Goal: Task Accomplishment & Management: Use online tool/utility

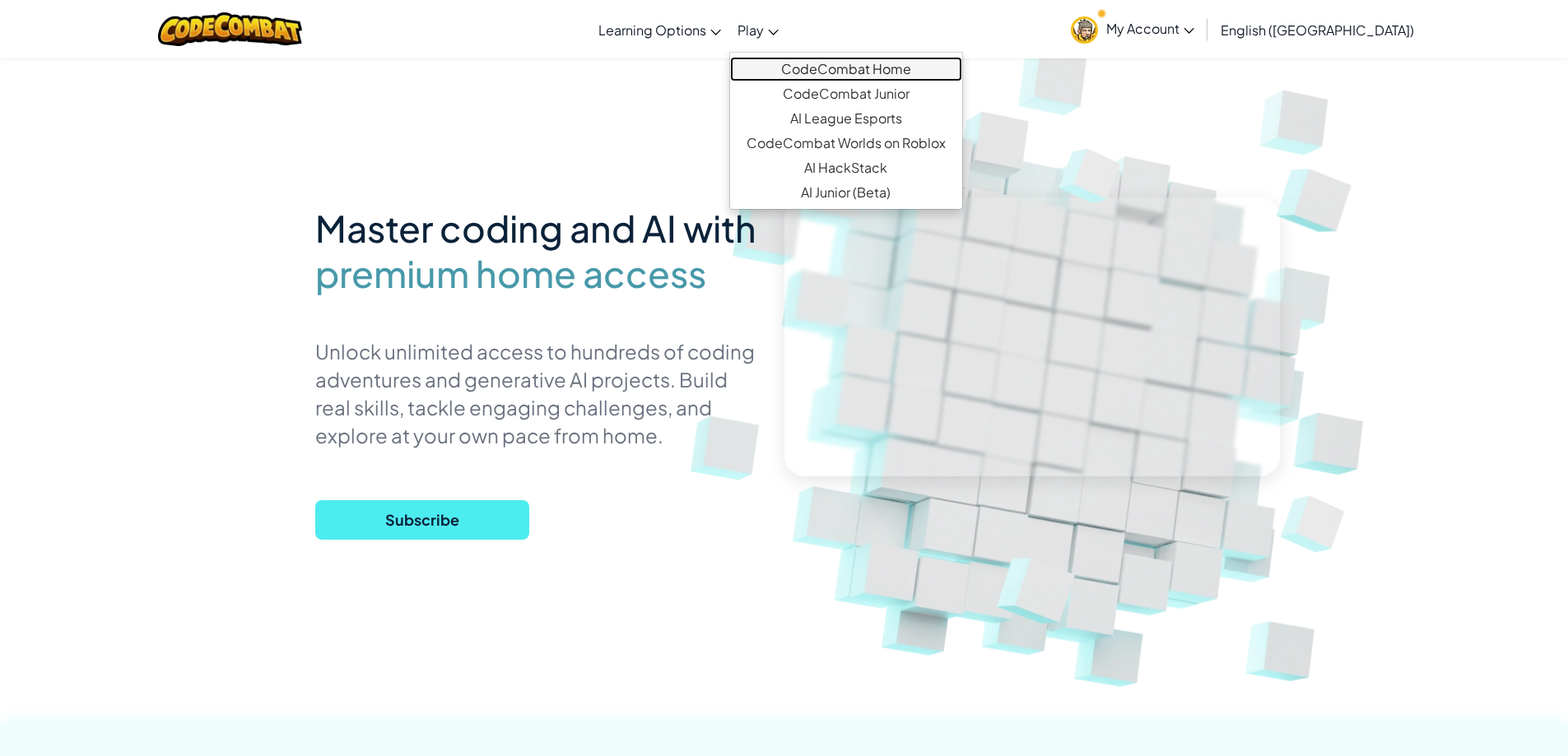
click at [856, 75] on link "CodeCombat Home" at bounding box center [845, 69] width 232 height 25
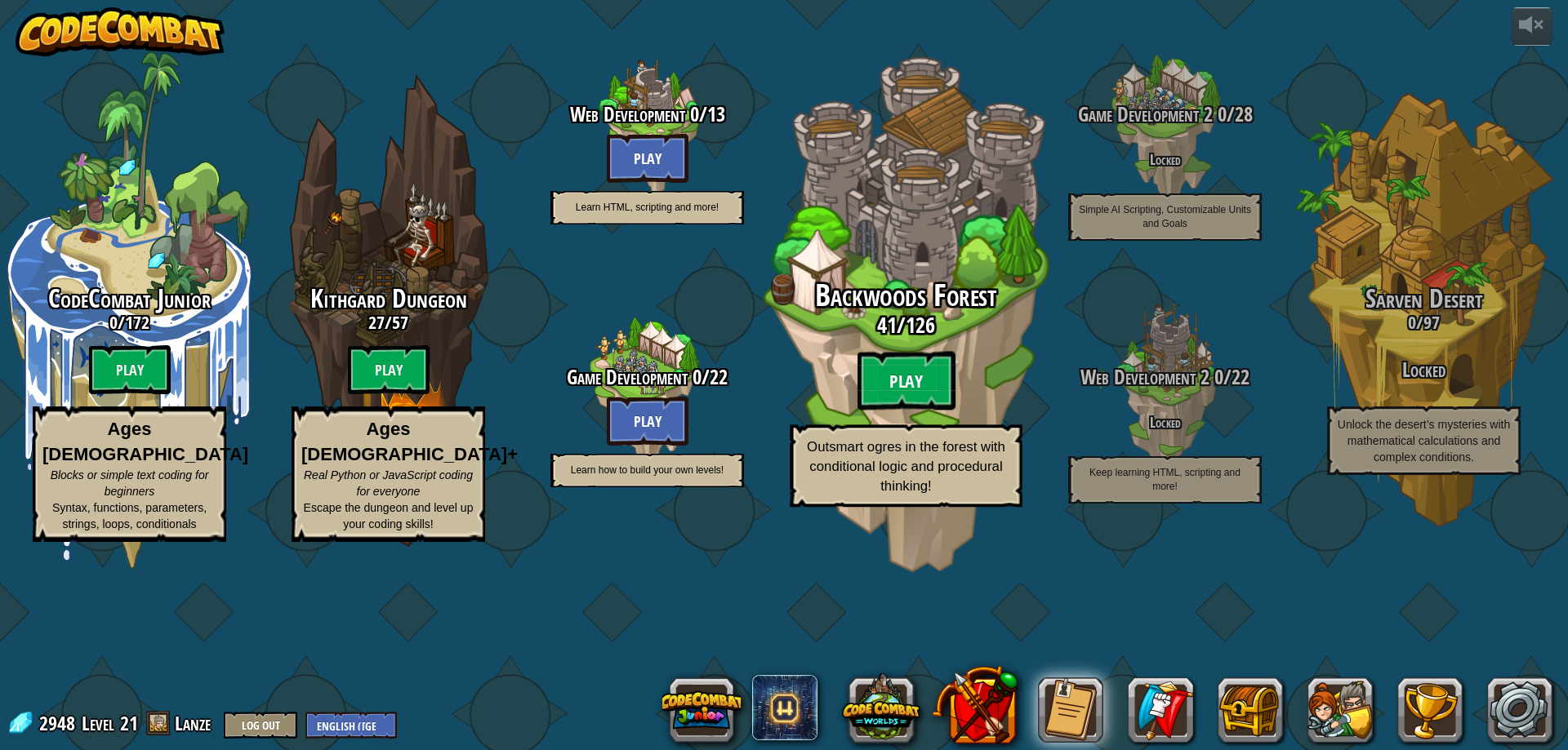
click at [912, 410] on btn "Play" at bounding box center [906, 381] width 98 height 59
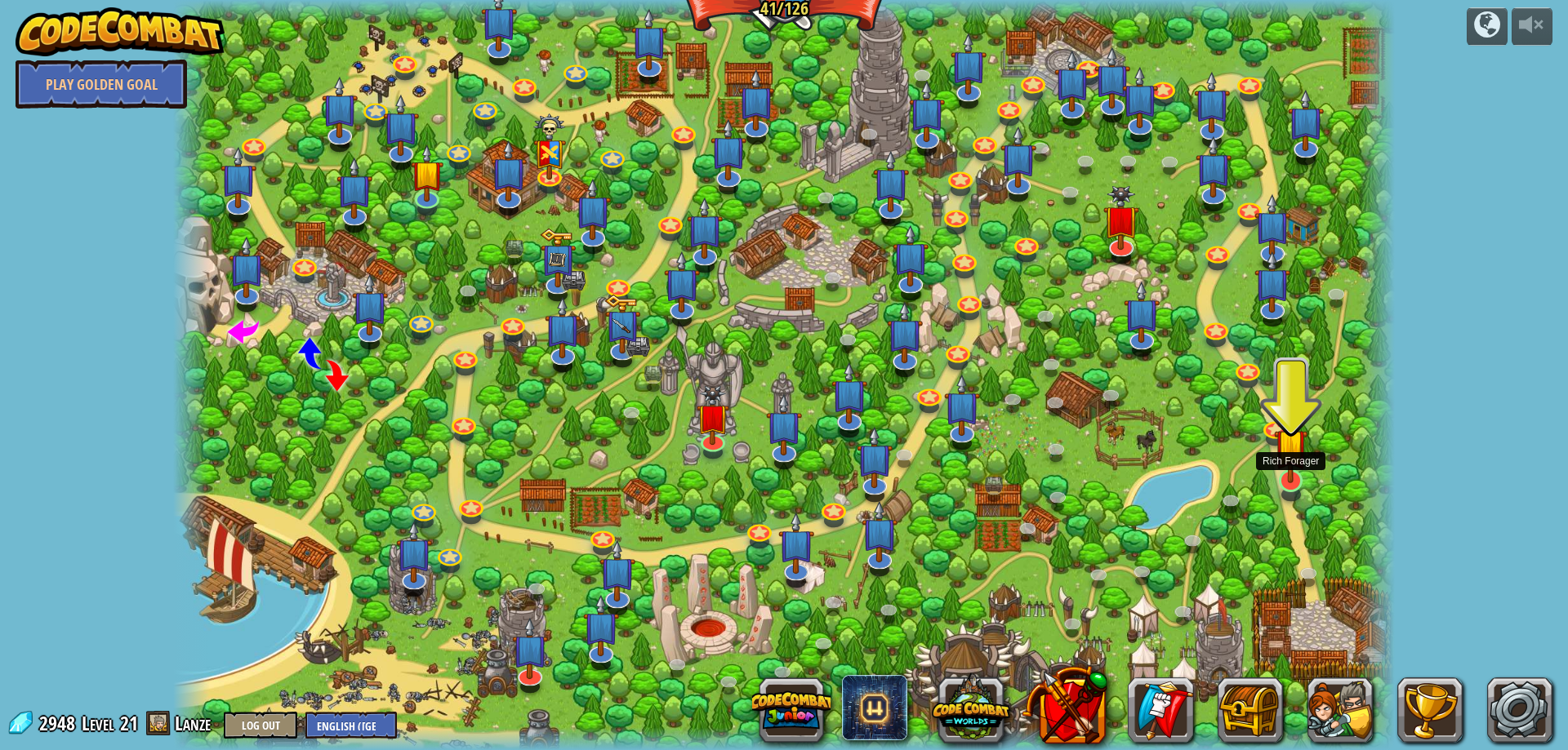
click at [1294, 475] on img at bounding box center [1291, 445] width 34 height 76
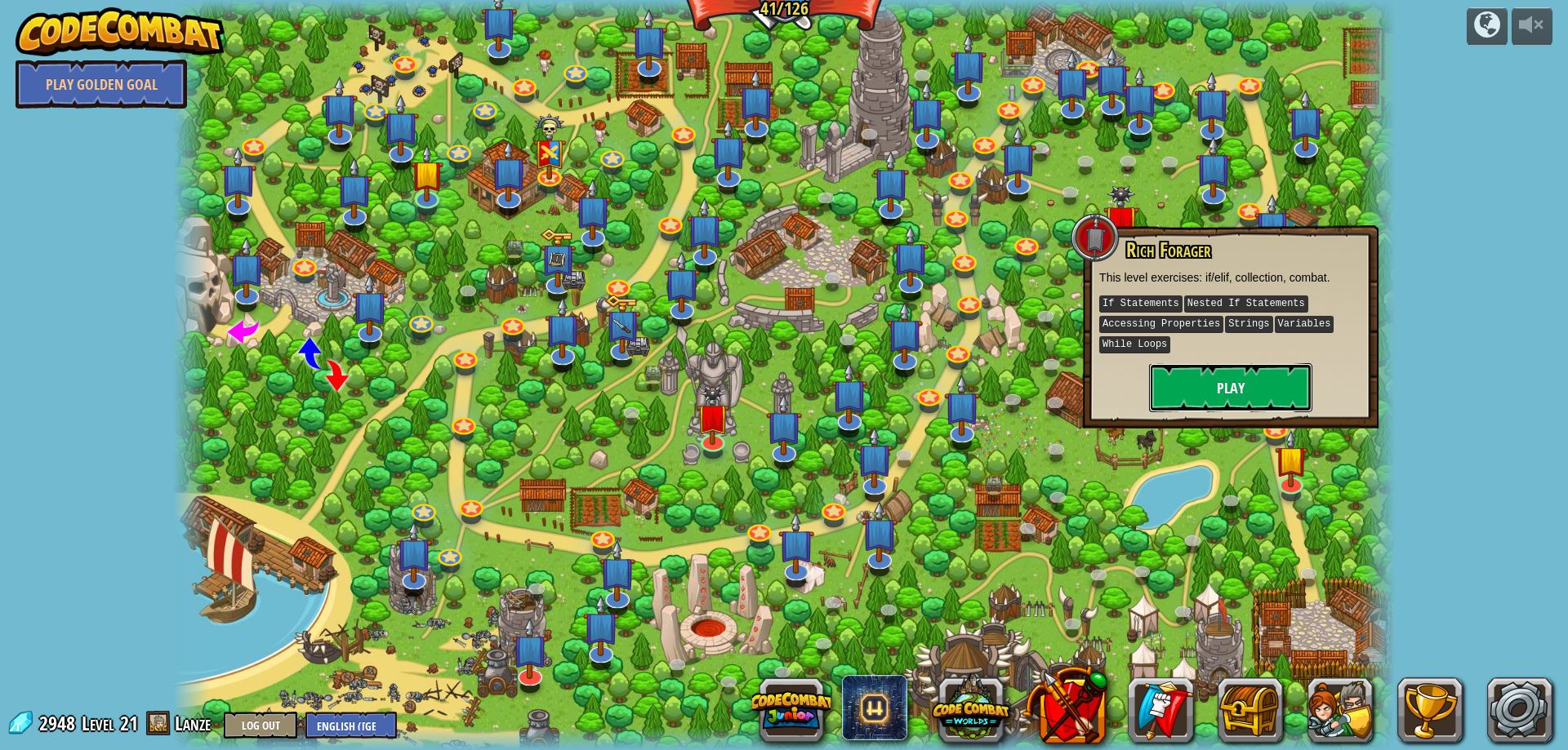
click at [1250, 403] on button "Play" at bounding box center [1230, 387] width 163 height 49
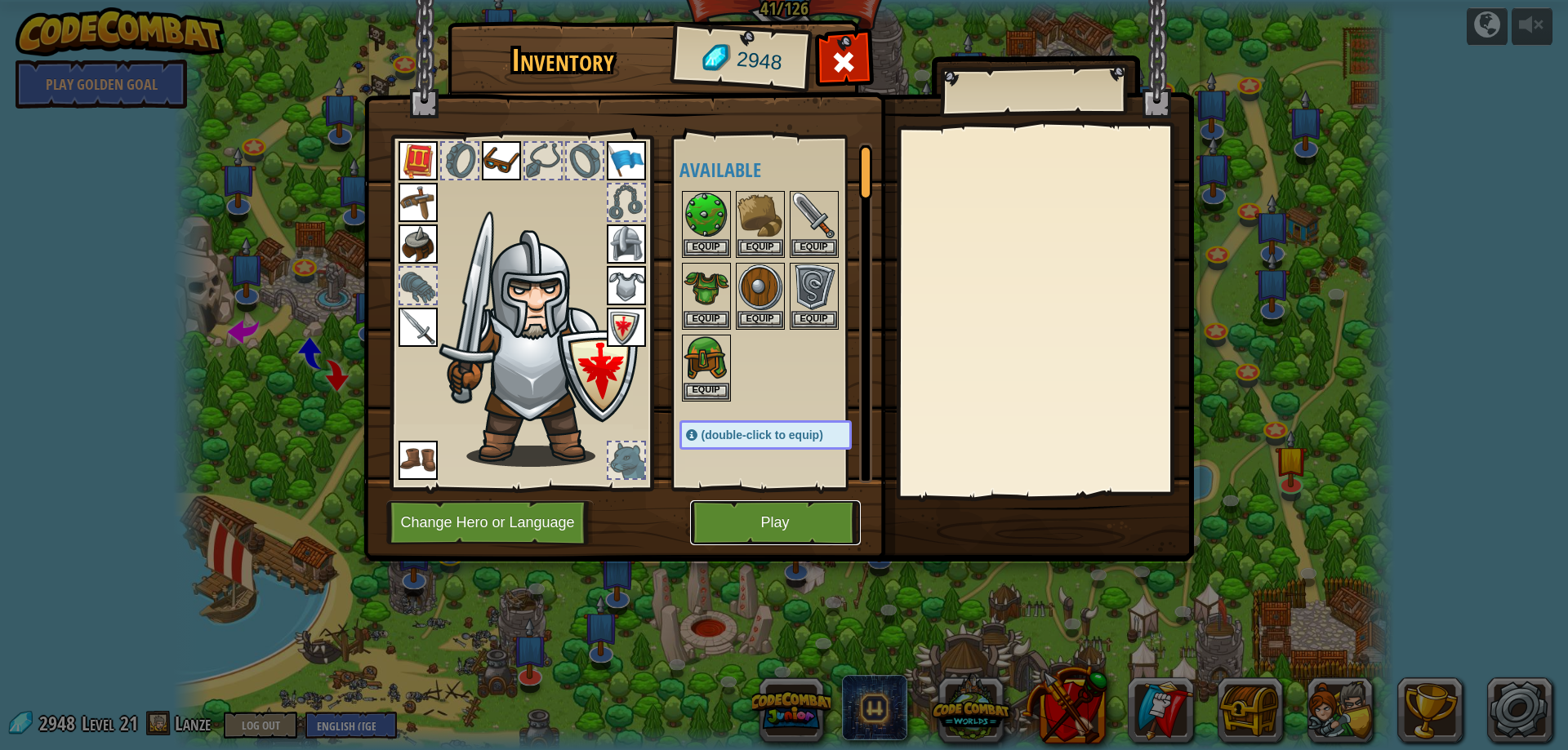
click at [830, 536] on button "Play" at bounding box center [774, 522] width 170 height 45
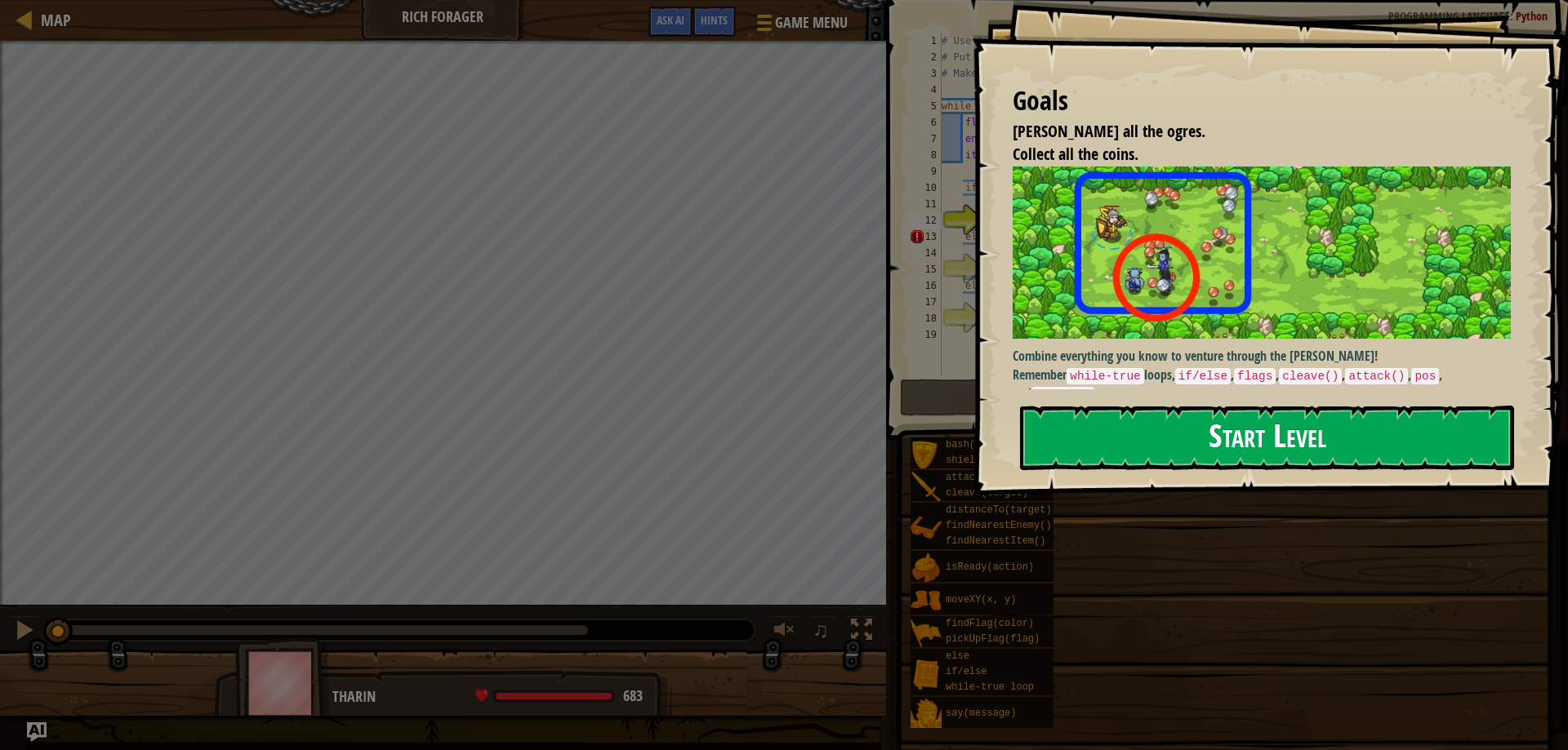
click at [1177, 449] on button "Start Level" at bounding box center [1266, 438] width 494 height 64
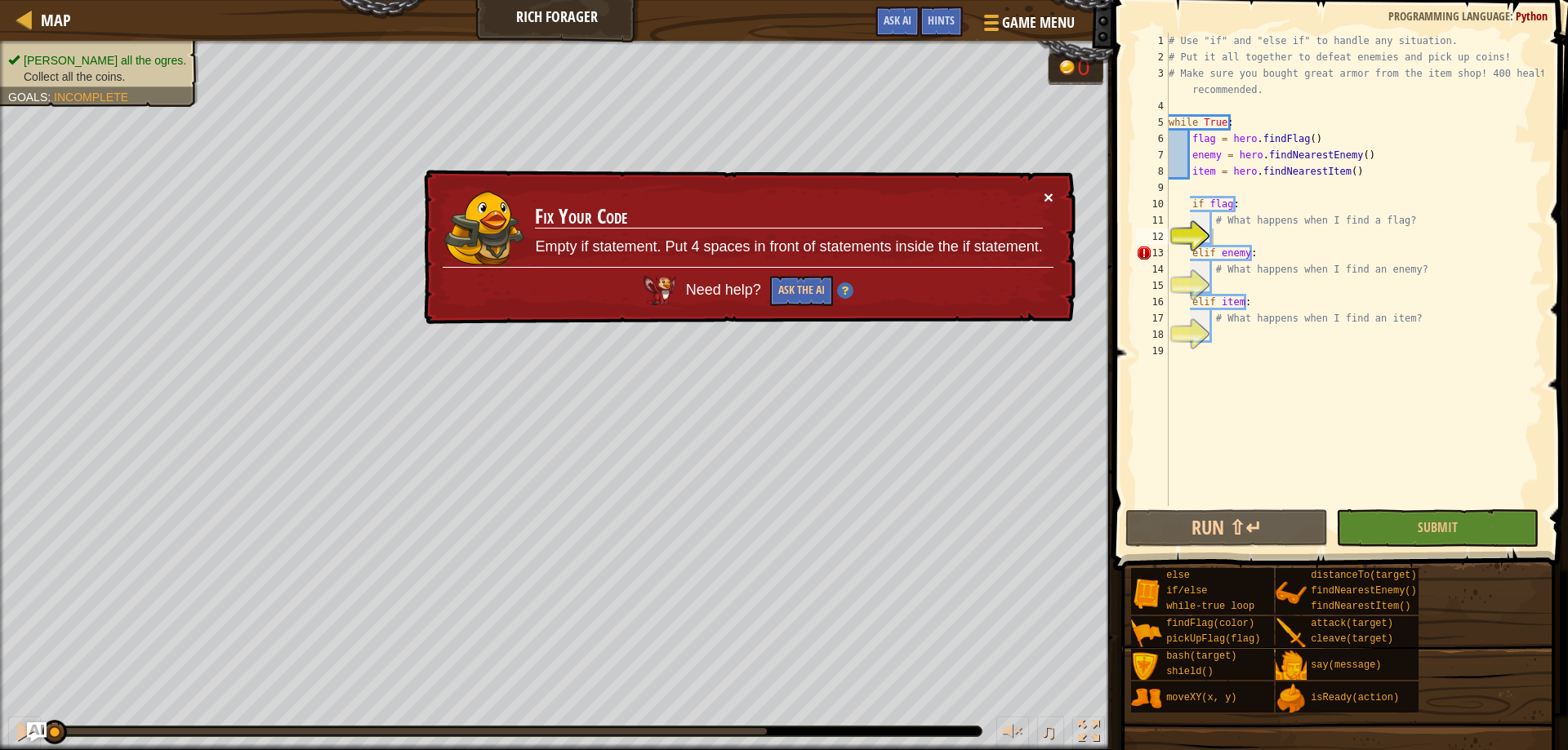
click at [1048, 193] on button "×" at bounding box center [1049, 201] width 11 height 17
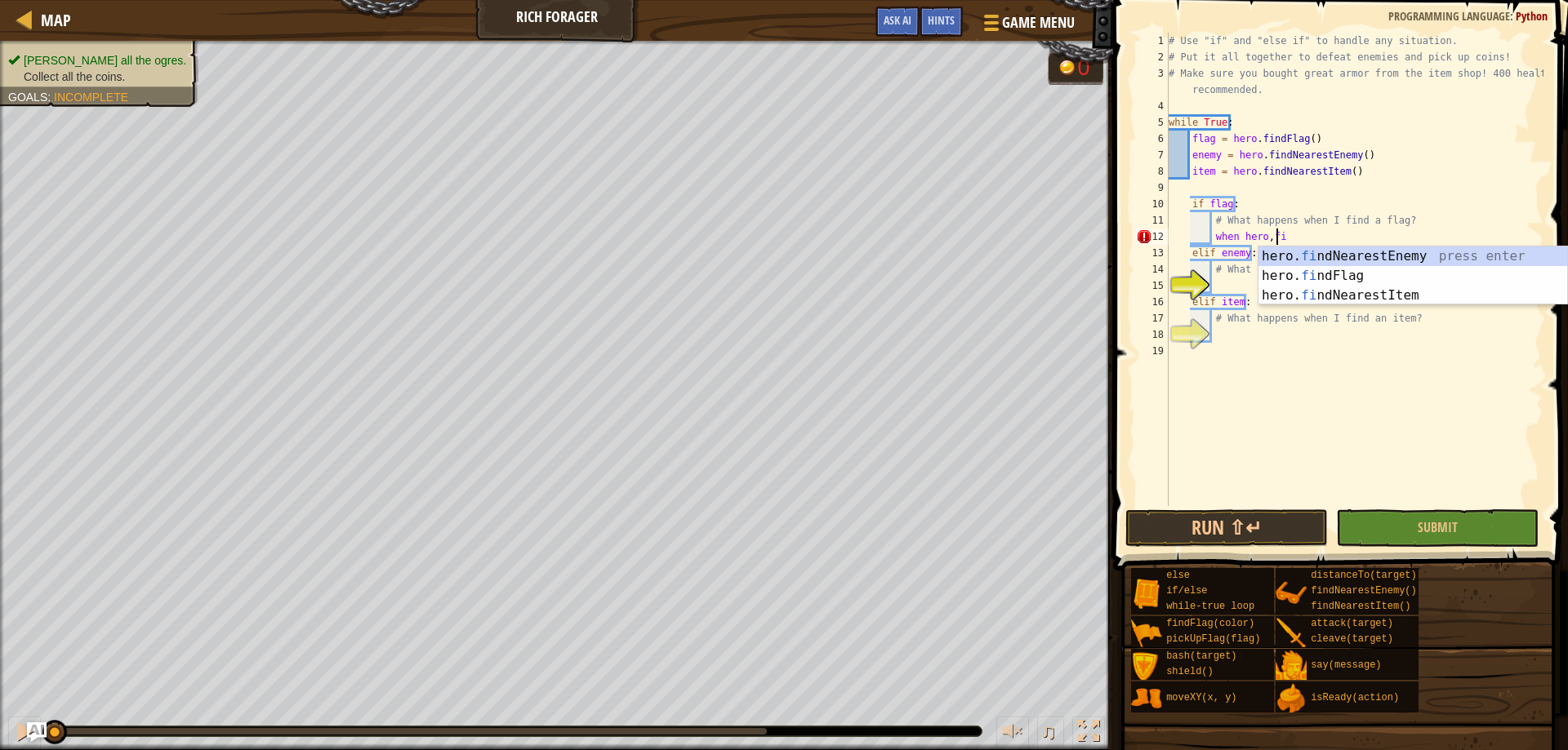
scroll to position [7, 9]
click at [1331, 275] on div "hero. fin dNearestEnemy press enter hero. fin dFlag press enter hero. fin dNear…" at bounding box center [1413, 295] width 309 height 98
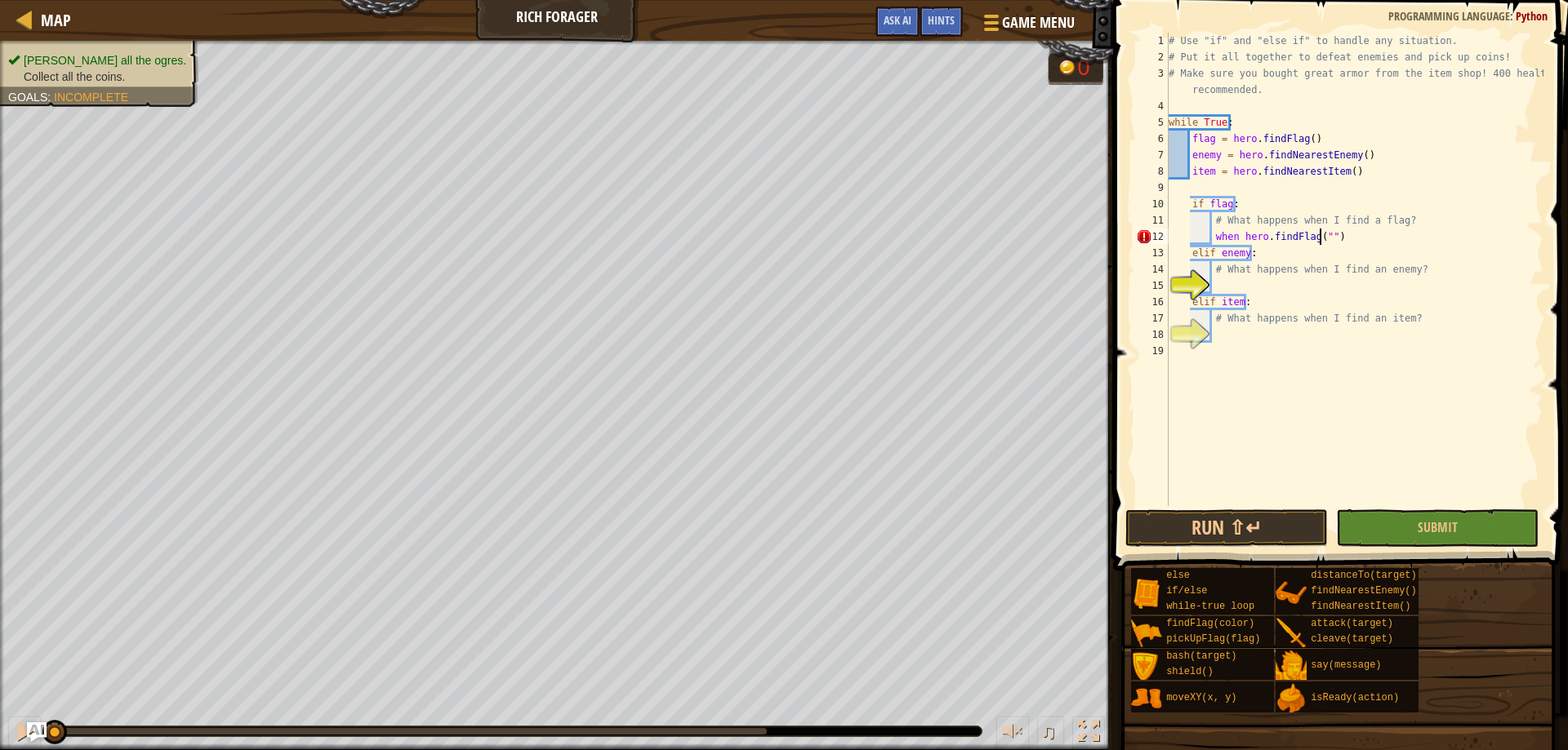
click at [1320, 235] on div "# Use "if" and "else if" to handle any situation. # Put it all together to defe…" at bounding box center [1354, 285] width 378 height 506
click at [1322, 233] on div "# Use "if" and "else if" to handle any situation. # Put it all together to defe…" at bounding box center [1354, 285] width 378 height 506
click at [1316, 242] on div "# Use "if" and "else if" to handle any situation. # Put it all together to defe…" at bounding box center [1354, 285] width 378 height 506
click at [1321, 241] on div "# Use "if" and "else if" to handle any situation. # Put it all together to defe…" at bounding box center [1354, 285] width 378 height 506
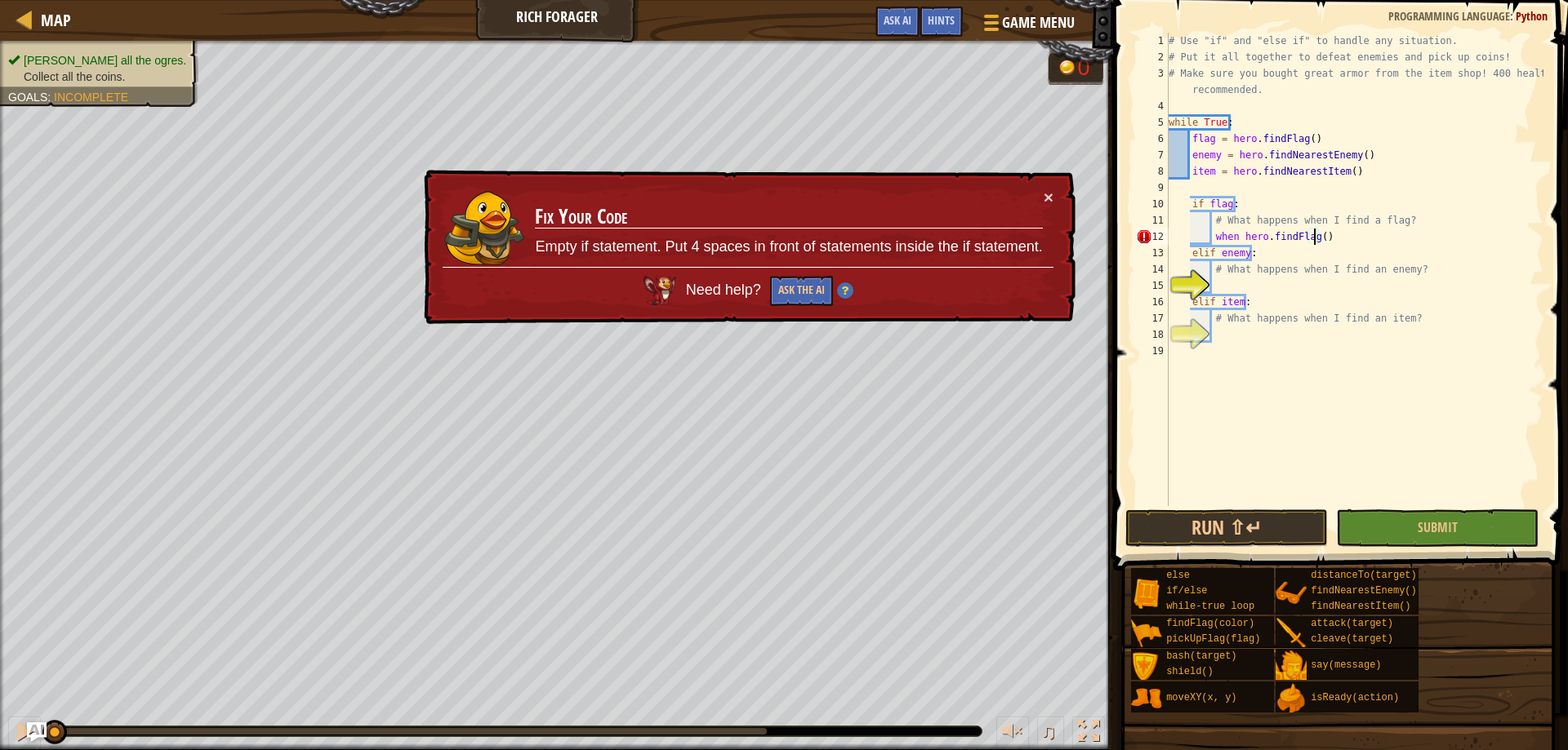
click at [1210, 235] on div "# Use "if" and "else if" to handle any situation. # Put it all together to defe…" at bounding box center [1354, 285] width 378 height 506
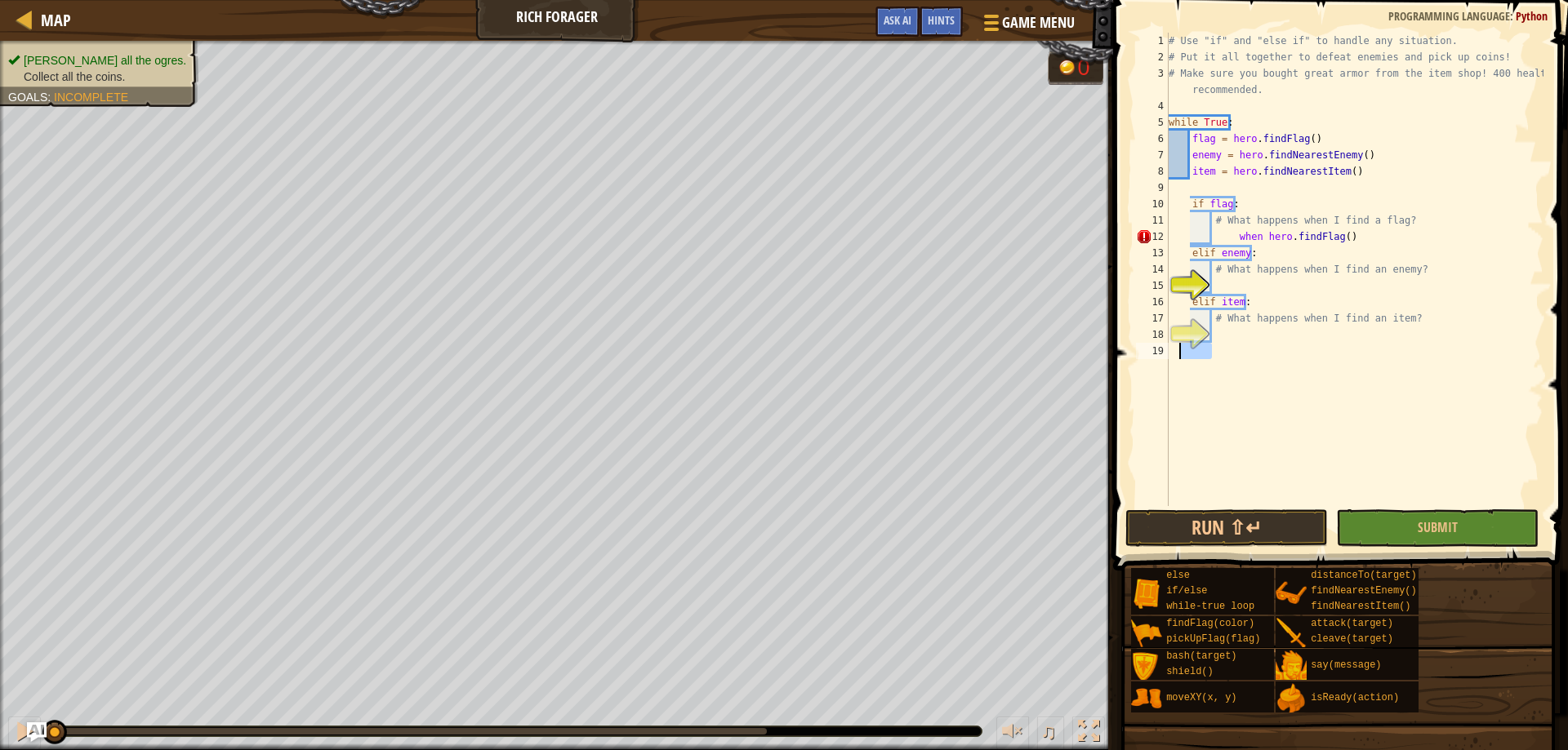
drag, startPoint x: 1192, startPoint y: 372, endPoint x: 953, endPoint y: -68, distance: 500.7
click at [953, 0] on html "Map Rich Forager Game Menu Done Hints Ask AI 1 הההההההההההההההההההההההההההההההה…" at bounding box center [784, 0] width 1568 height 0
type textarea "# Use "if" and "else if" to handle any situation. # Put it all together to defe…"
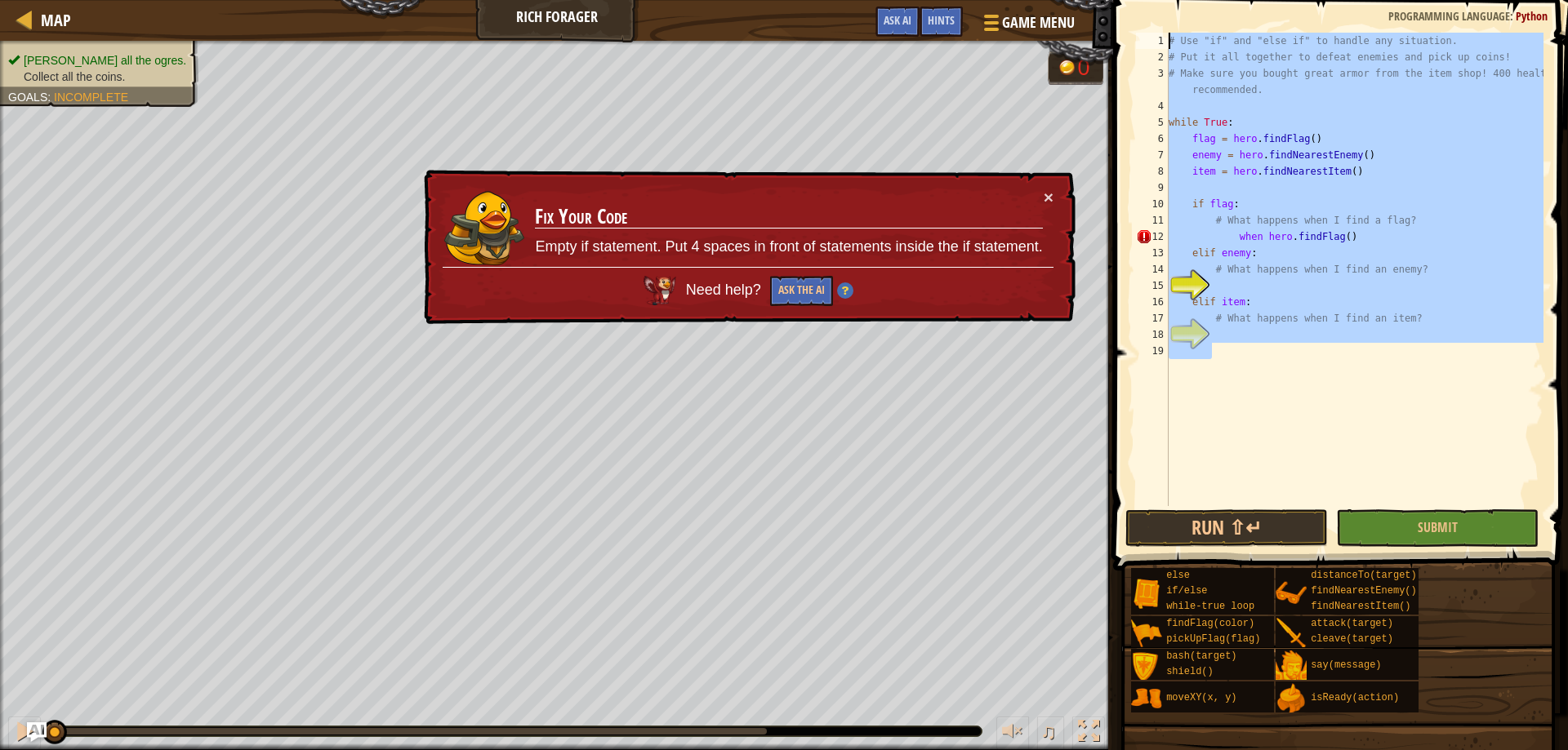
scroll to position [7, 0]
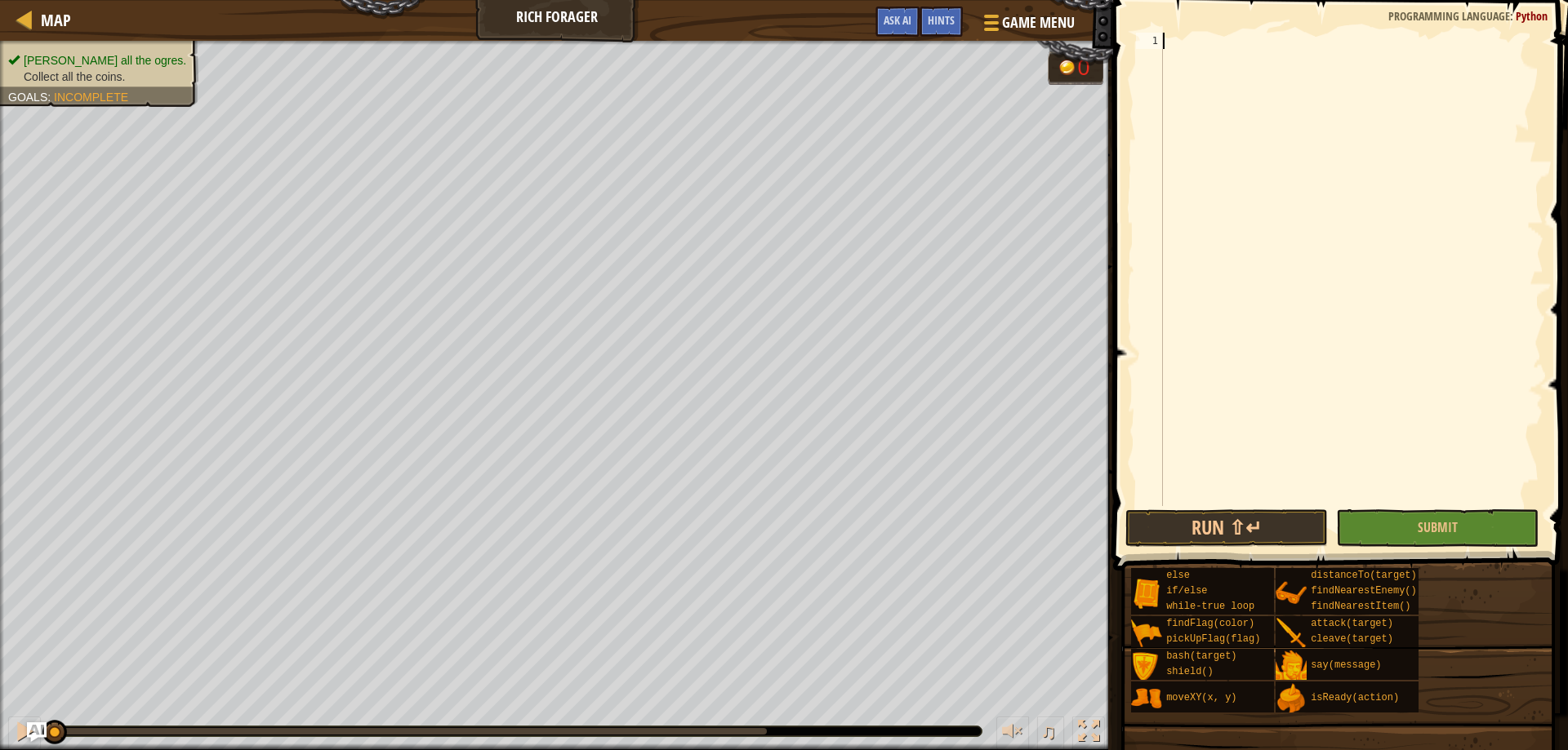
paste textarea "hero.moveXY(item.pos.x, item.pos.y)"
type textarea "hero.moveXY(item.pos.x, item.pos.y)"
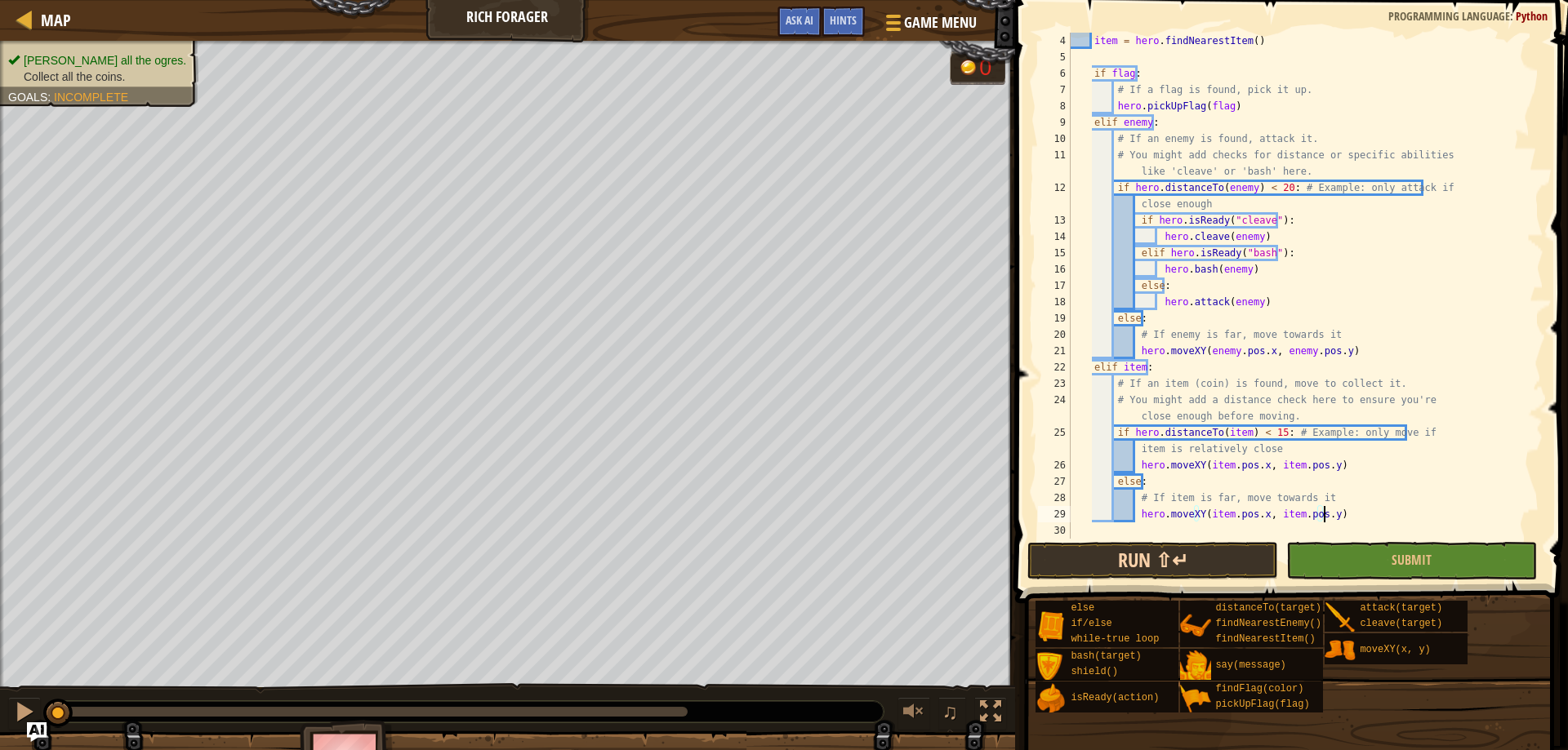
scroll to position [0, 0]
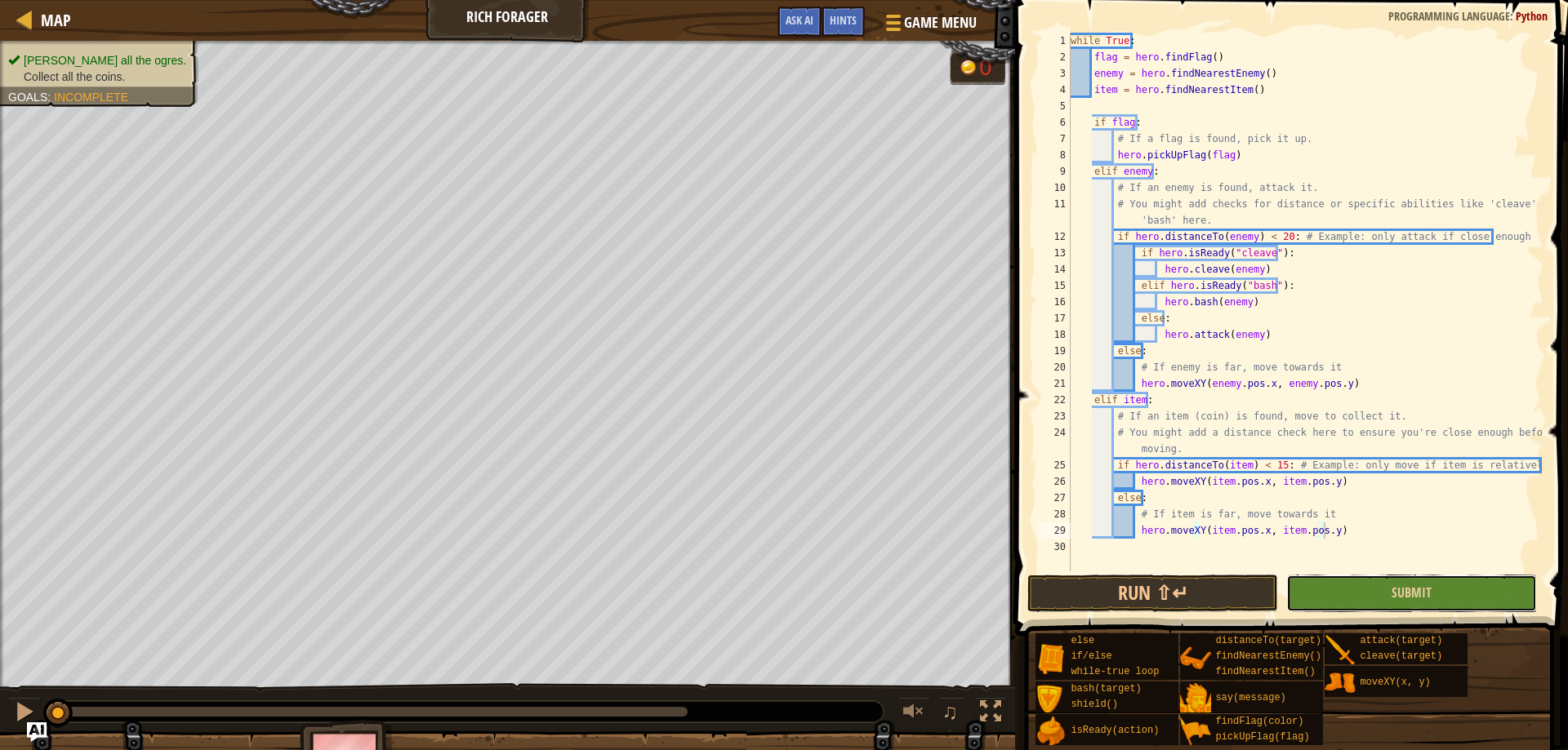
click at [1379, 596] on button "Submit" at bounding box center [1411, 593] width 251 height 38
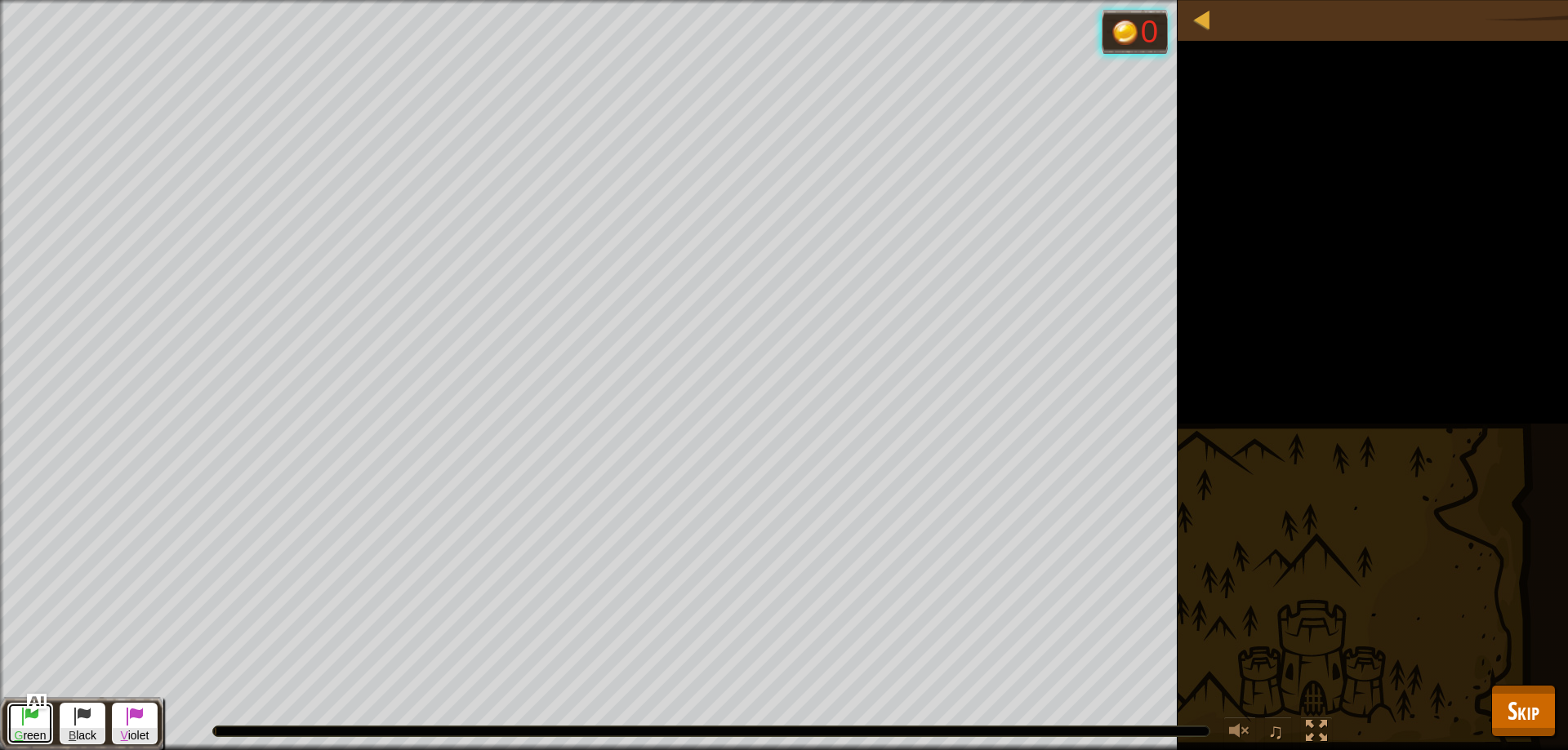
click at [31, 716] on span at bounding box center [30, 716] width 19 height 19
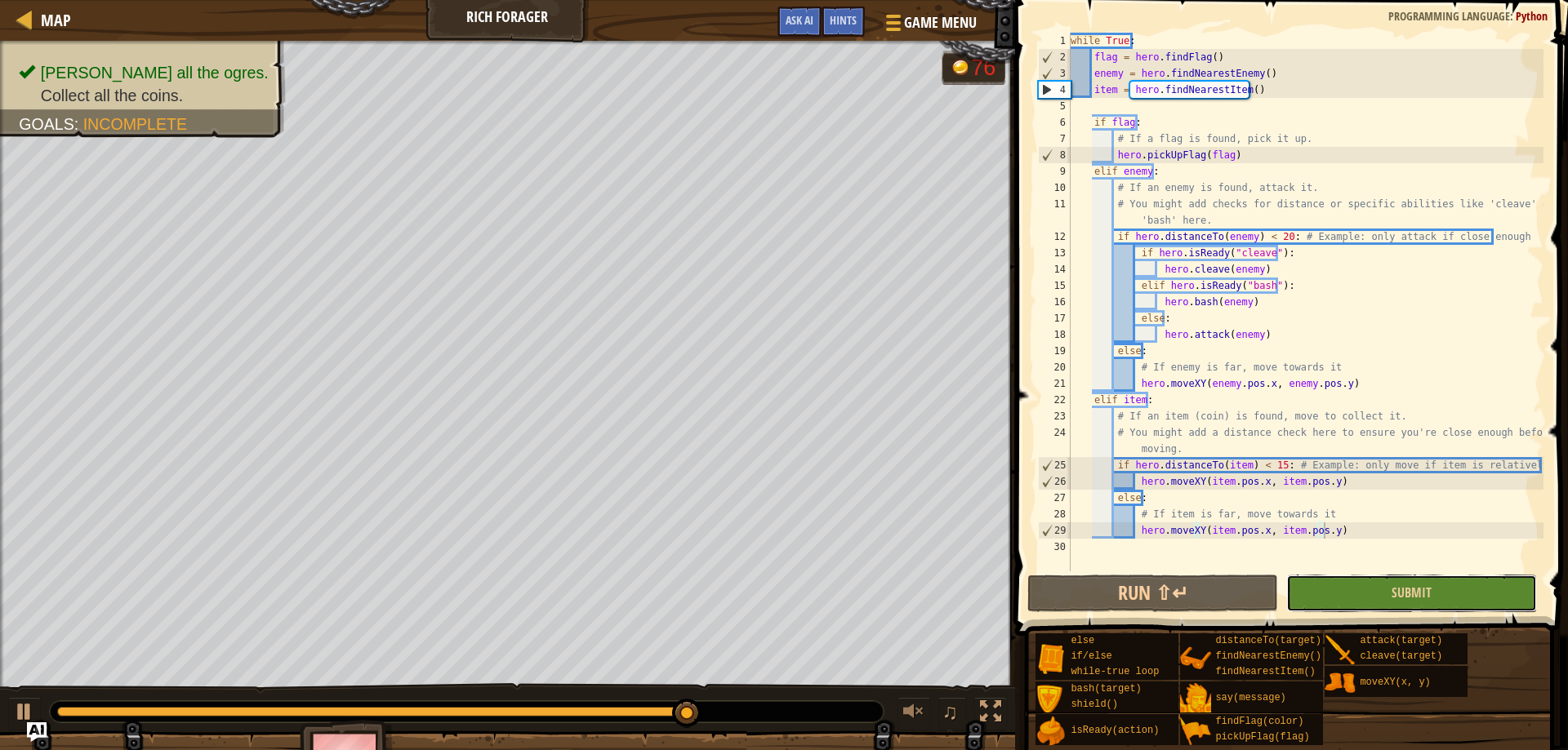
click at [1367, 593] on button "Submit" at bounding box center [1411, 593] width 251 height 38
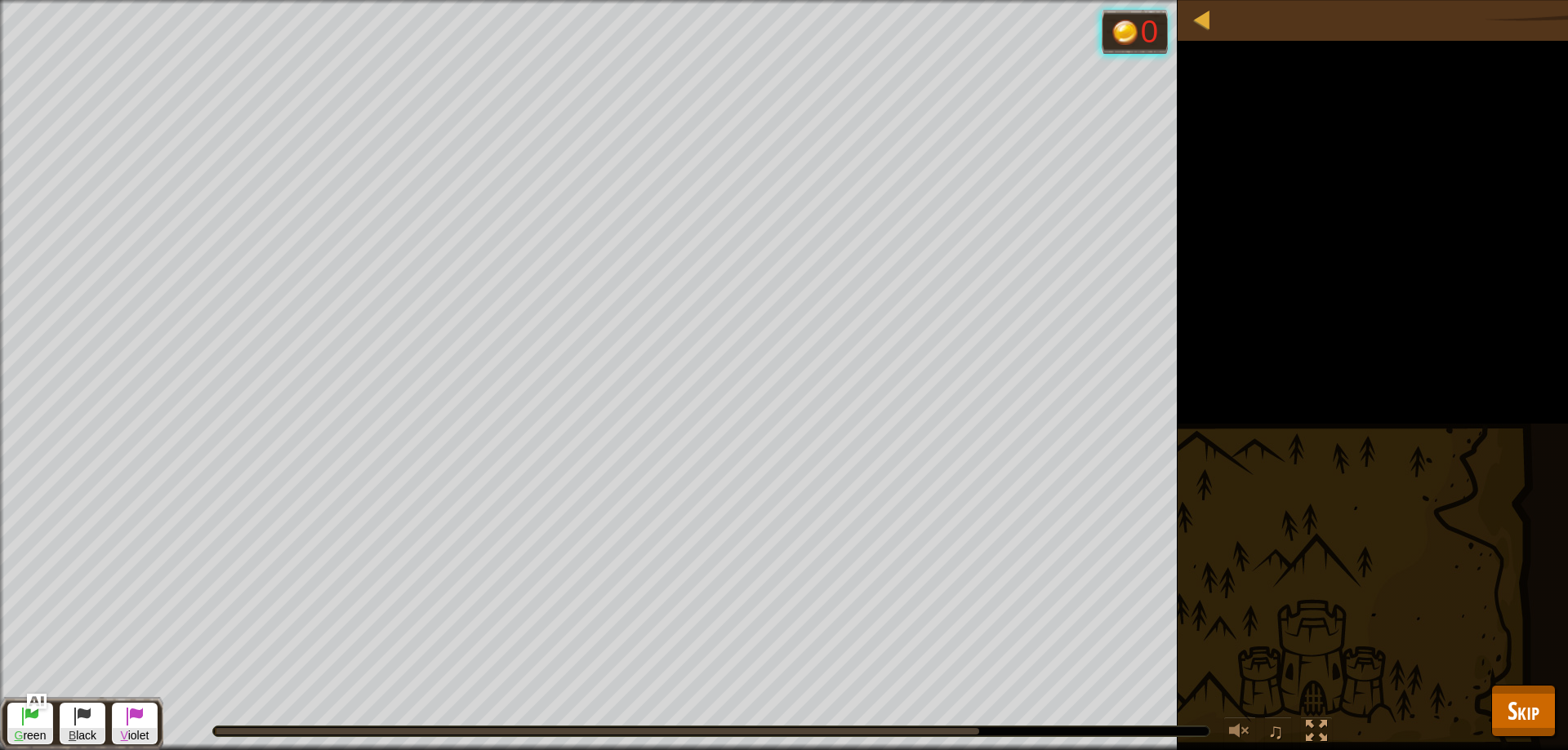
click at [950, 731] on div at bounding box center [597, 731] width 765 height 6
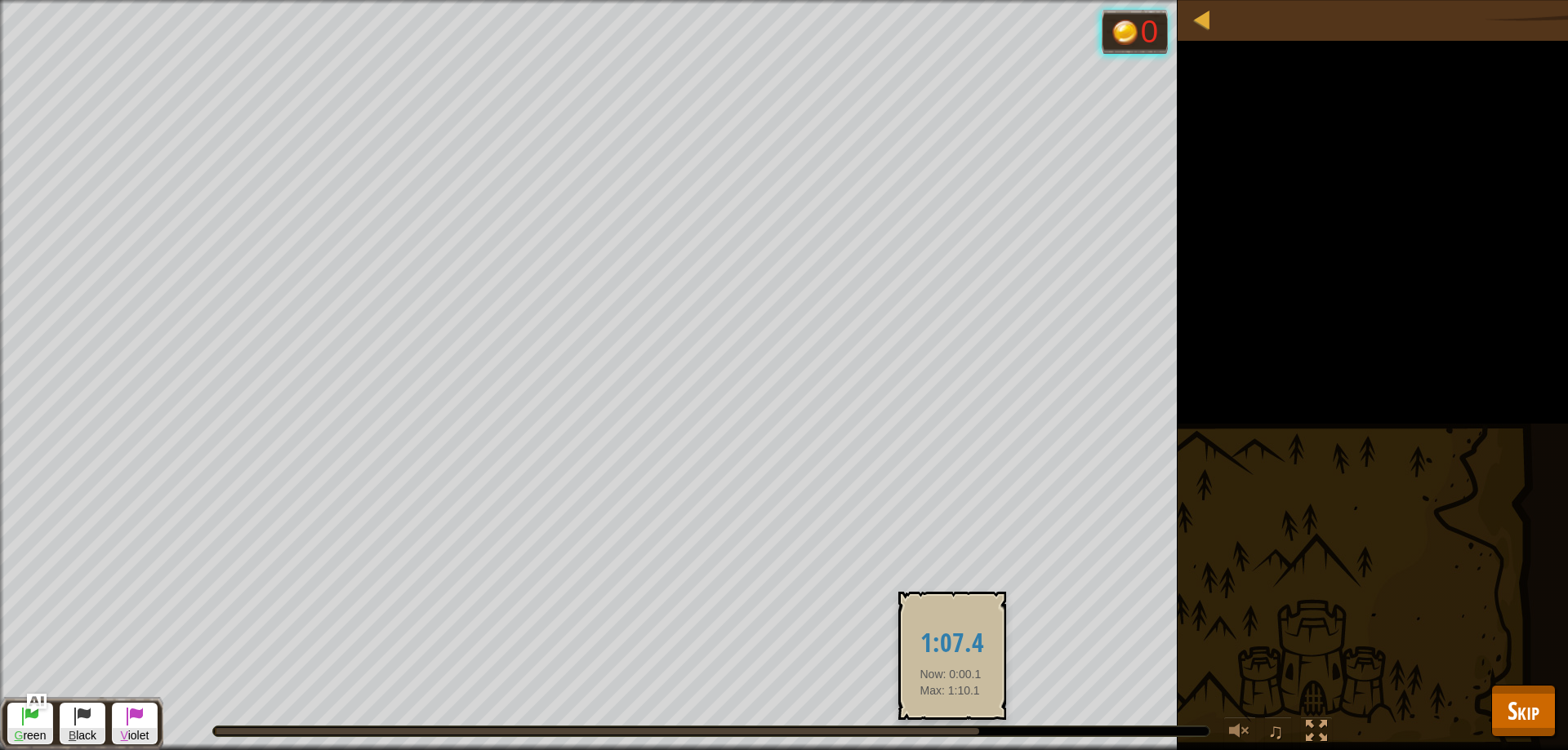
click at [950, 731] on div at bounding box center [597, 731] width 765 height 6
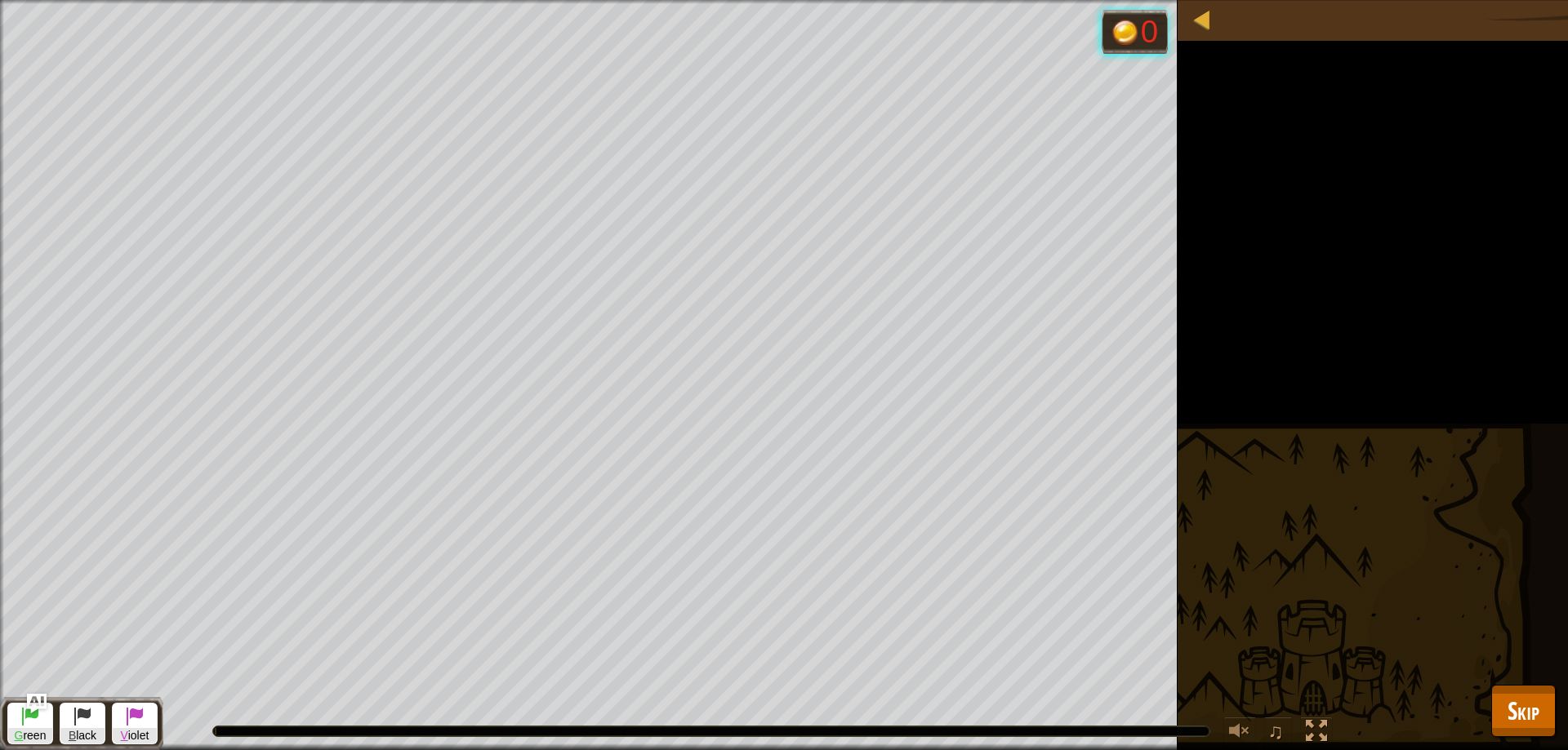
click at [950, 731] on div at bounding box center [711, 731] width 996 height 10
click at [35, 717] on span at bounding box center [30, 716] width 19 height 19
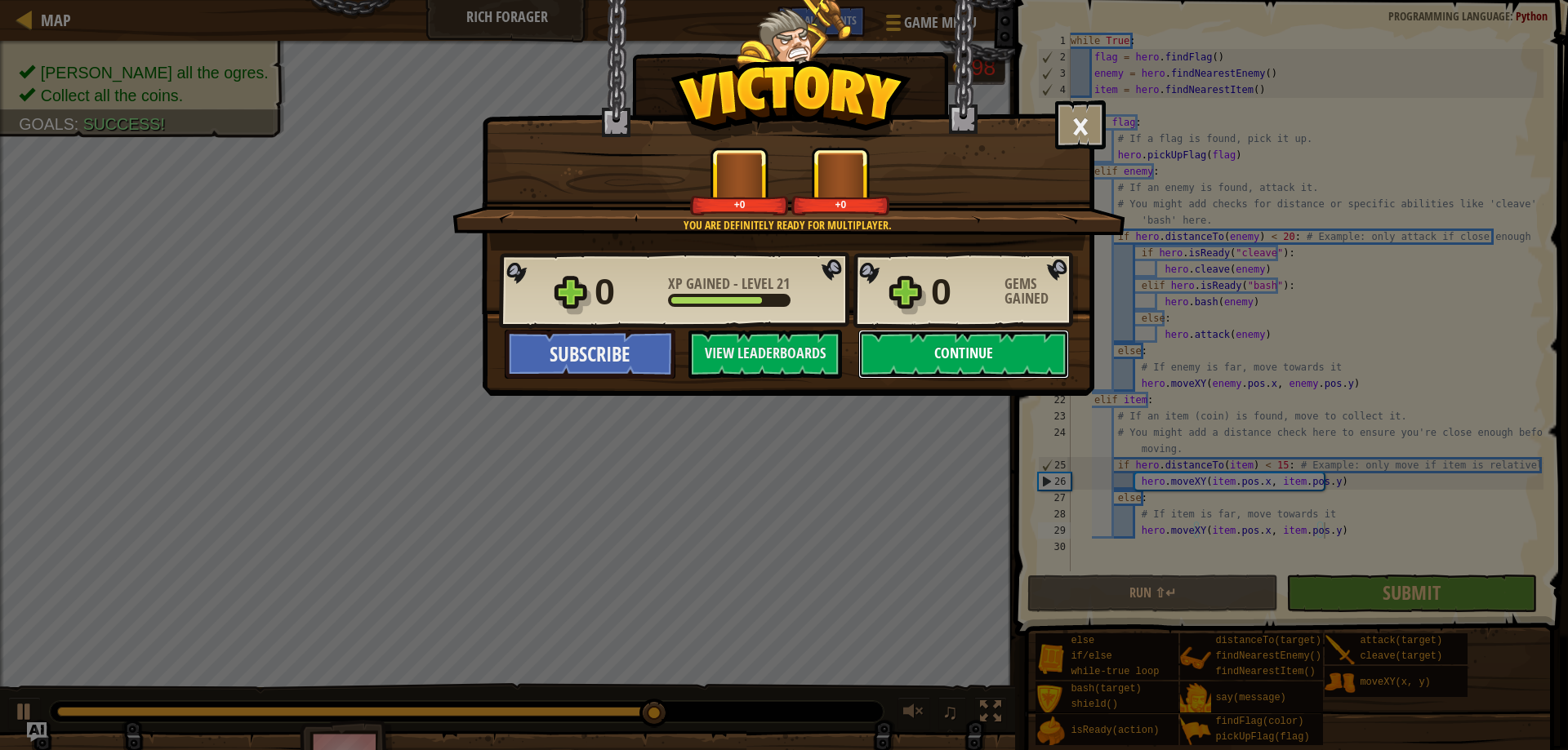
click at [973, 352] on button "Continue" at bounding box center [963, 354] width 211 height 49
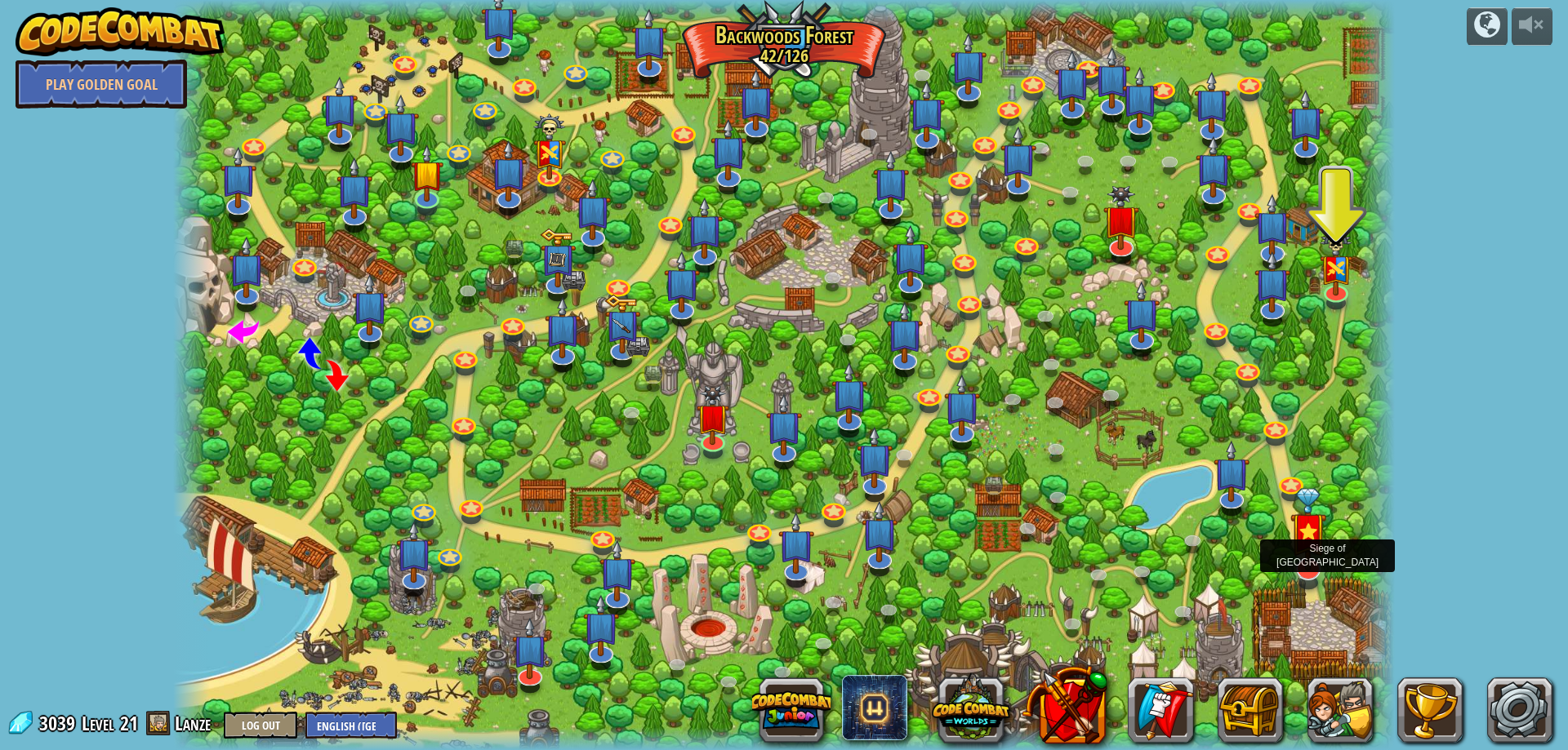
click at [1307, 564] on img at bounding box center [1308, 529] width 36 height 83
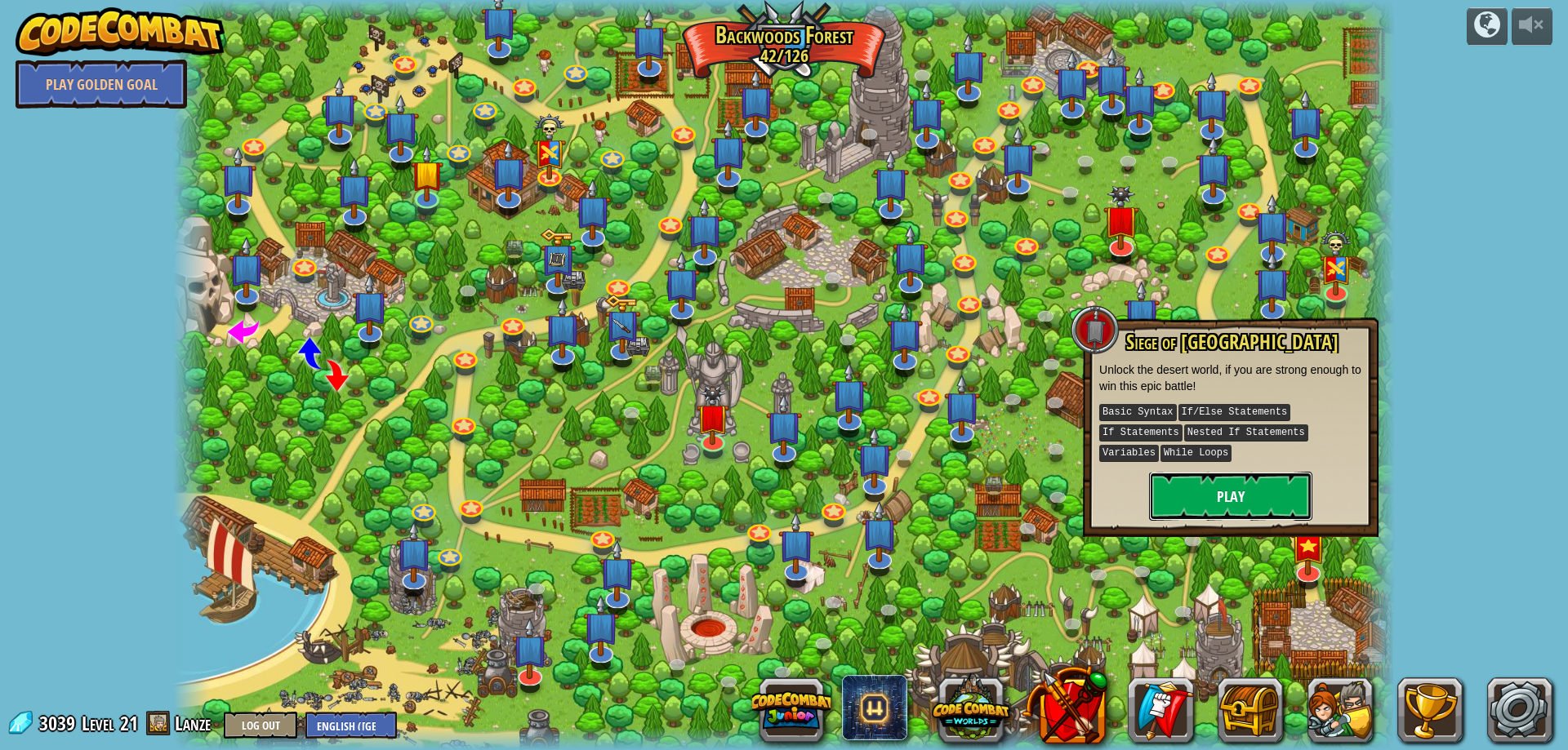
click at [1263, 472] on button "Play" at bounding box center [1230, 496] width 163 height 49
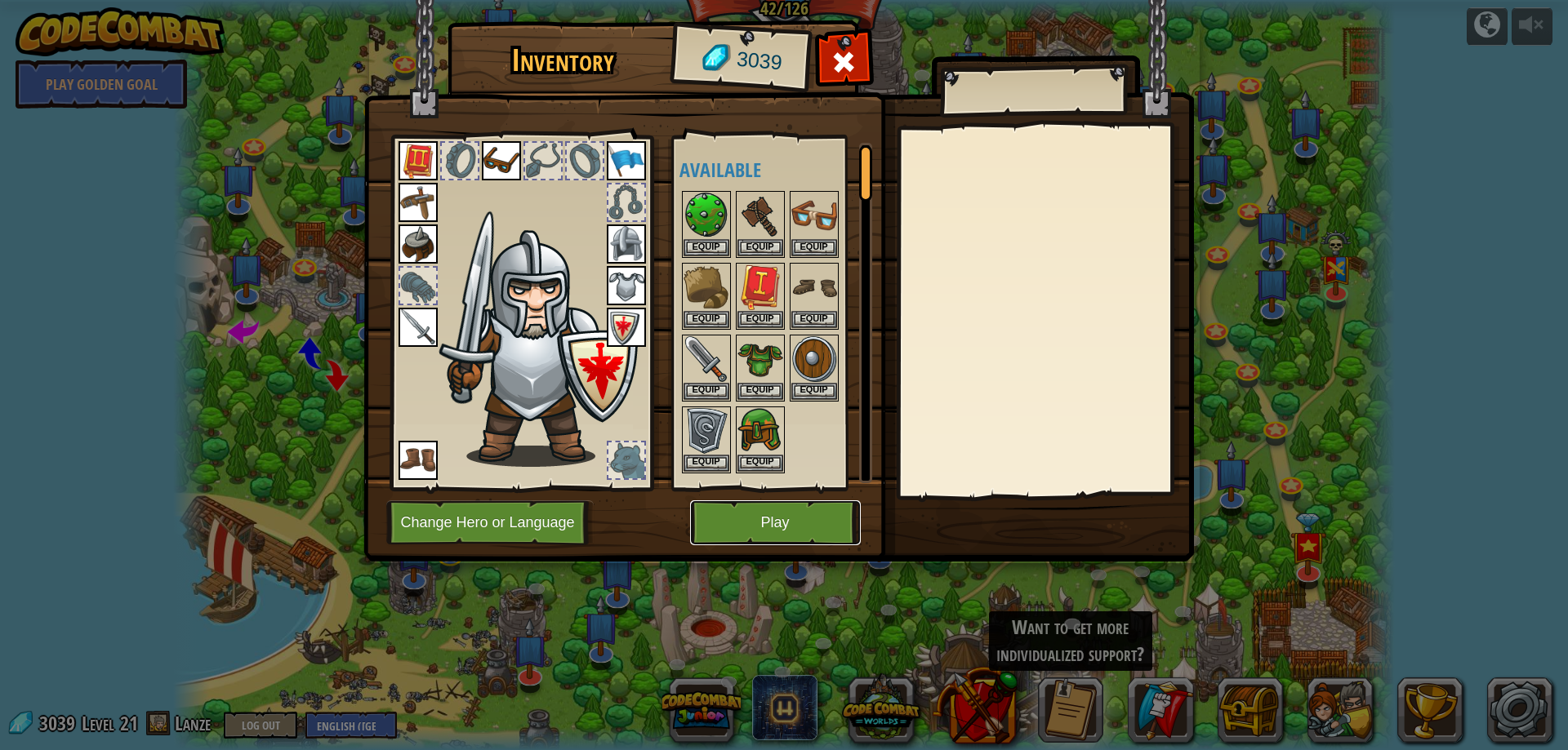
click at [771, 515] on button "Play" at bounding box center [774, 522] width 170 height 45
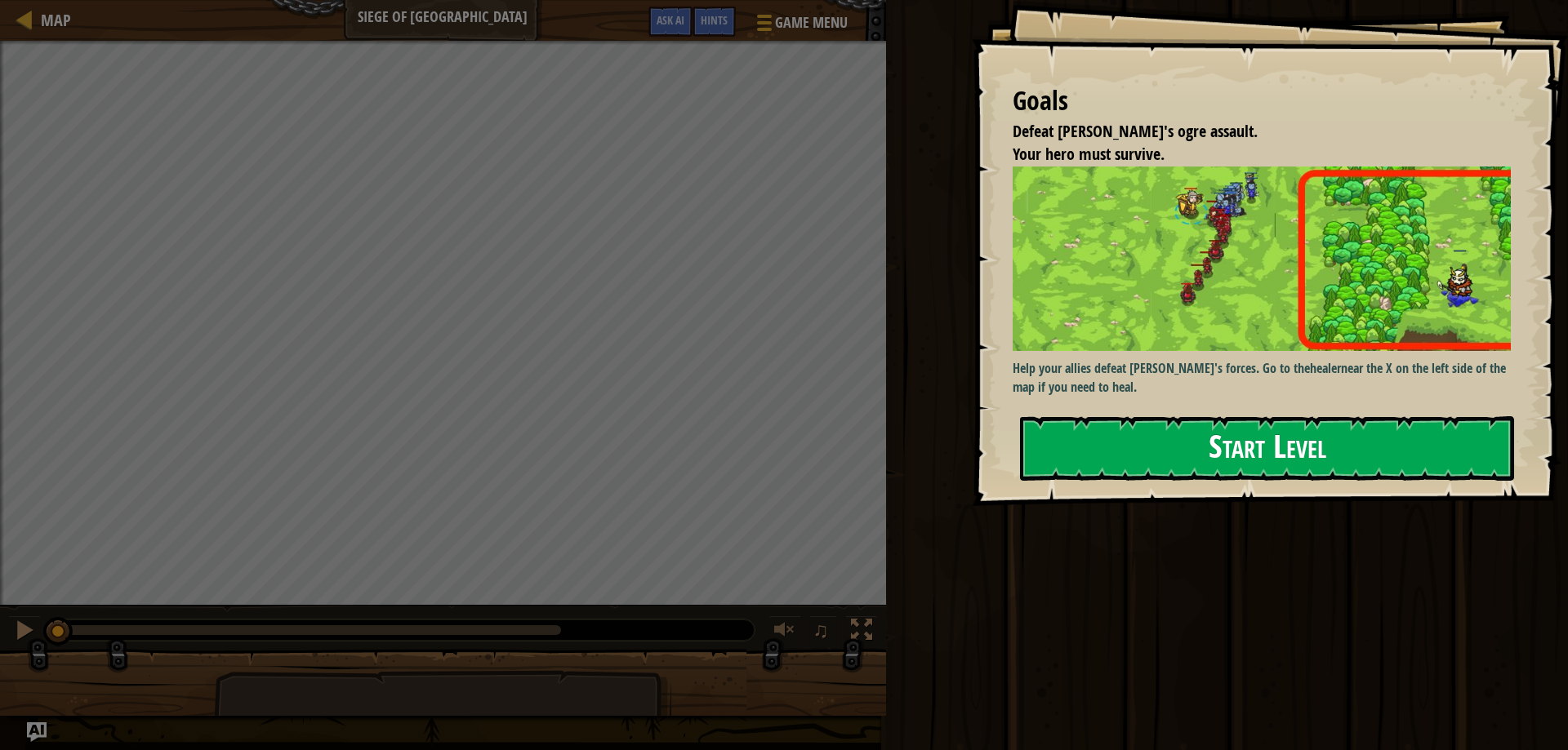
click at [1189, 465] on button "Start Level" at bounding box center [1266, 448] width 494 height 64
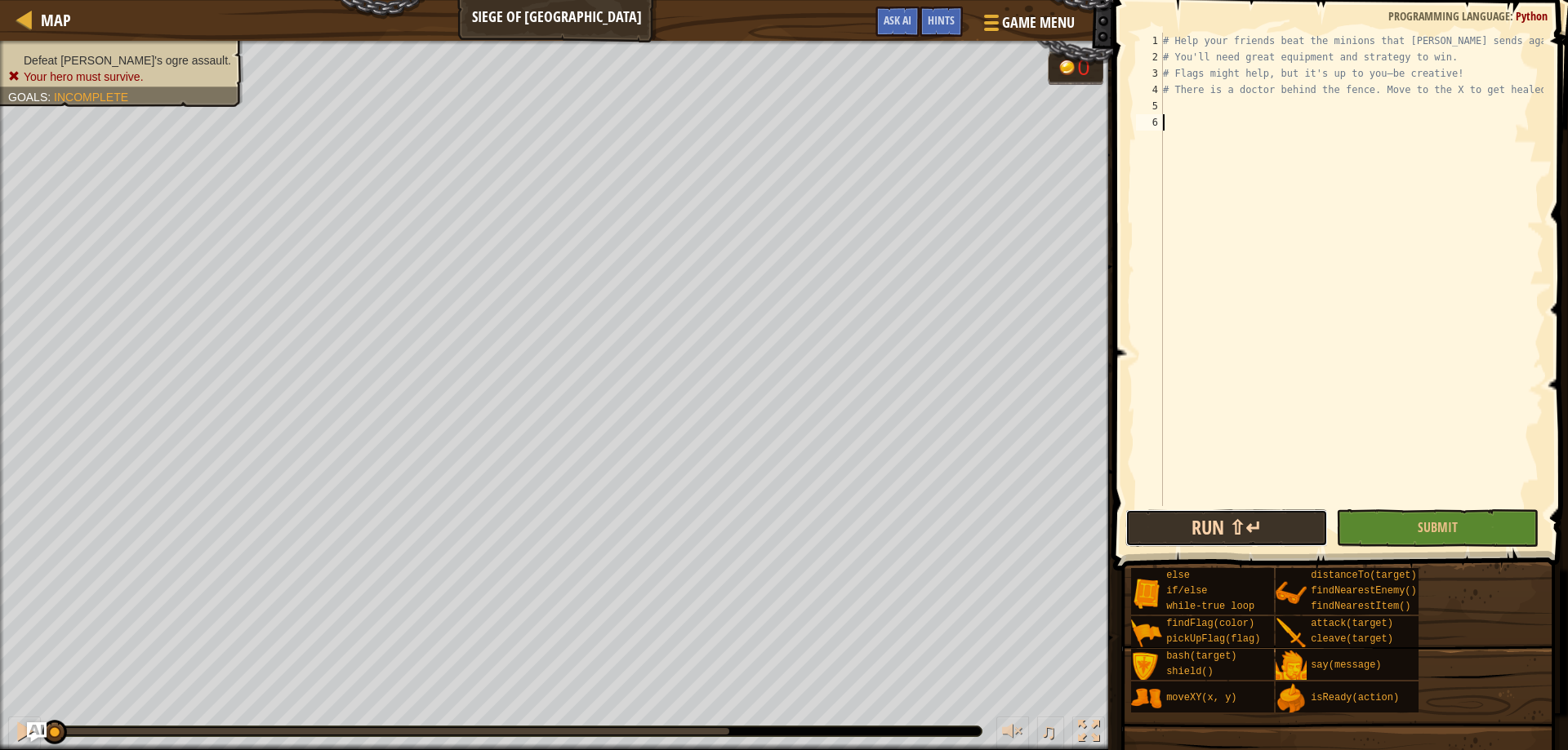
click at [1262, 539] on button "Run ⇧↵" at bounding box center [1225, 528] width 202 height 38
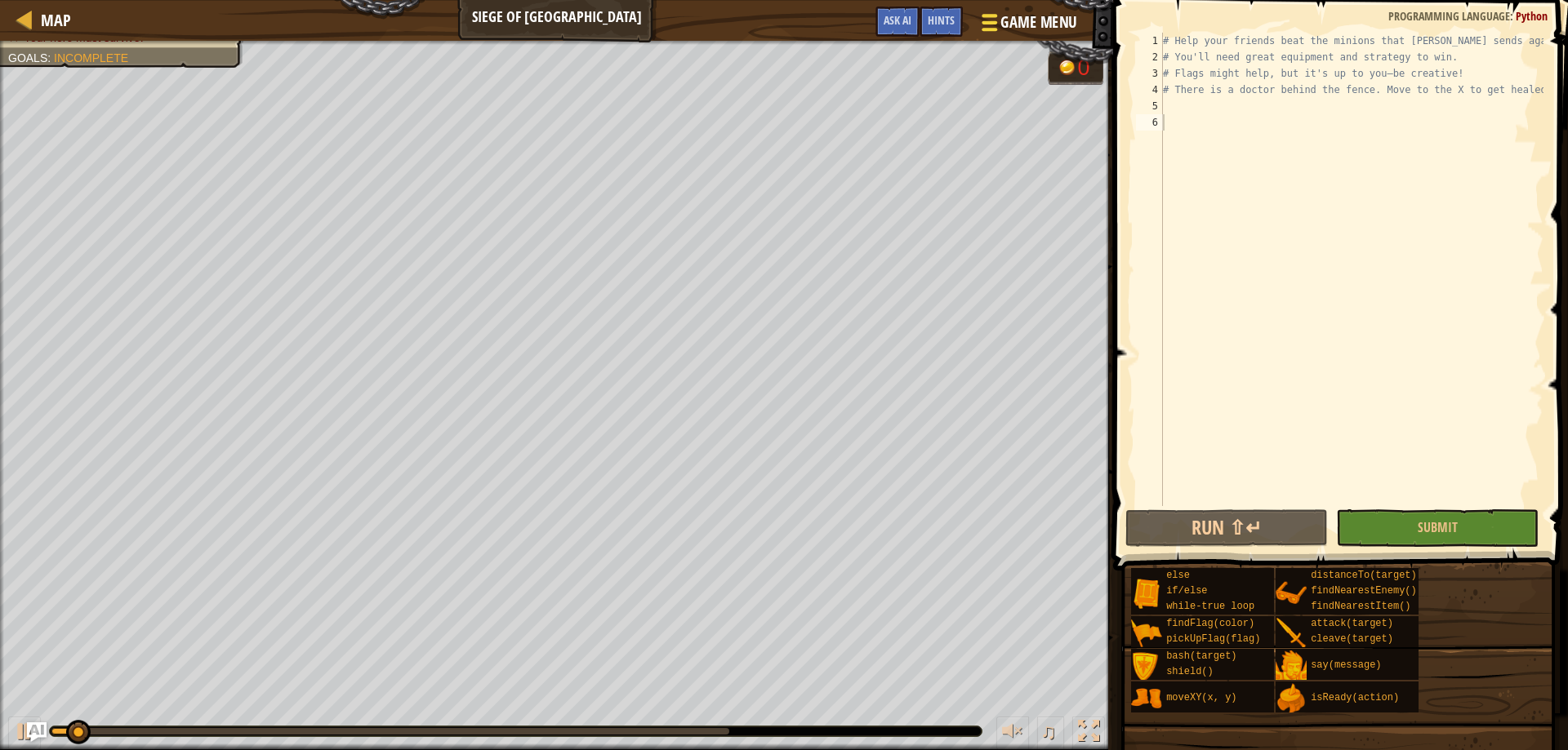
click at [1006, 31] on span "Game Menu" at bounding box center [1039, 22] width 76 height 22
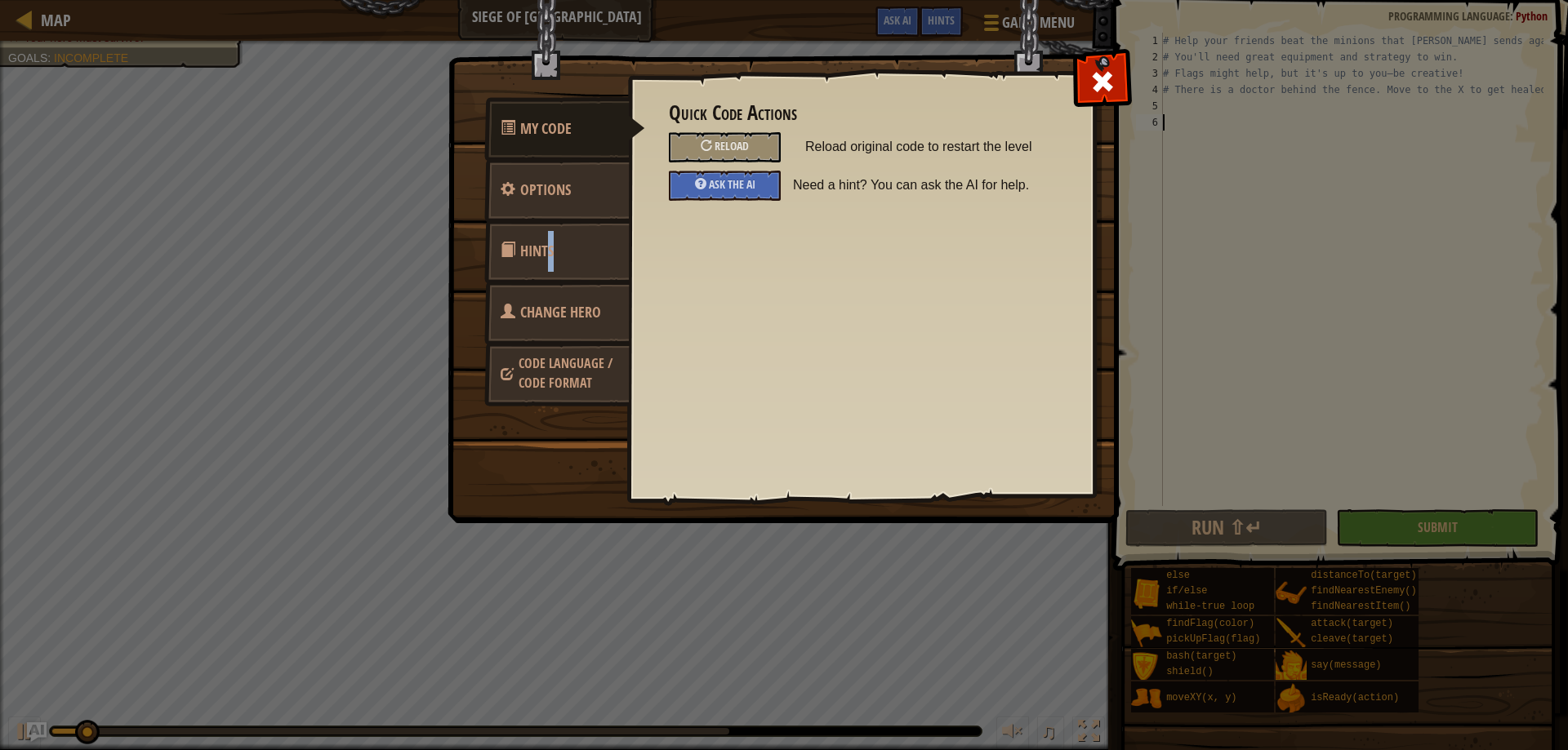
click at [550, 260] on link "Hints" at bounding box center [556, 251] width 146 height 64
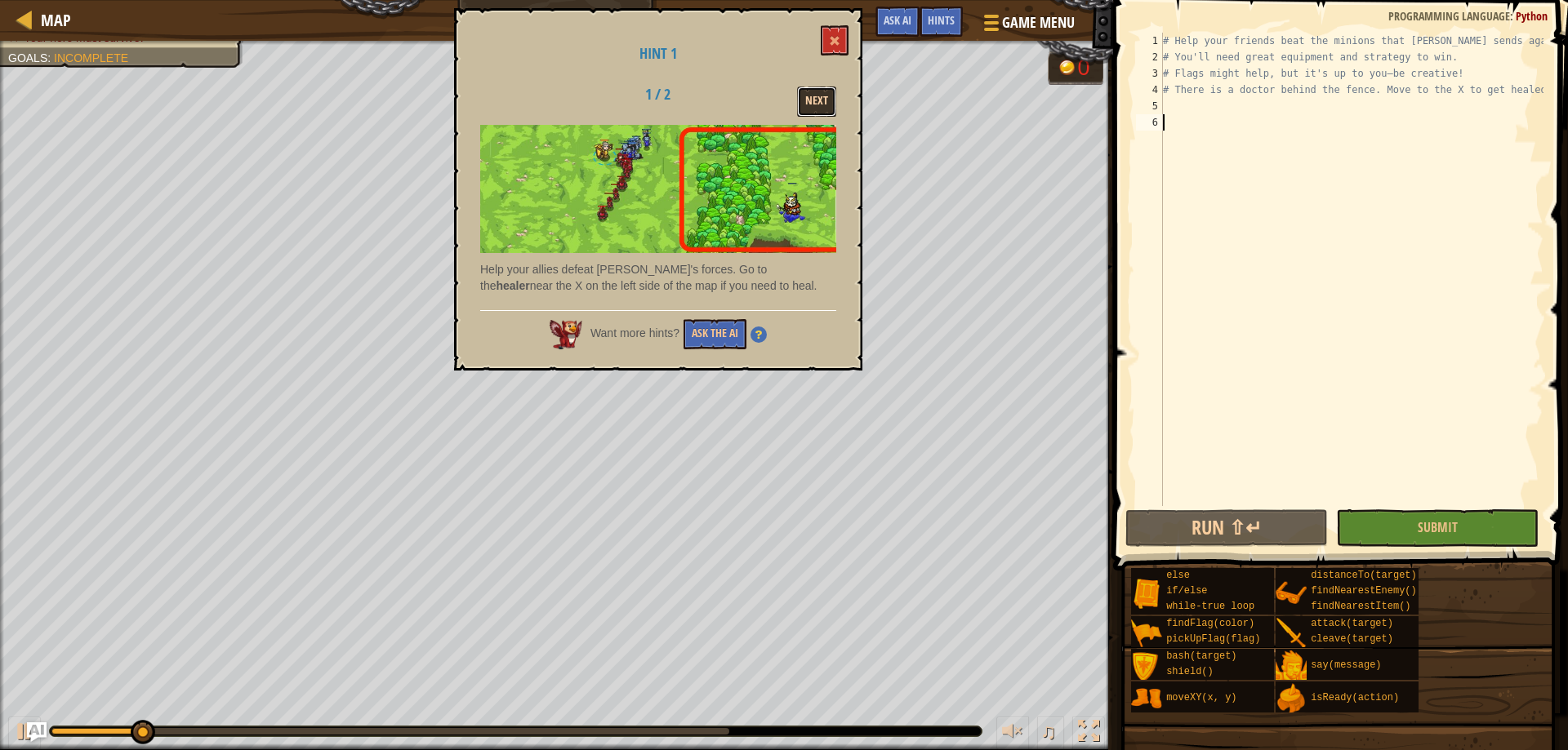
click at [829, 93] on button "Next" at bounding box center [817, 101] width 39 height 30
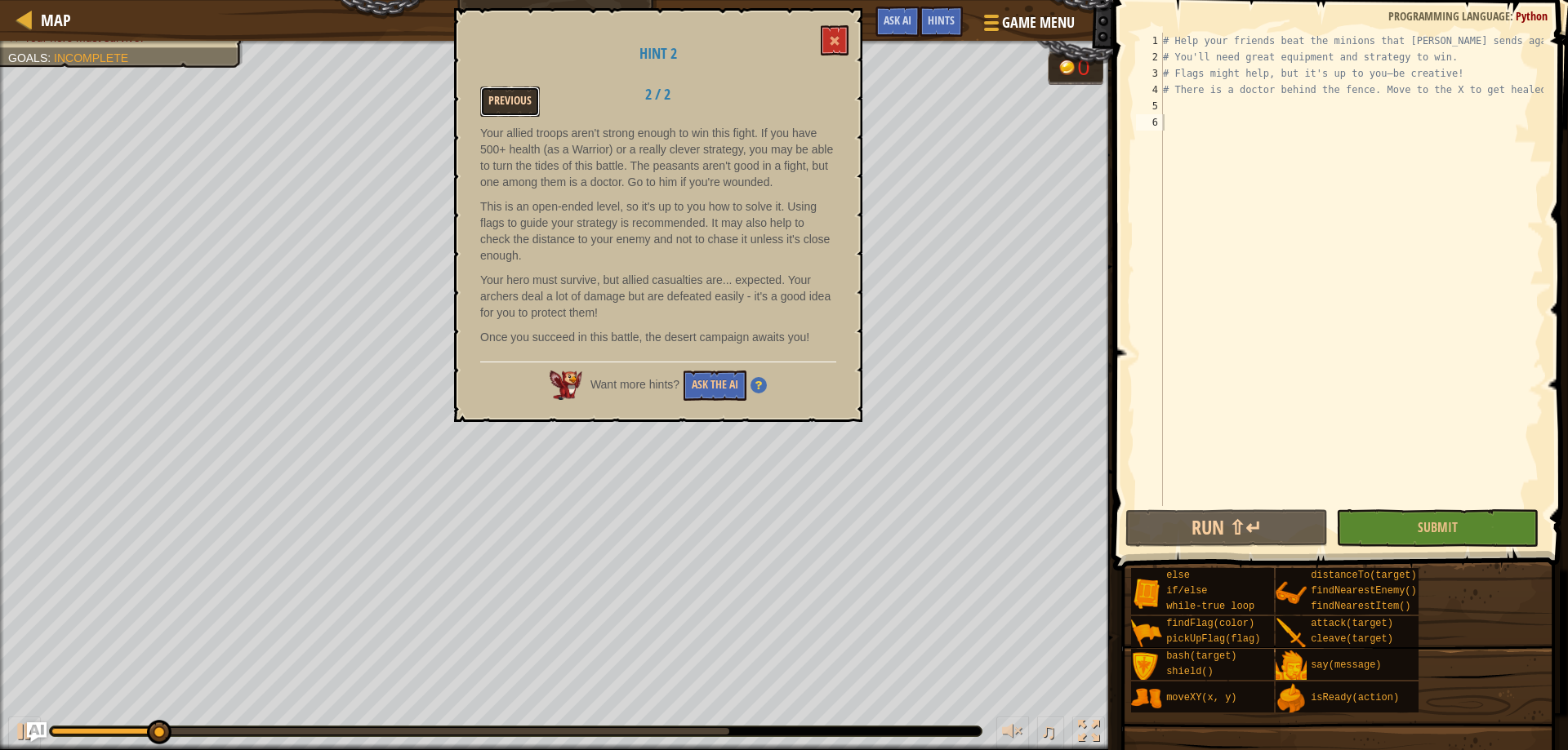
click at [507, 110] on button "Previous" at bounding box center [510, 101] width 60 height 30
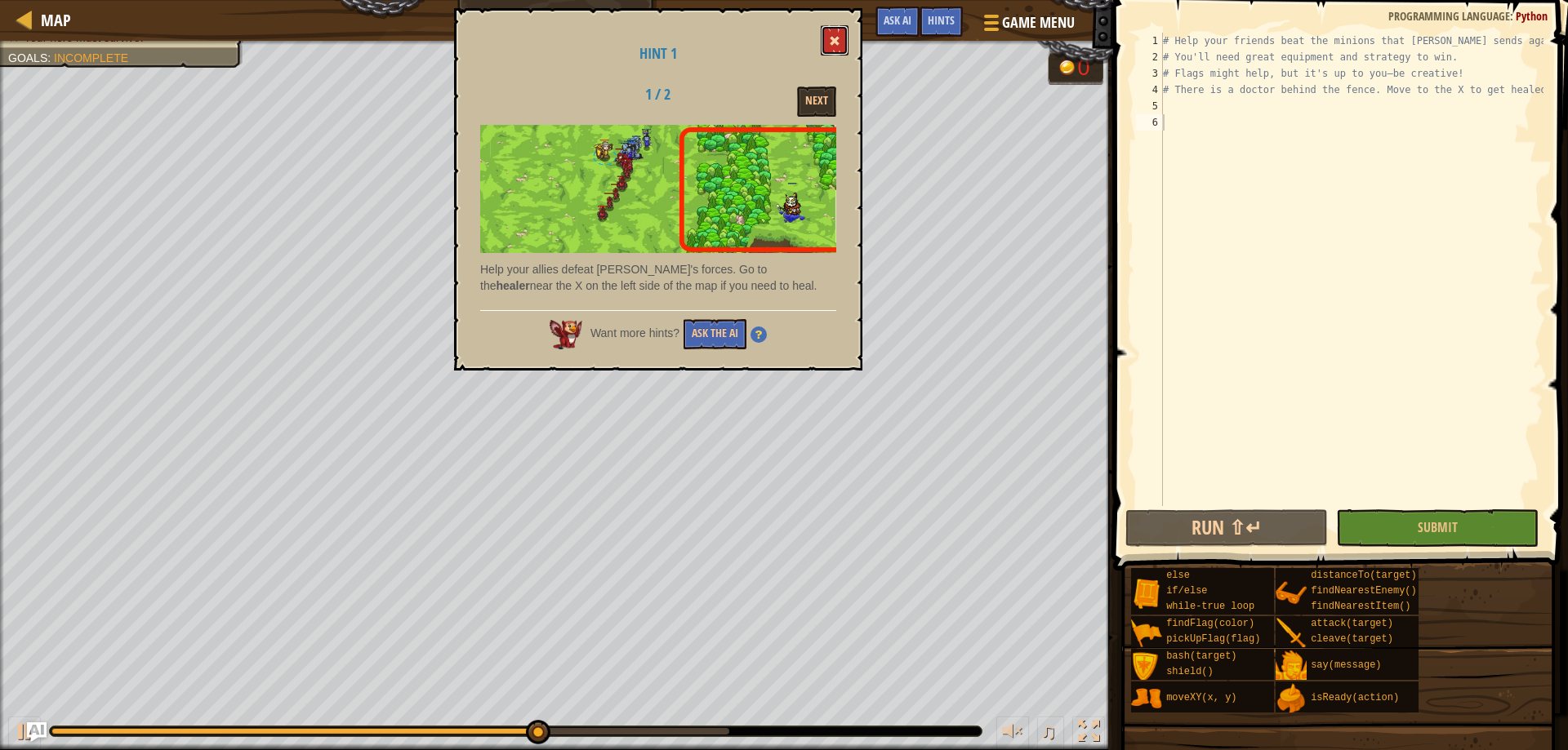
click at [831, 37] on span at bounding box center [834, 41] width 11 height 11
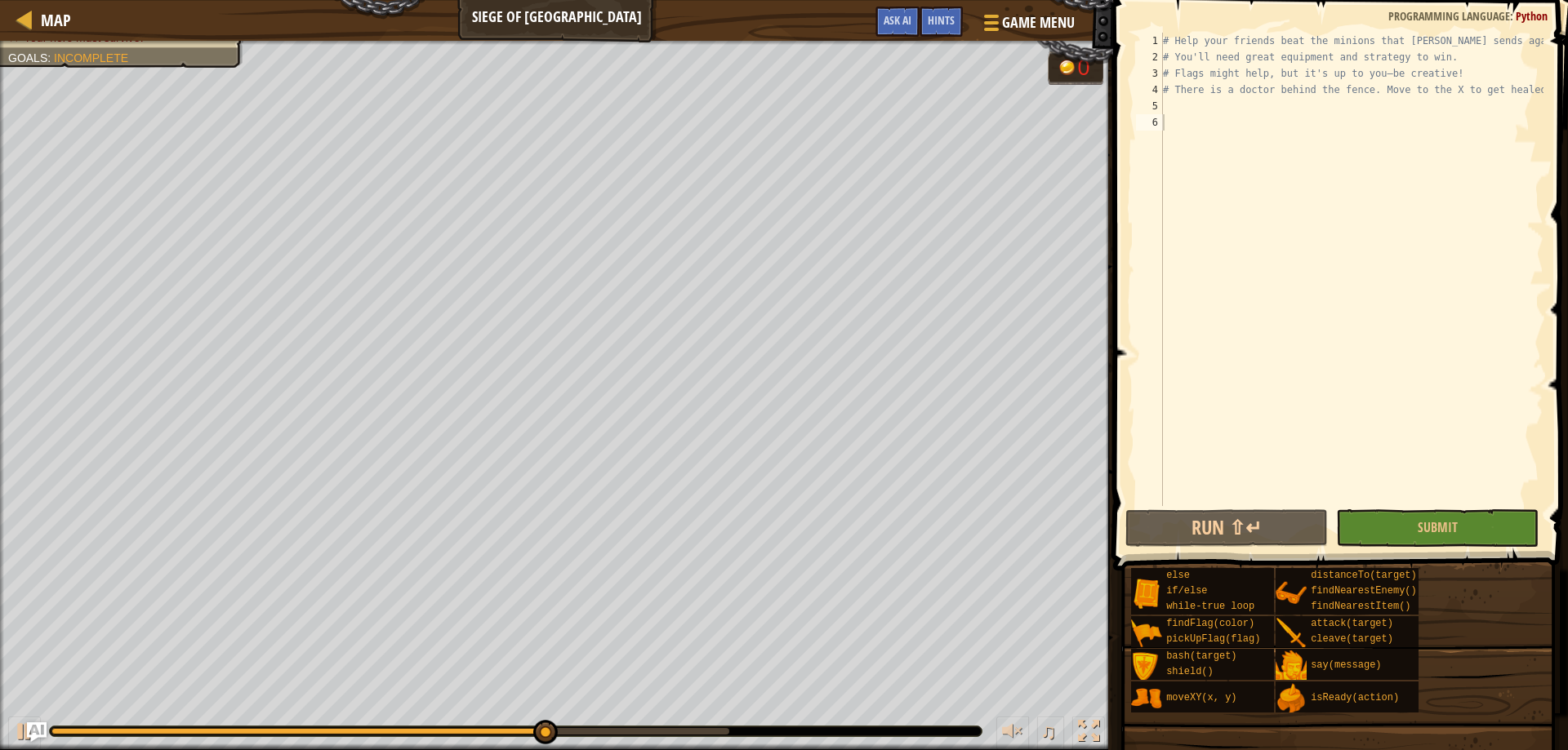
drag, startPoint x: 532, startPoint y: 723, endPoint x: 700, endPoint y: 728, distance: 168.1
click at [758, 721] on div "♫" at bounding box center [556, 726] width 1112 height 49
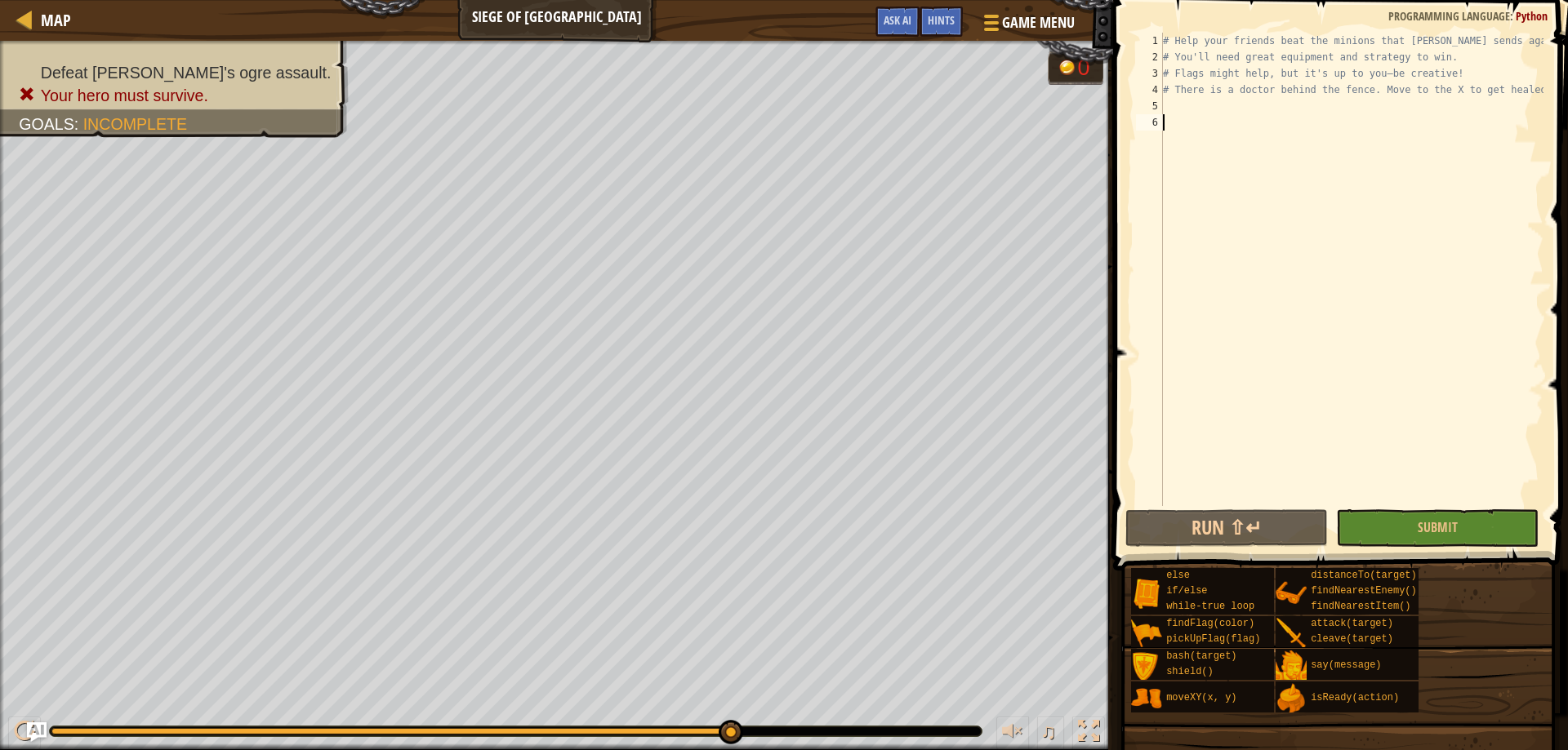
drag, startPoint x: 552, startPoint y: 720, endPoint x: 794, endPoint y: 709, distance: 242.2
click at [787, 710] on div "♫" at bounding box center [556, 726] width 1112 height 49
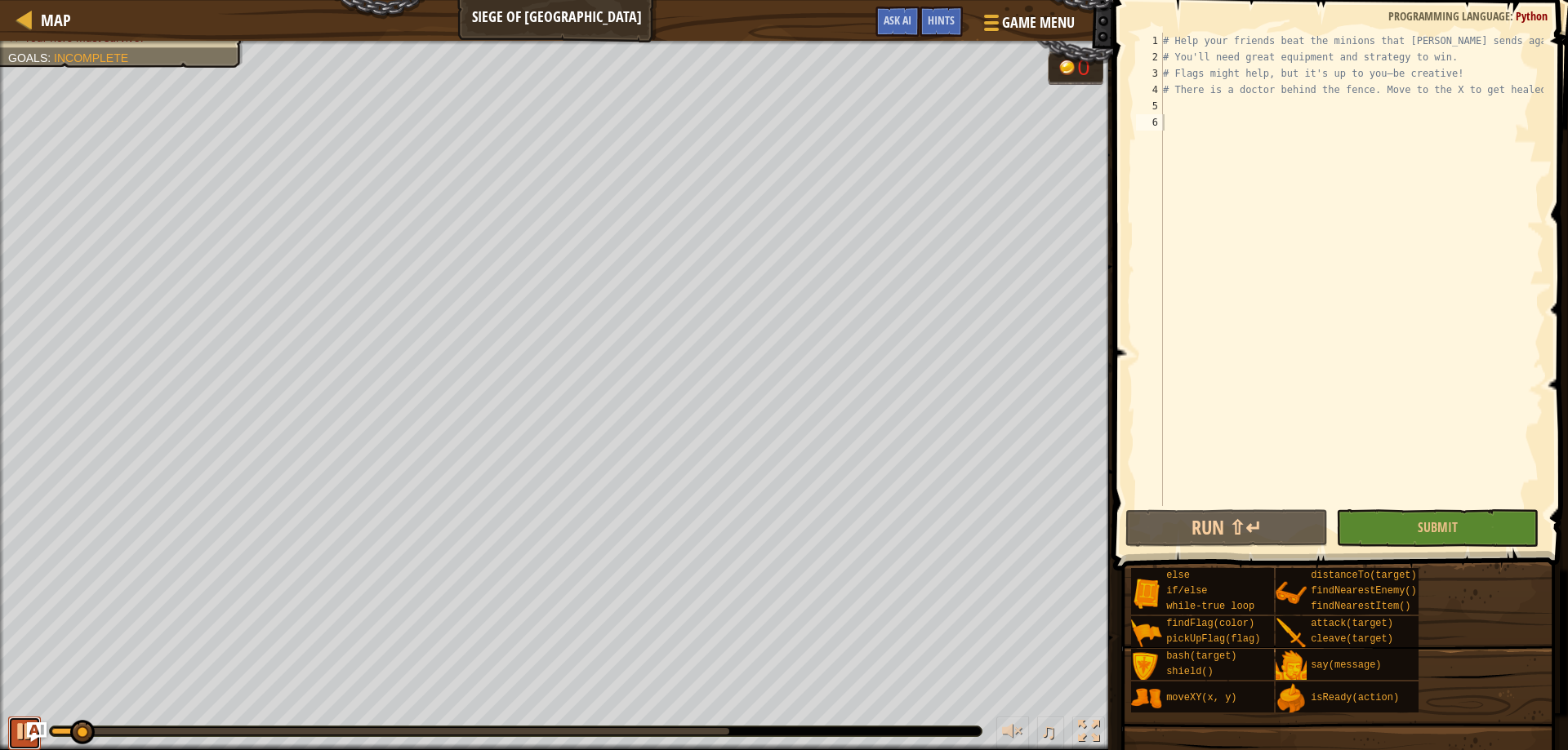
click at [14, 731] on div at bounding box center [25, 731] width 21 height 21
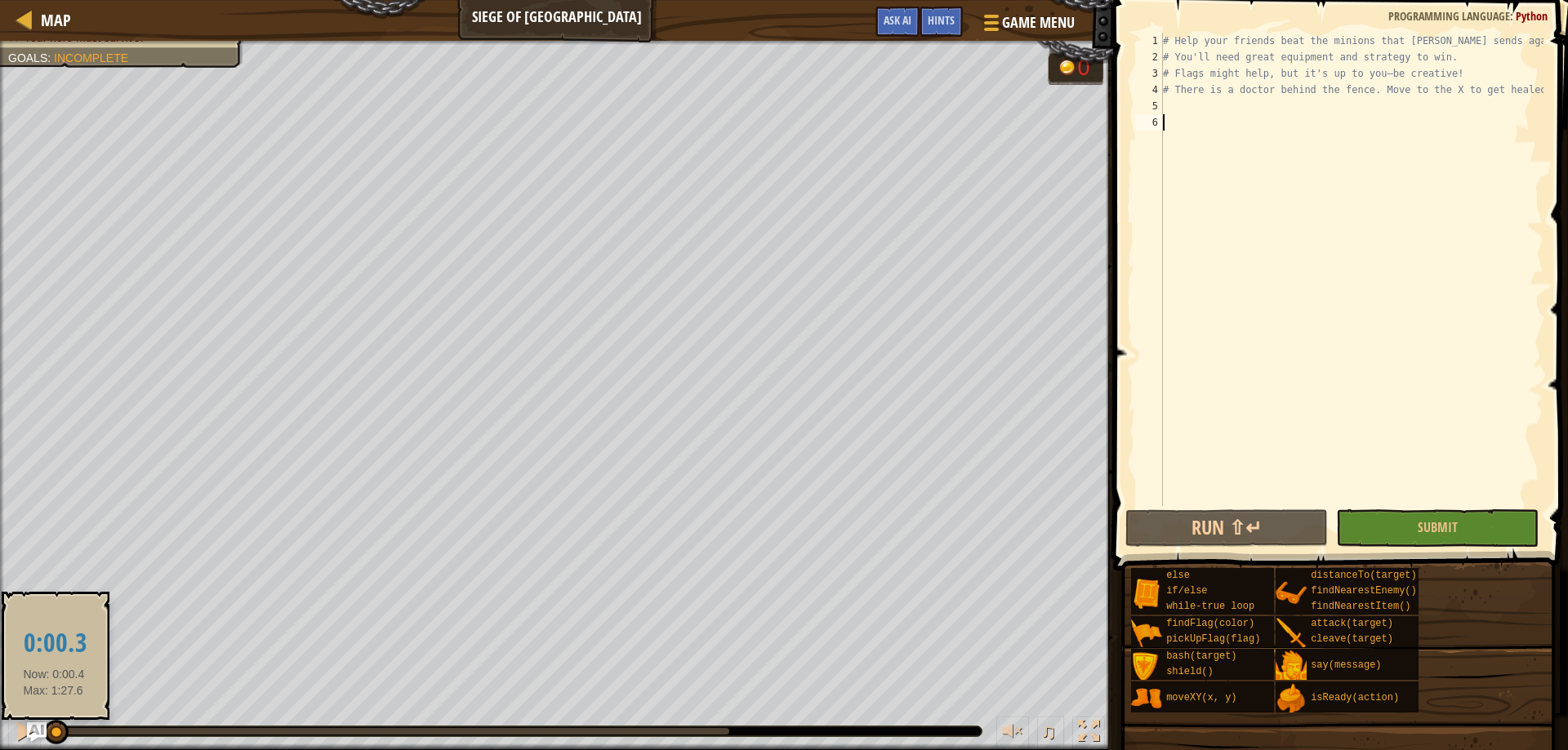
drag, startPoint x: 73, startPoint y: 731, endPoint x: 50, endPoint y: 740, distance: 24.7
click at [51, 740] on div at bounding box center [57, 732] width 25 height 25
type textarea "'"
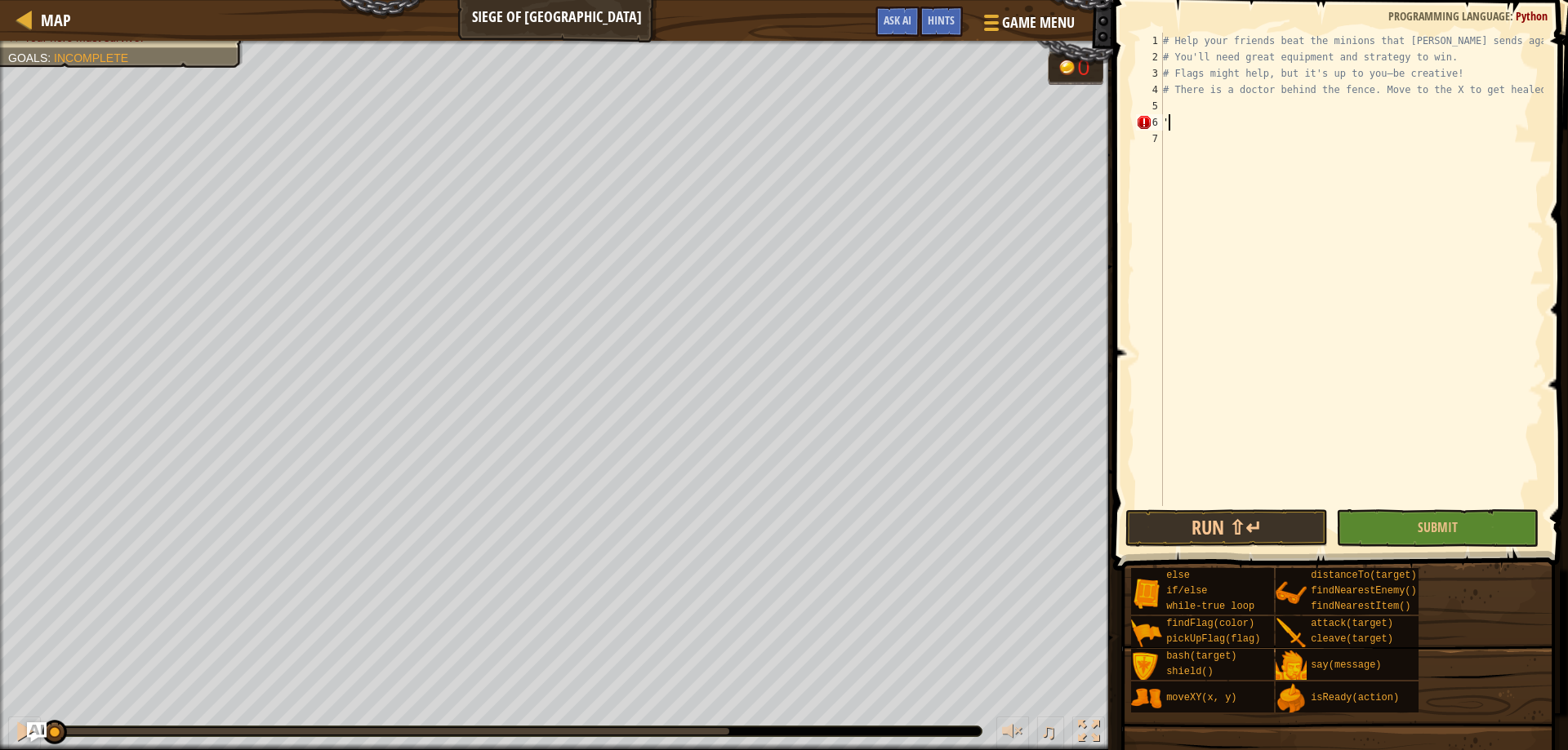
click at [1232, 129] on div "# Help your friends beat the minions that Thoktar sends against you. # You'll n…" at bounding box center [1351, 285] width 384 height 506
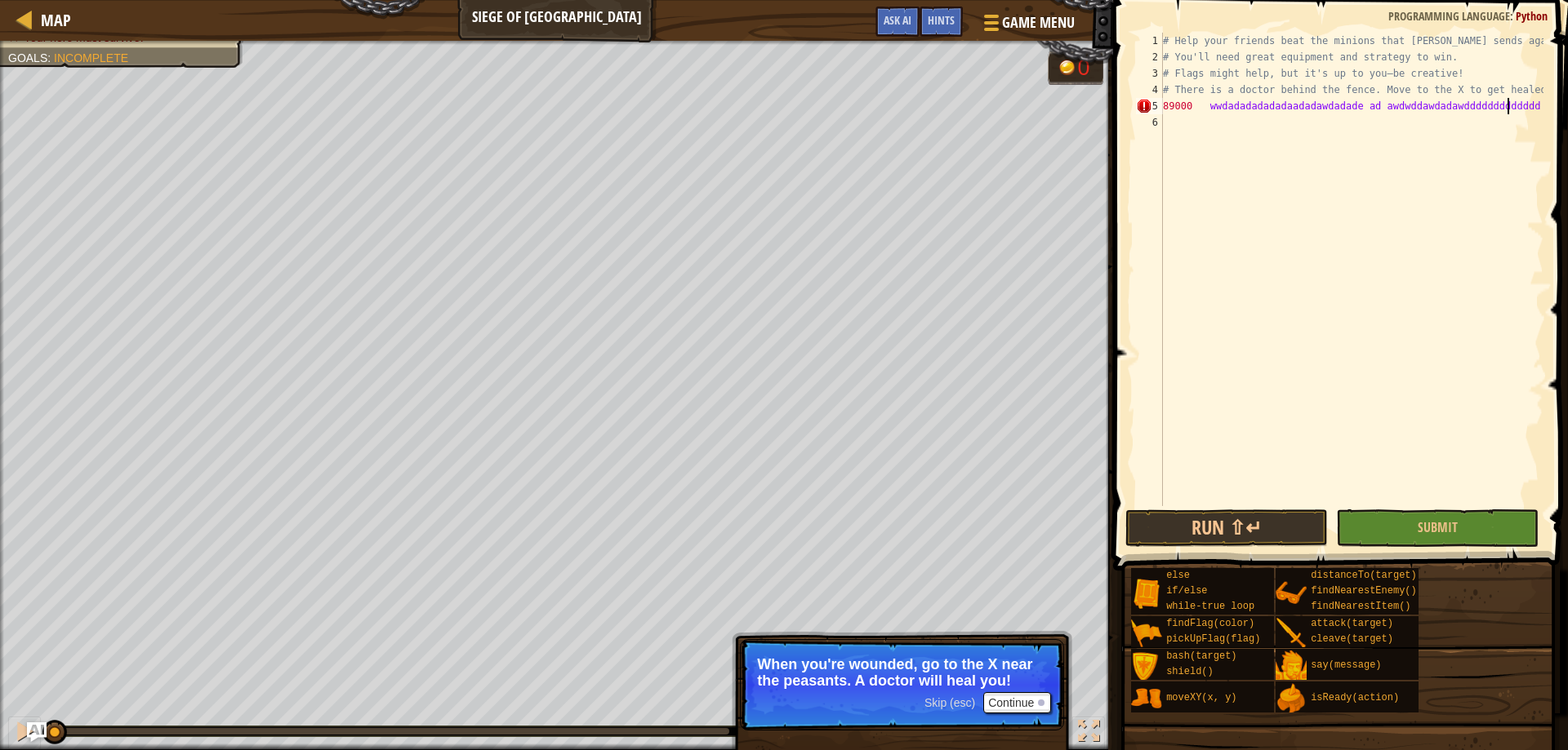
scroll to position [7, 29]
type textarea "89000 wwdadadadadadaadadawdadade ad awdwddawdadawdddddddddddddddwddwadadddwada"
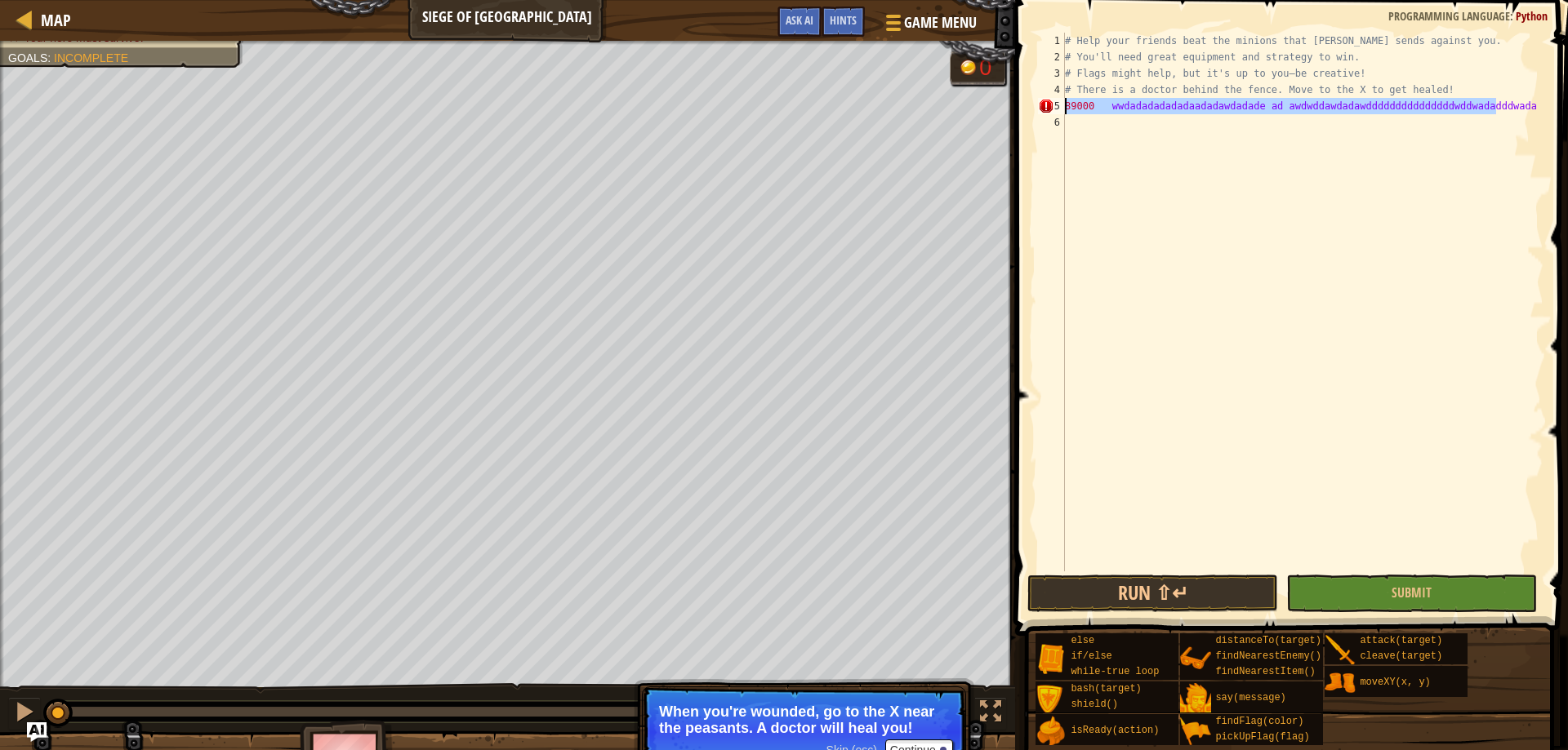
click at [976, 109] on div "Map Siege of Stonehold Game Menu Done Hints Ask AI 1 הההההההההההההההההההההההההה…" at bounding box center [784, 375] width 1568 height 750
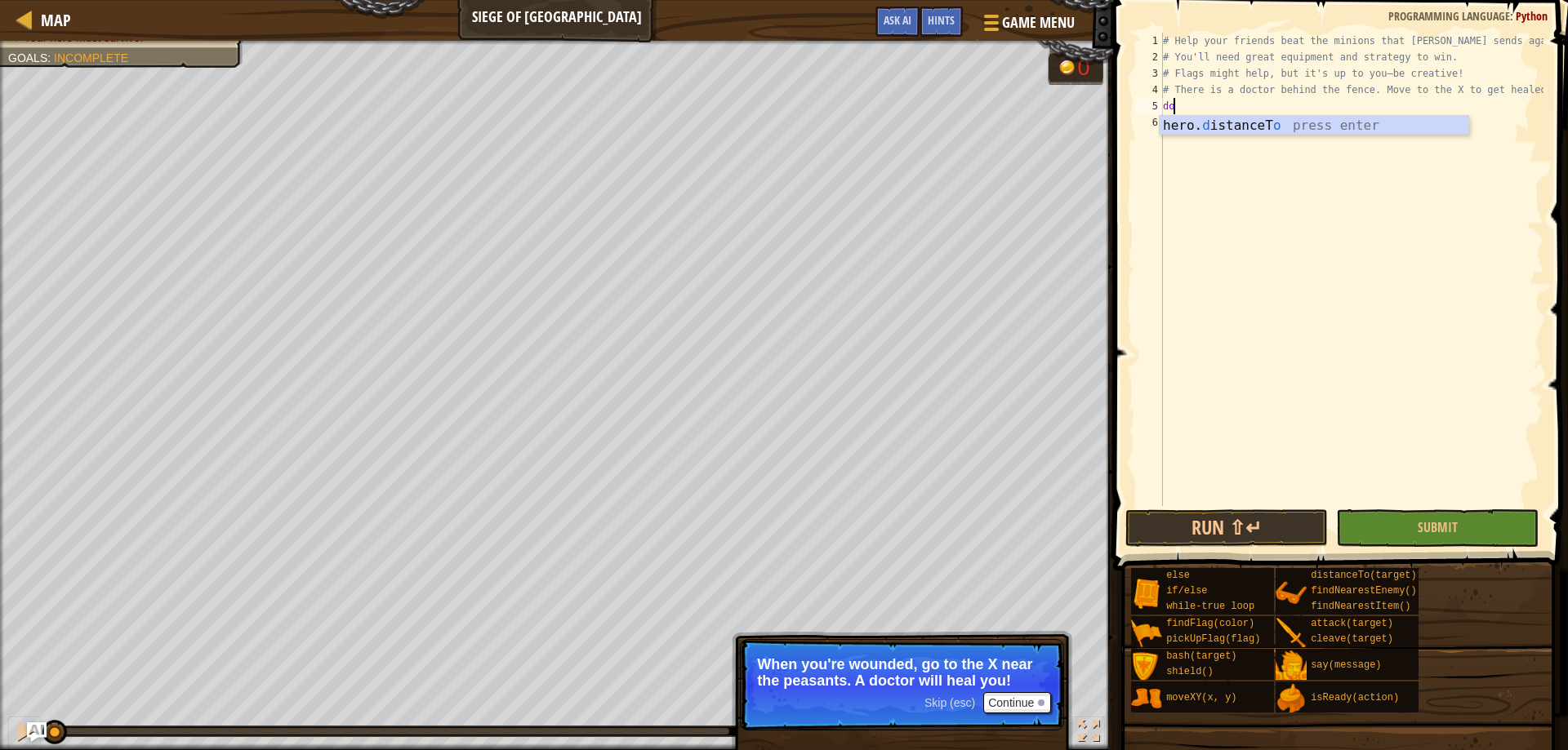
scroll to position [7, 0]
type textarea "d"
click at [1011, 705] on button "Continue" at bounding box center [1016, 702] width 68 height 21
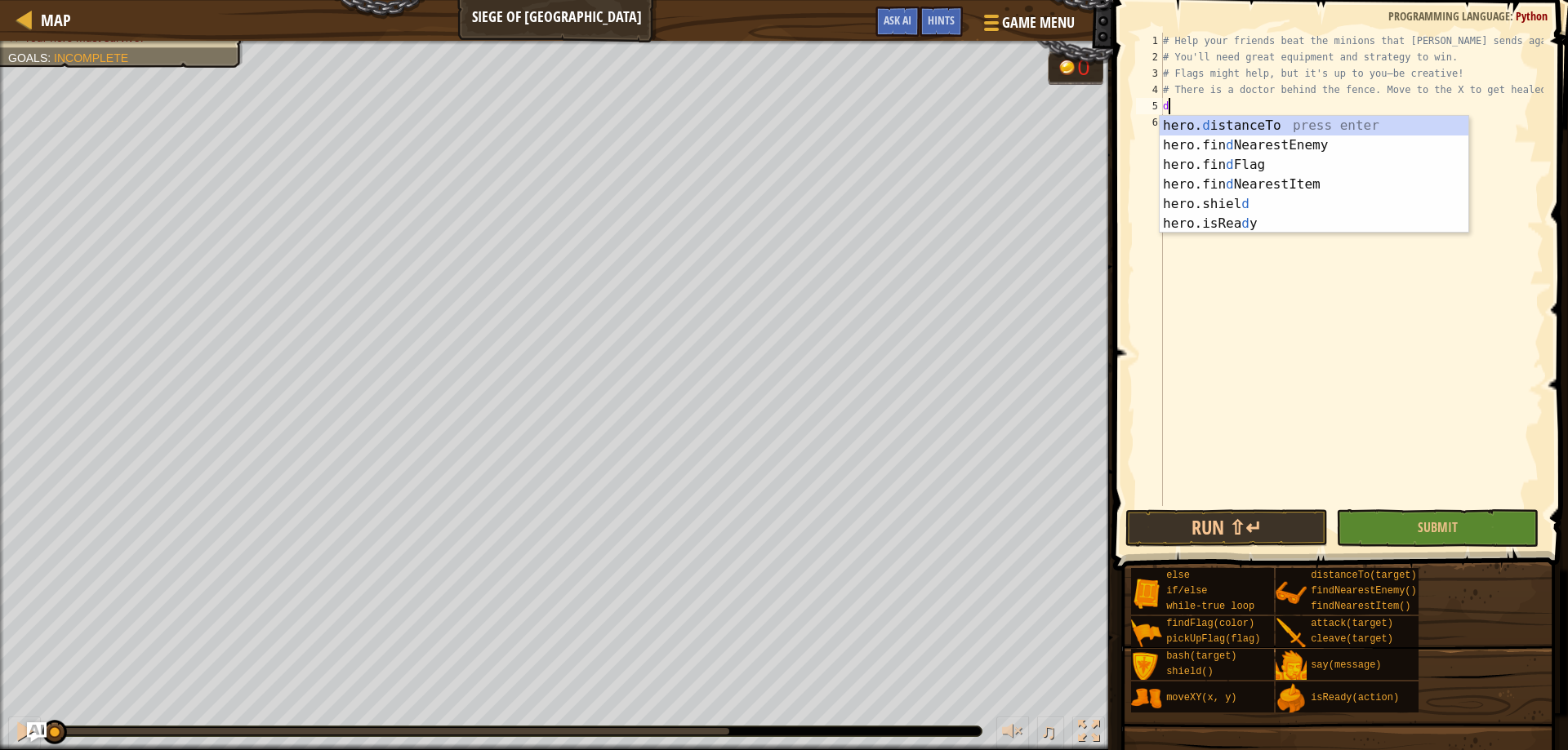
type textarea "d"
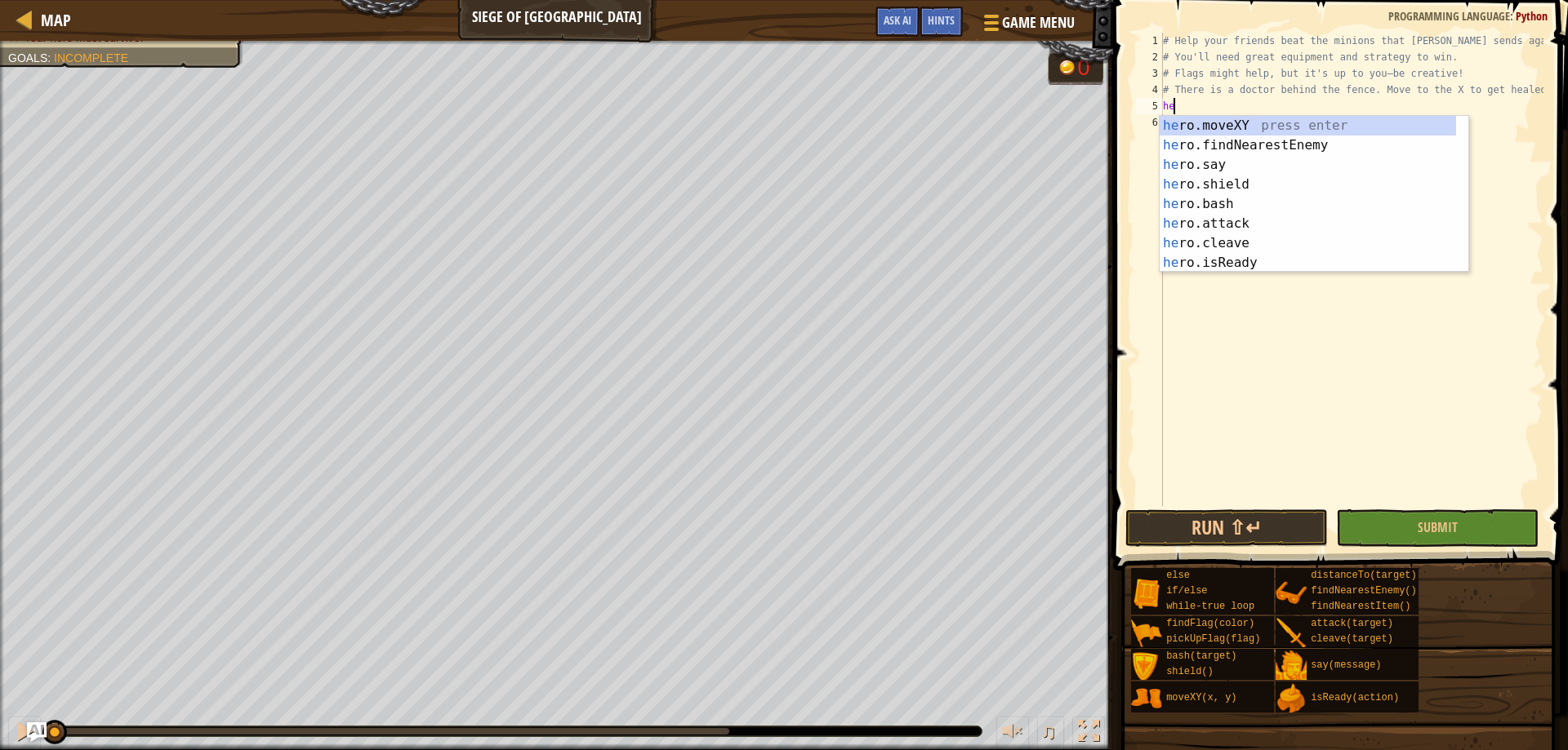
type textarea "h"
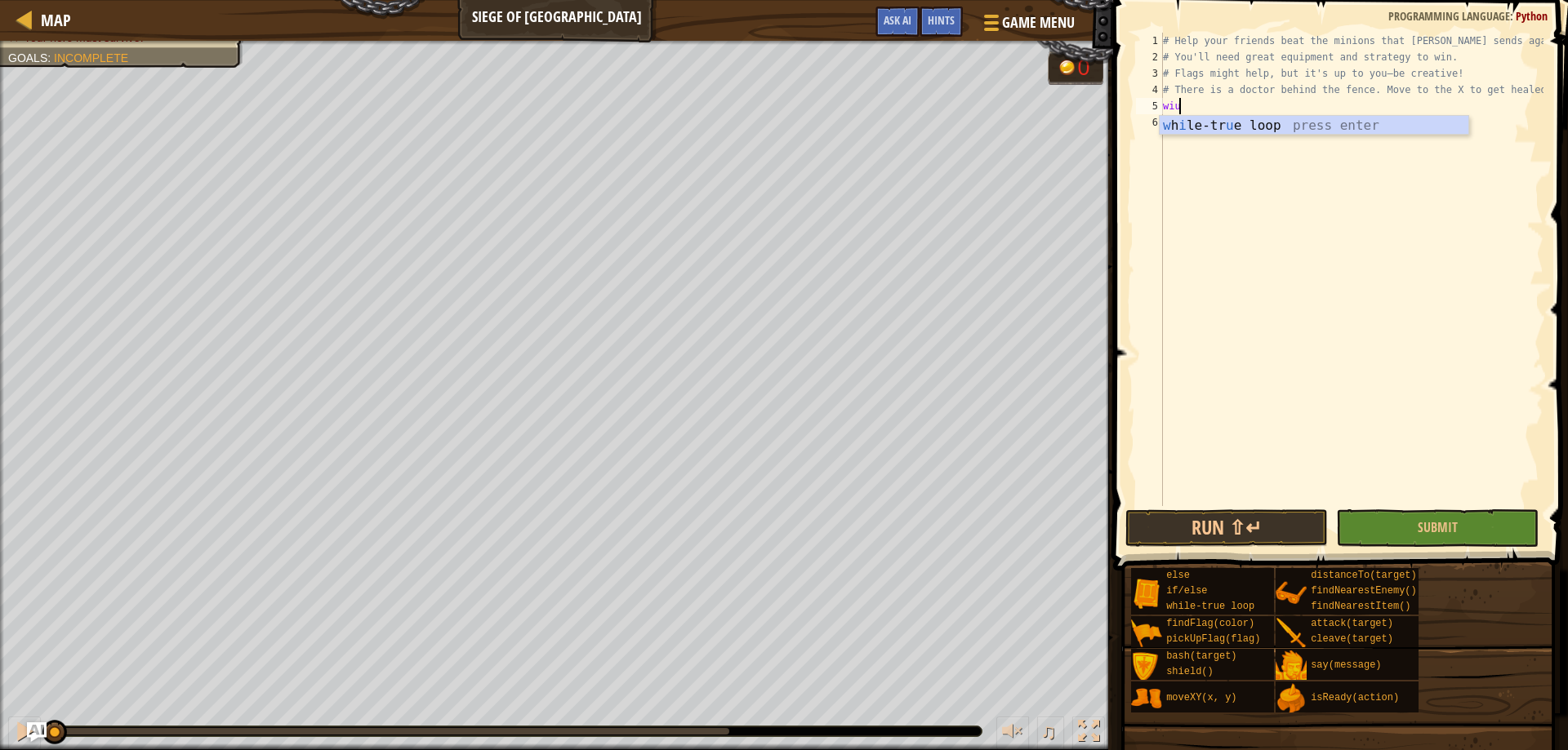
scroll to position [7, 0]
type textarea "w"
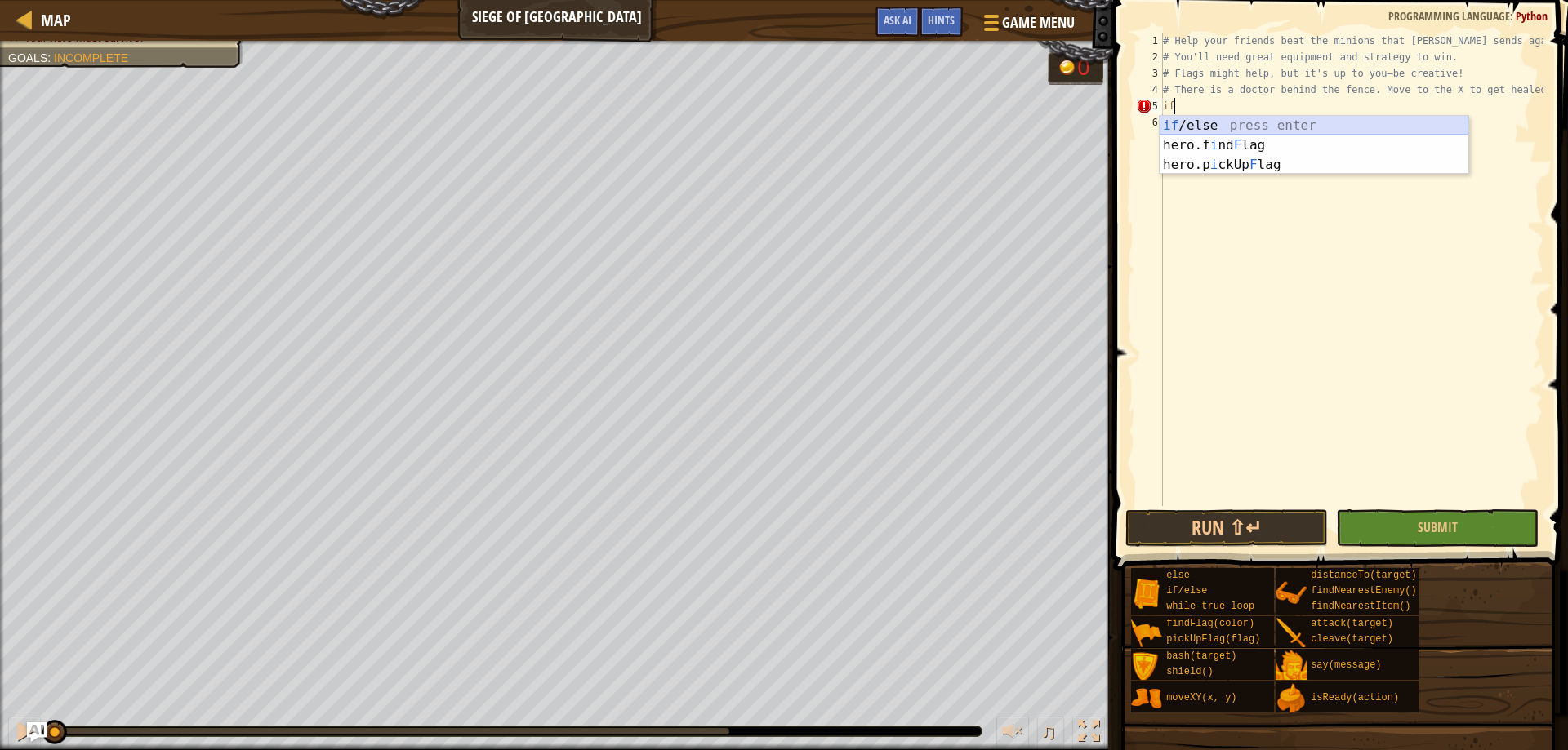
click at [1217, 123] on div "if /else press enter hero.f i nd F lag press enter hero.p i ckUp F lag press en…" at bounding box center [1314, 164] width 309 height 98
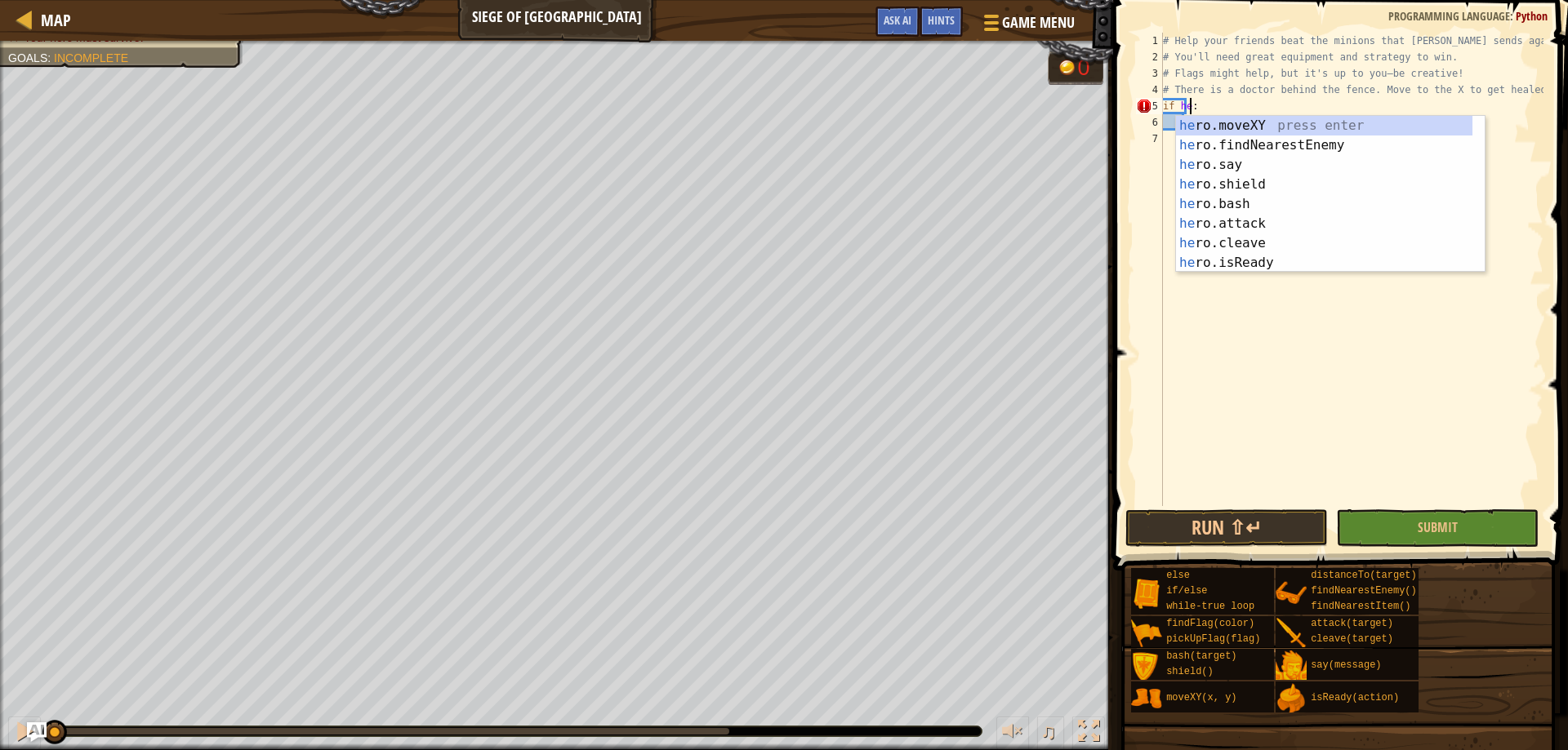
scroll to position [7, 3]
type textarea "if hero:"
click at [1203, 109] on div "# Help your friends beat the minions that Thoktar sends against you. # You'll n…" at bounding box center [1351, 285] width 384 height 506
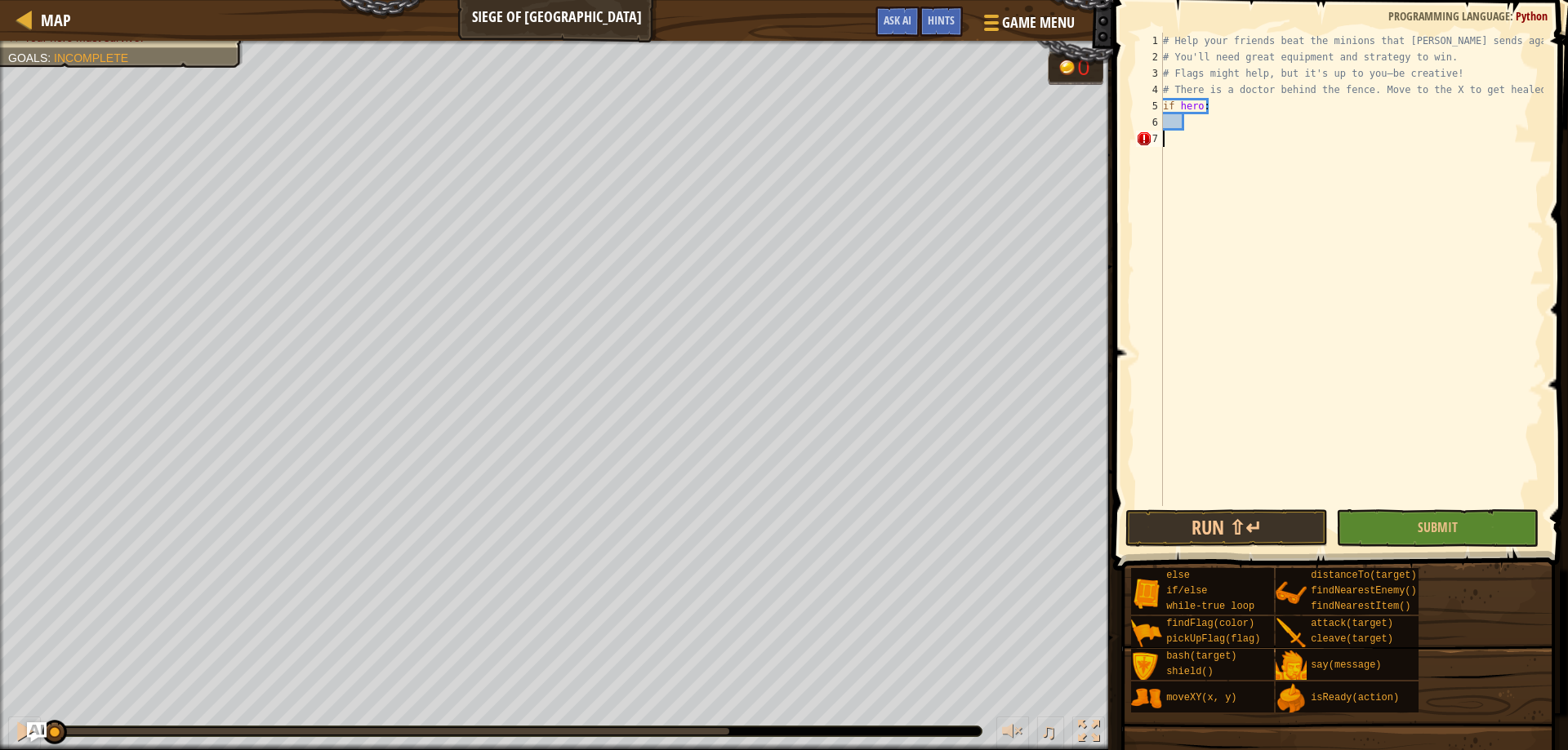
click at [1195, 146] on div "# Help your friends beat the minions that Thoktar sends against you. # You'll n…" at bounding box center [1351, 285] width 384 height 506
click at [1202, 111] on div "# Help your friends beat the minions that Thoktar sends against you. # You'll n…" at bounding box center [1351, 285] width 384 height 506
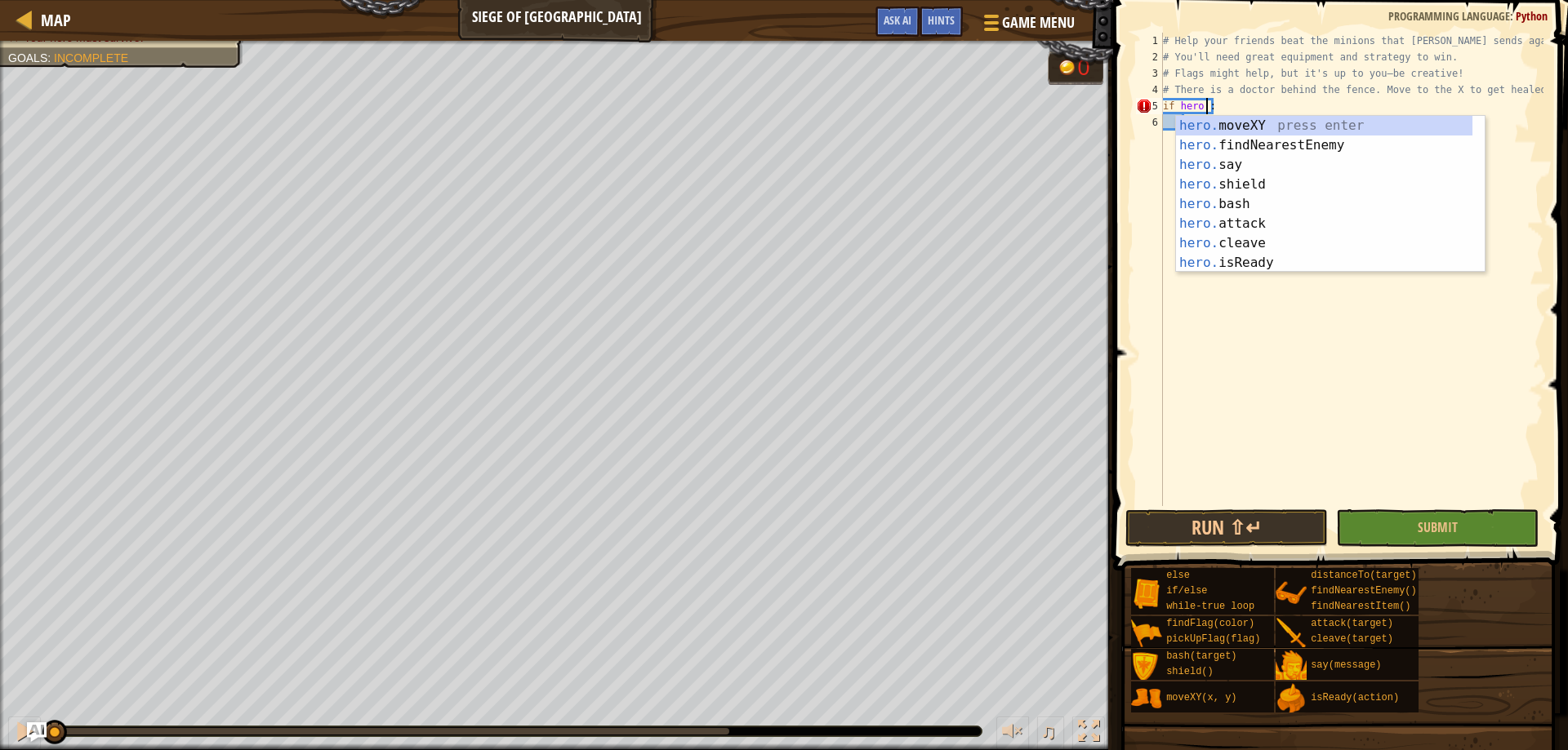
scroll to position [7, 4]
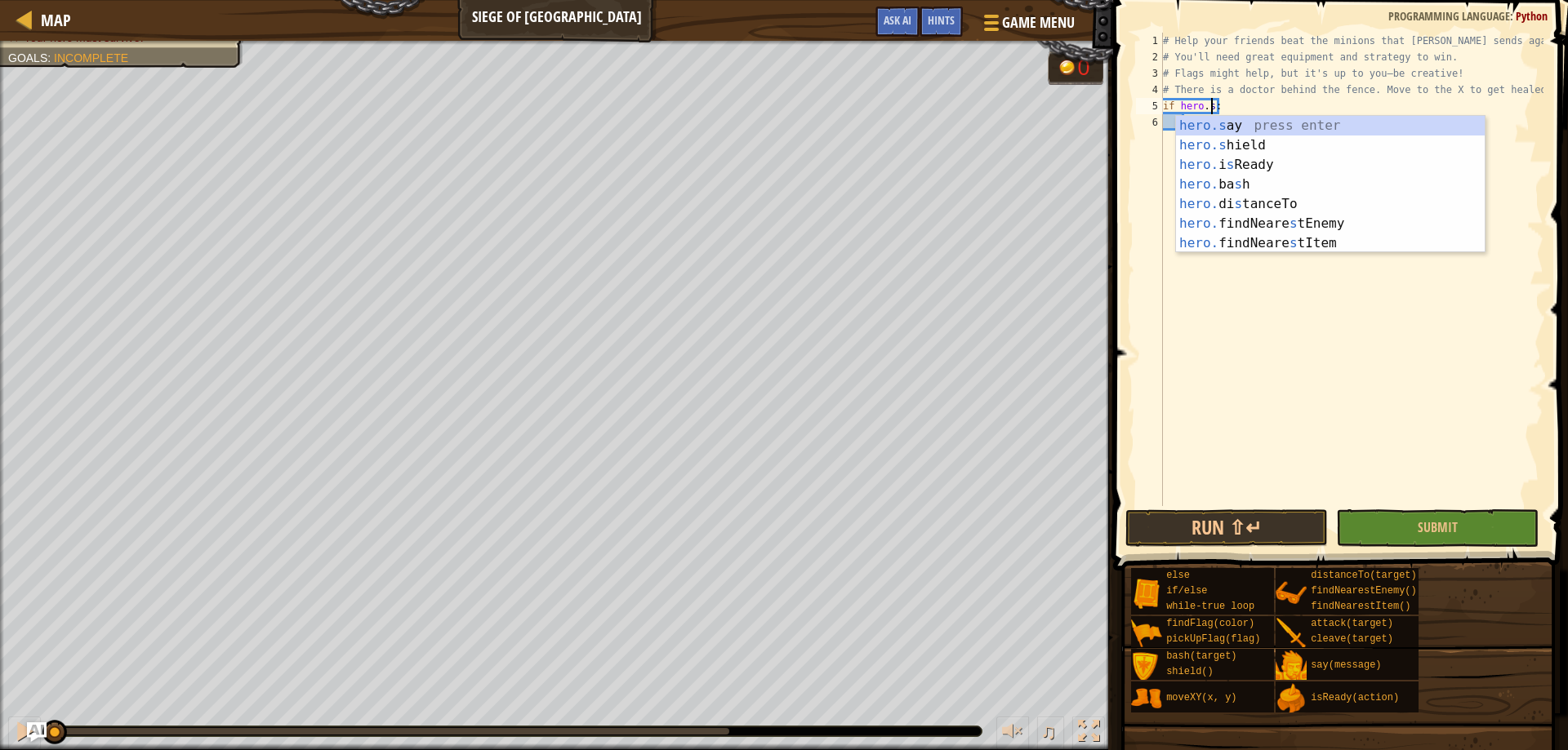
type textarea "if hero.:"
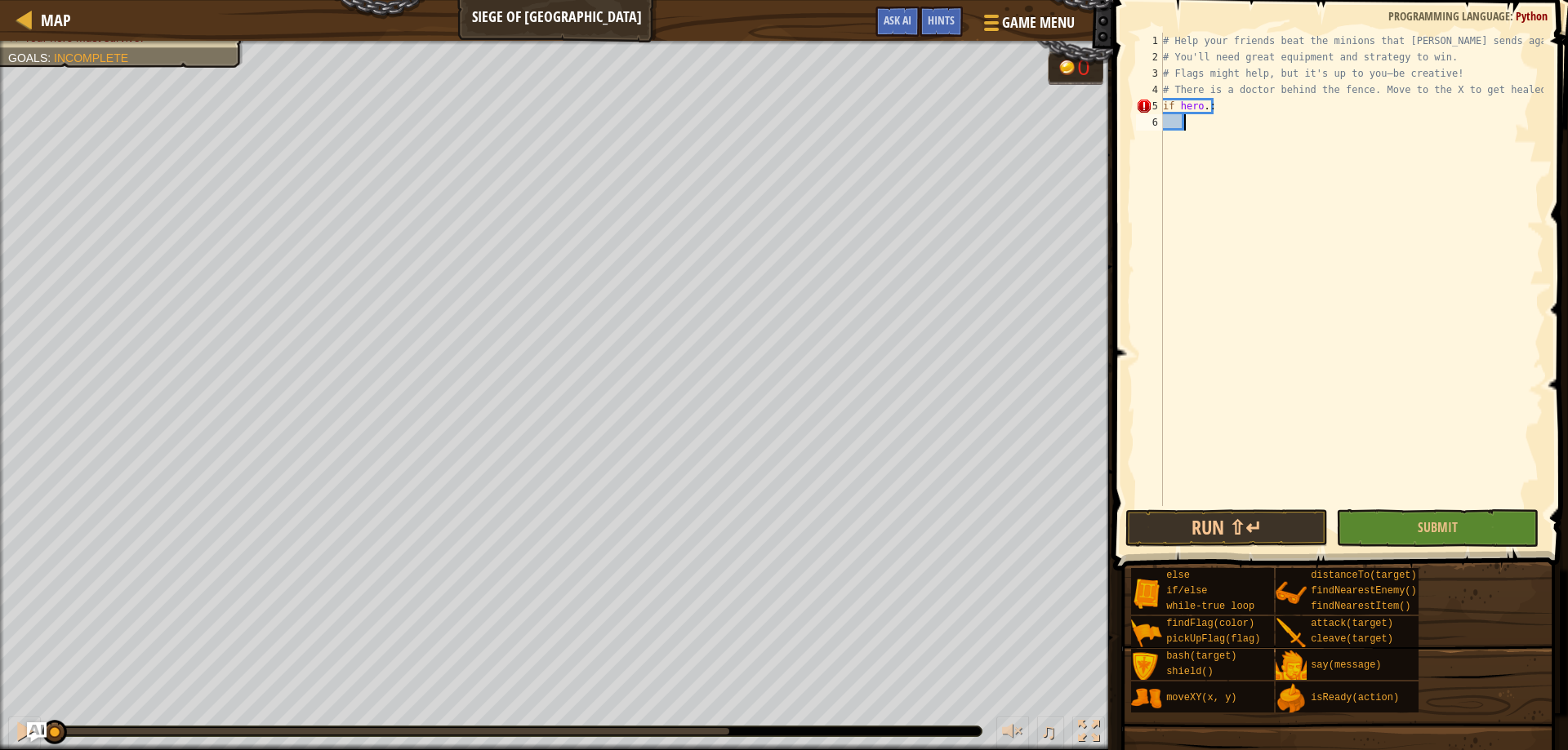
drag, startPoint x: 1299, startPoint y: 366, endPoint x: 1200, endPoint y: 299, distance: 119.5
click at [1297, 357] on div "# Help your friends beat the minions that Thoktar sends against you. # You'll n…" at bounding box center [1351, 285] width 384 height 506
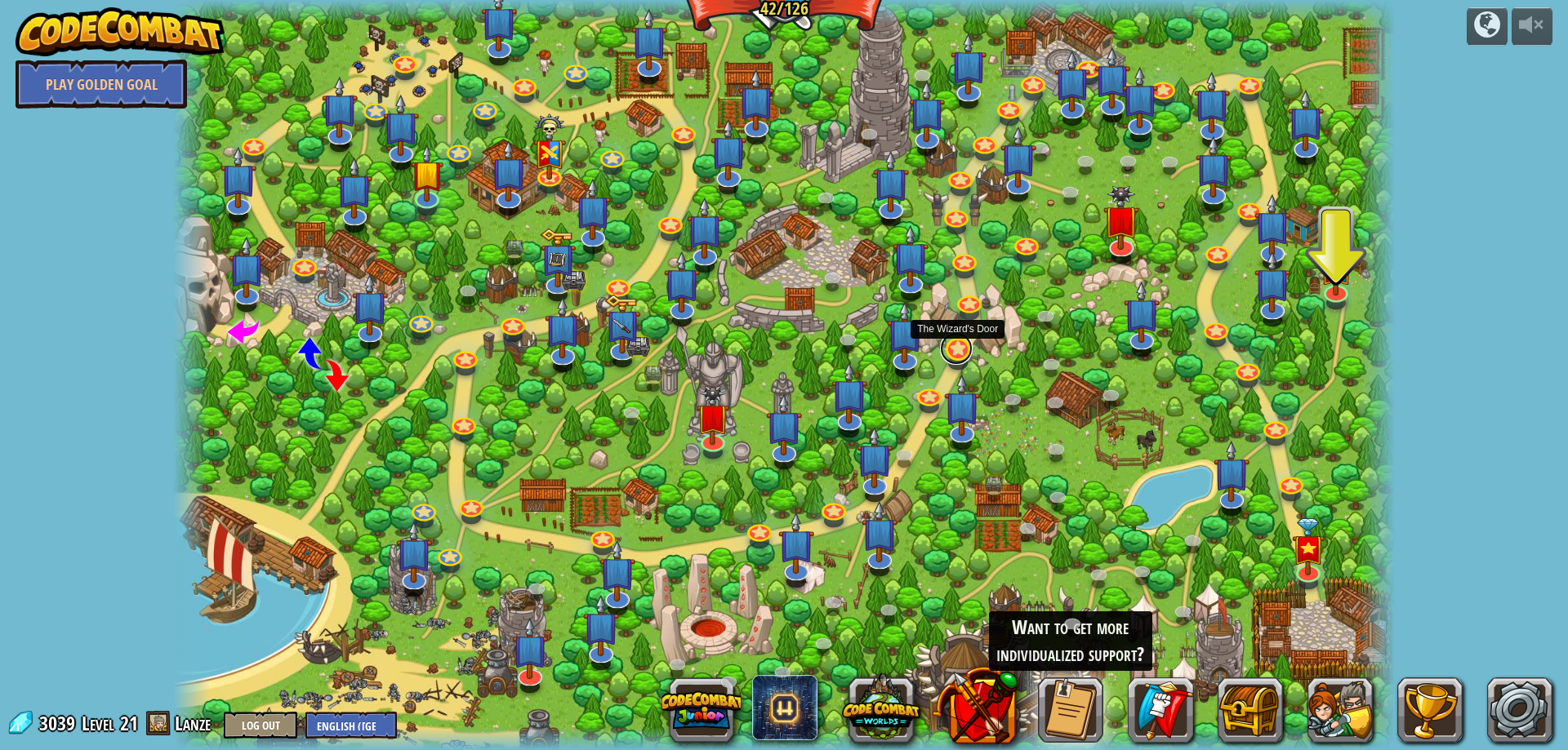
click at [957, 352] on link at bounding box center [955, 348] width 33 height 33
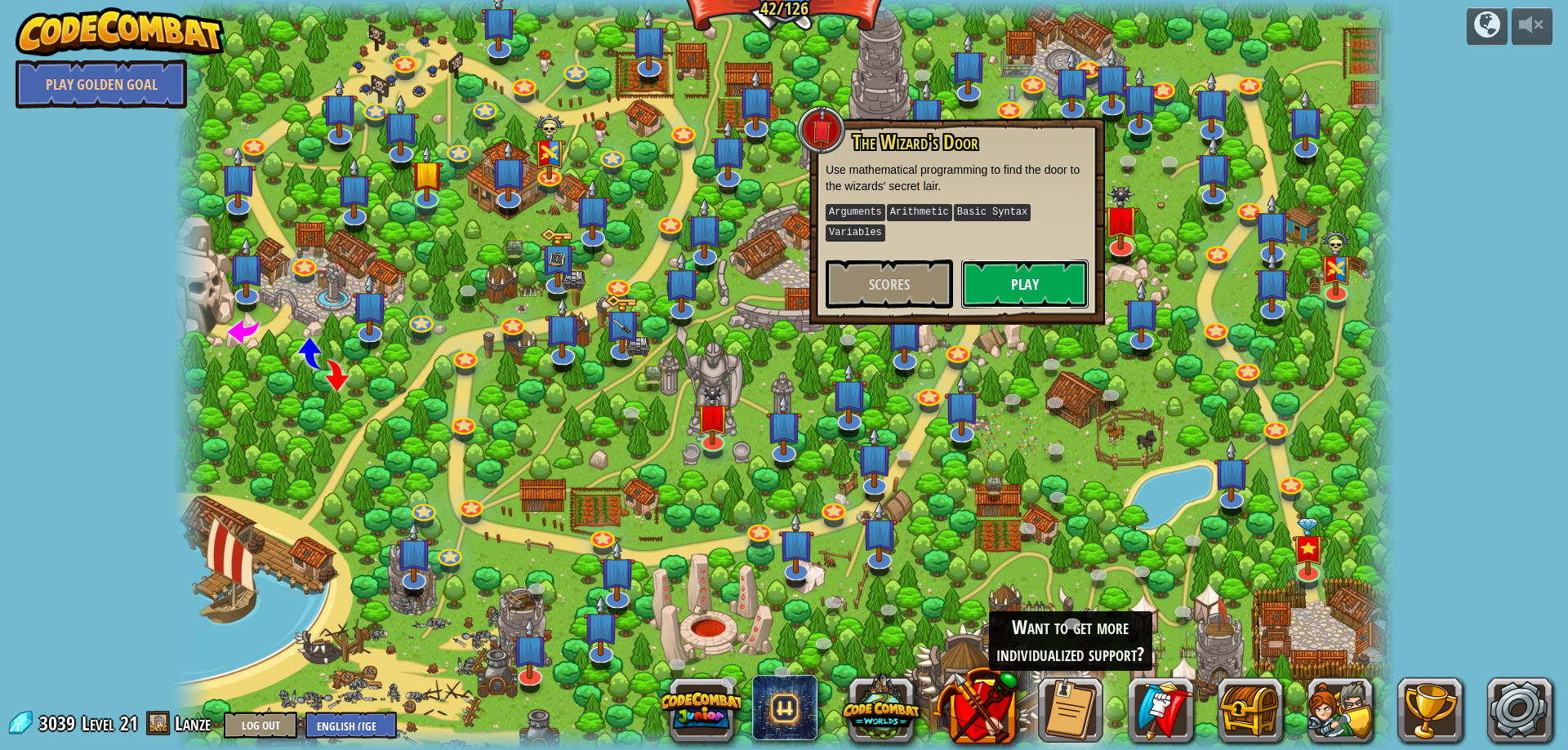
click at [1007, 259] on button "Play" at bounding box center [1024, 283] width 127 height 49
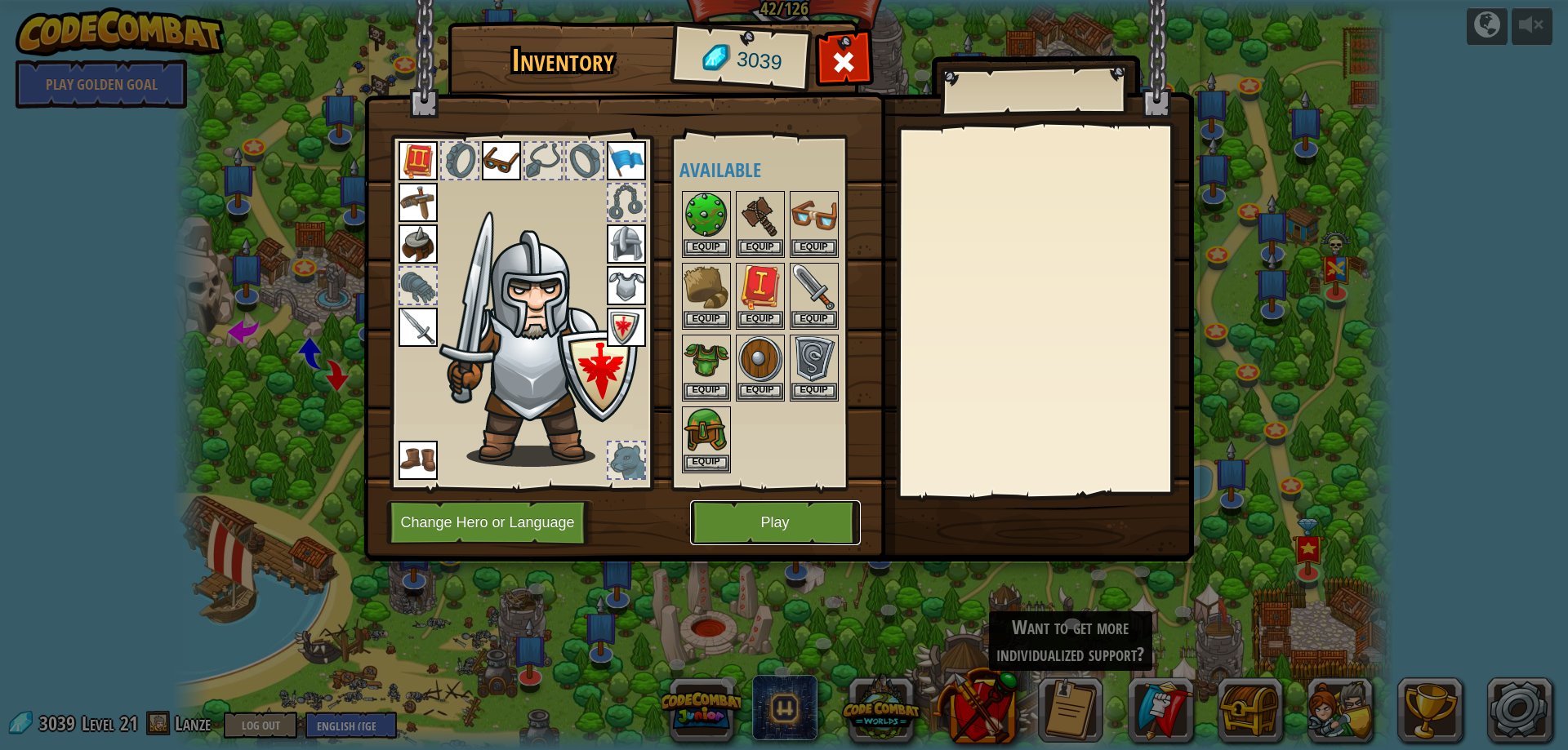
click at [784, 506] on button "Play" at bounding box center [774, 522] width 170 height 45
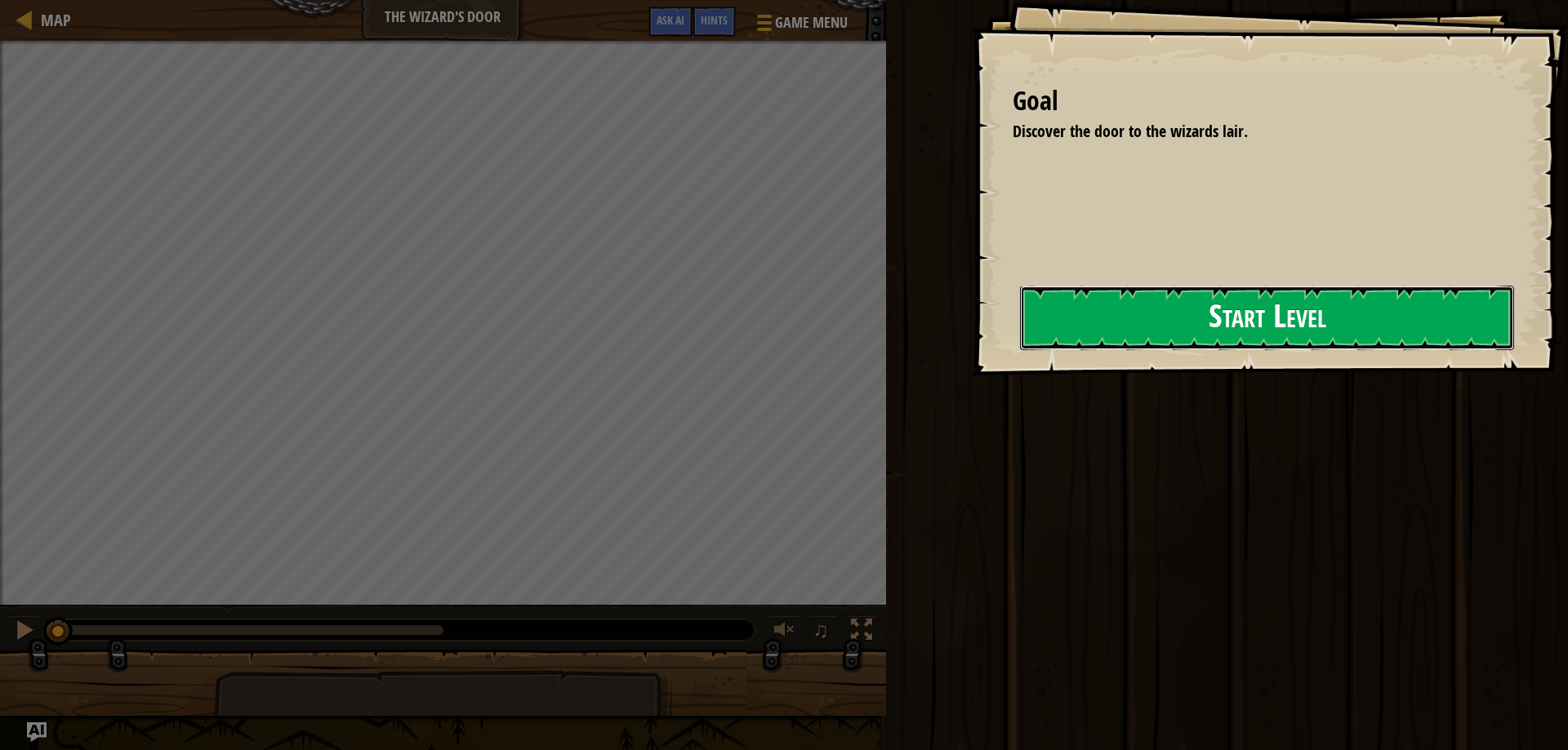
click at [1032, 330] on button "Start Level" at bounding box center [1266, 318] width 494 height 64
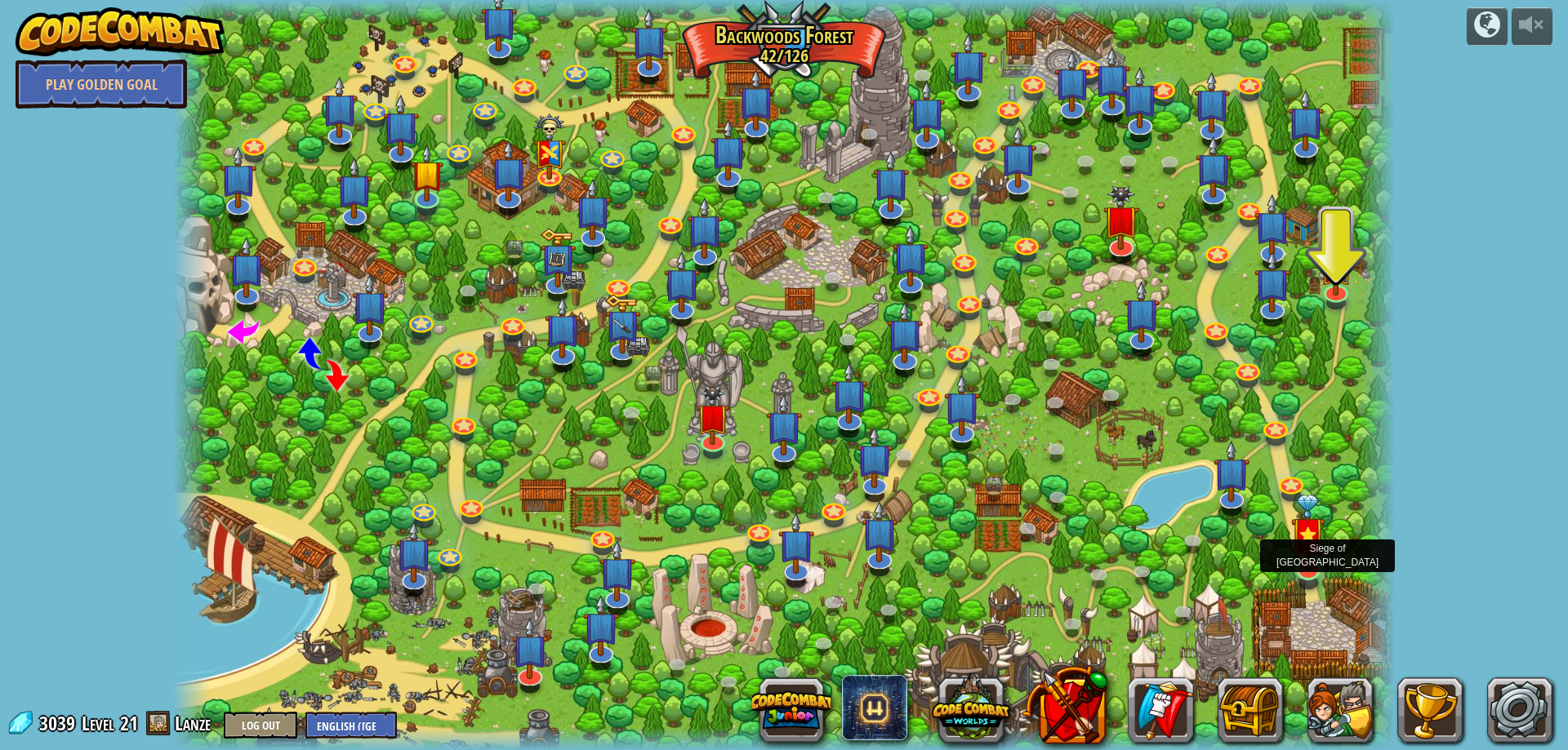
click at [1313, 561] on img at bounding box center [1308, 532] width 34 height 77
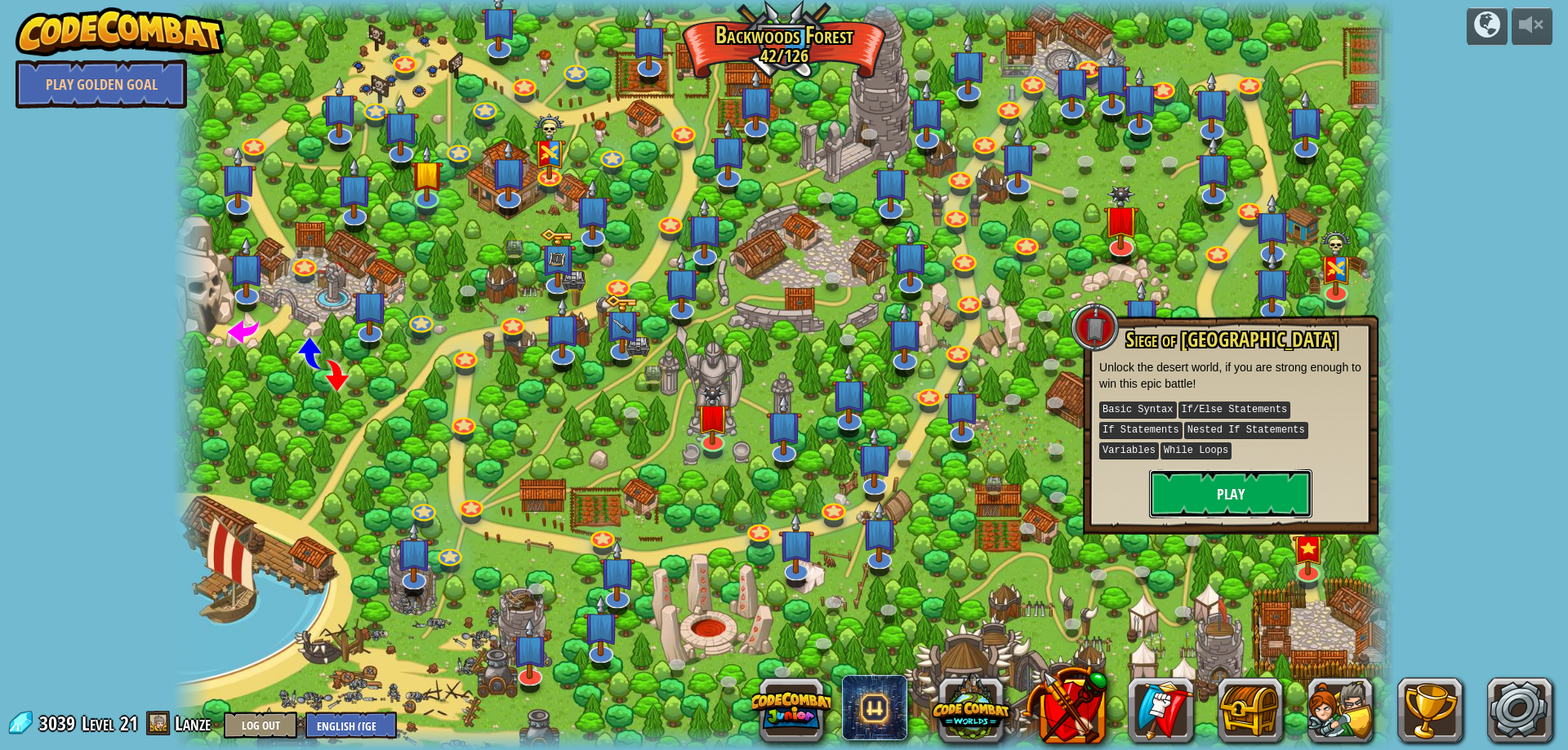
click at [1188, 472] on button "Play" at bounding box center [1230, 493] width 163 height 49
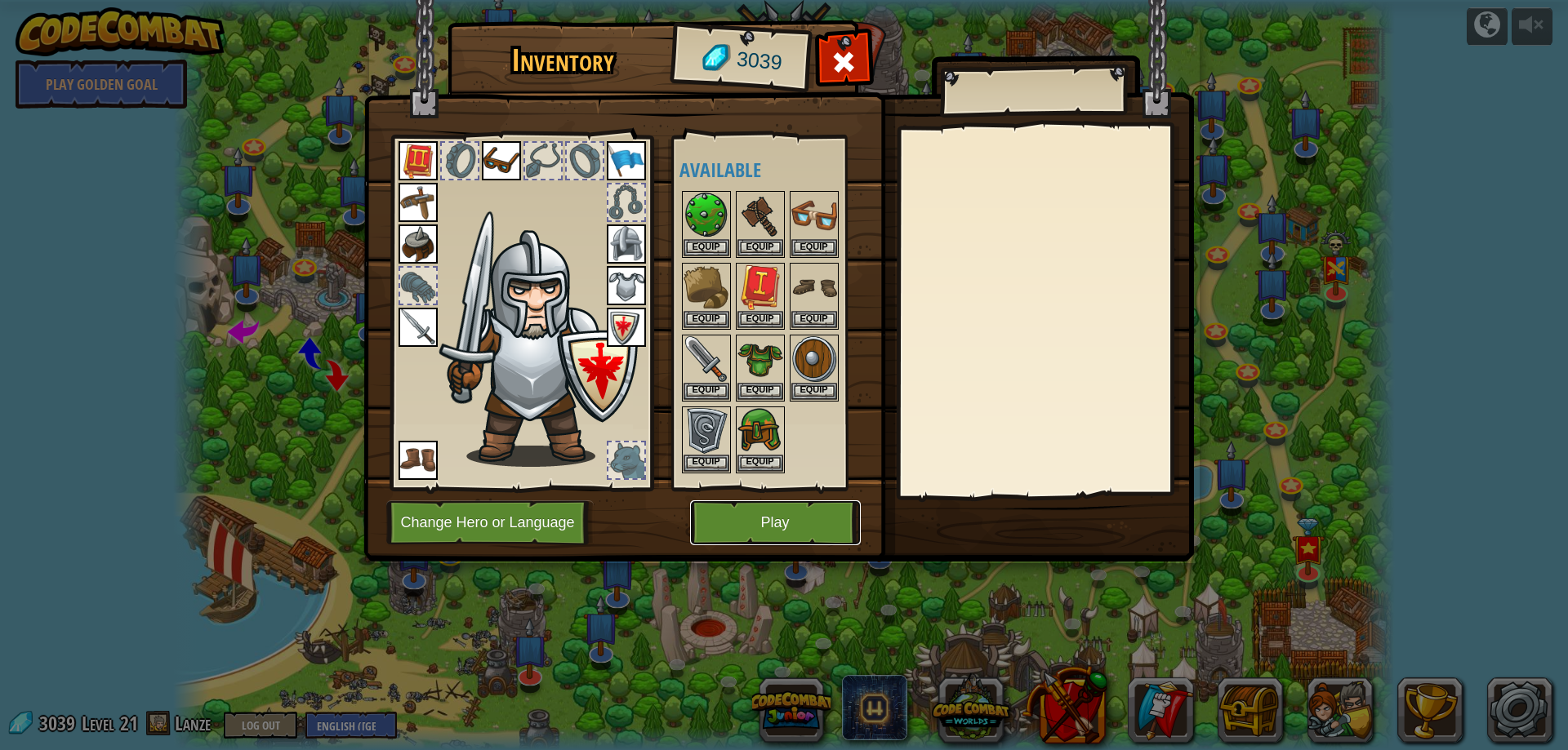
click at [778, 520] on button "Play" at bounding box center [774, 522] width 170 height 45
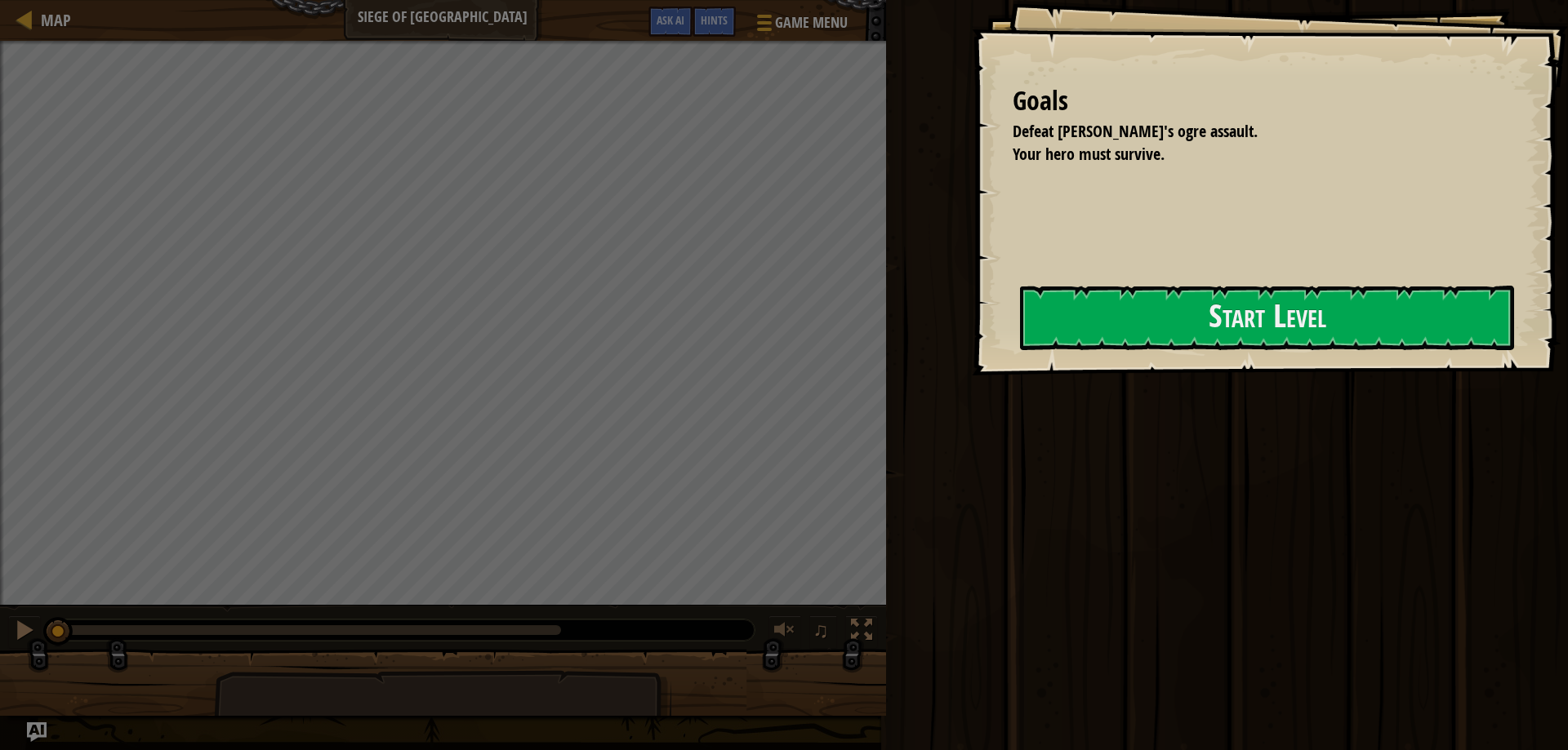
click at [1327, 357] on div "Goals Defeat Thoktar's ogre assault. Your hero must survive. Start Level Error …" at bounding box center [1269, 187] width 596 height 375
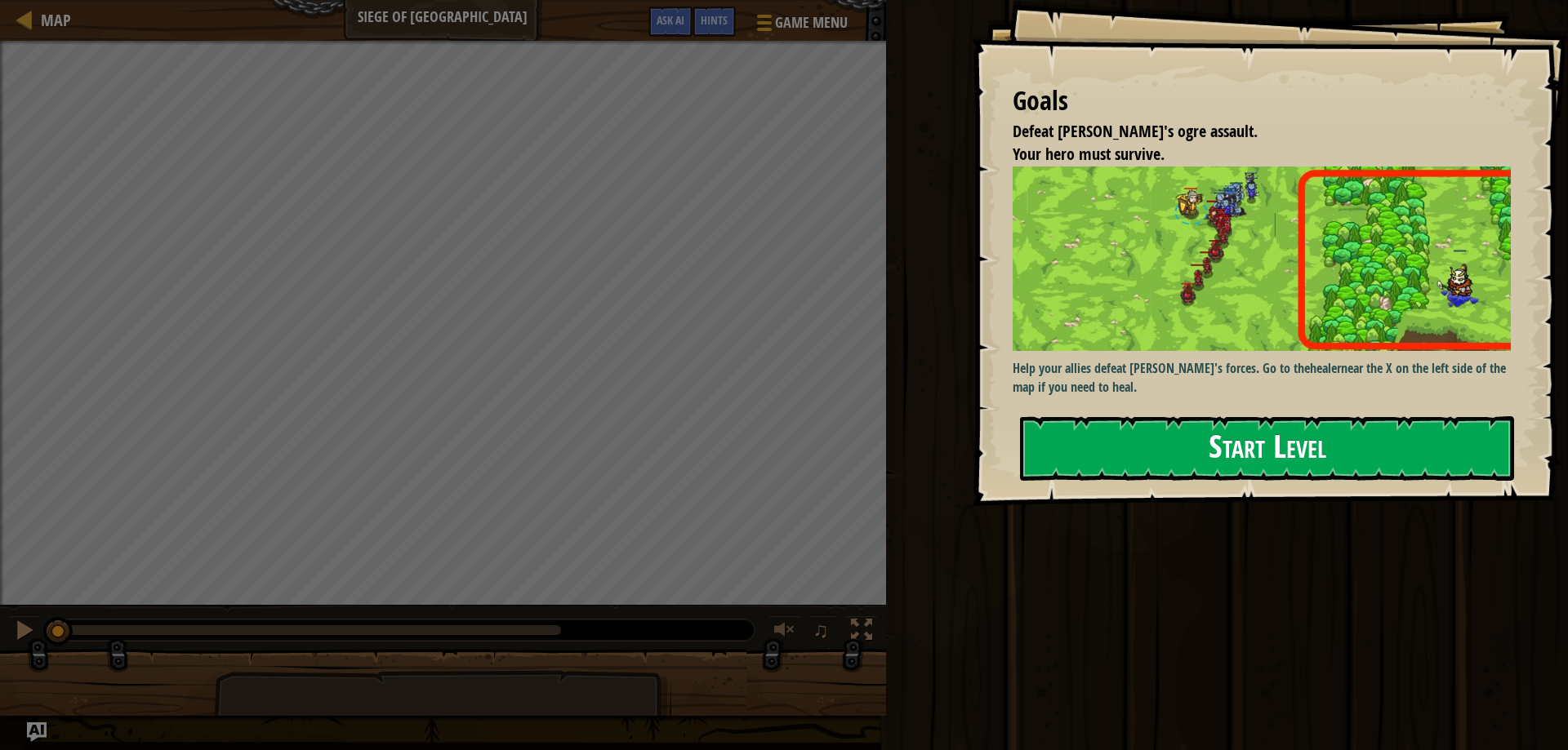
click at [1429, 440] on button "Start Level" at bounding box center [1266, 448] width 494 height 64
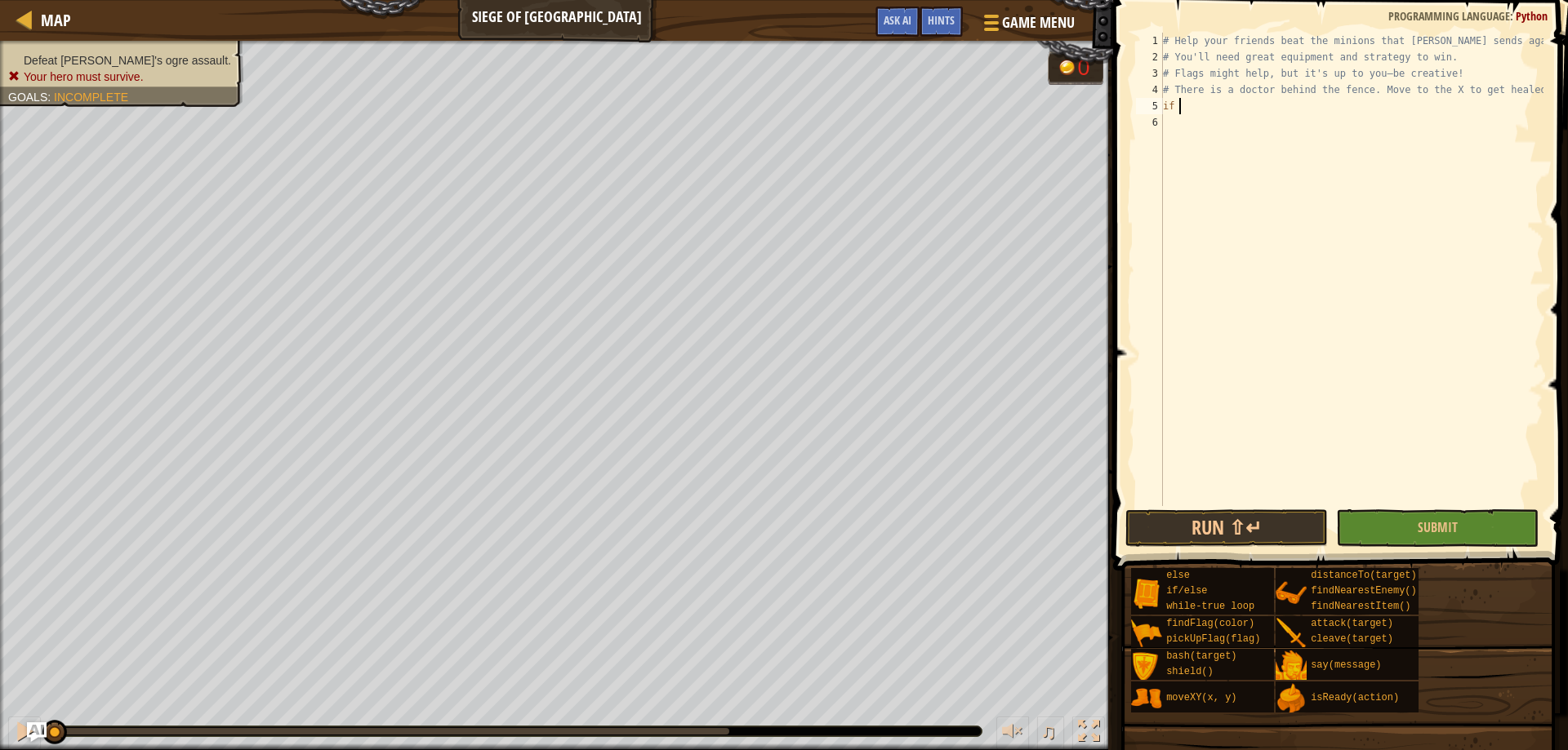
type textarea "i"
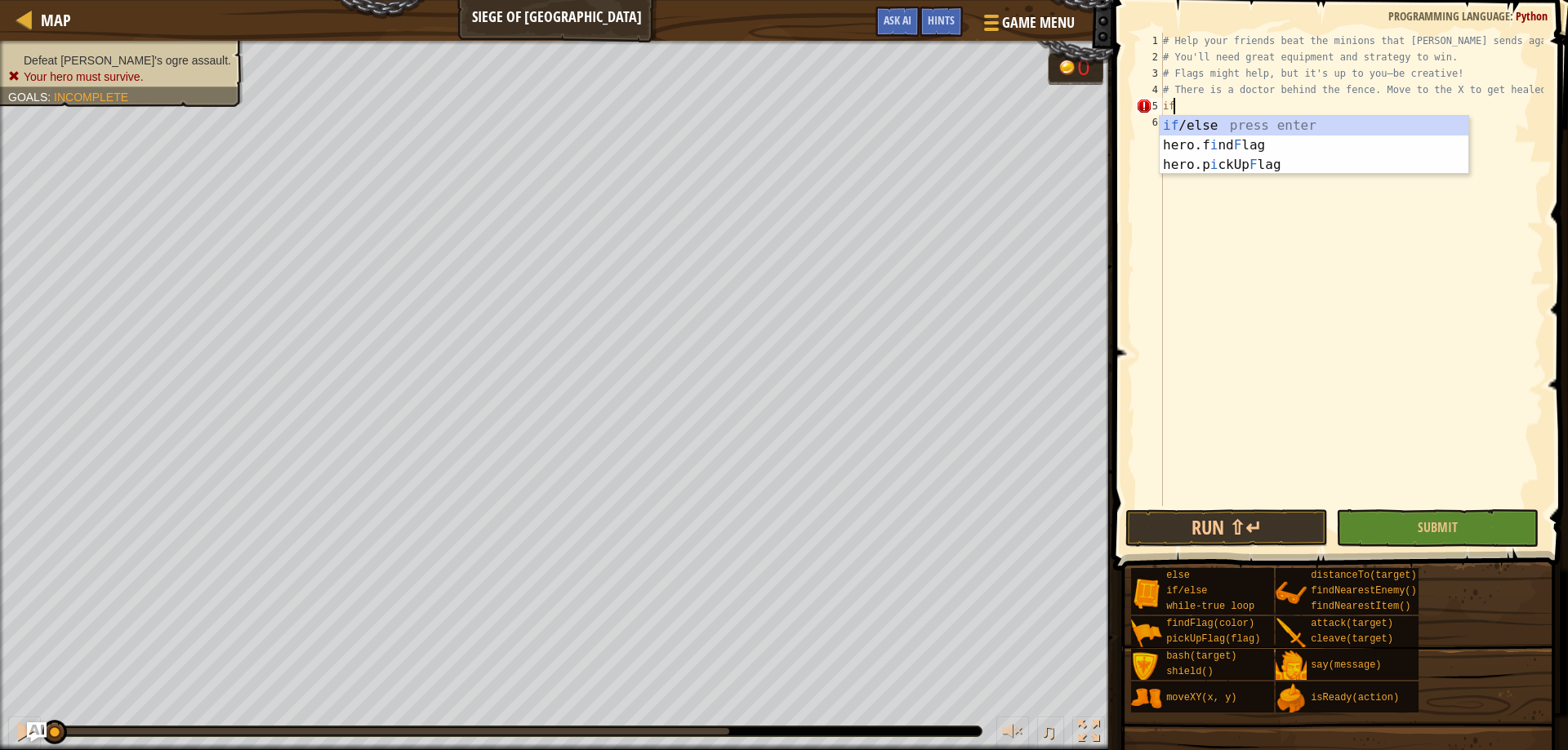
type textarea "i"
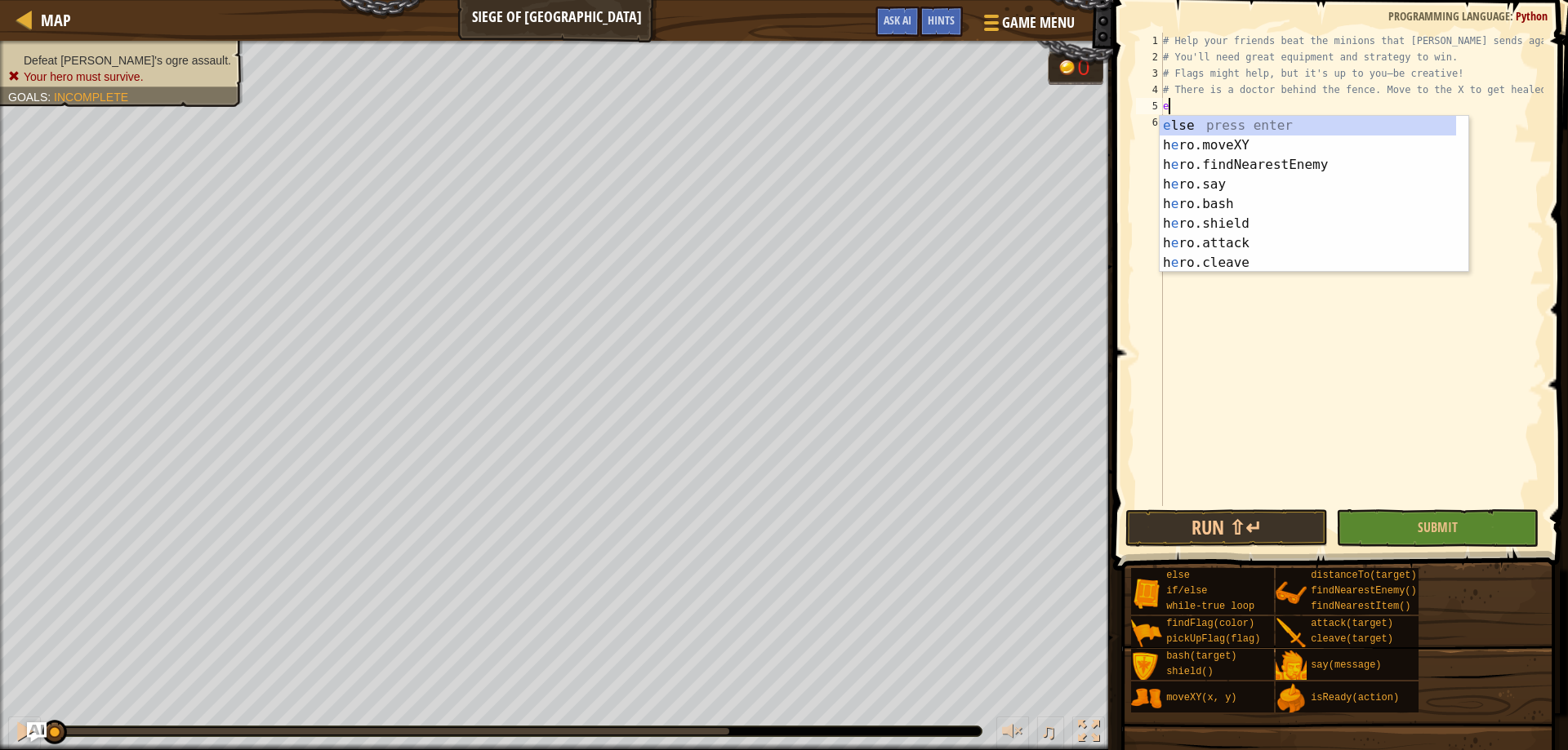
type textarea "ene"
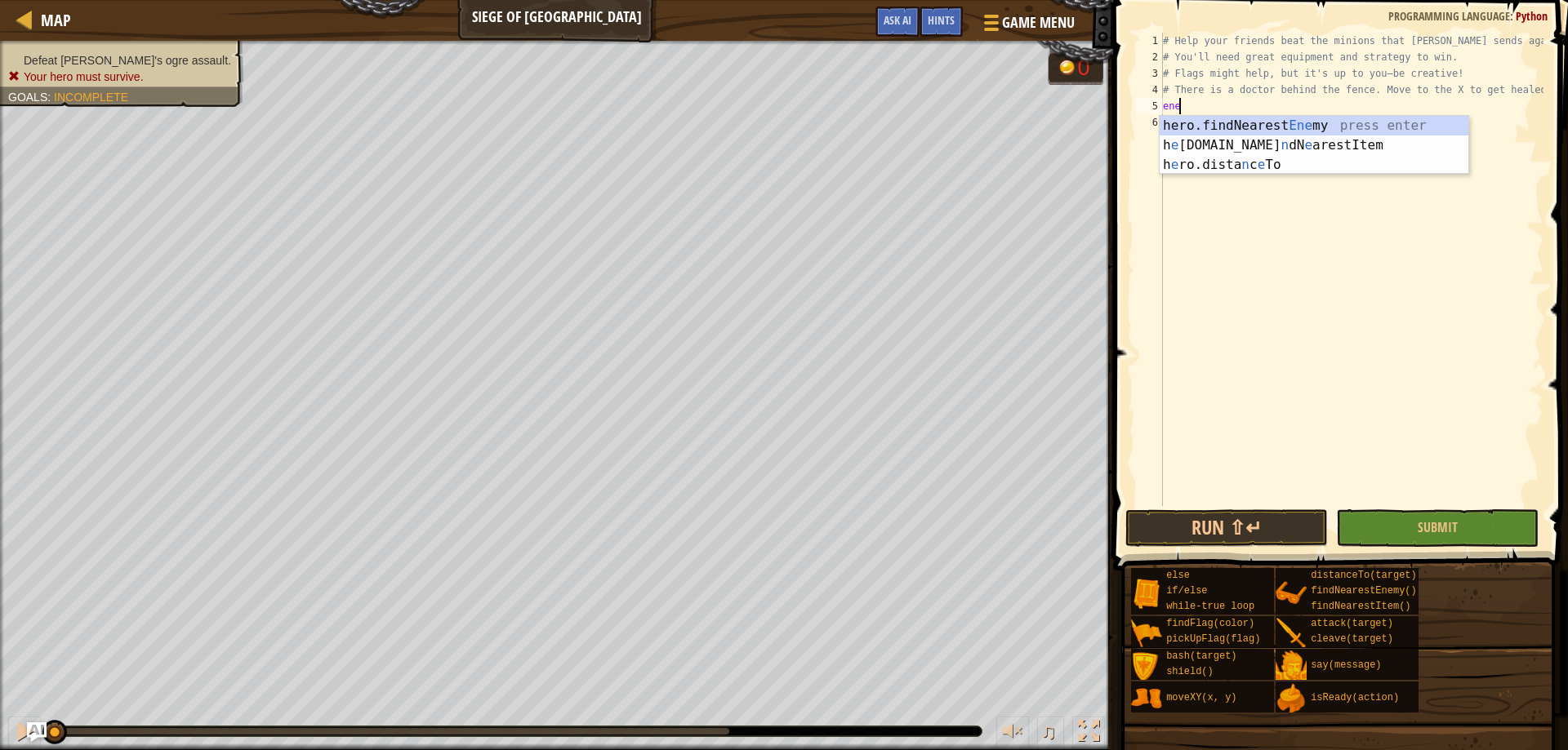
scroll to position [7, 1]
click at [1237, 121] on div "hero.findNearest Ene my press enter h e ro.fi n dN e arestItem press enter h e …" at bounding box center [1314, 164] width 309 height 98
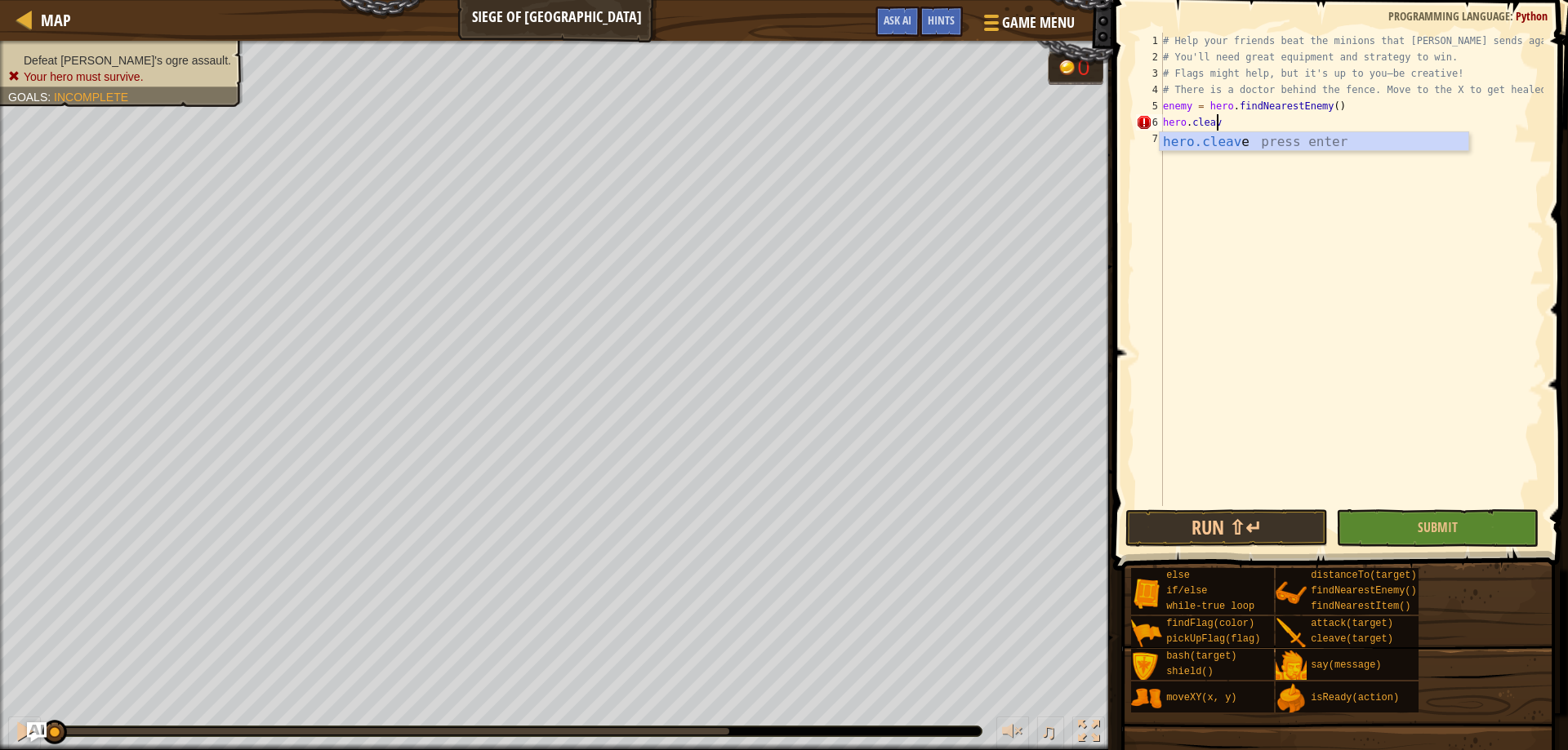
scroll to position [7, 4]
click at [1255, 149] on div "hero.cleave press enter" at bounding box center [1314, 161] width 309 height 59
click at [1275, 123] on div "# Help your friends beat the minions that Thoktar sends against you. # You'll n…" at bounding box center [1351, 285] width 384 height 506
type textarea "hero.cleave(enemy)"
click at [1261, 529] on button "Run ⇧↵" at bounding box center [1225, 528] width 202 height 38
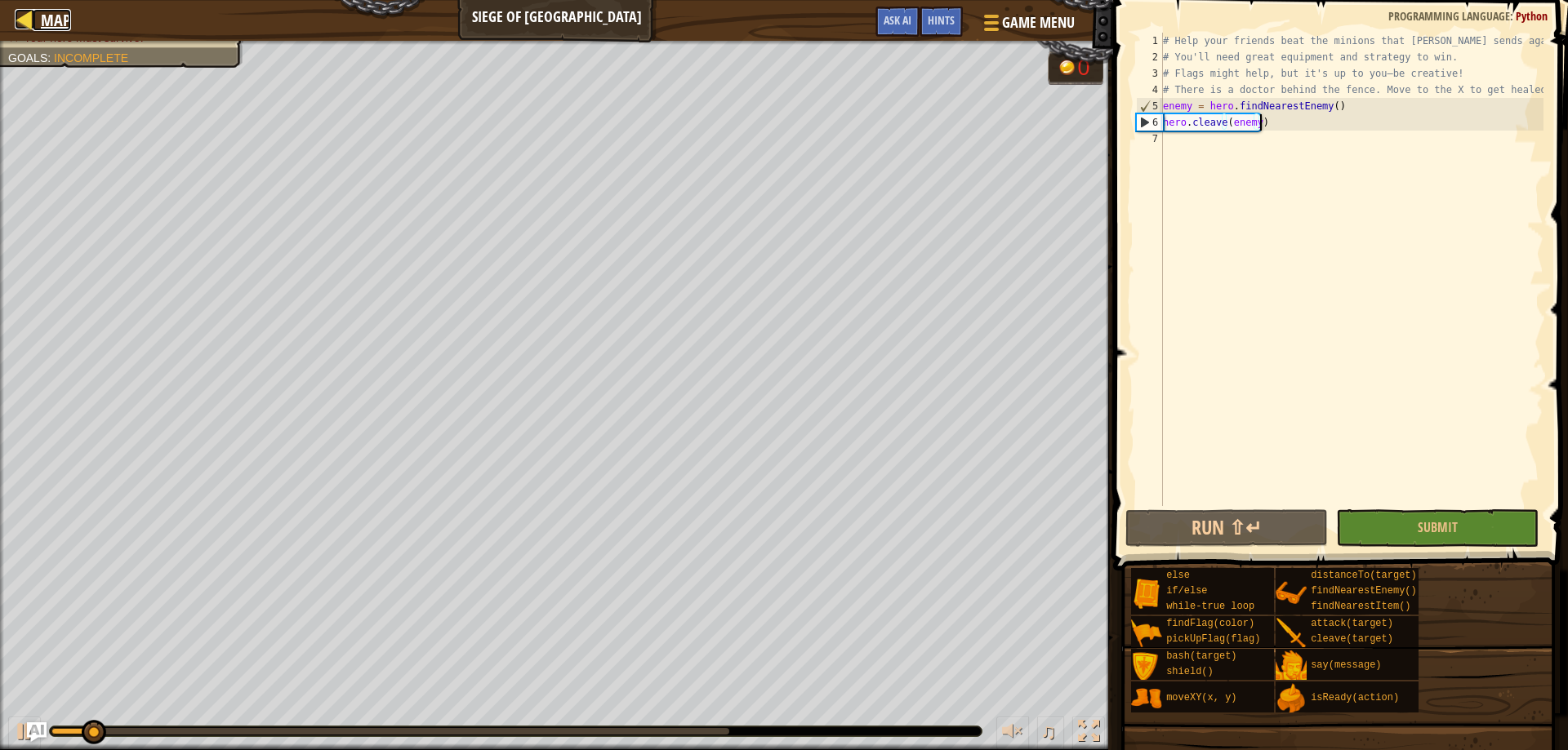
click at [31, 17] on div at bounding box center [25, 19] width 20 height 20
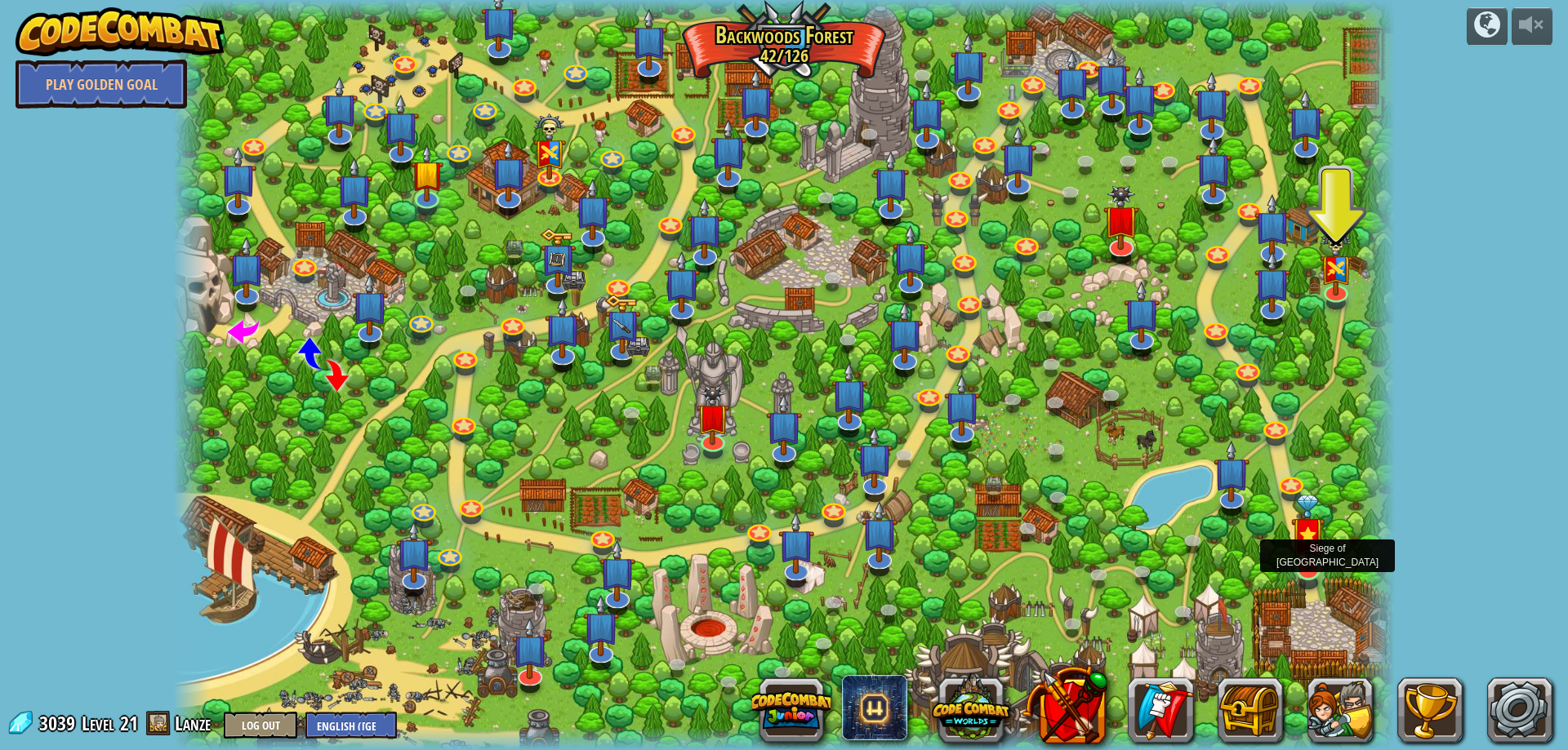
click at [1305, 559] on img at bounding box center [1308, 532] width 34 height 77
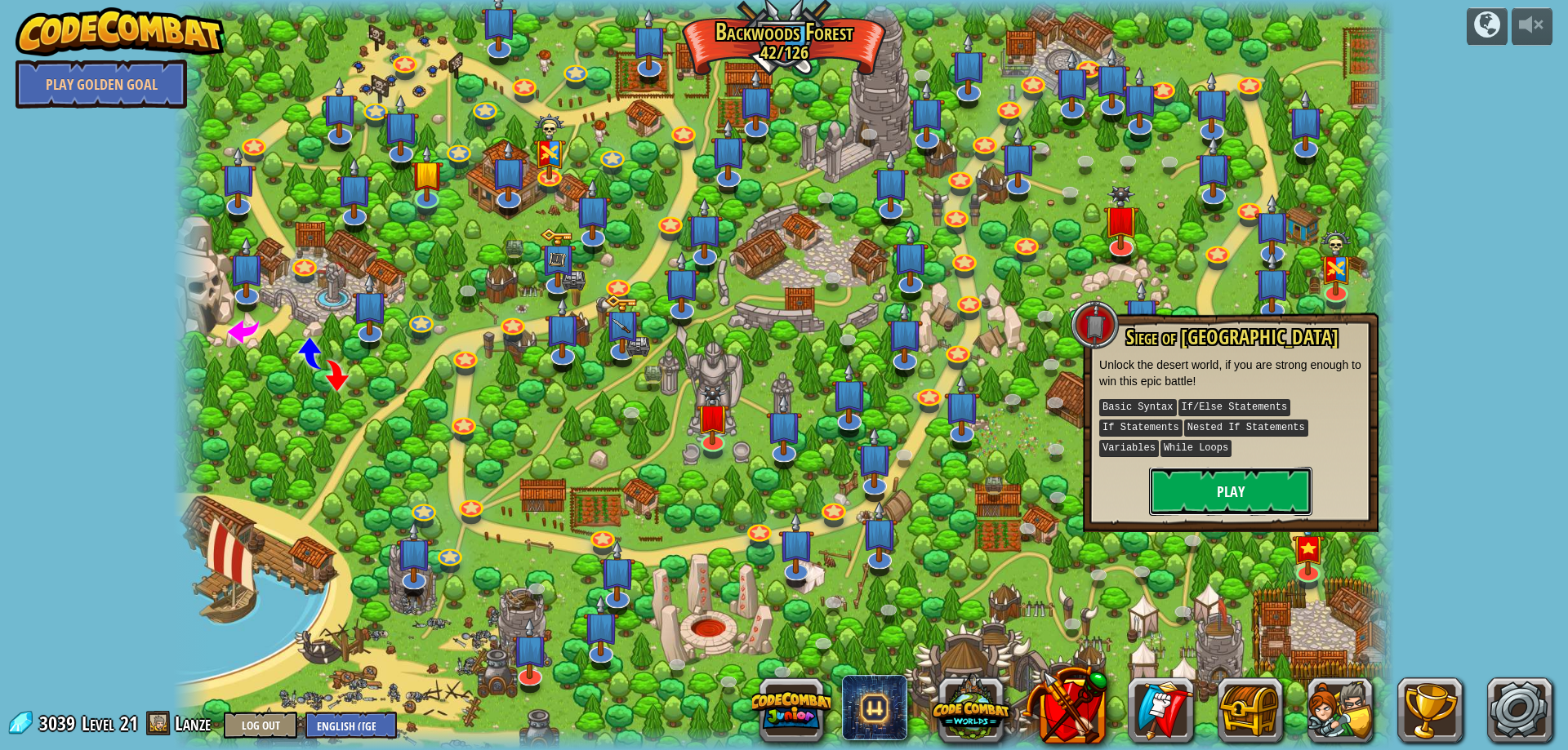
click at [1240, 467] on button "Play" at bounding box center [1230, 491] width 163 height 49
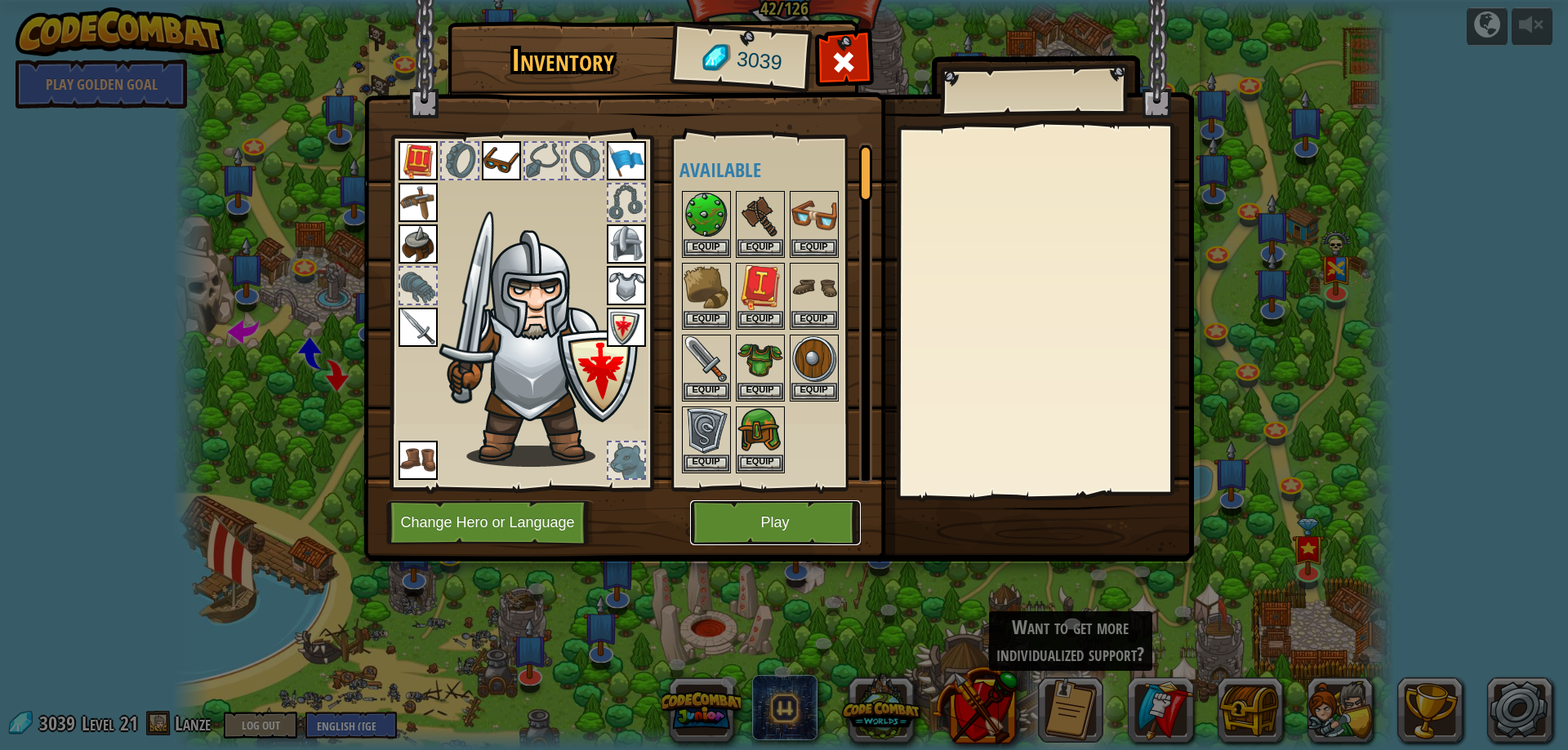
click at [734, 536] on button "Play" at bounding box center [774, 522] width 170 height 45
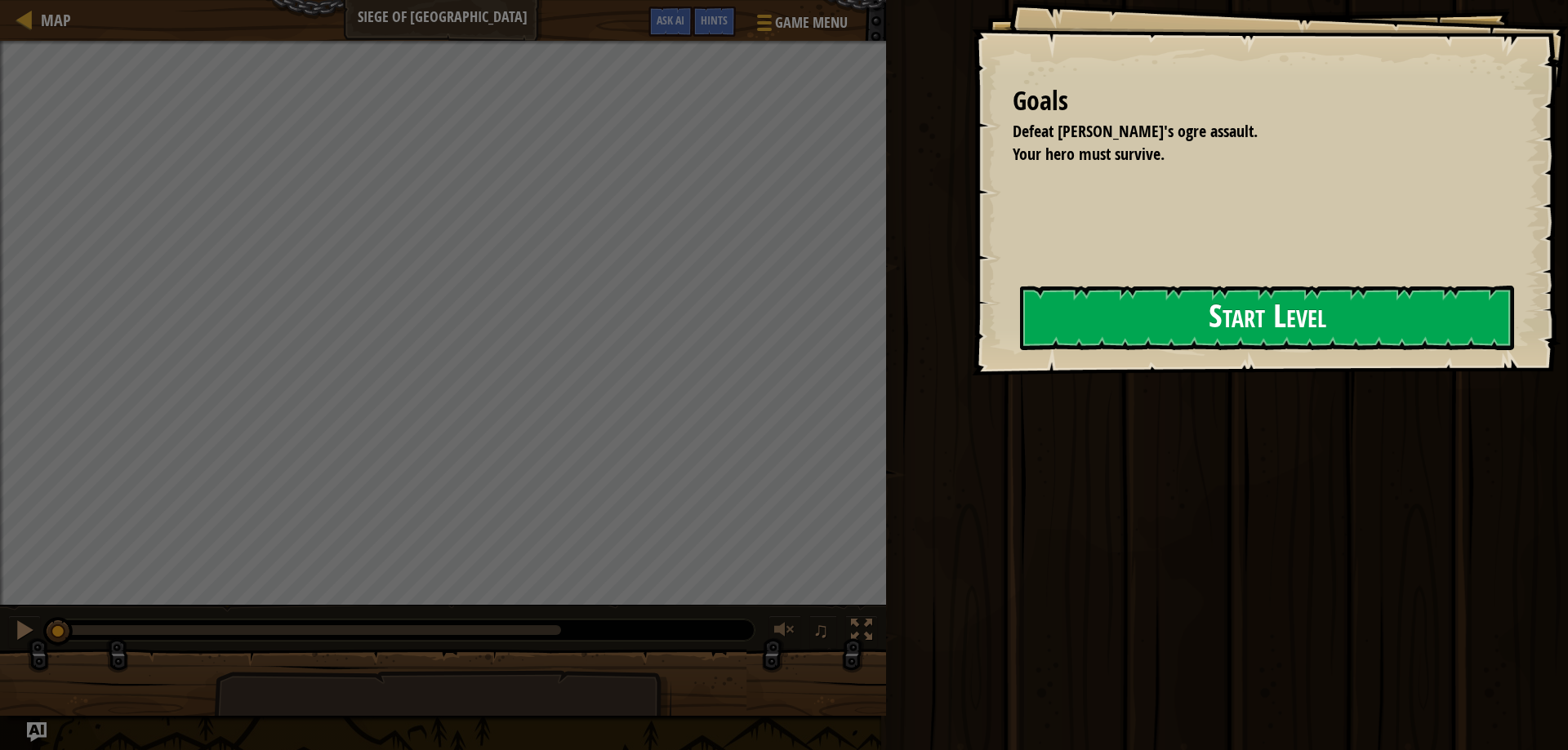
click at [1140, 333] on button "Start Level" at bounding box center [1266, 318] width 494 height 64
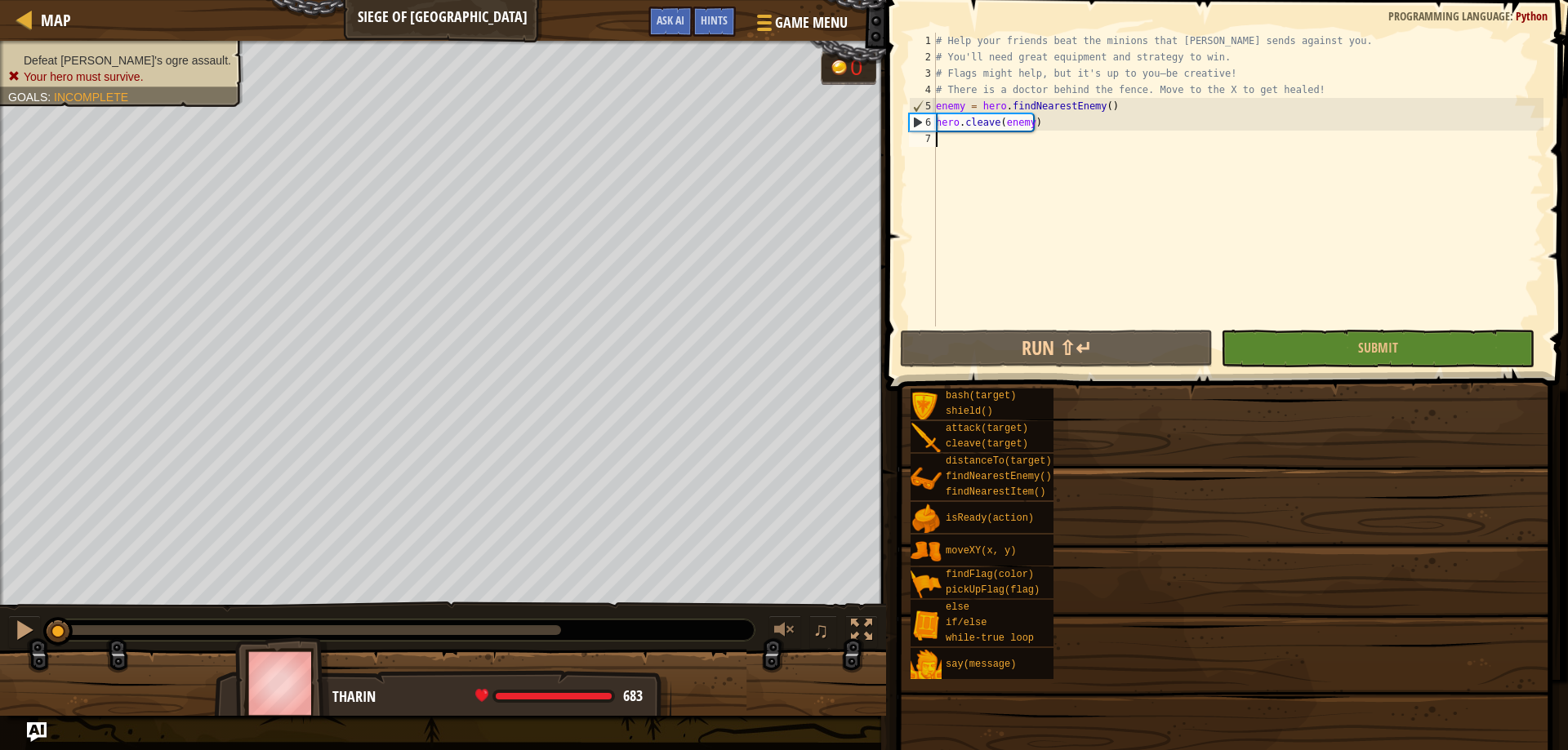
click at [1106, 106] on div "# Help your friends beat the minions that Thoktar sends against you. # You'll n…" at bounding box center [1238, 196] width 611 height 326
type textarea "enemy = hero.findNearestEnemy()"
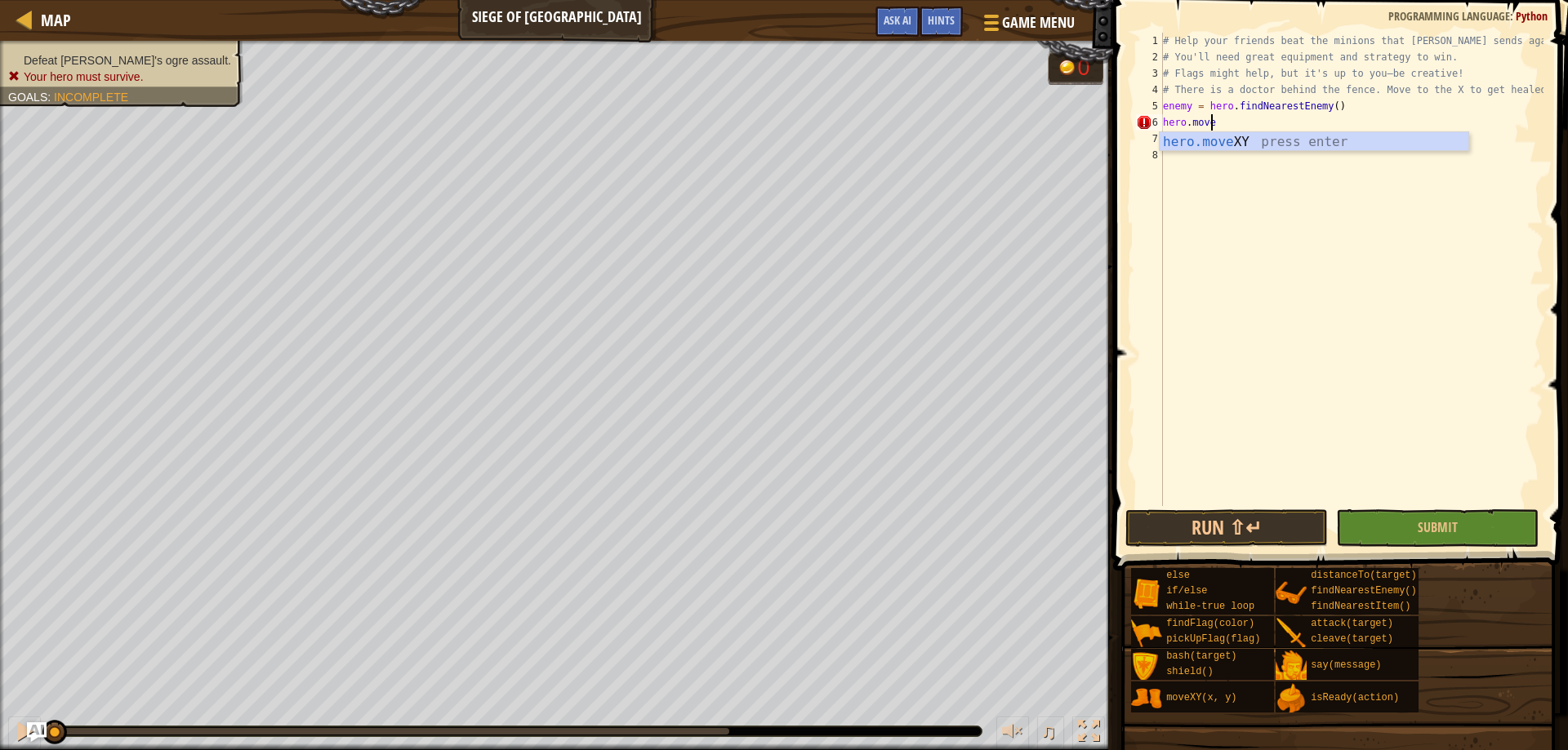
scroll to position [7, 4]
click at [1244, 144] on div "hero.move XY press enter" at bounding box center [1314, 161] width 309 height 59
click at [1243, 125] on div "# Help your friends beat the minions that Thoktar sends against you. # You'll n…" at bounding box center [1351, 285] width 384 height 506
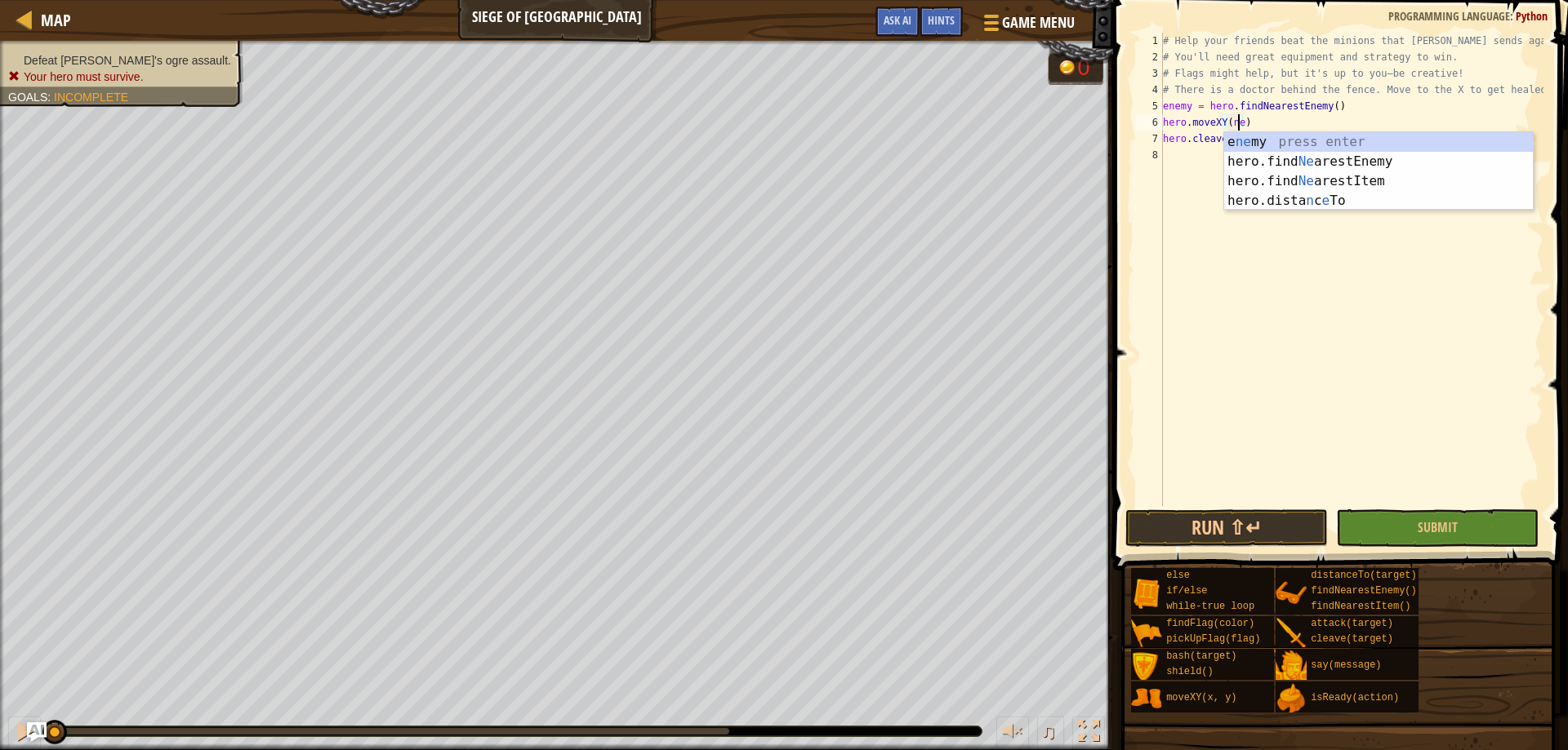
scroll to position [7, 6]
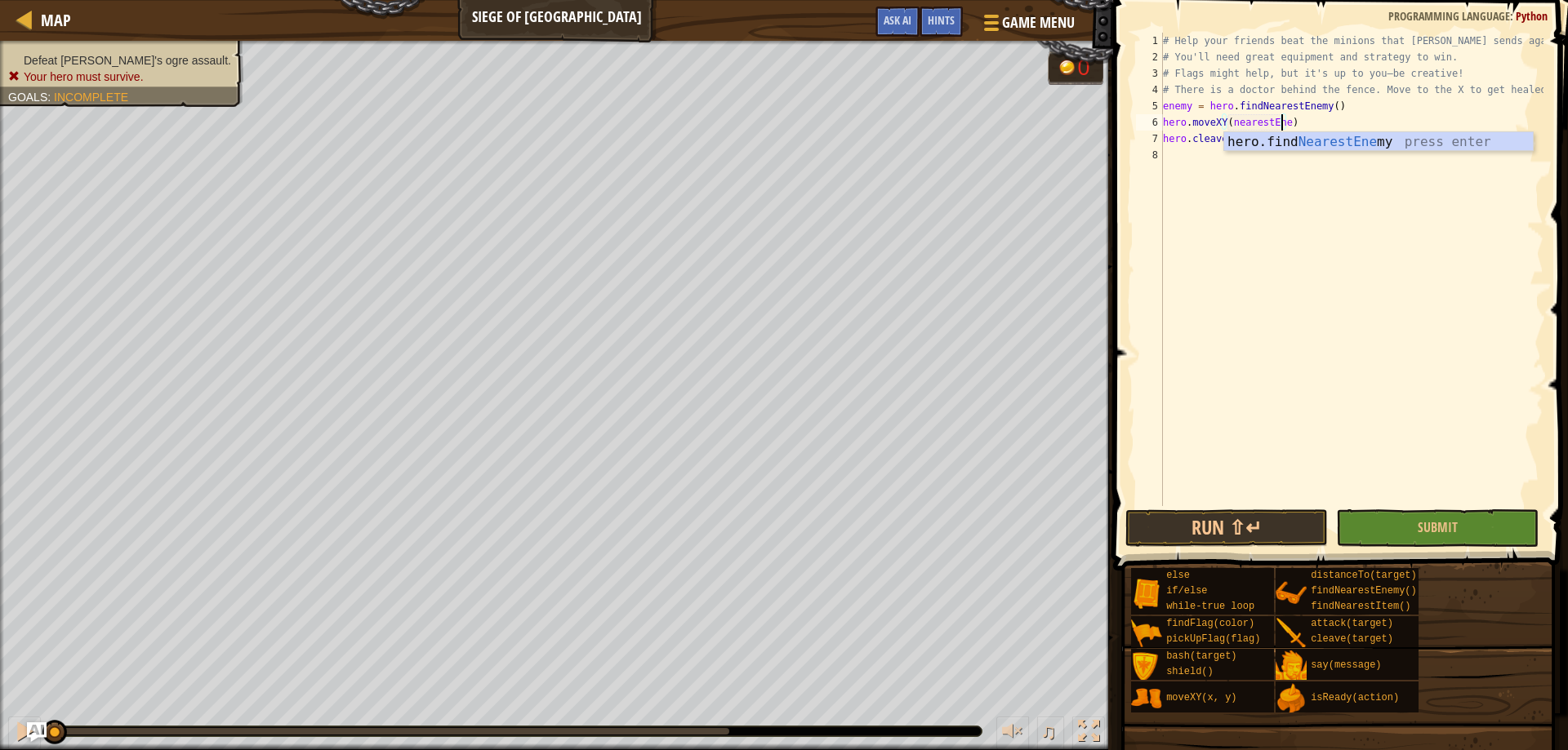
type textarea "hero.moveXY(nearestEnemy)"
drag, startPoint x: 1365, startPoint y: 406, endPoint x: 1348, endPoint y: 377, distance: 33.6
click at [1361, 400] on div "# Help your friends beat the minions that Thoktar sends against you. # You'll n…" at bounding box center [1351, 285] width 384 height 506
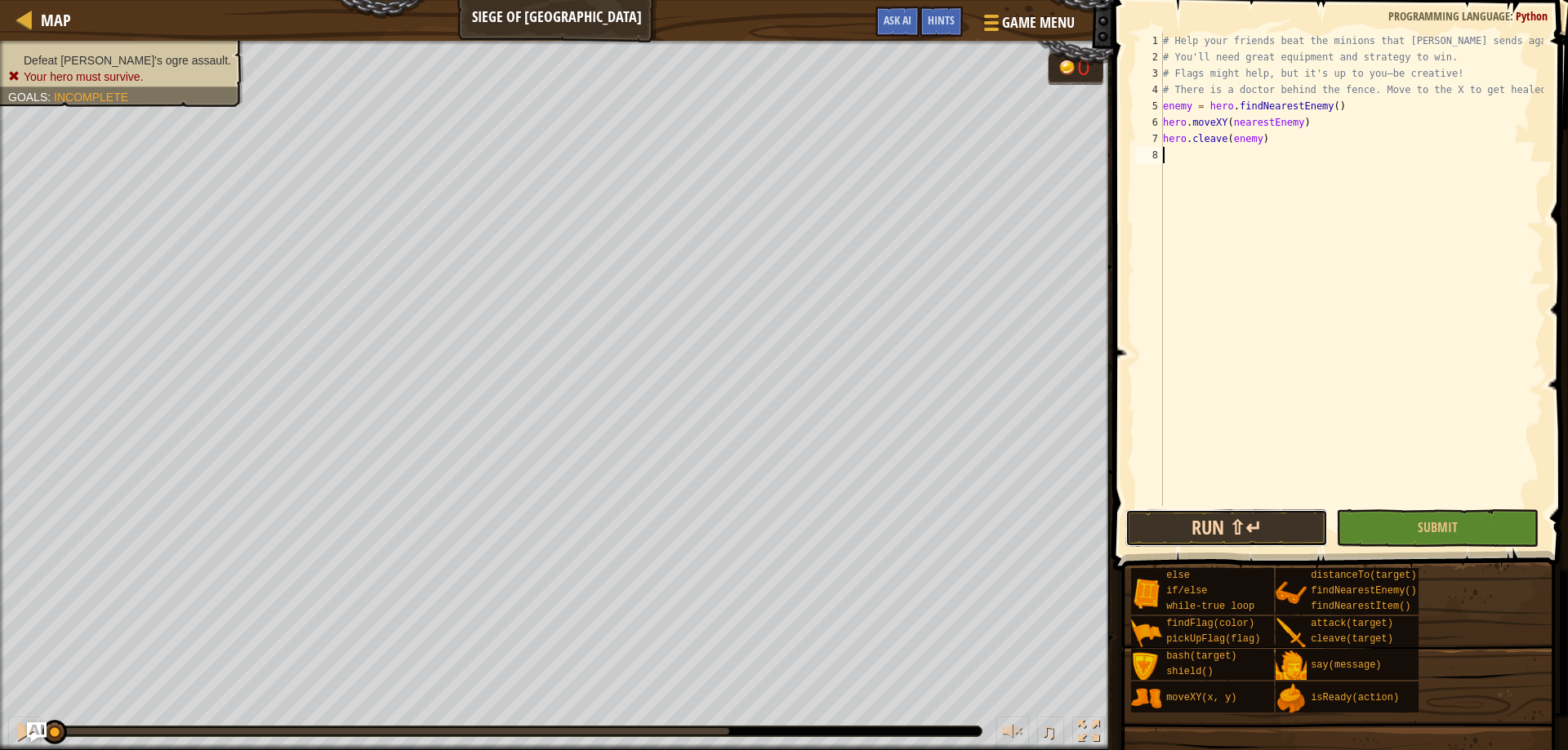
click at [1308, 529] on button "Run ⇧↵" at bounding box center [1225, 528] width 202 height 38
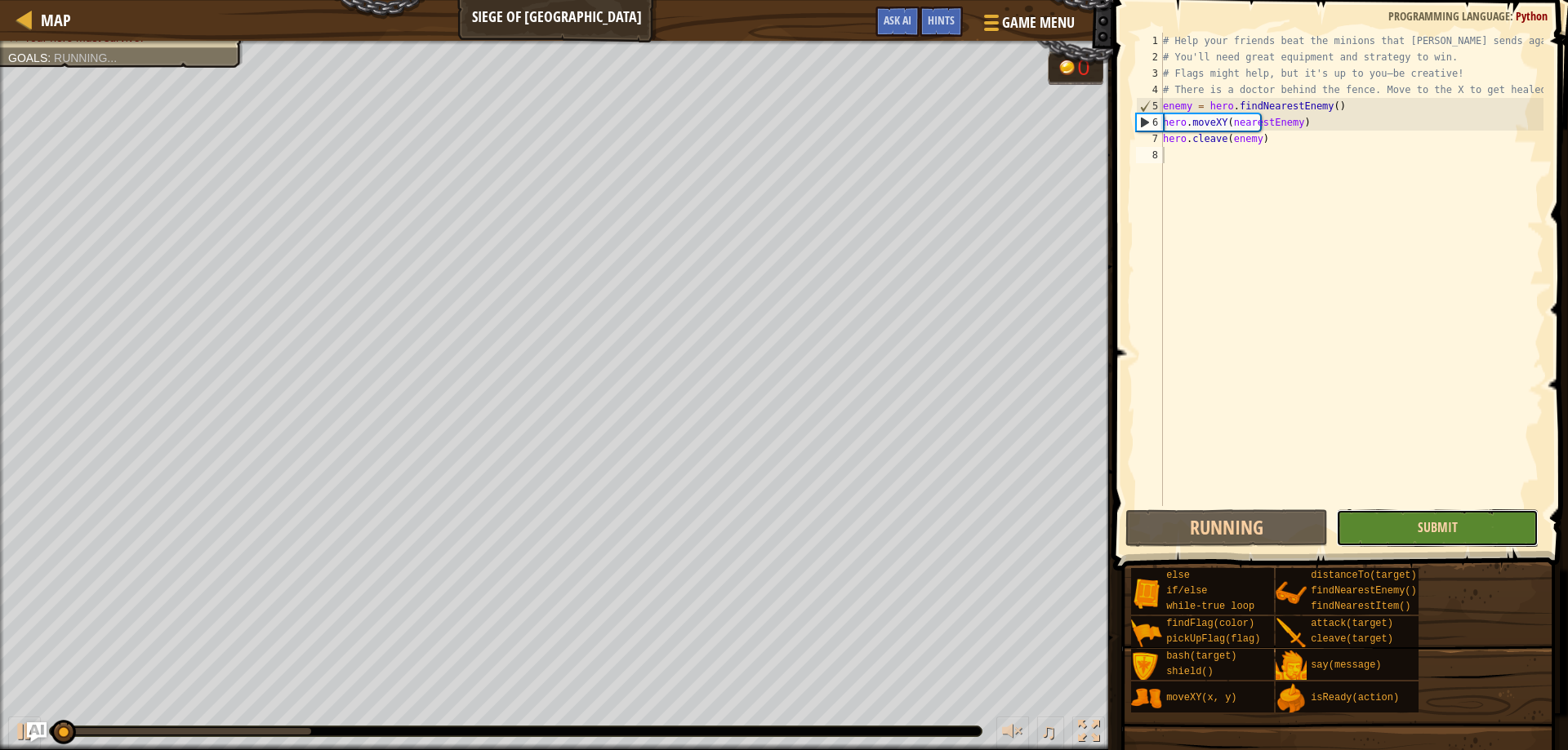
click at [1437, 519] on span "Submit" at bounding box center [1436, 527] width 40 height 18
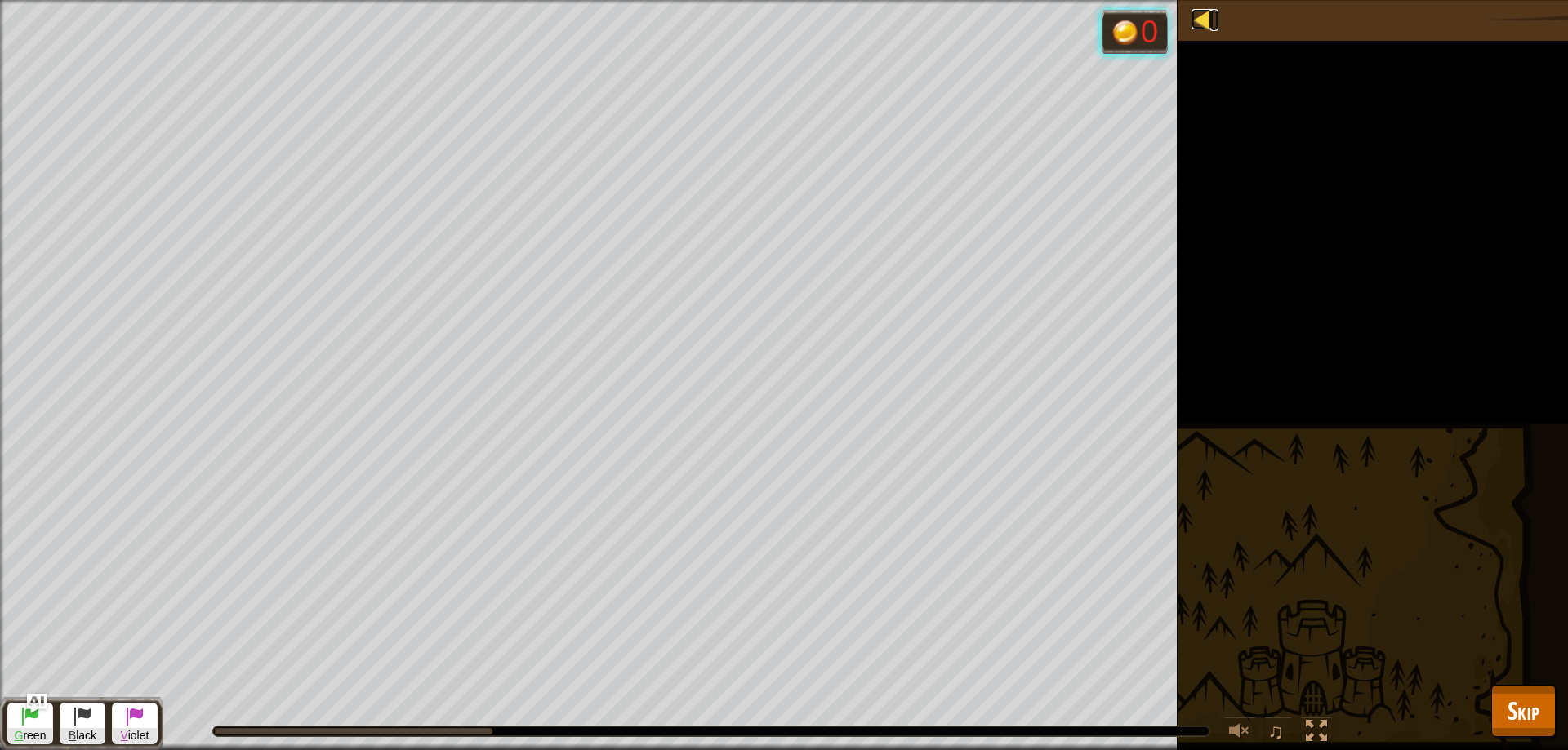
click at [1202, 27] on div at bounding box center [1201, 19] width 20 height 20
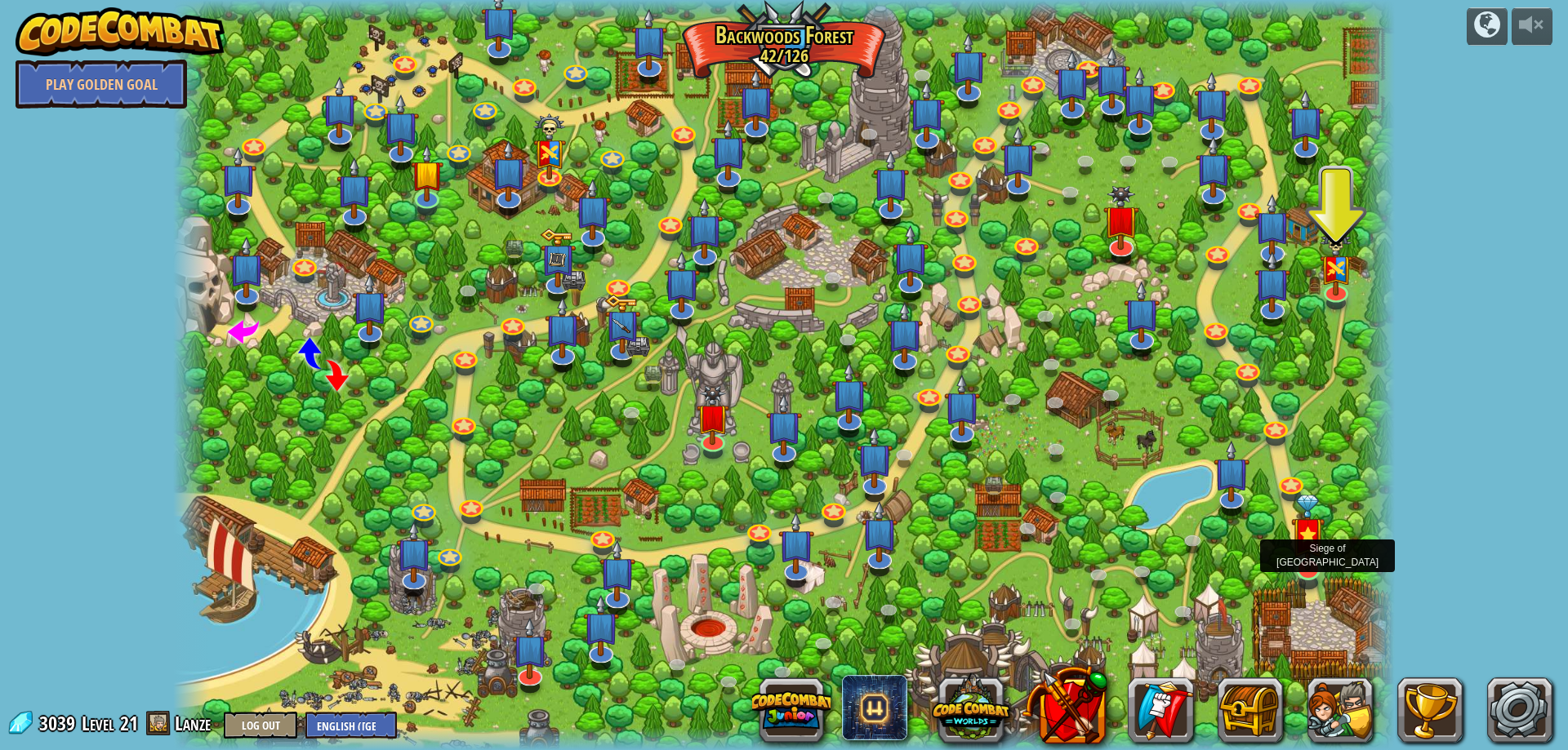
click at [1300, 542] on img at bounding box center [1308, 532] width 34 height 77
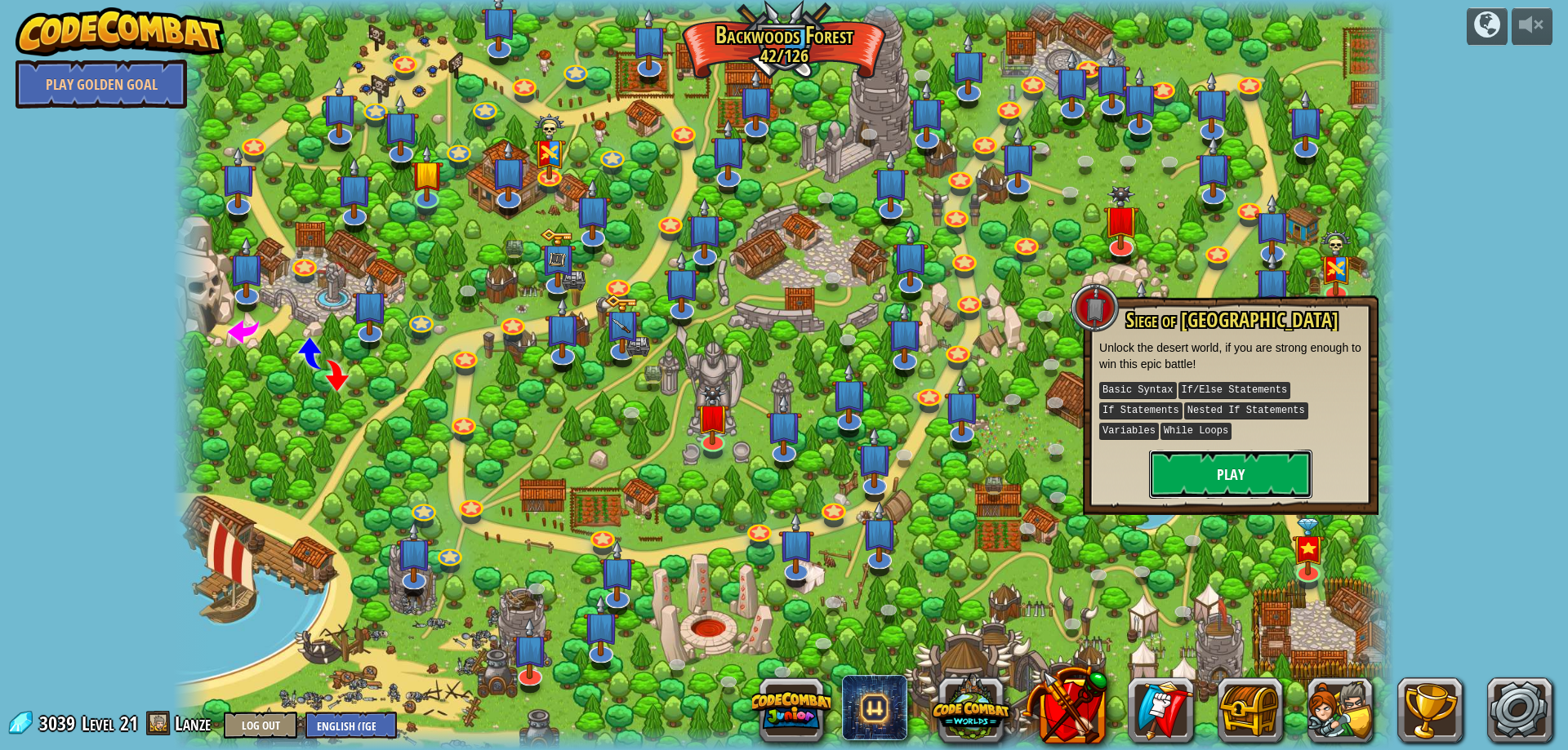
click at [1277, 450] on button "Play" at bounding box center [1230, 474] width 163 height 49
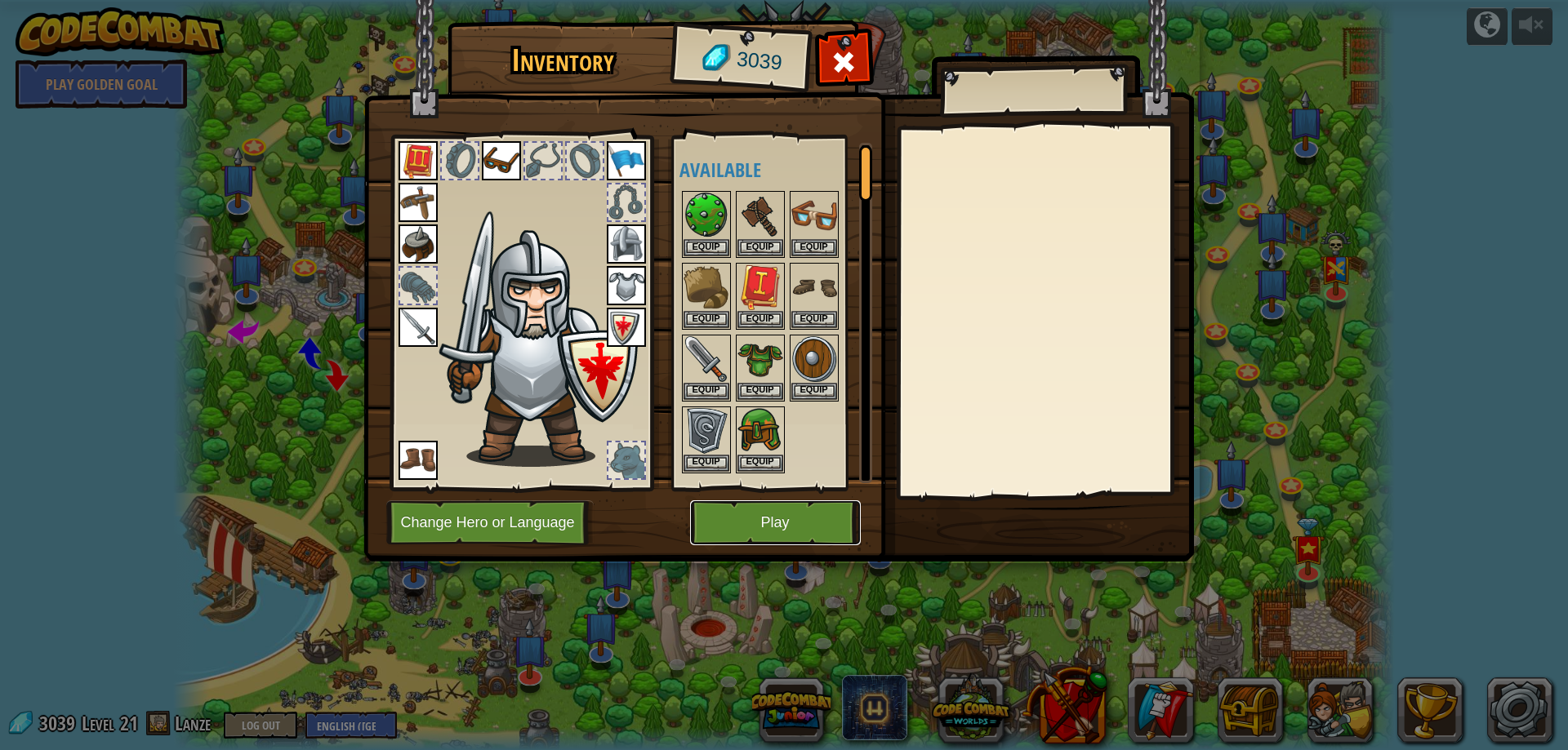
click at [769, 516] on button "Play" at bounding box center [774, 522] width 170 height 45
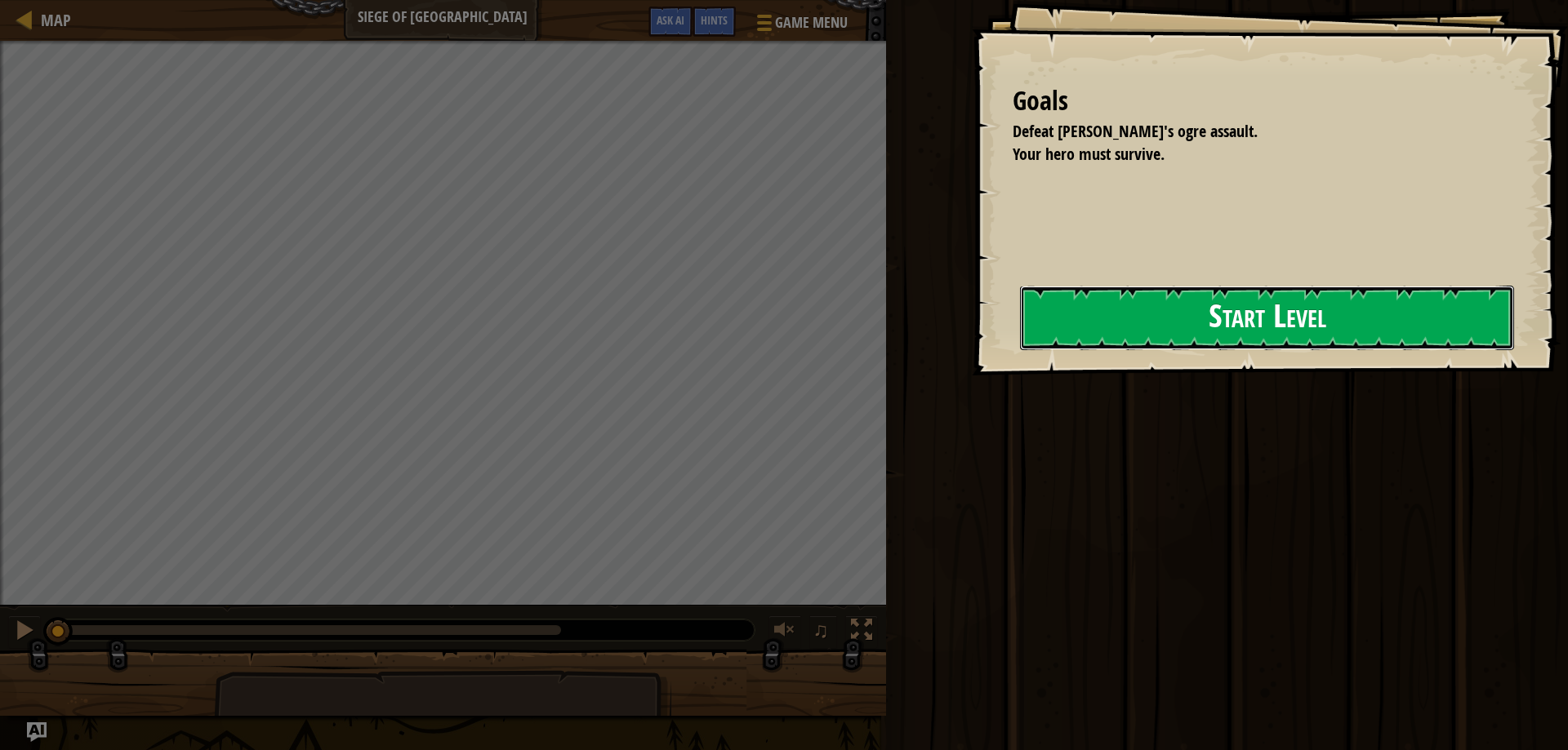
click at [1020, 319] on button "Start Level" at bounding box center [1266, 318] width 494 height 64
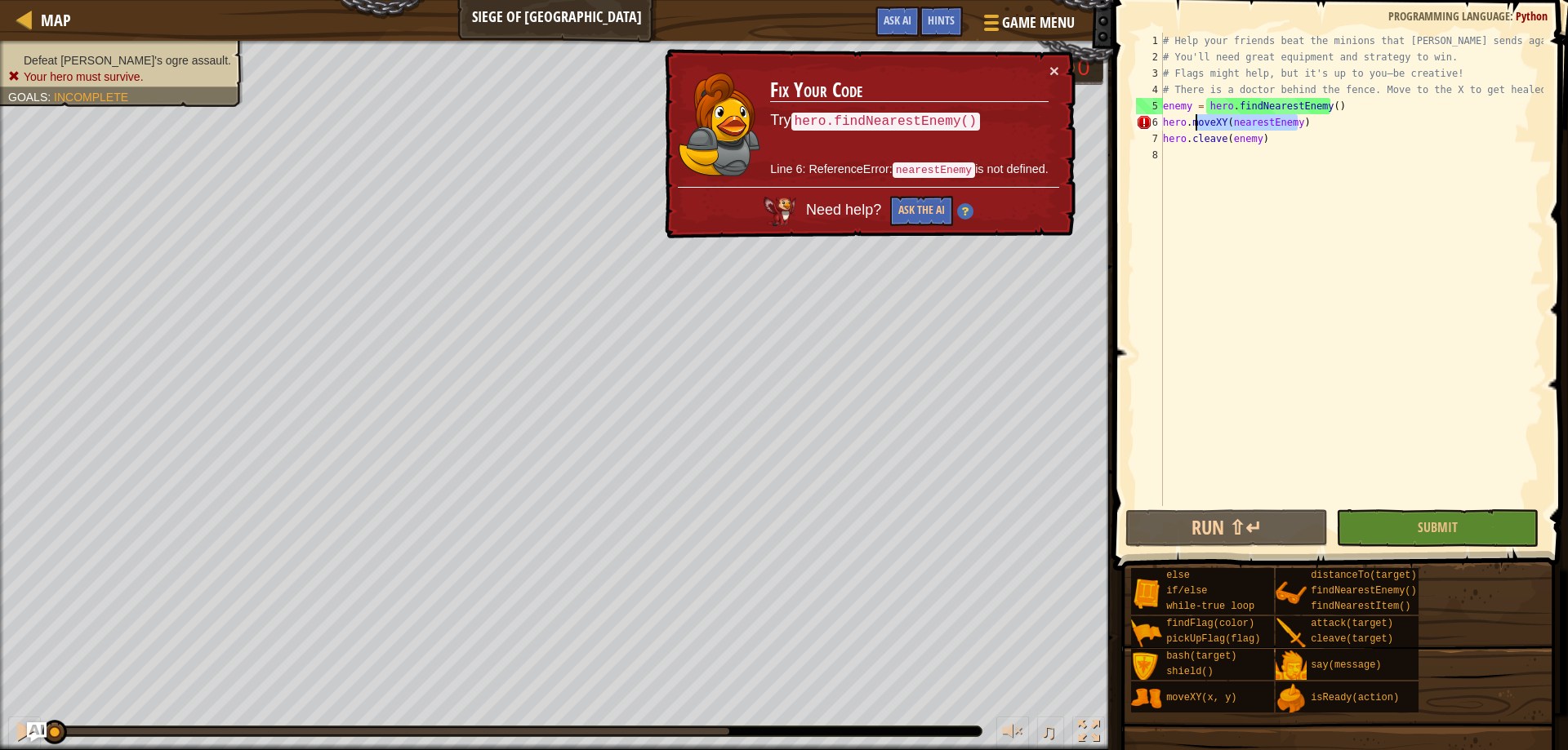
drag, startPoint x: 1316, startPoint y: 123, endPoint x: 1198, endPoint y: 123, distance: 118.0
click at [1198, 123] on div "# Help your friends beat the minions that Thoktar sends against you. # You'll n…" at bounding box center [1351, 285] width 384 height 506
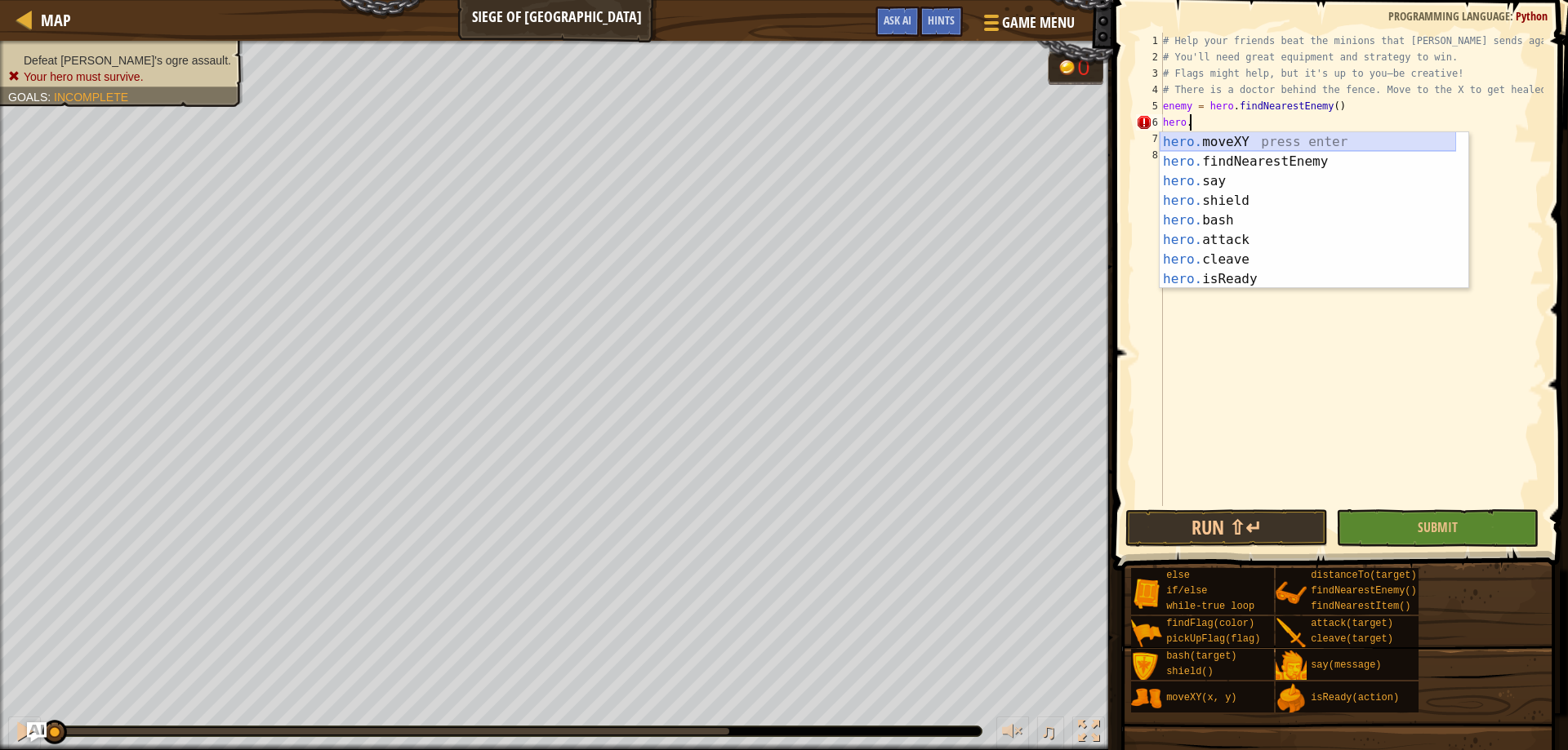
click at [1222, 146] on div "hero. moveXY press enter hero. findNearestEnemy press enter hero. say press ent…" at bounding box center [1308, 230] width 297 height 196
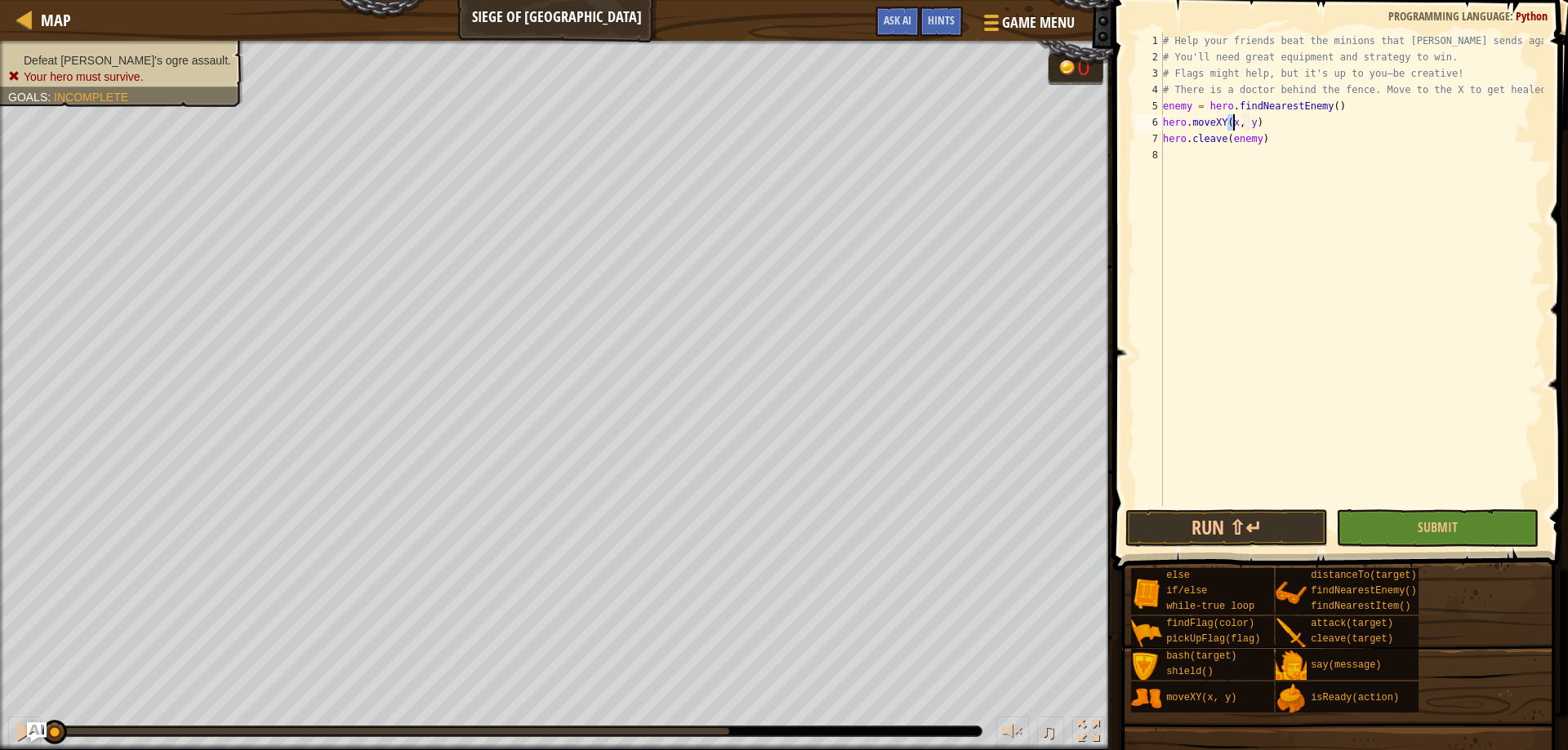
click at [1248, 122] on div "# Help your friends beat the minions that Thoktar sends against you. # You'll n…" at bounding box center [1351, 285] width 384 height 506
click at [1262, 121] on div "# Help your friends beat the minions that Thoktar sends against you. # You'll n…" at bounding box center [1351, 285] width 384 height 506
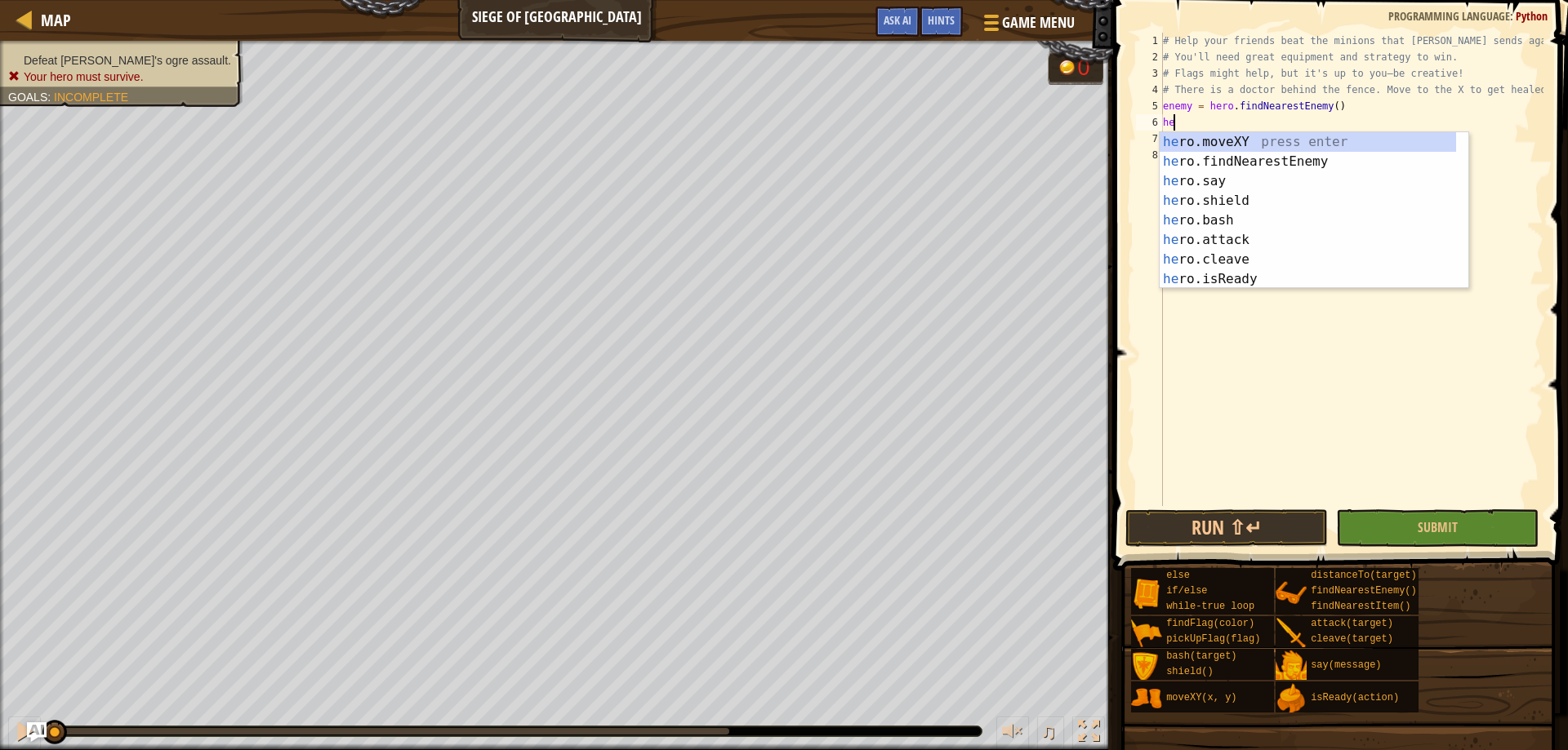
type textarea "h"
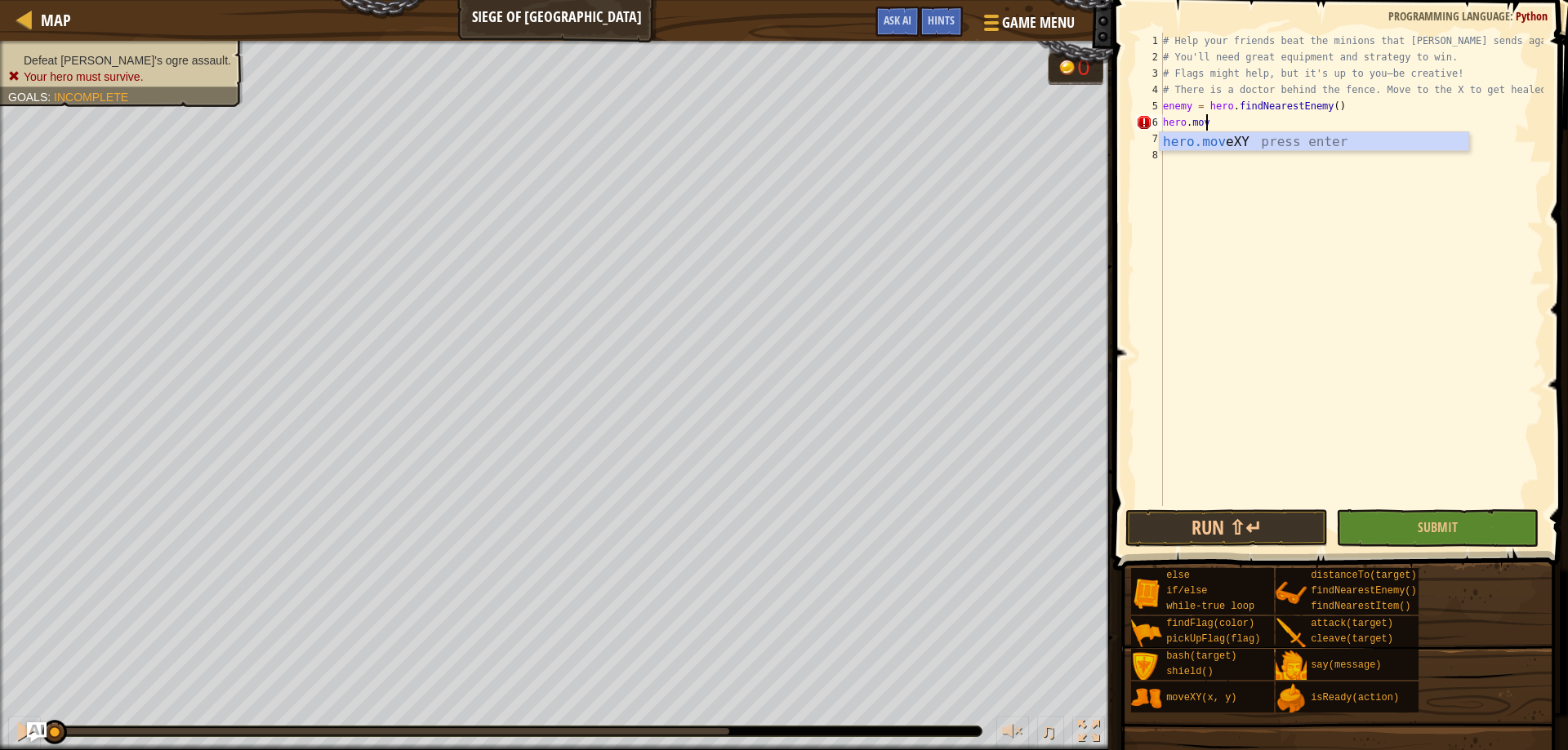
scroll to position [7, 4]
click at [1246, 121] on div "# Help your friends beat the minions that Thoktar sends against you. # You'll n…" at bounding box center [1351, 285] width 384 height 506
click at [1250, 124] on div "# Help your friends beat the minions that Thoktar sends against you. # You'll n…" at bounding box center [1351, 285] width 384 height 506
click at [1266, 533] on button "Run ⇧↵" at bounding box center [1225, 528] width 202 height 38
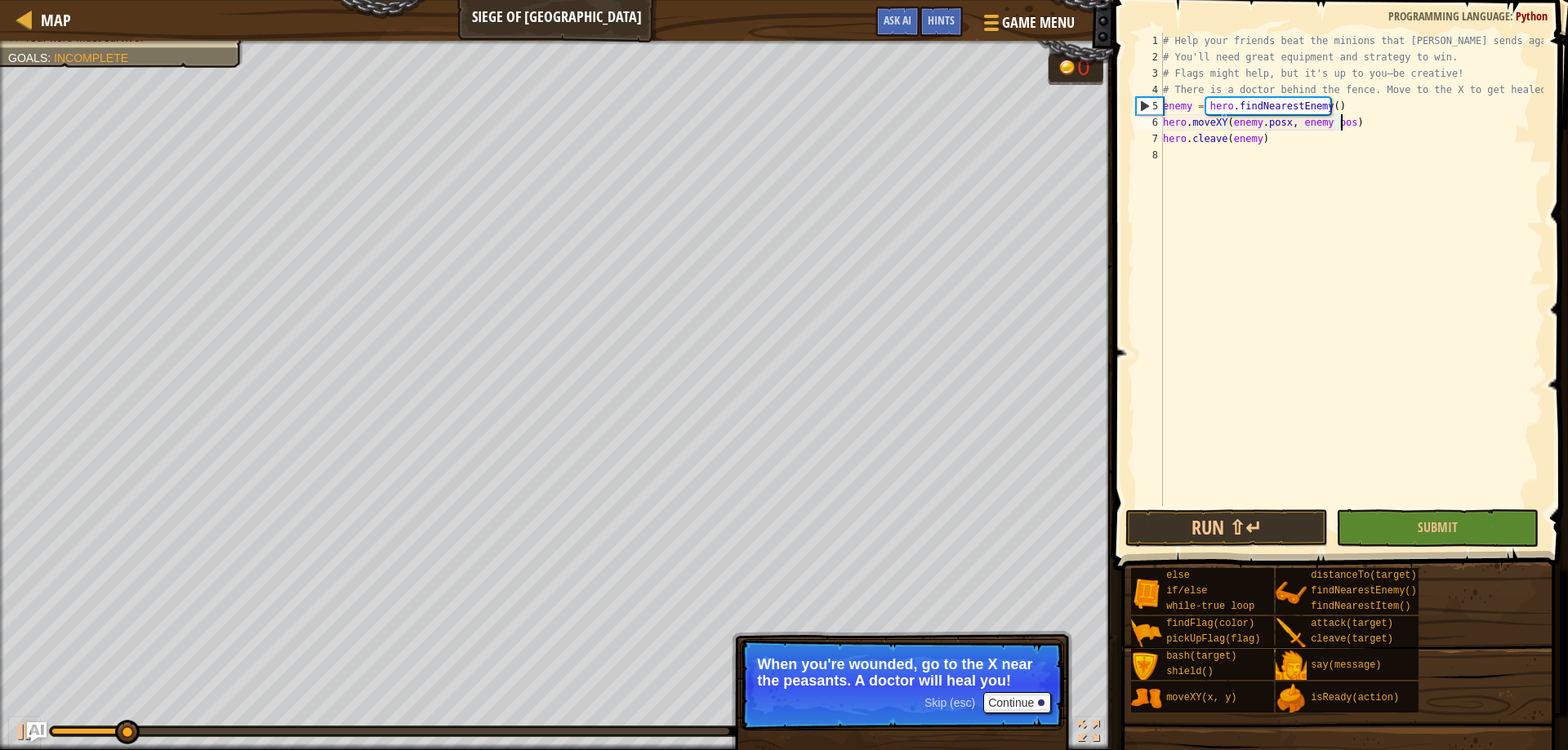
scroll to position [7, 15]
click at [1296, 518] on button "Run ⇧↵" at bounding box center [1225, 528] width 202 height 38
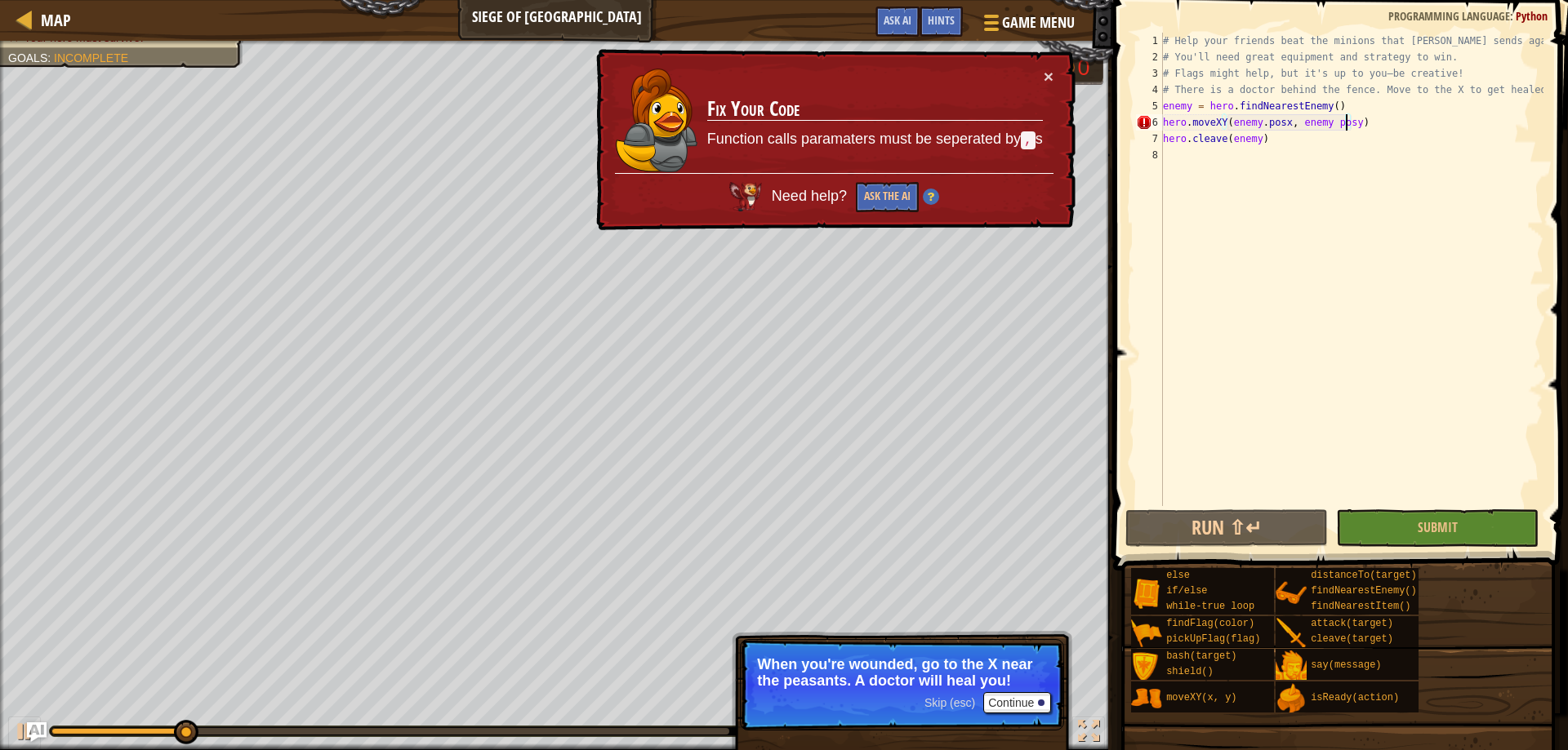
click at [1282, 124] on div "# Help your friends beat the minions that Thoktar sends against you. # You'll n…" at bounding box center [1351, 285] width 384 height 506
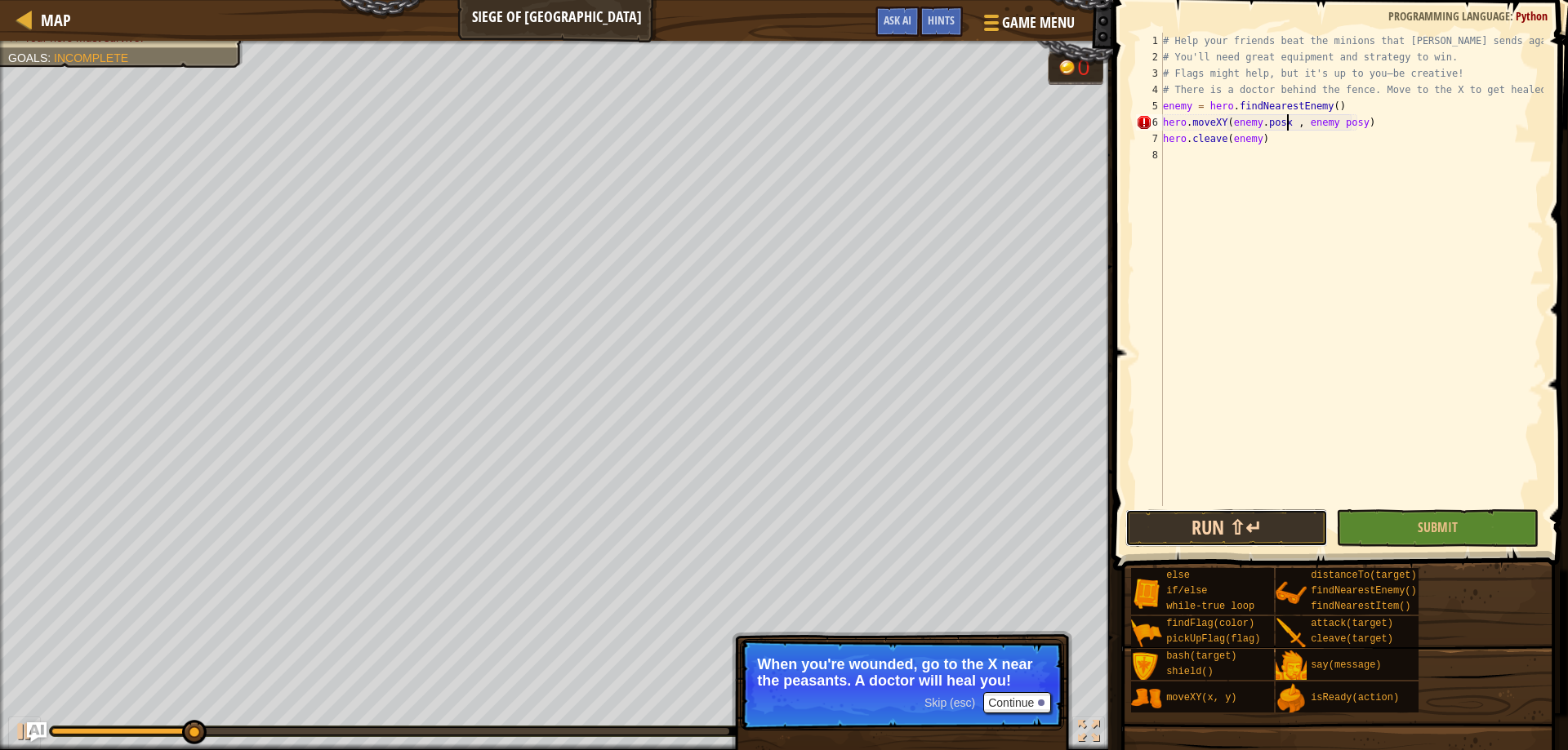
click at [1266, 518] on button "Run ⇧↵" at bounding box center [1225, 528] width 202 height 38
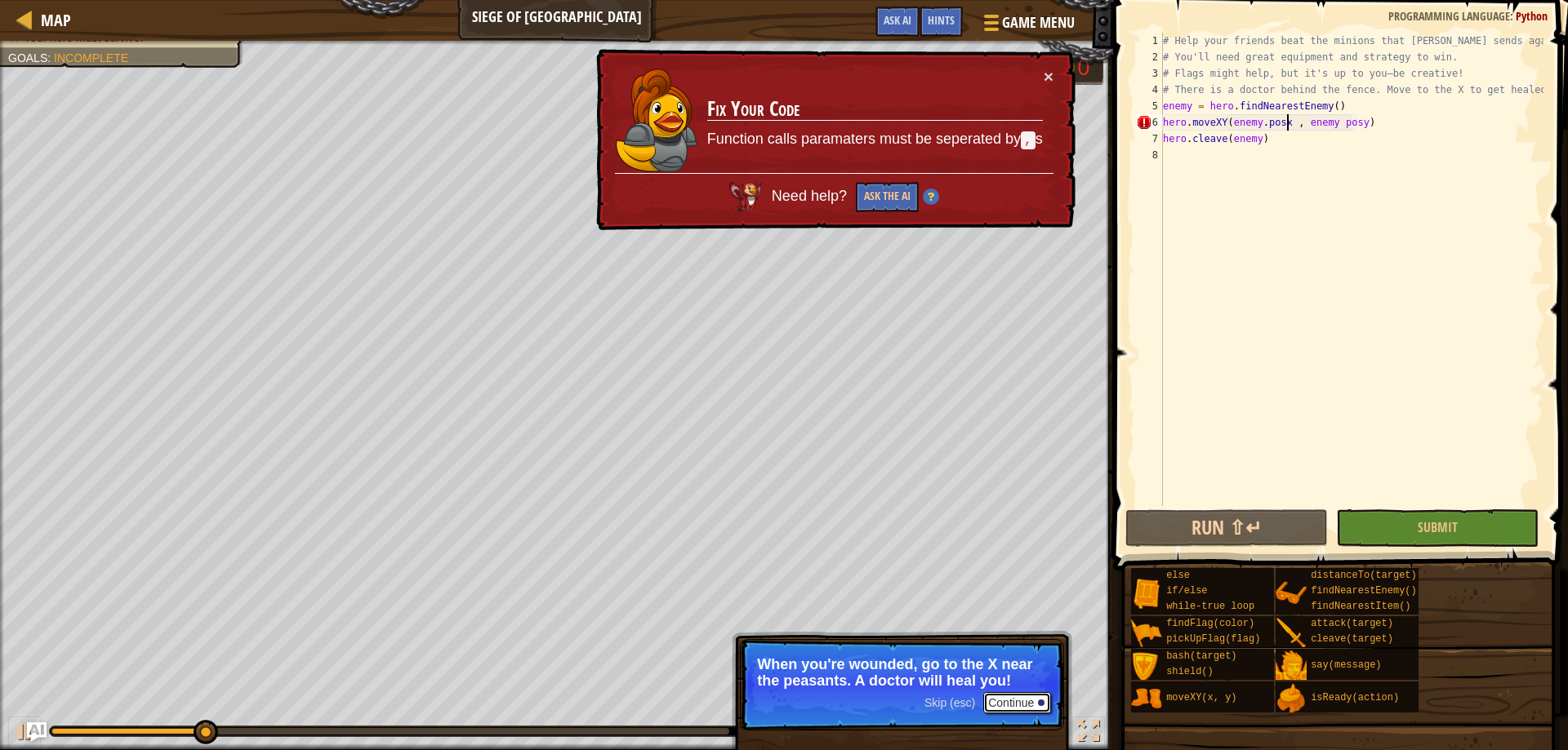
click at [1033, 695] on button "Continue" at bounding box center [1016, 702] width 68 height 21
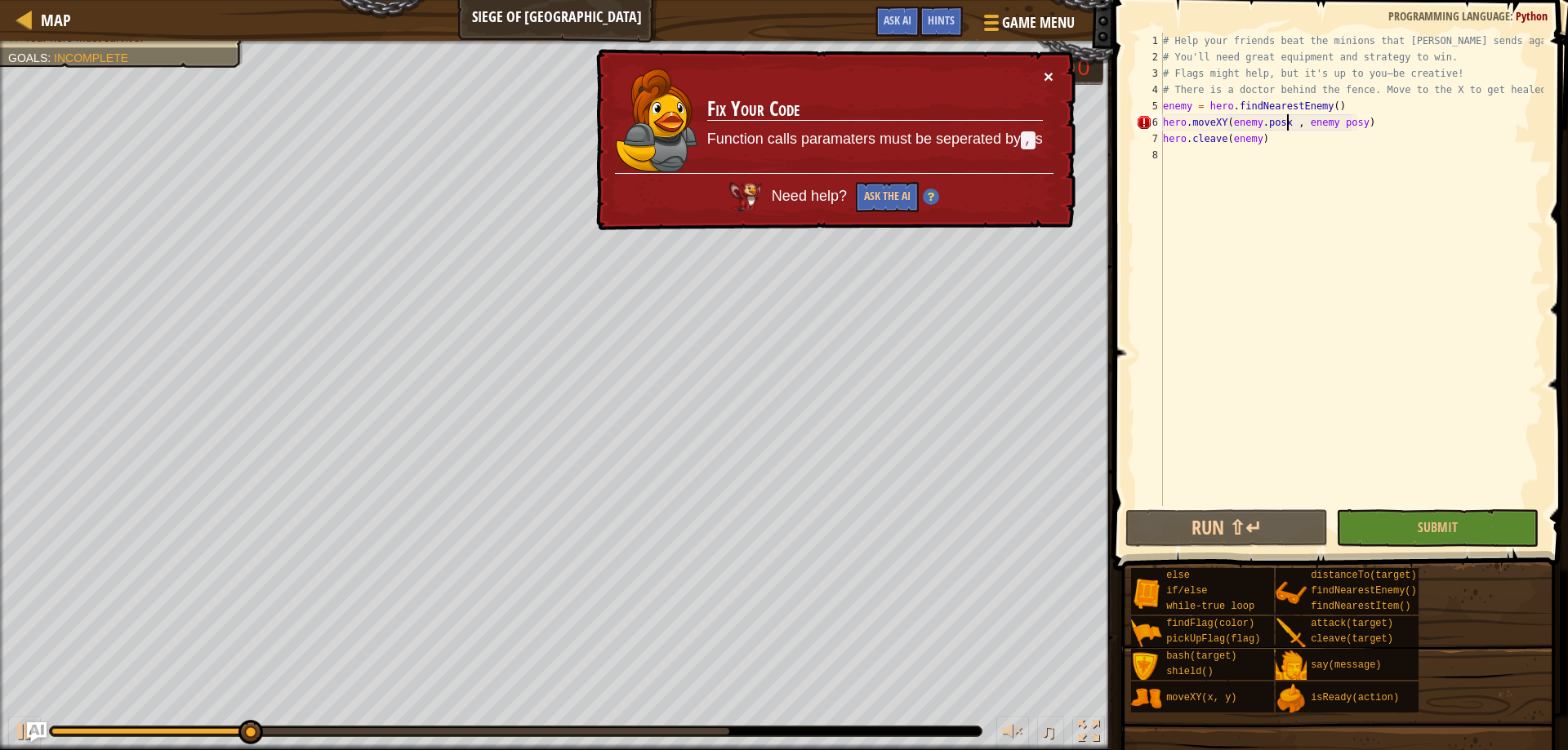
click at [1052, 72] on button "×" at bounding box center [1048, 76] width 10 height 17
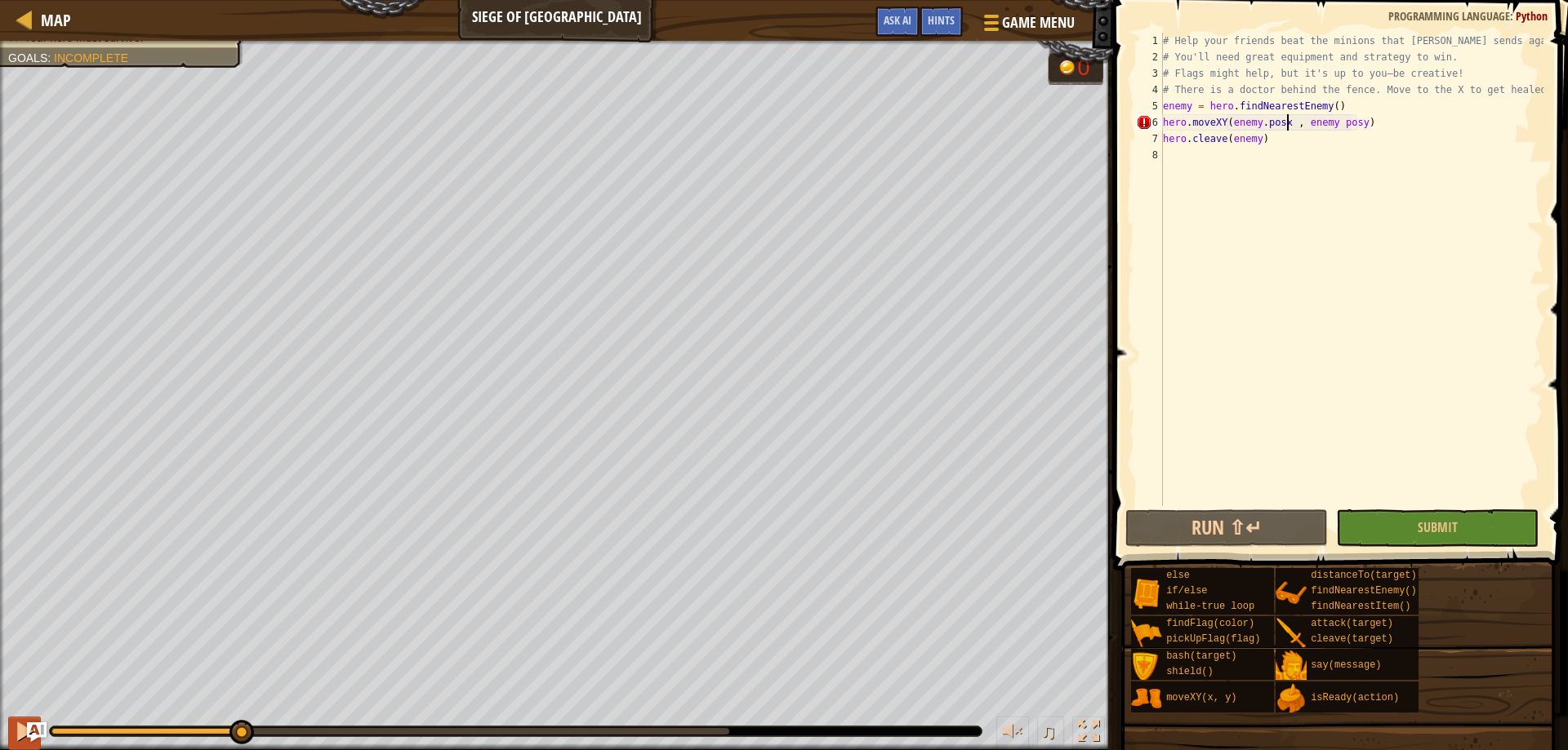
drag, startPoint x: 253, startPoint y: 738, endPoint x: 11, endPoint y: 731, distance: 242.1
click at [16, 731] on div "♫" at bounding box center [556, 726] width 1112 height 49
click at [11, 730] on button at bounding box center [24, 733] width 33 height 34
click at [1275, 127] on div "# Help your friends beat the minions that Thoktar sends against you. # You'll n…" at bounding box center [1351, 285] width 384 height 506
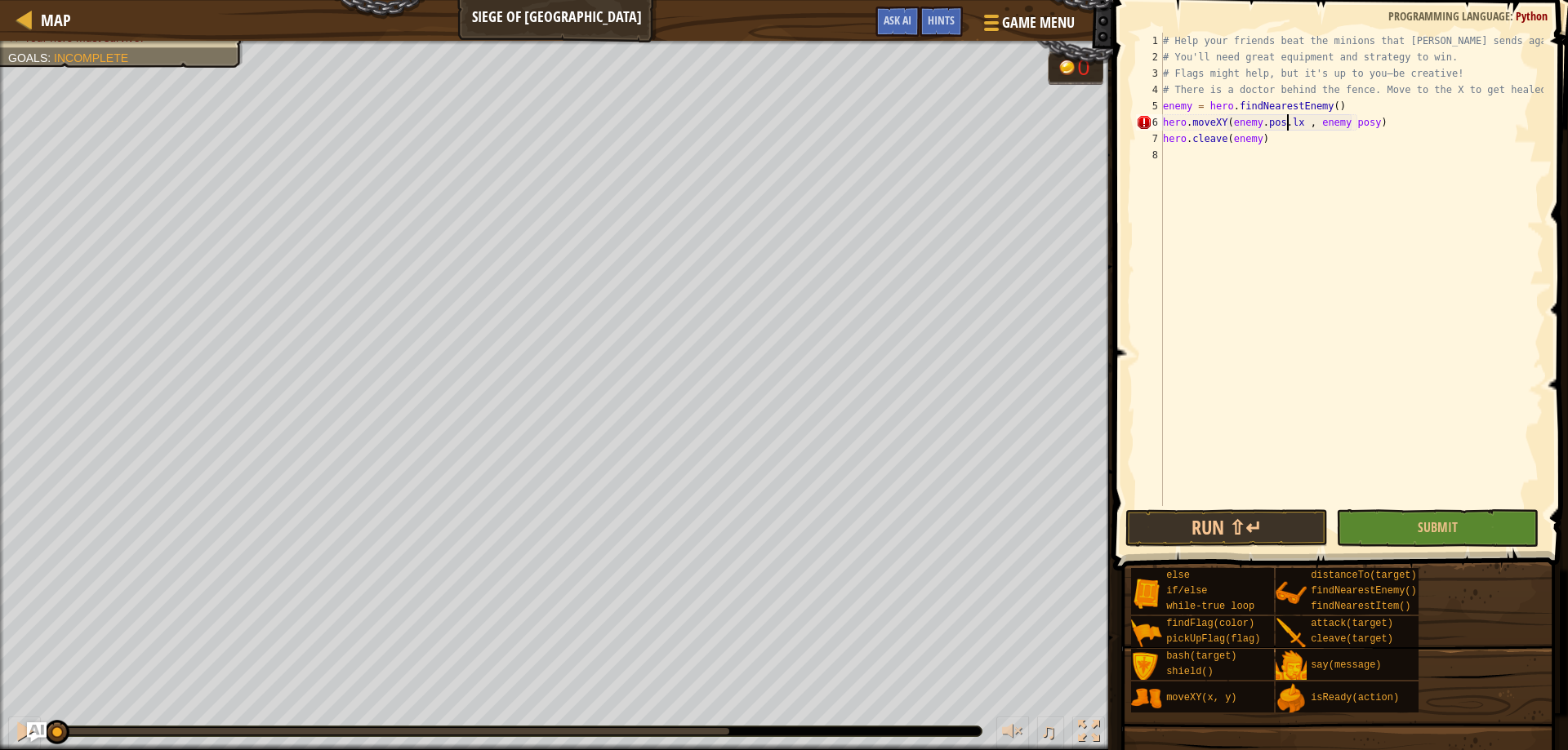
scroll to position [7, 11]
click at [1352, 128] on div "# Help your friends beat the minions that Thoktar sends against you. # You'll n…" at bounding box center [1351, 285] width 384 height 506
type textarea "hero.moveXY(enemy.pos.x , enemy.pos.y)"
click at [1300, 146] on div "# Help your friends beat the minions that Thoktar sends against you. # You'll n…" at bounding box center [1351, 285] width 384 height 506
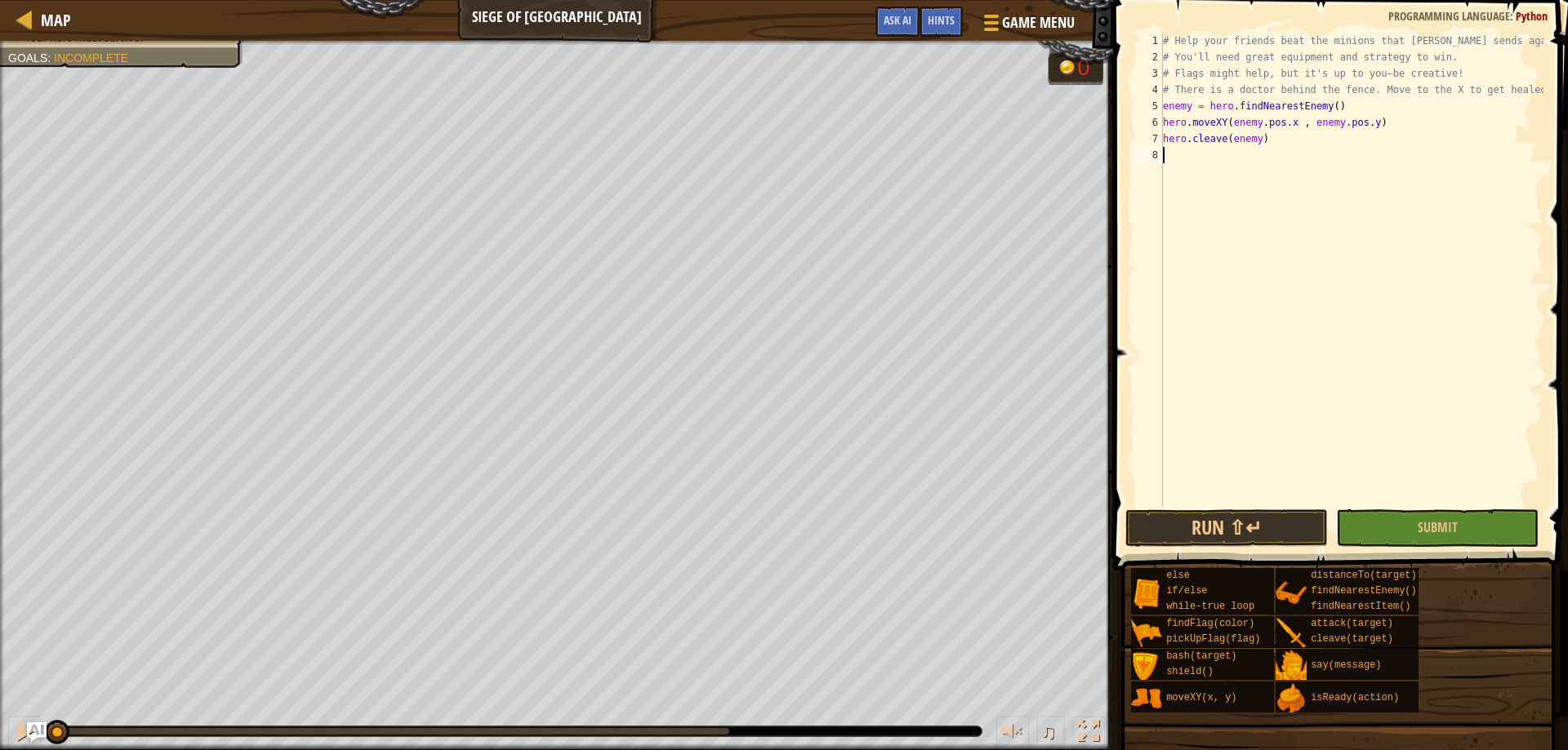
scroll to position [7, 0]
click at [1300, 146] on div "# Help your friends beat the minions that Thoktar sends against you. # You'll n…" at bounding box center [1351, 285] width 384 height 506
click at [1267, 137] on div "# Help your friends beat the minions that Thoktar sends against you. # You'll n…" at bounding box center [1351, 285] width 384 height 506
click at [1255, 519] on button "Run ⇧↵" at bounding box center [1225, 528] width 202 height 38
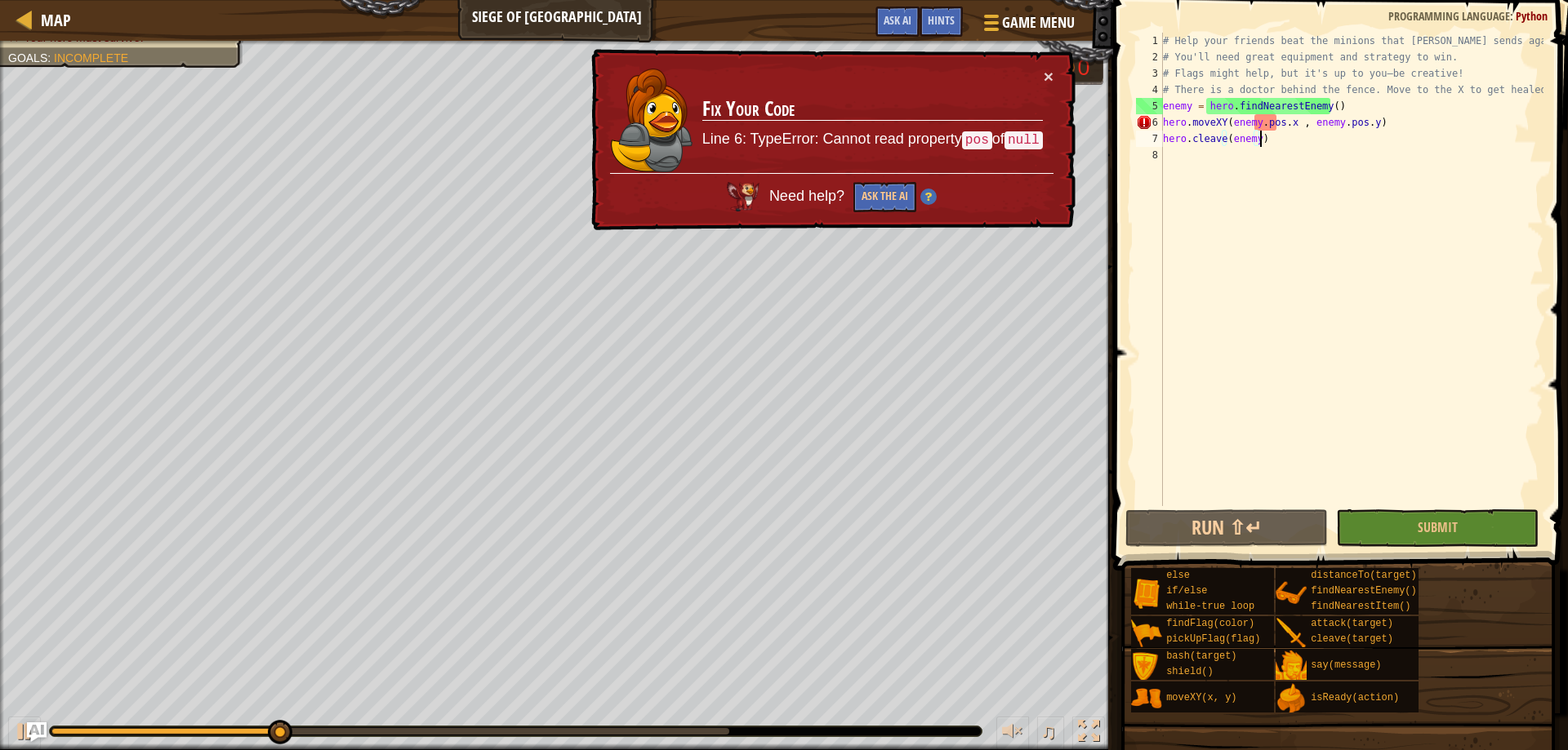
click at [1372, 108] on div "# Help your friends beat the minions that Thoktar sends against you. # You'll n…" at bounding box center [1351, 285] width 384 height 506
type textarea "enemy = hero.findNearestEnemy()"
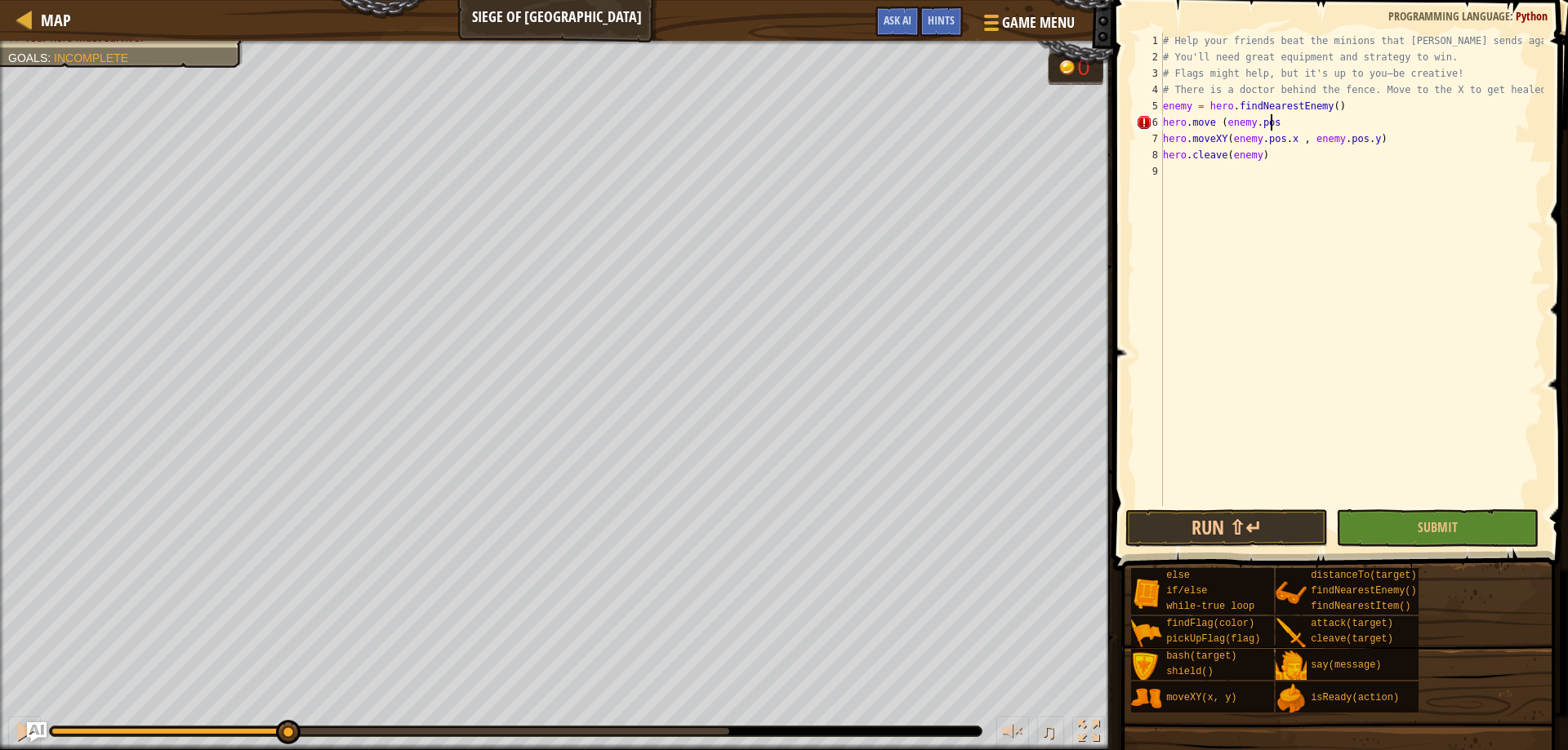
scroll to position [7, 9]
click at [1248, 524] on button "Run ⇧↵" at bounding box center [1225, 528] width 202 height 38
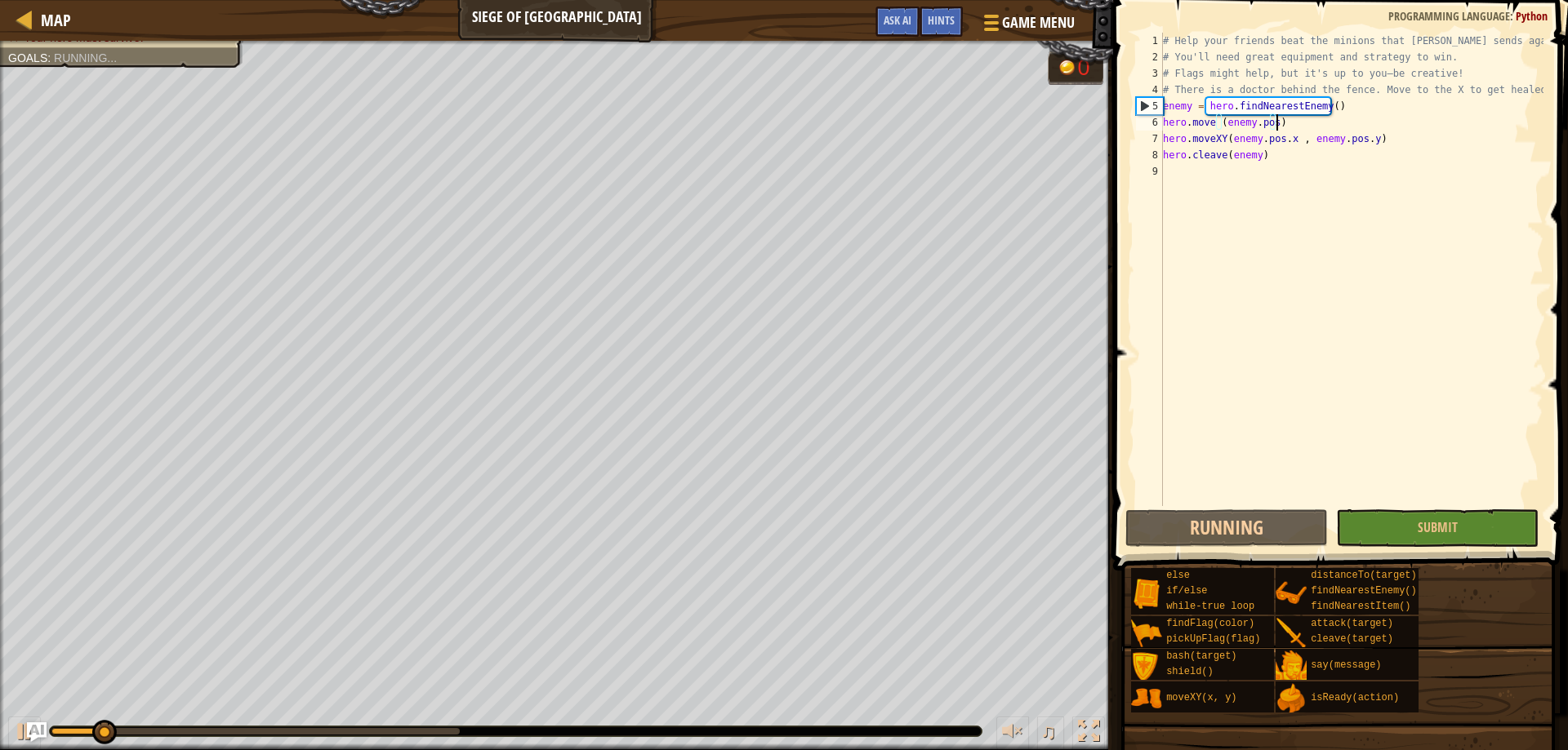
type textarea "hero.move (enemy.pos)"
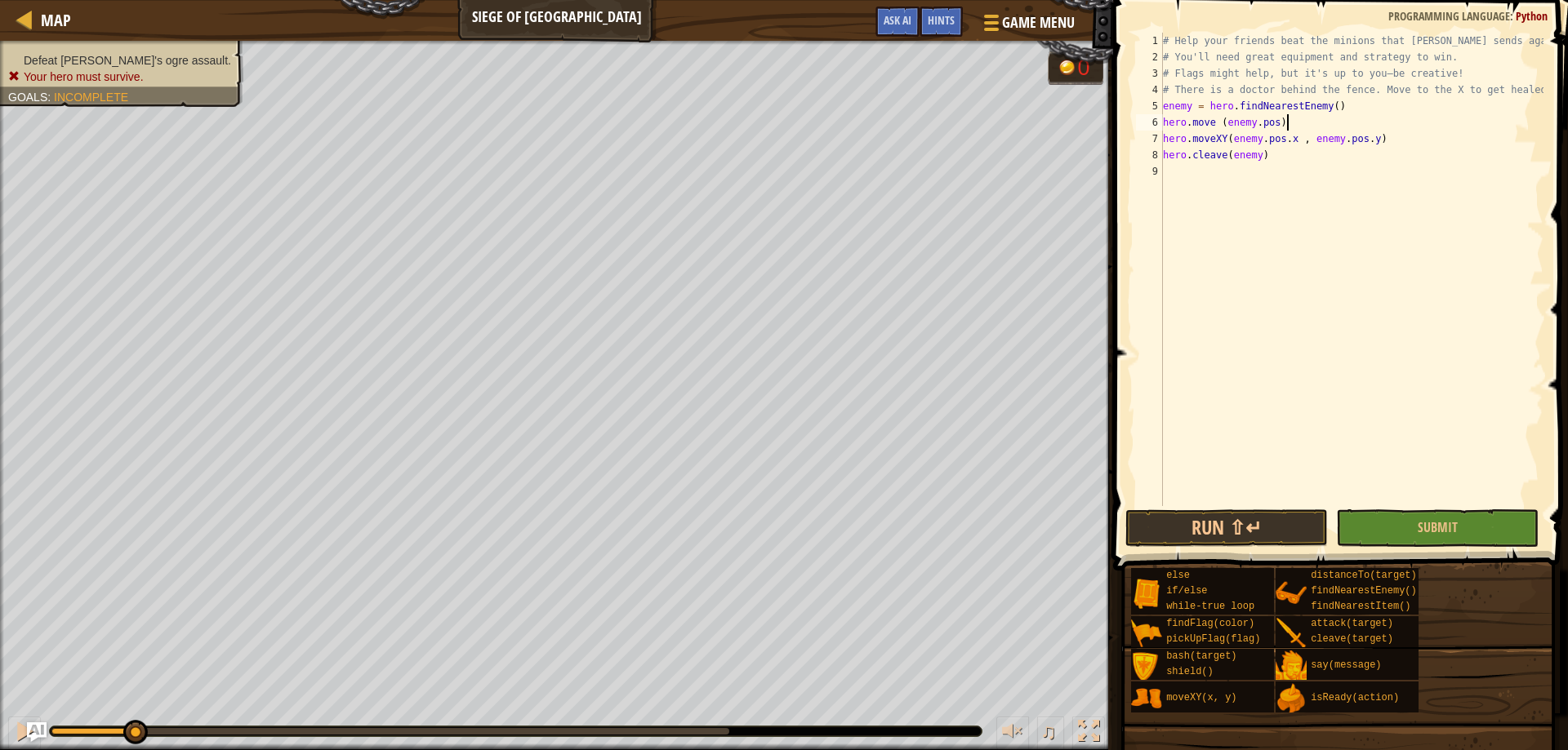
click at [39, 63] on ul "Defeat Thoktar's ogre assault. Your hero must survive." at bounding box center [121, 68] width 227 height 33
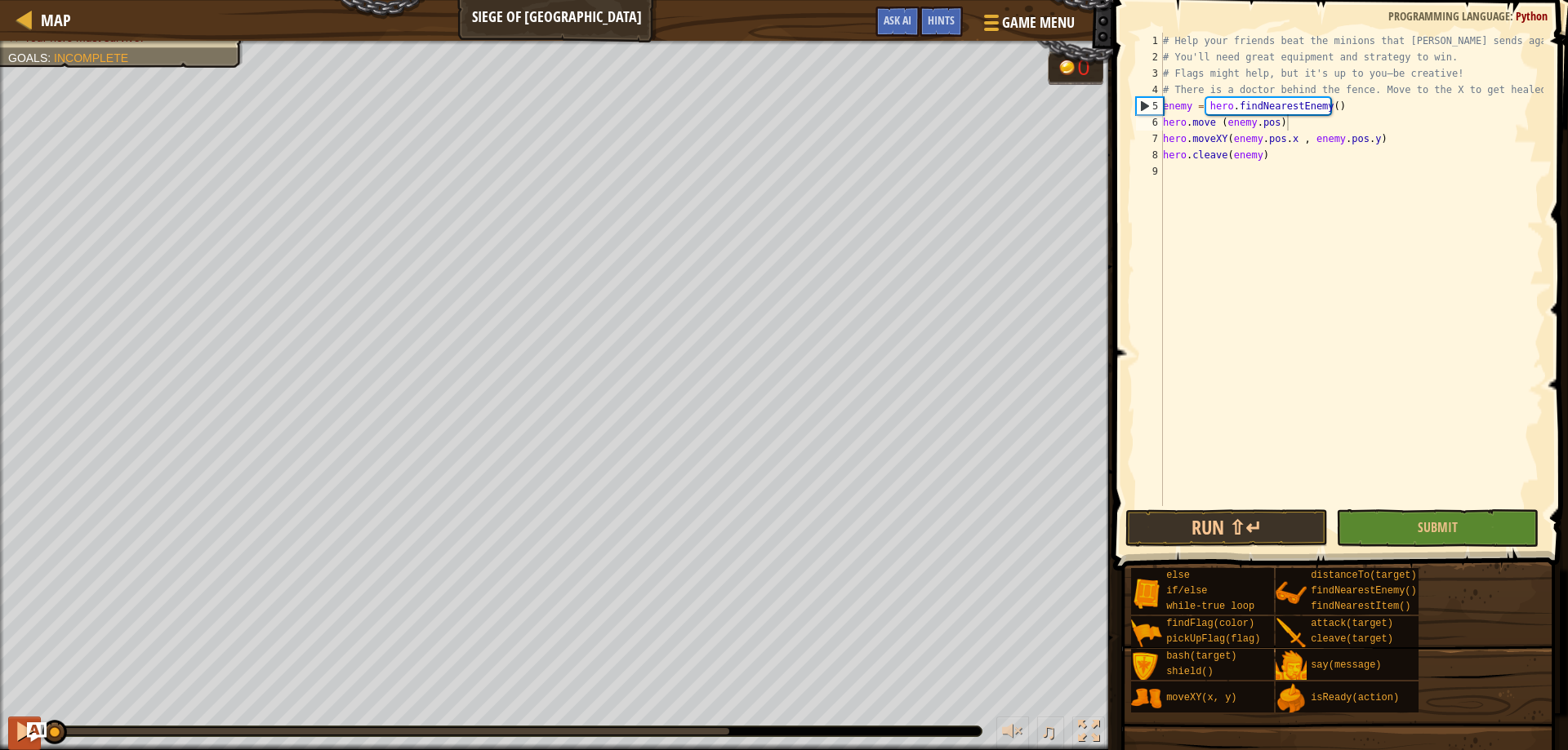
drag, startPoint x: 34, startPoint y: 730, endPoint x: 20, endPoint y: 729, distance: 14.0
click at [20, 729] on div "♫" at bounding box center [556, 726] width 1112 height 49
click at [1421, 513] on button "Submit" at bounding box center [1436, 528] width 202 height 38
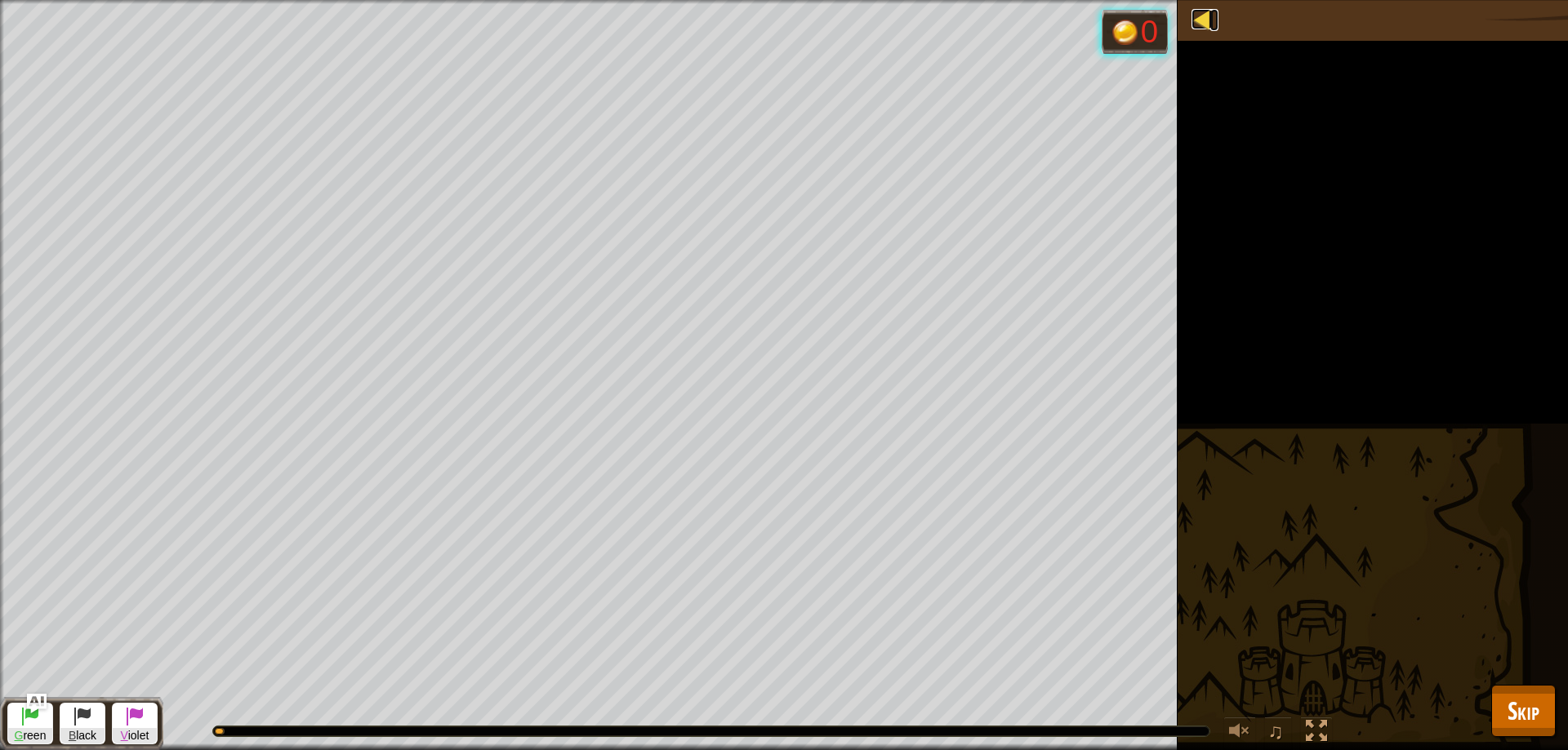
click at [1207, 20] on div at bounding box center [1201, 19] width 20 height 20
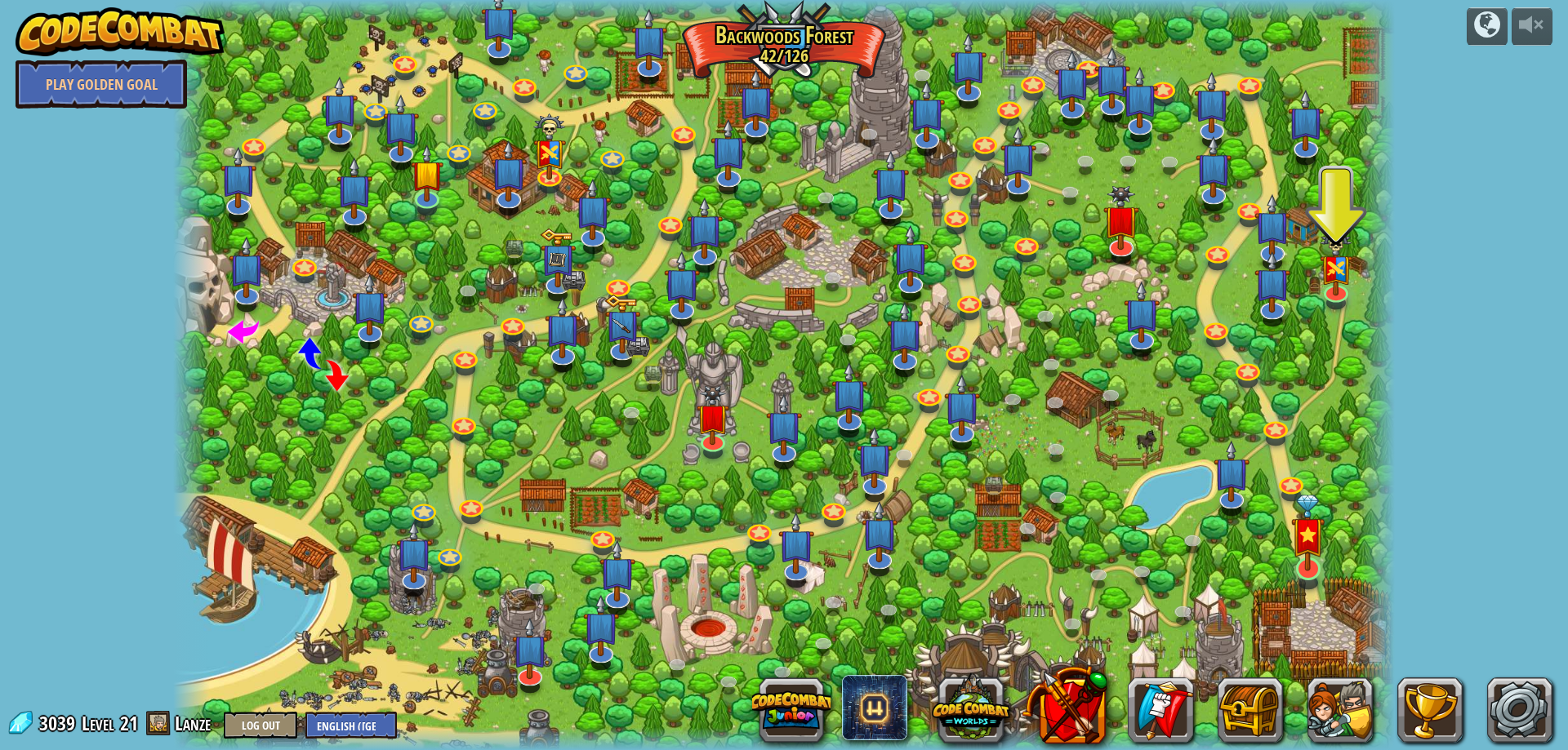
click at [1307, 567] on img at bounding box center [1308, 532] width 34 height 77
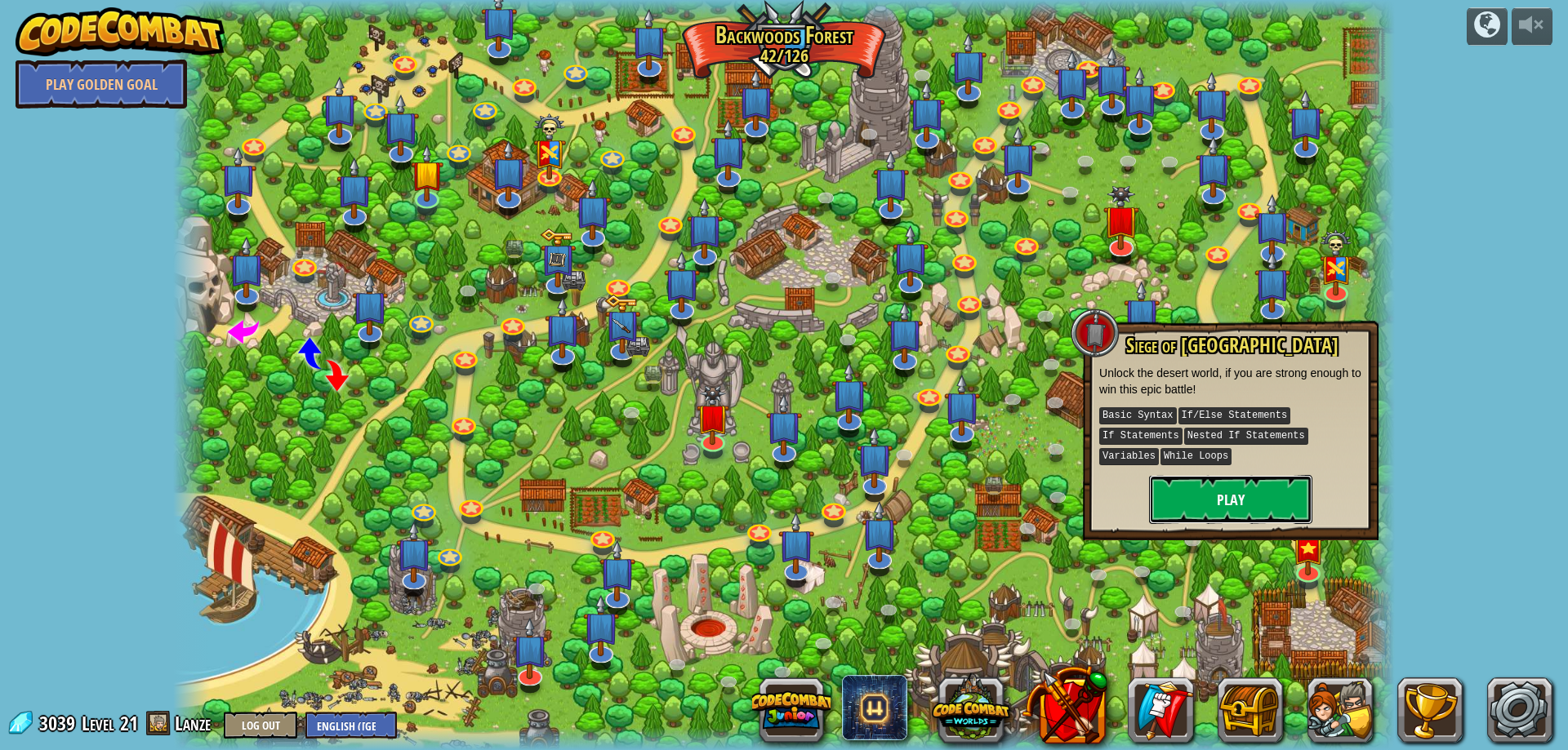
click at [1216, 475] on button "Play" at bounding box center [1230, 499] width 163 height 49
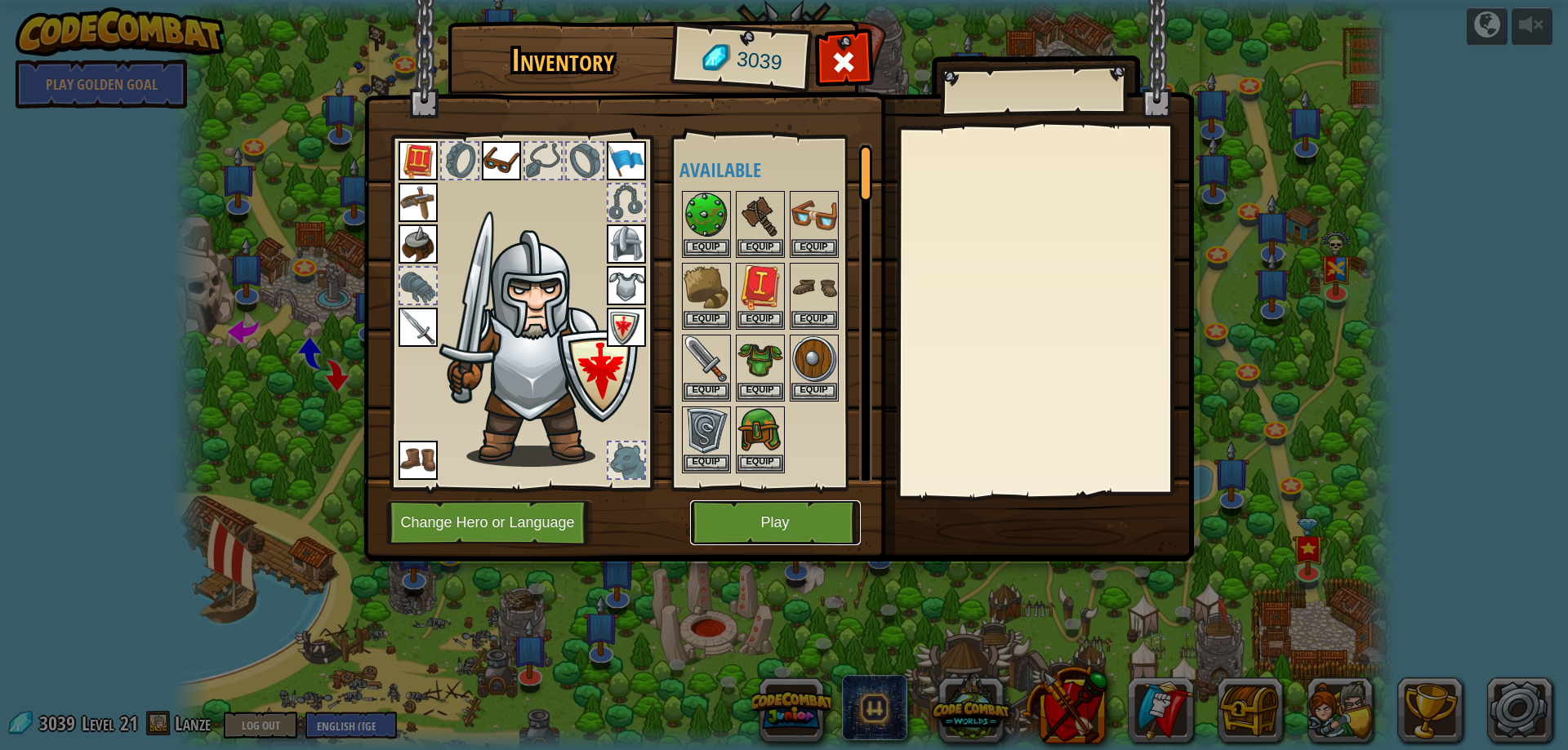
click at [748, 511] on button "Play" at bounding box center [774, 522] width 170 height 45
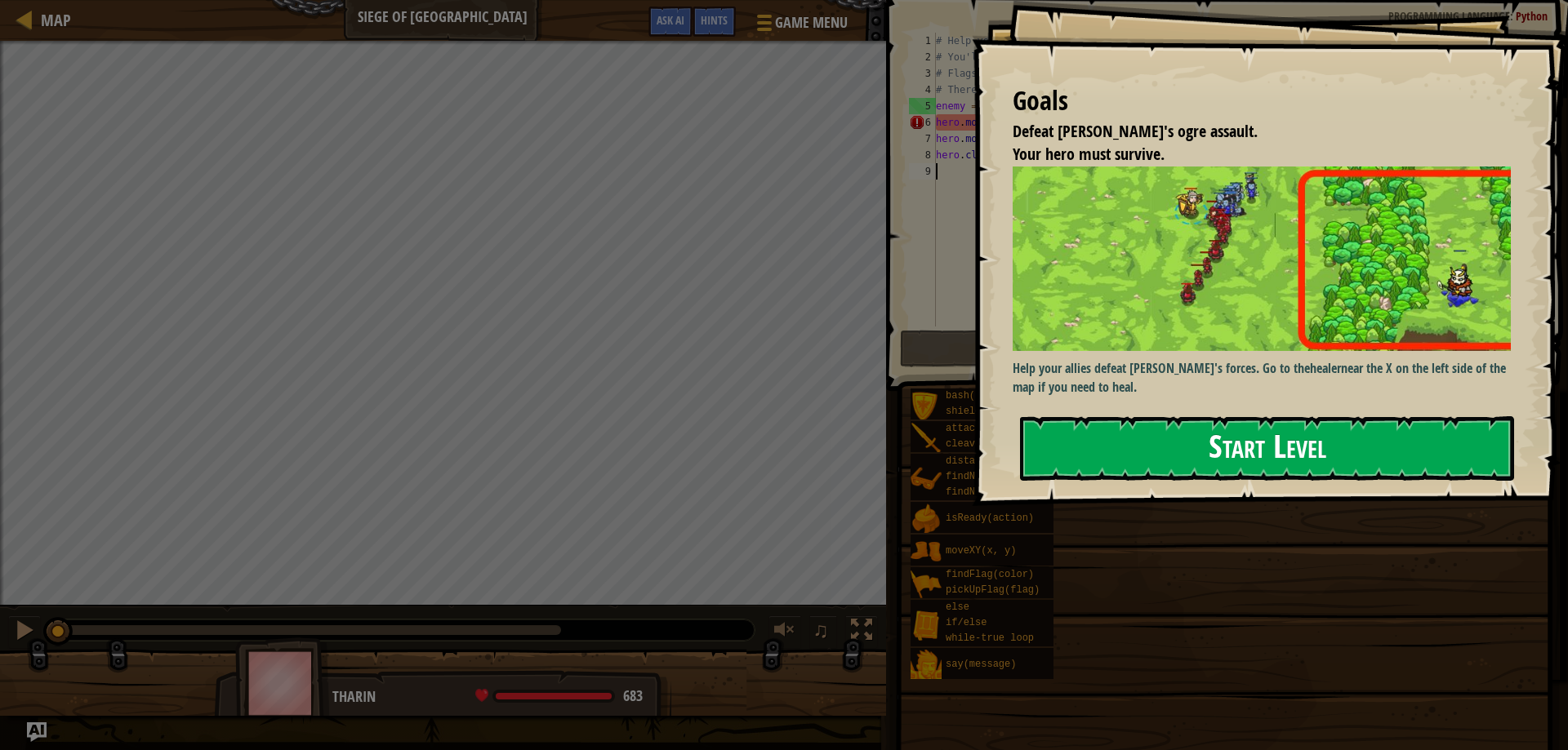
click at [1369, 416] on button "Start Level" at bounding box center [1266, 448] width 494 height 64
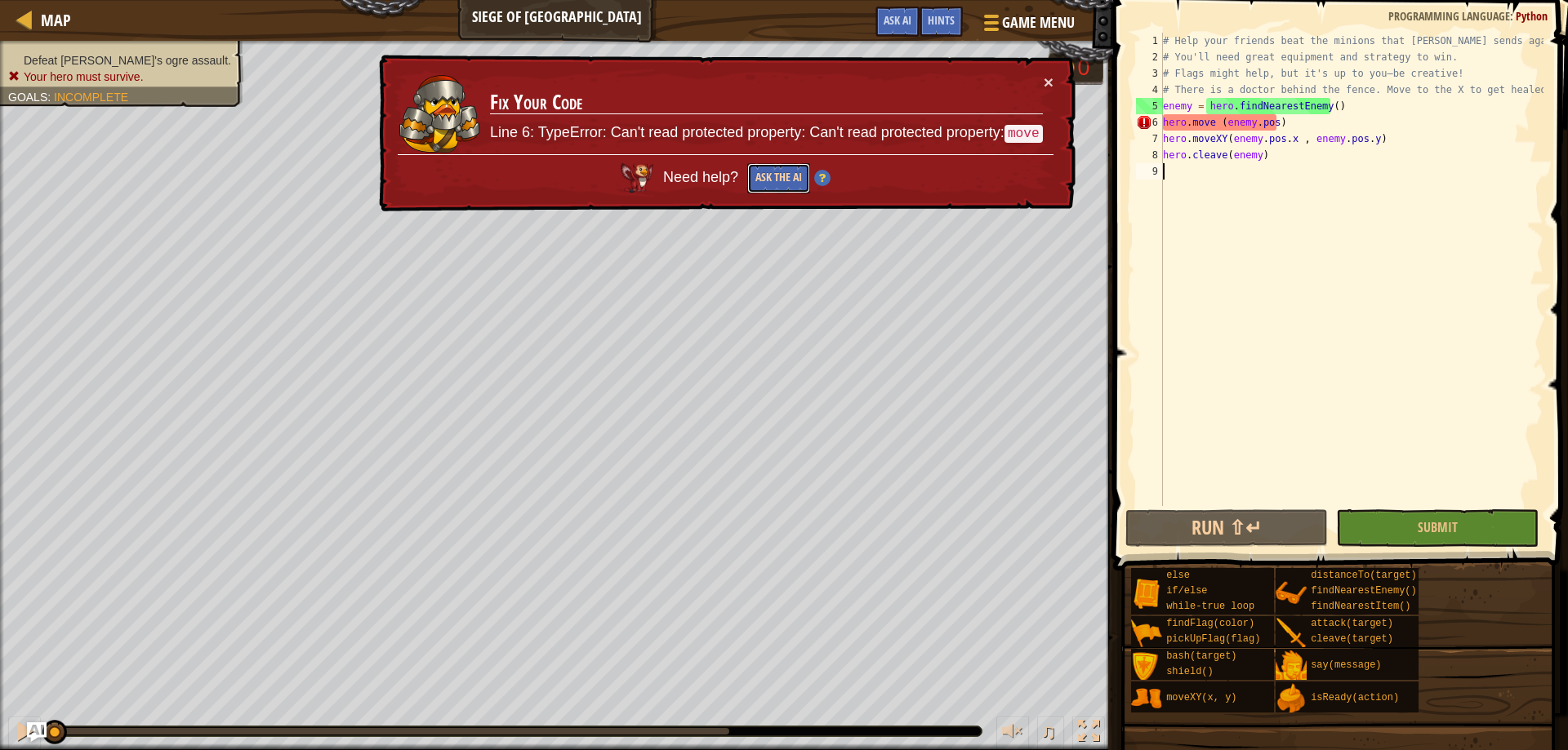
click at [788, 177] on button "Ask the AI" at bounding box center [778, 178] width 63 height 30
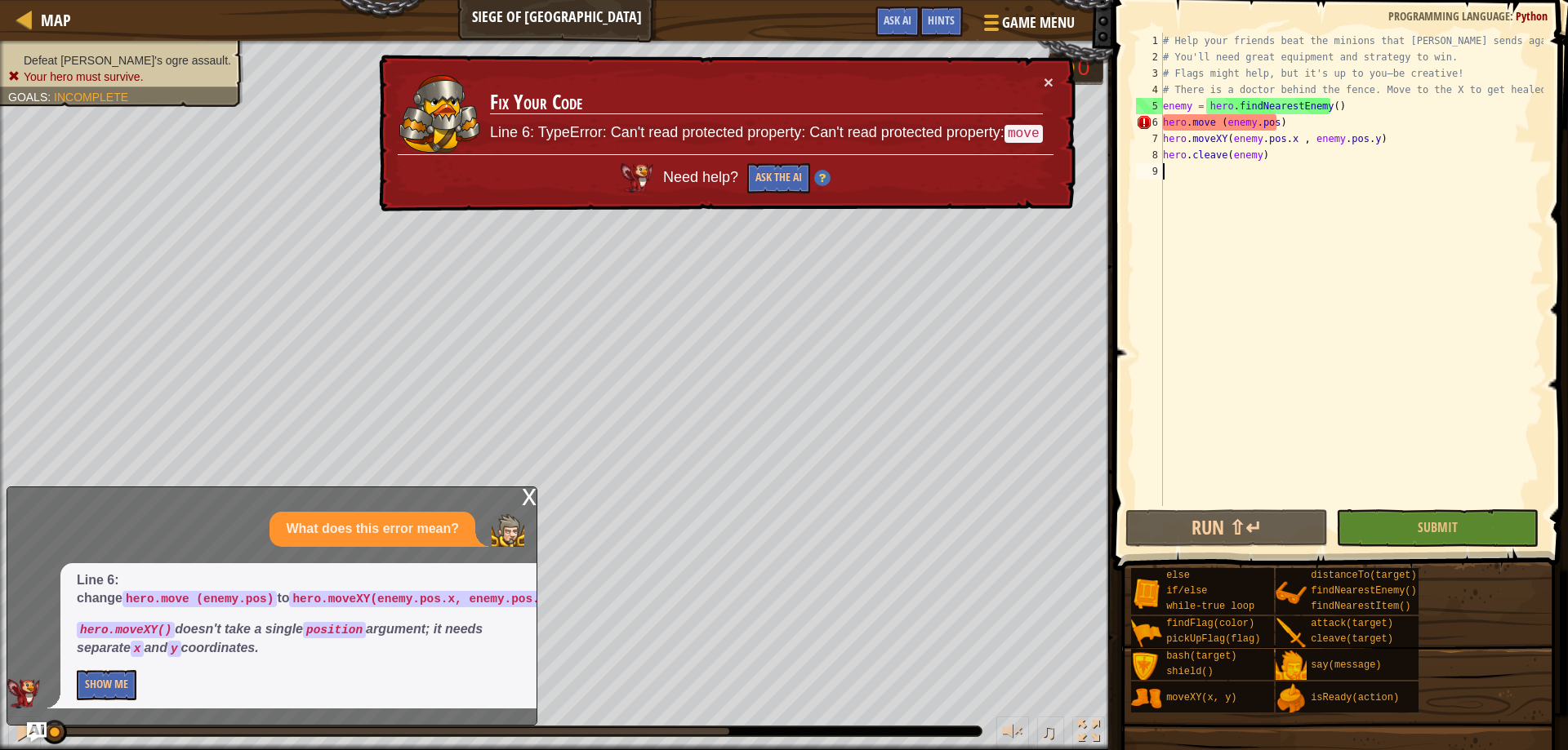
click at [1215, 122] on div "# Help your friends beat the minions that Thoktar sends against you. # You'll n…" at bounding box center [1351, 285] width 384 height 506
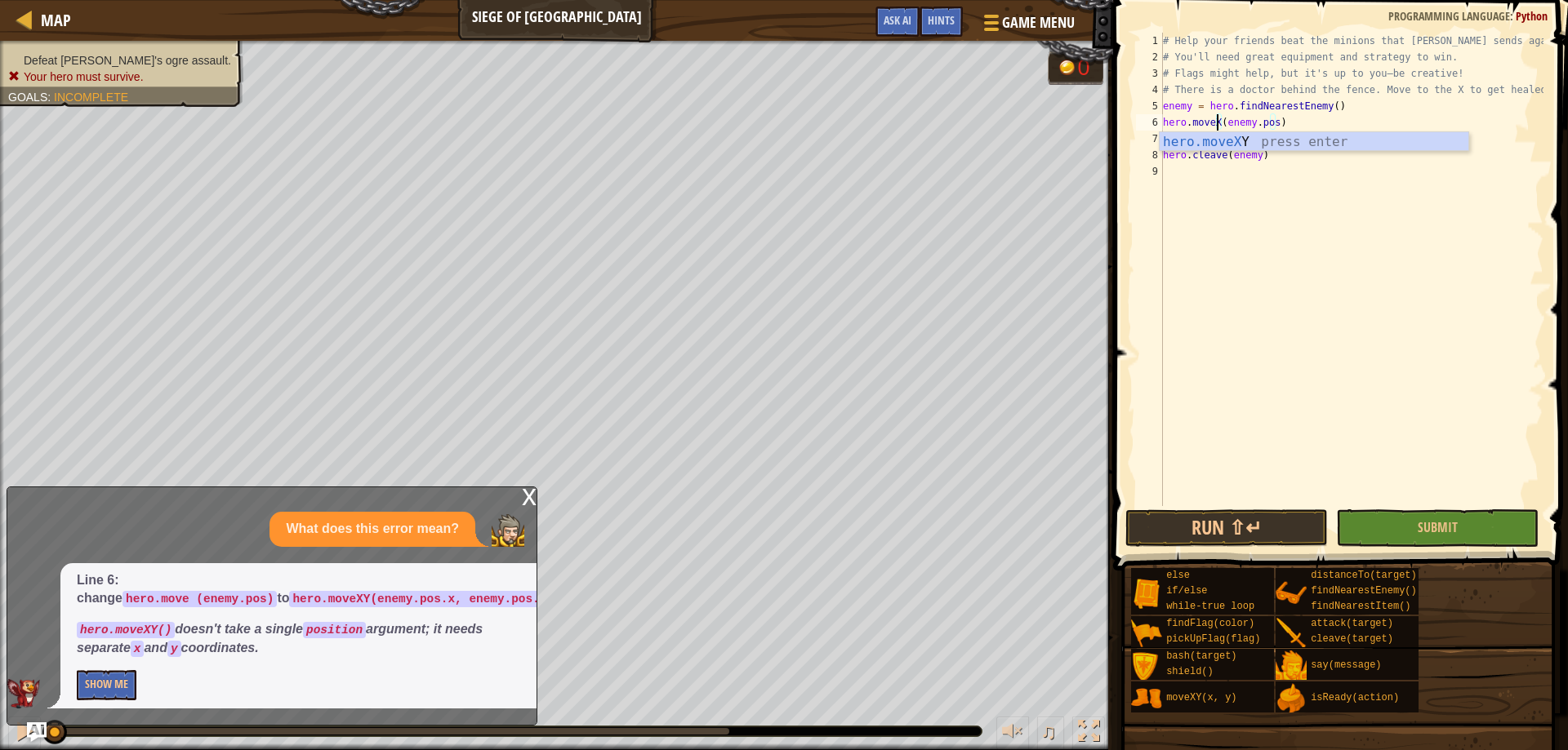
scroll to position [7, 5]
click at [1233, 524] on button "Run ⇧↵" at bounding box center [1225, 528] width 202 height 38
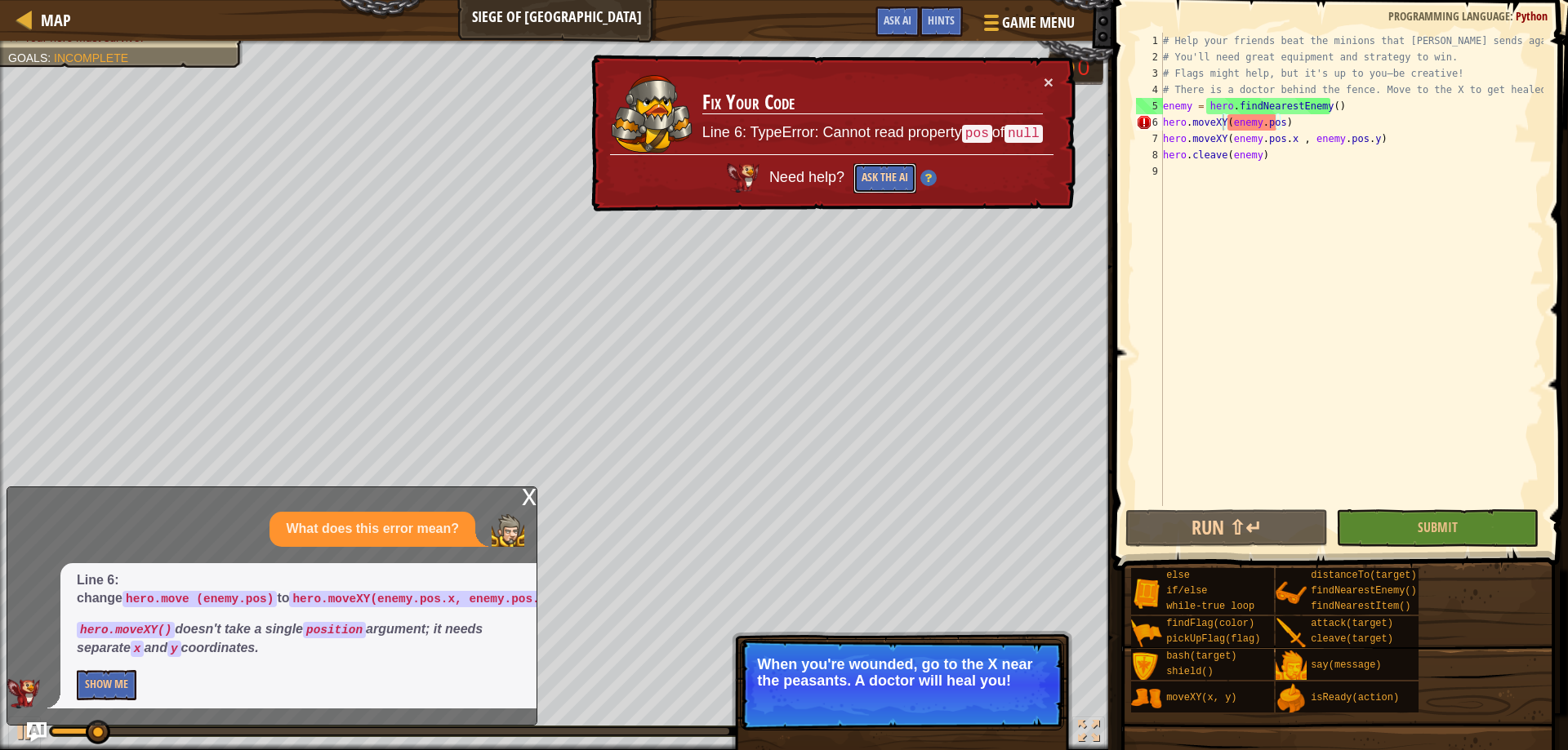
click at [895, 169] on button "Ask the AI" at bounding box center [884, 178] width 63 height 30
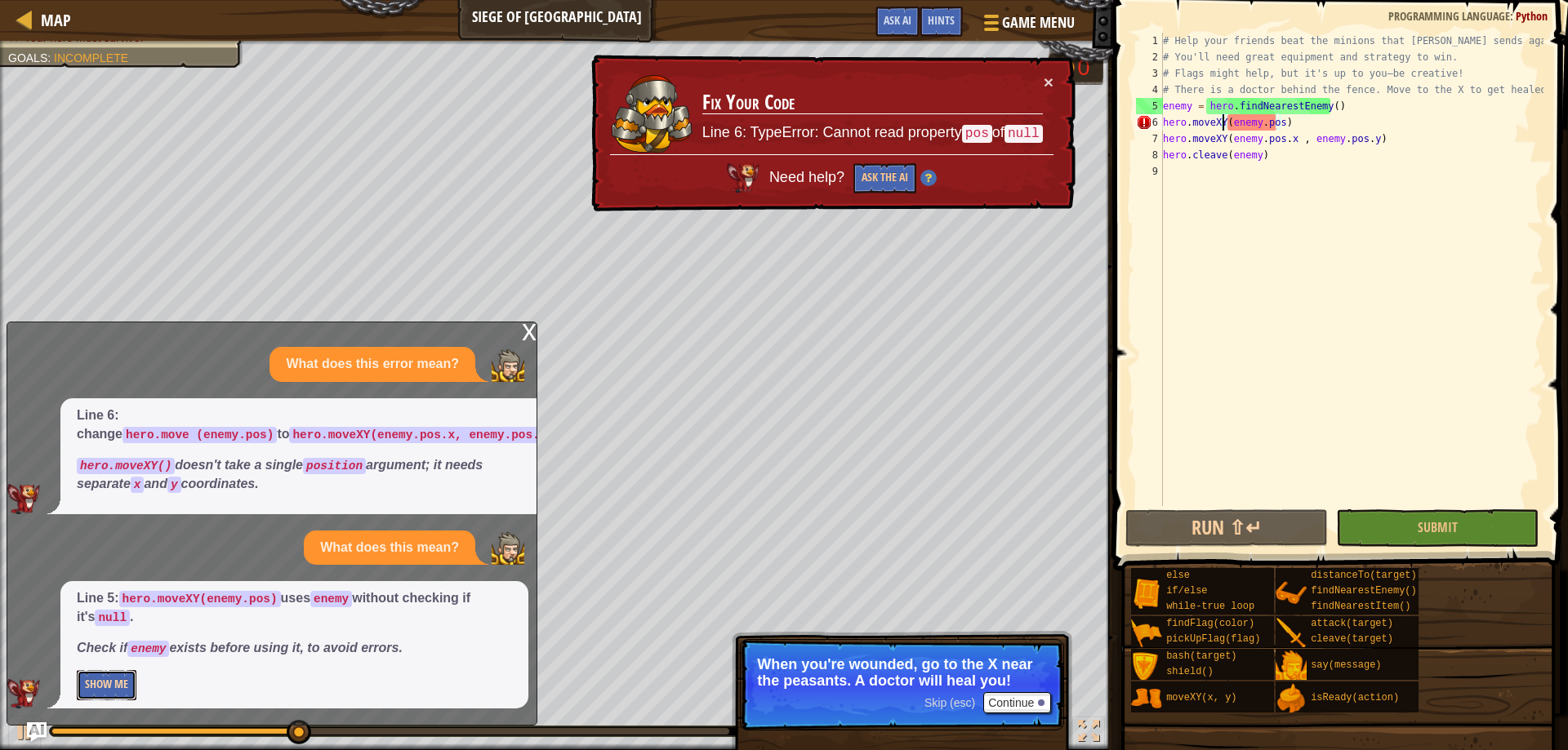
click at [113, 689] on button "Show Me" at bounding box center [107, 685] width 60 height 30
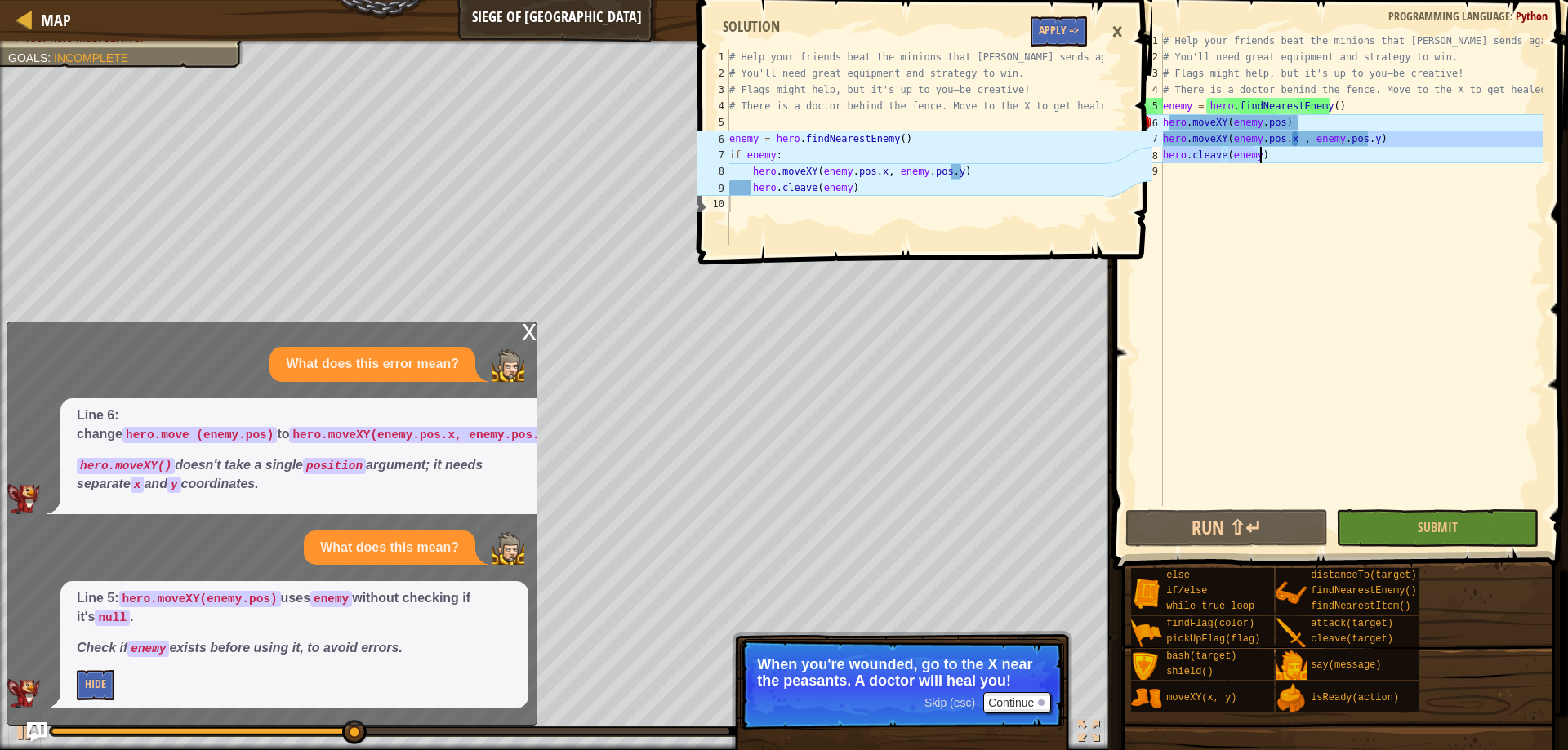
drag, startPoint x: 1395, startPoint y: 145, endPoint x: 1479, endPoint y: 160, distance: 85.3
click at [1477, 159] on div "# Help your friends beat the minions that Thoktar sends against you. # You'll n…" at bounding box center [1351, 285] width 384 height 506
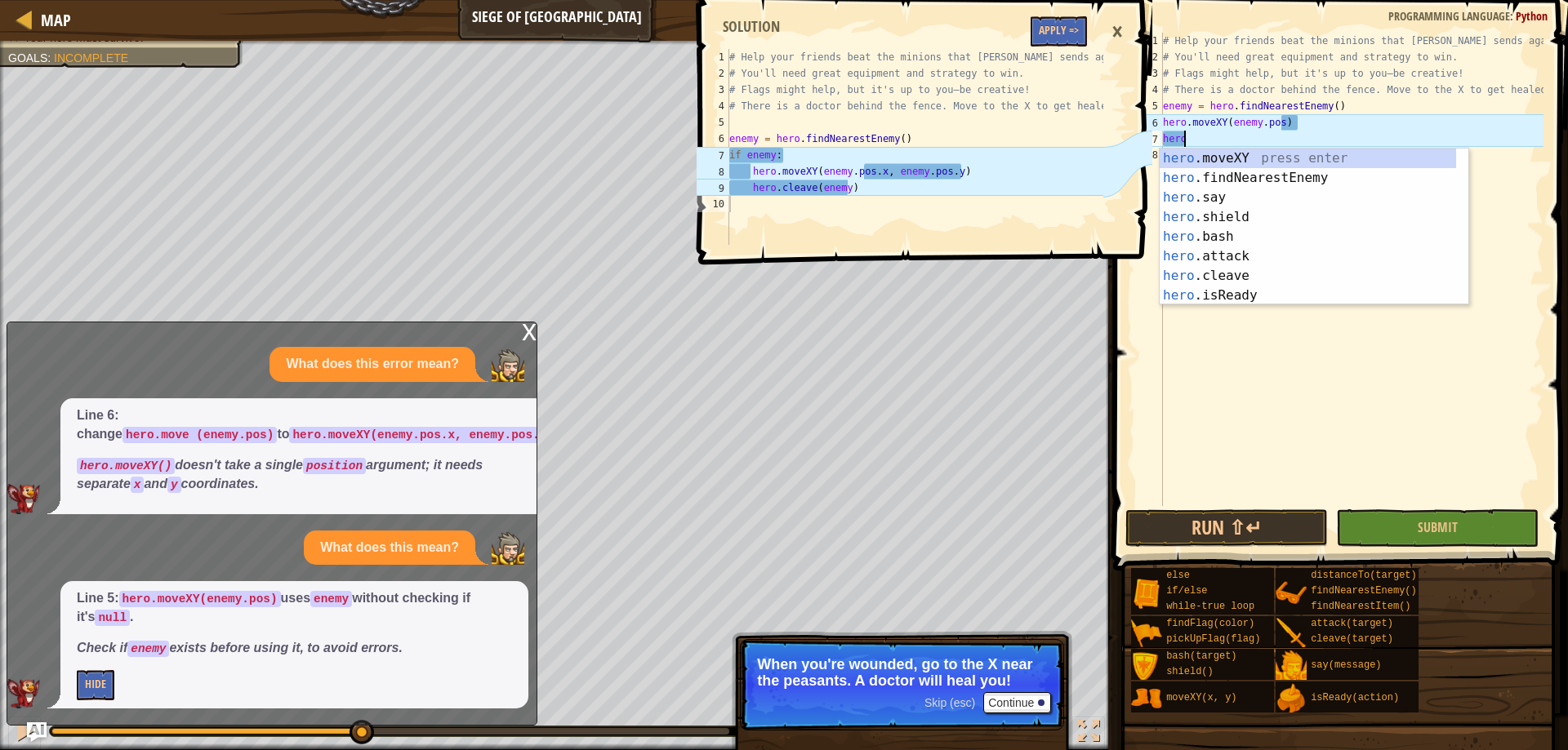
scroll to position [7, 1]
type textarea "h"
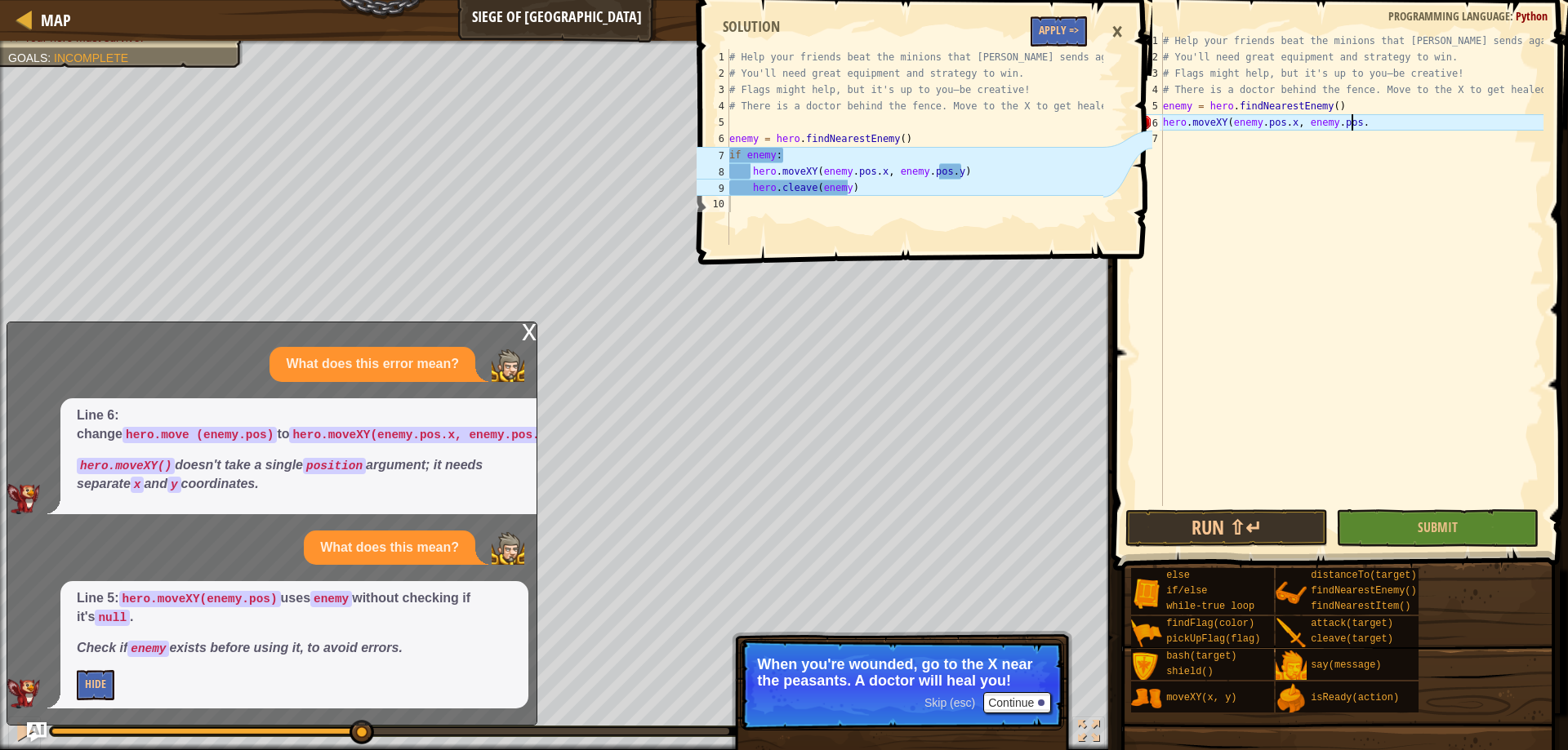
scroll to position [7, 16]
type textarea "hero.moveXY(enemy.pos.x, enemy.pos.y)"
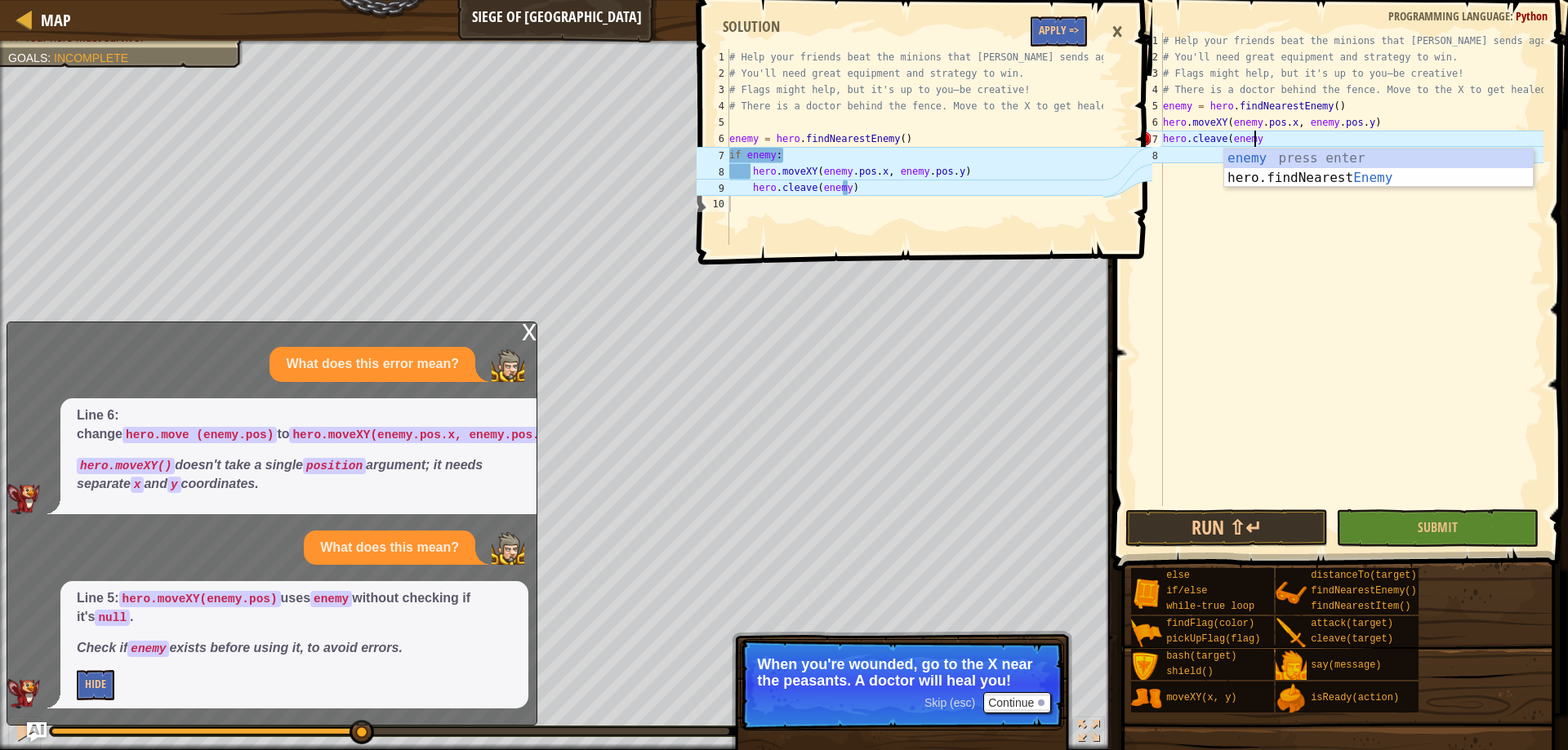
scroll to position [7, 7]
type textarea "hero.cleave(enemy)"
click at [1030, 694] on div "1 2 3 4 5 6 7 8 9 10 # Help your friends beat the minions that Thoktar sends ag…" at bounding box center [923, 375] width 460 height 750
click at [1027, 705] on div "1 2 3 4 5 6 7 8 9 10 # Help your friends beat the minions that Thoktar sends ag…" at bounding box center [923, 375] width 460 height 750
click at [1021, 701] on div "1 2 3 4 5 6 7 8 9 10 # Help your friends beat the minions that Thoktar sends ag…" at bounding box center [923, 375] width 460 height 750
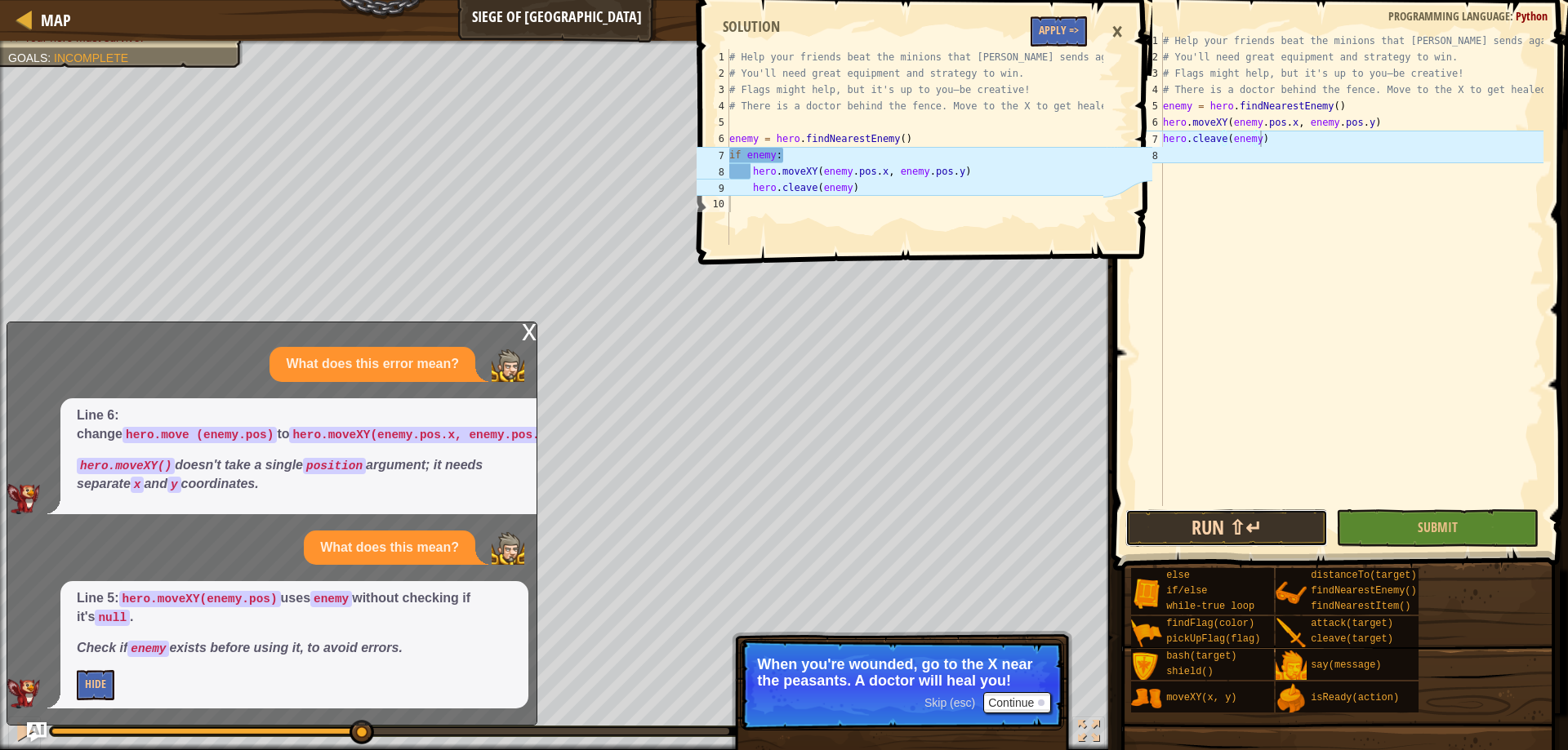
click at [1303, 534] on button "Run ⇧↵" at bounding box center [1225, 528] width 202 height 38
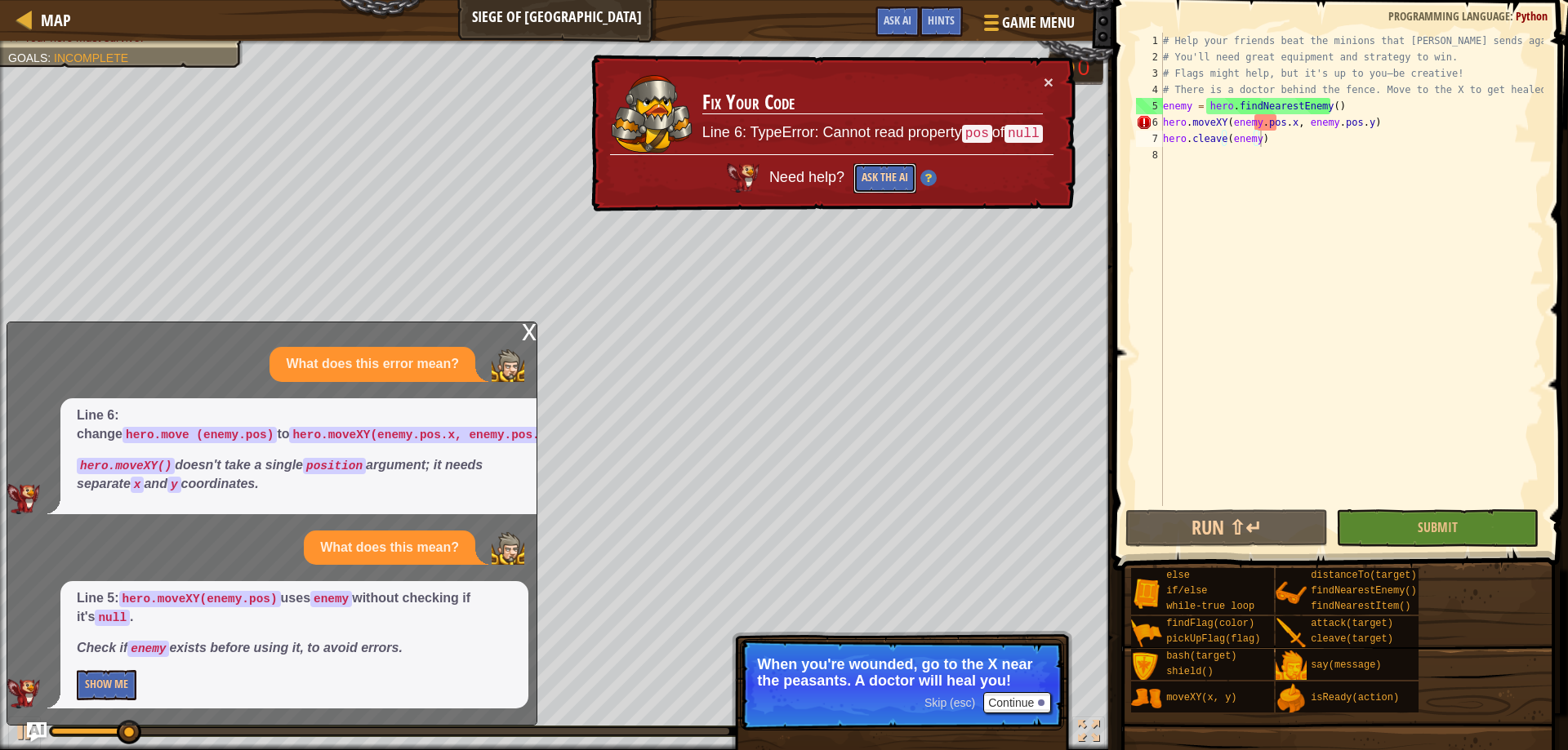
click at [902, 170] on button "Ask the AI" at bounding box center [884, 178] width 64 height 31
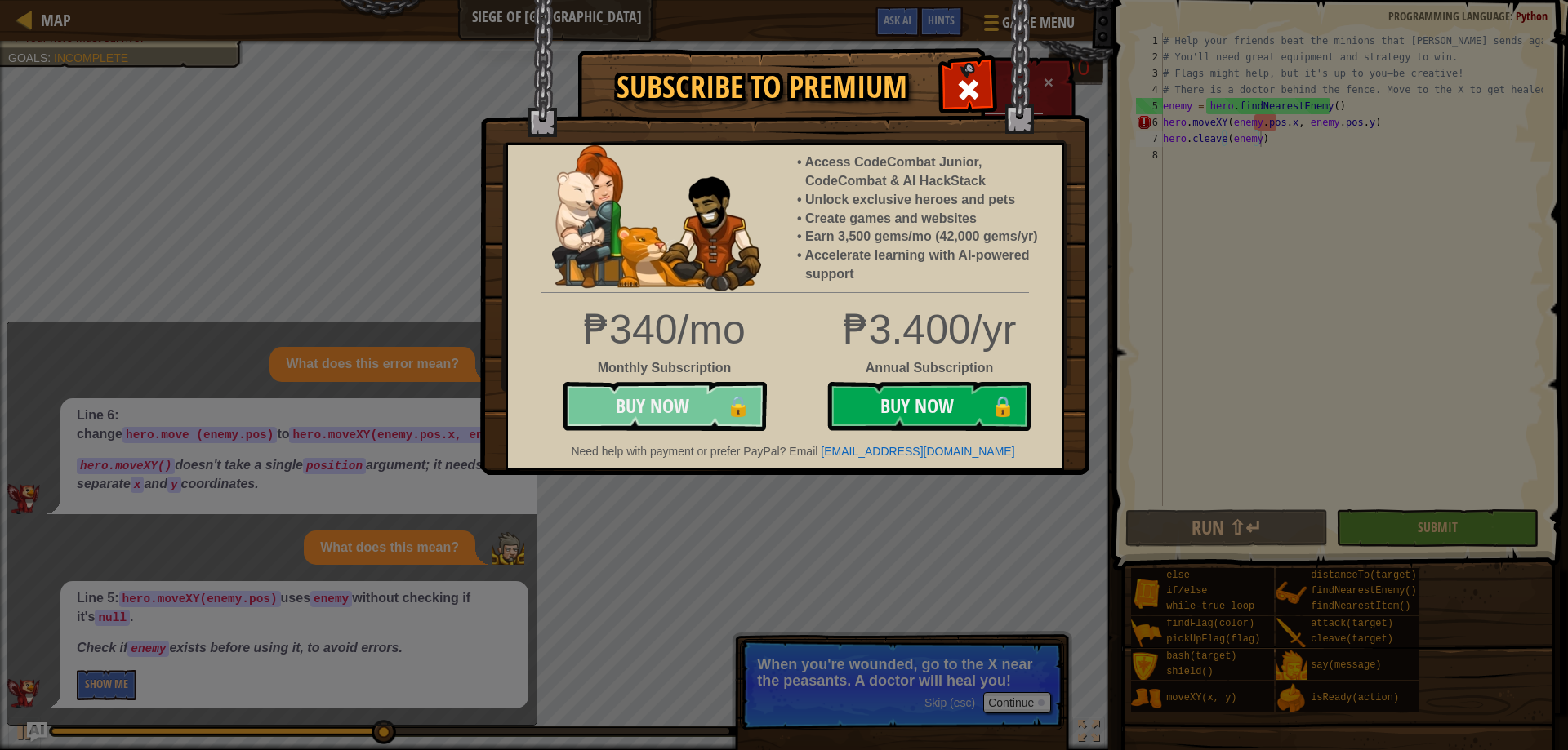
click at [708, 403] on button "Buy Now 🔒" at bounding box center [664, 406] width 204 height 49
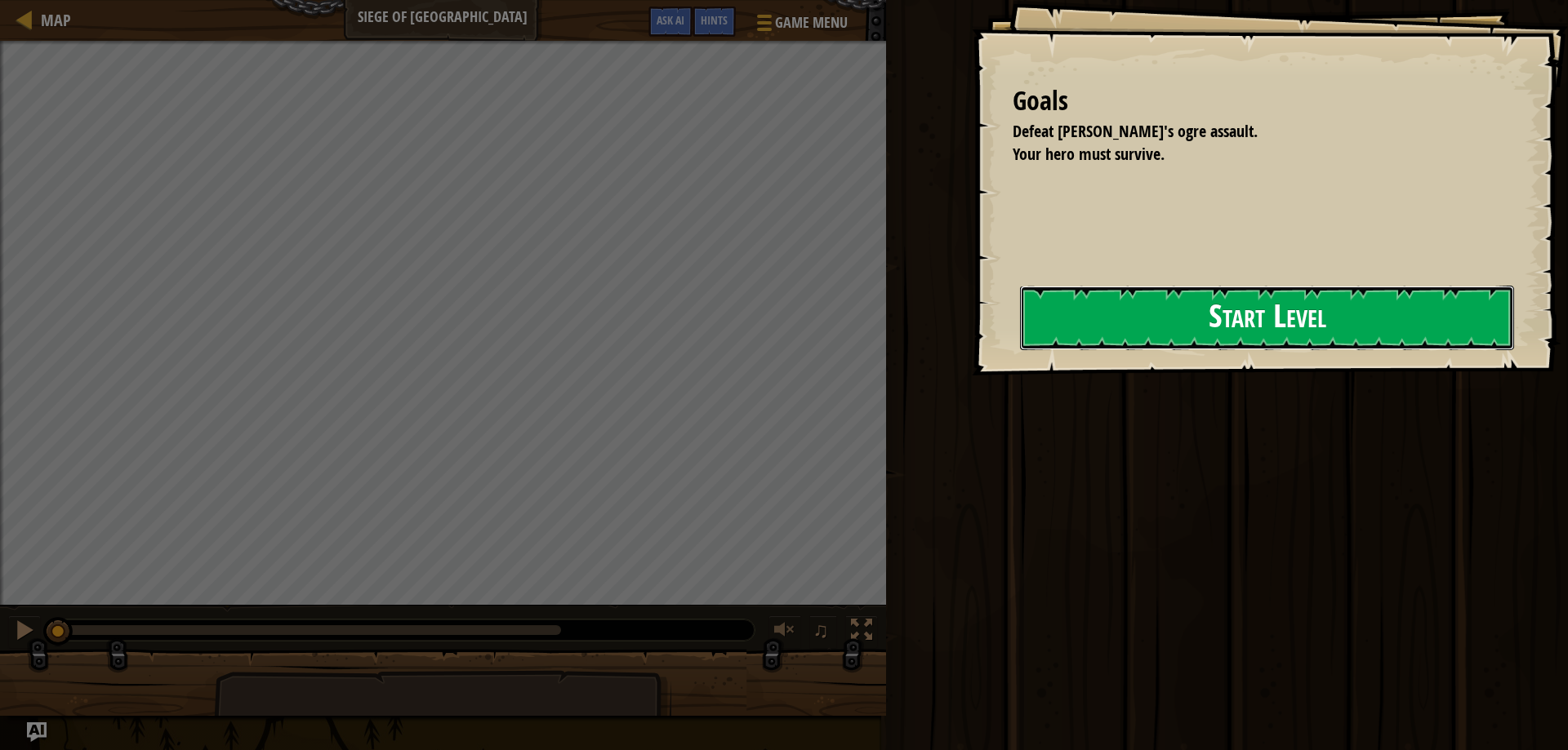
click at [1083, 317] on button "Start Level" at bounding box center [1266, 318] width 494 height 64
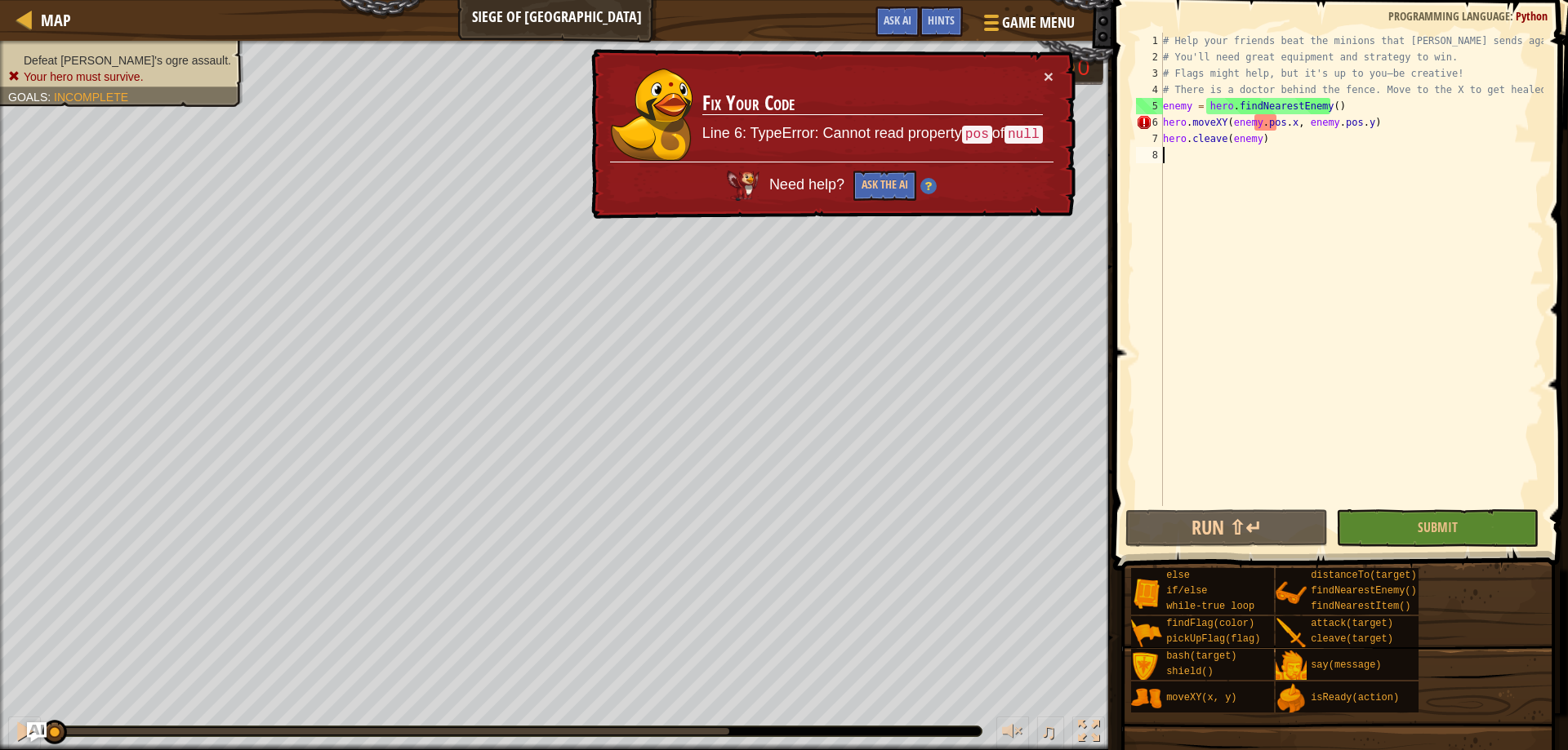
click at [1037, 74] on td "Fix Your Code Line 6: TypeError: Cannot read property pos of null" at bounding box center [871, 115] width 342 height 94
drag, startPoint x: 886, startPoint y: 178, endPoint x: 885, endPoint y: 190, distance: 12.0
click at [886, 181] on button "Ask the AI" at bounding box center [884, 185] width 63 height 30
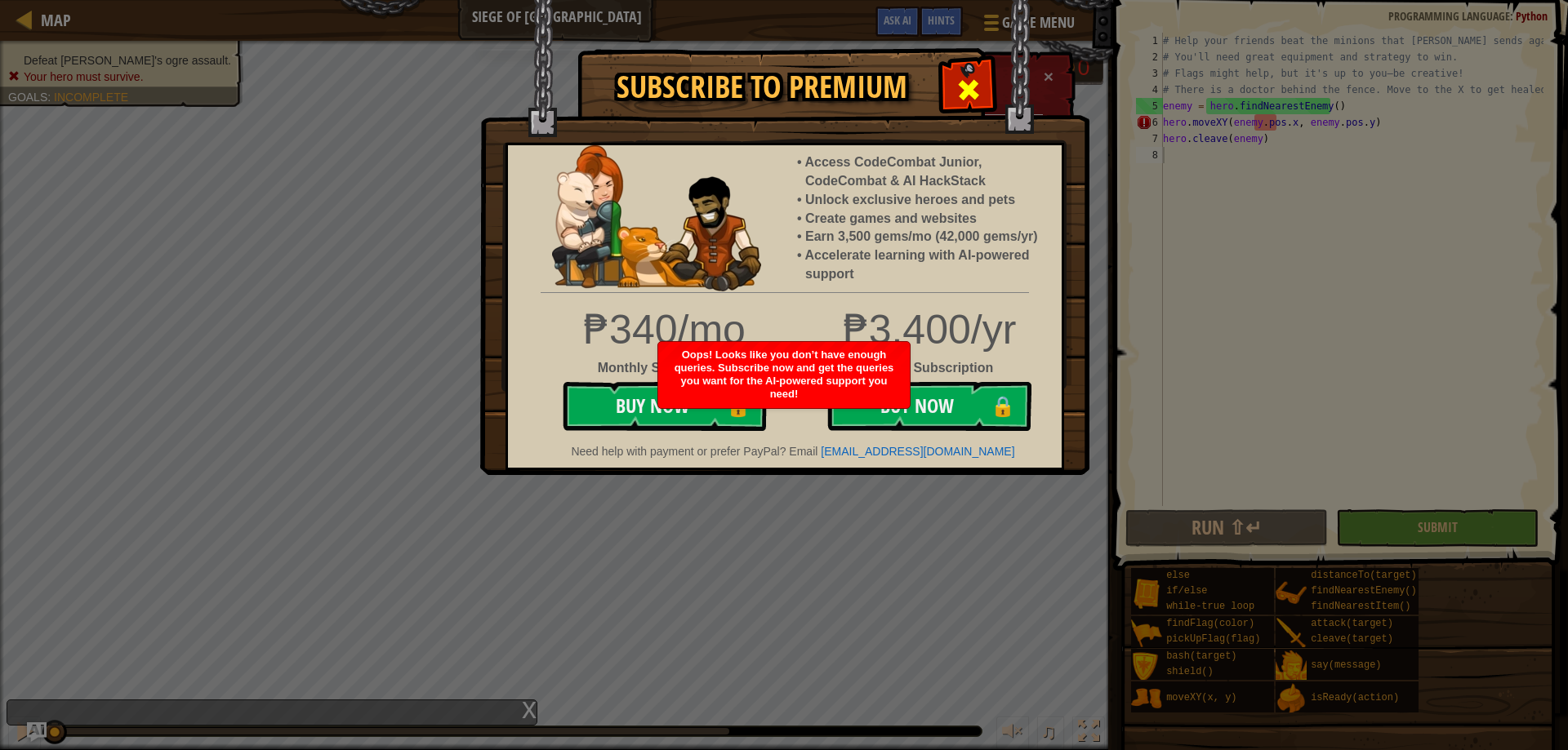
click at [964, 97] on span at bounding box center [969, 90] width 26 height 26
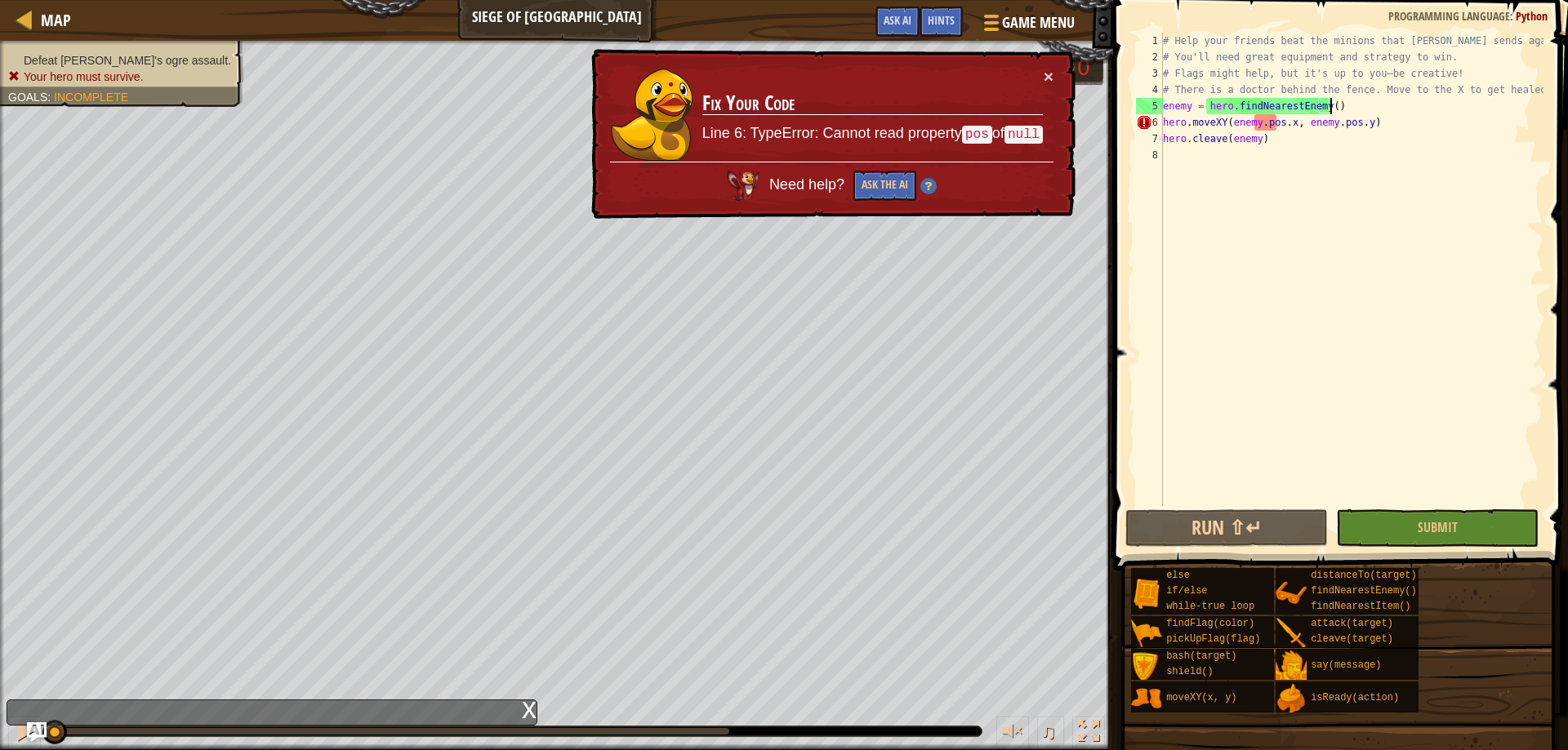
drag, startPoint x: 1358, startPoint y: 101, endPoint x: 1345, endPoint y: 99, distance: 13.2
click at [1345, 99] on div "# Help your friends beat the minions that Thoktar sends against you. # You'll n…" at bounding box center [1351, 285] width 384 height 506
click at [1049, 74] on button "×" at bounding box center [1048, 76] width 10 height 17
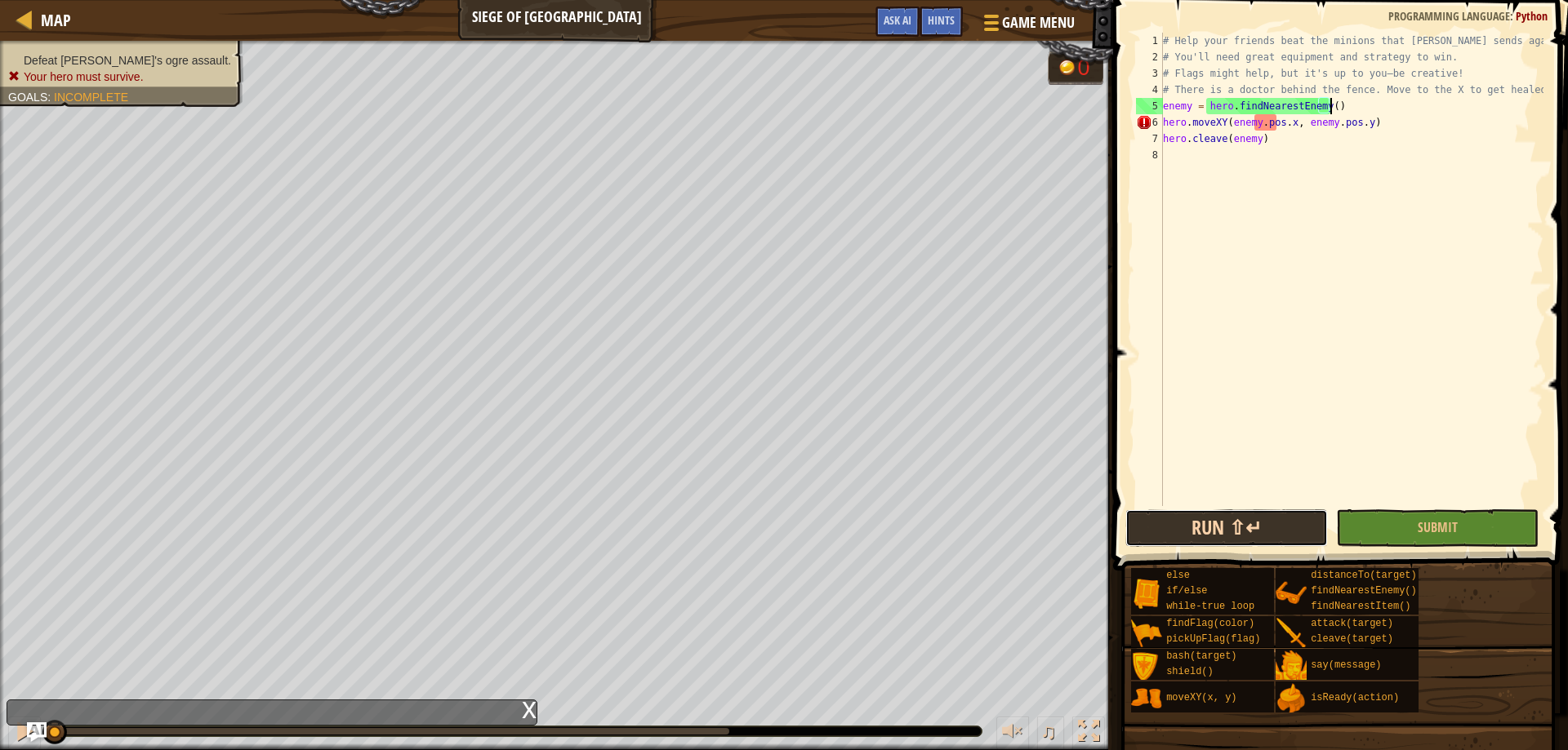
click at [1229, 526] on button "Run ⇧↵" at bounding box center [1225, 528] width 202 height 38
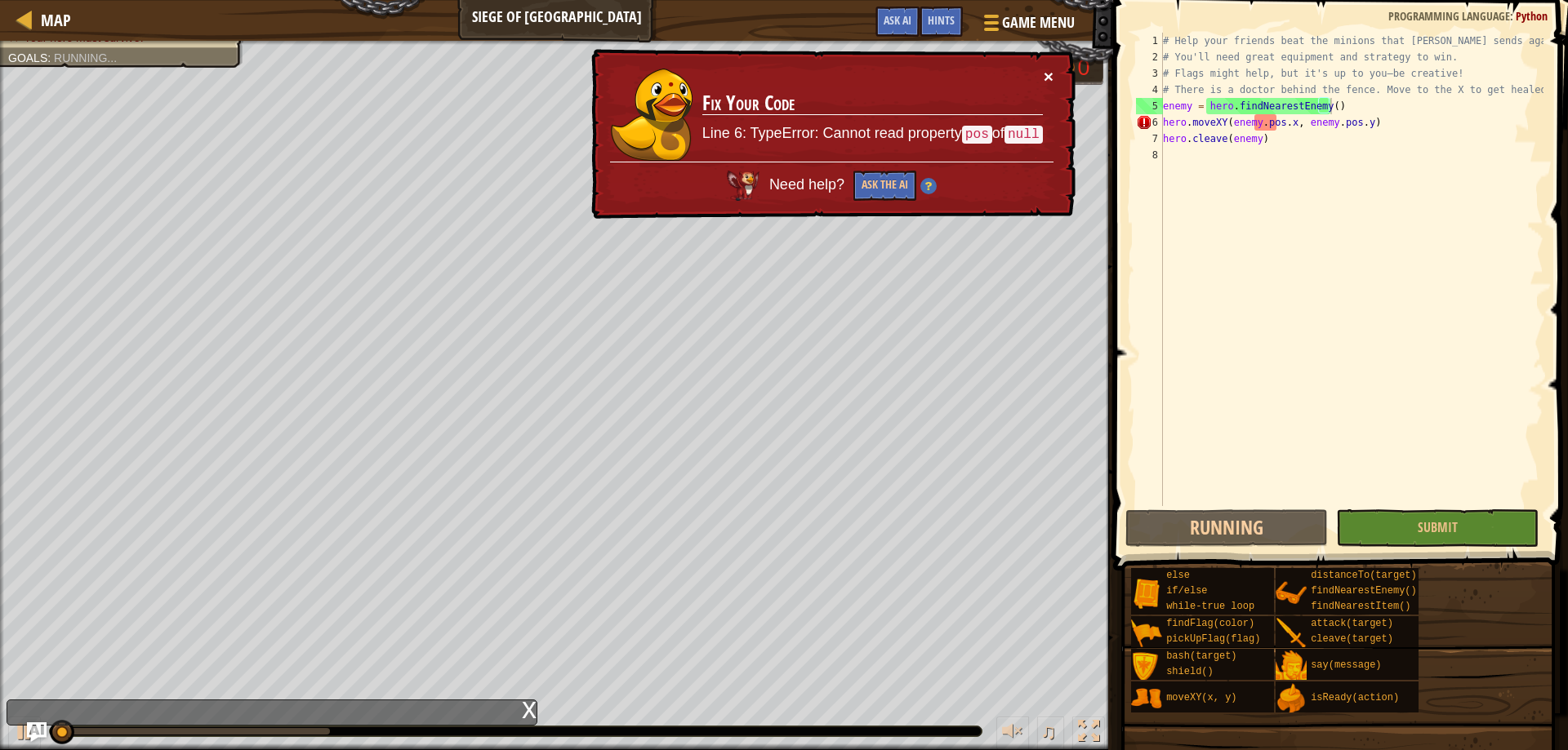
click at [1045, 69] on button "×" at bounding box center [1048, 76] width 10 height 17
click at [1040, 81] on td "Fix Your Code Line 6: TypeError: Cannot read property pos of null" at bounding box center [871, 115] width 342 height 94
drag, startPoint x: 1056, startPoint y: 80, endPoint x: 996, endPoint y: 200, distance: 134.2
click at [1056, 81] on div "× Fix Your Code Line 6: TypeError: Cannot read property pos of null Need help? …" at bounding box center [832, 133] width 487 height 170
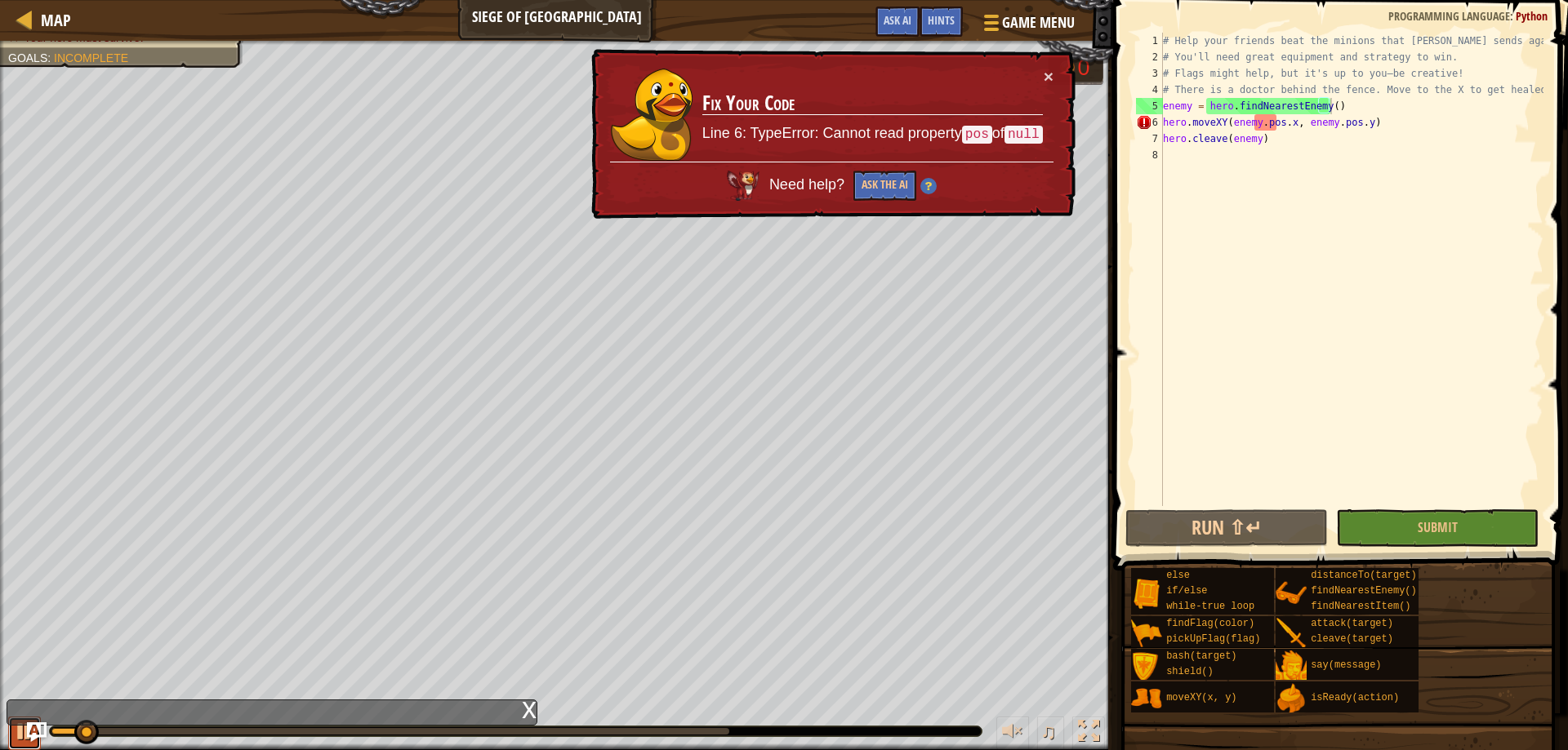
click at [11, 727] on button at bounding box center [24, 733] width 33 height 34
drag, startPoint x: 1377, startPoint y: 131, endPoint x: 1384, endPoint y: 119, distance: 13.9
click at [1286, 129] on div "# Help your friends beat the minions that Thoktar sends against you. # You'll n…" at bounding box center [1351, 285] width 384 height 506
click at [1402, 122] on div "# Help your friends beat the minions that Thoktar sends against you. # You'll n…" at bounding box center [1351, 269] width 384 height 473
click at [1050, 71] on button "×" at bounding box center [1048, 78] width 10 height 17
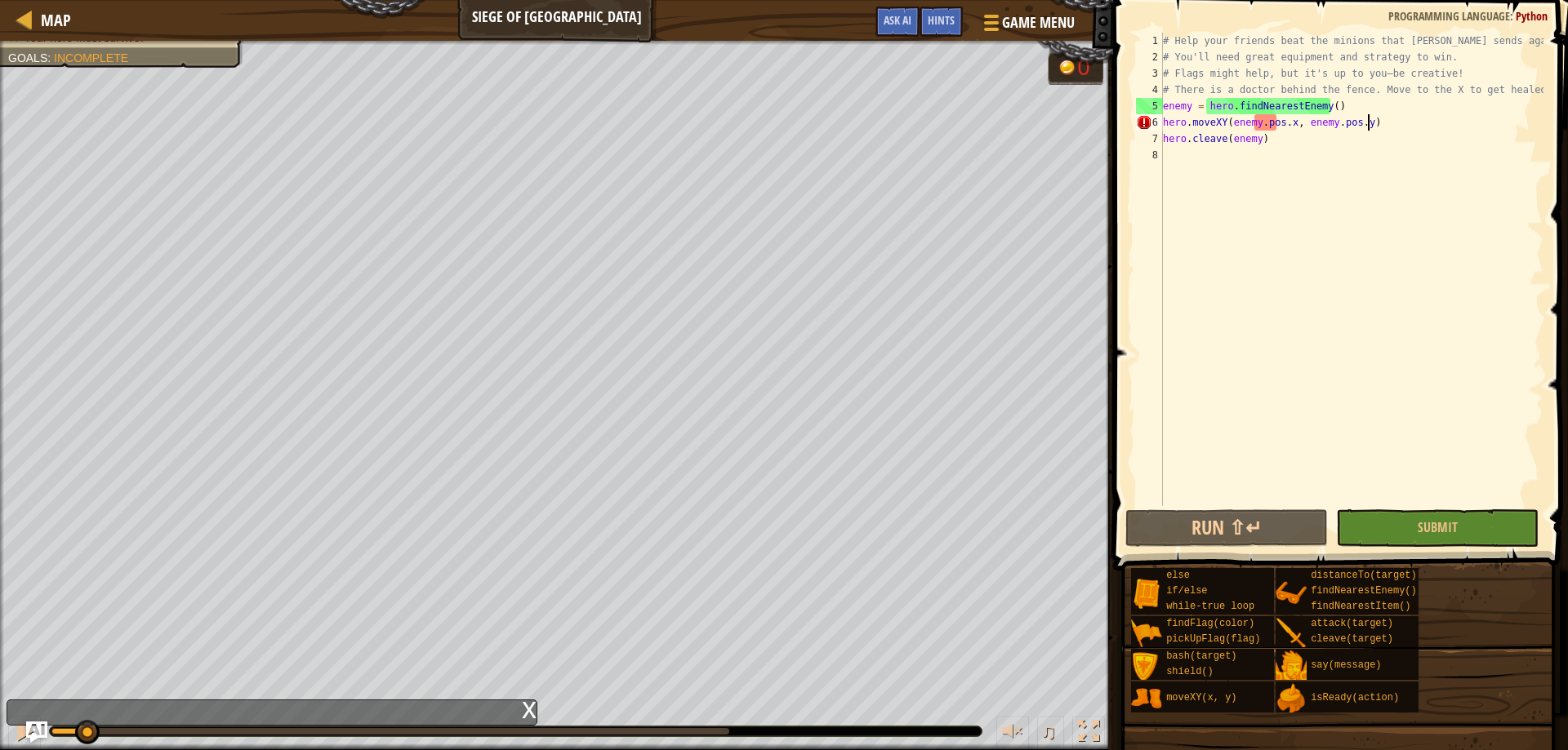
click at [35, 732] on img "Ask AI" at bounding box center [37, 731] width 21 height 21
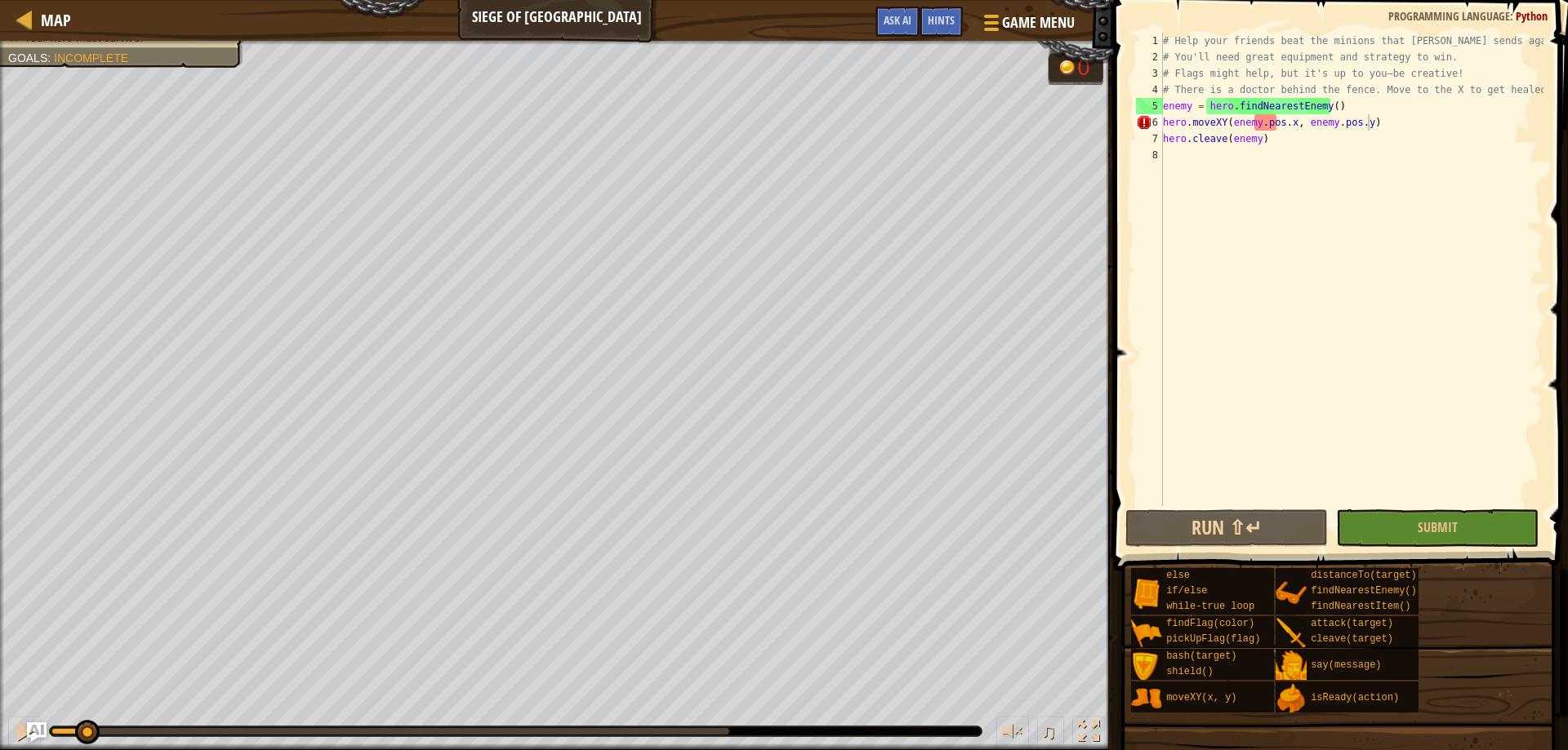
click at [1275, 124] on div "# Help your friends beat the minions that Thoktar sends against you. # You'll n…" at bounding box center [1351, 285] width 384 height 506
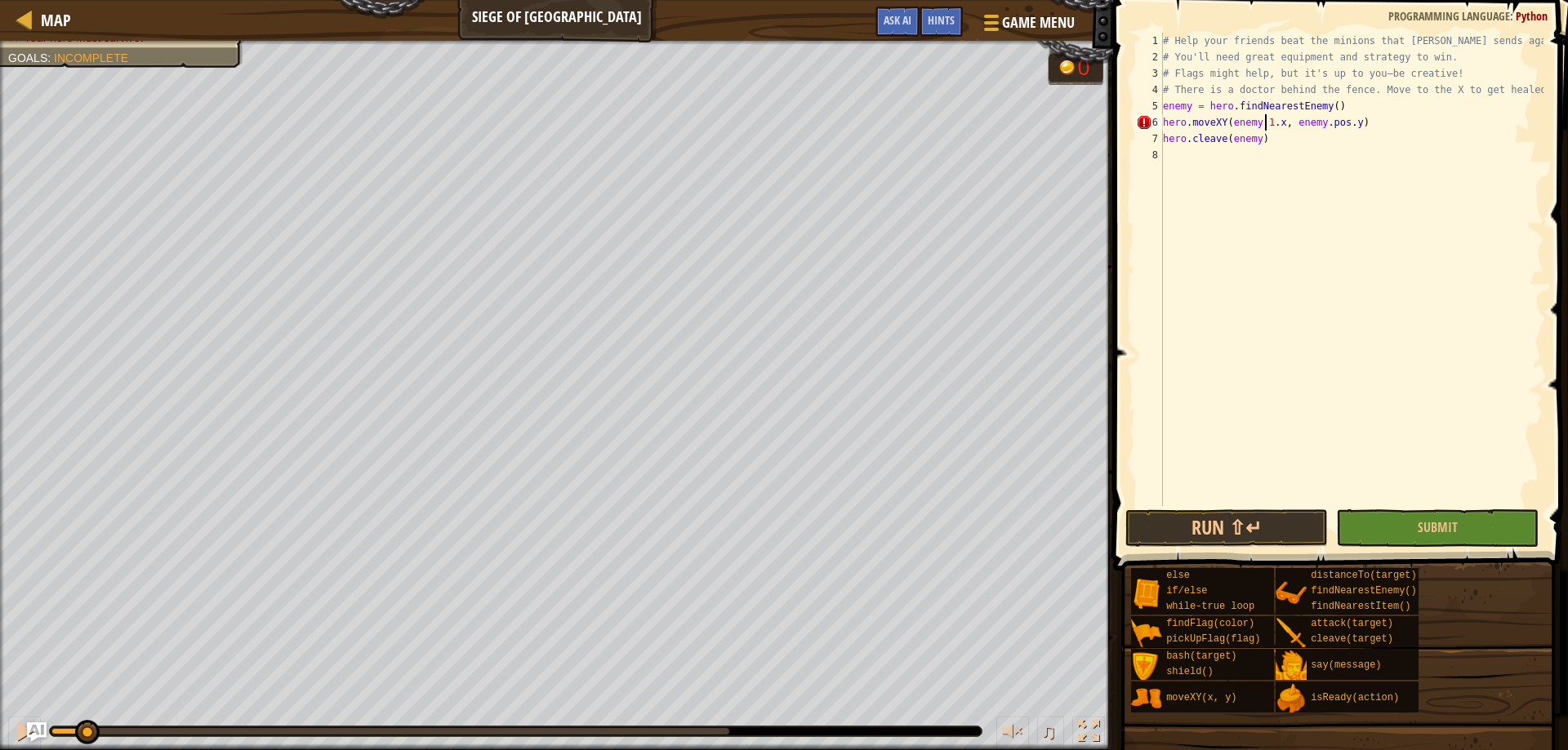
scroll to position [7, 10]
type textarea "hero.moveXY(enemy.135.x, enemy.pos.y)"
click at [1342, 123] on div "# Help your friends beat the minions that Thoktar sends against you. # You'll n…" at bounding box center [1351, 285] width 384 height 506
drag, startPoint x: 1346, startPoint y: 123, endPoint x: 1331, endPoint y: 123, distance: 15.0
click at [1331, 123] on div "# Help your friends beat the minions that Thoktar sends against you. # You'll n…" at bounding box center [1351, 285] width 384 height 506
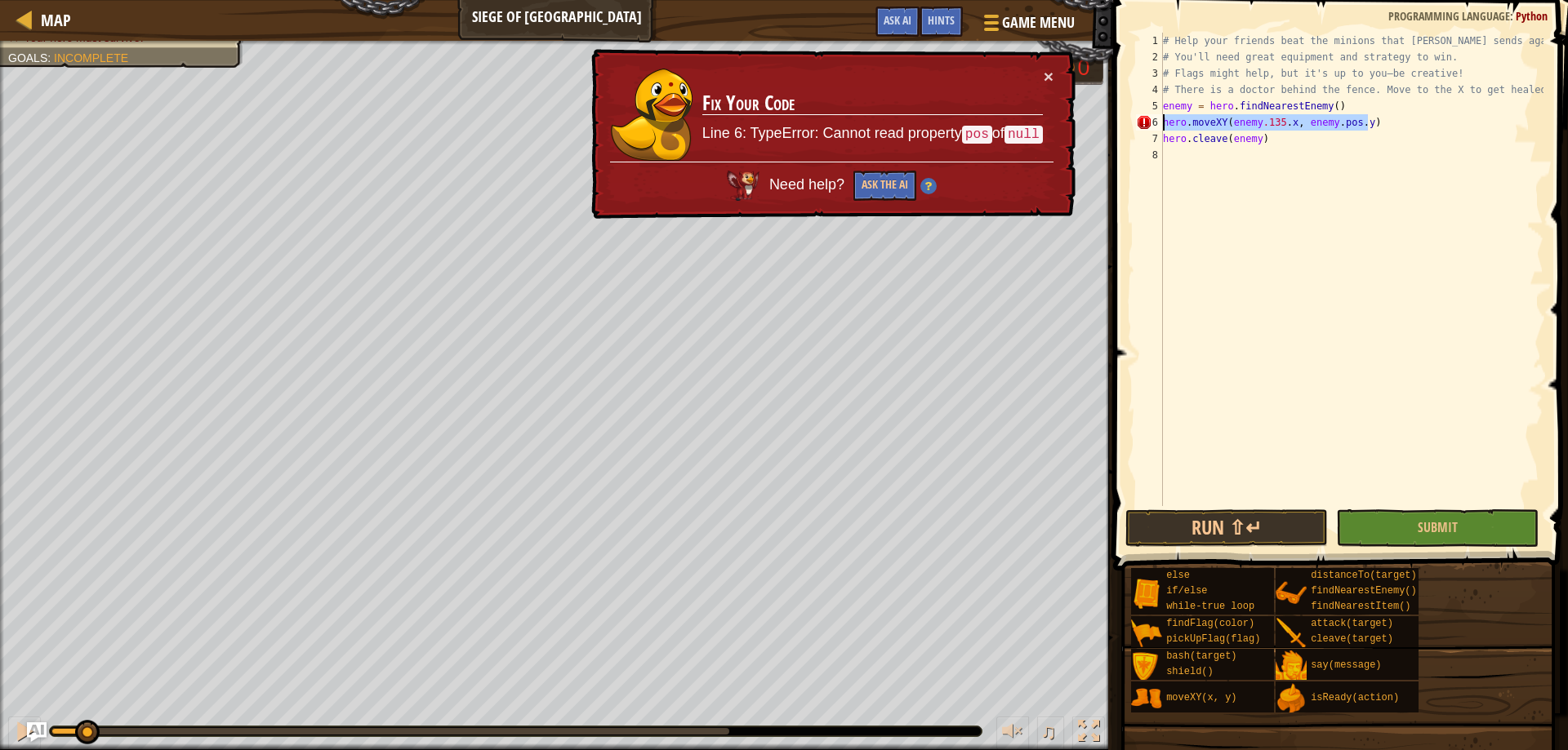
drag, startPoint x: 1378, startPoint y: 124, endPoint x: 1160, endPoint y: 116, distance: 218.1
click at [1160, 116] on div "hero.moveXY(enemy.135.x, enemy.pos.y) 1 2 3 4 5 6 7 8 # Help your friends beat …" at bounding box center [1338, 269] width 411 height 473
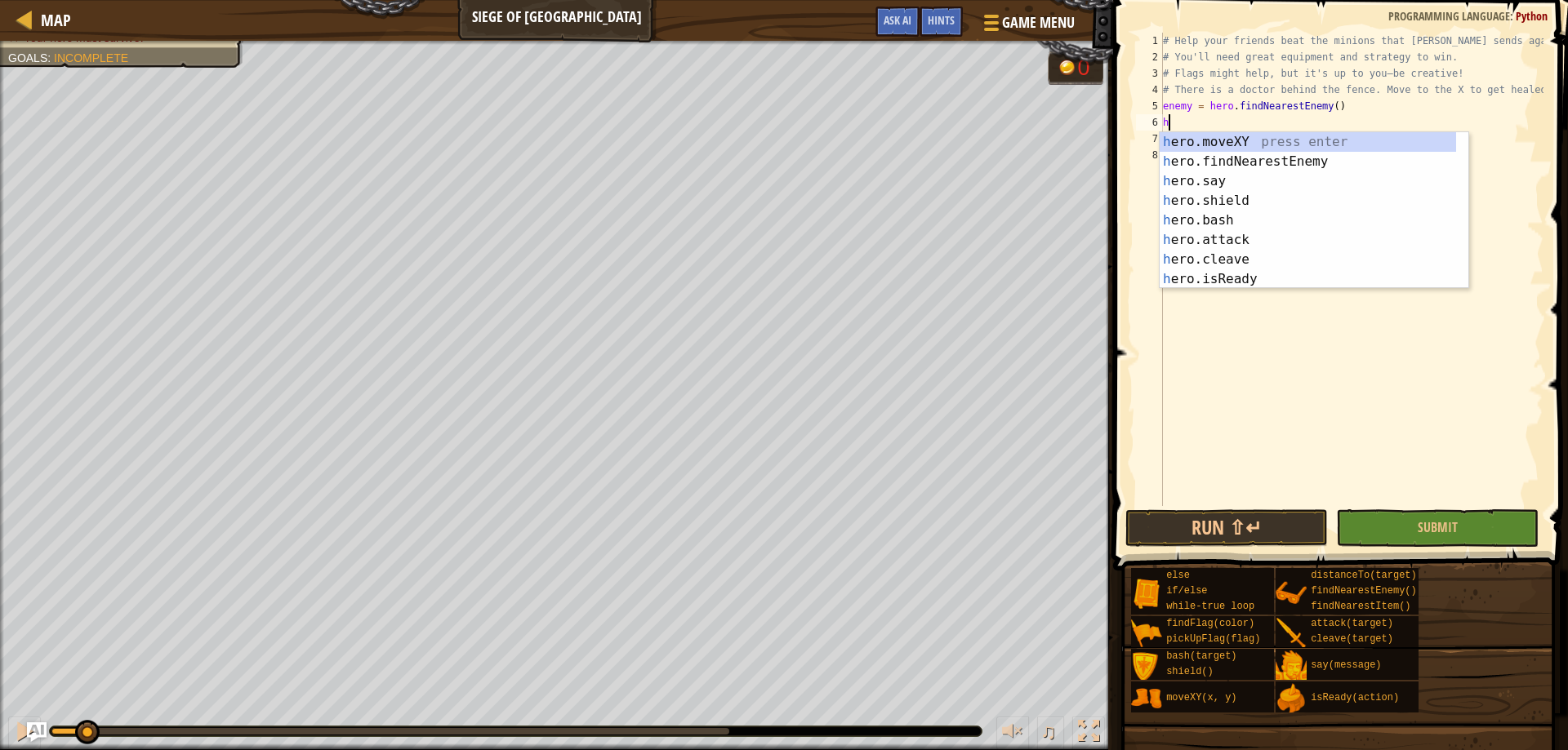
scroll to position [7, 1]
click at [1240, 149] on div "hero .moveXY press enter hero .findNearestEnemy press enter hero .say press ent…" at bounding box center [1308, 230] width 297 height 196
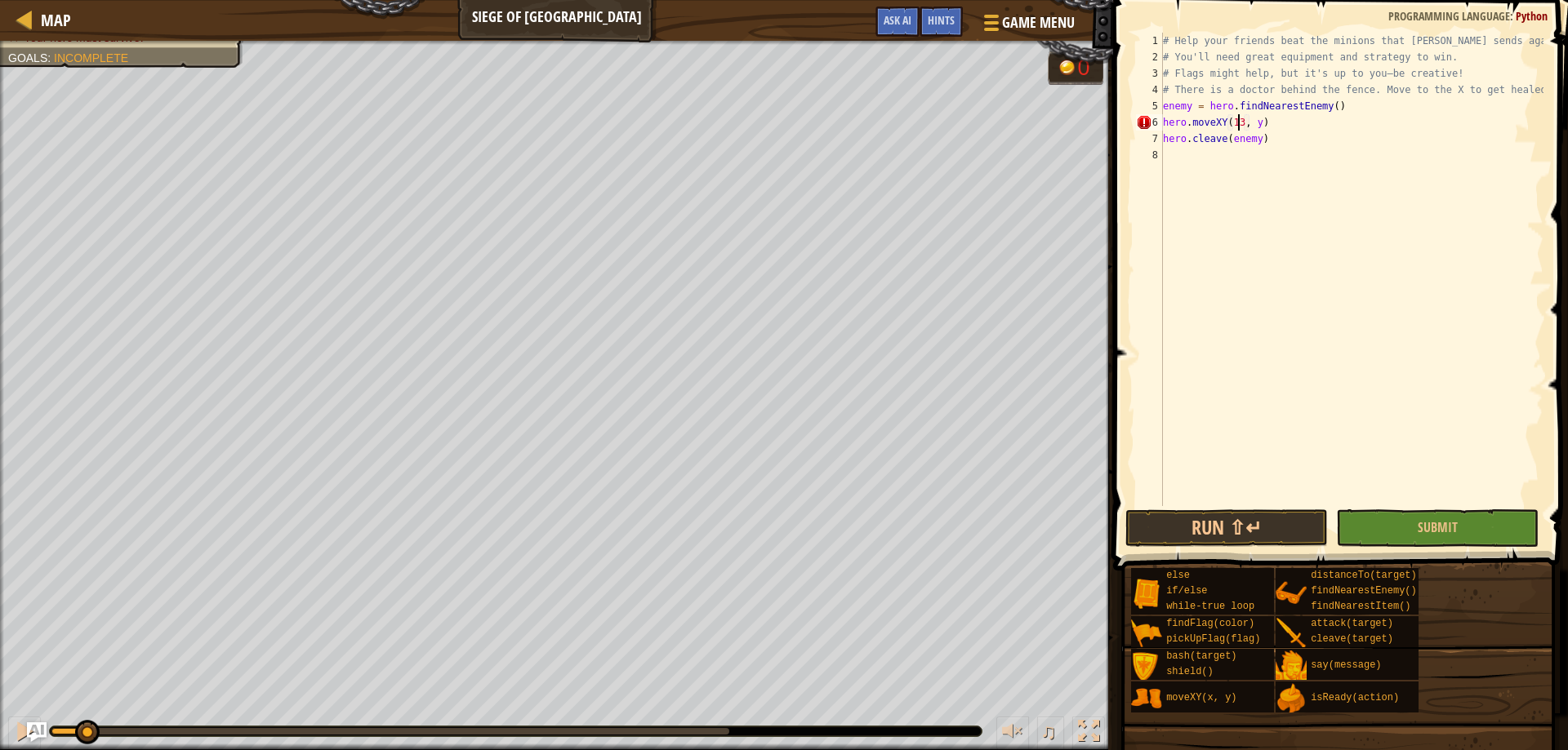
scroll to position [7, 7]
click at [1259, 119] on div "# Help your friends beat the minions that Thoktar sends against you. # You'll n…" at bounding box center [1351, 285] width 384 height 506
type textarea "hero.moveXY(135, 120)"
click at [1266, 527] on button "Run ⇧↵" at bounding box center [1225, 528] width 202 height 38
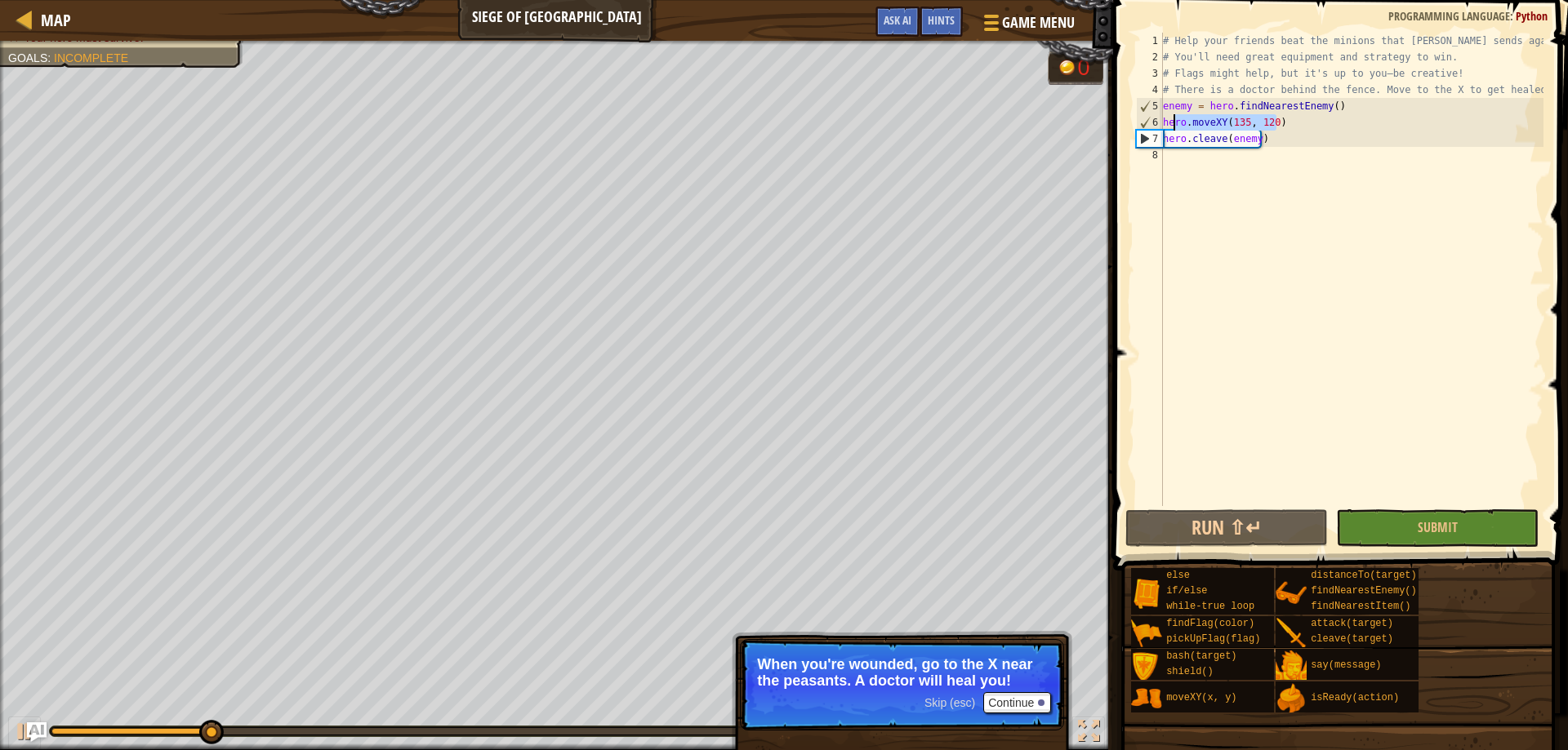
drag, startPoint x: 1315, startPoint y: 124, endPoint x: 1154, endPoint y: 124, distance: 161.0
click at [1158, 124] on div "hero.moveXY(135, 120) 1 2 3 4 5 6 7 8 # Help your friends beat the minions that…" at bounding box center [1338, 269] width 411 height 473
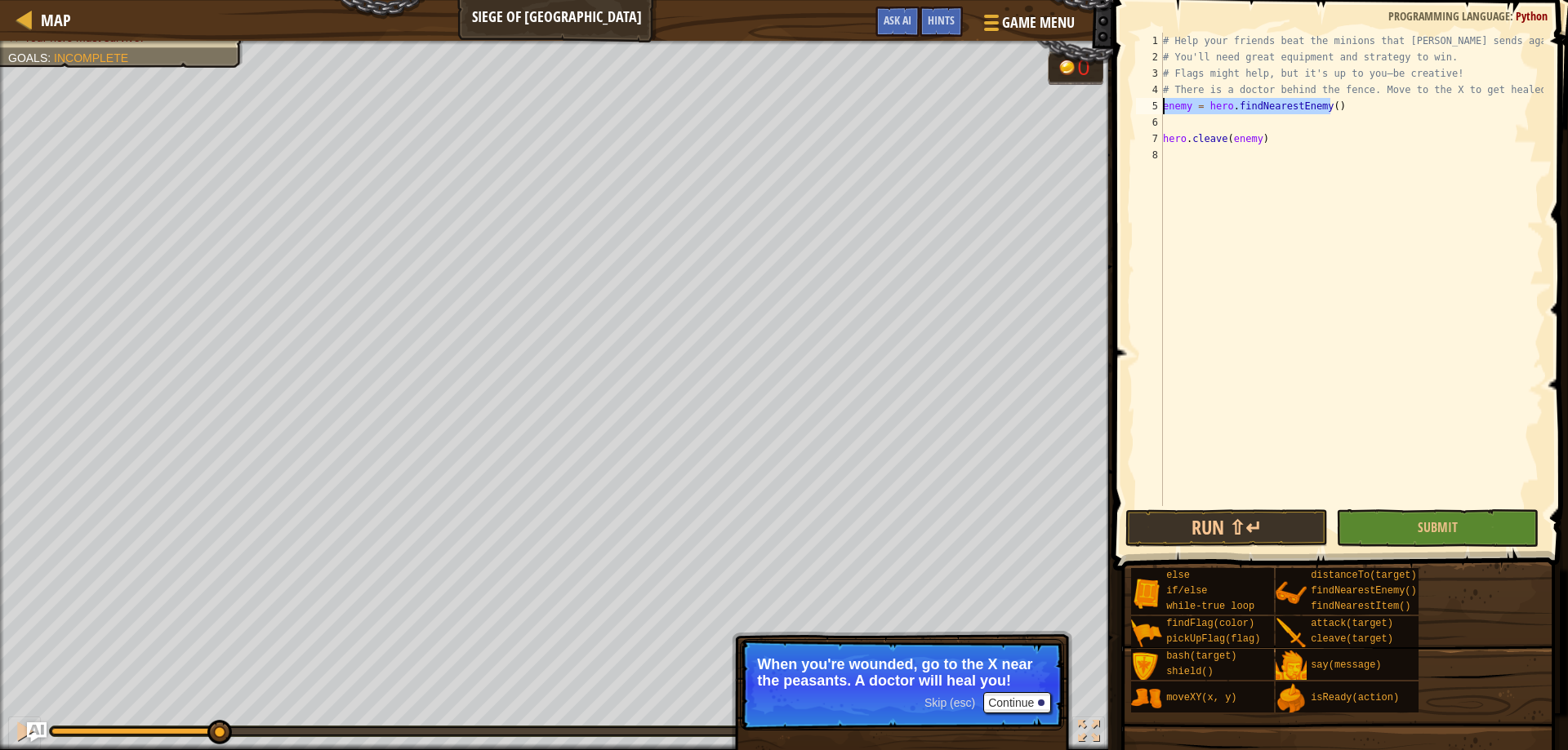
drag, startPoint x: 1372, startPoint y: 108, endPoint x: 1132, endPoint y: 104, distance: 240.0
click at [1129, 109] on div "1 2 3 4 5 6 7 8 # Help your friends beat the minions that Thoktar sends against…" at bounding box center [1338, 317] width 460 height 619
type textarea "enemy = hero.findNearestEnemy()"
type textarea "# There is a doctor behind the fence. Move to the X to get healed"
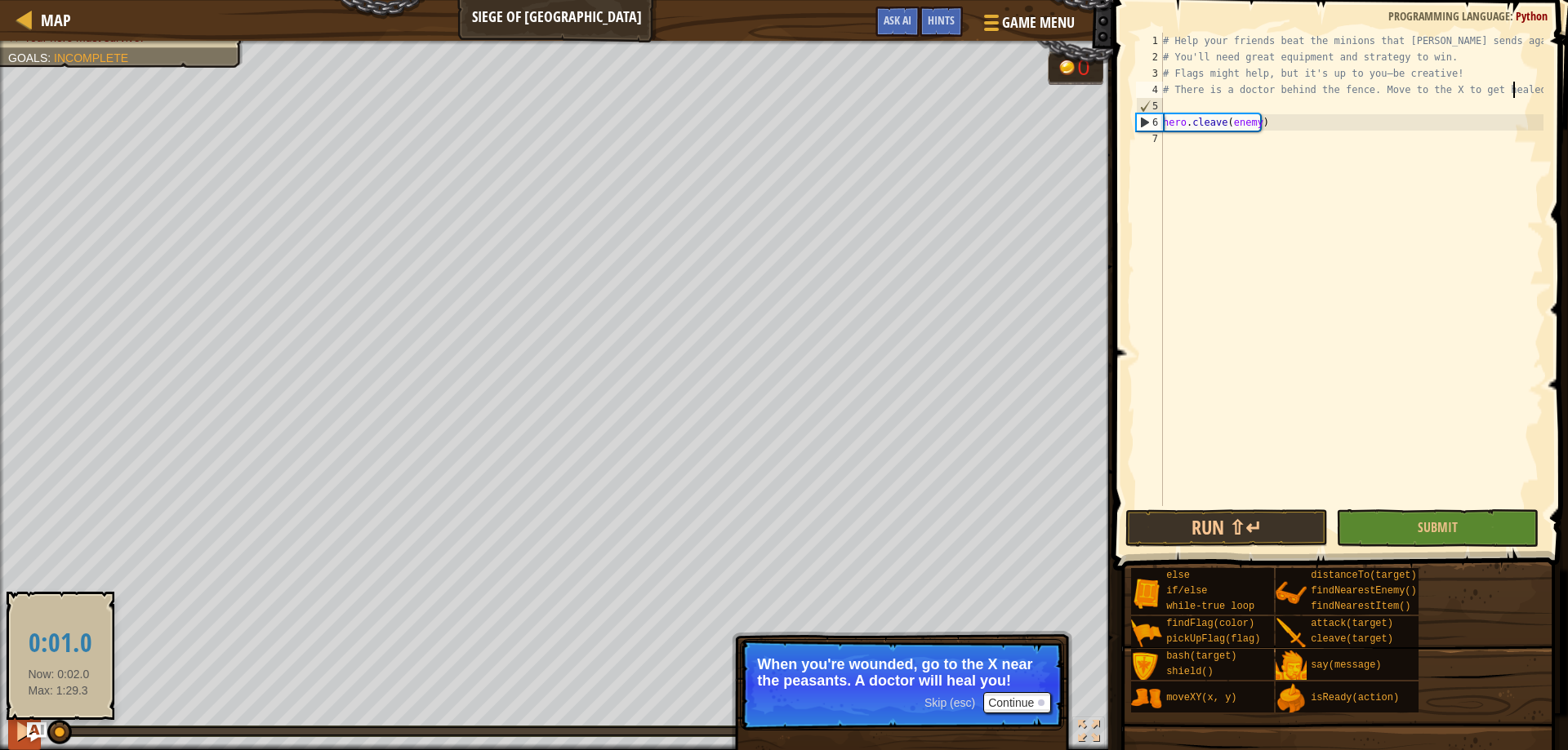
drag, startPoint x: 228, startPoint y: 731, endPoint x: 19, endPoint y: 731, distance: 209.0
click at [35, 734] on div "Map Siege of Stonehold Game Menu Done Hints Ask AI 1 הההההההההההההההההההההההההה…" at bounding box center [784, 375] width 1568 height 750
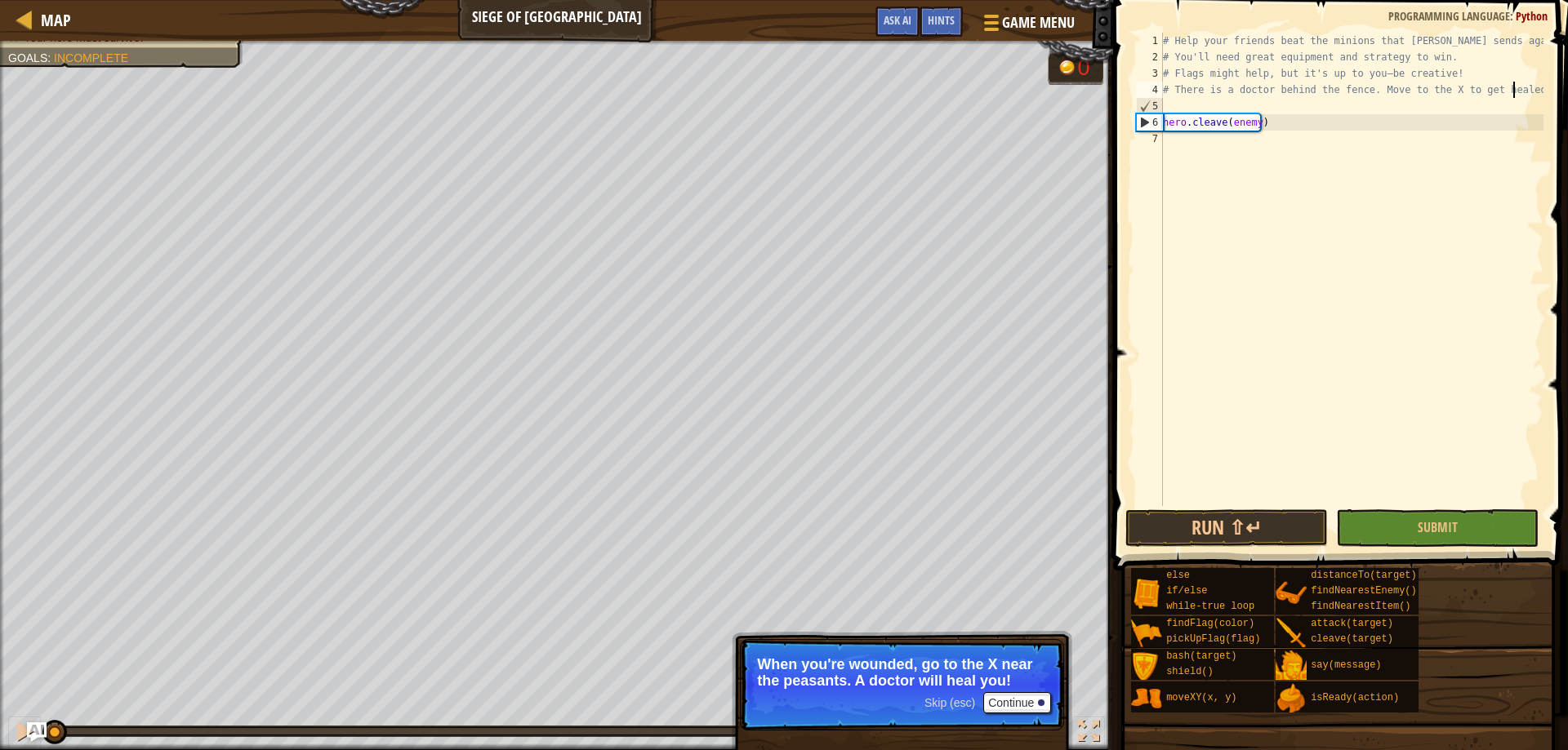
click at [1207, 103] on div "# Help your friends beat the minions that Thoktar sends against you. # You'll n…" at bounding box center [1351, 285] width 384 height 506
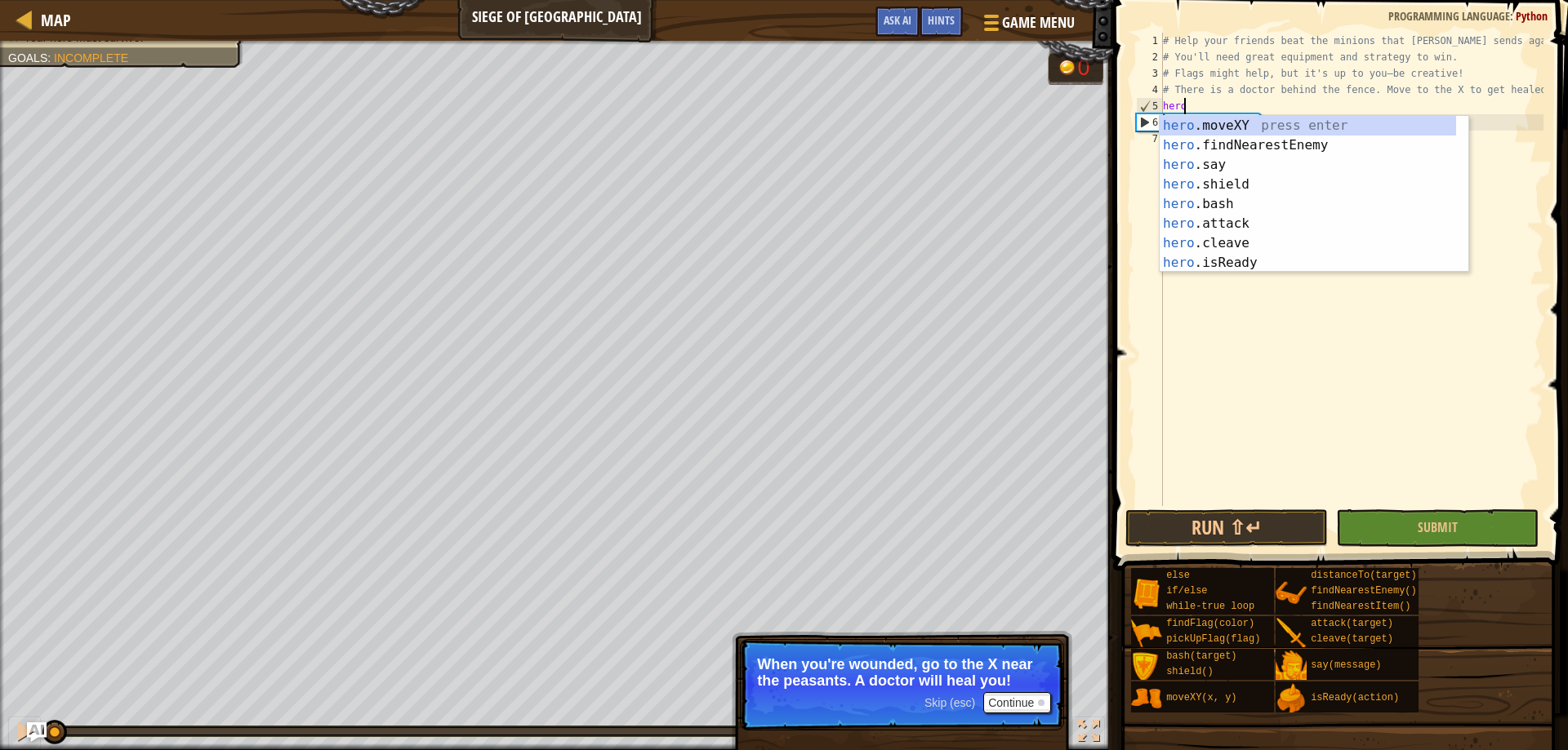
scroll to position [7, 2]
click at [1223, 129] on div "hero. moveXY press enter hero. findNearestEnemy press enter hero. say press ent…" at bounding box center [1308, 214] width 297 height 196
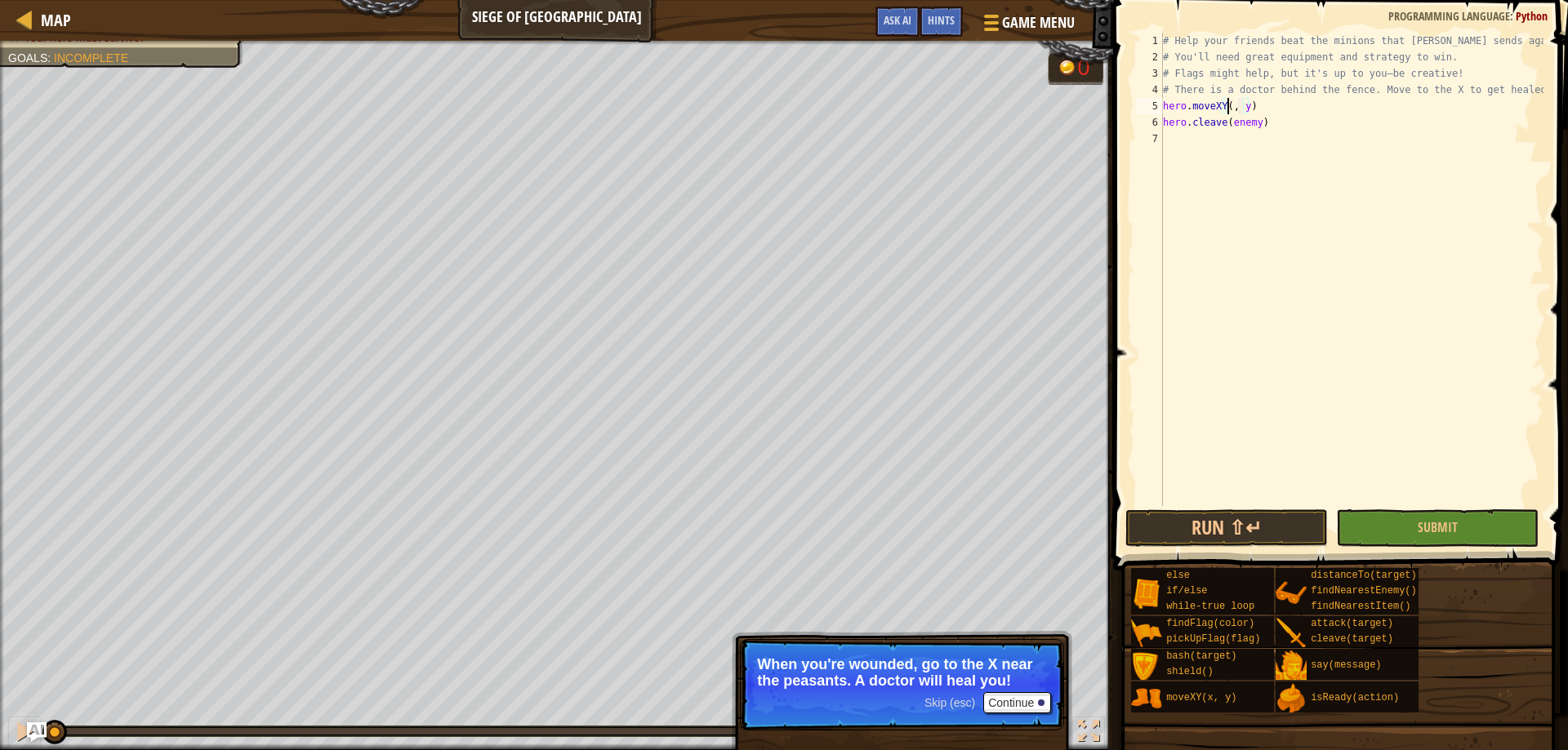
scroll to position [7, 6]
click at [1253, 111] on div "# Help your friends beat the minions that Thoktar sends against you. # You'll n…" at bounding box center [1351, 285] width 384 height 506
type textarea "hero.moveXY(77, 71)"
click at [1297, 110] on div "# Help your friends beat the minions that Thoktar sends against you. # You'll n…" at bounding box center [1351, 285] width 384 height 506
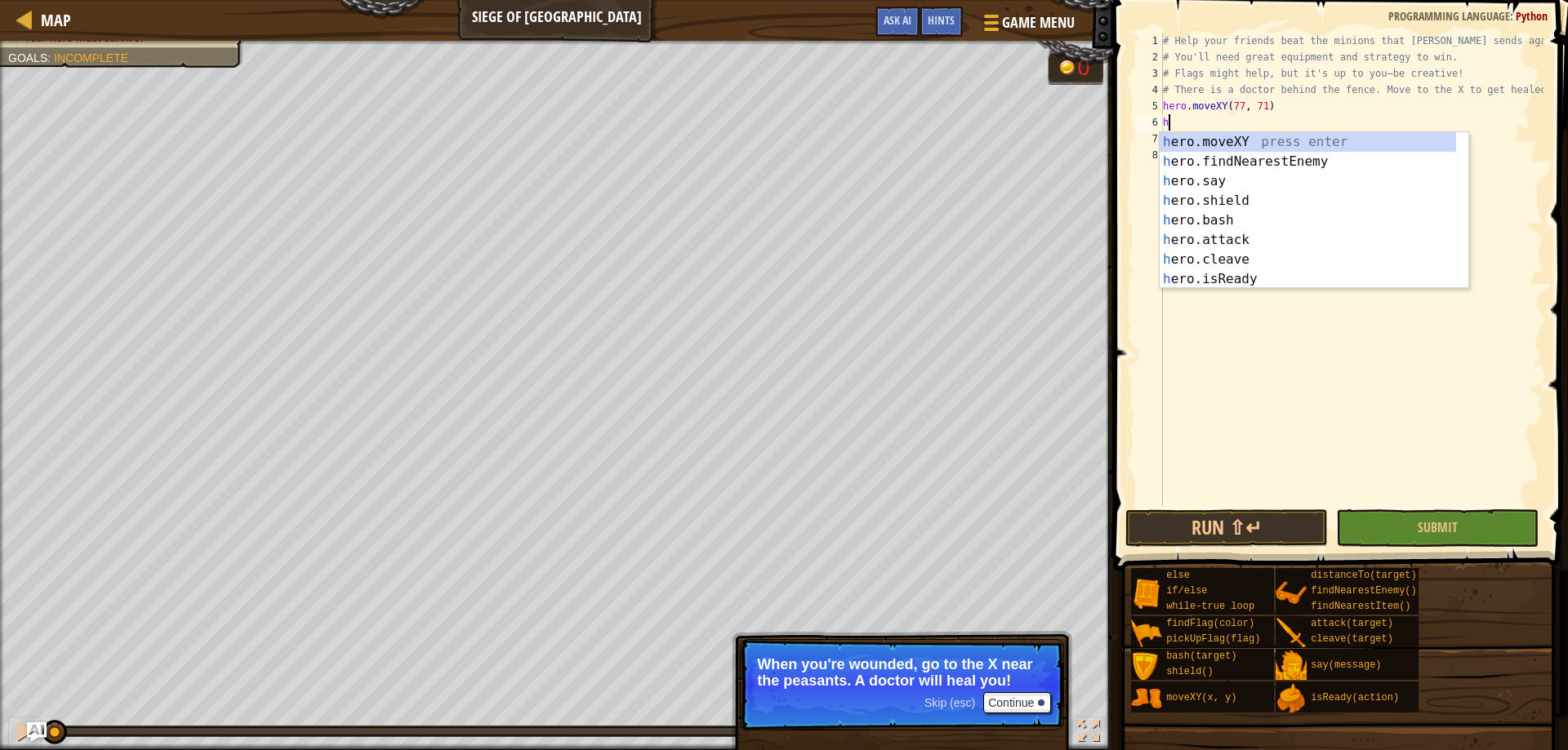
scroll to position [7, 1]
type textarea "hero"
click at [1338, 154] on div "hero .moveXY press enter hero .findNearestEnemy press enter hero .say press ent…" at bounding box center [1308, 230] width 297 height 196
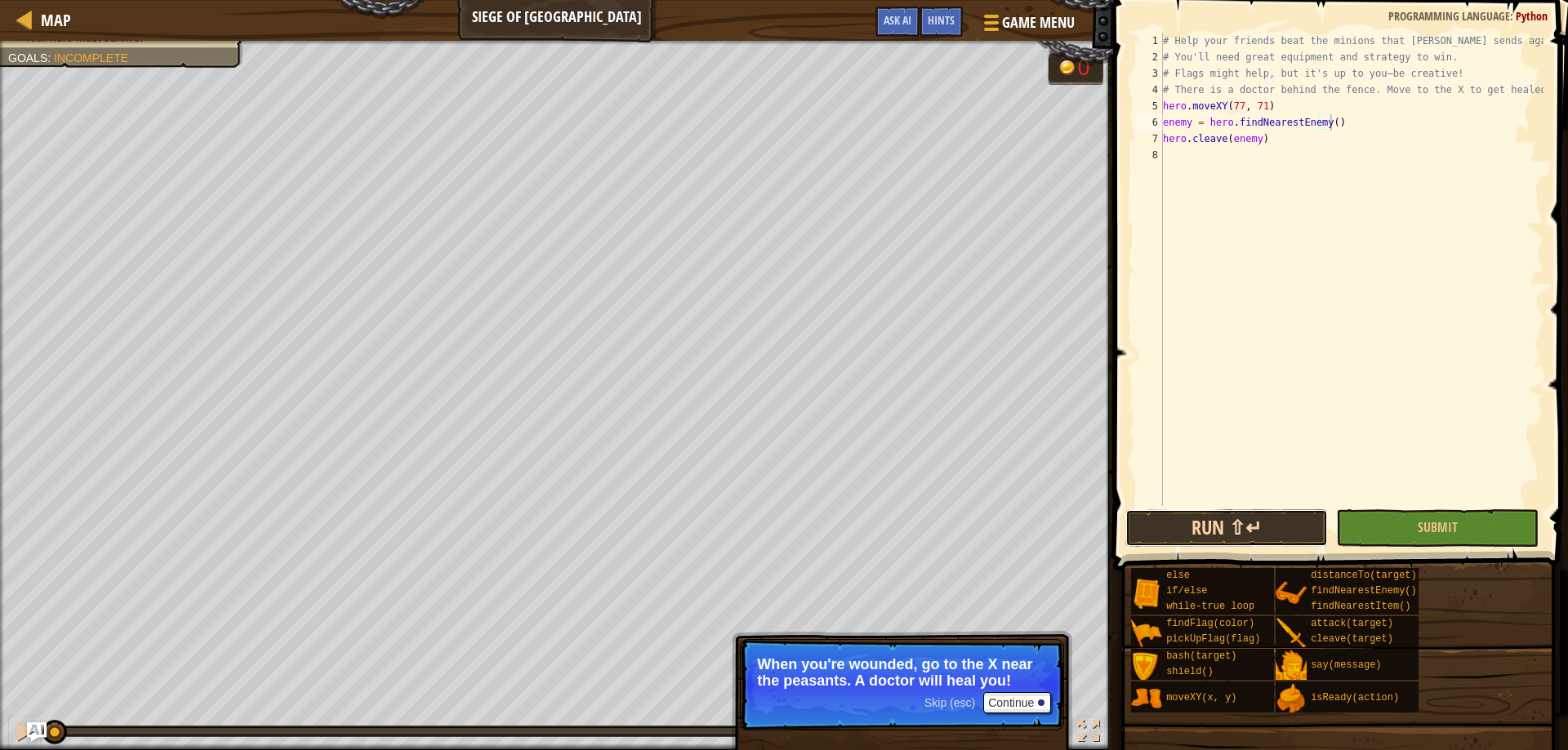
click at [1253, 524] on button "Run ⇧↵" at bounding box center [1225, 528] width 202 height 38
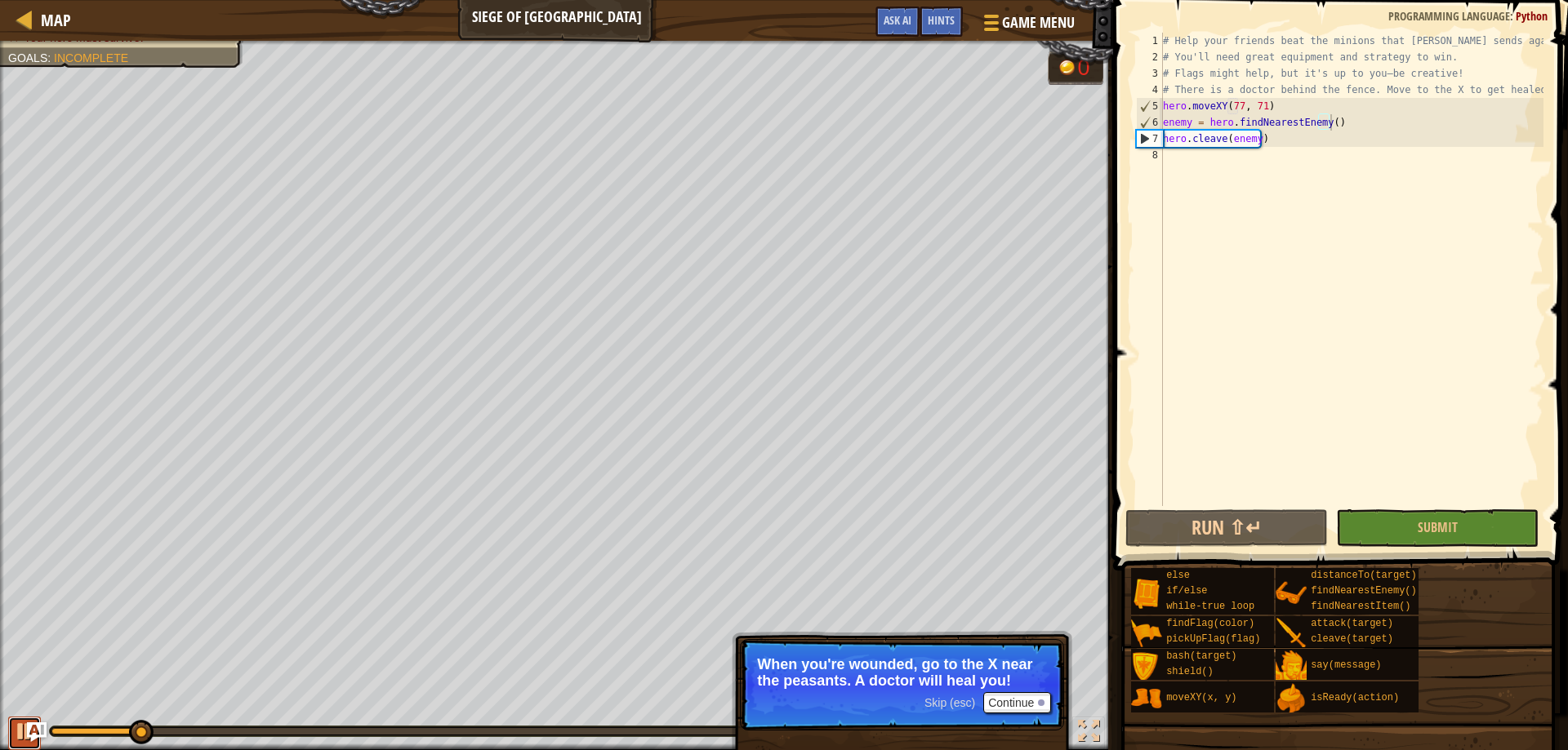
click at [12, 728] on button at bounding box center [24, 733] width 33 height 34
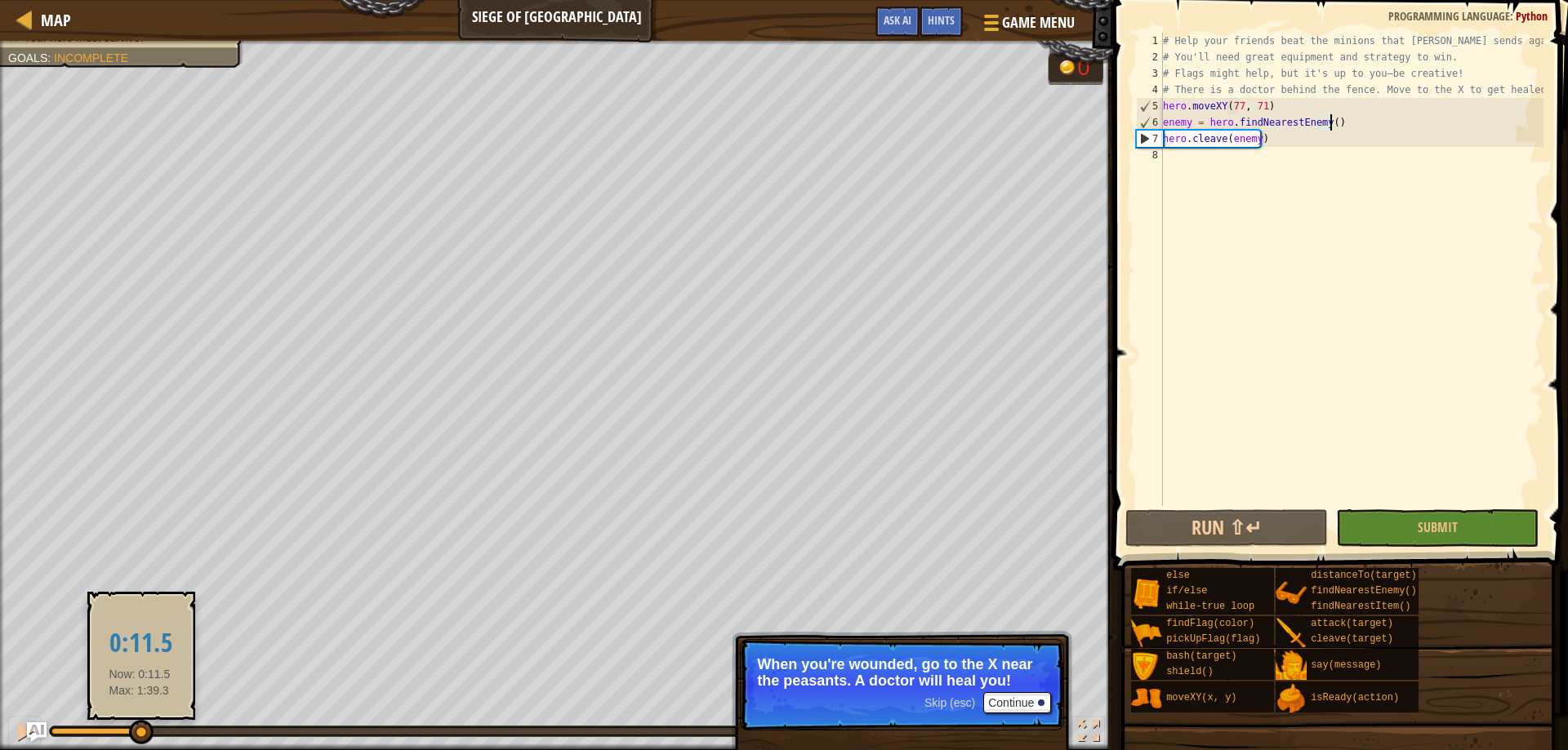
drag, startPoint x: 28, startPoint y: 742, endPoint x: 5, endPoint y: 742, distance: 23.0
click at [5, 743] on div "♫" at bounding box center [556, 726] width 1112 height 49
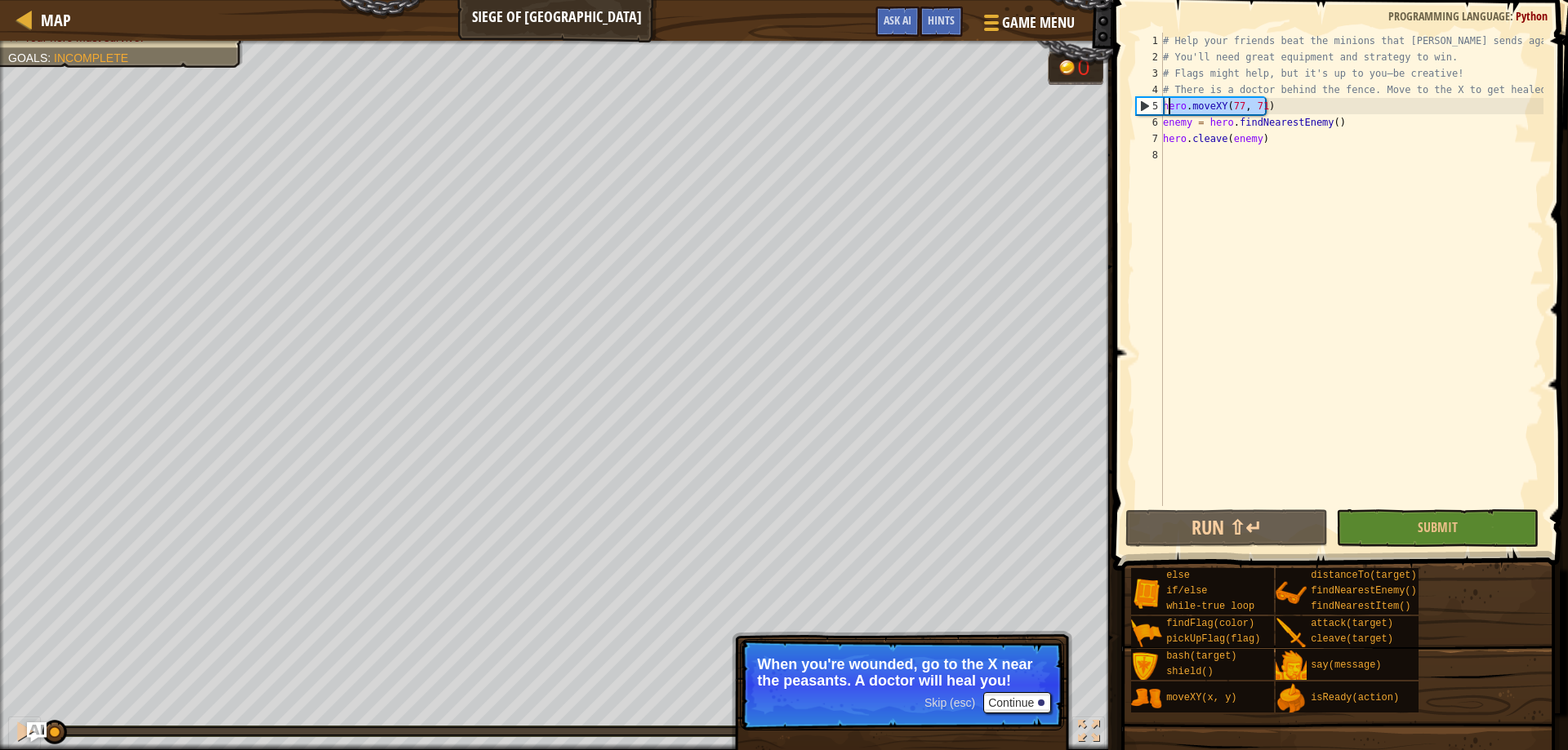
drag, startPoint x: 1274, startPoint y: 102, endPoint x: 1158, endPoint y: 101, distance: 116.0
click at [1158, 101] on div "enemy = hero.findNearestEnemy() 1 2 3 4 5 6 7 8 # Help your friends beat the mi…" at bounding box center [1338, 269] width 411 height 473
type textarea "hero.moveXY(77, 71)"
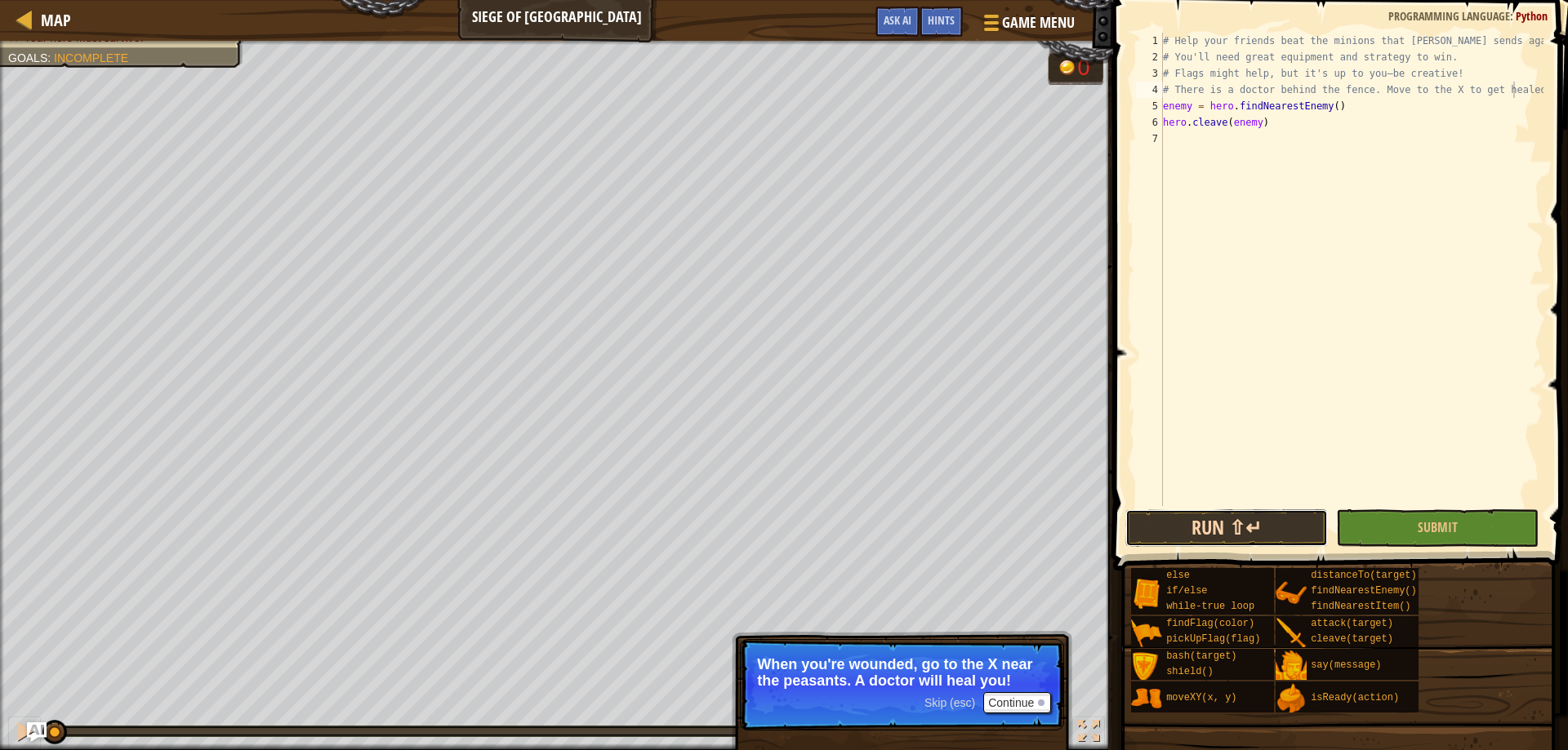
click at [1244, 529] on button "Run ⇧↵" at bounding box center [1225, 528] width 202 height 38
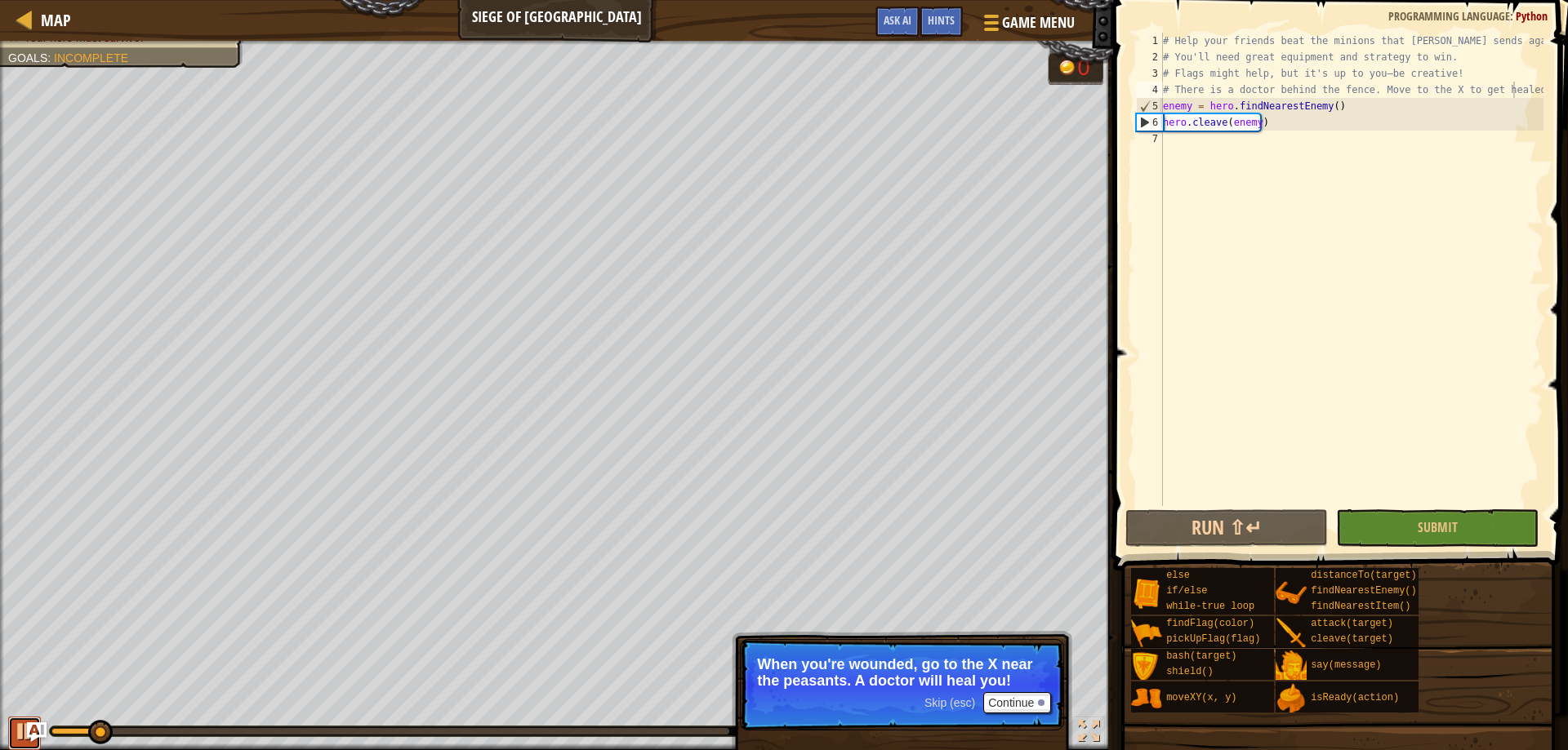
click at [16, 732] on div at bounding box center [25, 731] width 21 height 21
drag, startPoint x: 94, startPoint y: 730, endPoint x: 28, endPoint y: 728, distance: 66.0
click at [26, 730] on div "Map Siege of Stonehold Game Menu Done Hints Ask AI 1 הההההההההההההההההההההההההה…" at bounding box center [784, 375] width 1568 height 750
click at [1322, 103] on div "# Help your friends beat the minions that Thoktar sends against you. # You'll n…" at bounding box center [1351, 285] width 384 height 506
type textarea "enemy = hero.findNearestEnemy()"
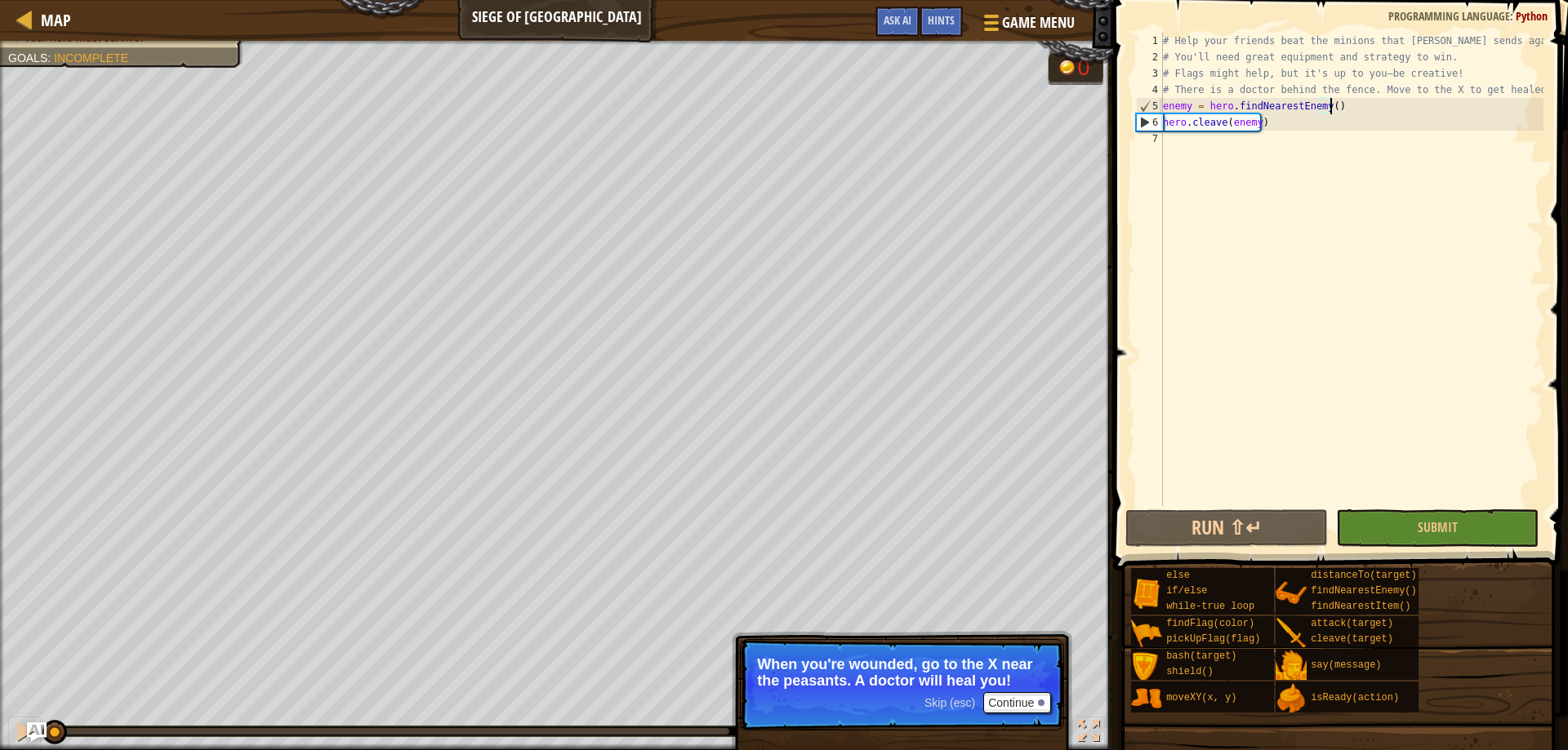
click at [1353, 109] on div "# Help your friends beat the minions that Thoktar sends against you. # You'll n…" at bounding box center [1351, 285] width 384 height 506
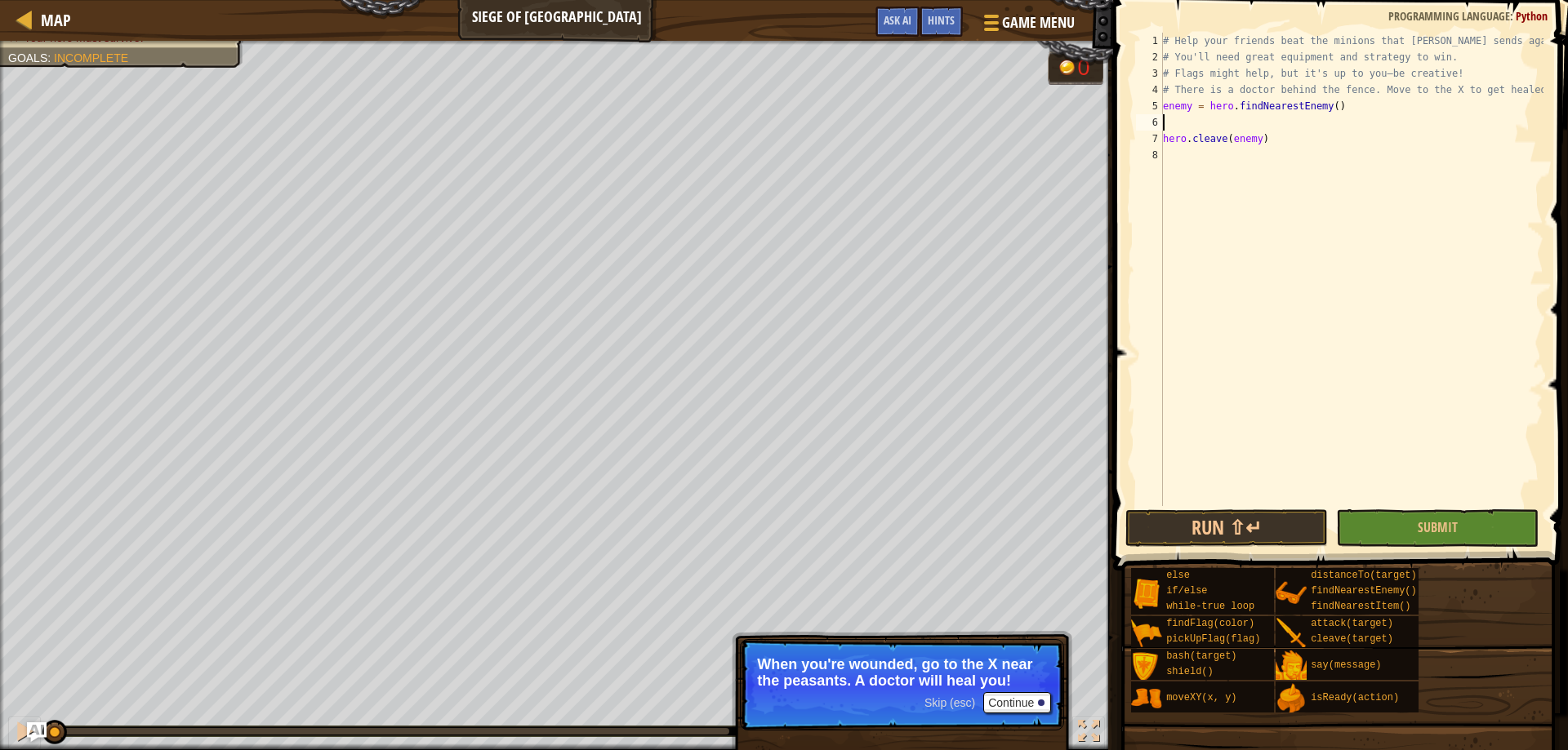
click at [1246, 124] on div "# Help your friends beat the minions that Thoktar sends against you. # You'll n…" at bounding box center [1351, 285] width 384 height 506
click at [1210, 128] on div "# Help your friends beat the minions that Thoktar sends against you. # You'll n…" at bounding box center [1351, 285] width 384 height 506
type textarea "d"
click at [1348, 106] on div "# Help your friends beat the minions that Thoktar sends against you. # You'll n…" at bounding box center [1351, 285] width 384 height 506
type textarea "enemy = hero.findNearestEnemy"
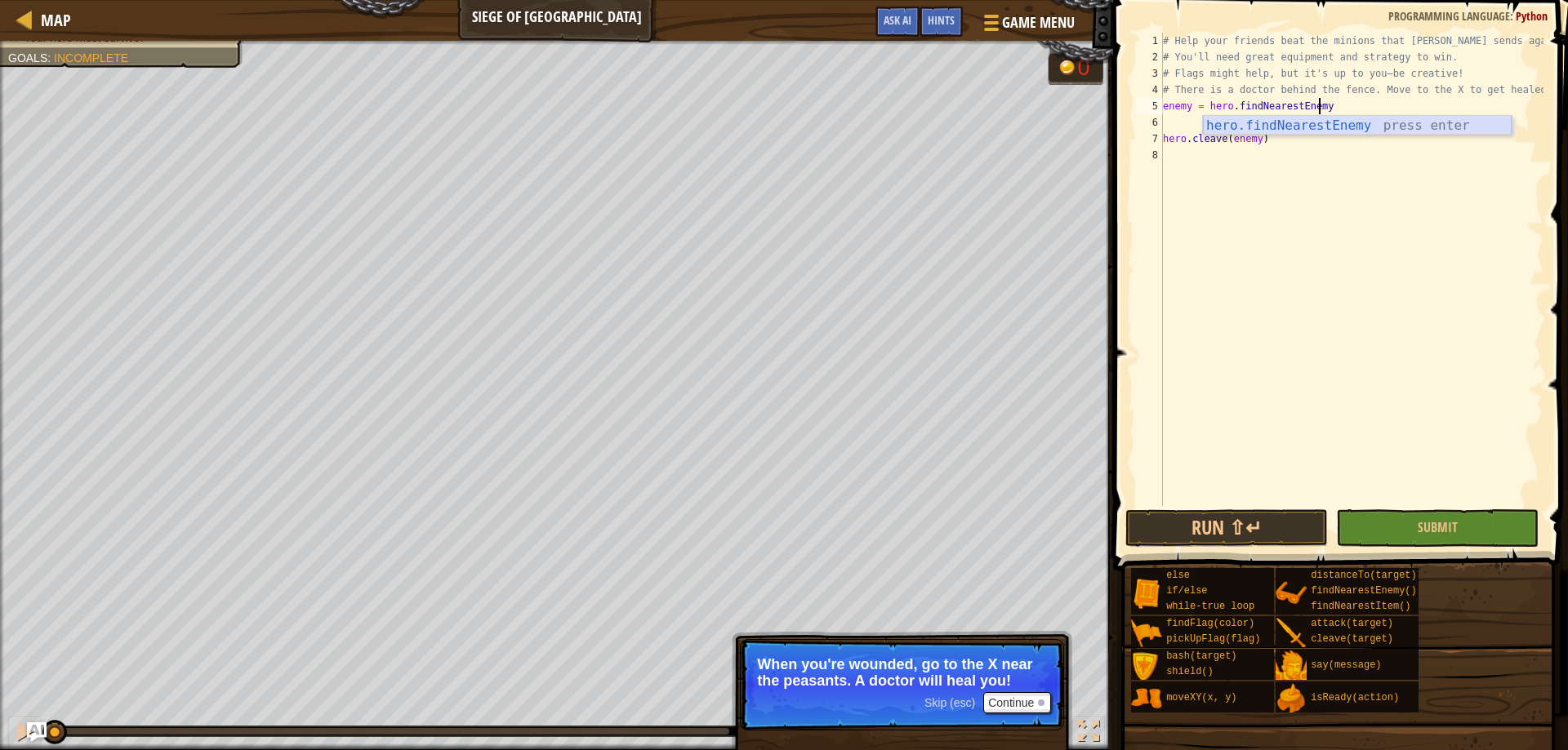
click at [1315, 128] on div "hero.findNearestEnemy press enter" at bounding box center [1357, 145] width 309 height 59
click at [1209, 139] on div "# Help your friends beat the minions that Thoktar sends against you. # You'll n…" at bounding box center [1351, 285] width 384 height 506
click at [1178, 126] on div "# Help your friends beat the minions that Thoktar sends against you. # You'll n…" at bounding box center [1351, 285] width 384 height 506
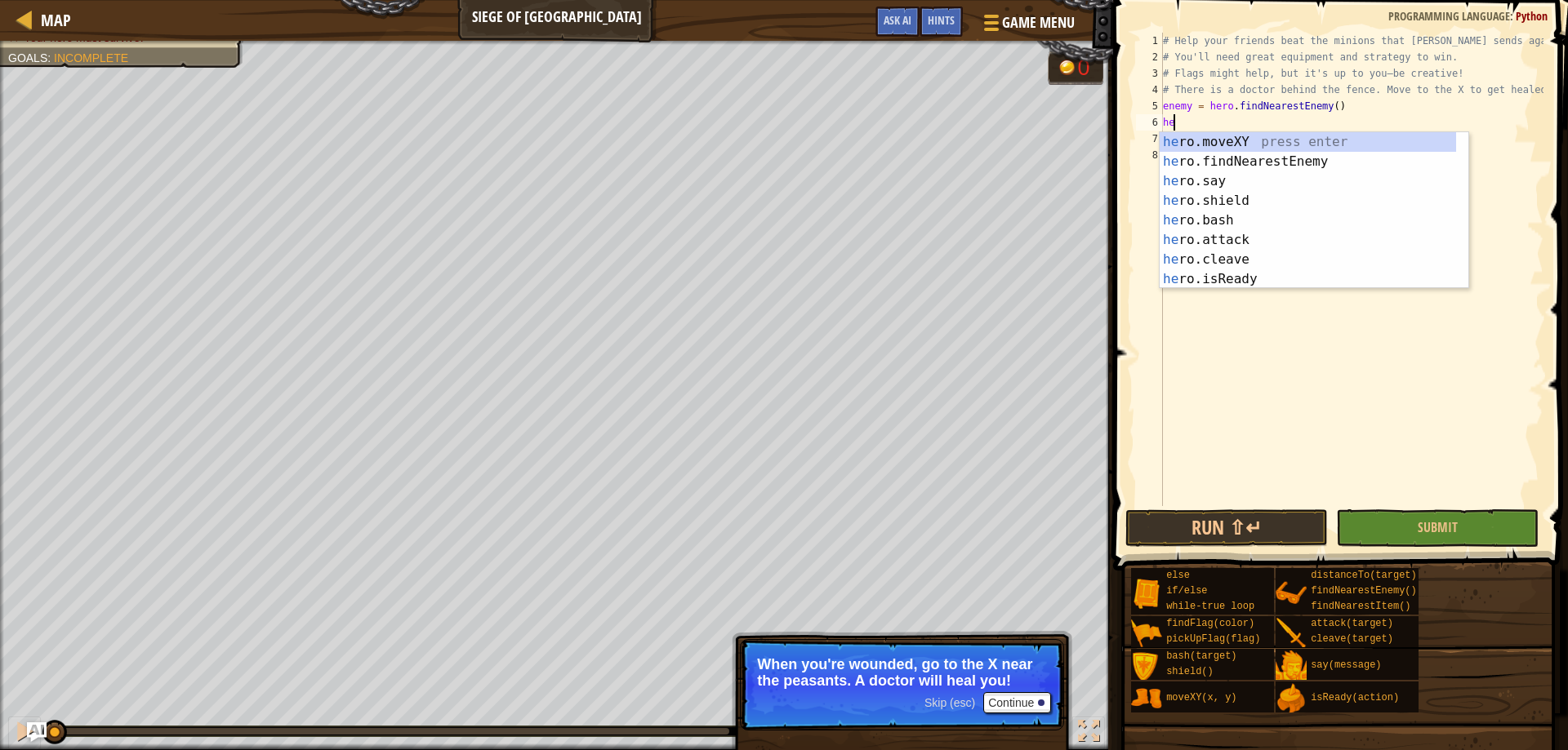
type textarea "h"
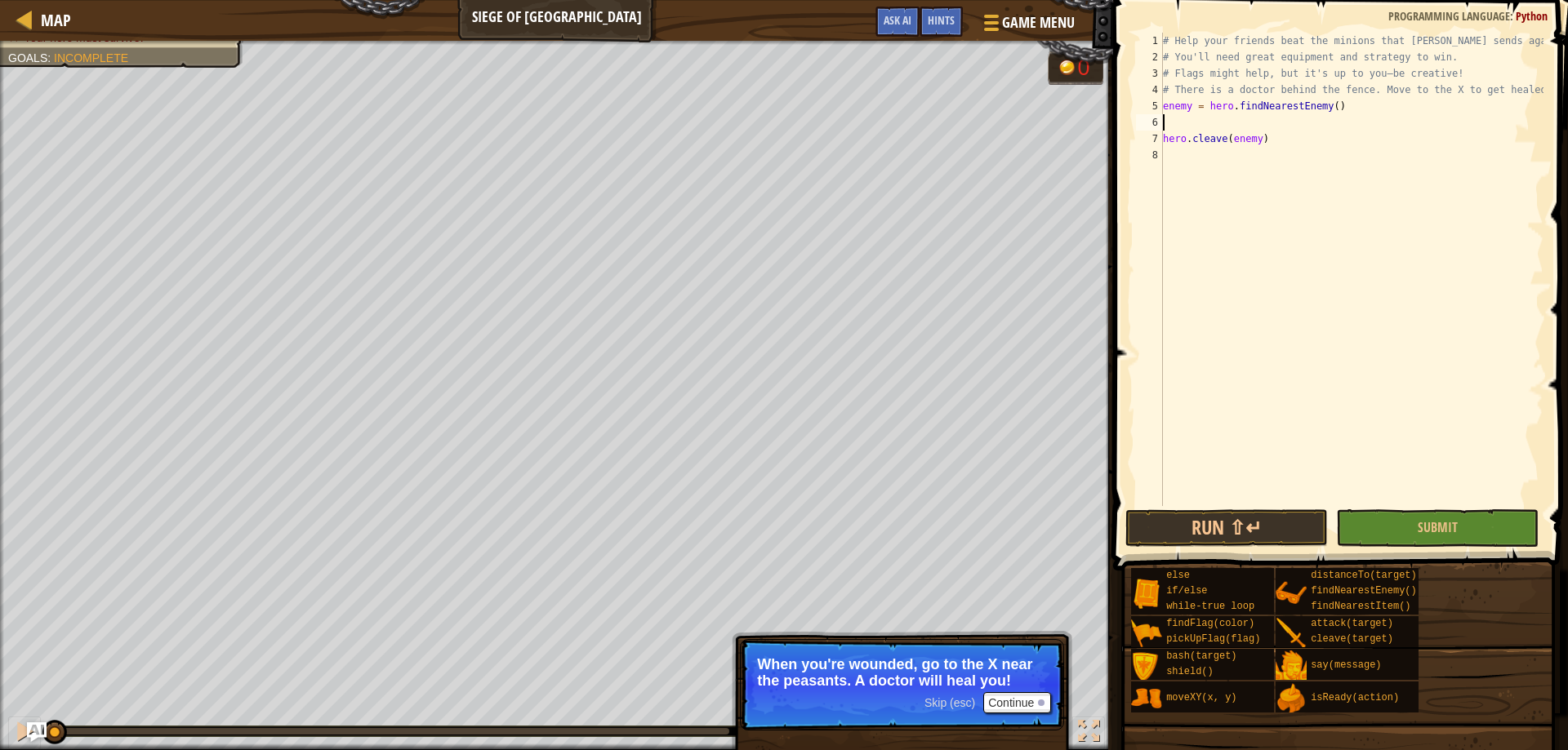
click at [1164, 107] on div "# Help your friends beat the minions that Thoktar sends against you. # You'll n…" at bounding box center [1351, 285] width 384 height 506
type textarea "enemy = hero.findNearestEnemy()"
click at [1207, 109] on div "# Help your friends beat the minions that Thoktar sends against you. # You'll n…" at bounding box center [1351, 285] width 384 height 506
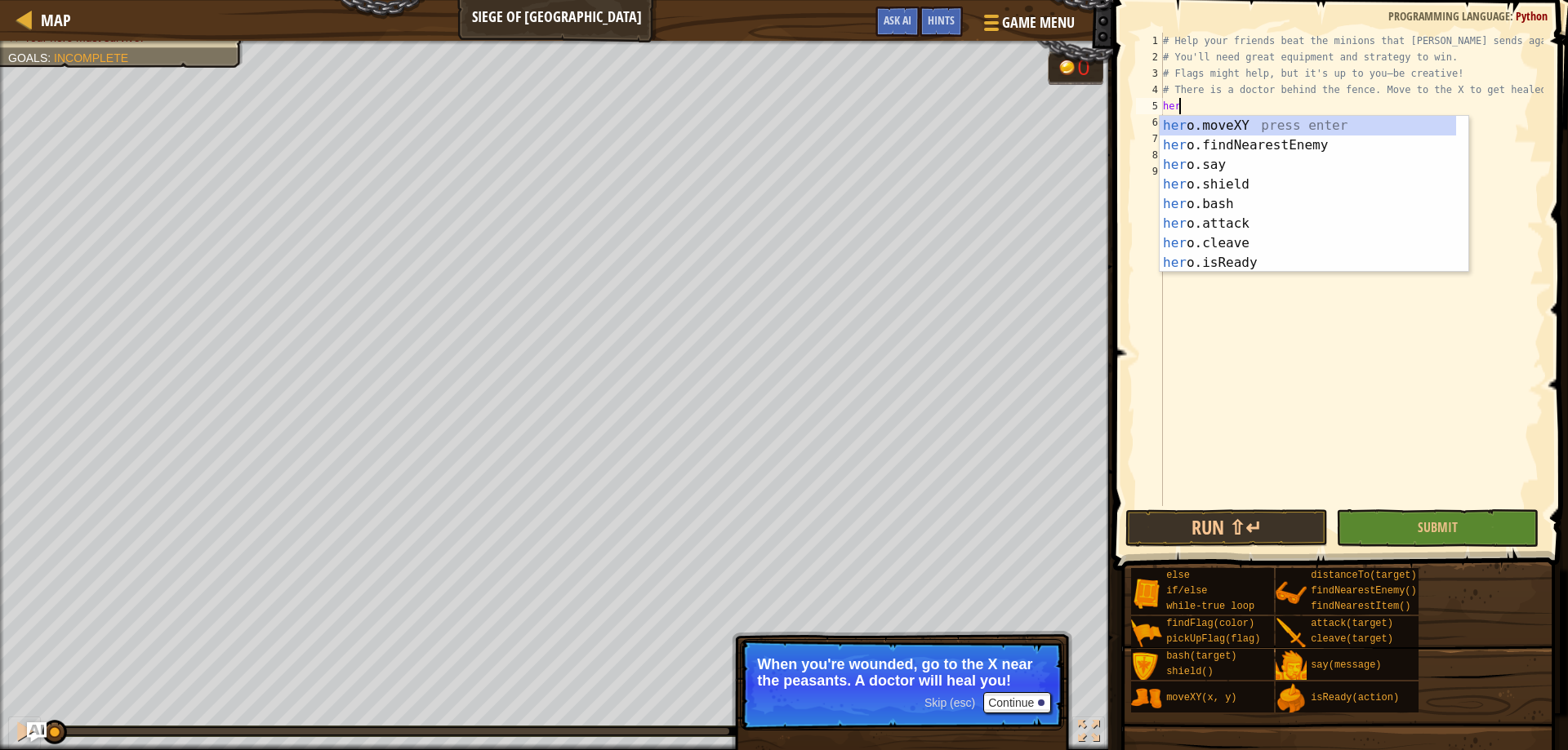
scroll to position [7, 1]
click at [1213, 131] on div "her o.moveXY press enter her o.findNearestEnemy press enter her o.say press ent…" at bounding box center [1308, 214] width 297 height 196
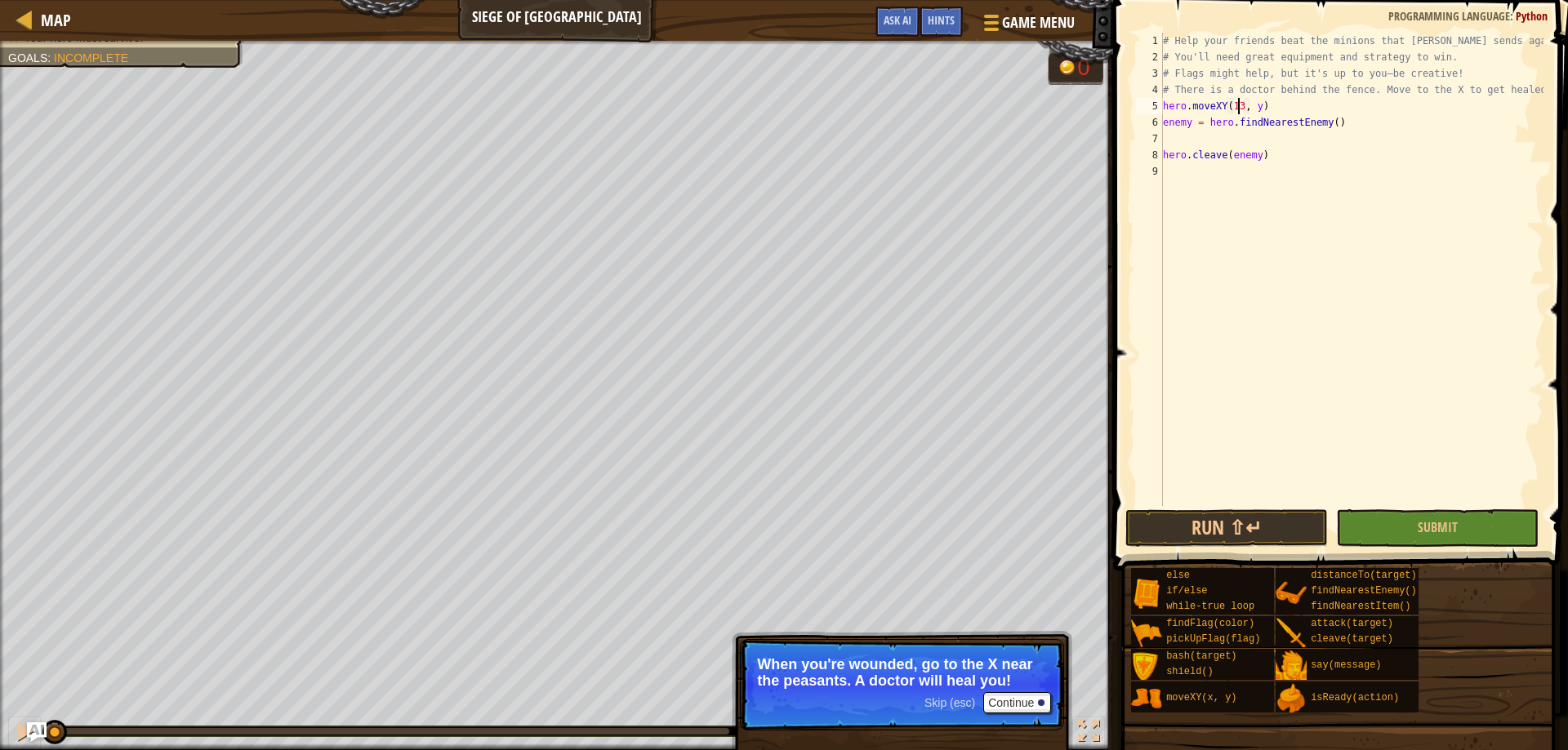
scroll to position [7, 7]
type textarea "hero.moveXY(137, 119)"
click at [1180, 139] on div "# Help your friends beat the minions that Thoktar sends against you. # You'll n…" at bounding box center [1351, 285] width 384 height 506
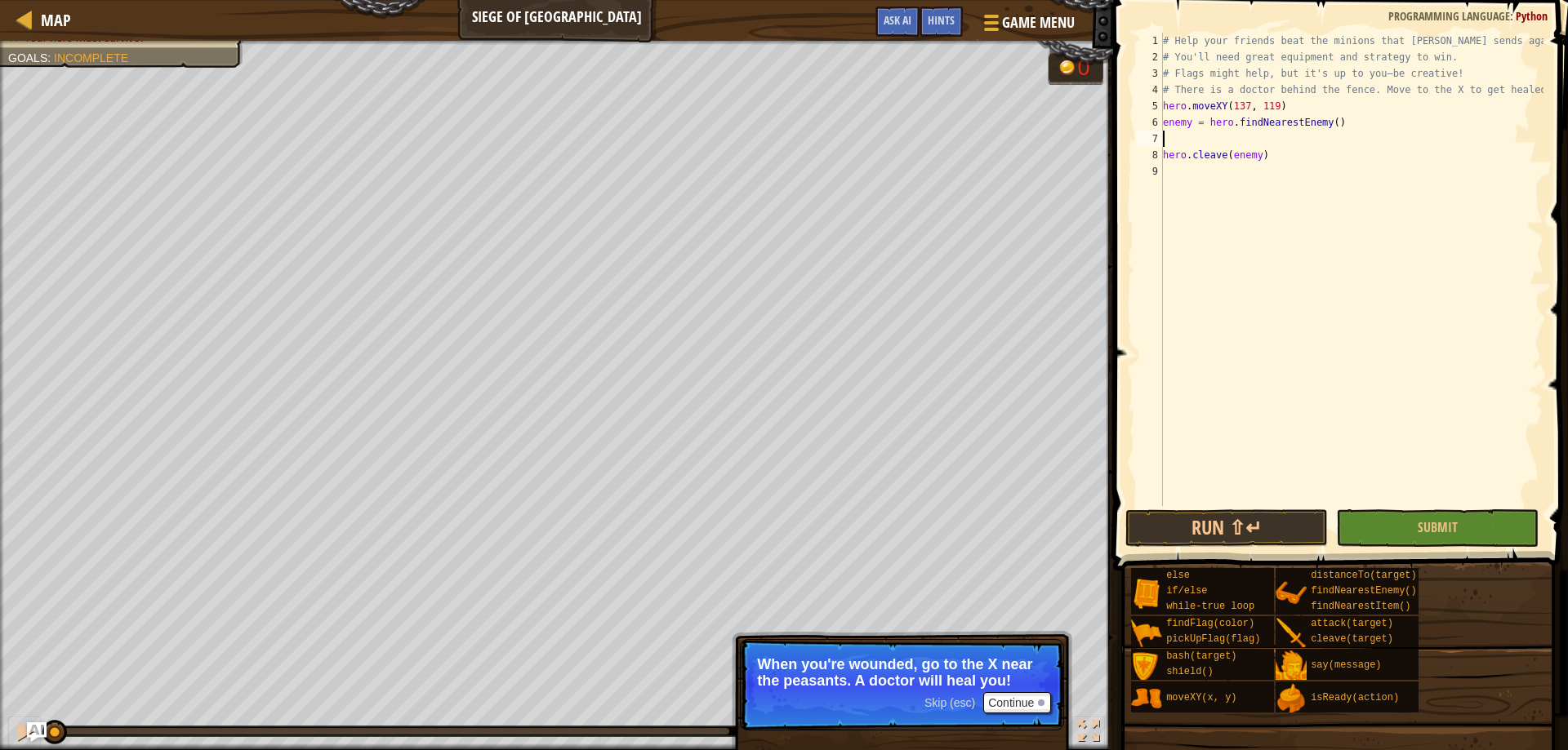
type textarea "enemy = hero.findNearestEnemy()"
click at [1181, 153] on div "# Help your friends beat the minions that Thoktar sends against you. # You'll n…" at bounding box center [1351, 285] width 384 height 506
type textarea "hero.cleave(enemy)"
click at [1218, 169] on div "# Help your friends beat the minions that Thoktar sends against you. # You'll n…" at bounding box center [1351, 285] width 384 height 506
drag, startPoint x: 1240, startPoint y: 523, endPoint x: 1229, endPoint y: 508, distance: 18.6
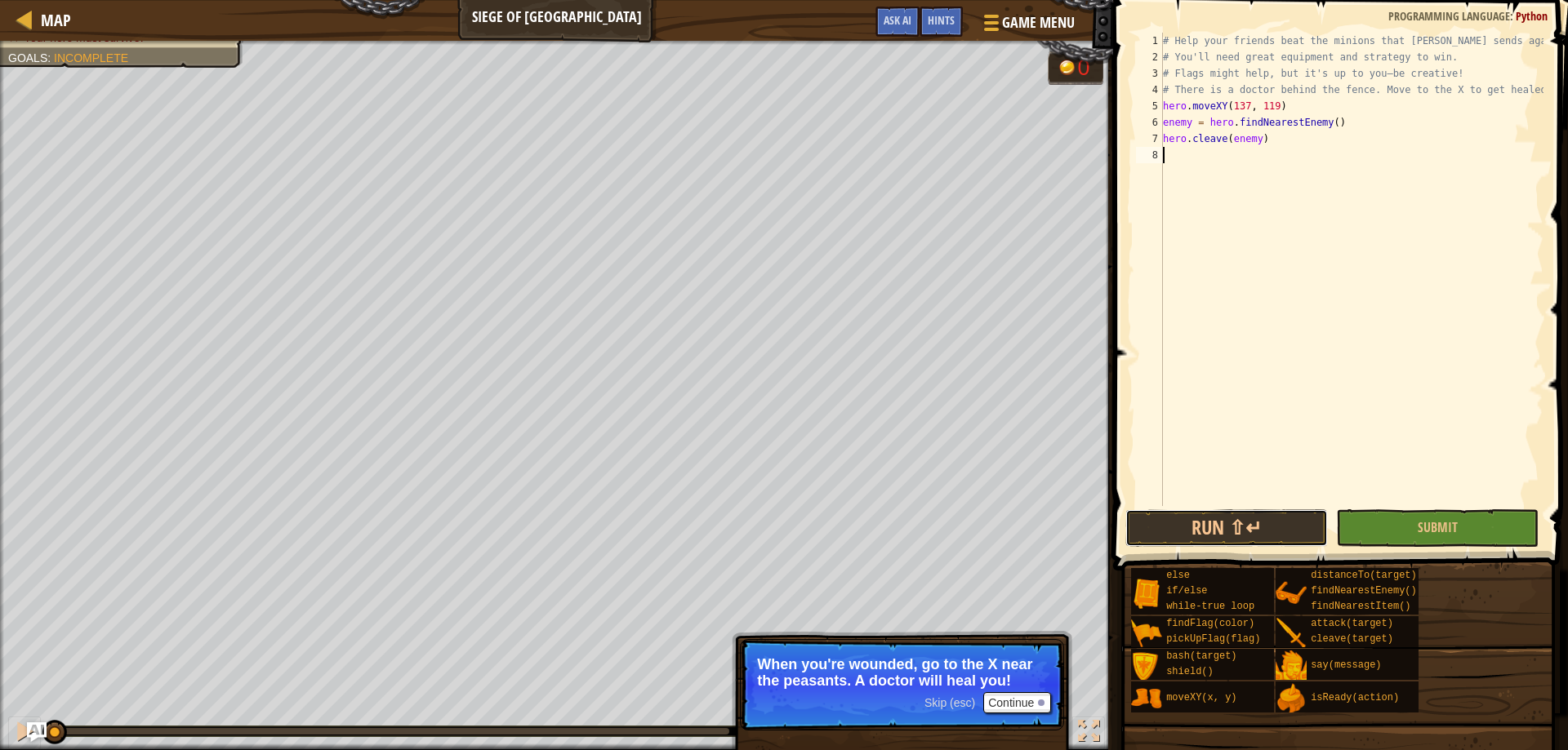
click at [1238, 523] on button "Run ⇧↵" at bounding box center [1225, 528] width 202 height 38
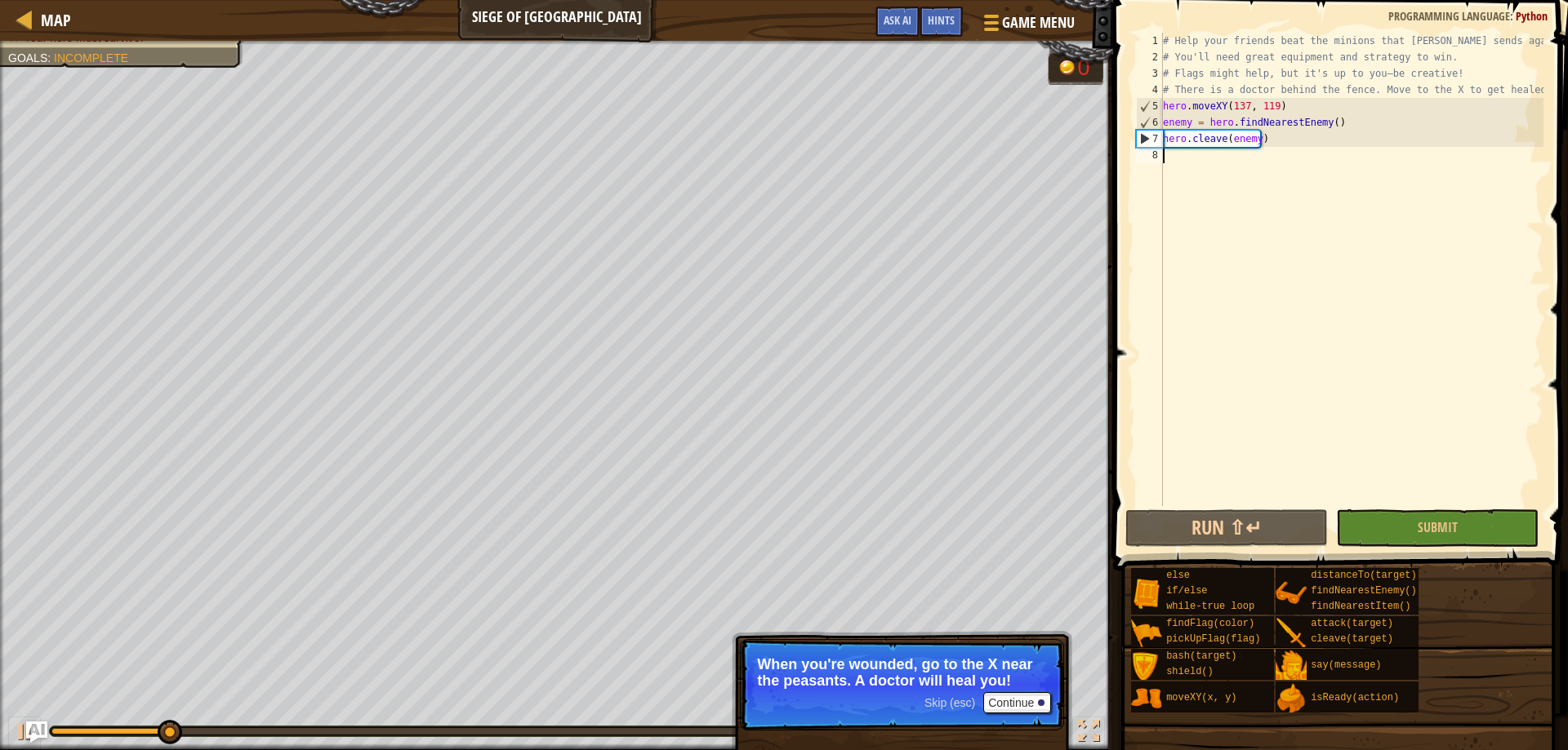
click at [41, 737] on img "Ask AI" at bounding box center [37, 731] width 21 height 21
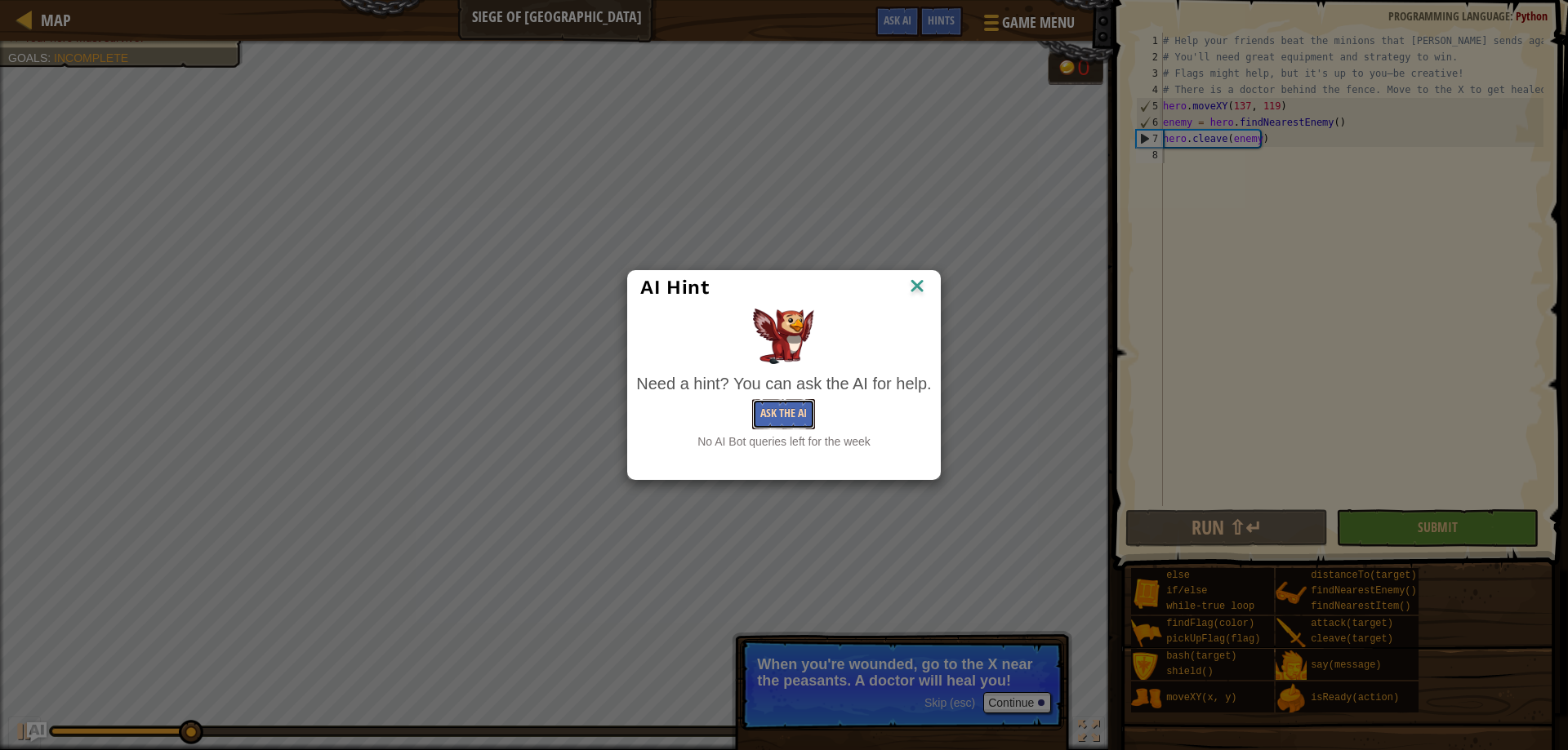
click at [791, 411] on button "Ask the AI" at bounding box center [783, 414] width 63 height 30
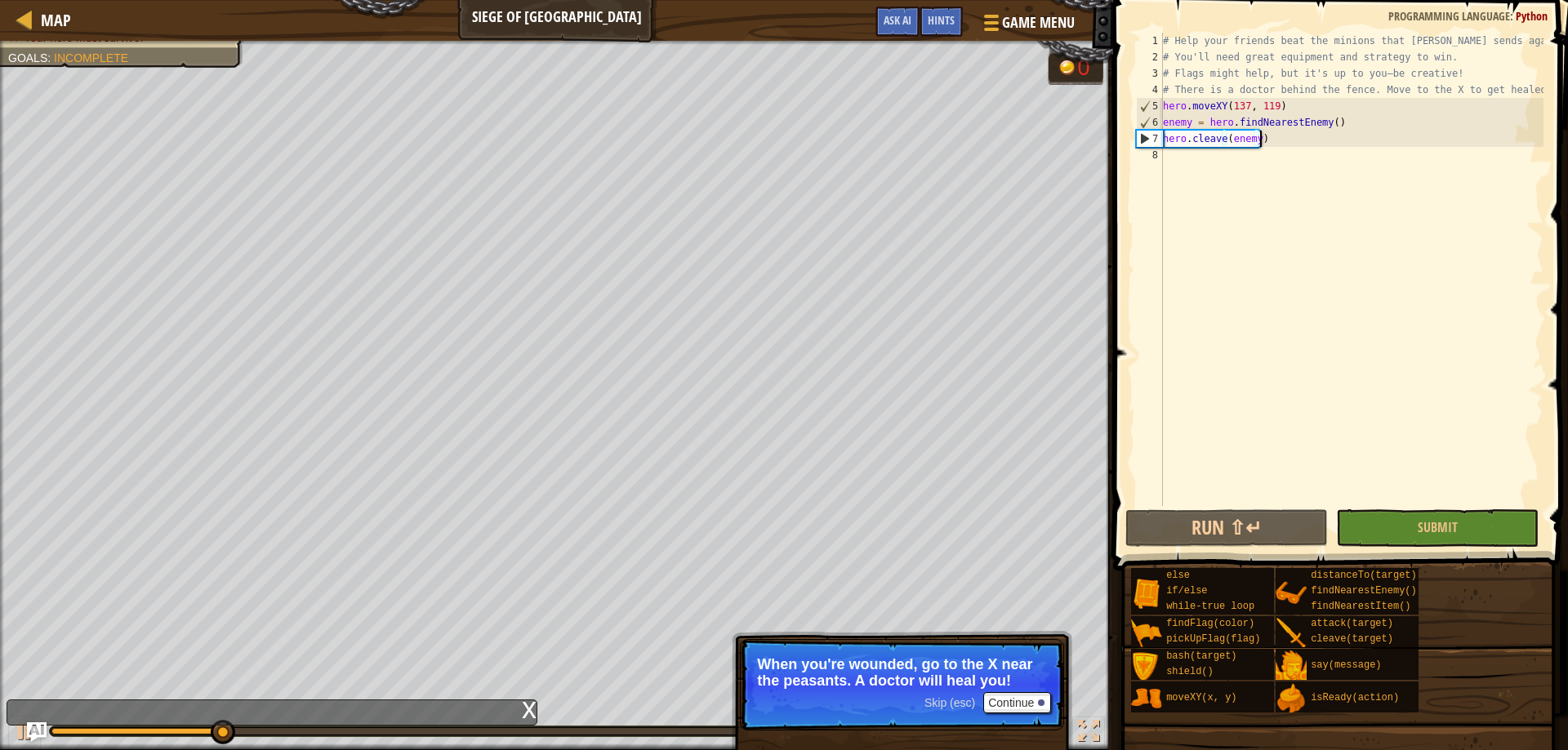
drag, startPoint x: 1263, startPoint y: 134, endPoint x: 1191, endPoint y: 144, distance: 72.7
click at [1213, 141] on div "# Help your friends beat the minions that Thoktar sends against you. # You'll n…" at bounding box center [1351, 285] width 384 height 506
type textarea "hero.clea"
click at [1250, 523] on button "Run ⇧↵" at bounding box center [1225, 528] width 202 height 38
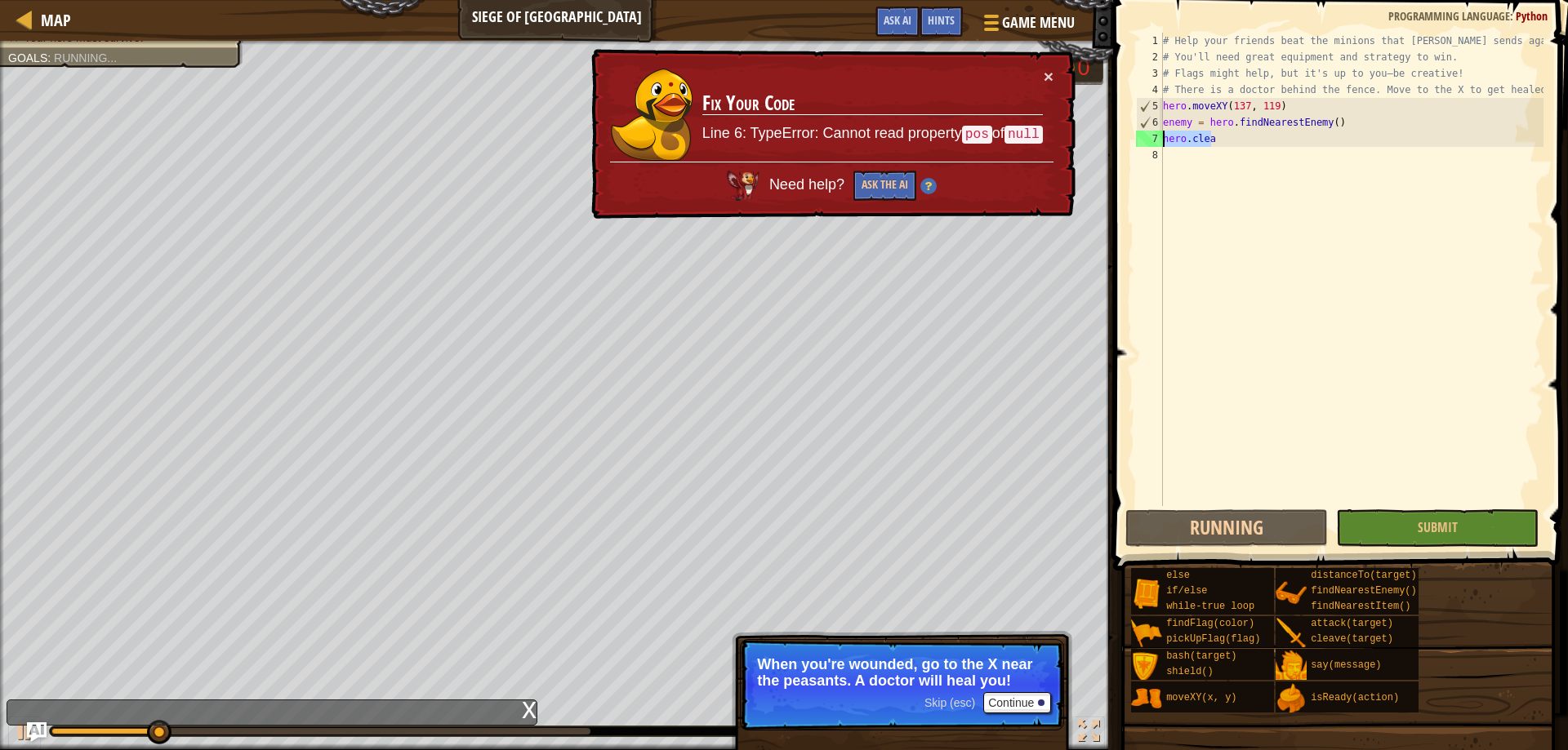
drag, startPoint x: 1210, startPoint y: 143, endPoint x: 1153, endPoint y: 141, distance: 57.0
click at [1153, 141] on div "hero.clea 1 2 3 4 5 6 7 8 # Help your friends beat the minions that Thoktar sen…" at bounding box center [1338, 269] width 411 height 473
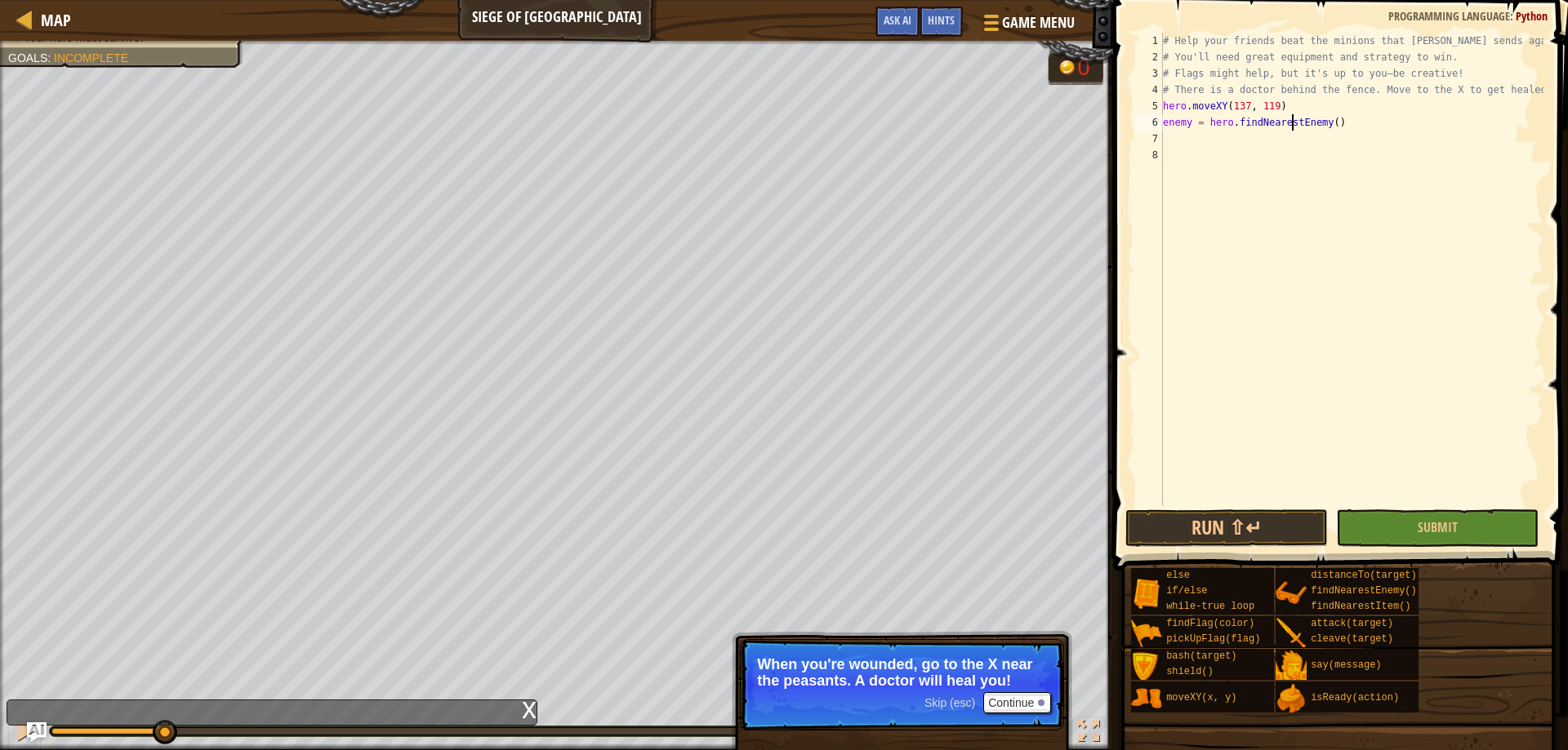
click at [1292, 119] on div "# Help your friends beat the minions that Thoktar sends against you. # You'll n…" at bounding box center [1351, 285] width 384 height 506
click at [1292, 536] on button "Run ⇧↵" at bounding box center [1225, 528] width 202 height 38
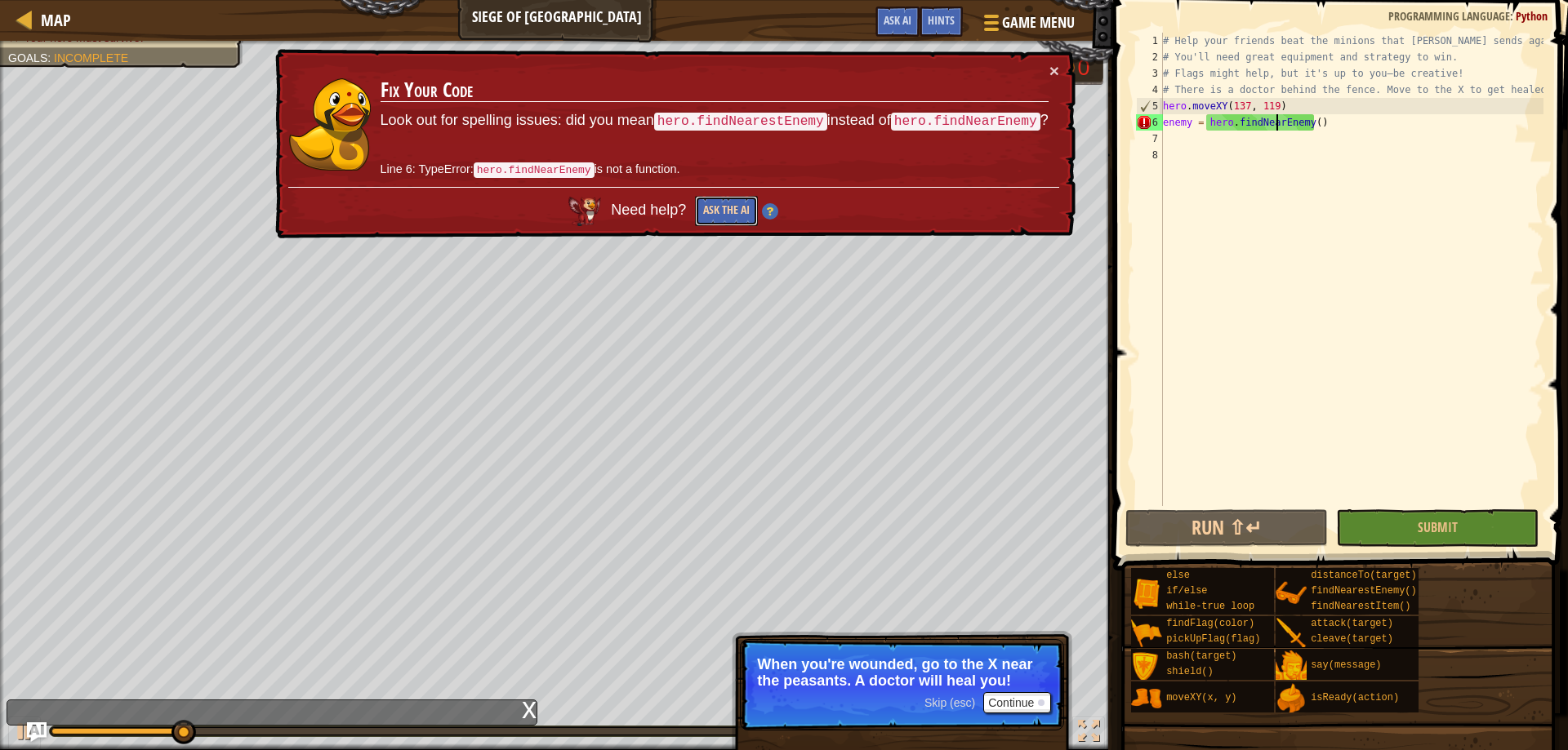
click at [748, 213] on button "Ask the AI" at bounding box center [725, 212] width 63 height 31
click at [749, 209] on button "Ask the AI" at bounding box center [727, 210] width 64 height 31
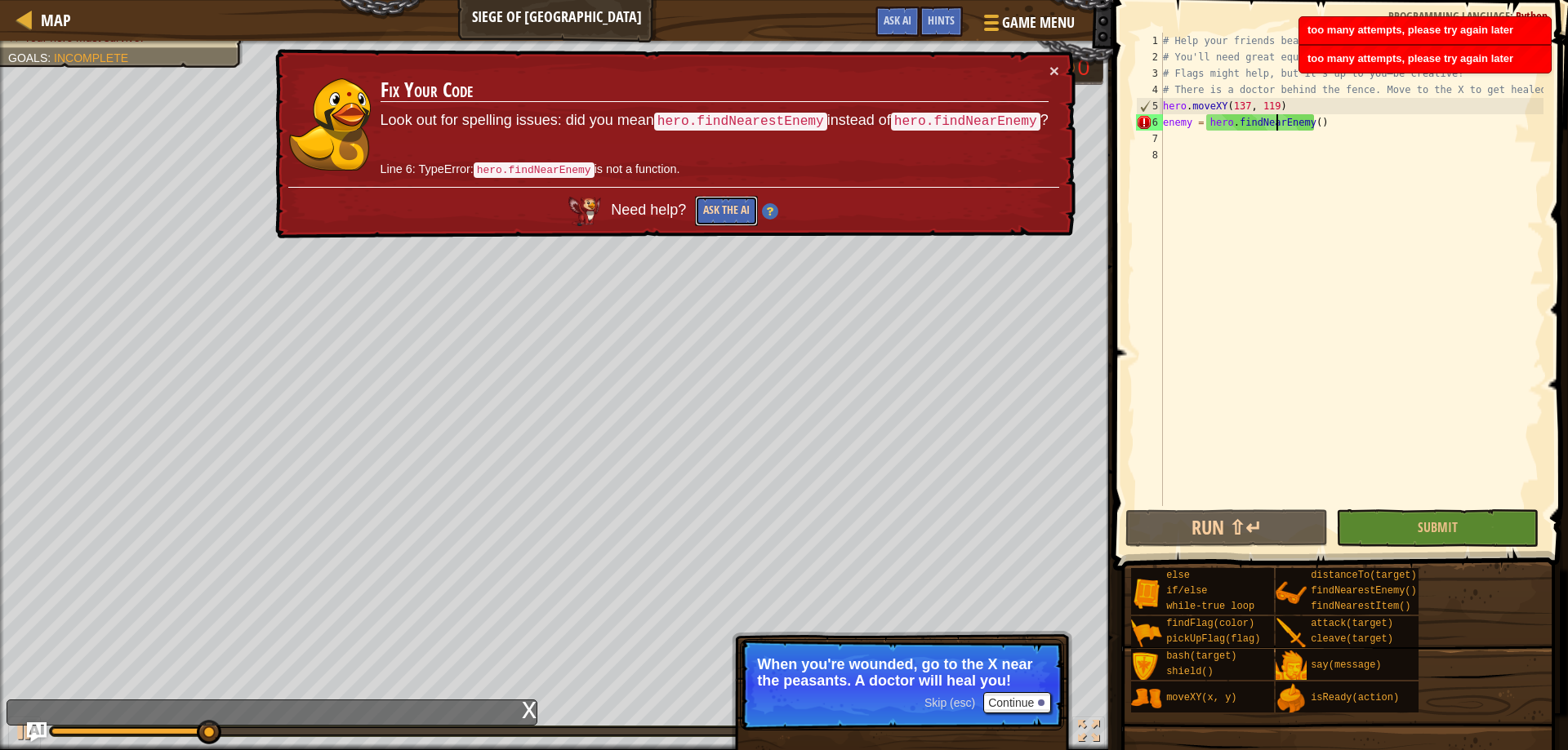
click at [749, 209] on button "Ask the AI" at bounding box center [726, 212] width 64 height 31
click at [777, 209] on img at bounding box center [769, 213] width 16 height 16
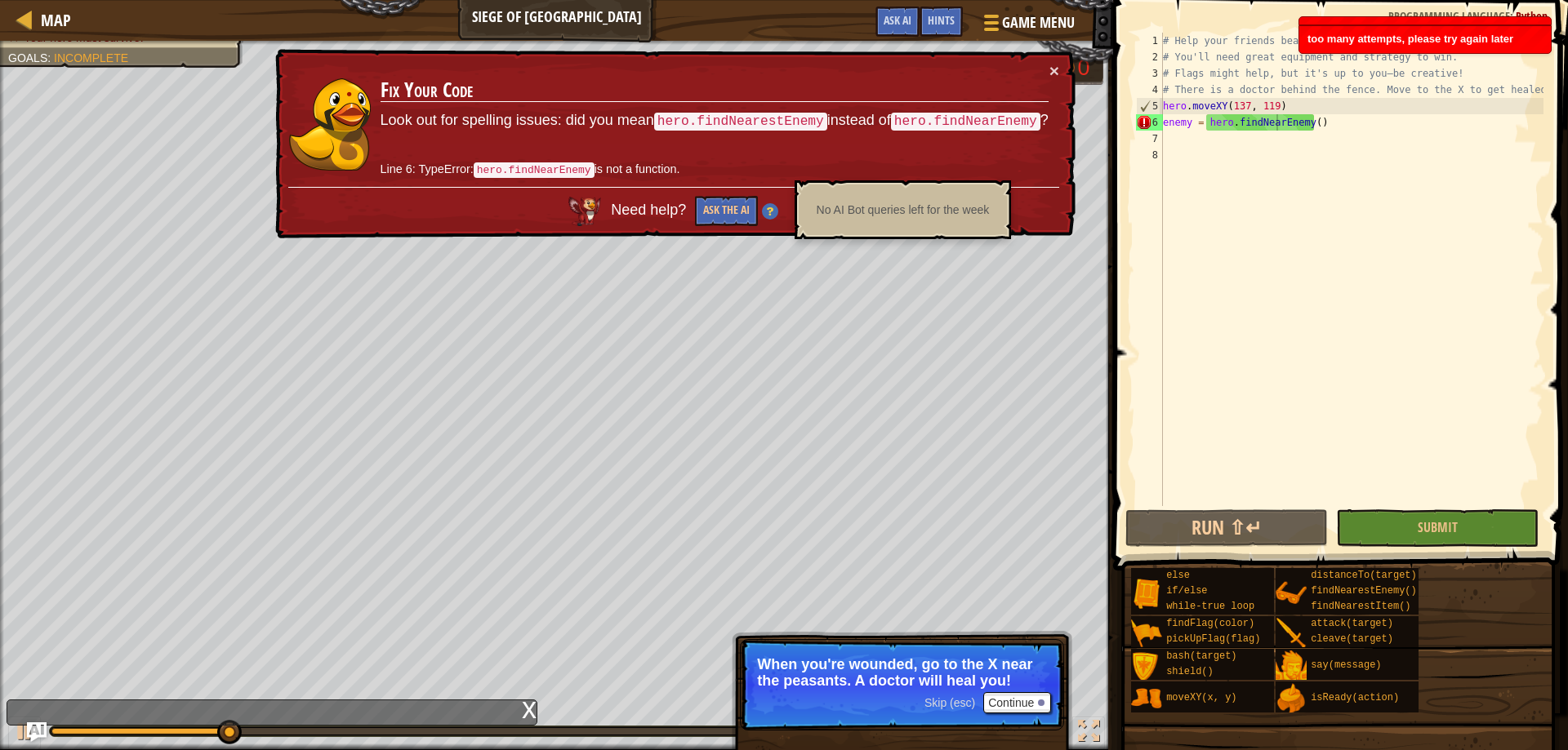
click at [780, 219] on div "Need help? Ask the AI" at bounding box center [673, 206] width 772 height 52
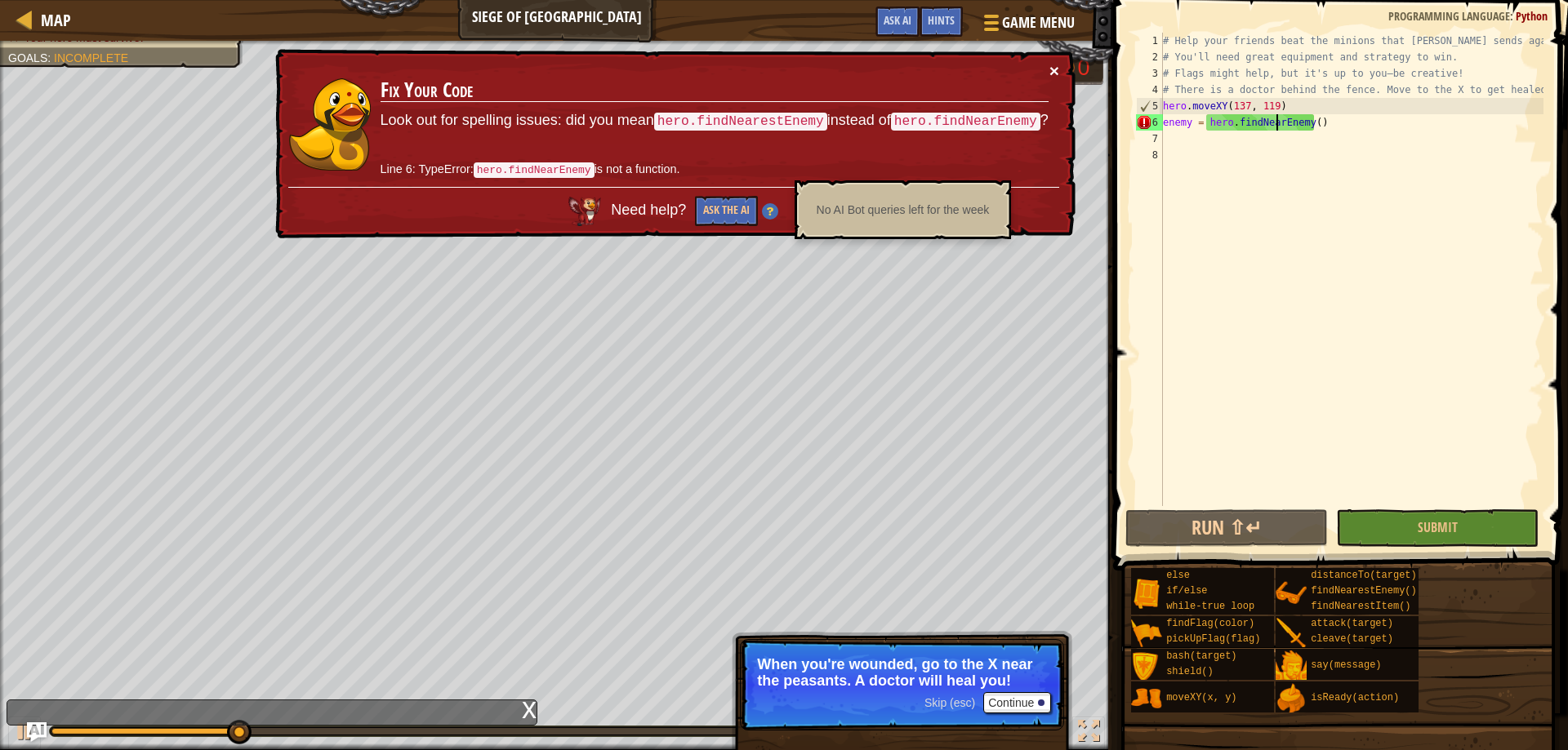
click at [1052, 72] on button "×" at bounding box center [1053, 70] width 10 height 17
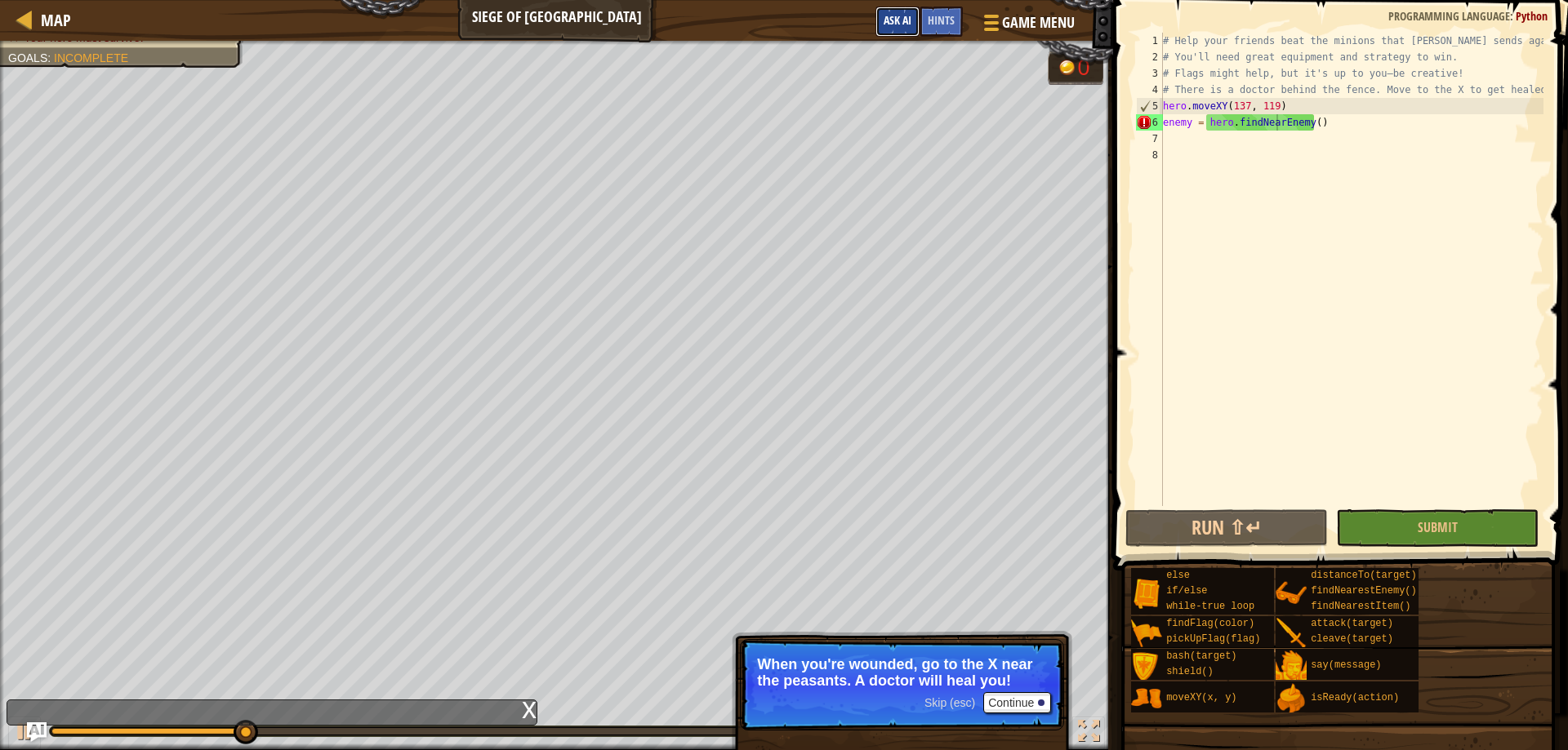
click at [901, 19] on span "Ask AI" at bounding box center [897, 20] width 27 height 16
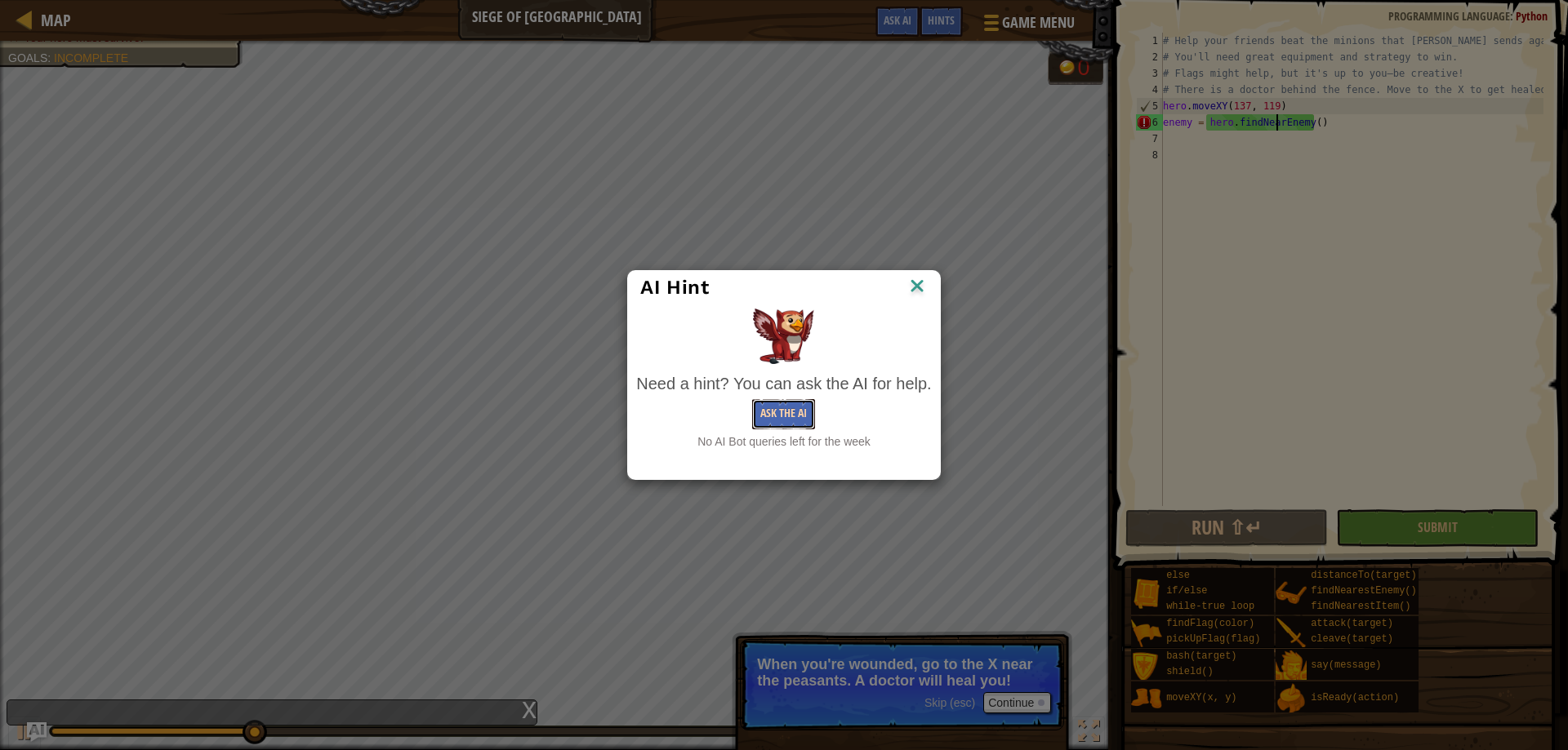
click at [803, 412] on button "Ask the AI" at bounding box center [783, 414] width 63 height 30
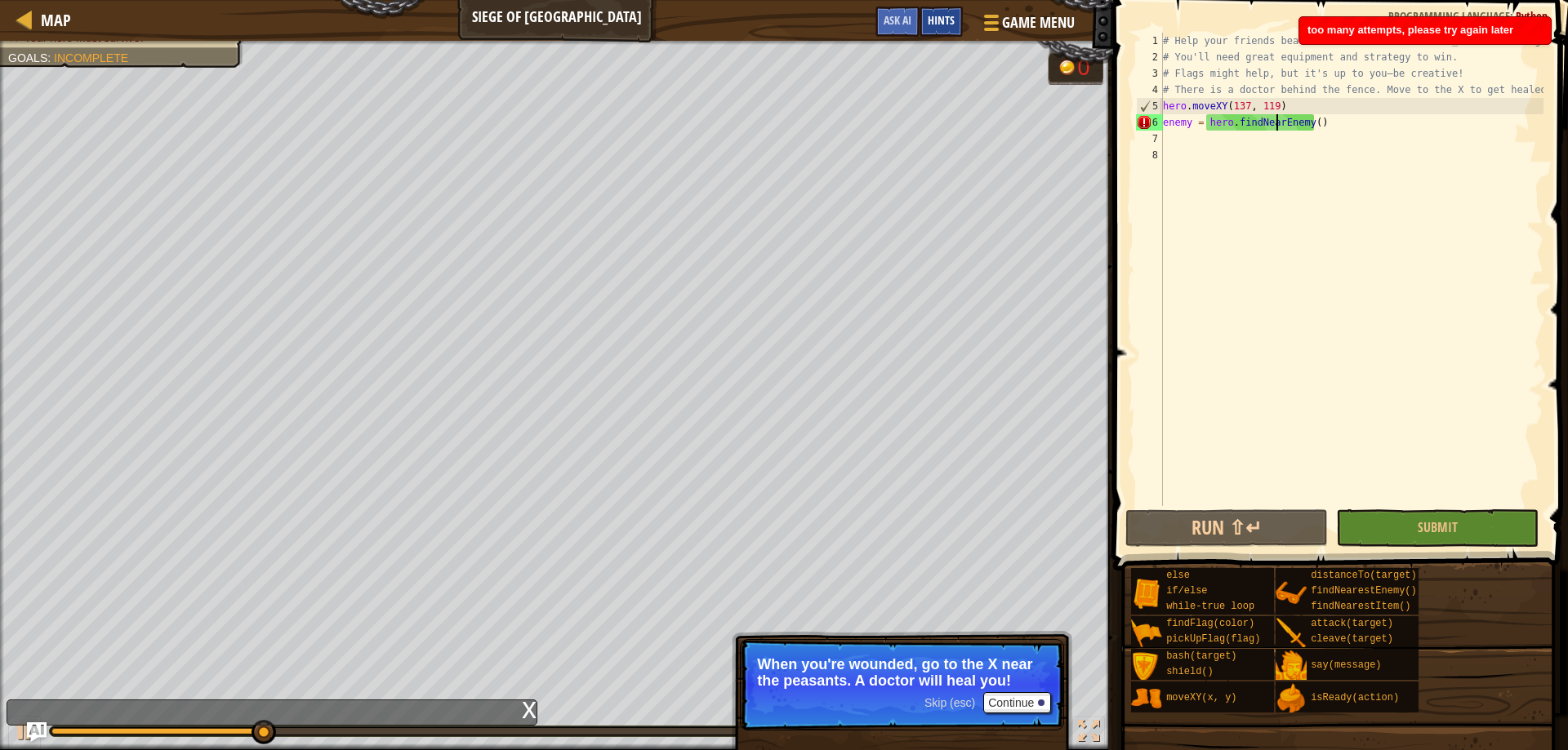
click at [947, 19] on span "Hints" at bounding box center [941, 20] width 27 height 16
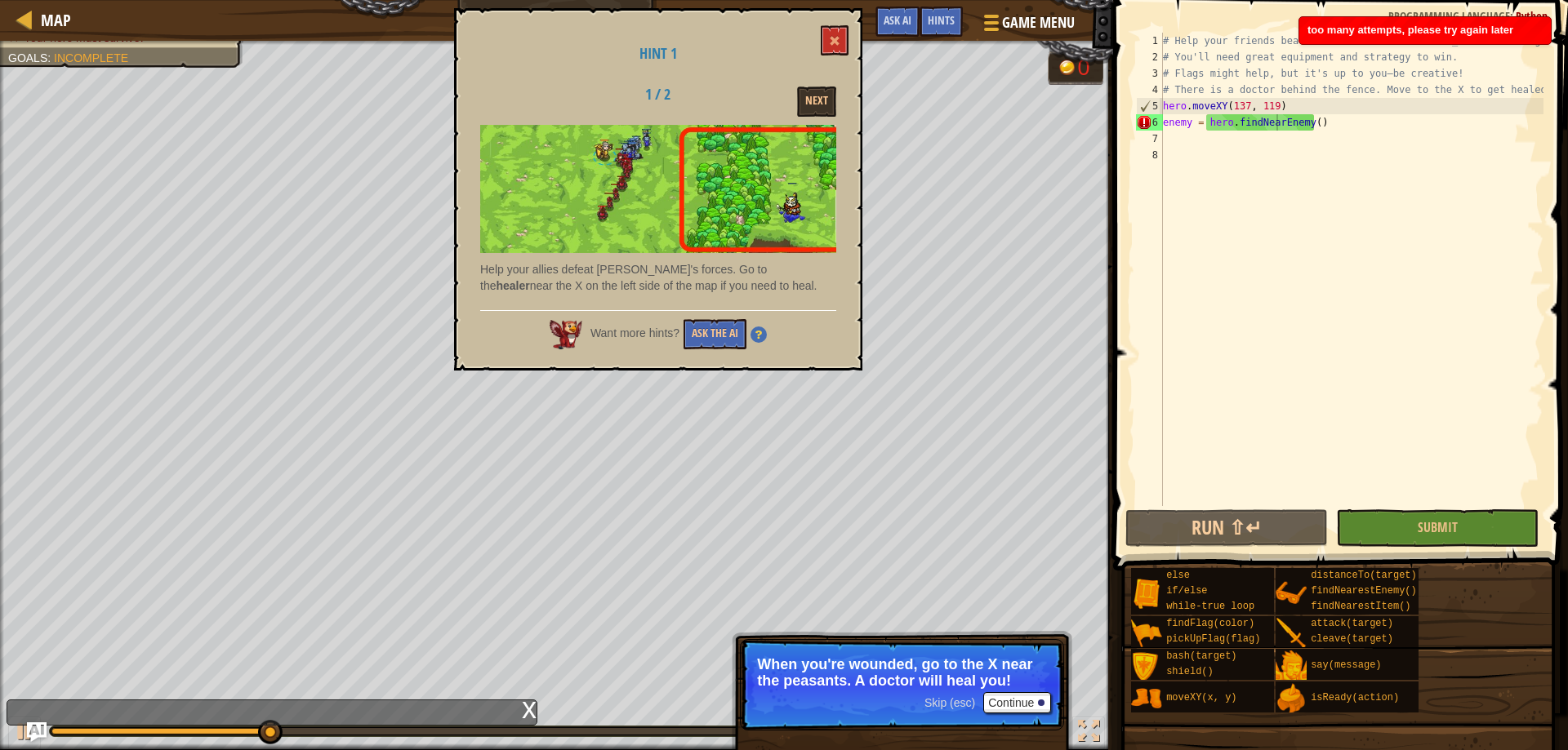
click at [849, 38] on div "Hint 1 1 / 2 Next Help your allies defeat Thoktar's forces. Go to the healer ne…" at bounding box center [658, 189] width 408 height 363
click at [832, 37] on span at bounding box center [834, 41] width 11 height 11
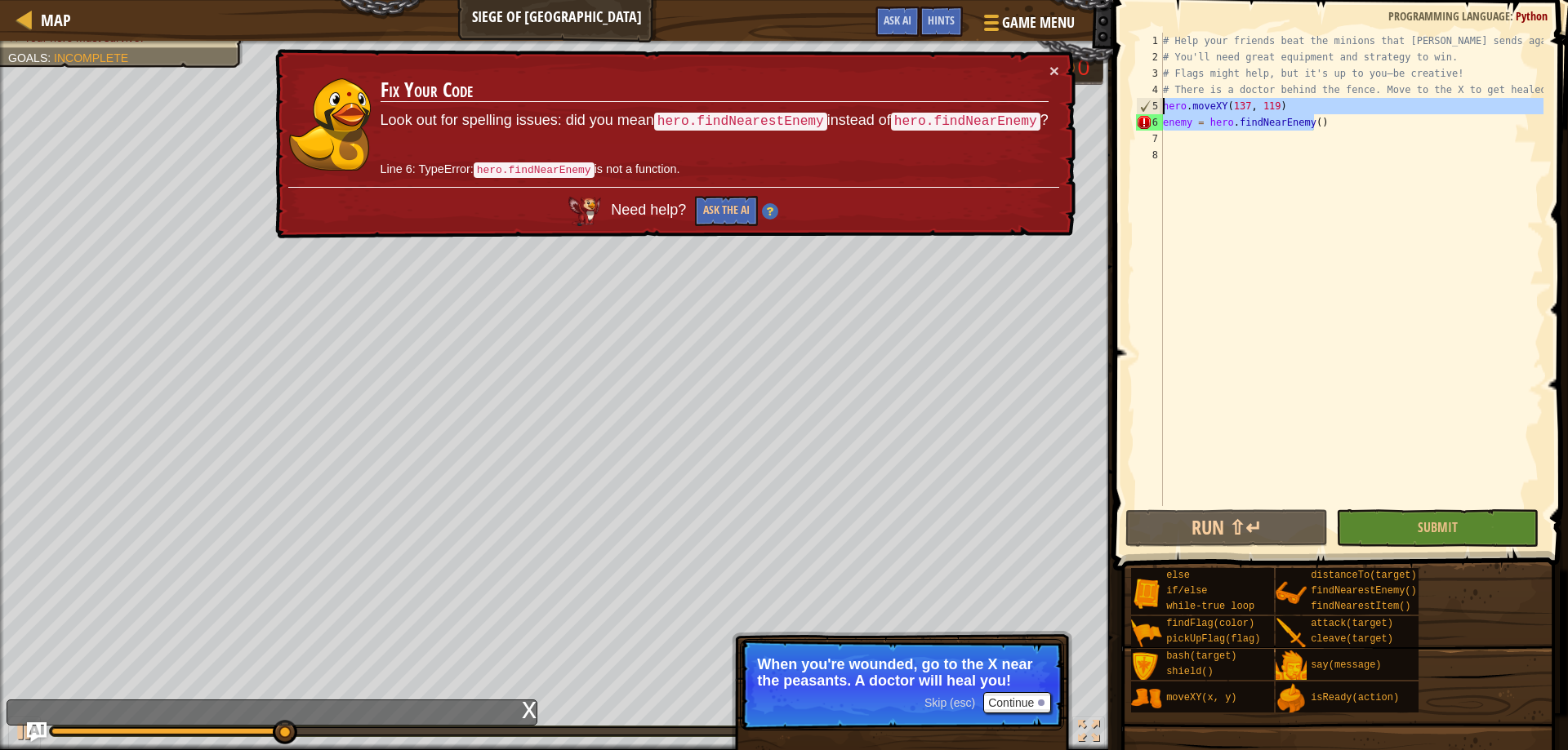
drag, startPoint x: 1309, startPoint y: 125, endPoint x: 1153, endPoint y: 111, distance: 156.6
click at [1153, 111] on div "enemy = hero.findNearEnemy() 1 2 3 4 5 6 7 8 # Help your friends beat the minio…" at bounding box center [1338, 269] width 411 height 473
type textarea "hero.moveXY(137, 119) enemy = hero.findNearEnemy()"
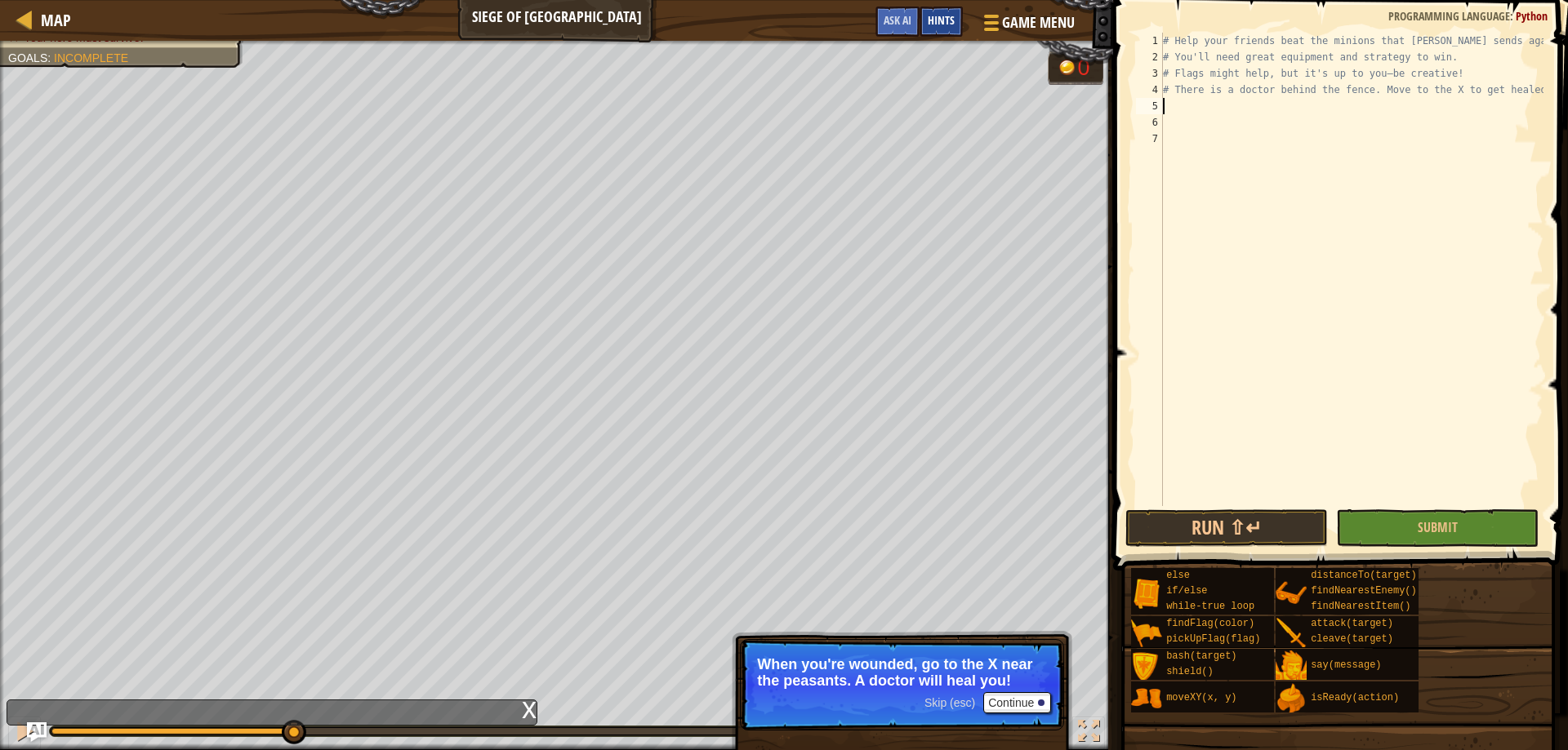
click at [929, 11] on div "Hints" at bounding box center [940, 21] width 43 height 30
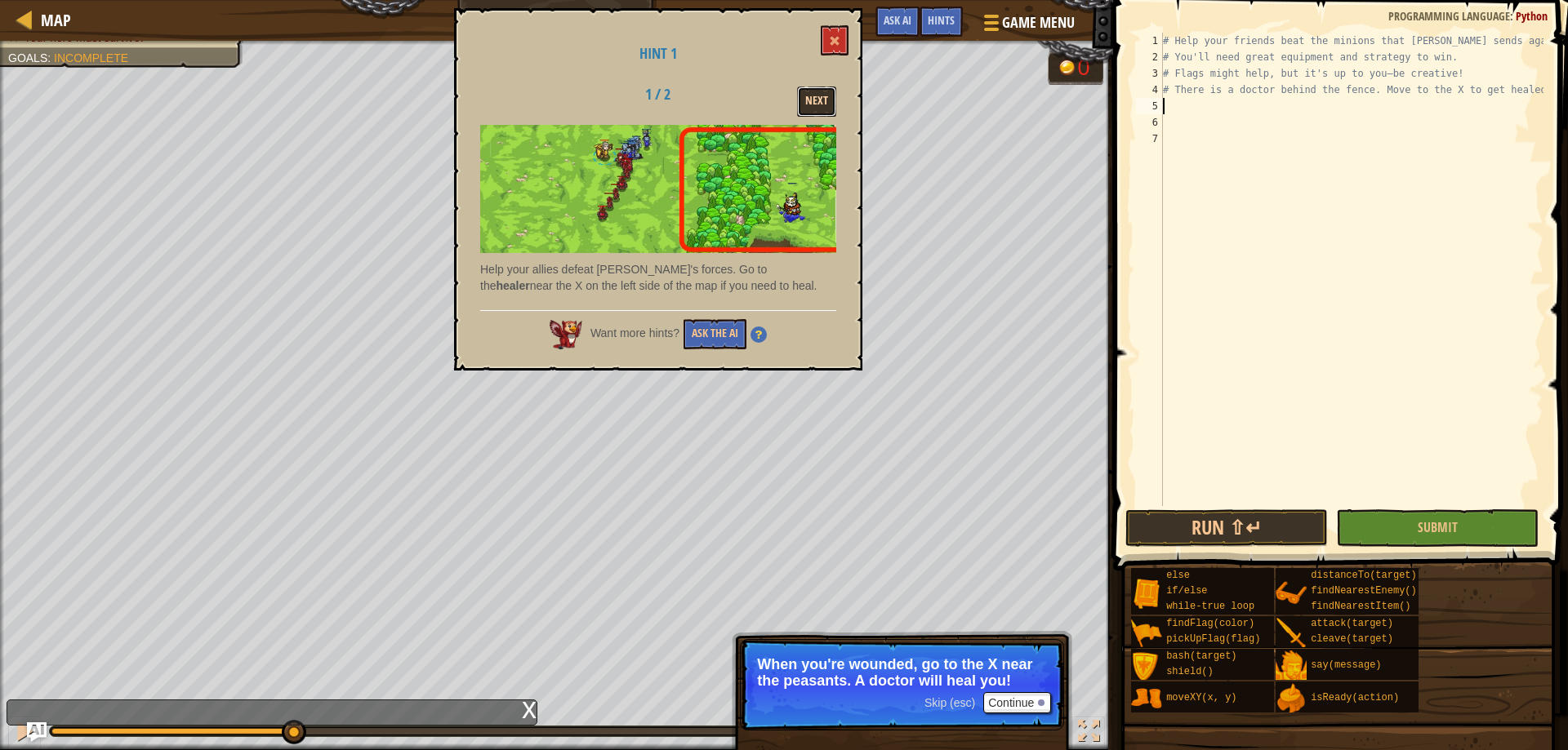
click at [825, 96] on button "Next" at bounding box center [817, 101] width 39 height 30
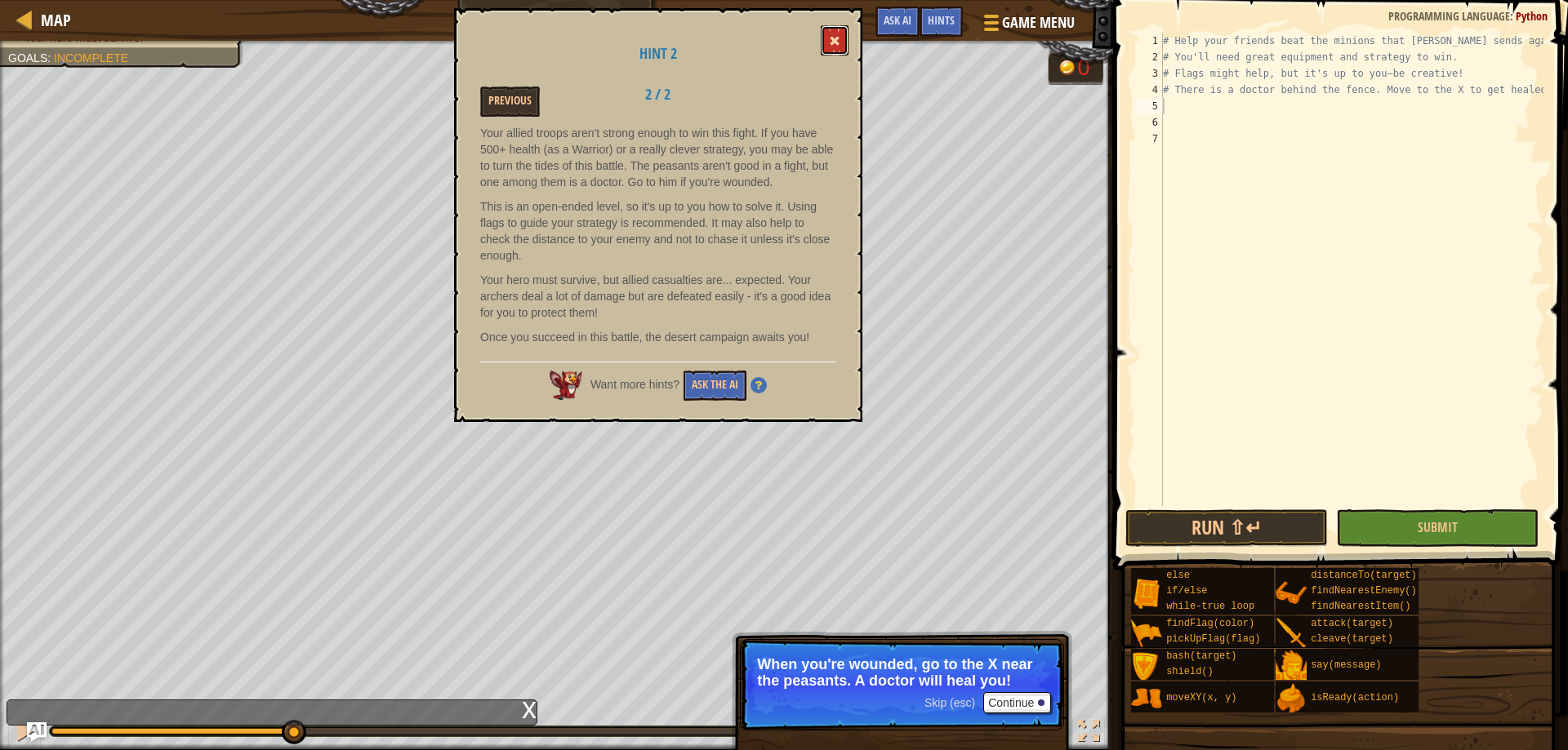
click at [832, 42] on span at bounding box center [834, 41] width 11 height 11
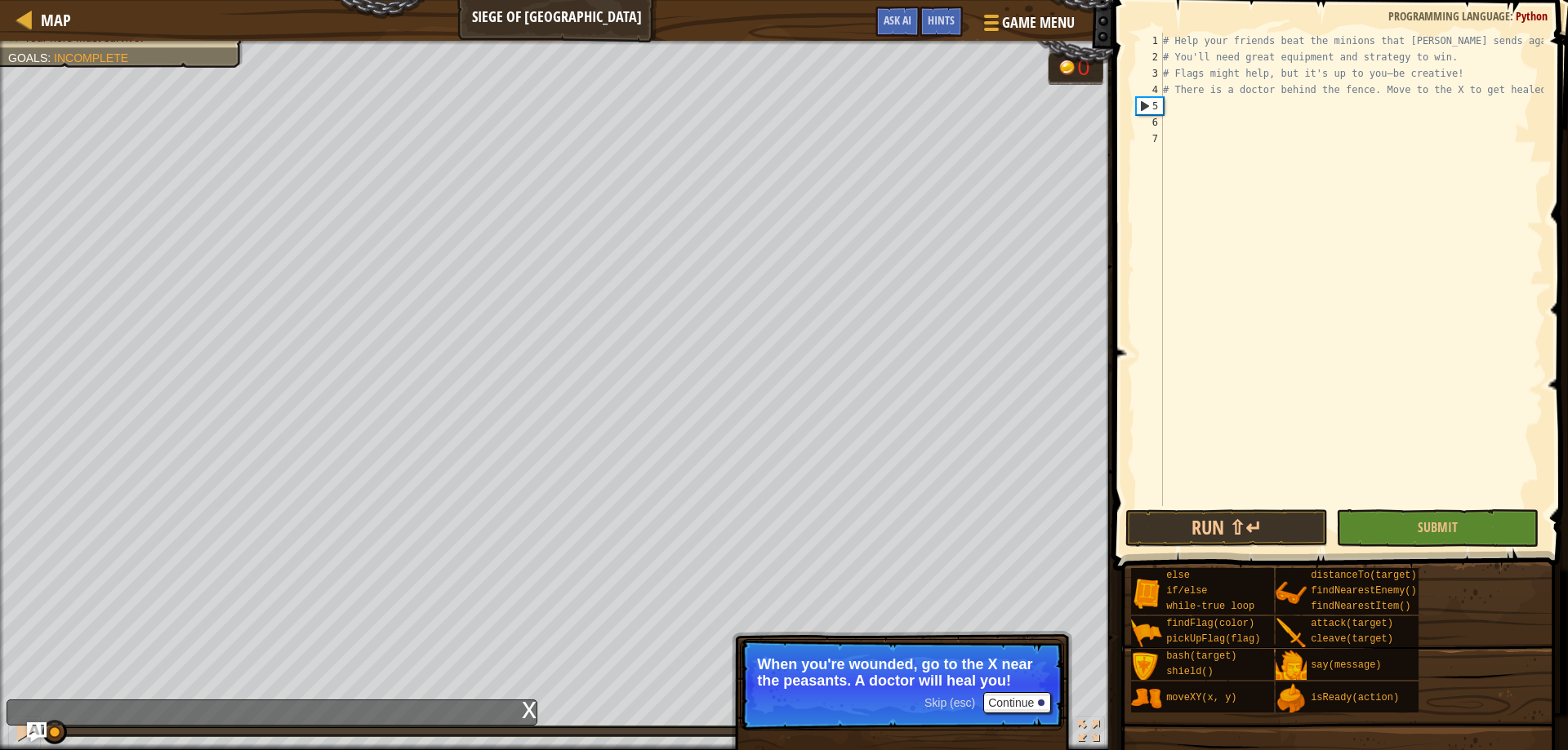
drag, startPoint x: 295, startPoint y: 731, endPoint x: 0, endPoint y: 754, distance: 295.9
click at [0, 0] on html "Map Siege of Stonehold Game Menu Done Hints Ask AI 1 הההההההההההההההההההההההההה…" at bounding box center [784, 0] width 1568 height 0
click at [1018, 705] on button "Continue" at bounding box center [1016, 702] width 68 height 21
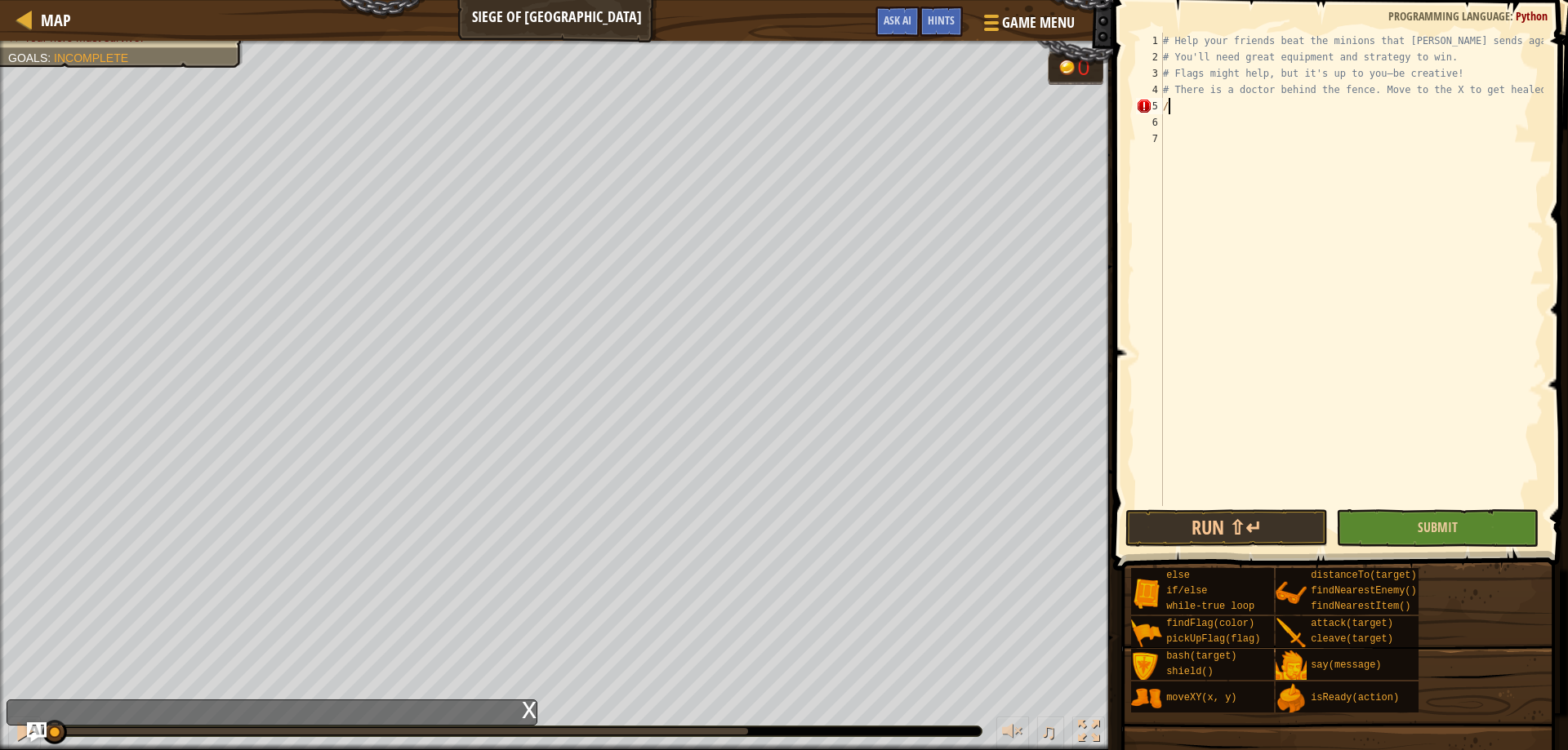
type textarea "/"
click at [1484, 520] on button "Submit" at bounding box center [1436, 528] width 202 height 38
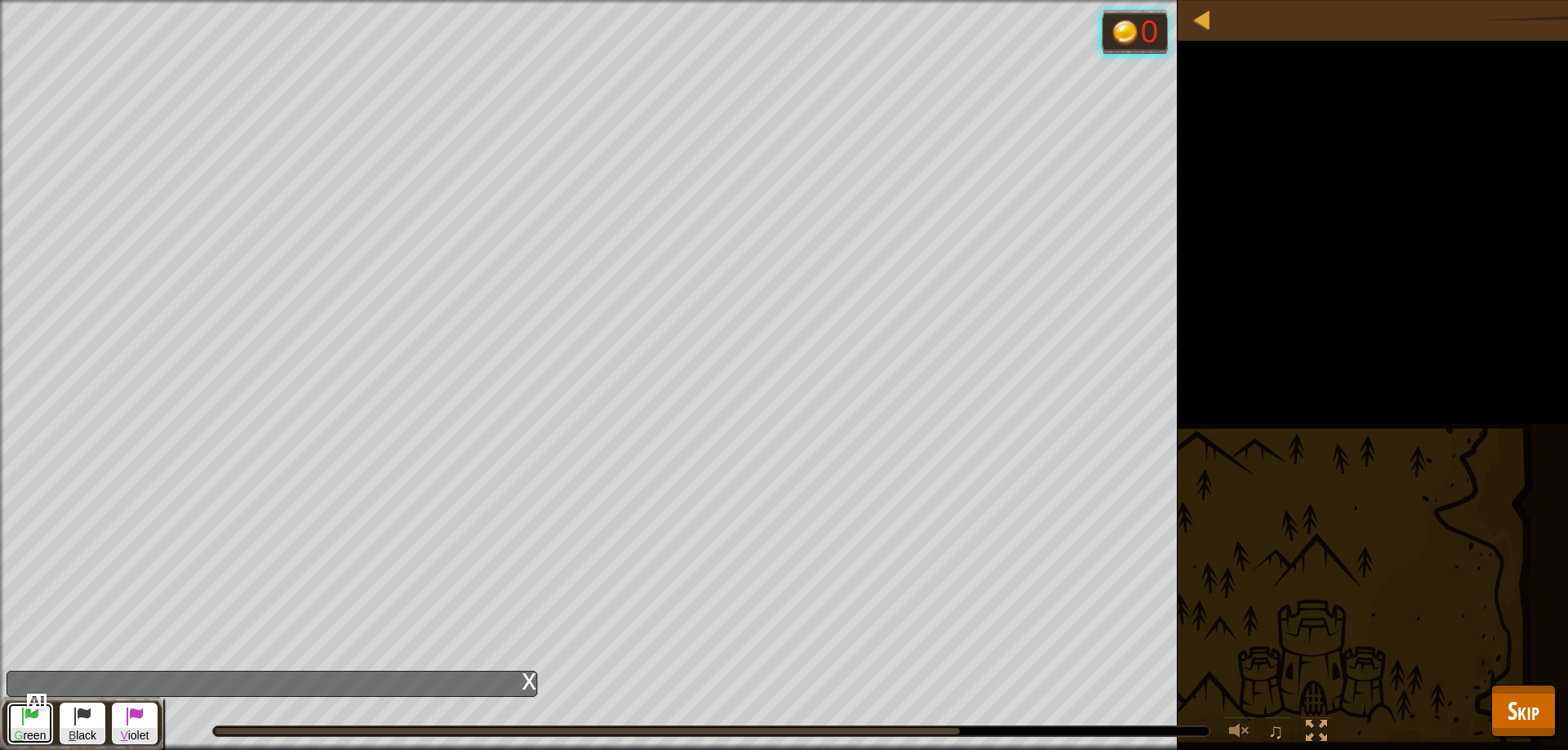
click at [38, 714] on span at bounding box center [30, 716] width 19 height 19
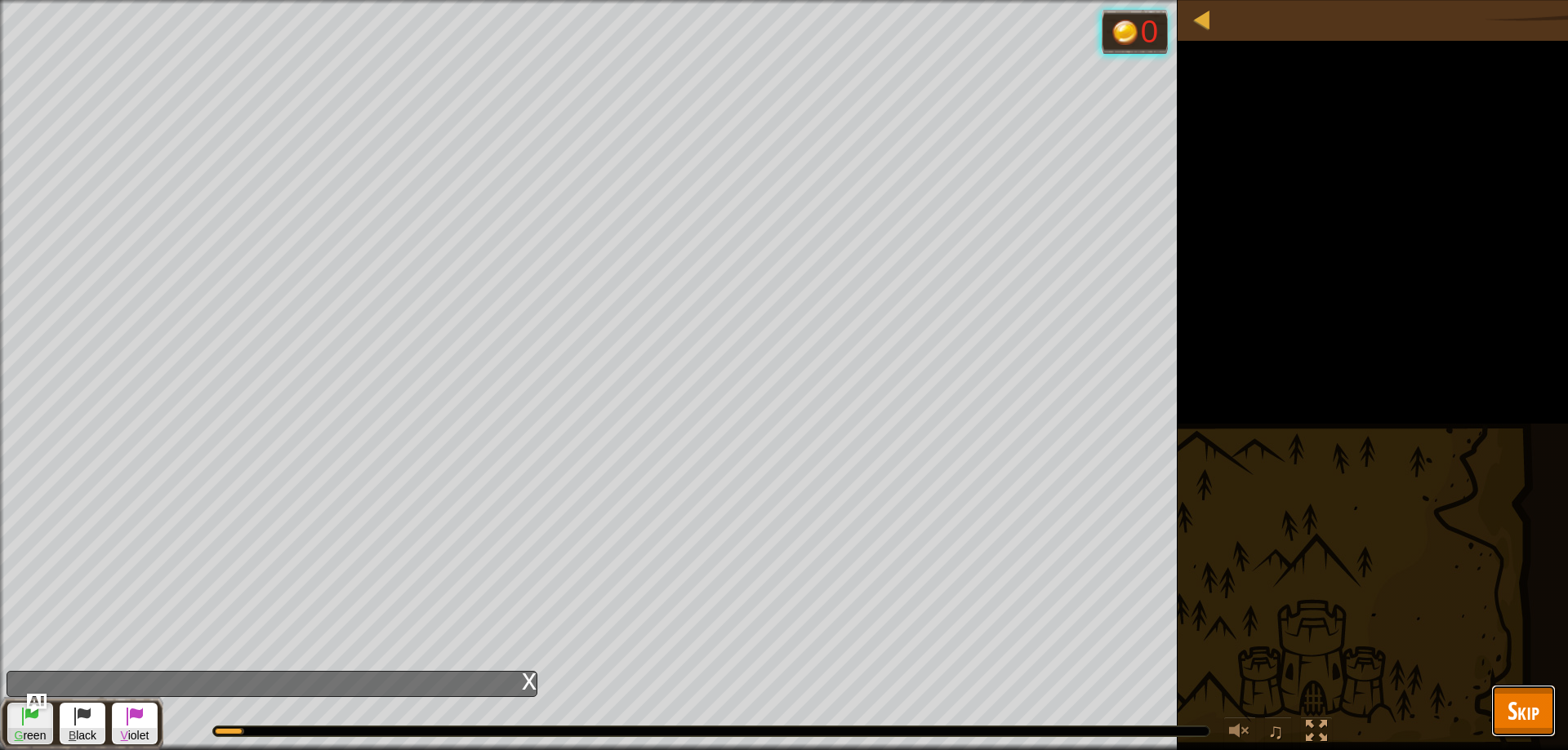
click at [1505, 710] on button "Skip" at bounding box center [1523, 710] width 64 height 52
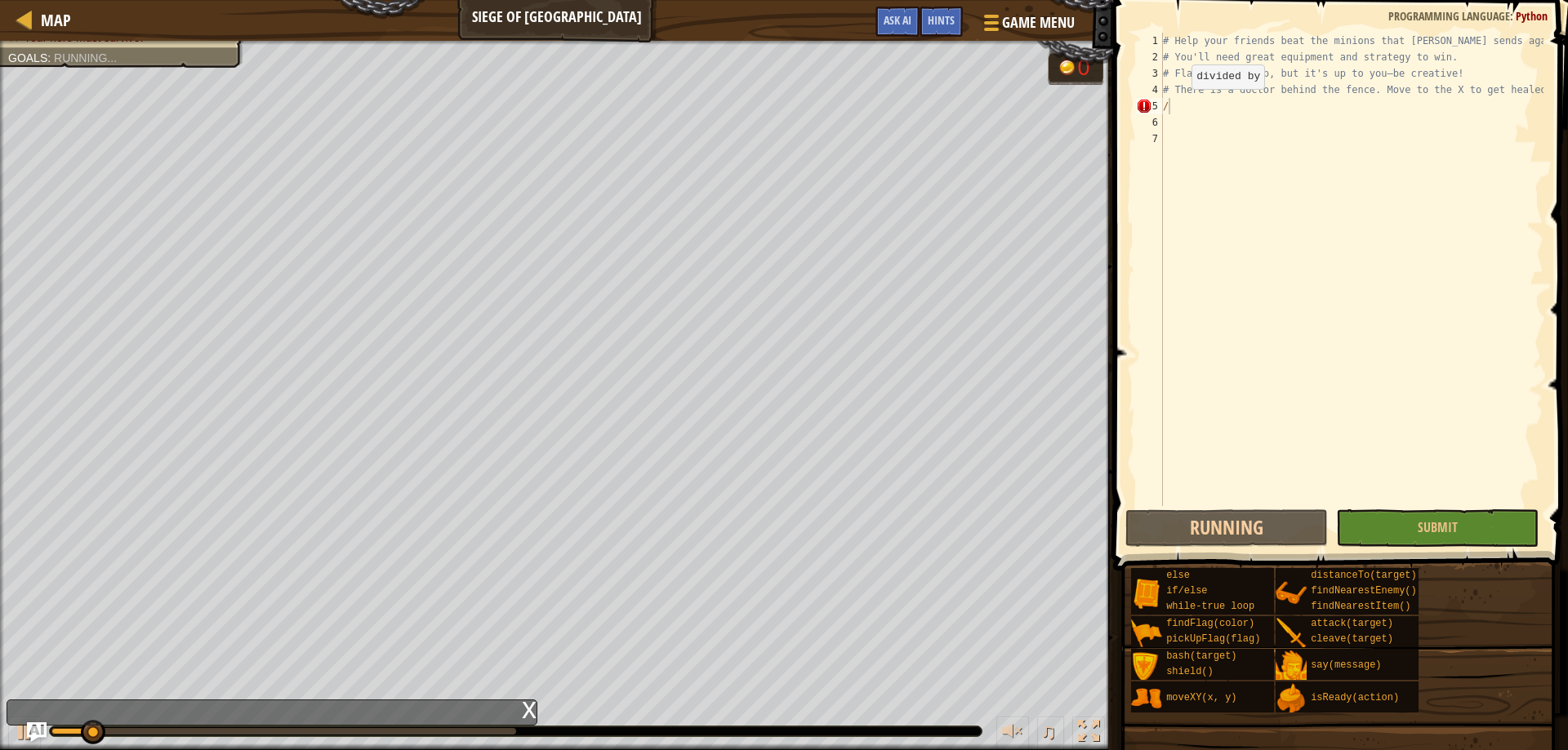
click at [1177, 105] on div "# Help your friends beat the minions that Thoktar sends against you. # You'll n…" at bounding box center [1351, 285] width 384 height 506
type textarea "# There is a doctor behind the fence. Move to the X to get healed"
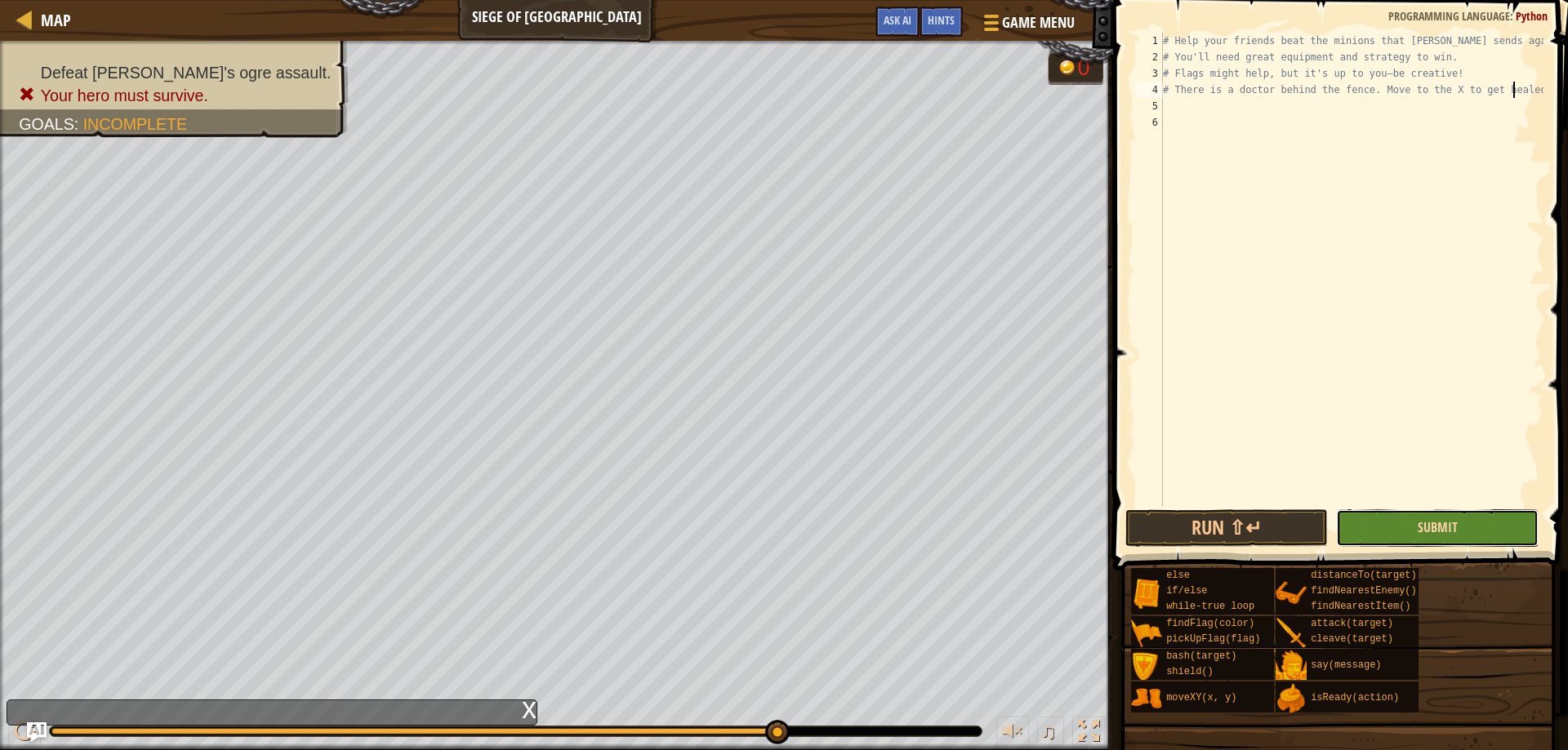
click at [1431, 524] on span "Submit" at bounding box center [1436, 527] width 40 height 18
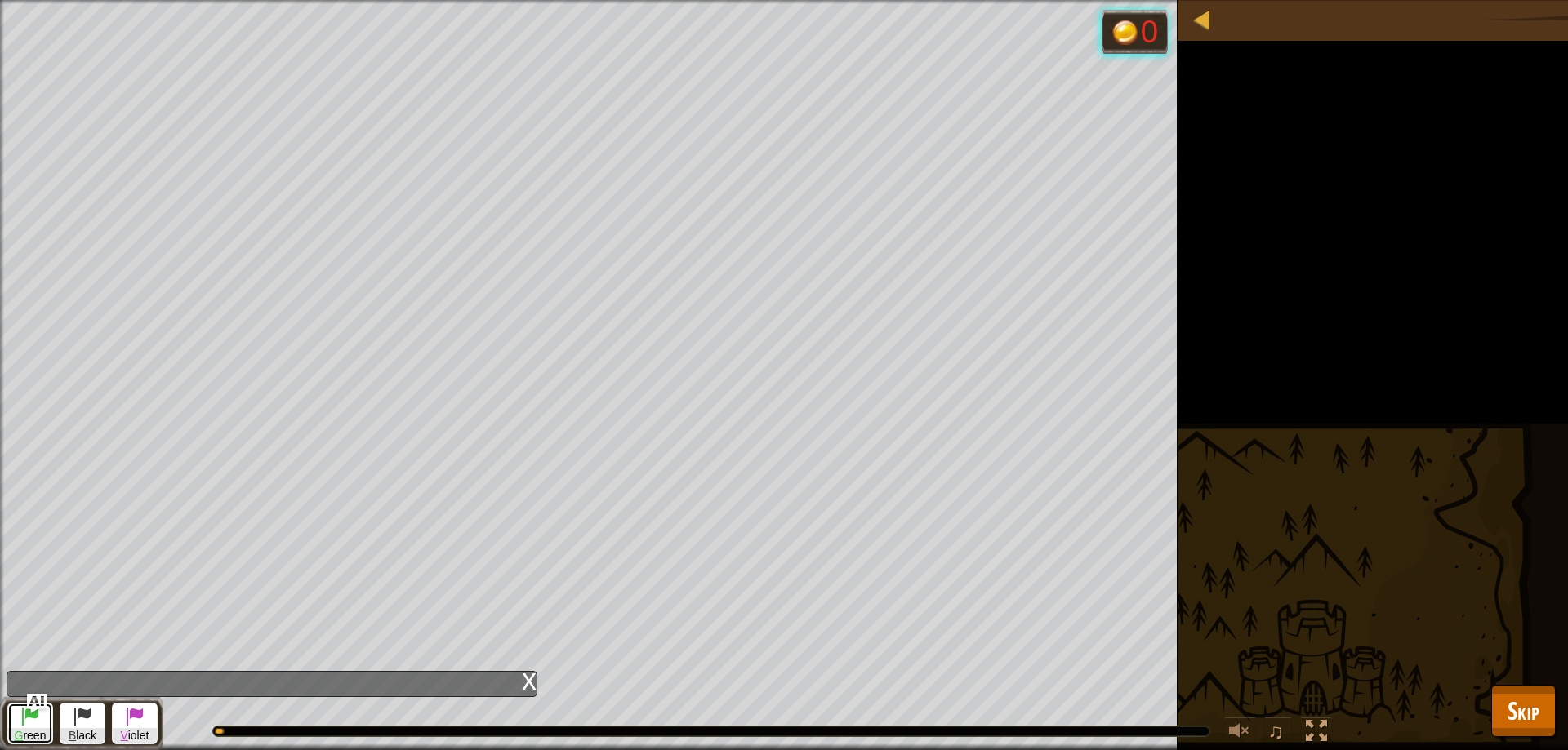
drag, startPoint x: 36, startPoint y: 716, endPoint x: 114, endPoint y: 671, distance: 90.0
click at [36, 715] on span at bounding box center [30, 716] width 19 height 19
click at [1520, 696] on span "Skip" at bounding box center [1523, 710] width 32 height 34
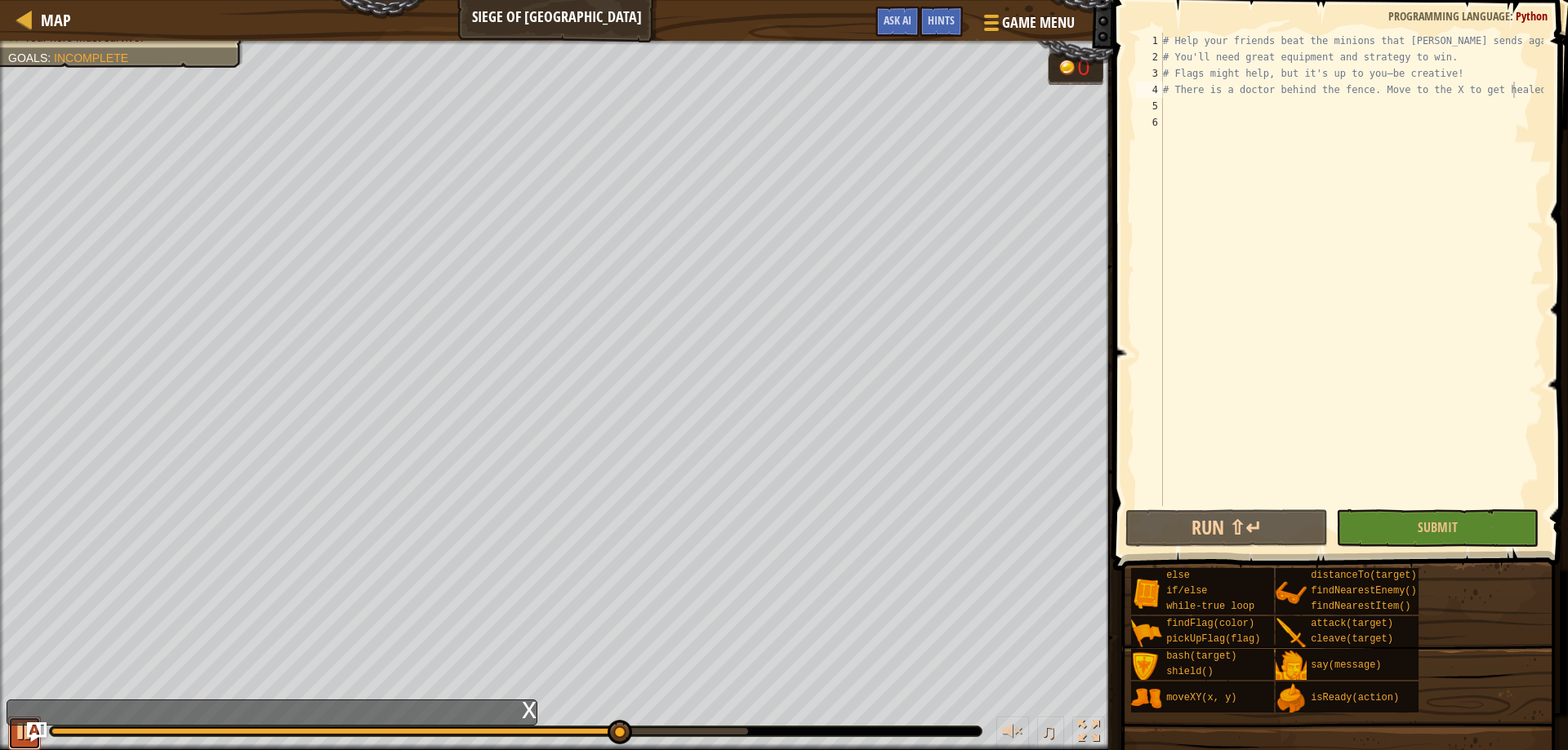
click at [25, 736] on div at bounding box center [25, 731] width 21 height 21
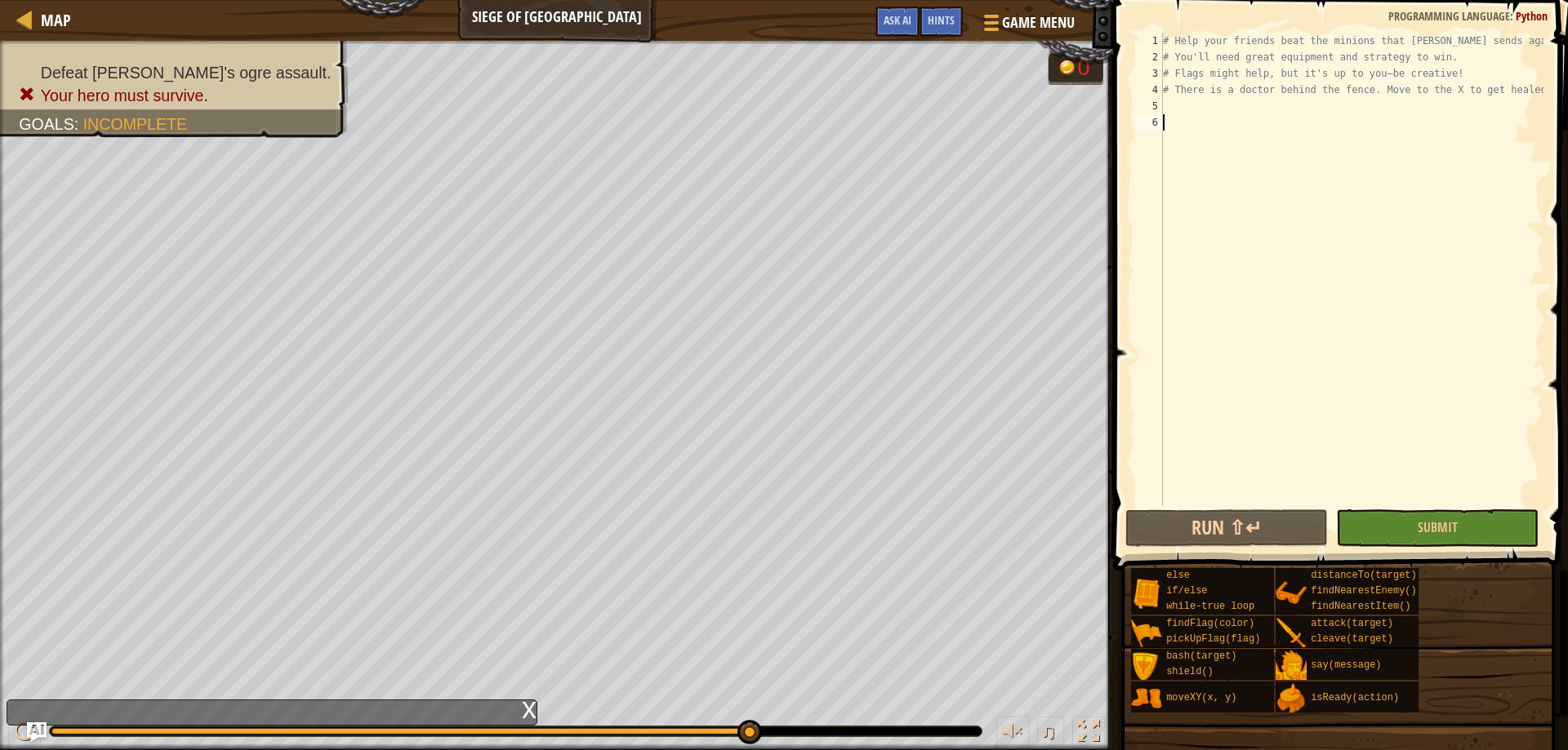
click at [1192, 118] on div "# Help your friends beat the minions that [PERSON_NAME] sends against you. # Yo…" at bounding box center [1351, 285] width 384 height 506
click at [1191, 103] on div "# Help your friends beat the minions that [PERSON_NAME] sends against you. # Yo…" at bounding box center [1351, 285] width 384 height 506
type textarea "y"
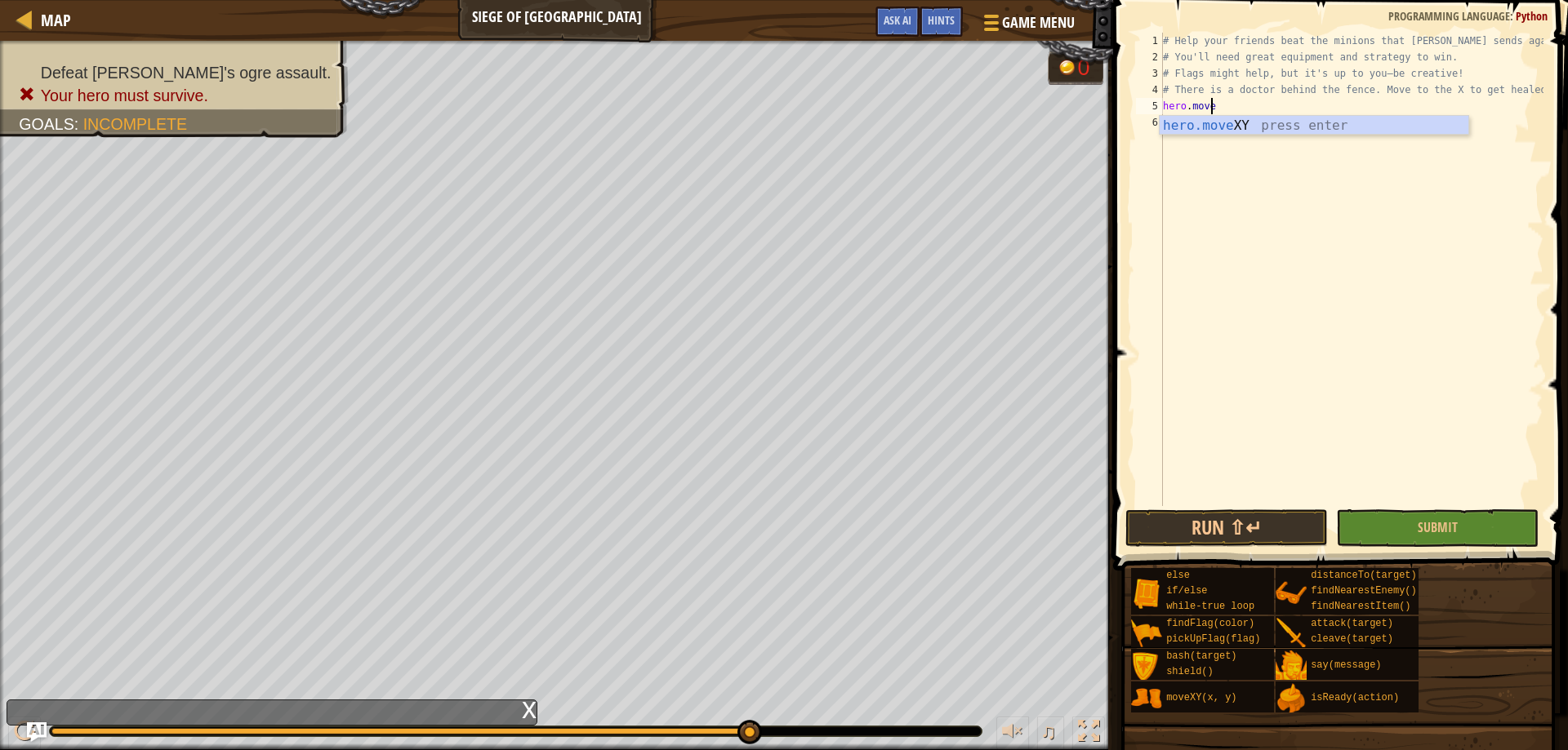
scroll to position [7, 4]
click at [1219, 122] on div "hero.move XY press enter" at bounding box center [1314, 145] width 309 height 59
click at [1248, 103] on div "# Help your friends beat the minions that Thoktar sends against you. # You'll n…" at bounding box center [1351, 285] width 384 height 506
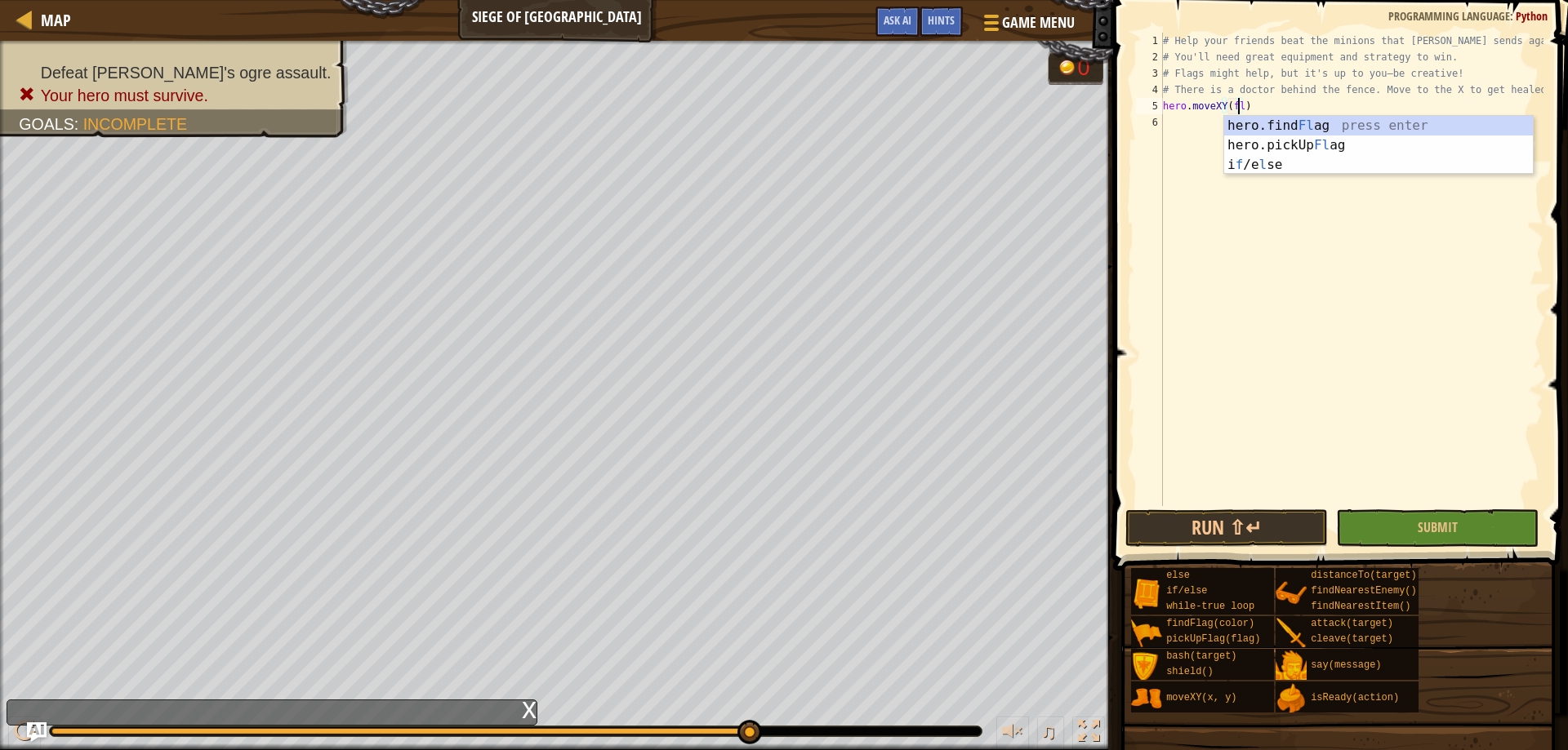
scroll to position [7, 6]
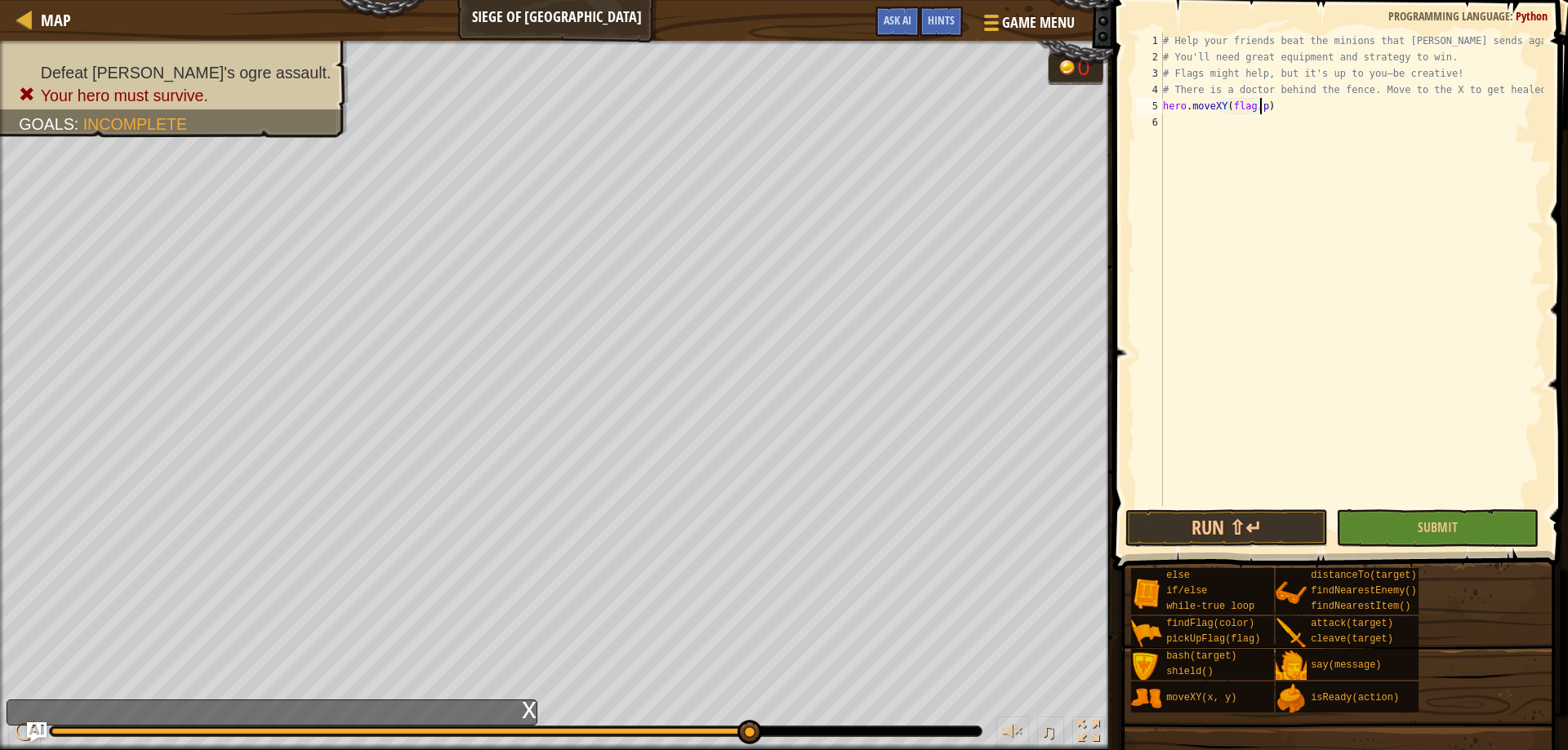
type textarea "hero.moveXY(flag.pos)"
click at [1309, 111] on div "# Help your friends beat the minions that Thoktar sends against you. # You'll n…" at bounding box center [1351, 285] width 384 height 506
click at [1301, 144] on div "hero.move XY press enter" at bounding box center [1314, 161] width 309 height 59
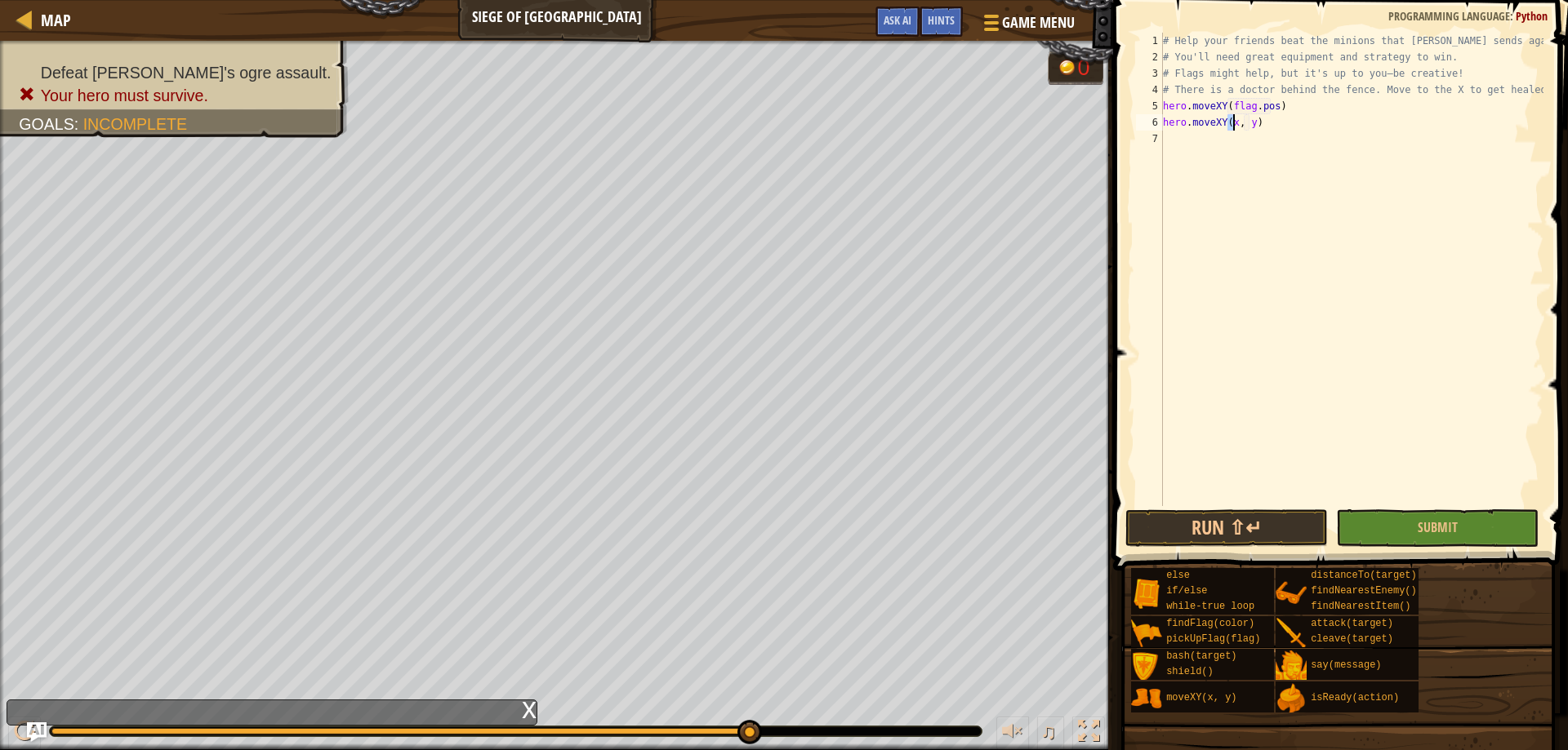
click at [1251, 123] on div "# Help your friends beat the minions that Thoktar sends against you. # You'll n…" at bounding box center [1351, 285] width 384 height 506
click at [1248, 513] on button "Run ⇧↵" at bounding box center [1225, 528] width 202 height 38
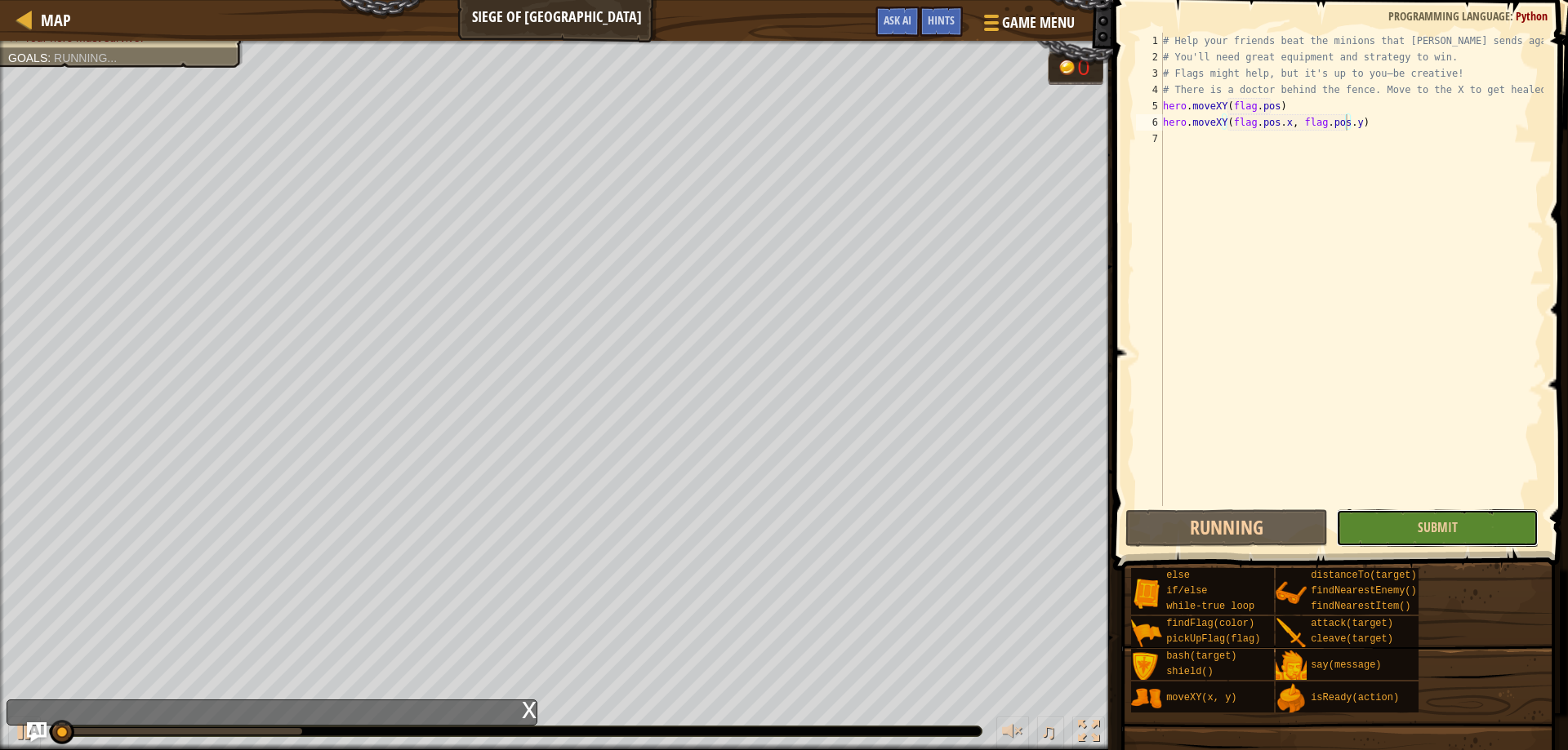
click at [1416, 522] on button "Submit" at bounding box center [1436, 528] width 202 height 38
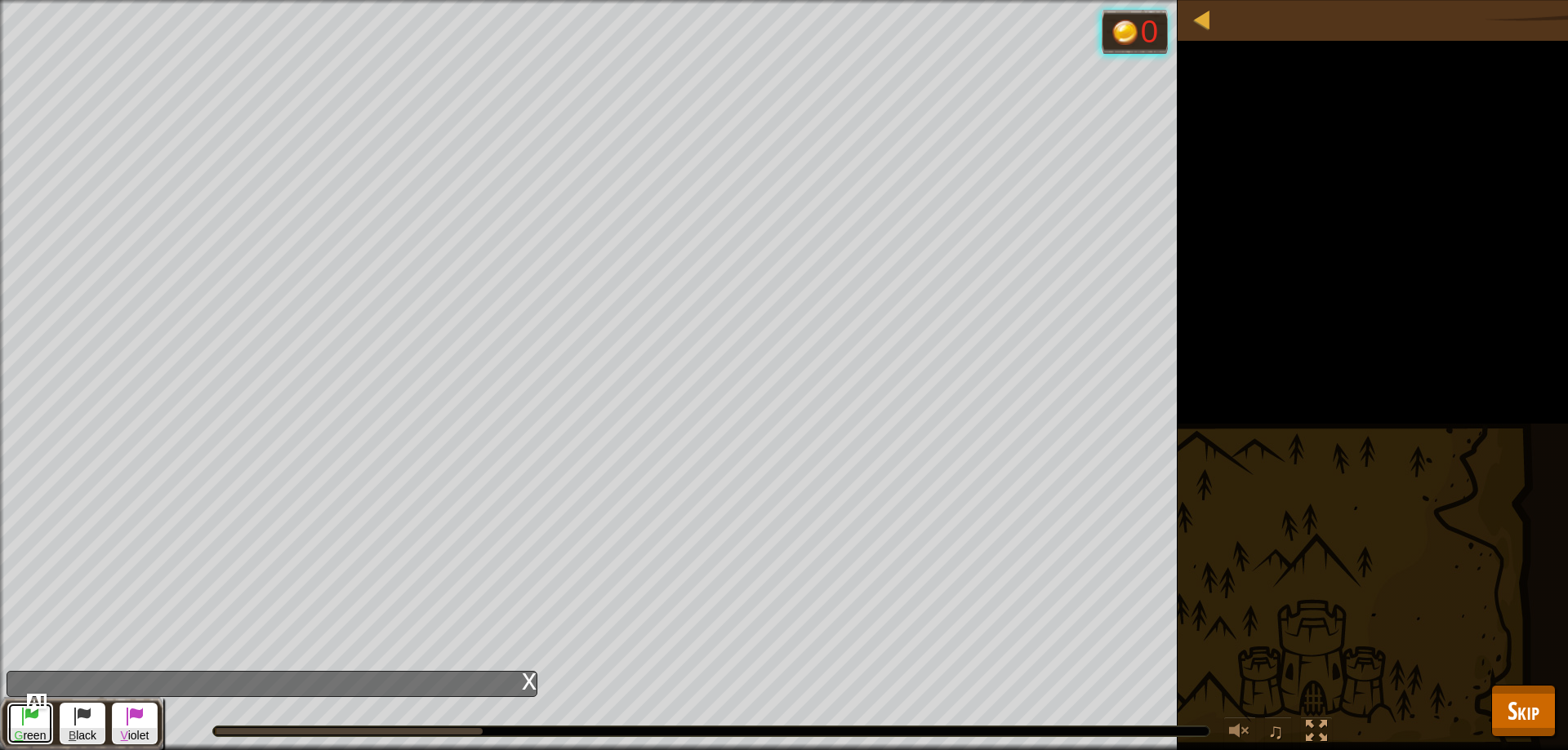
click at [28, 719] on span at bounding box center [30, 716] width 19 height 19
click at [1542, 716] on button "Skip" at bounding box center [1523, 710] width 64 height 52
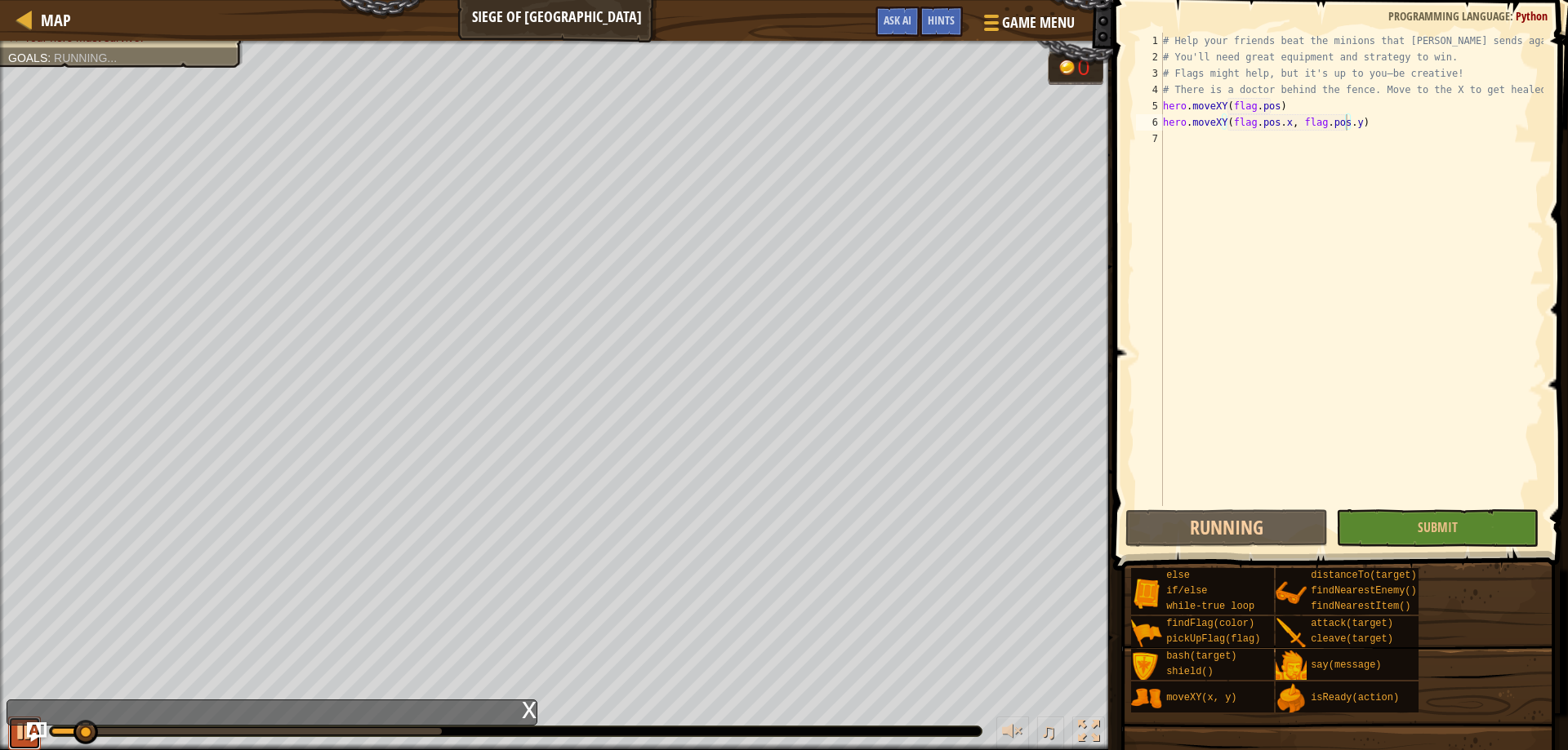
click at [26, 736] on div at bounding box center [25, 731] width 21 height 21
click at [34, 726] on img "Ask AI" at bounding box center [37, 731] width 21 height 21
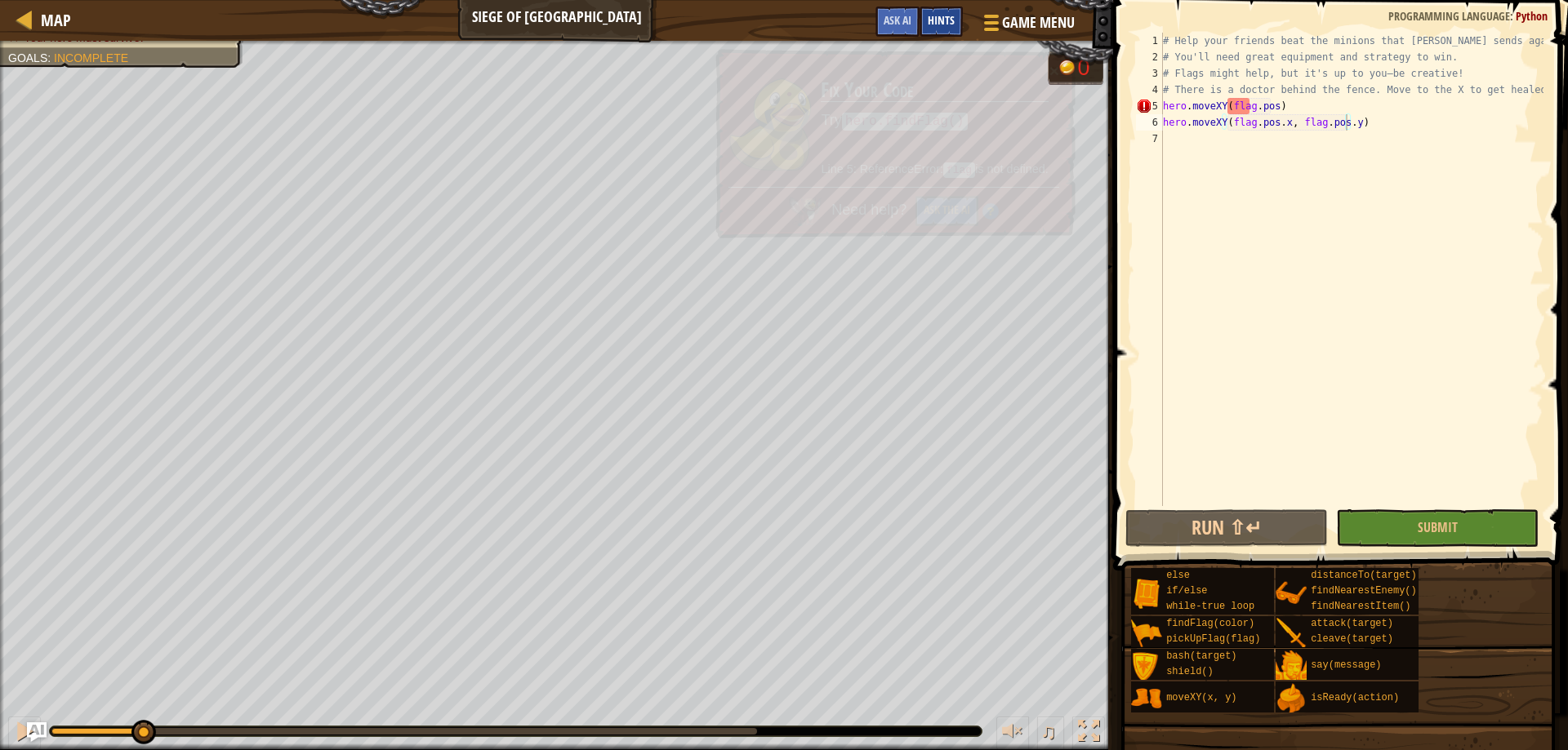
click at [921, 23] on div "Hints" at bounding box center [940, 21] width 43 height 30
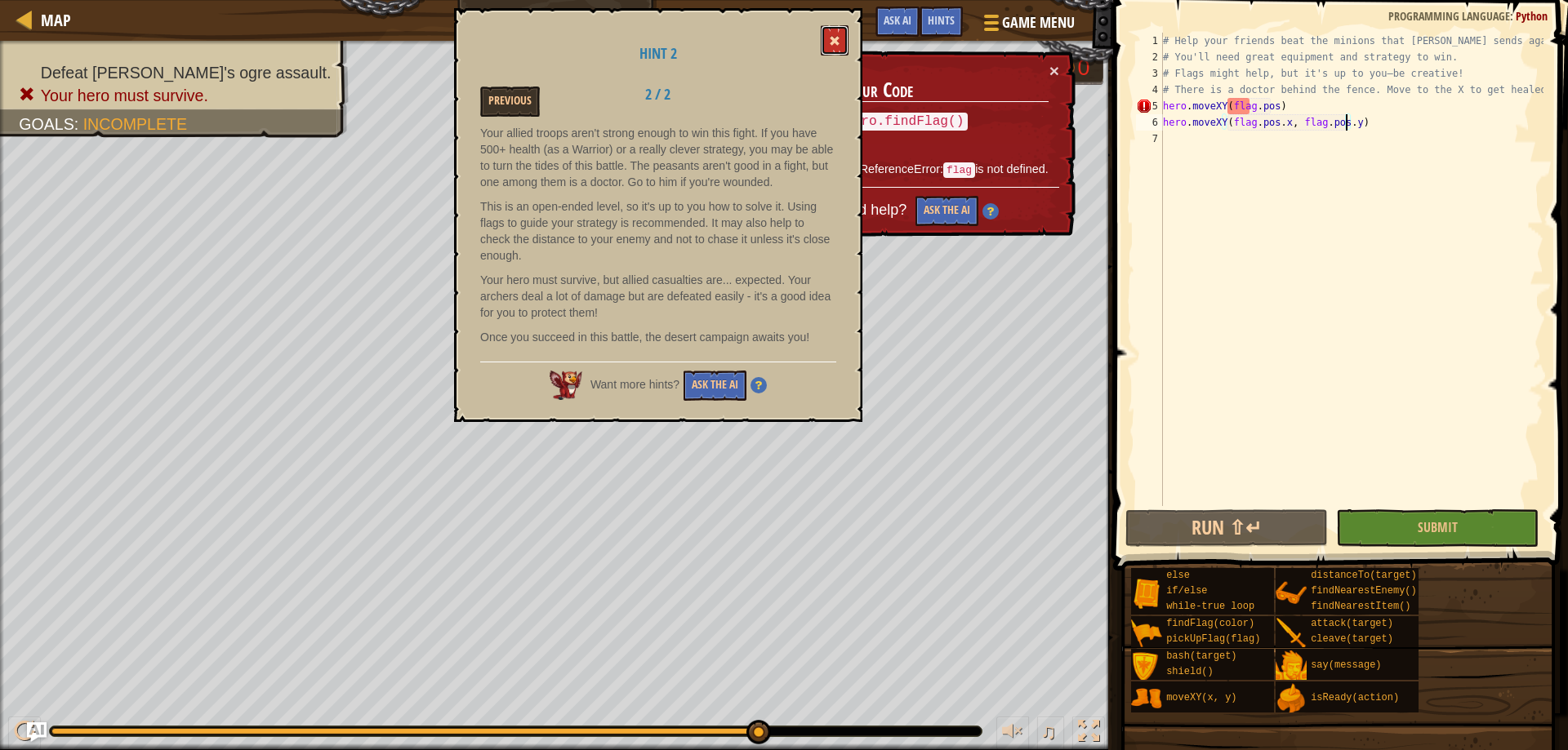
click at [844, 40] on button at bounding box center [833, 41] width 27 height 30
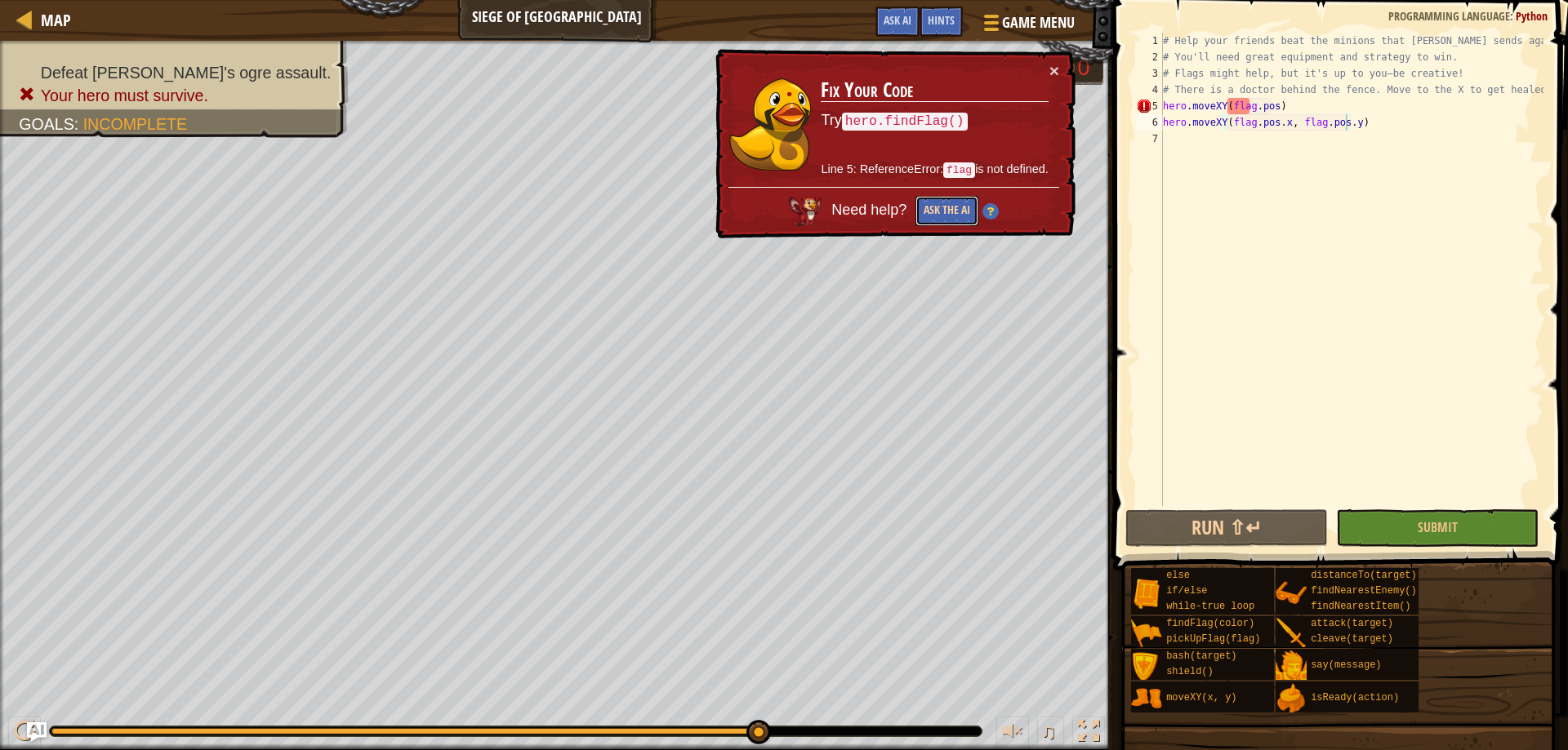
click at [954, 206] on button "Ask the AI" at bounding box center [946, 211] width 63 height 30
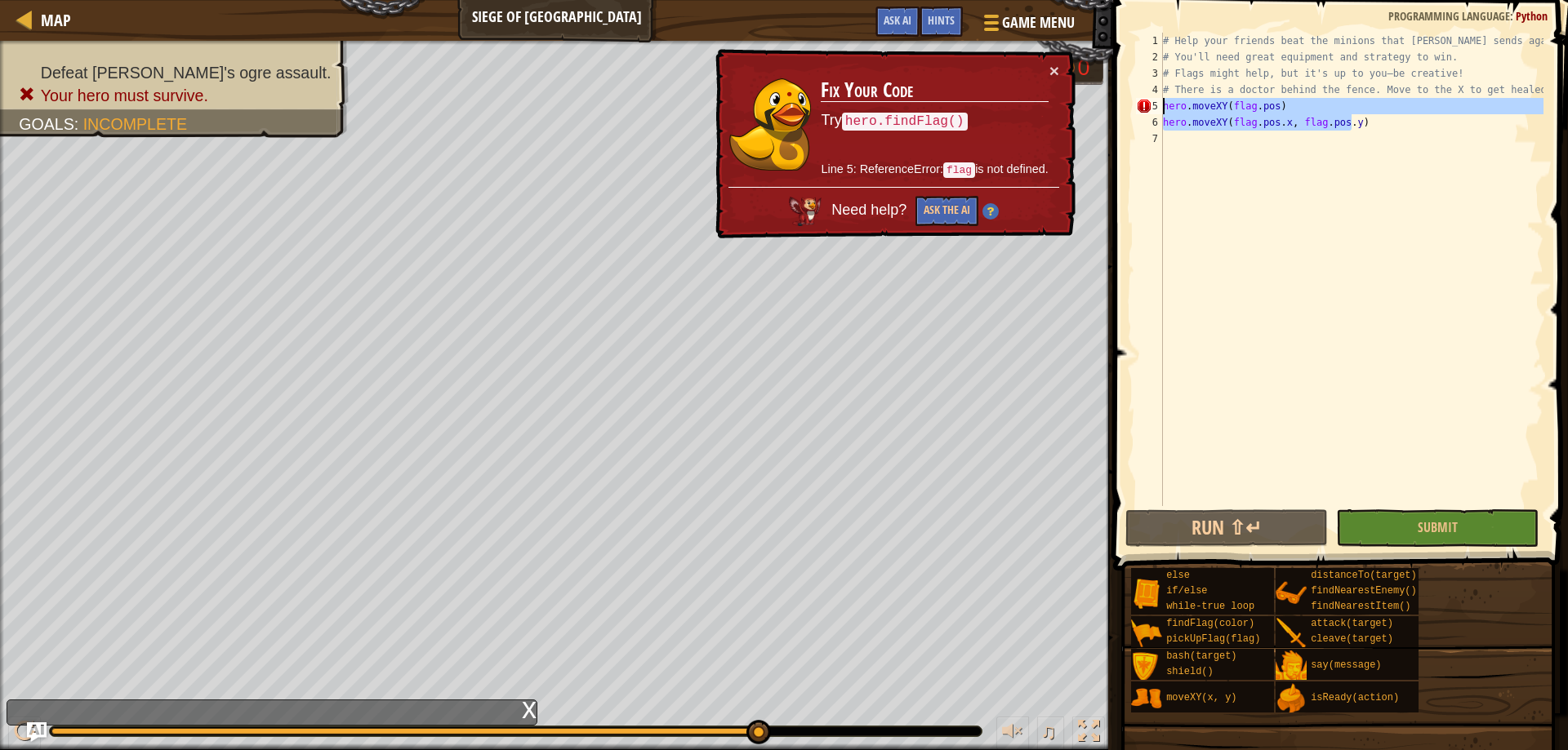
drag, startPoint x: 1372, startPoint y: 125, endPoint x: 1162, endPoint y: 104, distance: 211.0
click at [1162, 104] on div "hero.moveXY(flag.pos.x, flag.pos.y) 1 2 3 4 5 6 7 # Help your friends beat the …" at bounding box center [1338, 269] width 411 height 473
type textarea "hero.moveXY(flag.pos) hero.moveXY(flag.pos.x, flag.pos.y)"
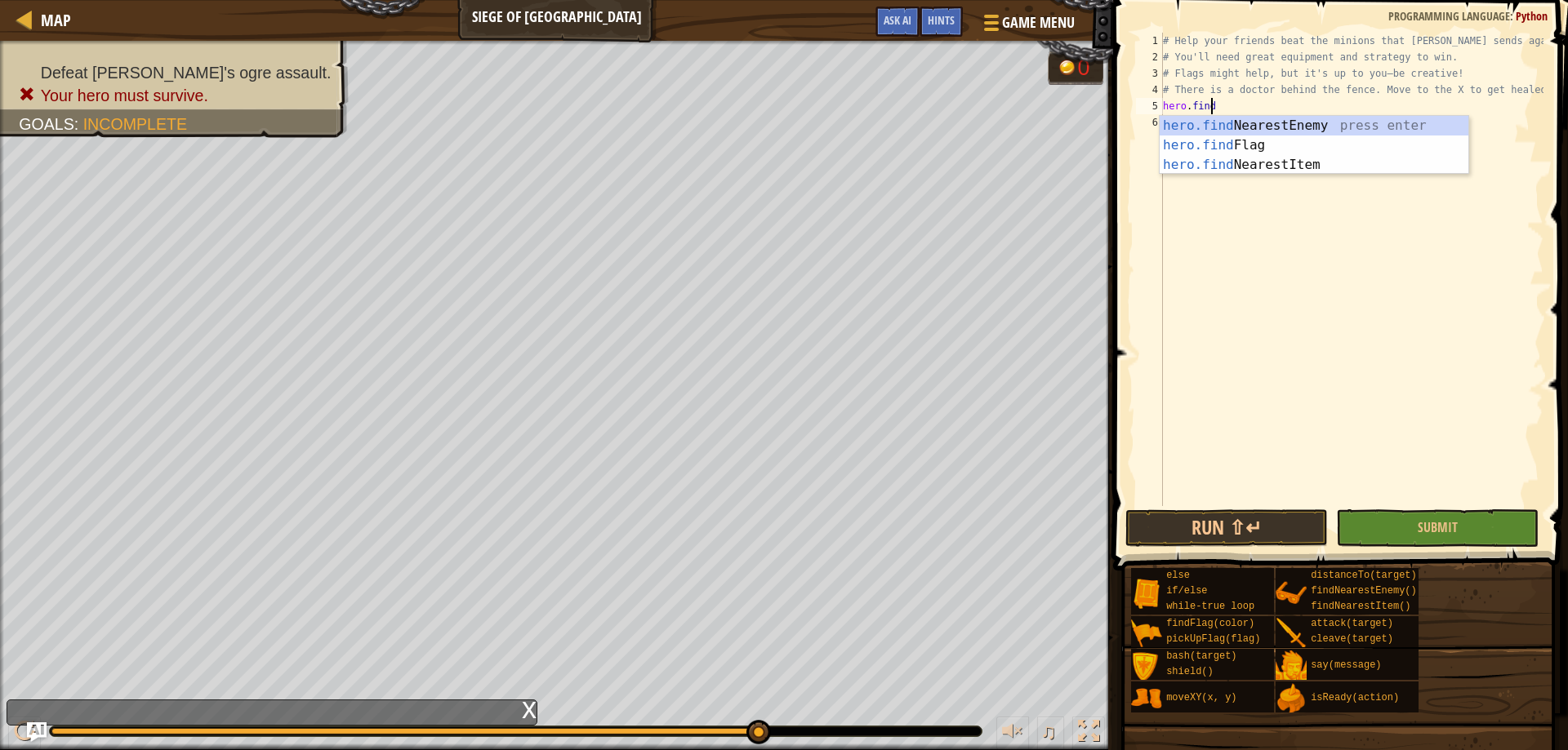
scroll to position [7, 4]
click at [1307, 140] on div "hero.find NearestEnemy press enter hero.find Flag press enter hero.find Nearest…" at bounding box center [1314, 164] width 309 height 98
type textarea "flag = hero.findFlag("green")"
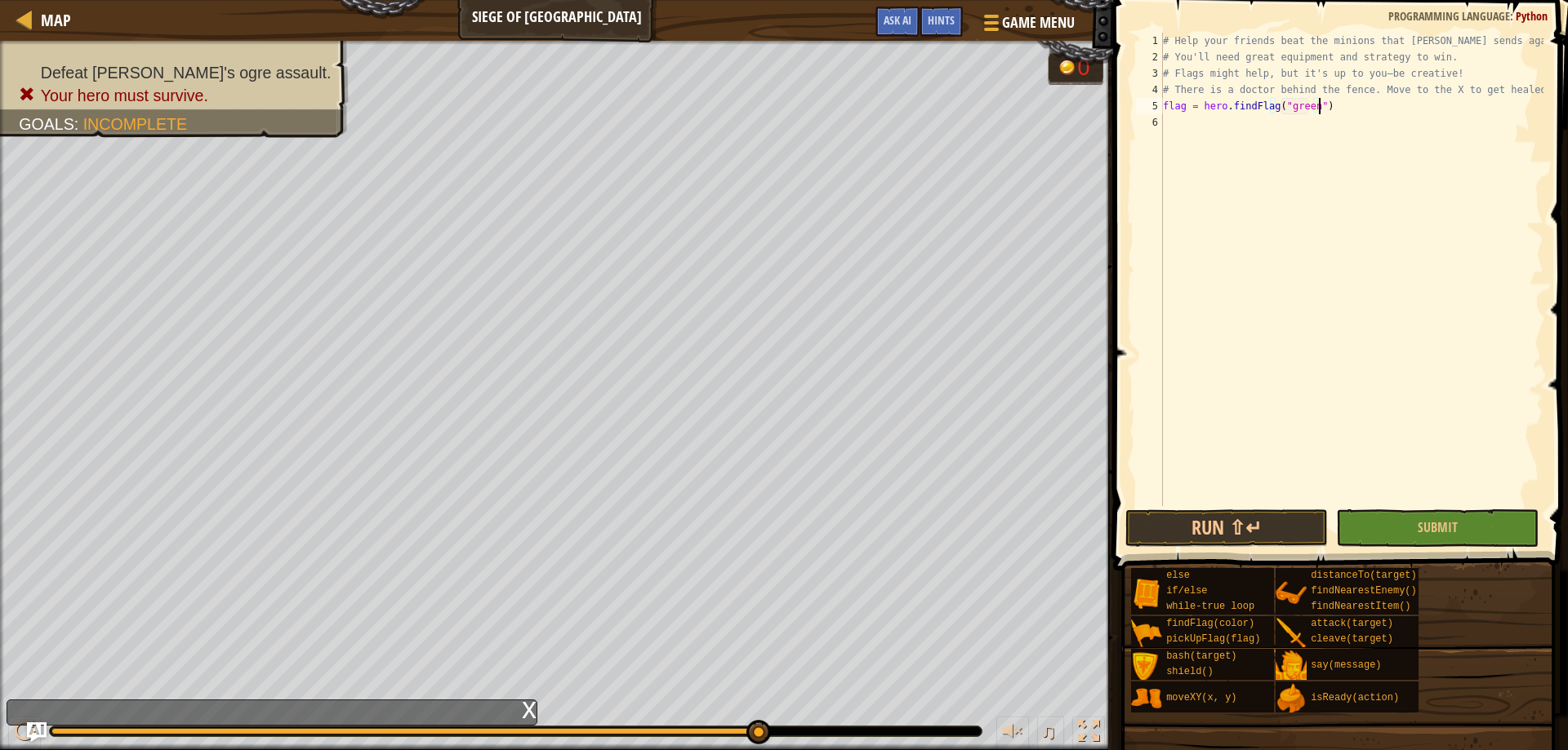
click at [1346, 110] on div "# Help your friends beat the minions that [PERSON_NAME] sends against you. # Yo…" at bounding box center [1351, 285] width 384 height 506
click at [1310, 142] on div "hero.move XY press enter" at bounding box center [1314, 161] width 309 height 59
type textarea "hero.moveXY(x, y)"
click at [16, 728] on div at bounding box center [25, 731] width 21 height 21
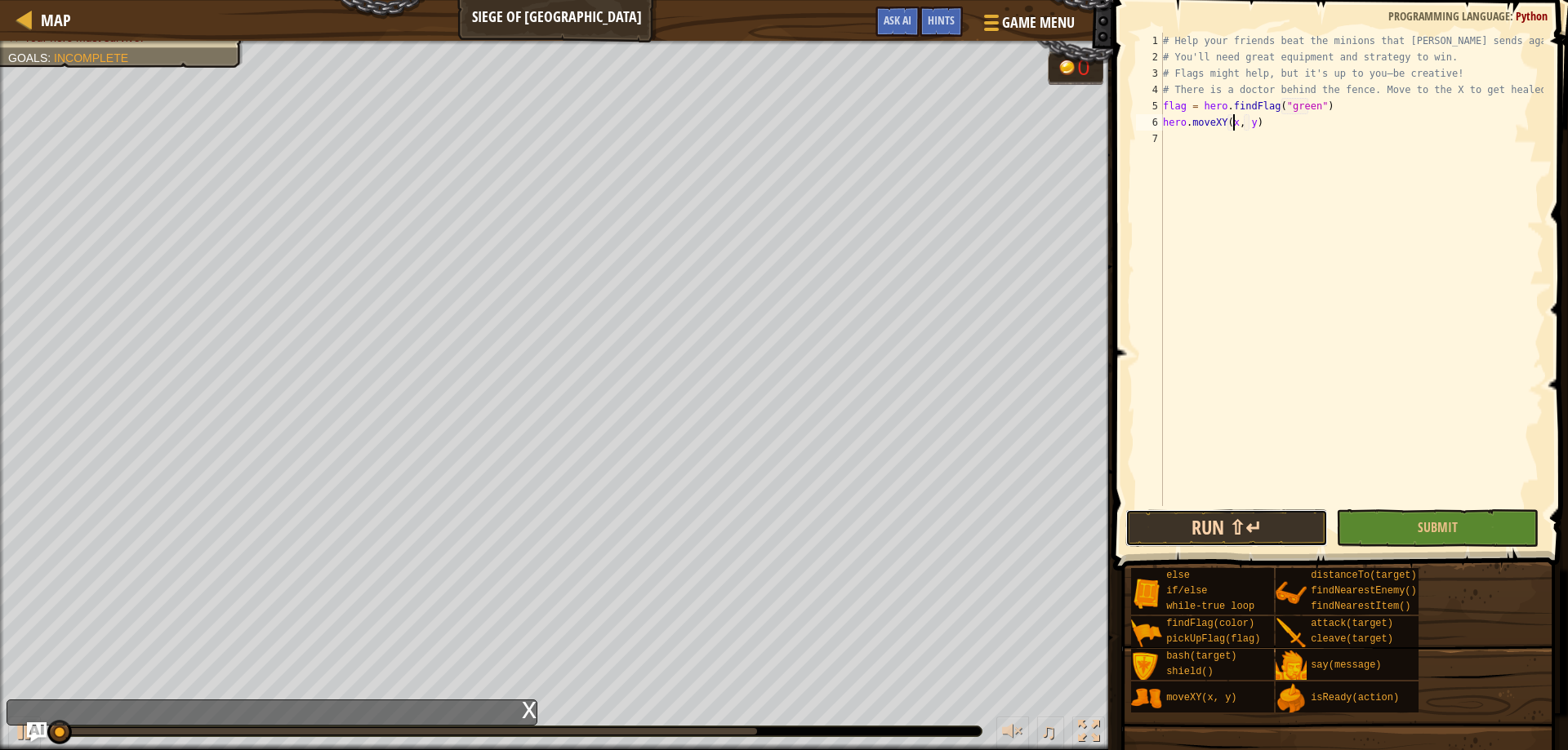
click at [1194, 516] on button "Run ⇧↵" at bounding box center [1225, 528] width 202 height 38
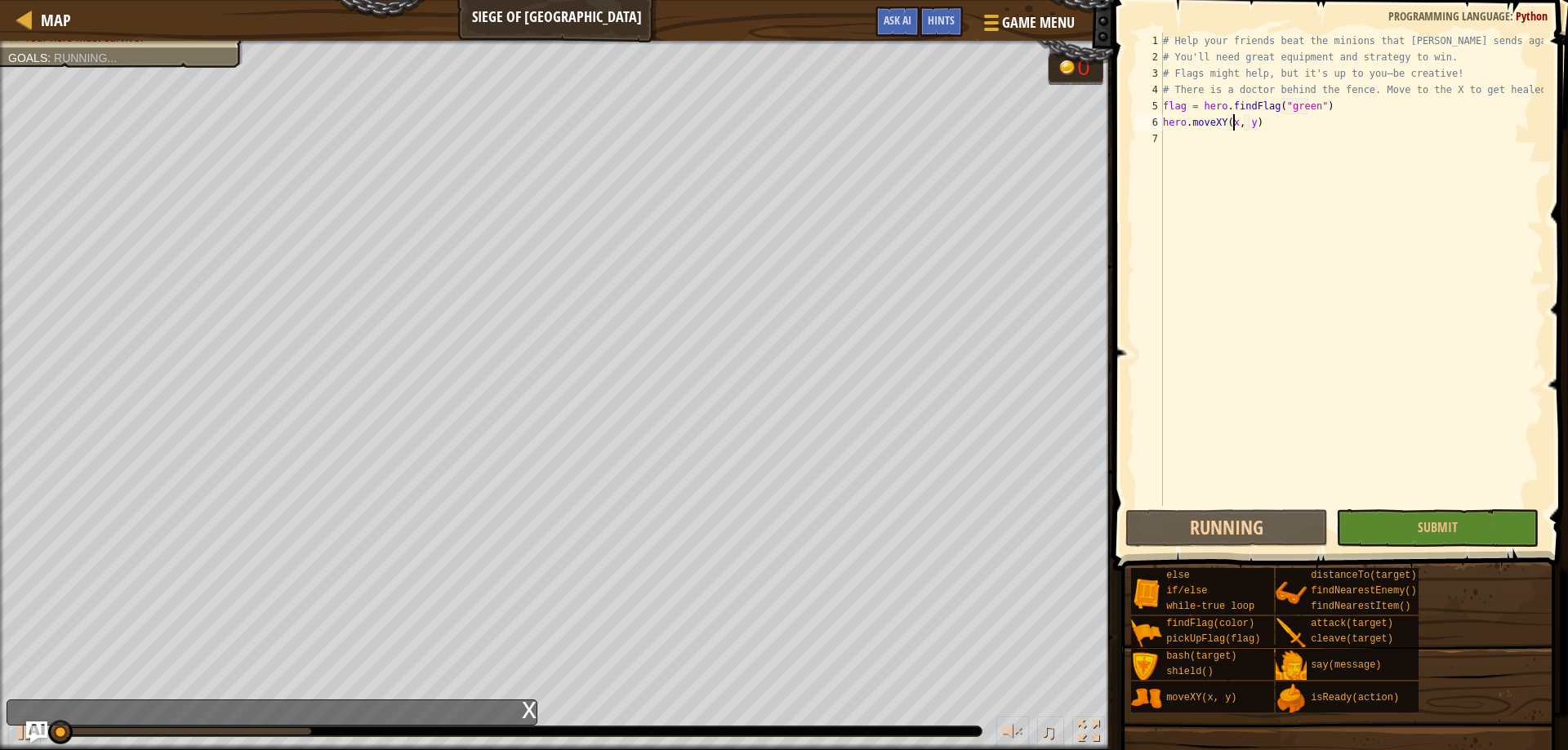
click at [27, 731] on img "Ask AI" at bounding box center [37, 731] width 21 height 21
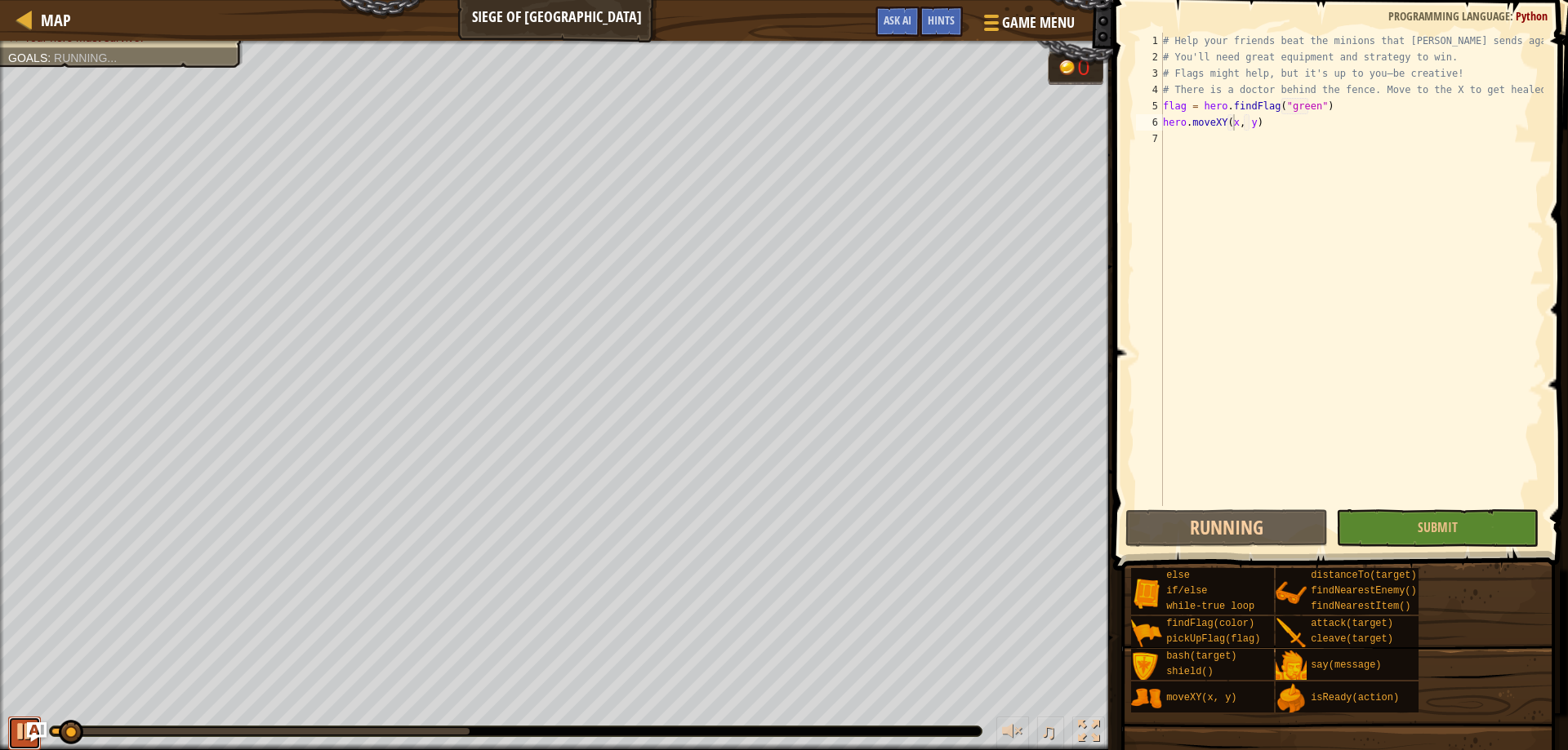
click at [20, 739] on div at bounding box center [25, 731] width 21 height 21
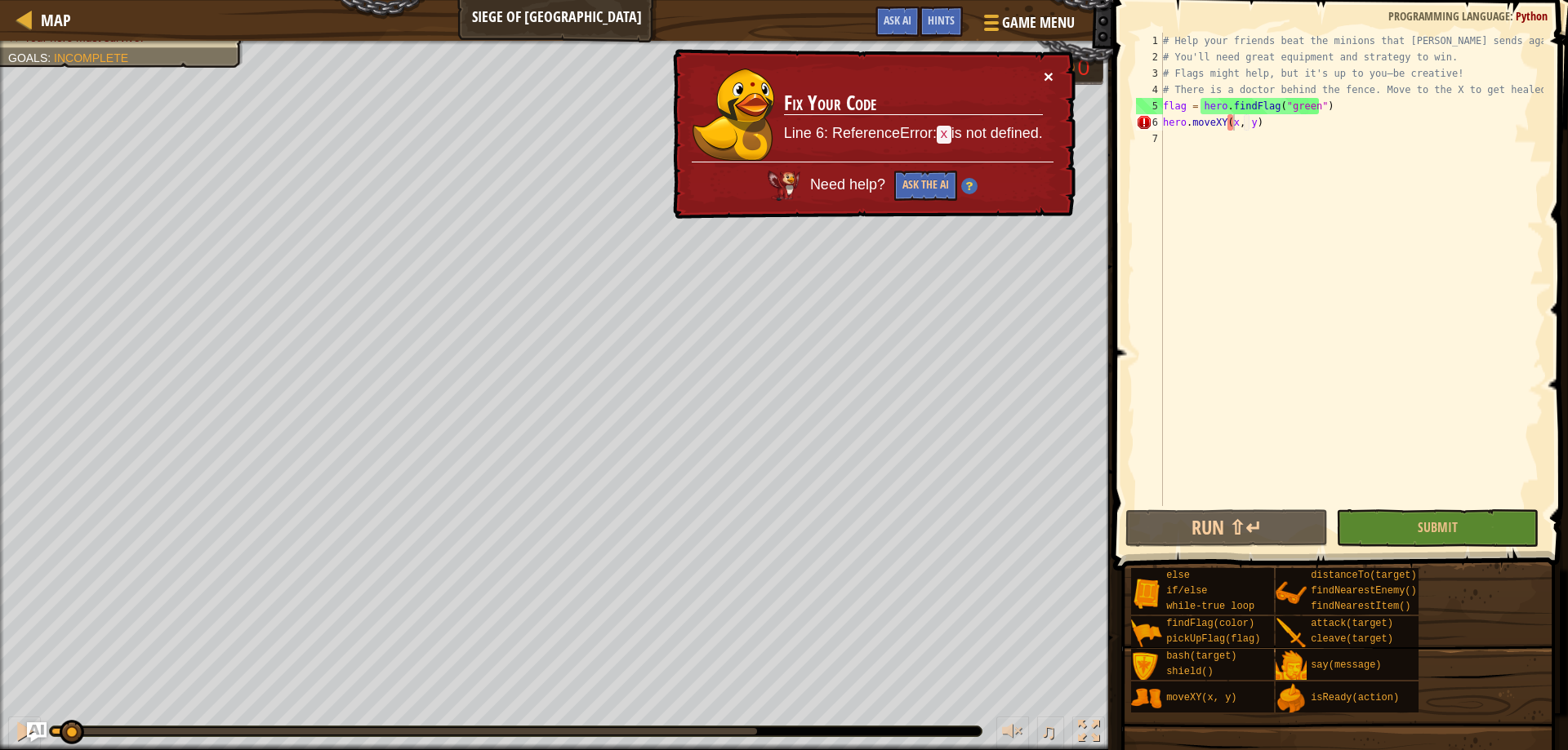
click at [1044, 73] on button "×" at bounding box center [1050, 79] width 11 height 17
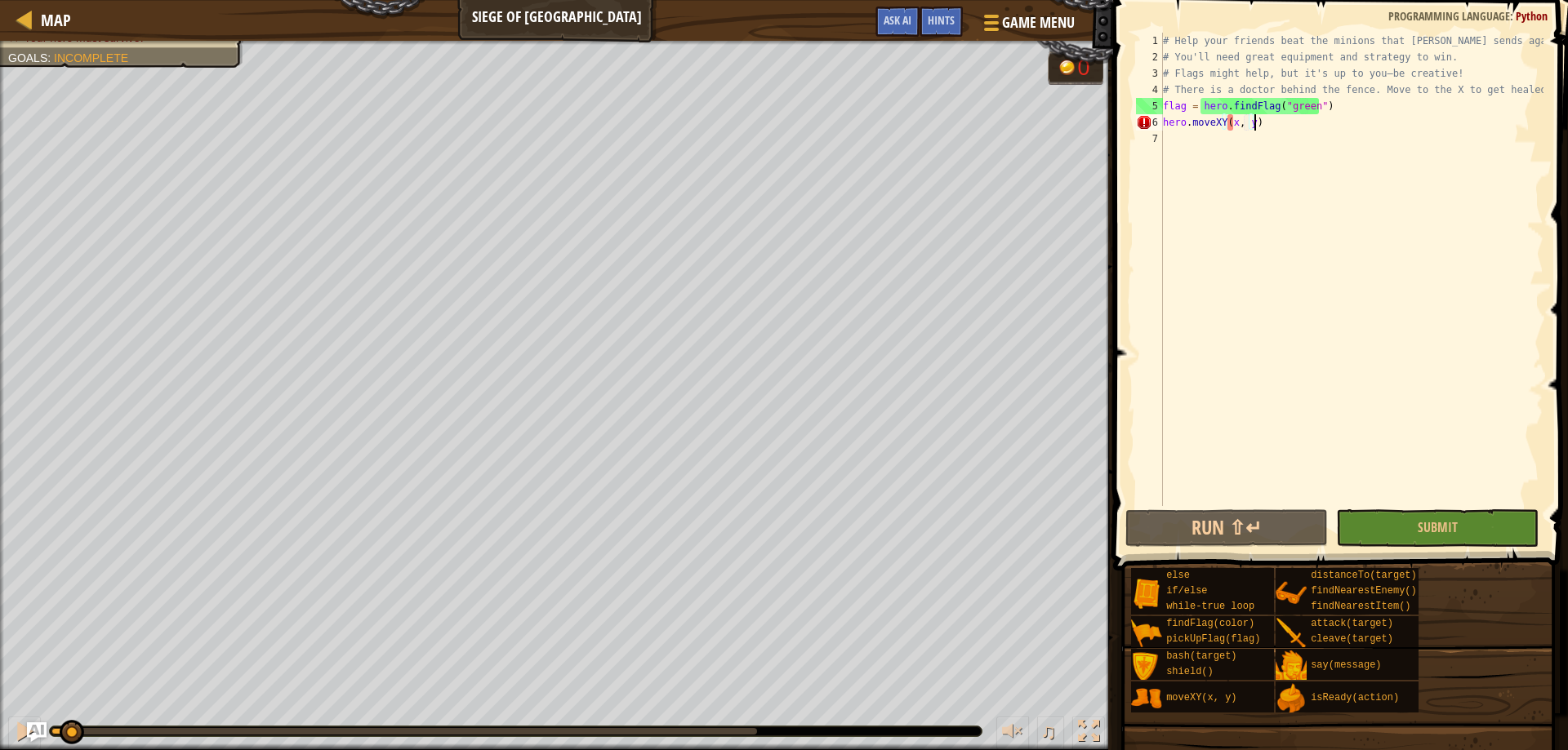
click at [1254, 129] on div "# Help your friends beat the minions that Thoktar sends against you. # You'll n…" at bounding box center [1351, 285] width 384 height 506
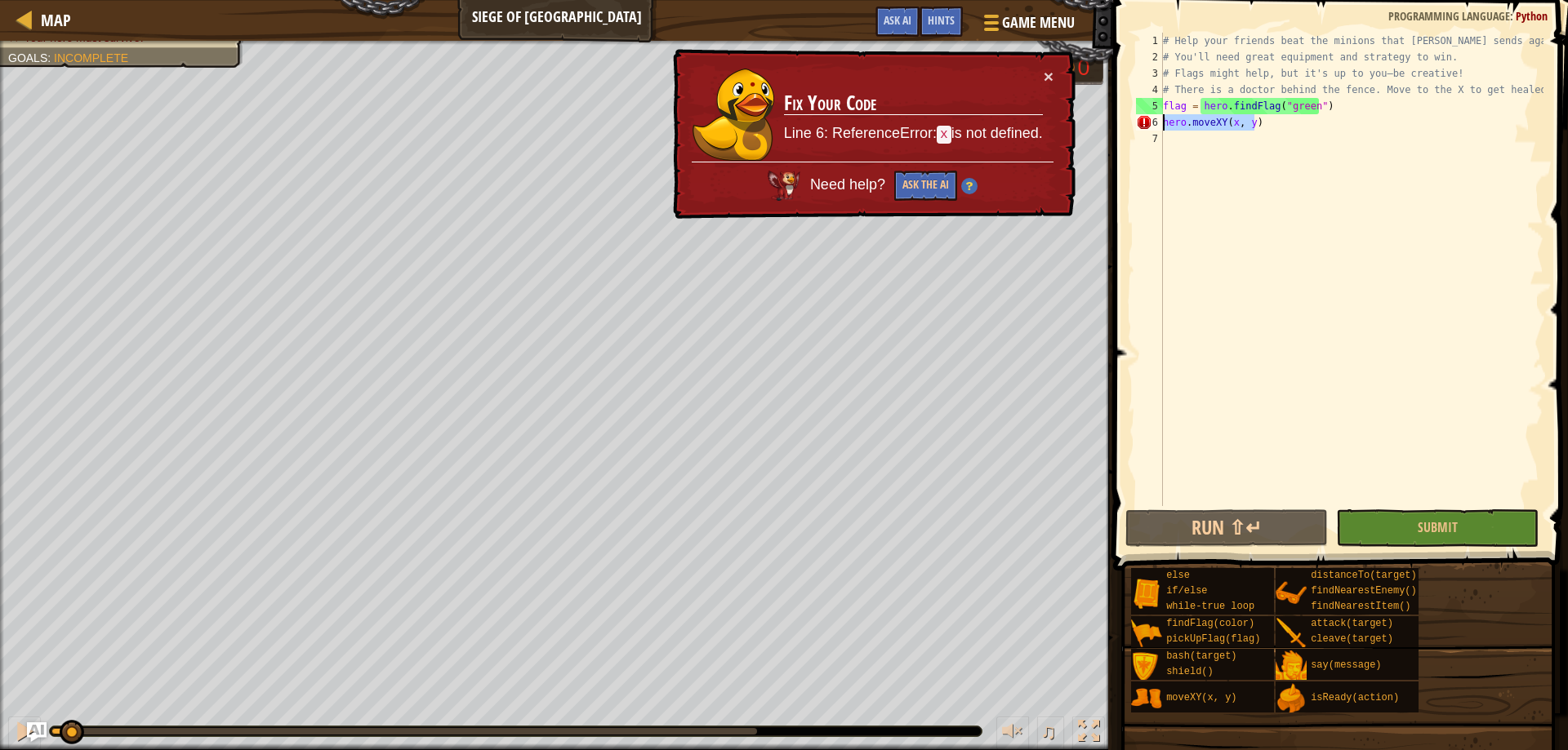
drag, startPoint x: 1270, startPoint y: 128, endPoint x: 1150, endPoint y: 127, distance: 120.0
click at [1150, 127] on div "hero.moveXY(x, y) 1 2 3 4 5 6 7 # Help your friends beat the minions that Thokt…" at bounding box center [1338, 269] width 411 height 473
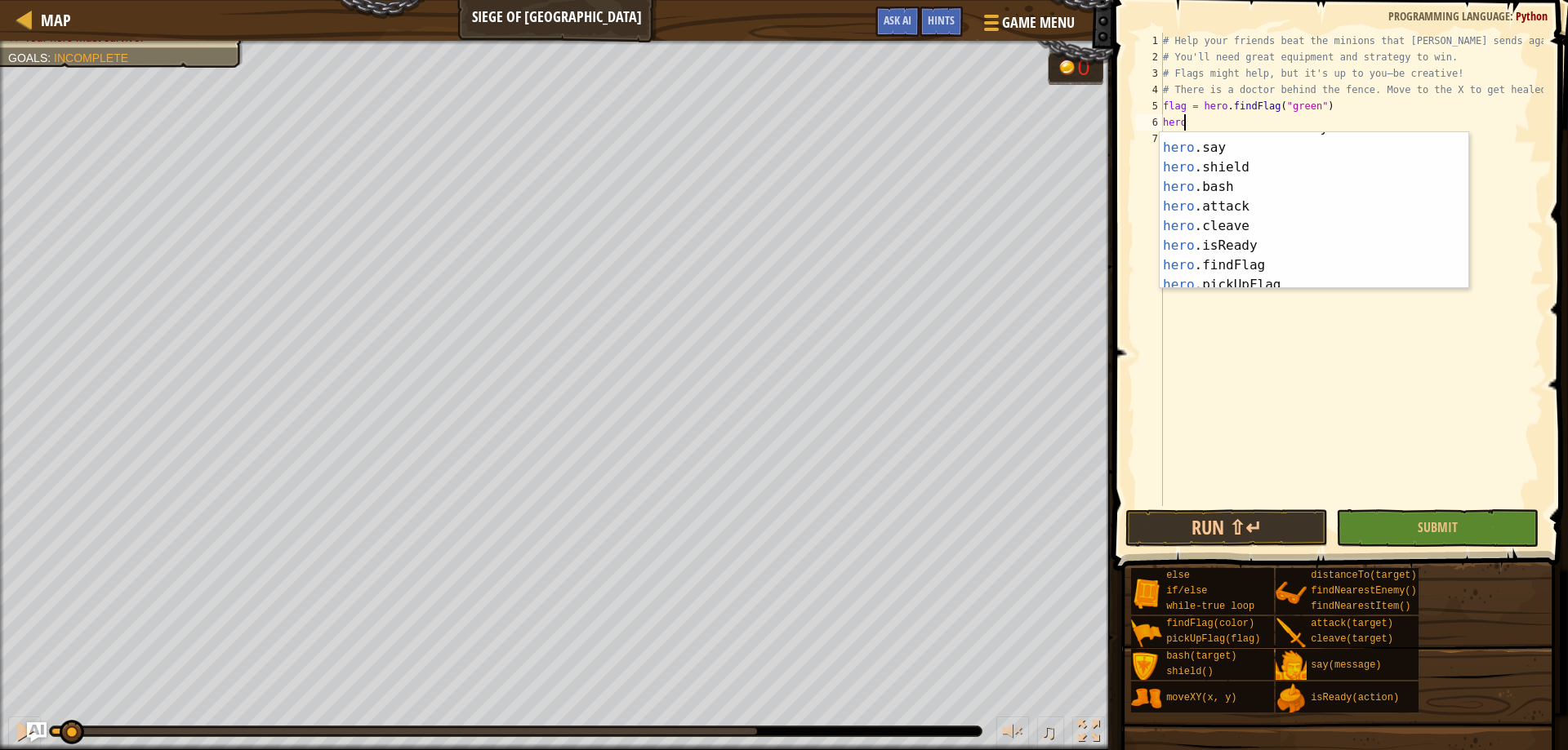
scroll to position [0, 0]
click at [1335, 146] on div "hero .moveXY press enter hero .findNearestEnemy press enter hero .say press ent…" at bounding box center [1308, 230] width 297 height 196
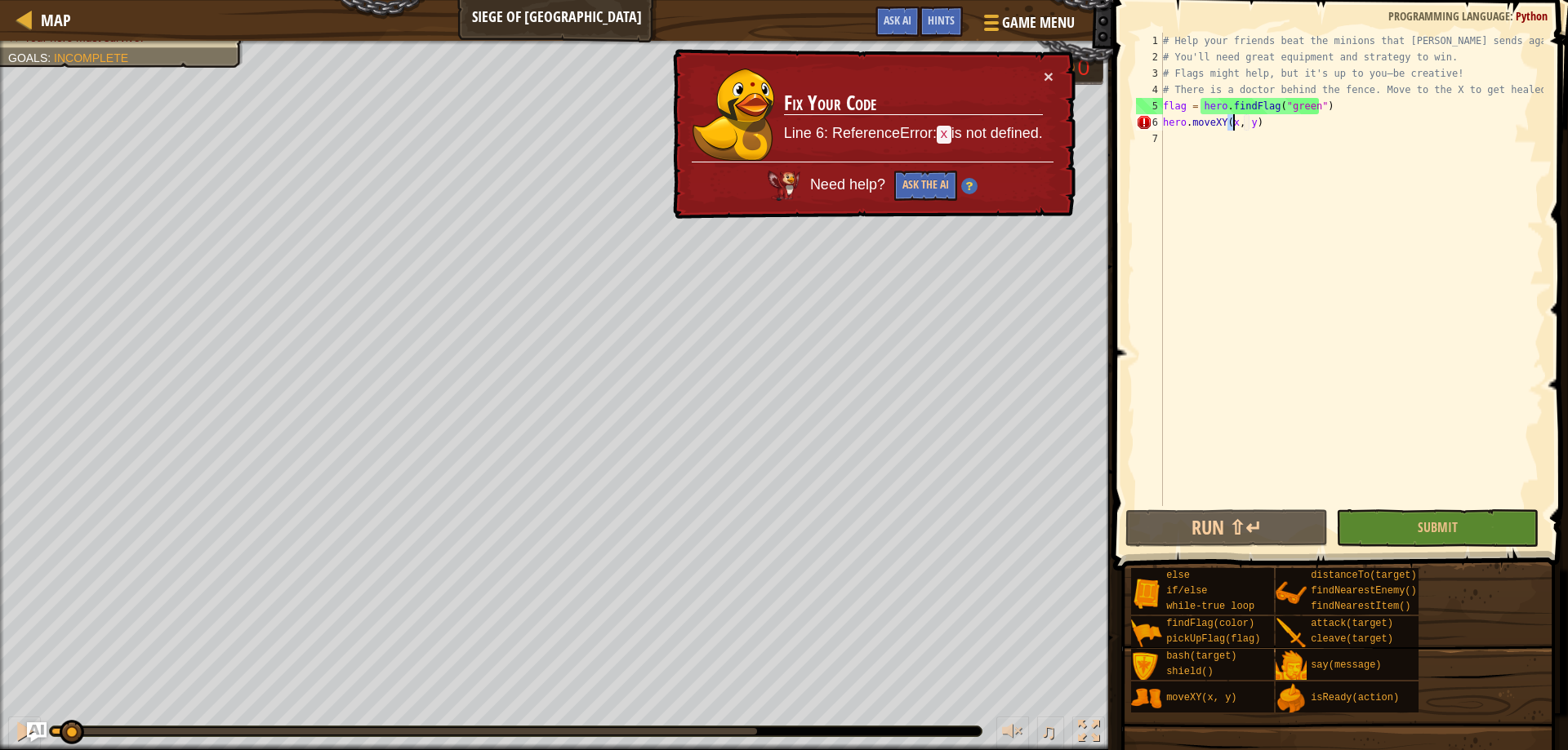
click at [1251, 125] on div "# Help your friends beat the minions that Thoktar sends against you. # You'll n…" at bounding box center [1351, 285] width 384 height 506
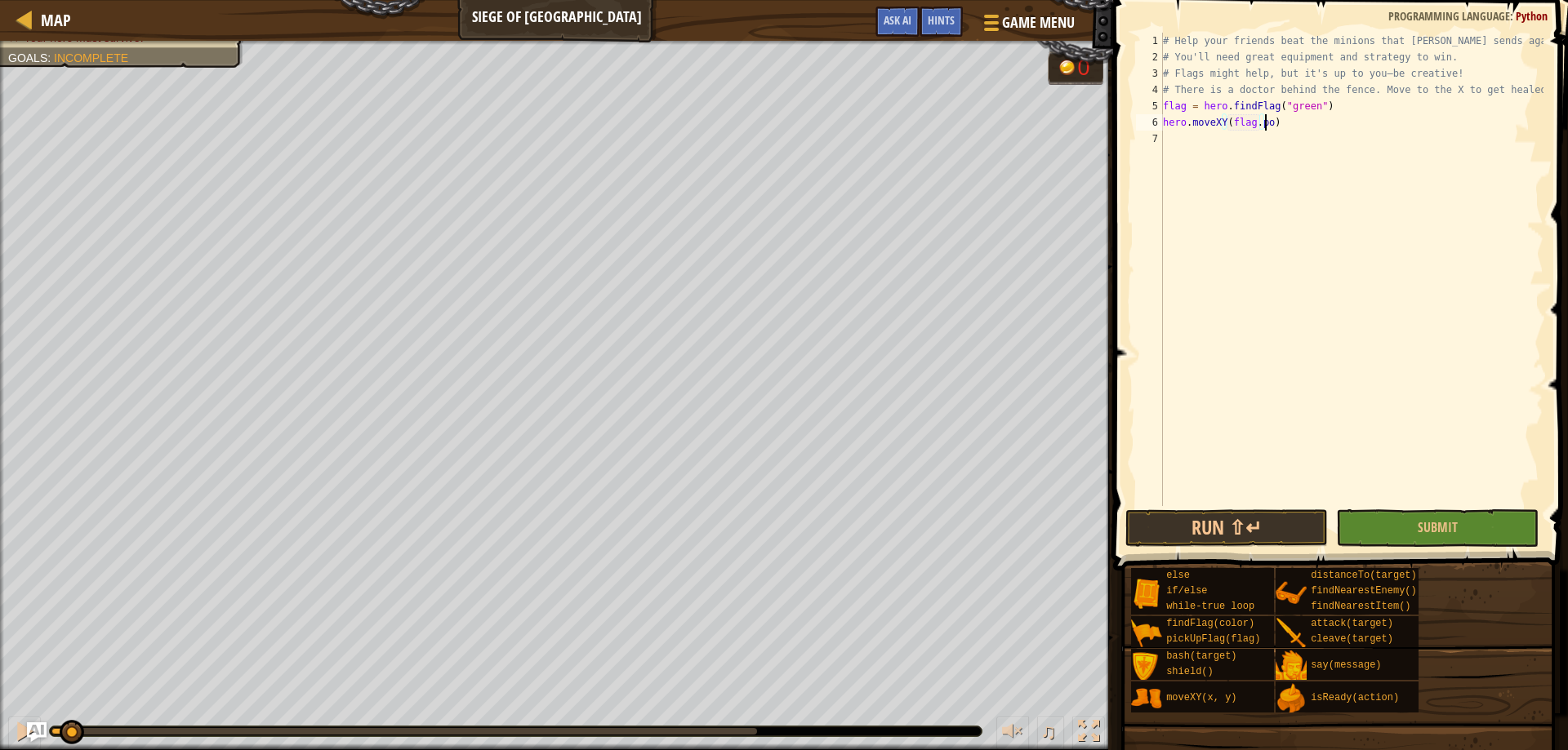
scroll to position [7, 9]
type textarea "hero.moveXY(flag.pos)"
click at [1392, 521] on button "Submit" at bounding box center [1436, 528] width 202 height 38
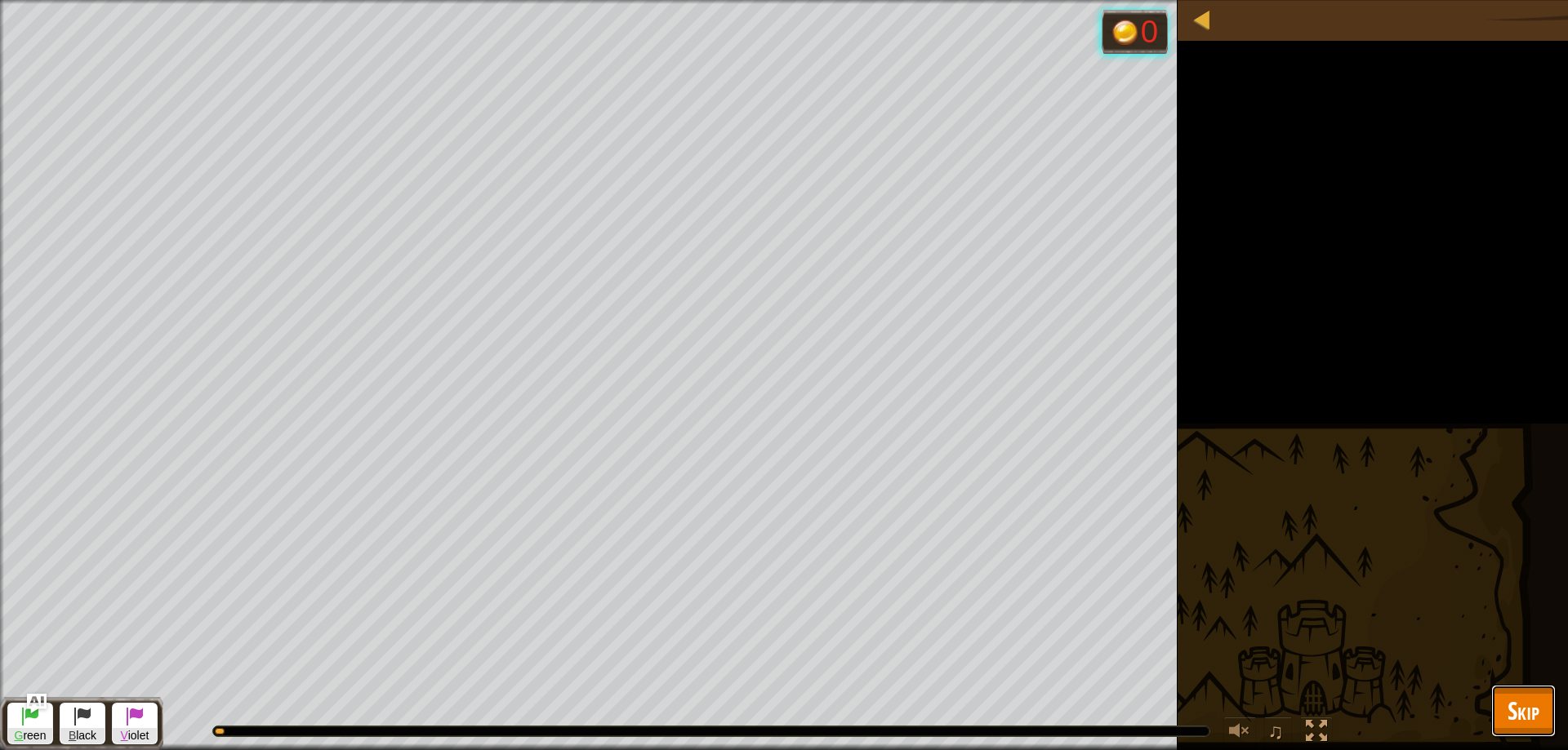
click at [1521, 726] on span "Skip" at bounding box center [1523, 710] width 32 height 34
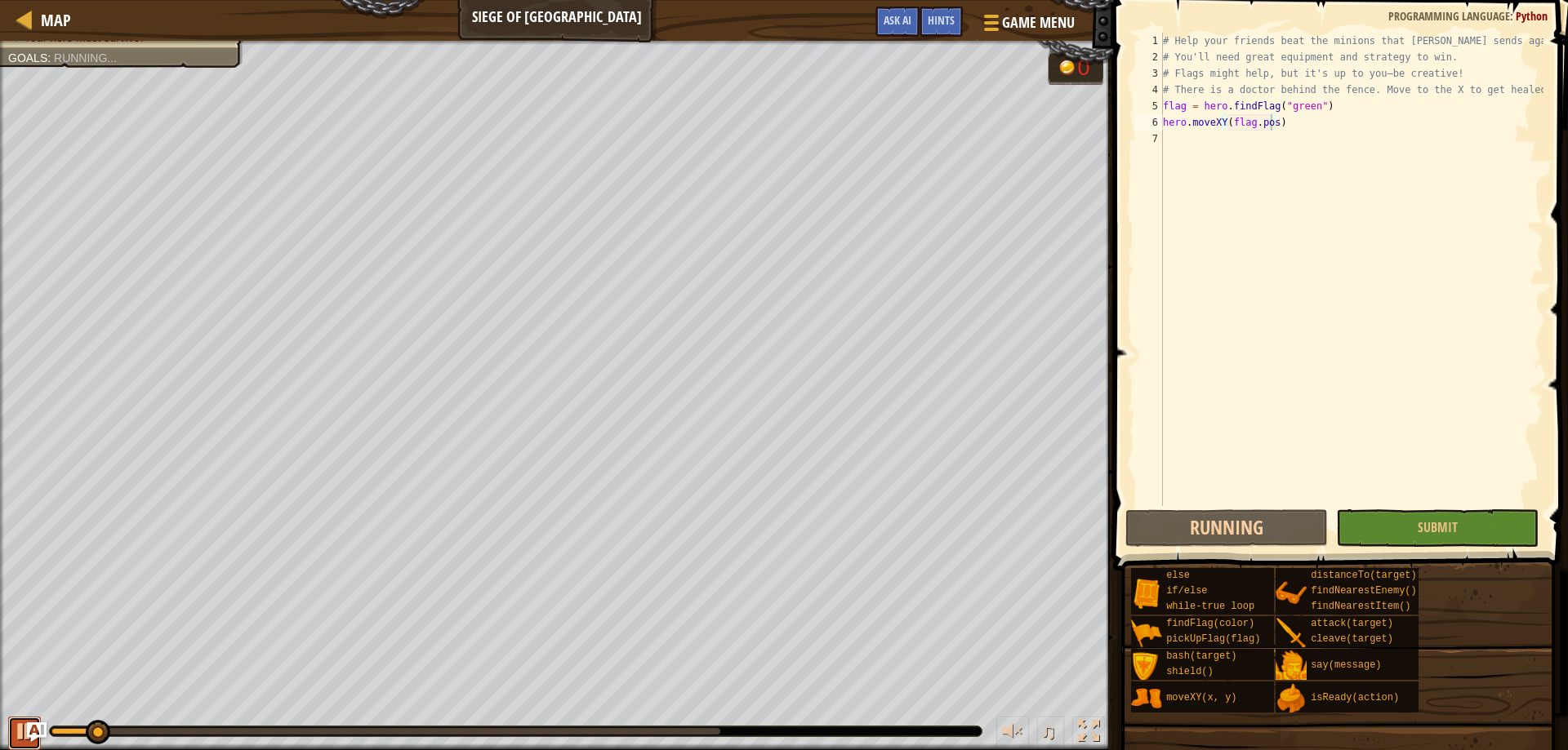
click at [11, 731] on button at bounding box center [24, 733] width 33 height 34
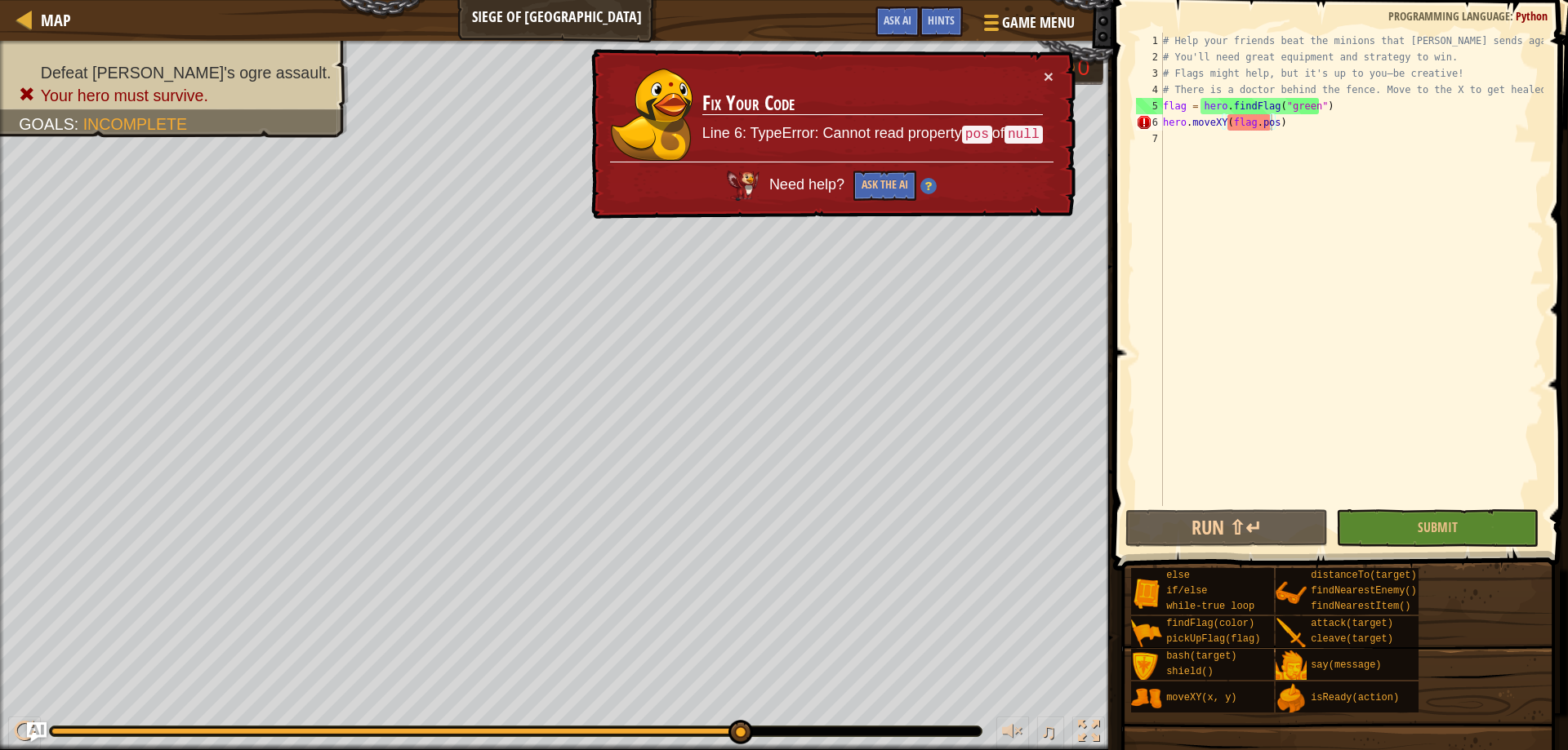
click at [818, 186] on span "Need help?" at bounding box center [808, 184] width 79 height 18
click at [923, 190] on img at bounding box center [928, 185] width 16 height 16
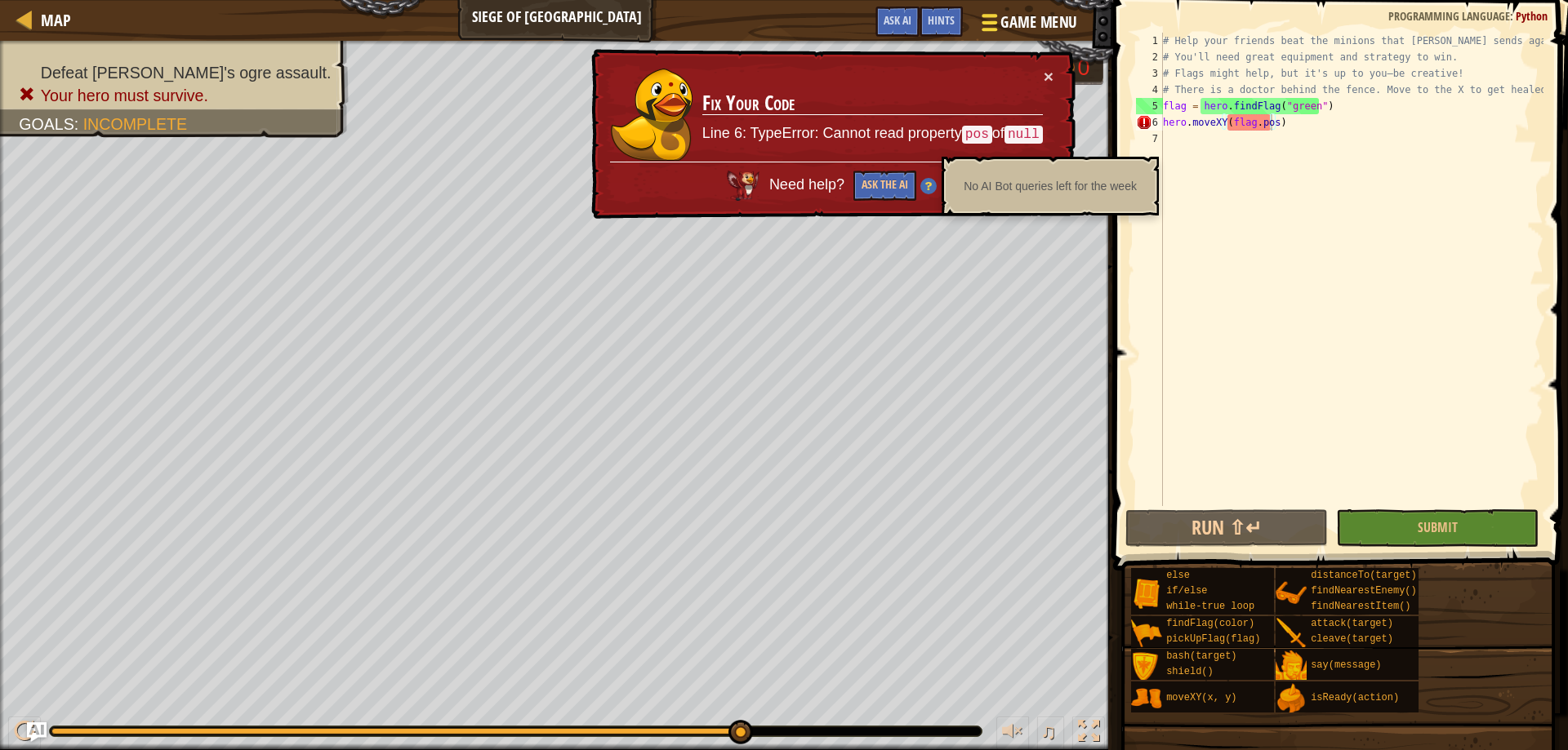
click at [992, 31] on span at bounding box center [990, 29] width 16 height 4
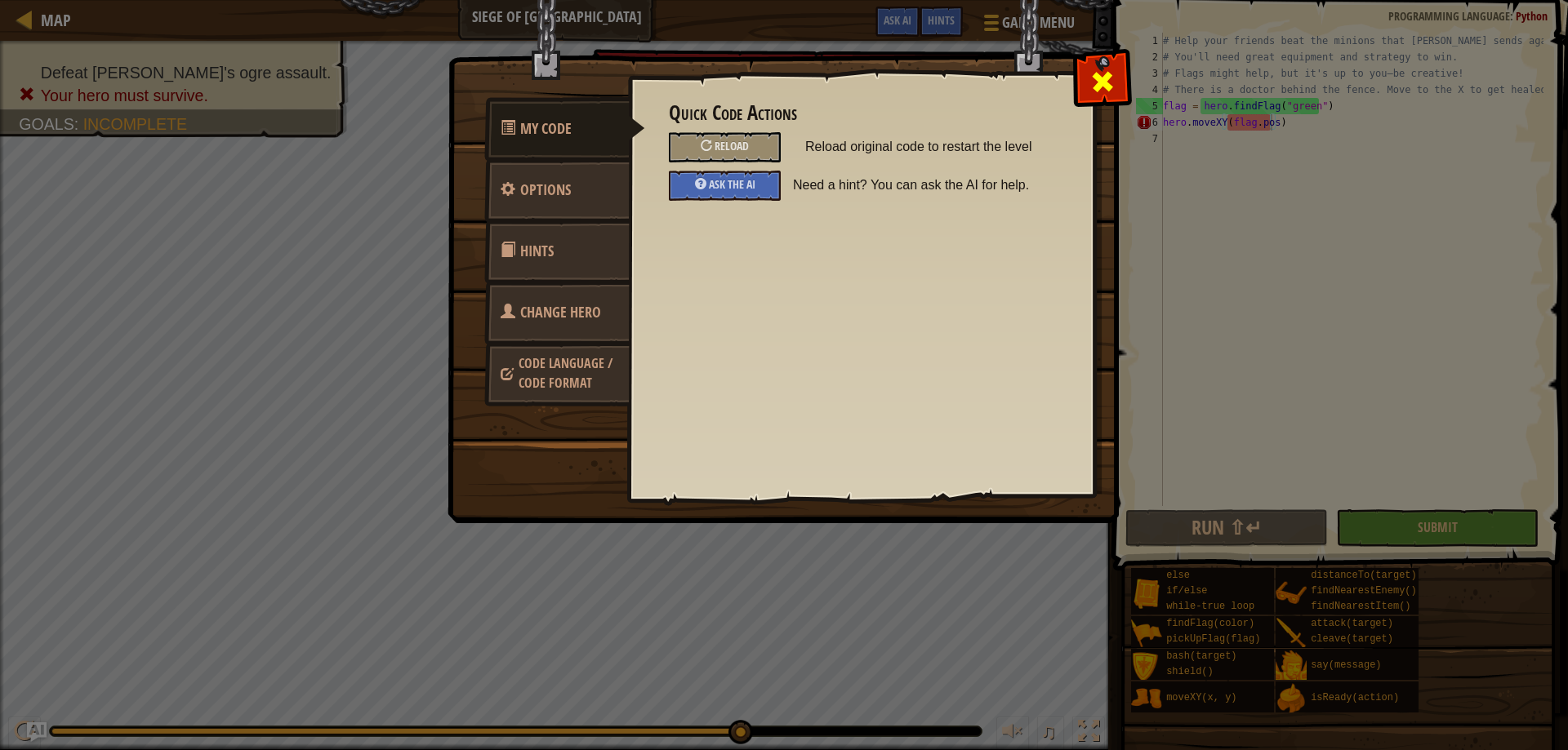
click at [1116, 84] on div at bounding box center [1102, 78] width 51 height 51
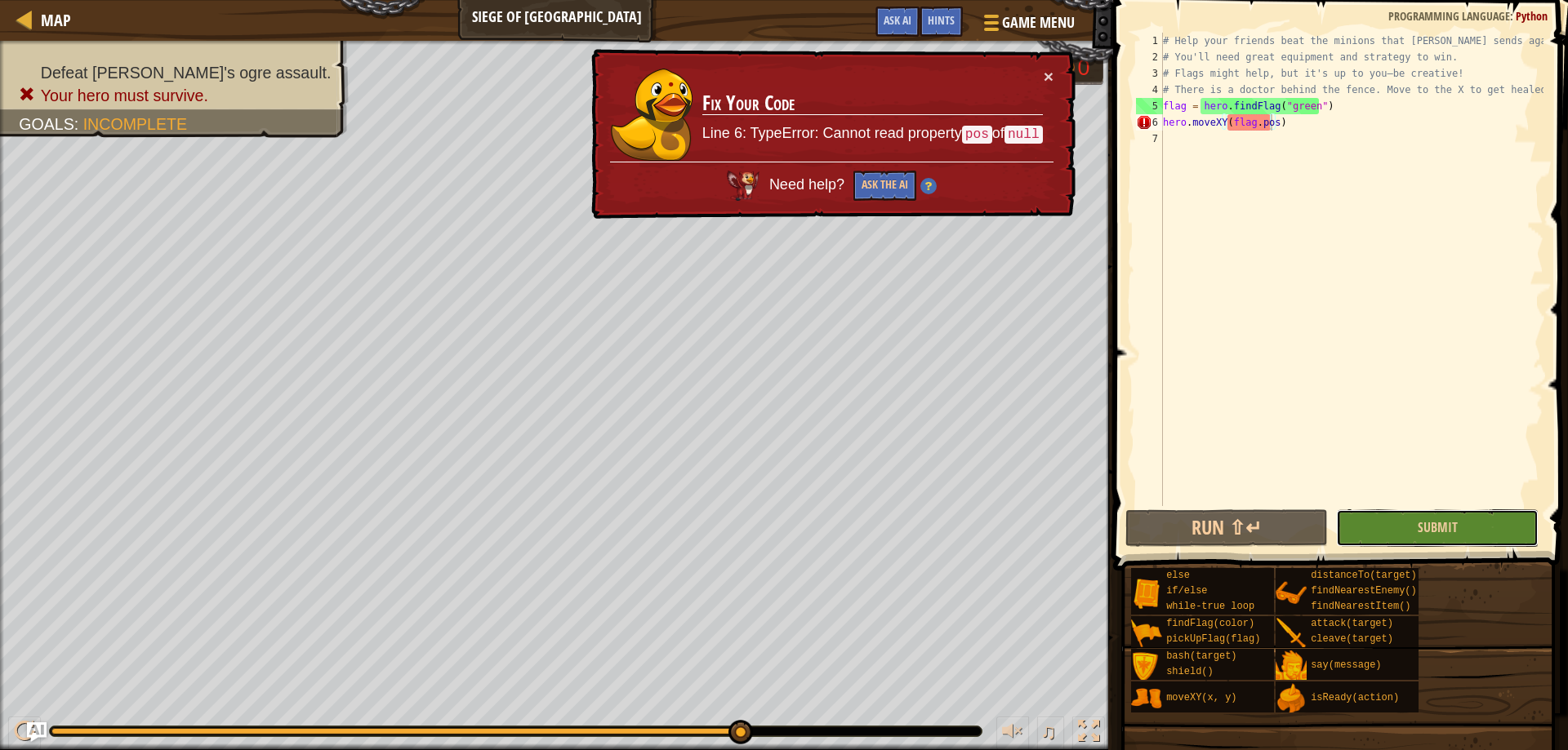
click at [1405, 521] on button "Submit" at bounding box center [1436, 528] width 202 height 38
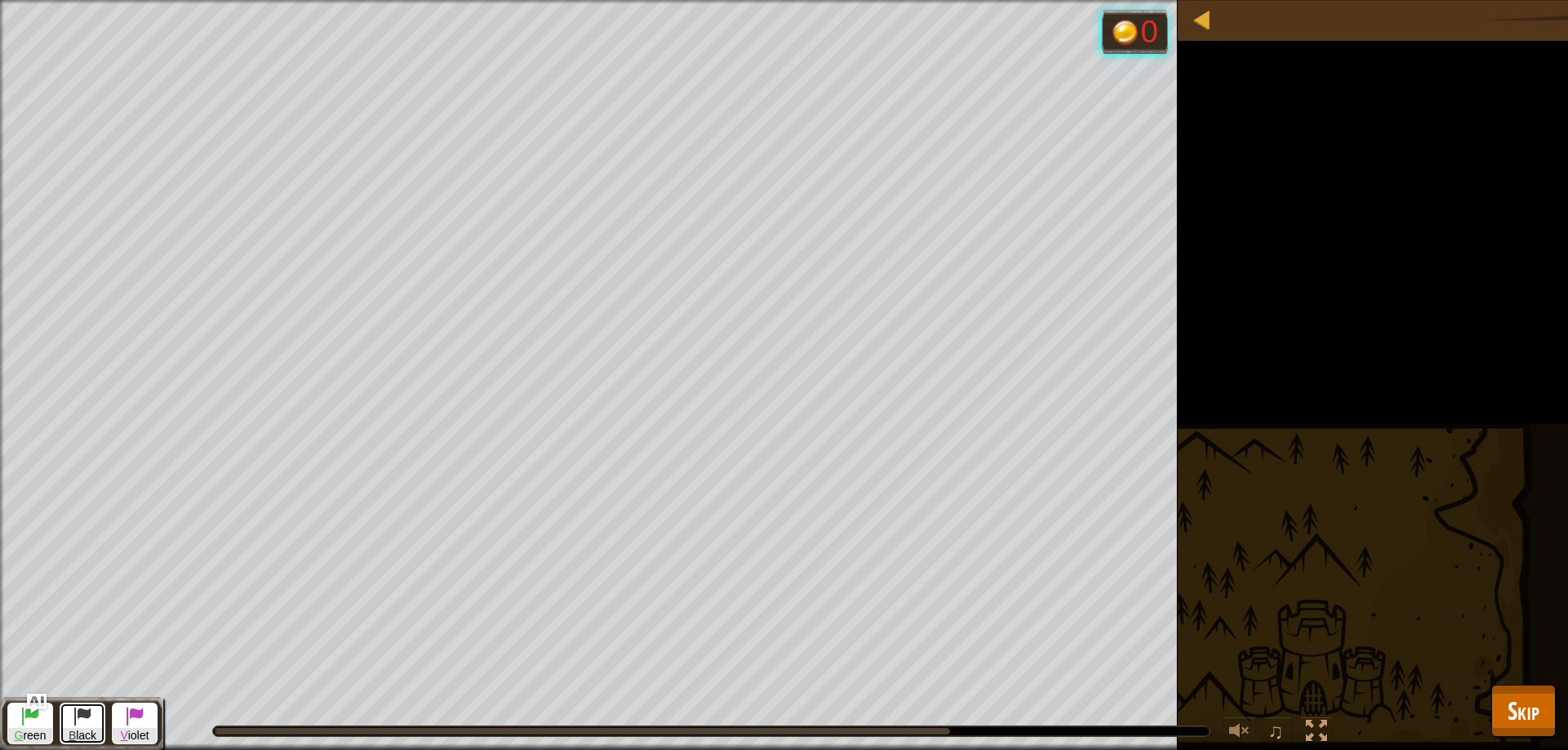
click at [66, 721] on button "B lack" at bounding box center [83, 723] width 46 height 41
click at [29, 724] on span at bounding box center [30, 716] width 19 height 19
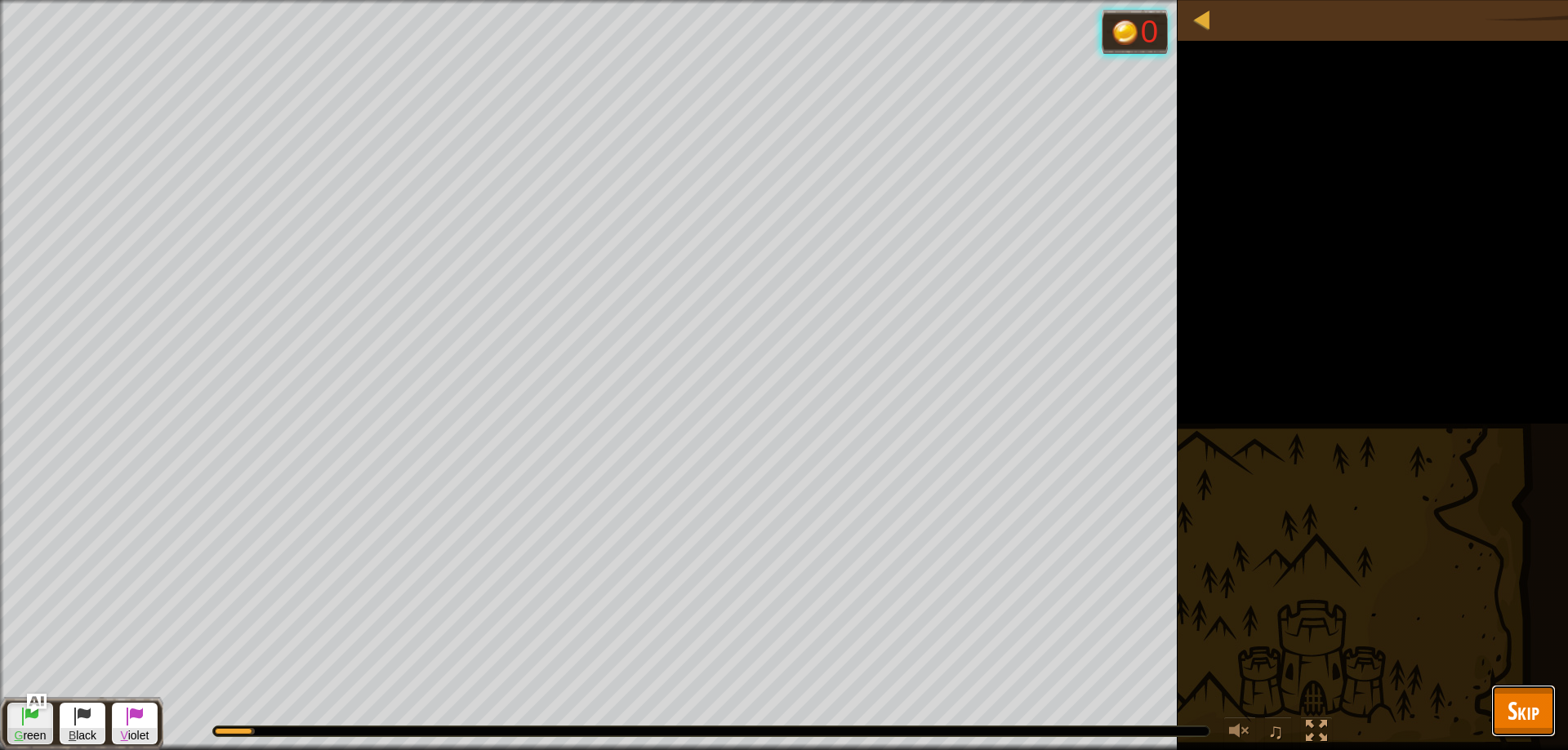
click at [1529, 723] on span "Skip" at bounding box center [1523, 710] width 32 height 34
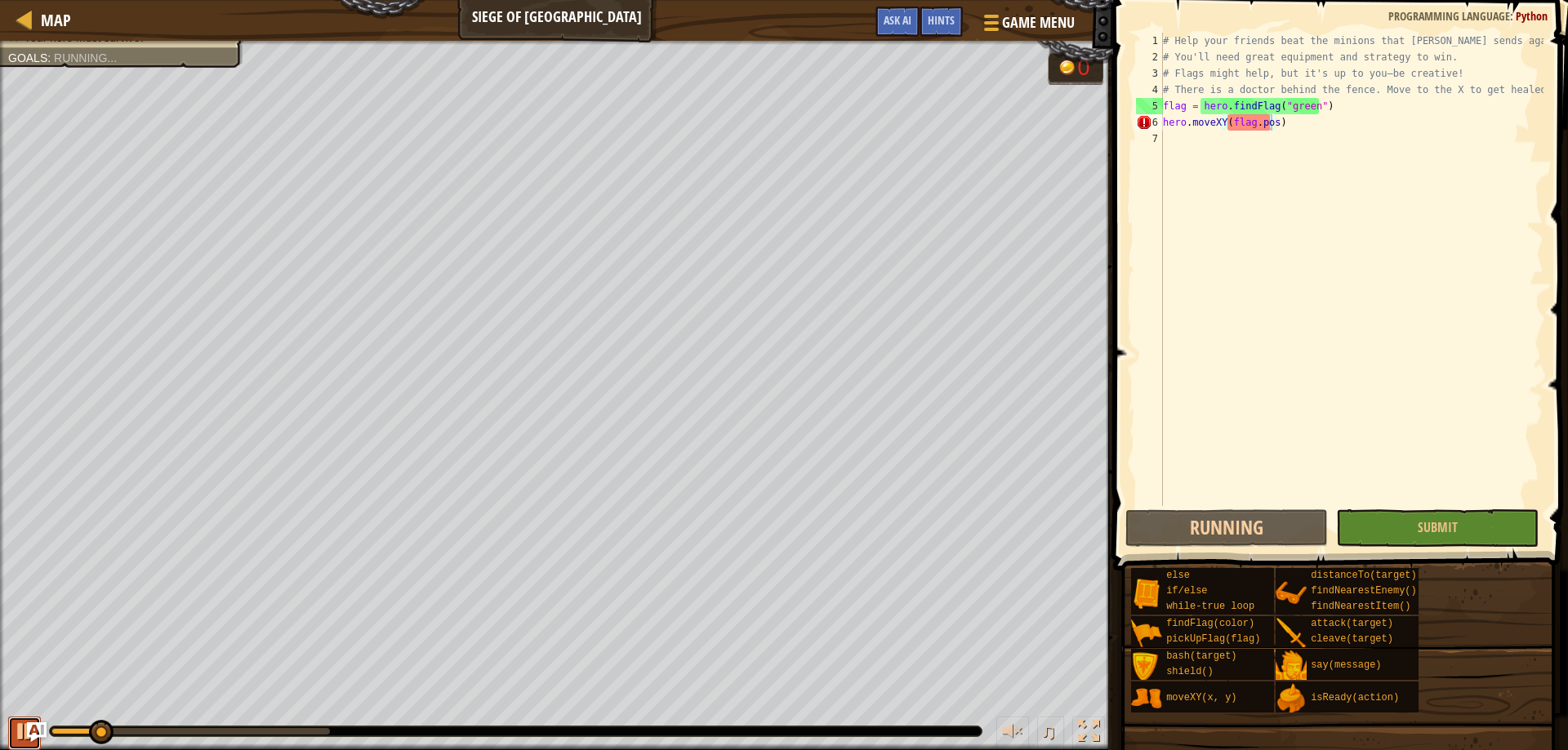
click at [24, 723] on div at bounding box center [25, 731] width 21 height 21
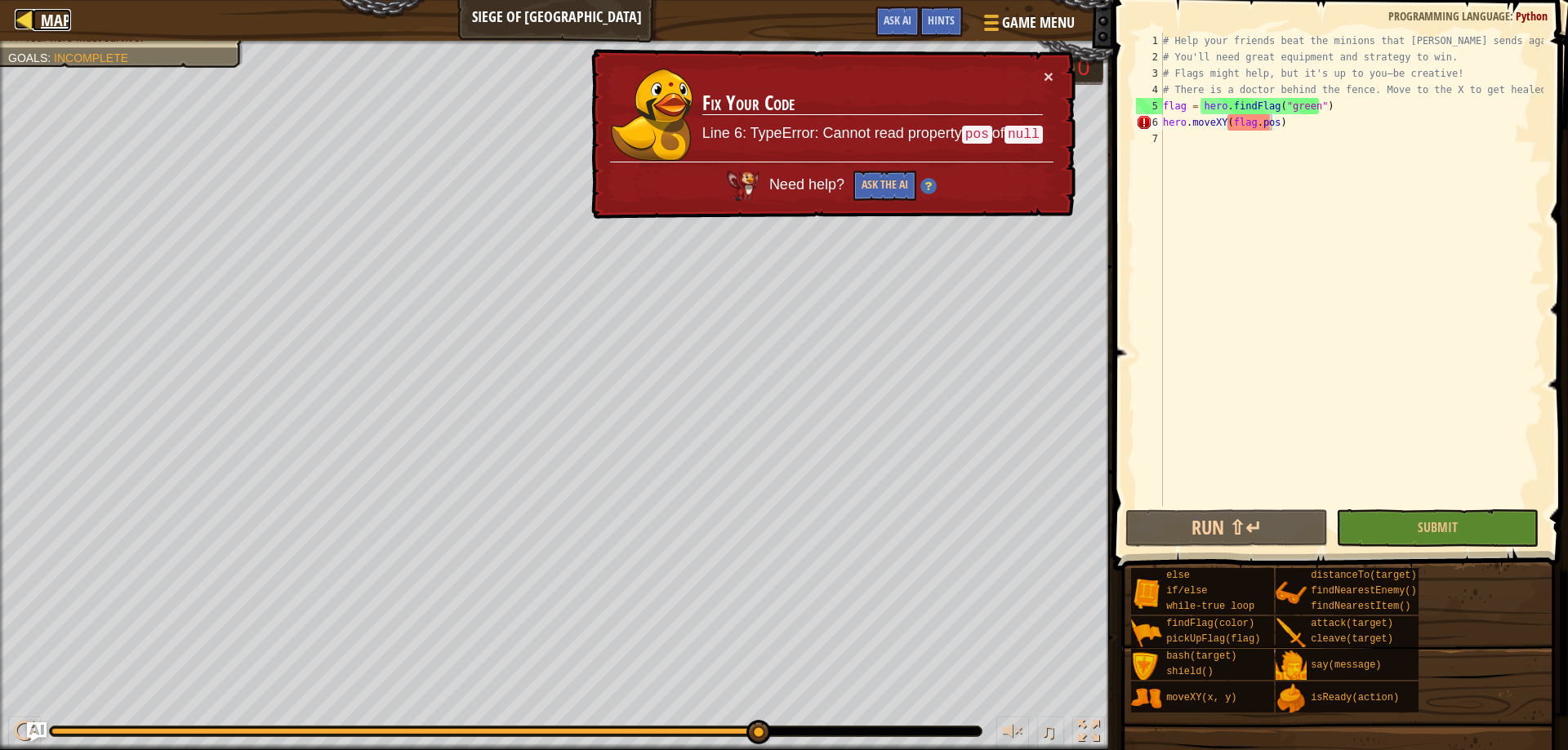
click at [36, 13] on link "Map" at bounding box center [51, 19] width 38 height 22
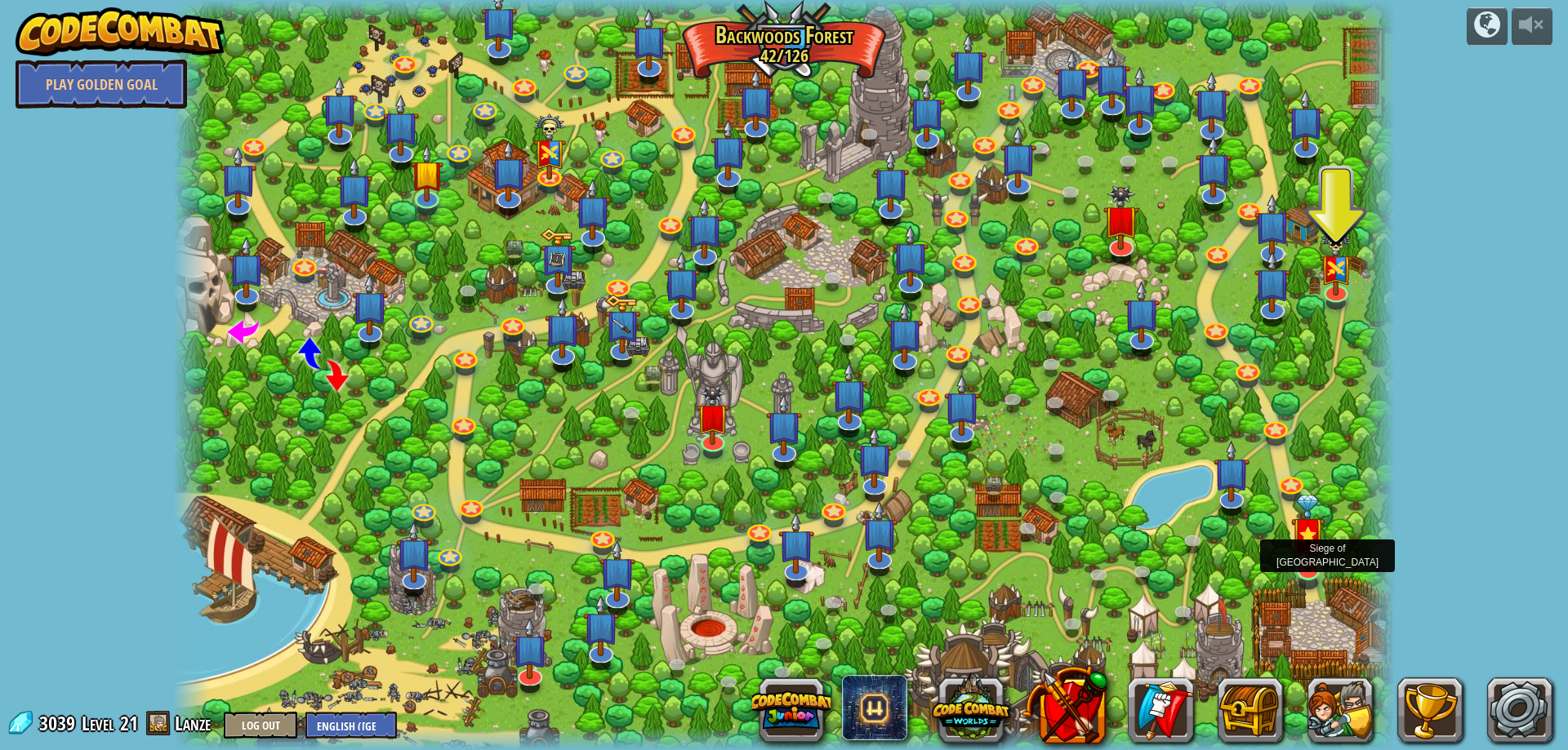
click at [1316, 548] on img at bounding box center [1308, 532] width 34 height 77
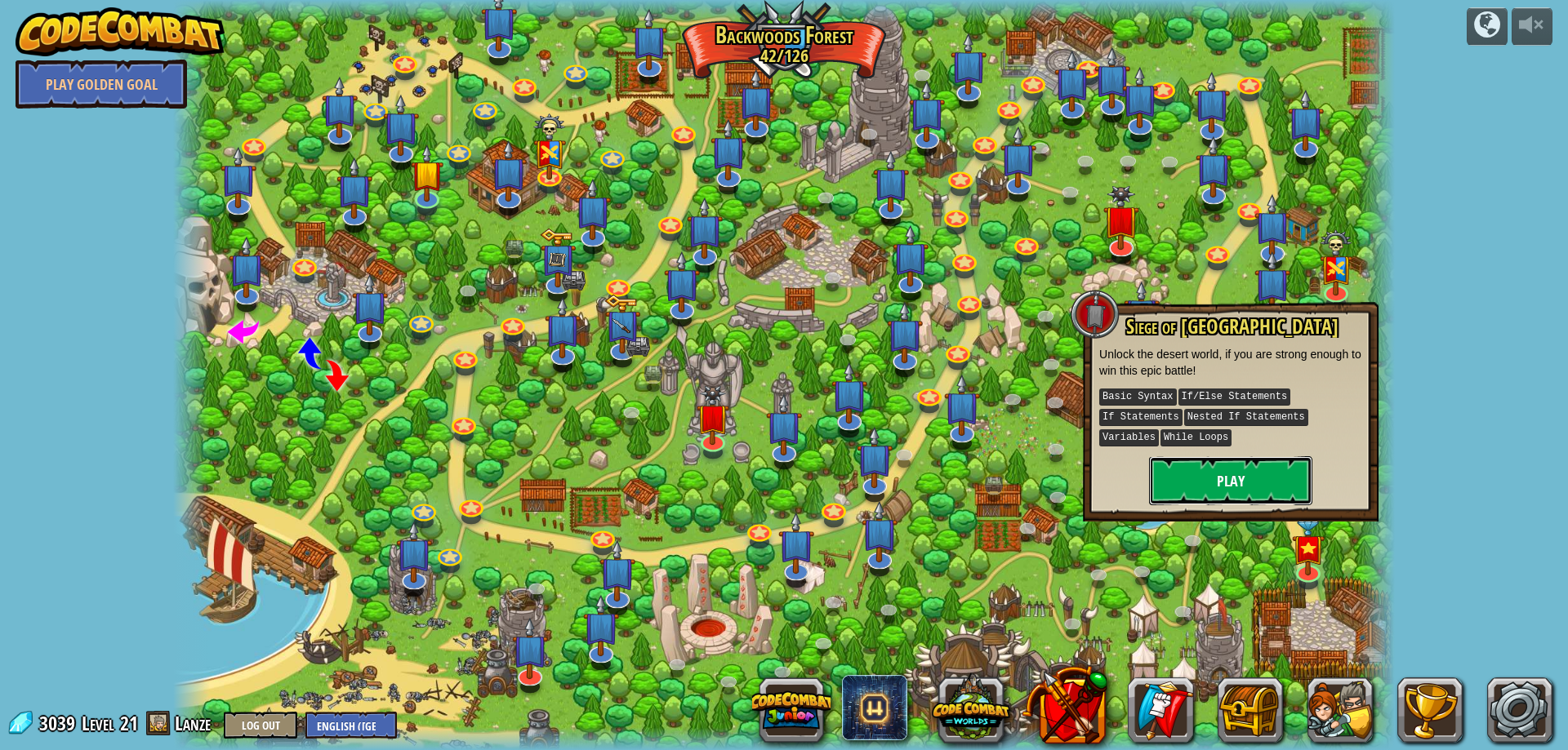
click at [1238, 456] on button "Play" at bounding box center [1230, 480] width 163 height 49
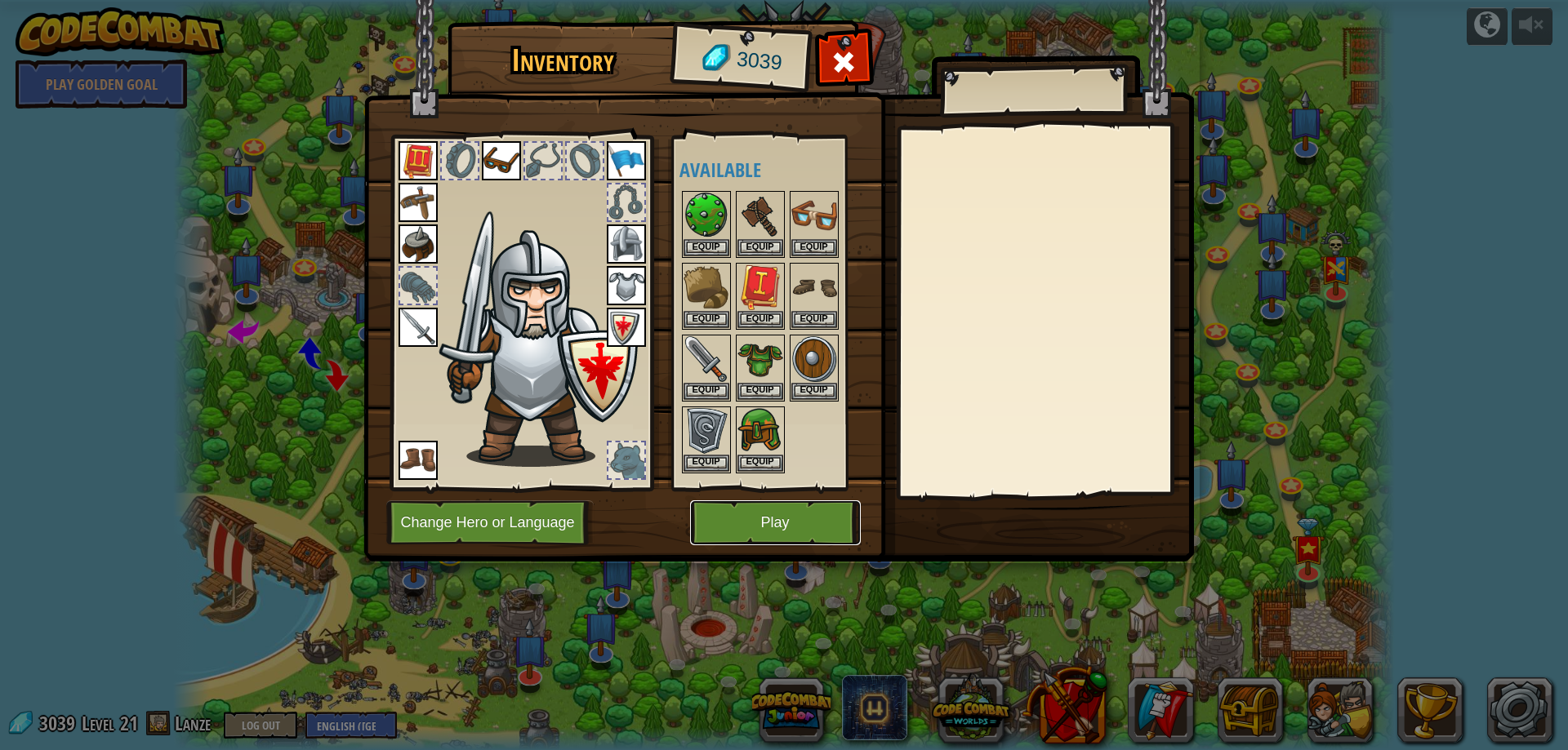
click at [765, 509] on button "Play" at bounding box center [774, 522] width 170 height 45
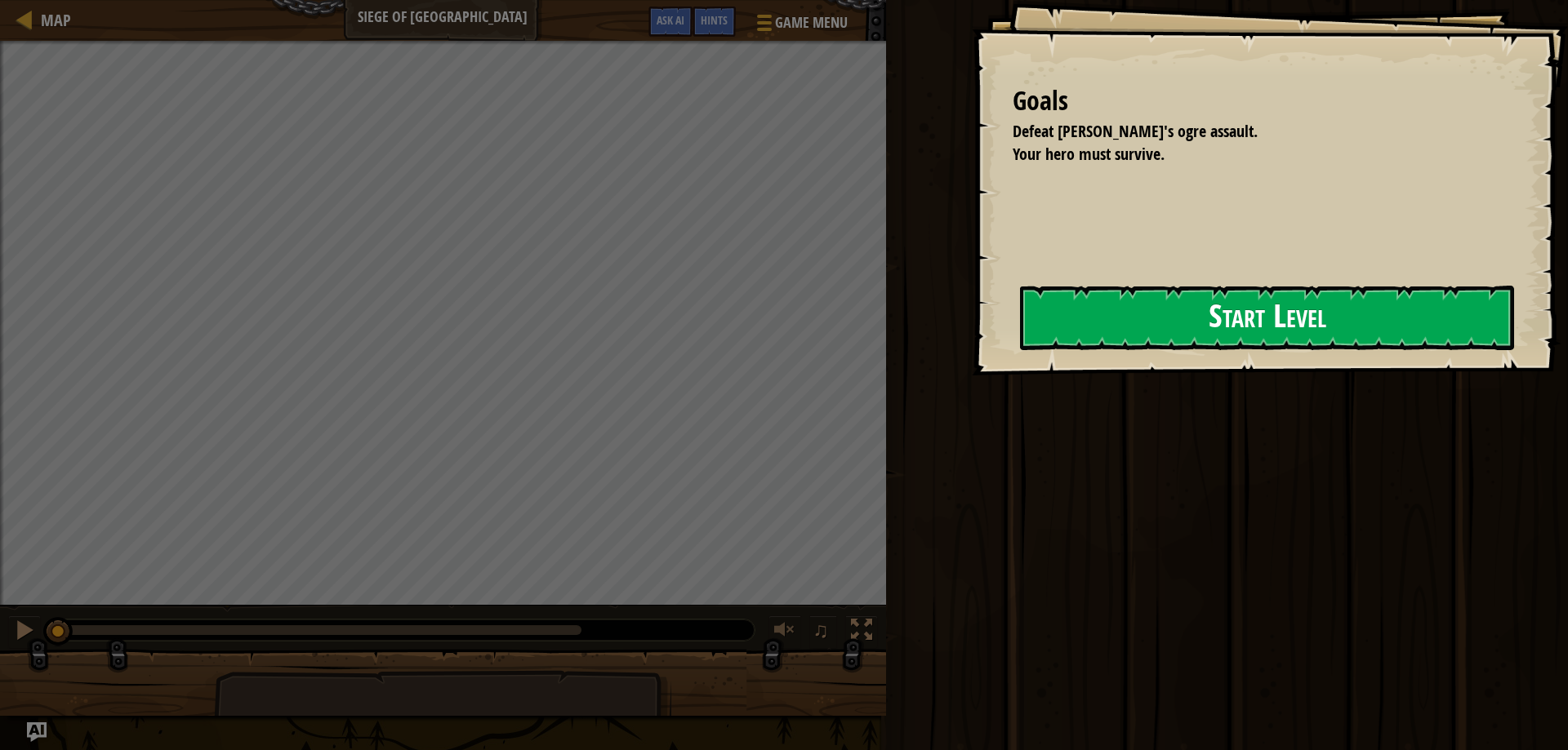
click at [971, 363] on div "Goals Defeat Thoktar's ogre assault. Your hero must survive. Start Level Error …" at bounding box center [1269, 187] width 596 height 375
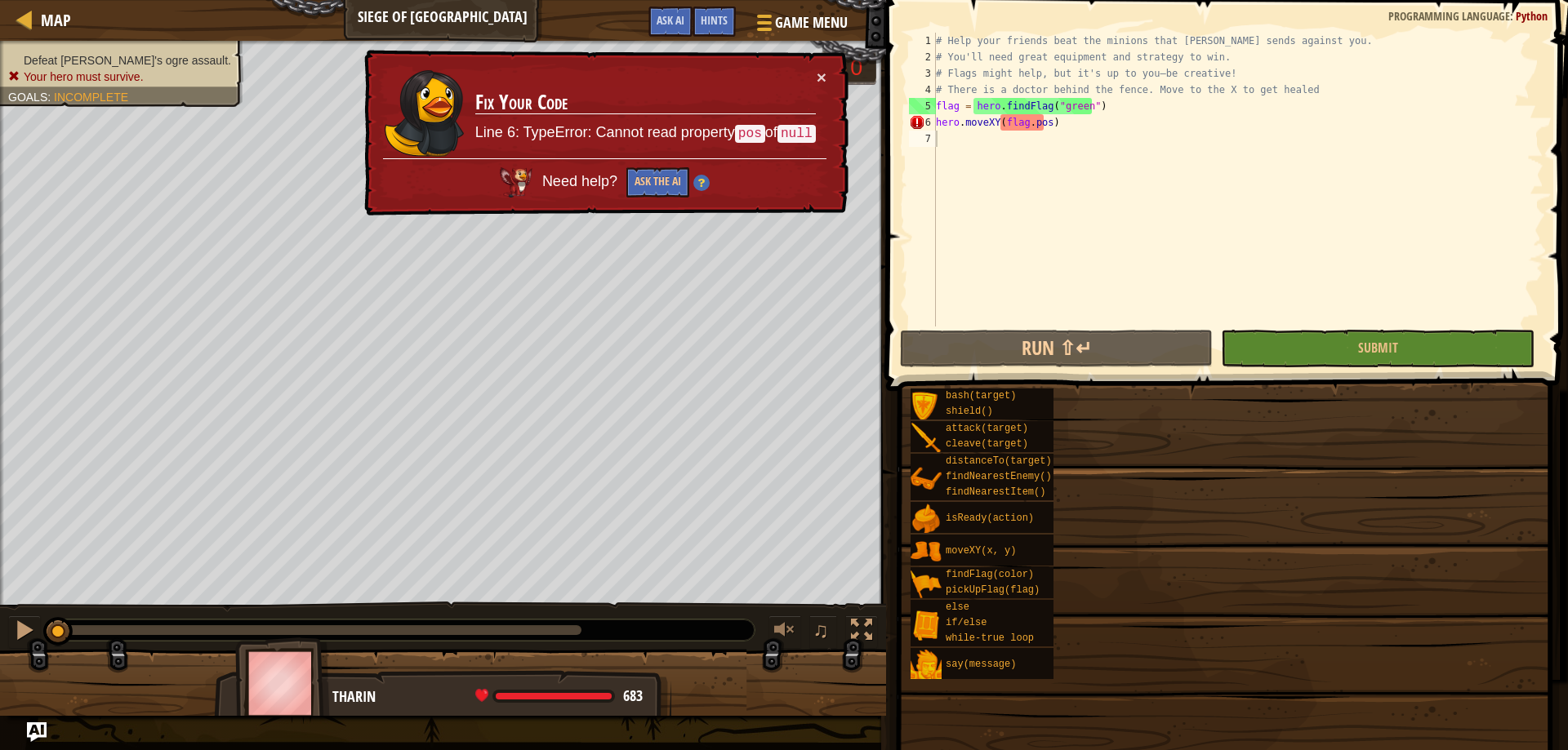
click at [667, 26] on span "Ask AI" at bounding box center [669, 20] width 27 height 16
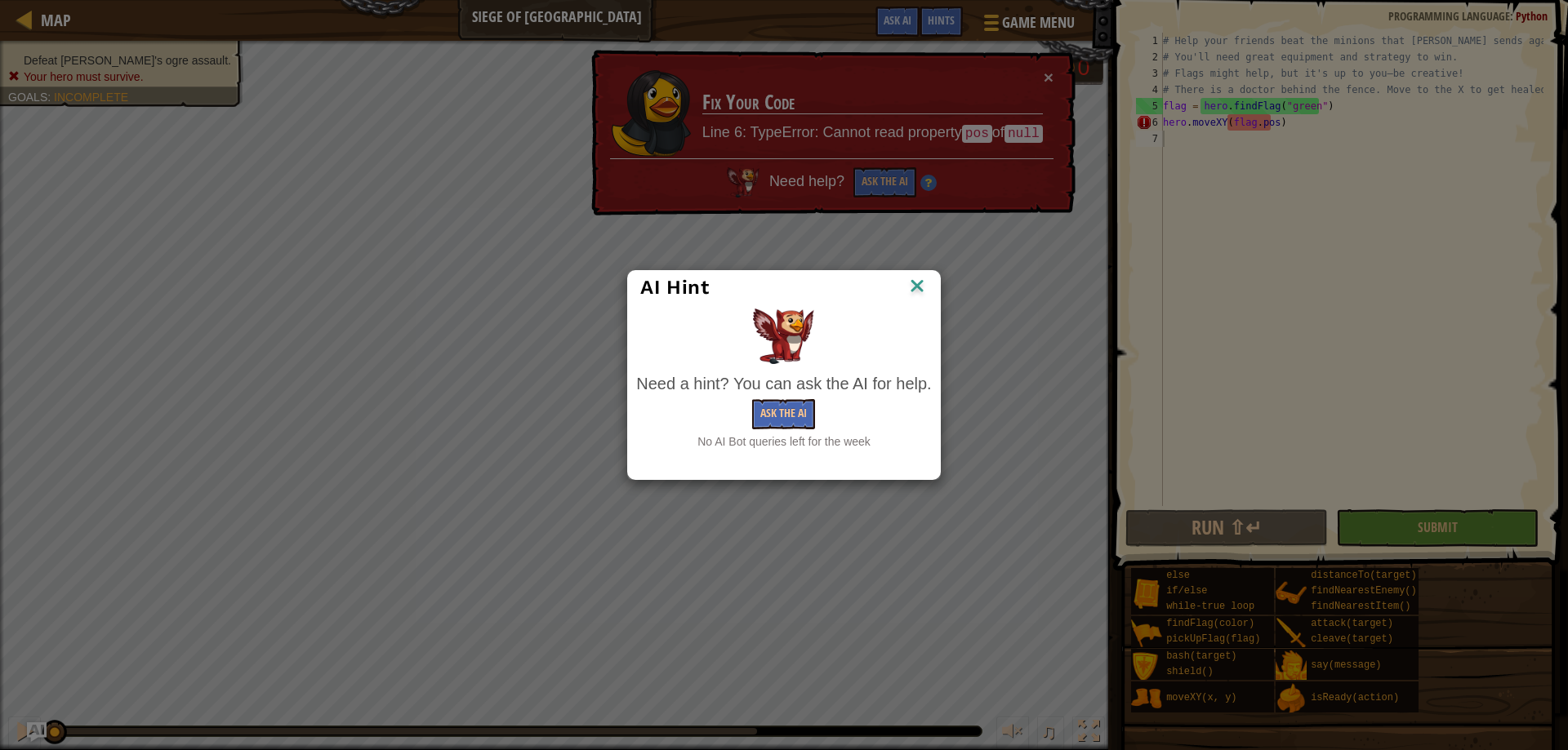
click at [914, 291] on img at bounding box center [916, 288] width 21 height 25
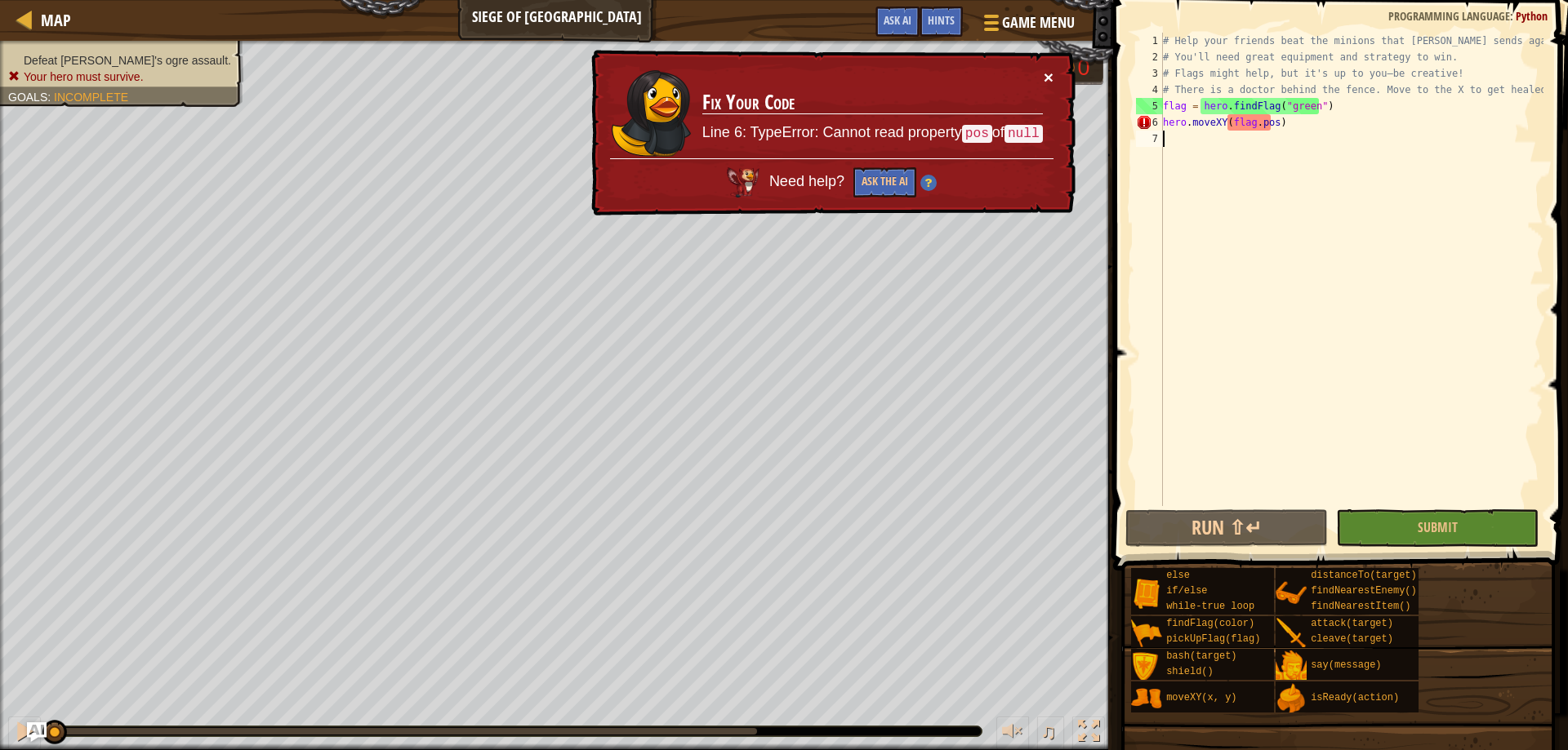
click at [1052, 74] on button "×" at bounding box center [1047, 75] width 10 height 17
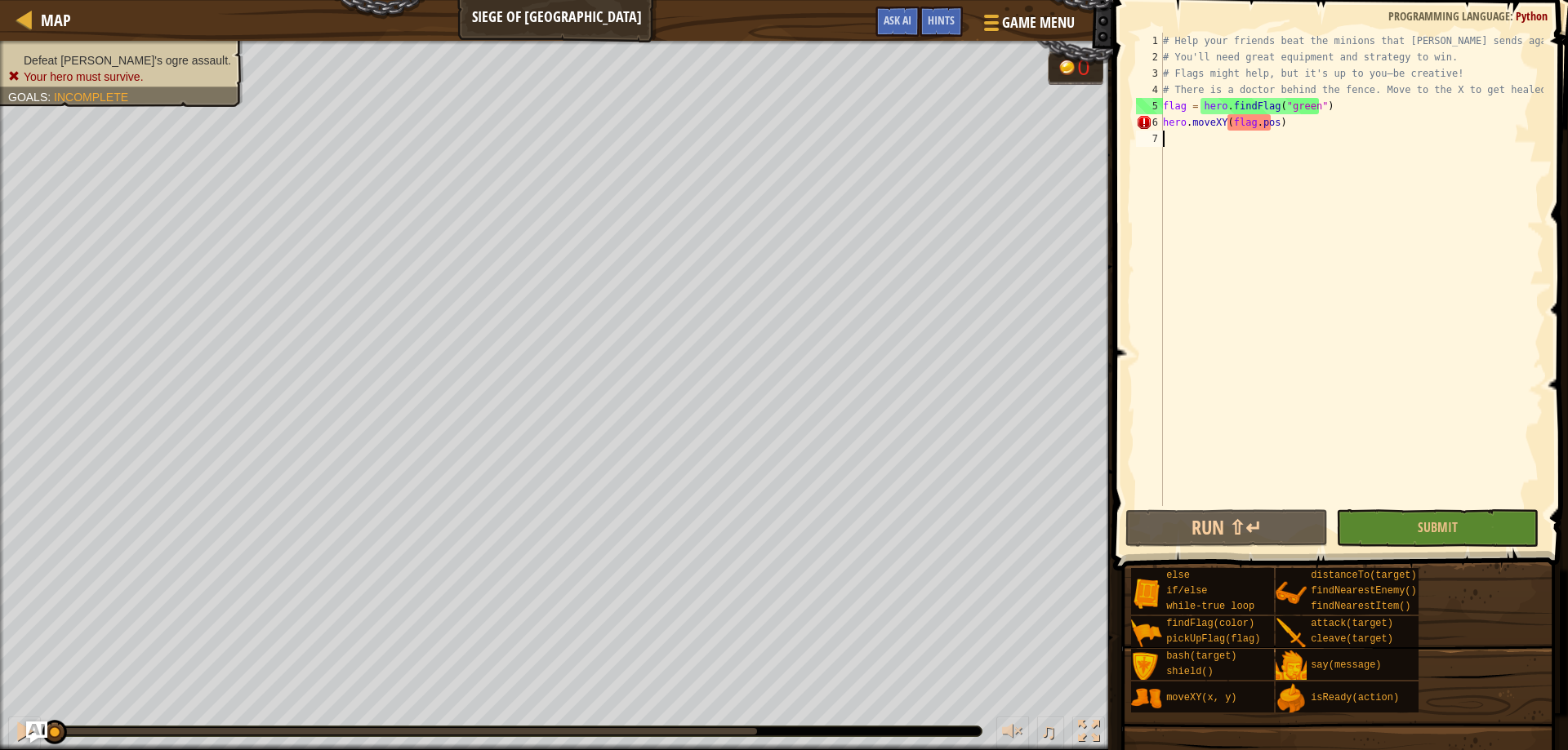
click at [32, 732] on img "Ask AI" at bounding box center [37, 731] width 21 height 21
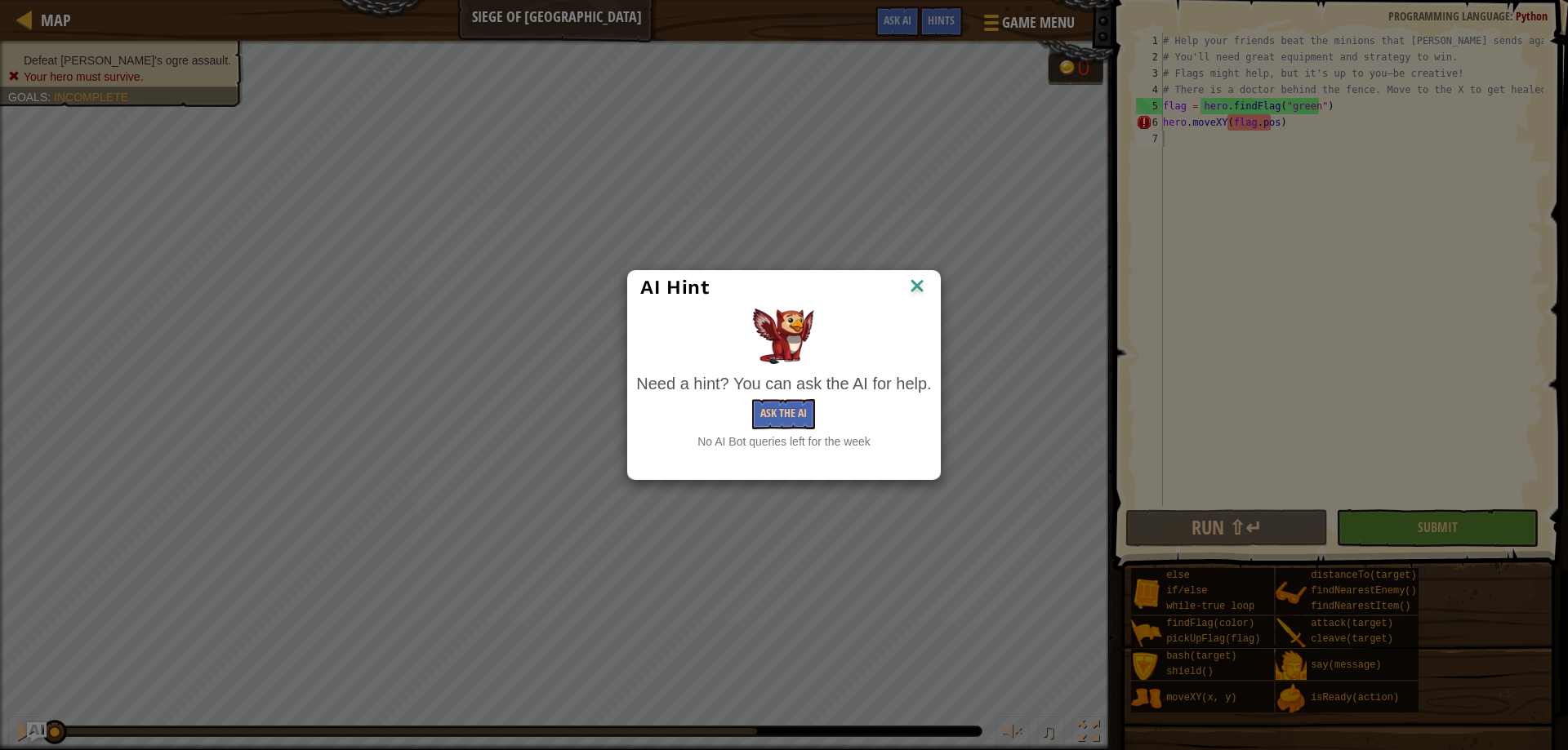
click at [910, 286] on img at bounding box center [916, 288] width 21 height 25
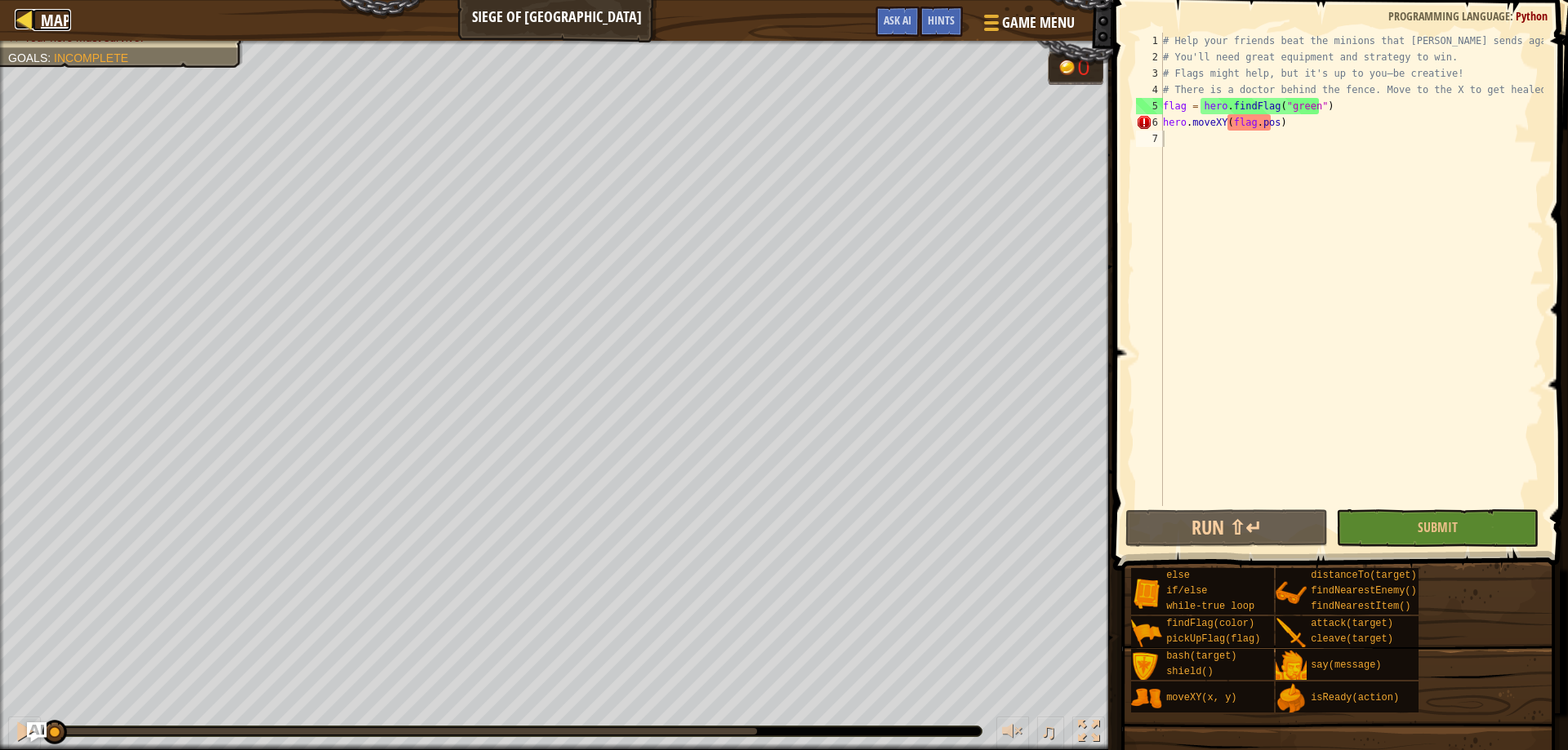
click at [24, 11] on div at bounding box center [25, 19] width 20 height 20
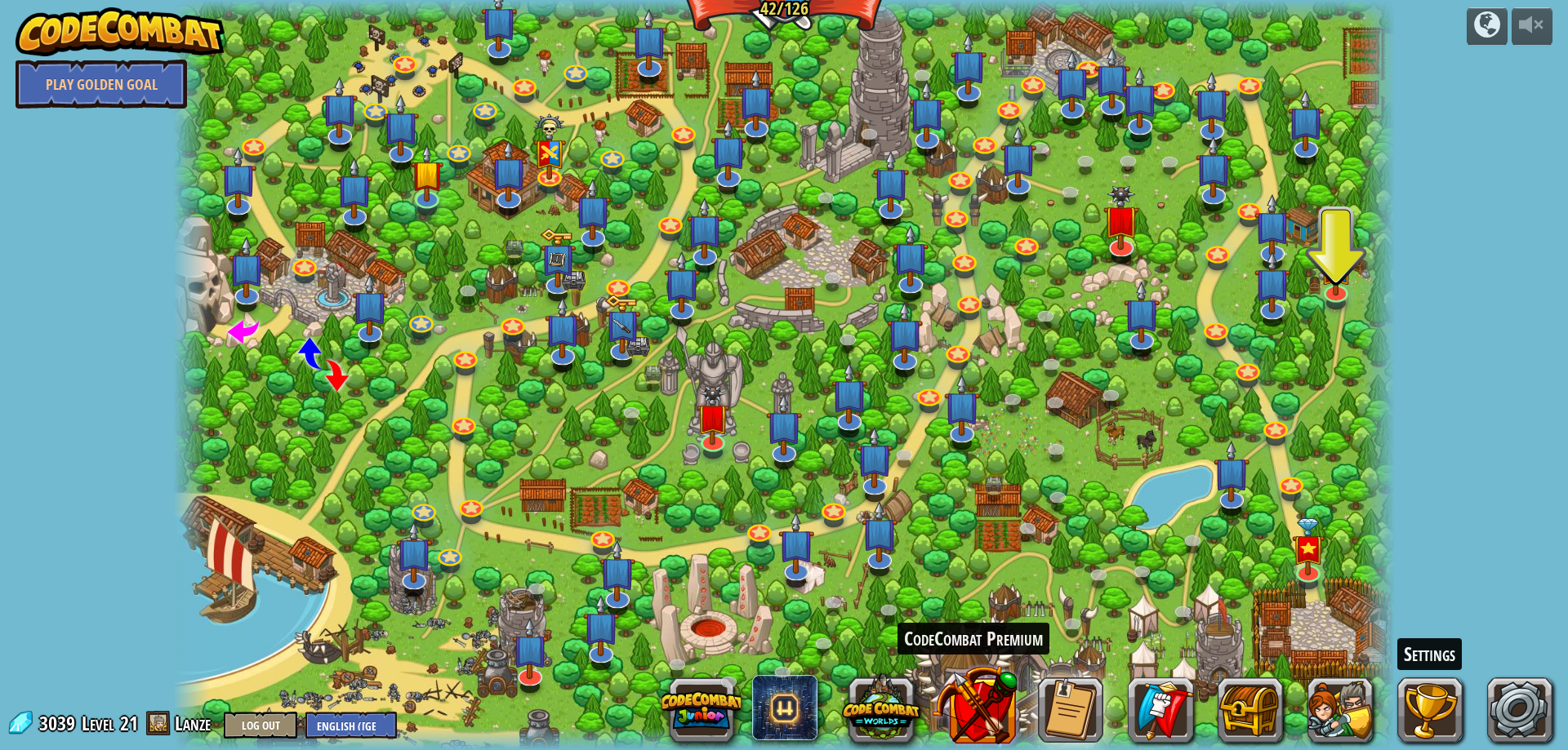
click at [967, 701] on button at bounding box center [974, 704] width 86 height 86
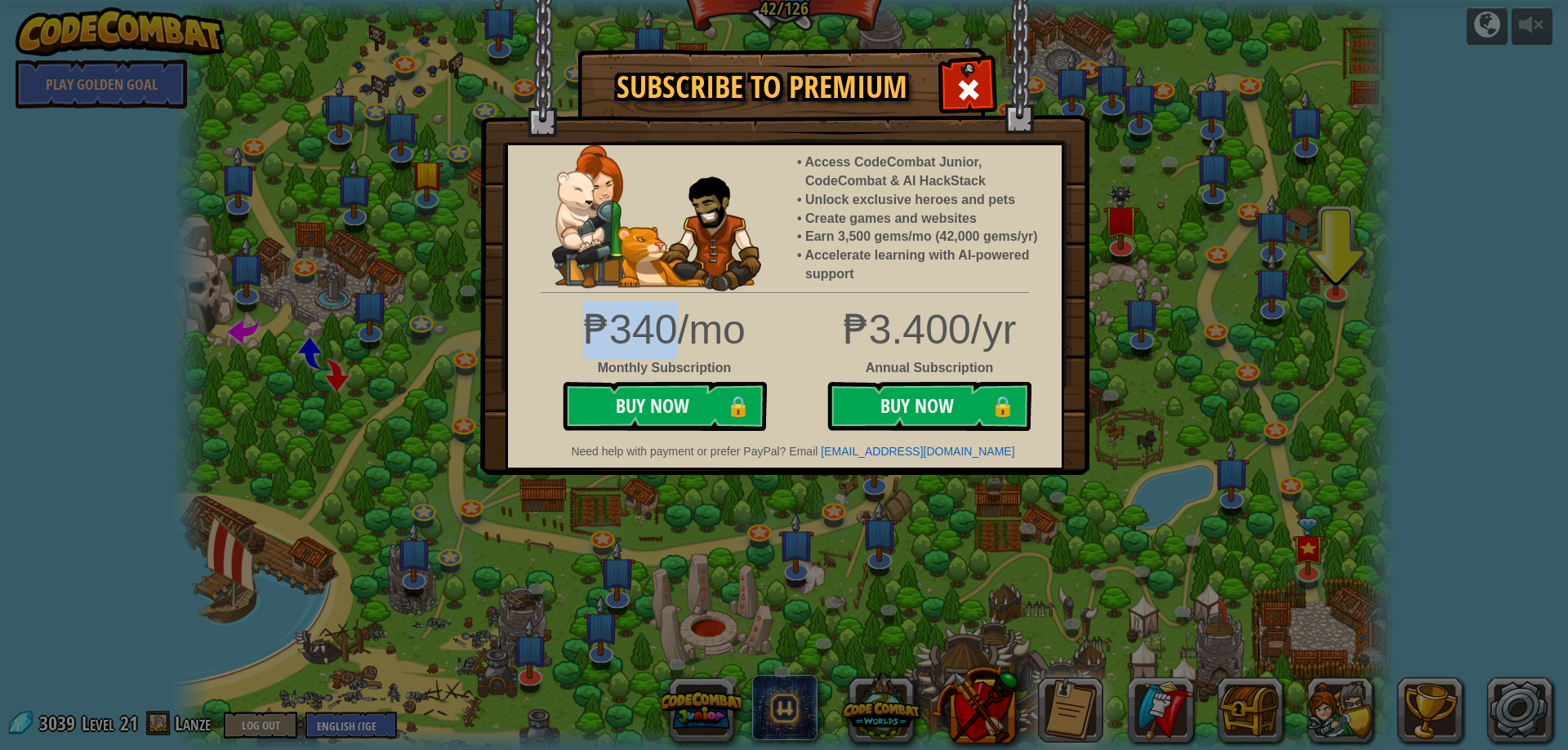
drag, startPoint x: 589, startPoint y: 332, endPoint x: 680, endPoint y: 332, distance: 91.0
click at [680, 332] on div "₱340/mo" at bounding box center [664, 330] width 216 height 58
copy div "₱340"
click at [789, 306] on div "₱3.400/yr" at bounding box center [784, 330] width 578 height 58
click at [966, 86] on span at bounding box center [969, 90] width 26 height 26
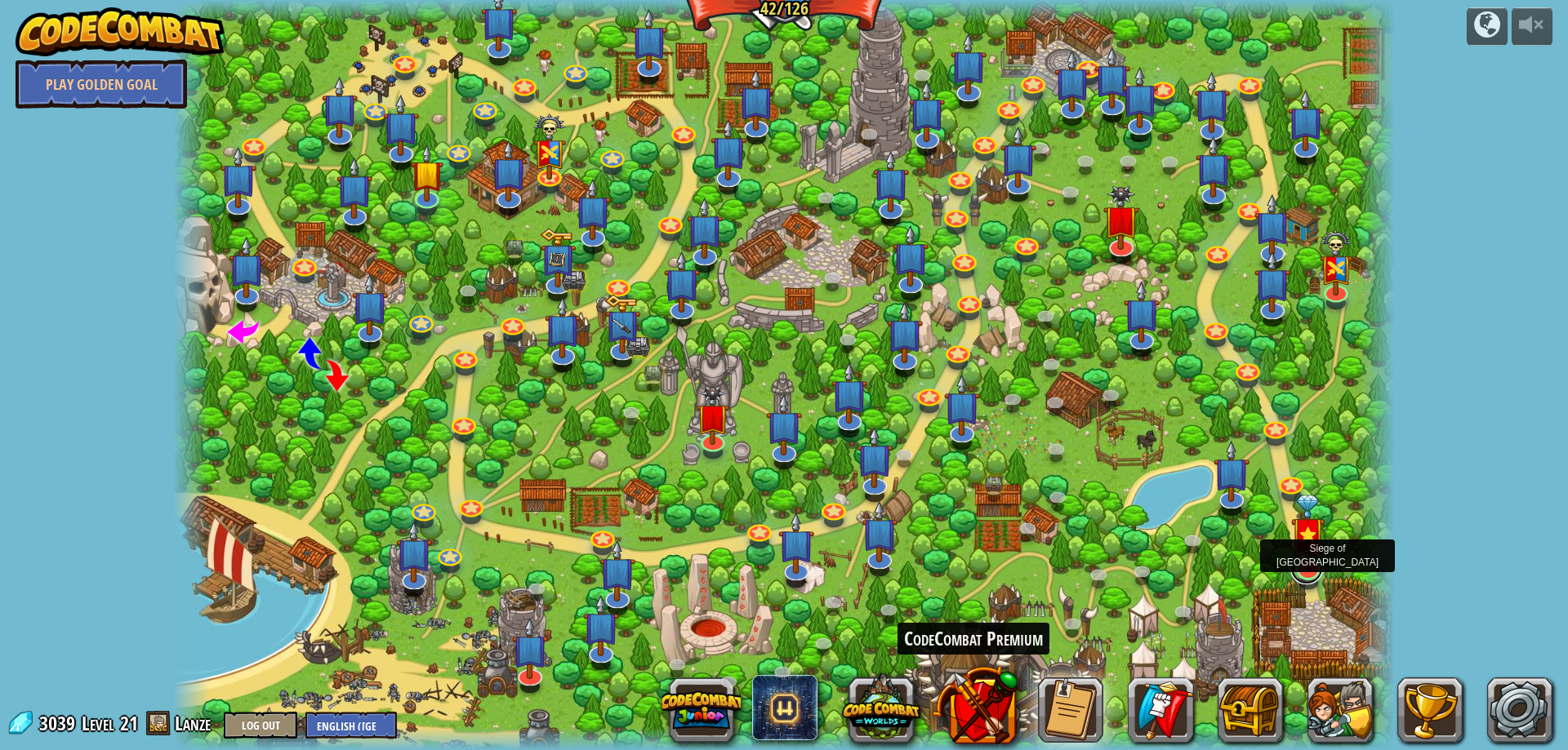
click at [1308, 574] on link at bounding box center [1306, 567] width 33 height 33
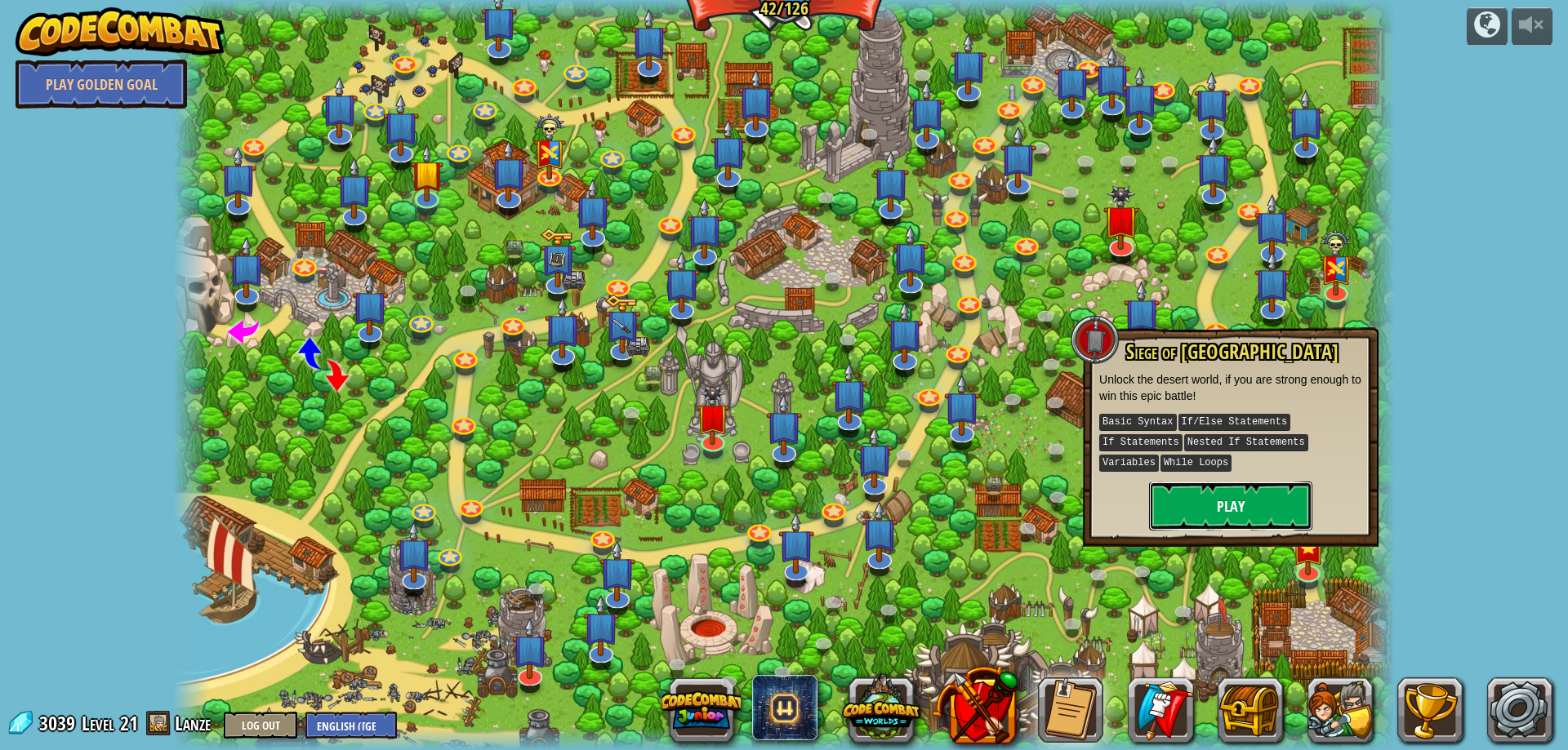
click at [1248, 487] on button "Play" at bounding box center [1230, 506] width 163 height 49
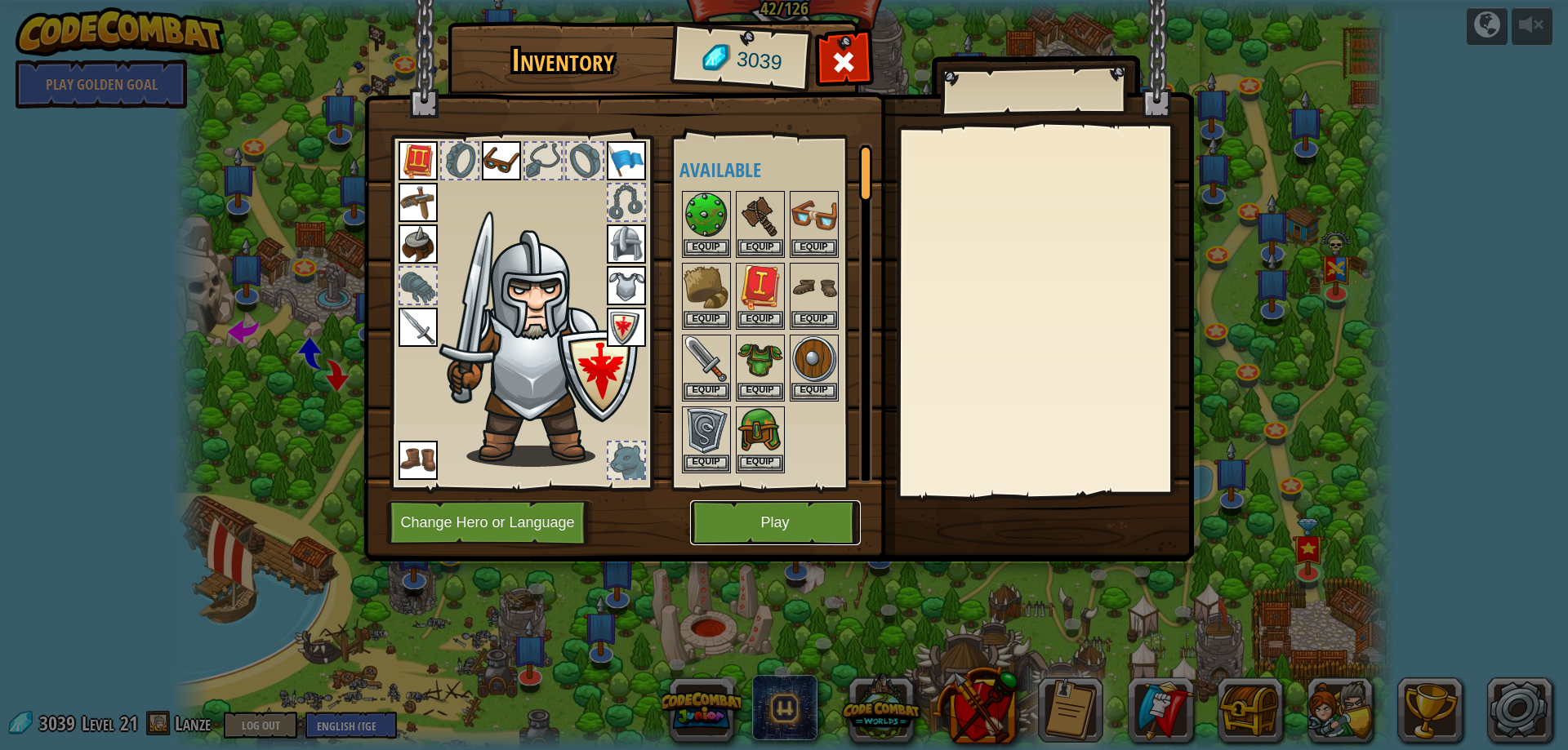
click at [825, 529] on button "Play" at bounding box center [774, 522] width 170 height 45
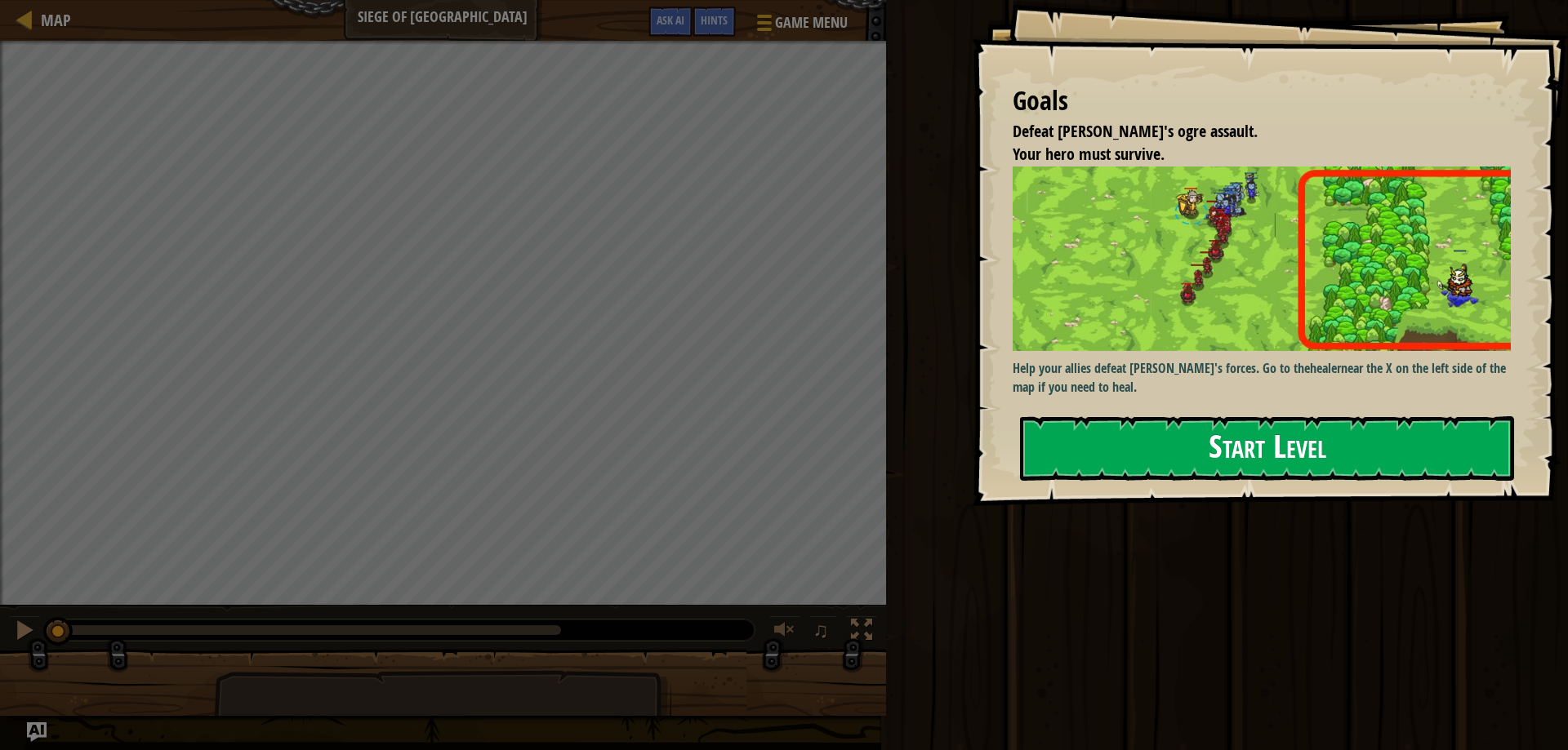
click at [1160, 432] on button "Start Level" at bounding box center [1266, 448] width 494 height 64
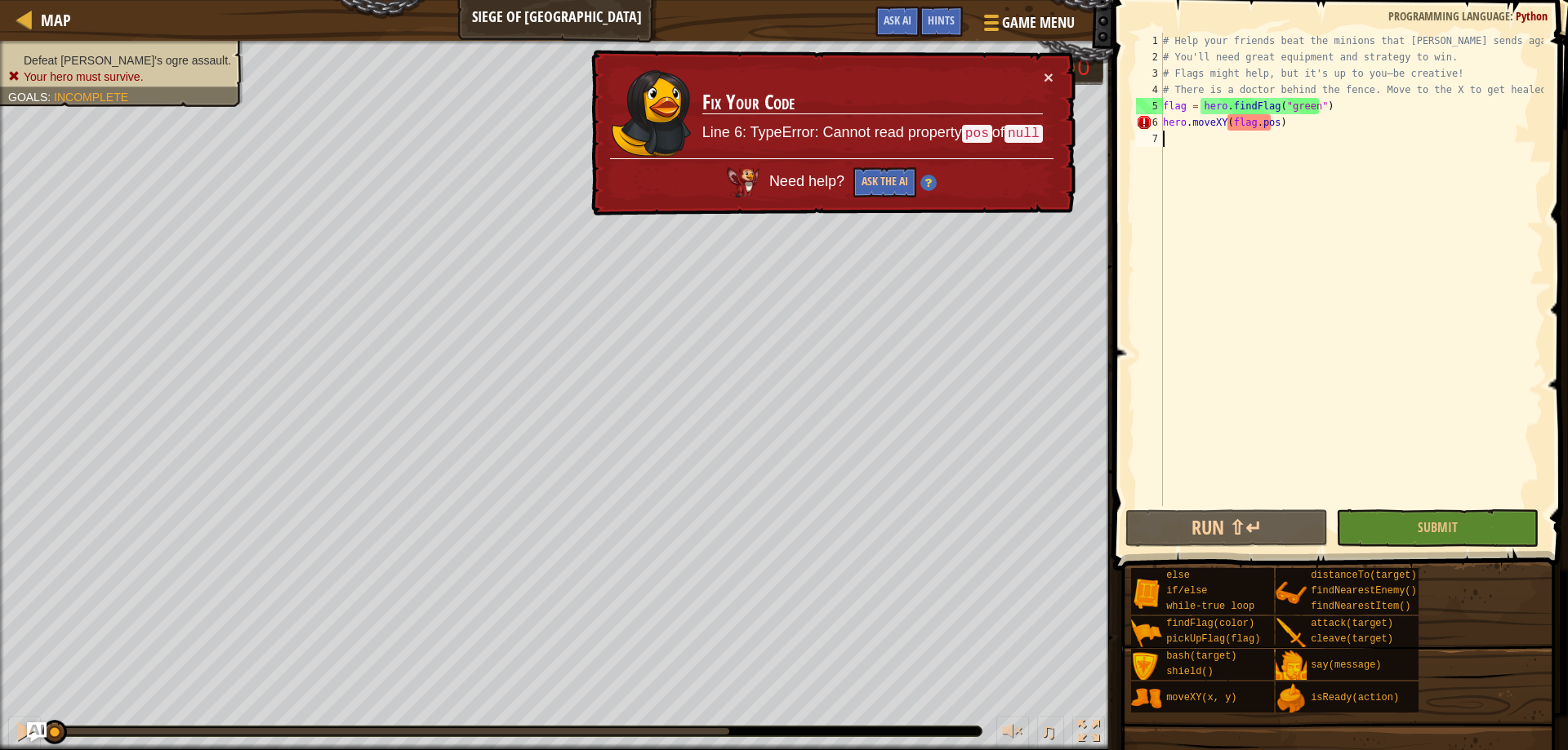
drag, startPoint x: 1302, startPoint y: 131, endPoint x: 1115, endPoint y: 141, distance: 187.3
click at [1115, 141] on div "1 2 3 4 5 6 7 # Help your friends beat the minions that Thoktar sends against y…" at bounding box center [1338, 317] width 460 height 619
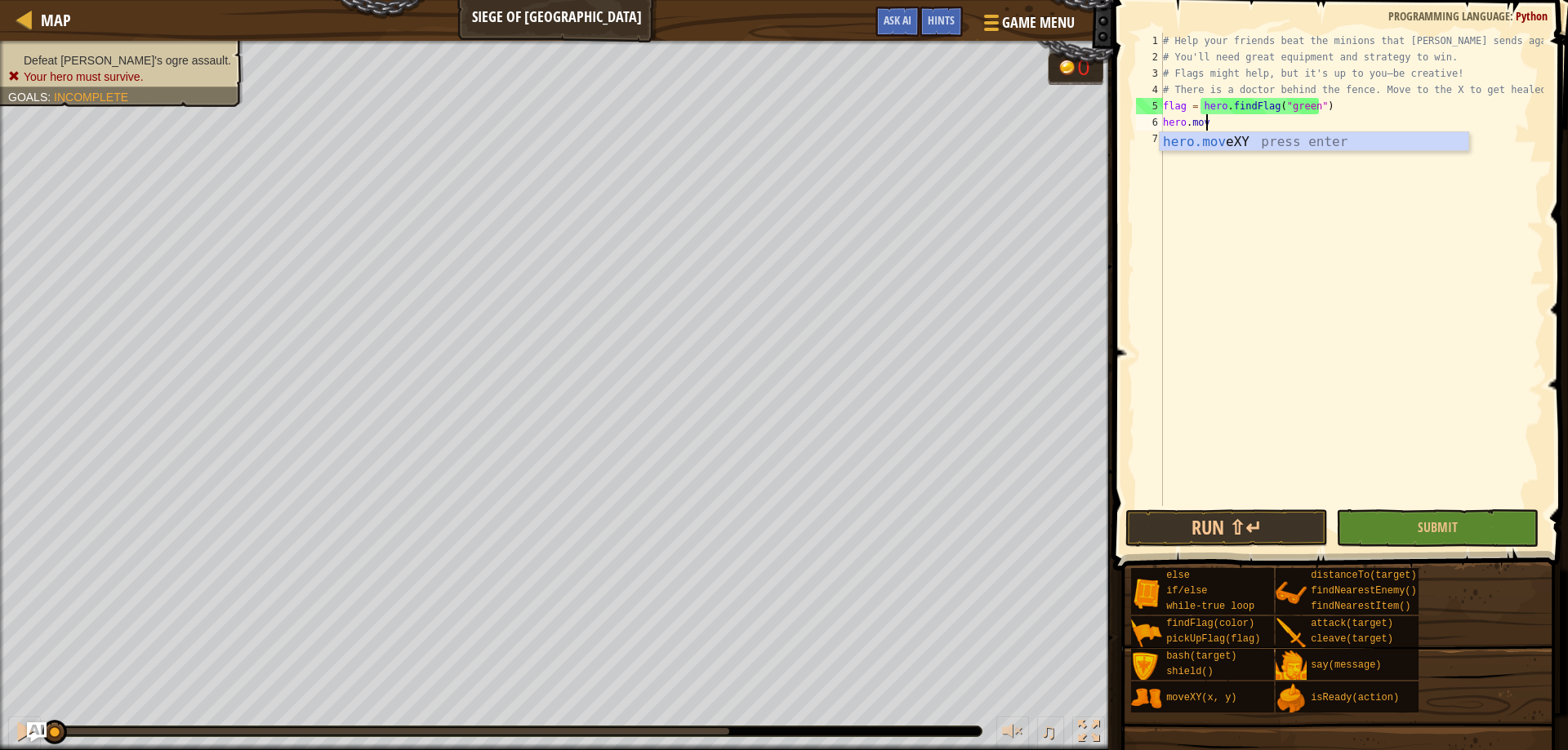
type textarea "h"
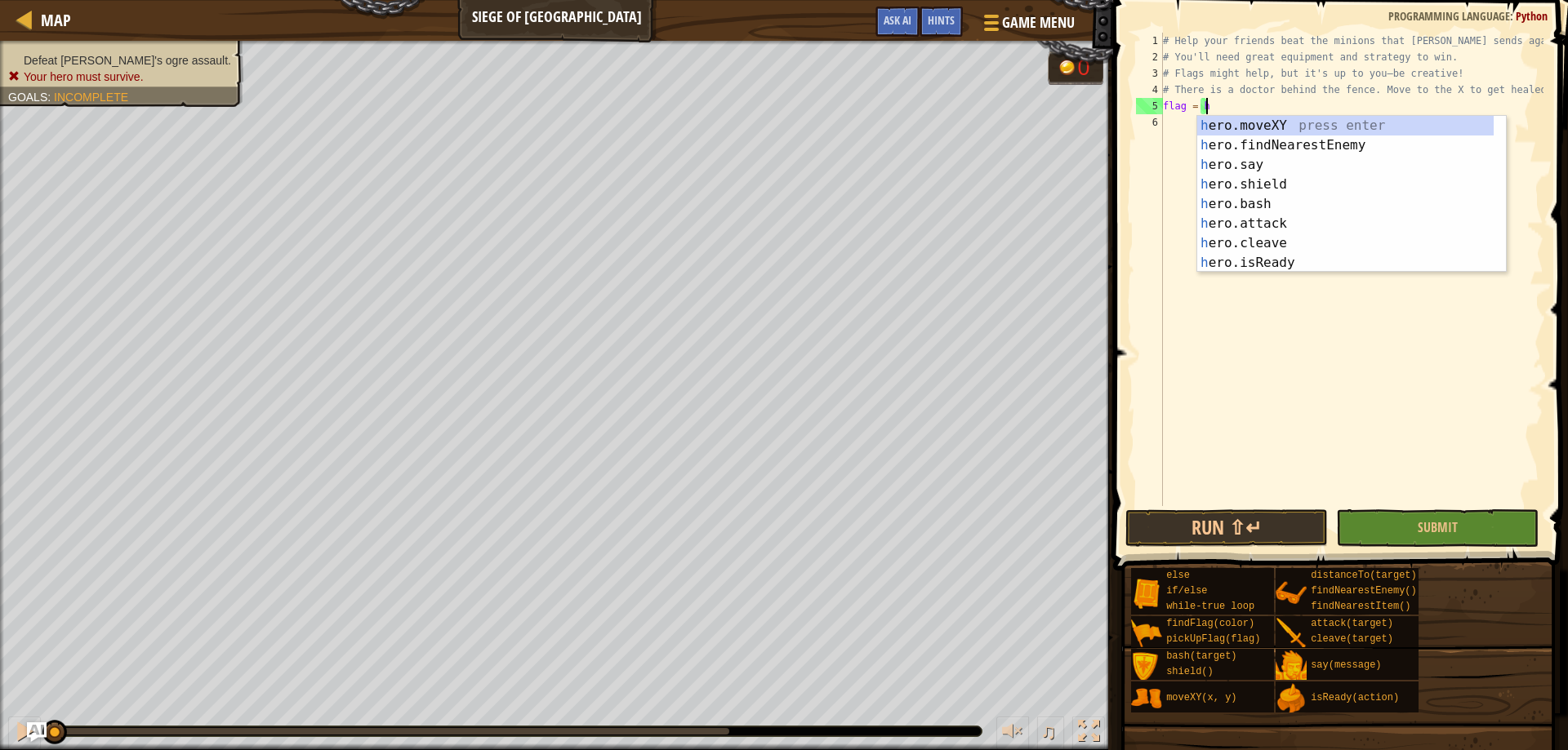
type textarea "f"
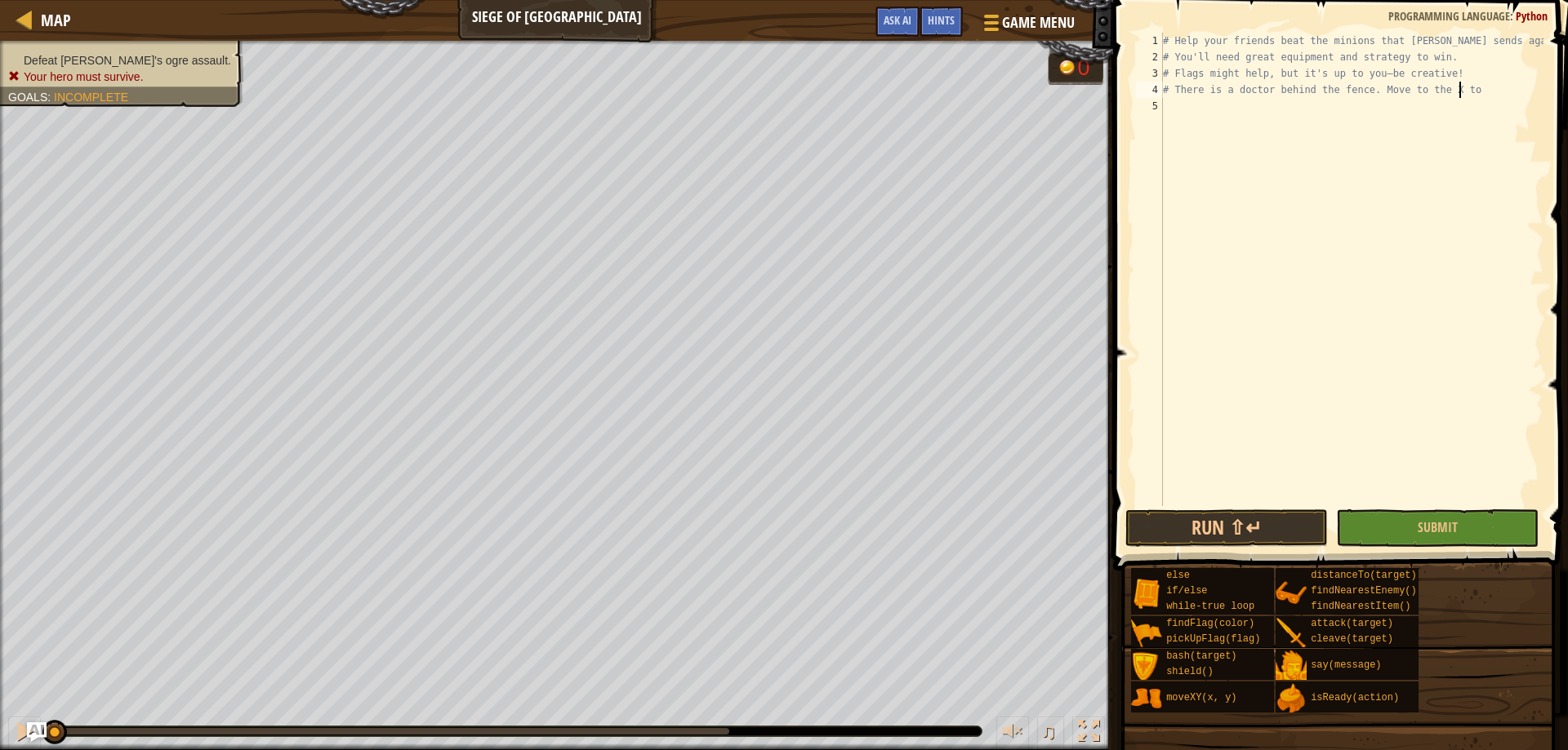
type textarea "# There is a doctor behind the fence. Move to the X to"
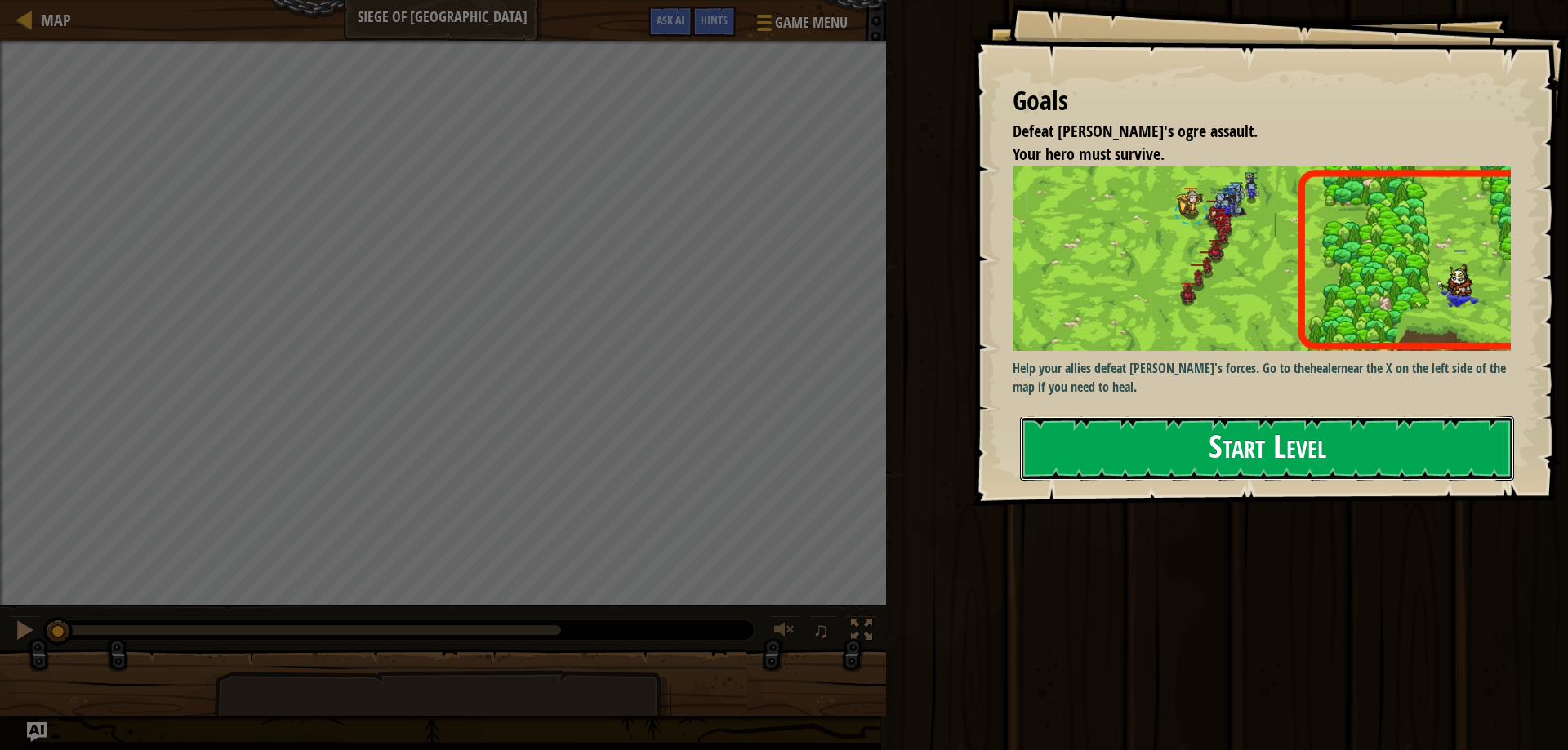
click at [1285, 449] on button "Start Level" at bounding box center [1266, 448] width 494 height 64
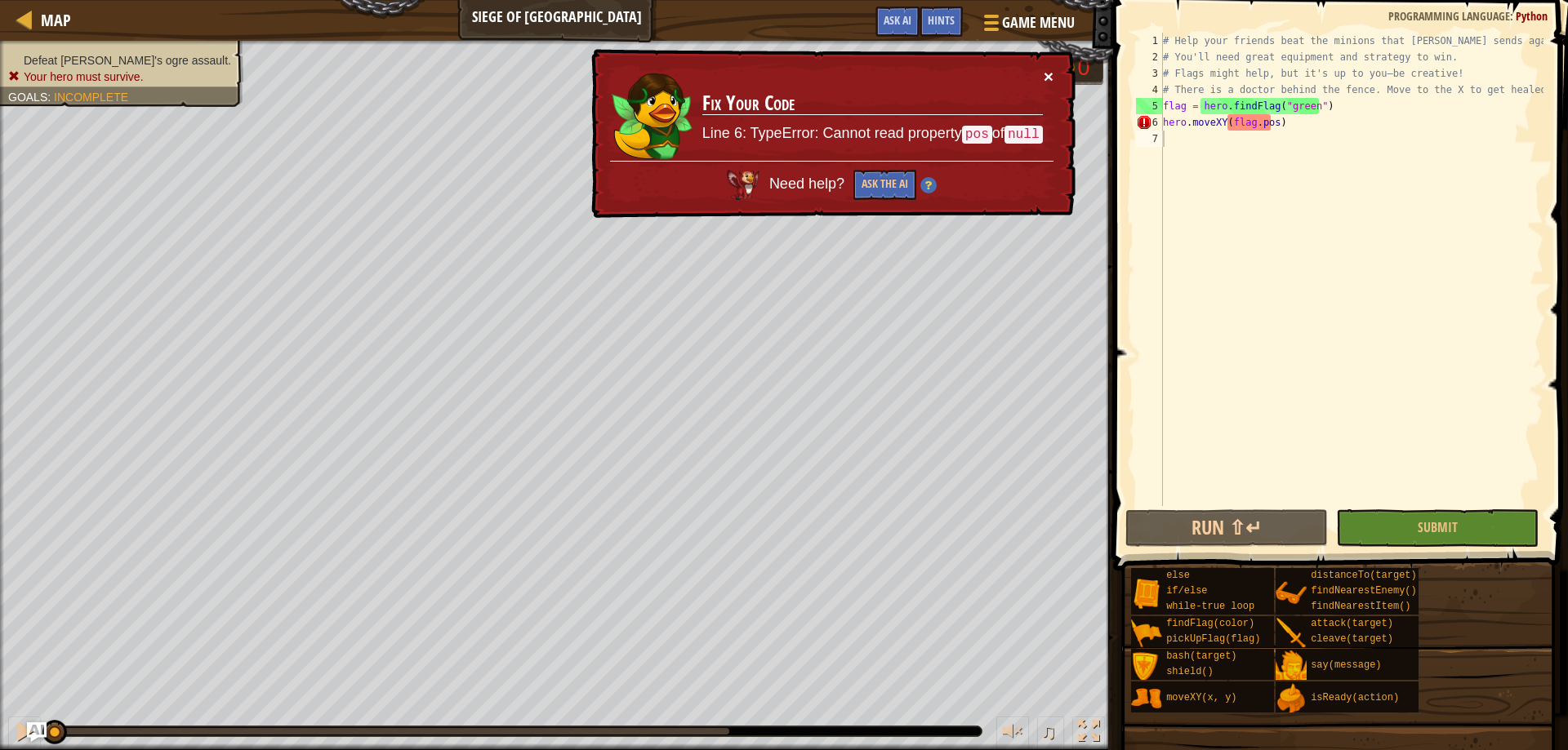
click at [1044, 75] on button "×" at bounding box center [1048, 76] width 10 height 17
click at [1285, 124] on div "# Help your friends beat the minions that [PERSON_NAME] sends against you. # Yo…" at bounding box center [1351, 285] width 384 height 506
type textarea "hero.moveXY(flag.pos)"
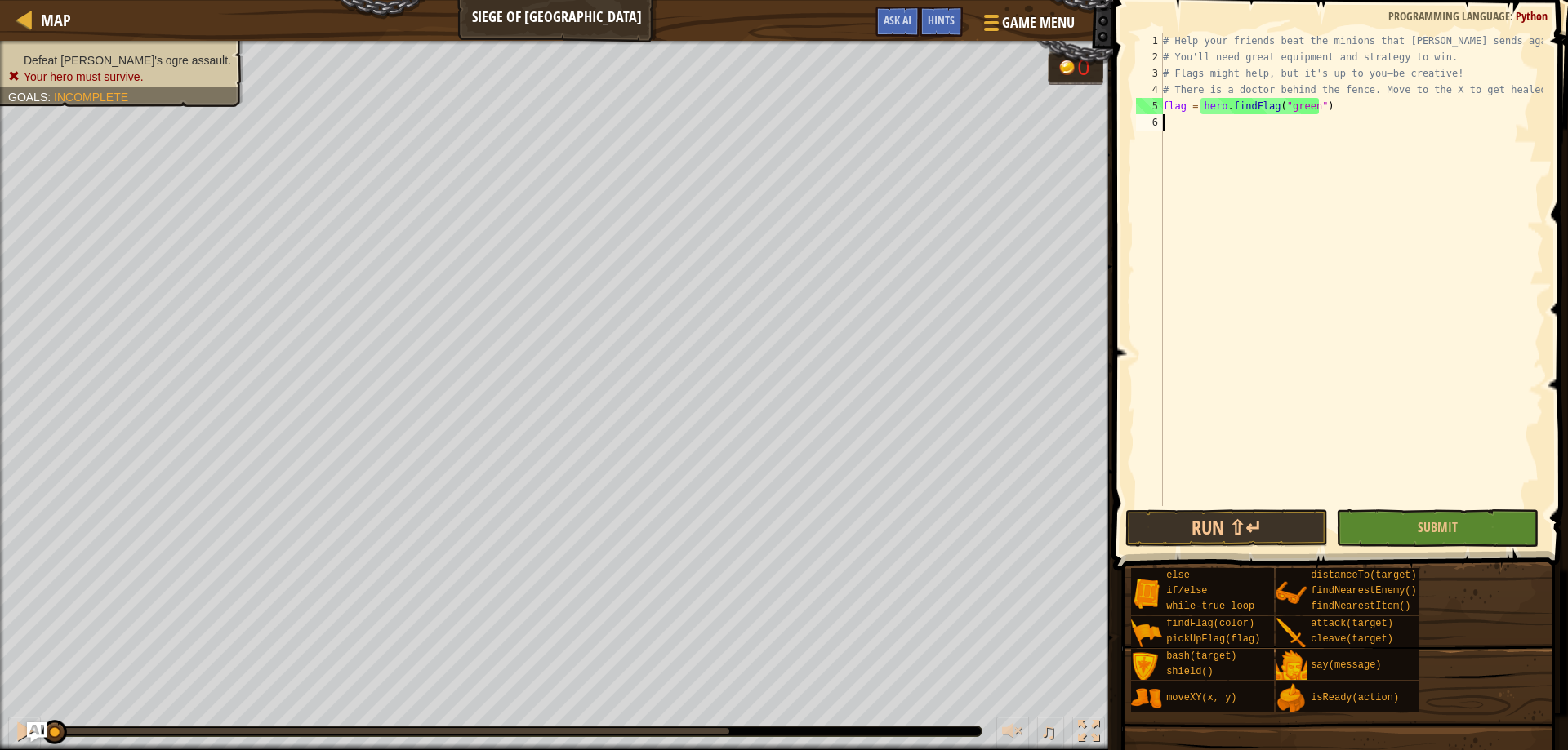
click at [1292, 107] on div "# Help your friends beat the minions that [PERSON_NAME] sends against you. # Yo…" at bounding box center [1351, 285] width 384 height 506
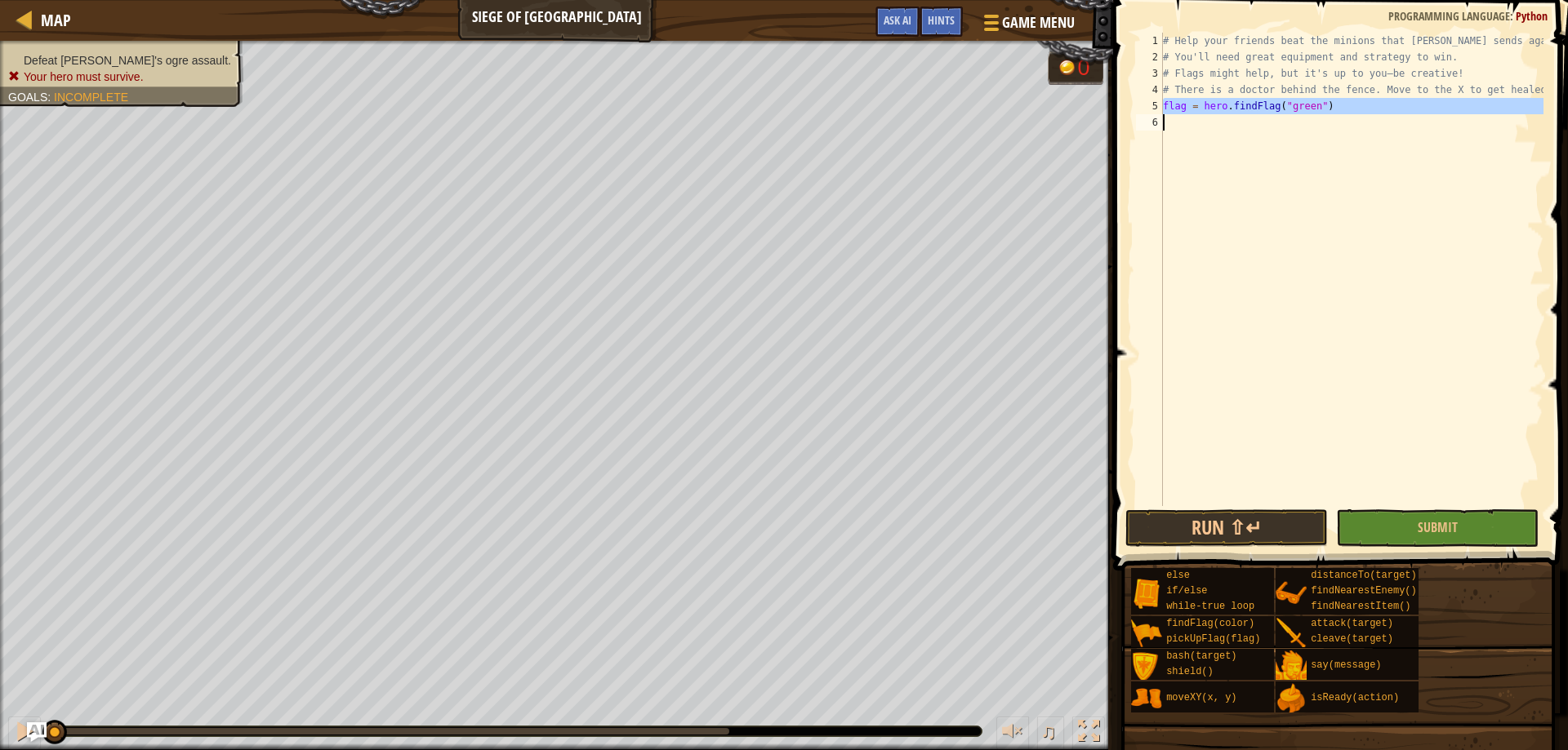
click at [1292, 107] on div "# Help your friends beat the minions that [PERSON_NAME] sends against you. # Yo…" at bounding box center [1351, 285] width 384 height 506
type textarea "flag = hero.findFlag("green")"
click at [1273, 168] on div "# Help your friends beat the minions that [PERSON_NAME] sends against you. # Yo…" at bounding box center [1351, 269] width 384 height 473
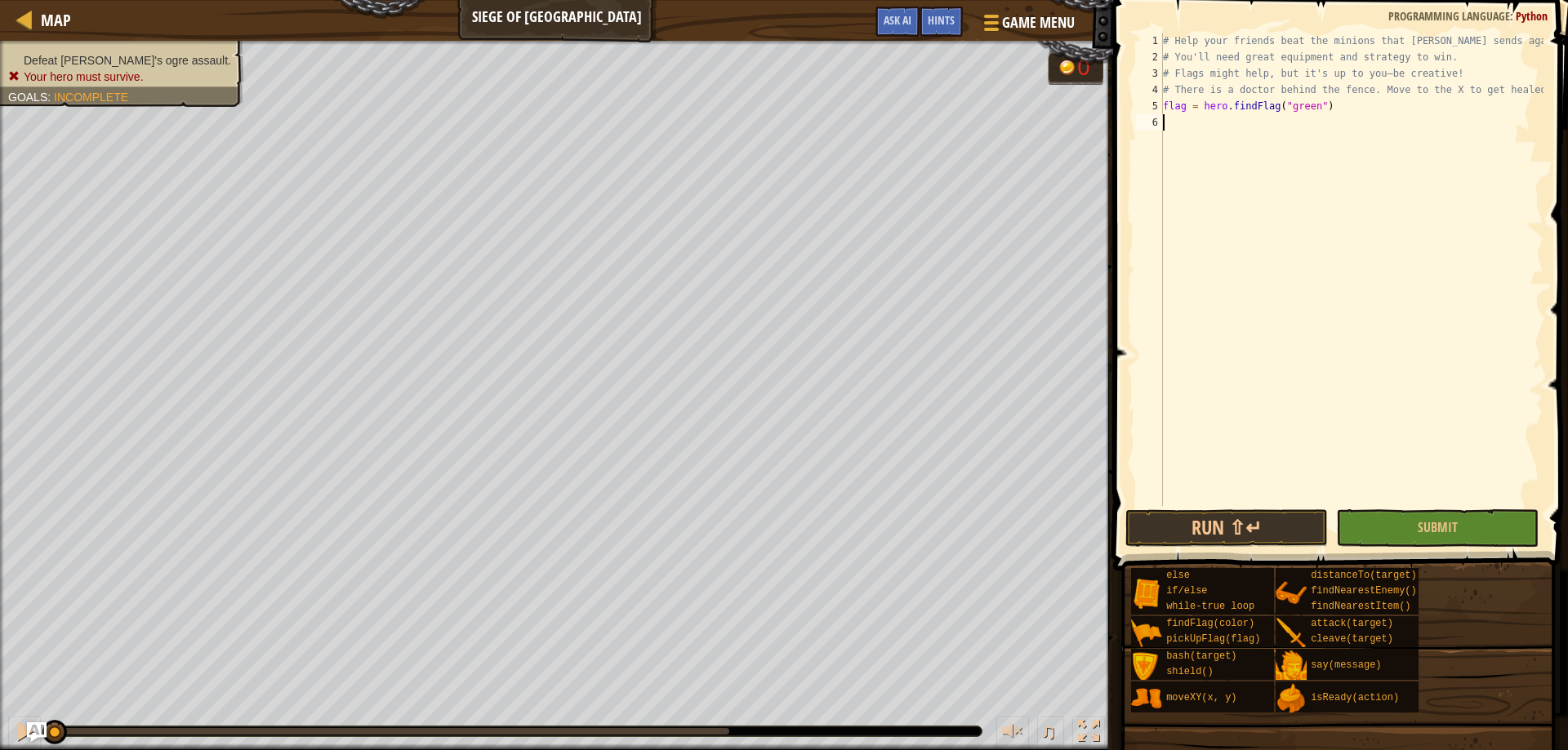
click at [1267, 132] on div "# Help your friends beat the minions that [PERSON_NAME] sends against you. # Yo…" at bounding box center [1351, 285] width 384 height 506
click at [714, 396] on div "copy 86, 71" at bounding box center [666, 405] width 137 height 33
type textarea "flag = hero.findFlag("green")"
click at [1340, 107] on div "# Help your friends beat the minions that [PERSON_NAME] sends against you. # Yo…" at bounding box center [1351, 285] width 384 height 506
drag, startPoint x: 1325, startPoint y: 109, endPoint x: 1163, endPoint y: 109, distance: 162.0
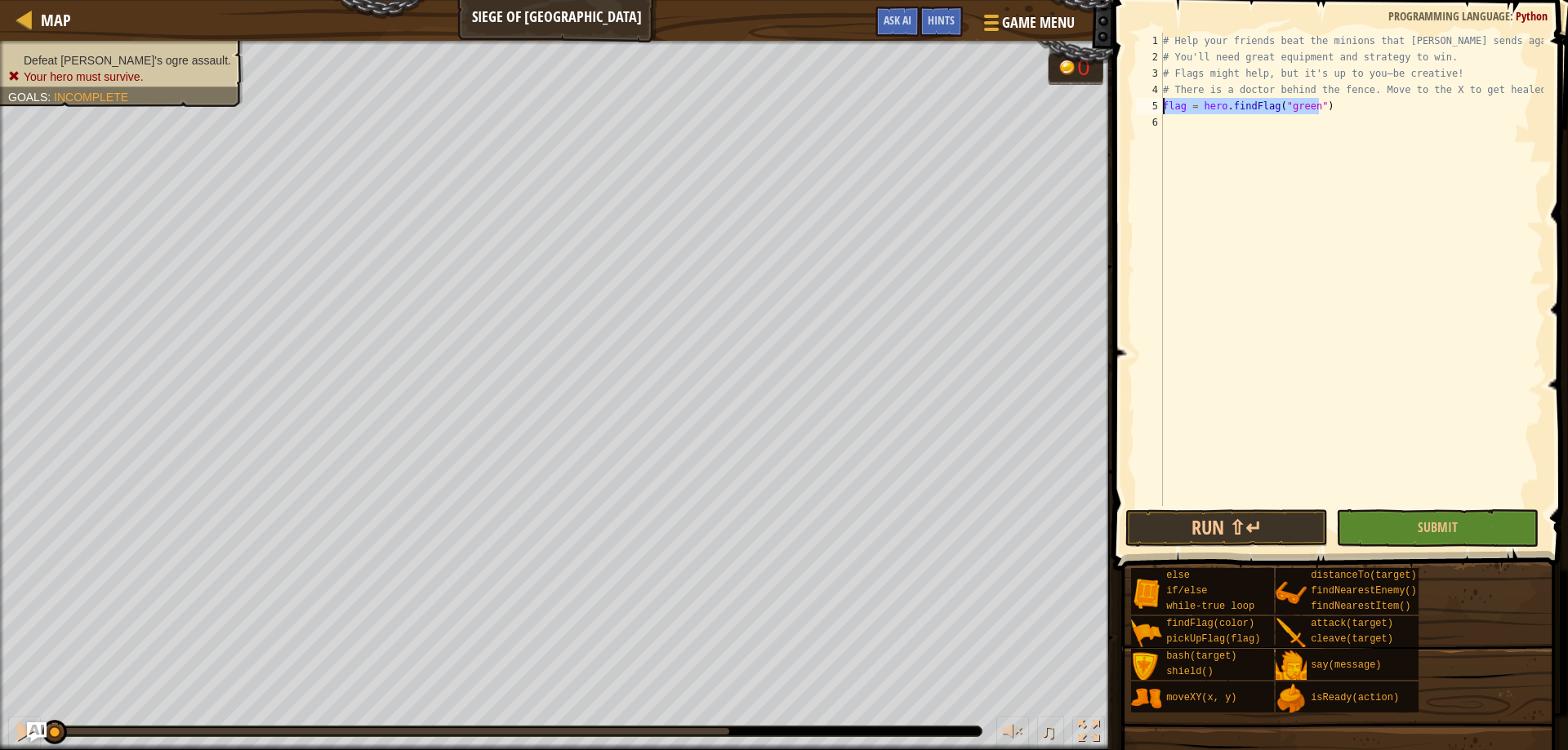
click at [1163, 109] on div "# Help your friends beat the minions that [PERSON_NAME] sends against you. # Yo…" at bounding box center [1351, 285] width 384 height 506
click at [1202, 106] on div "# Help your friends beat the minions that [PERSON_NAME] sends against you. # Yo…" at bounding box center [1351, 285] width 384 height 506
type textarea "h"
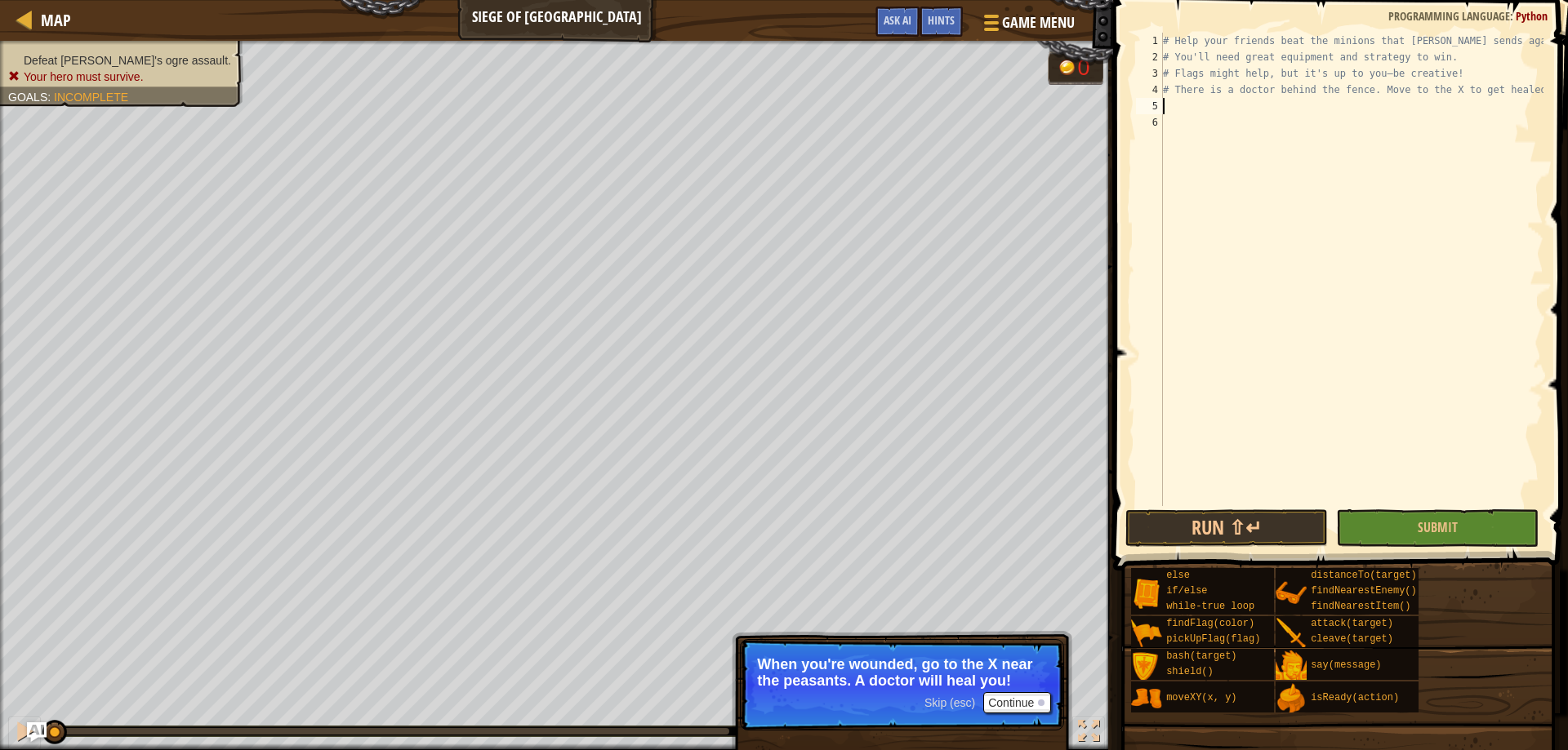
type textarea "k"
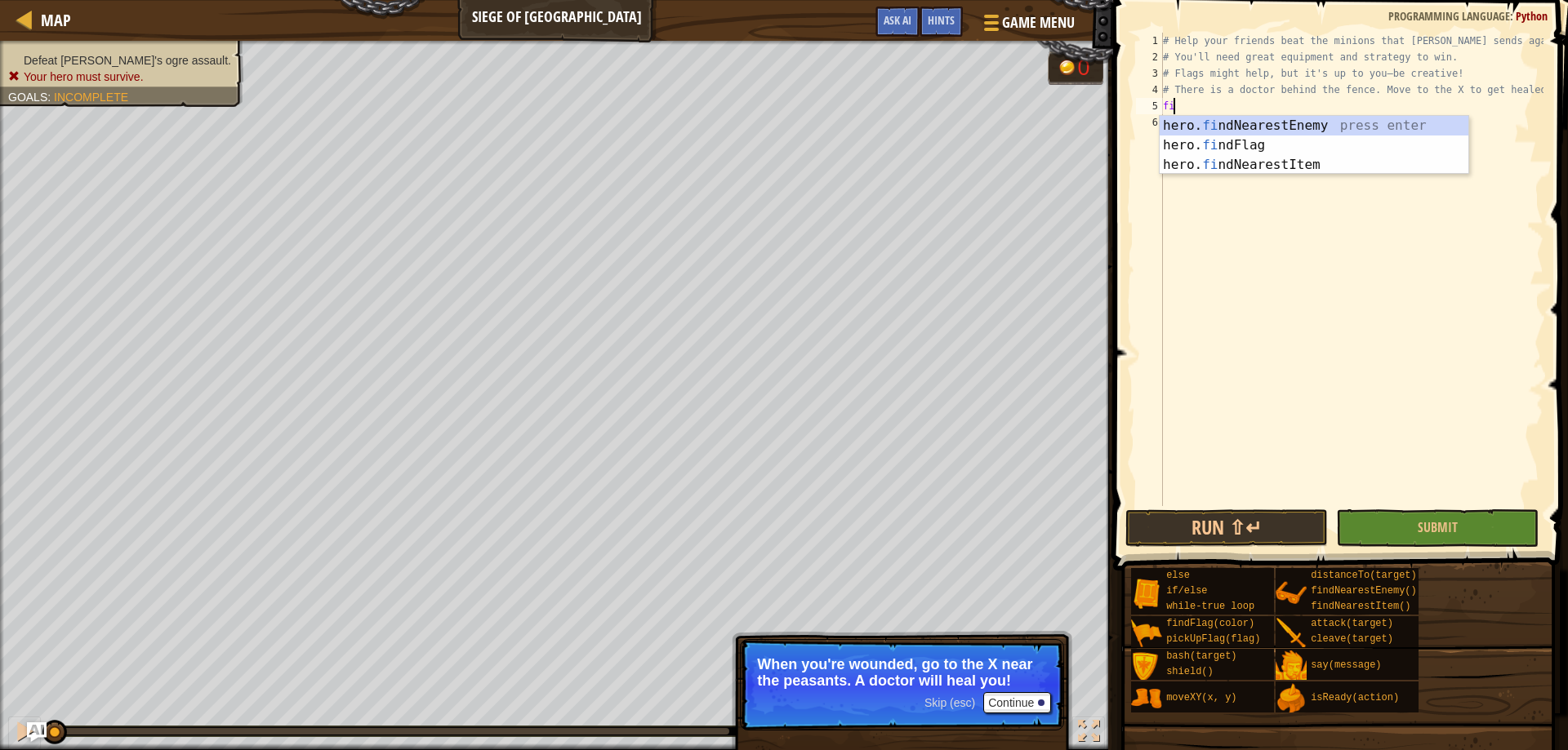
type textarea "fin"
click at [1247, 125] on div "hero. fin dNearestEnemy press enter hero. fin dFlag press enter hero. fin dNear…" at bounding box center [1314, 164] width 309 height 98
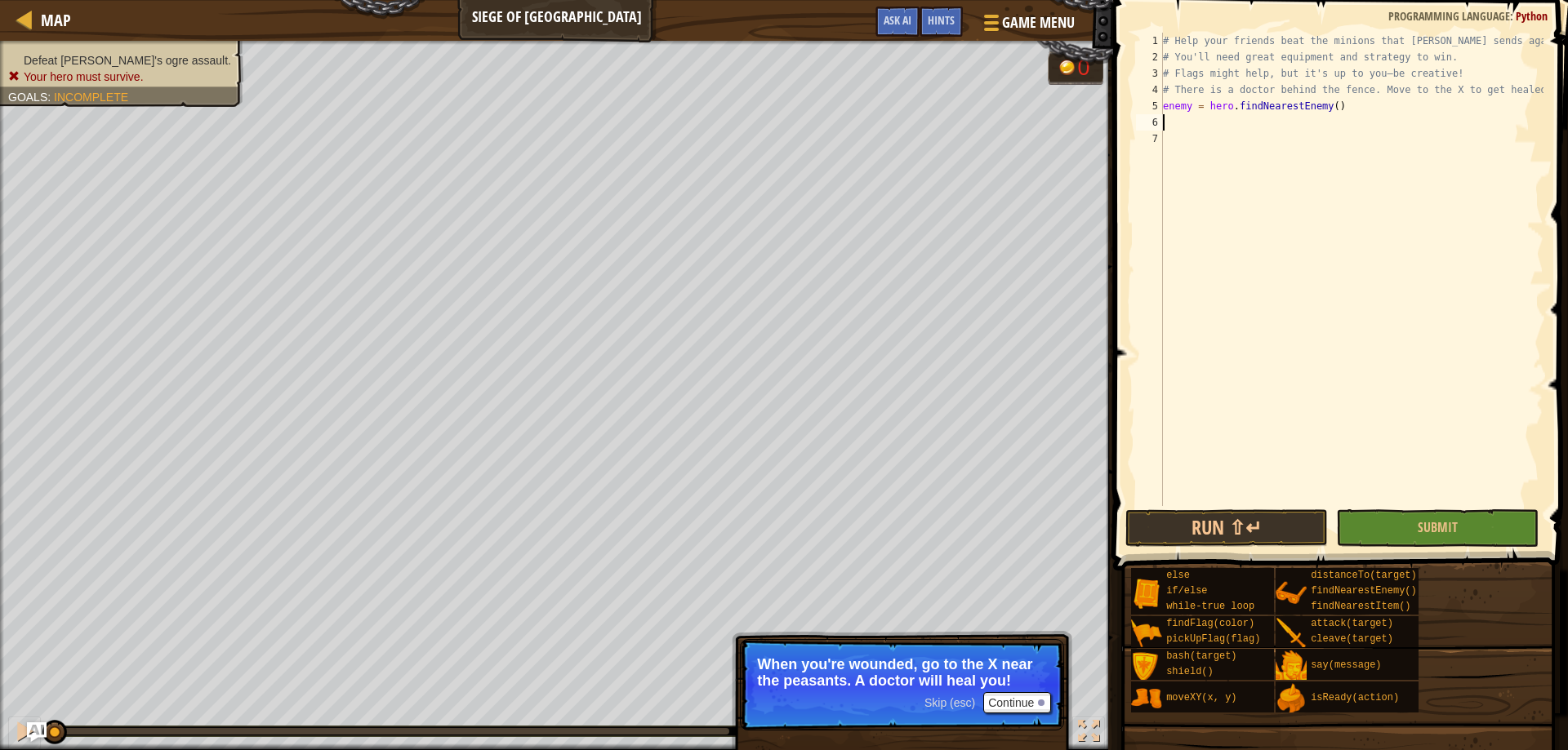
scroll to position [7, 0]
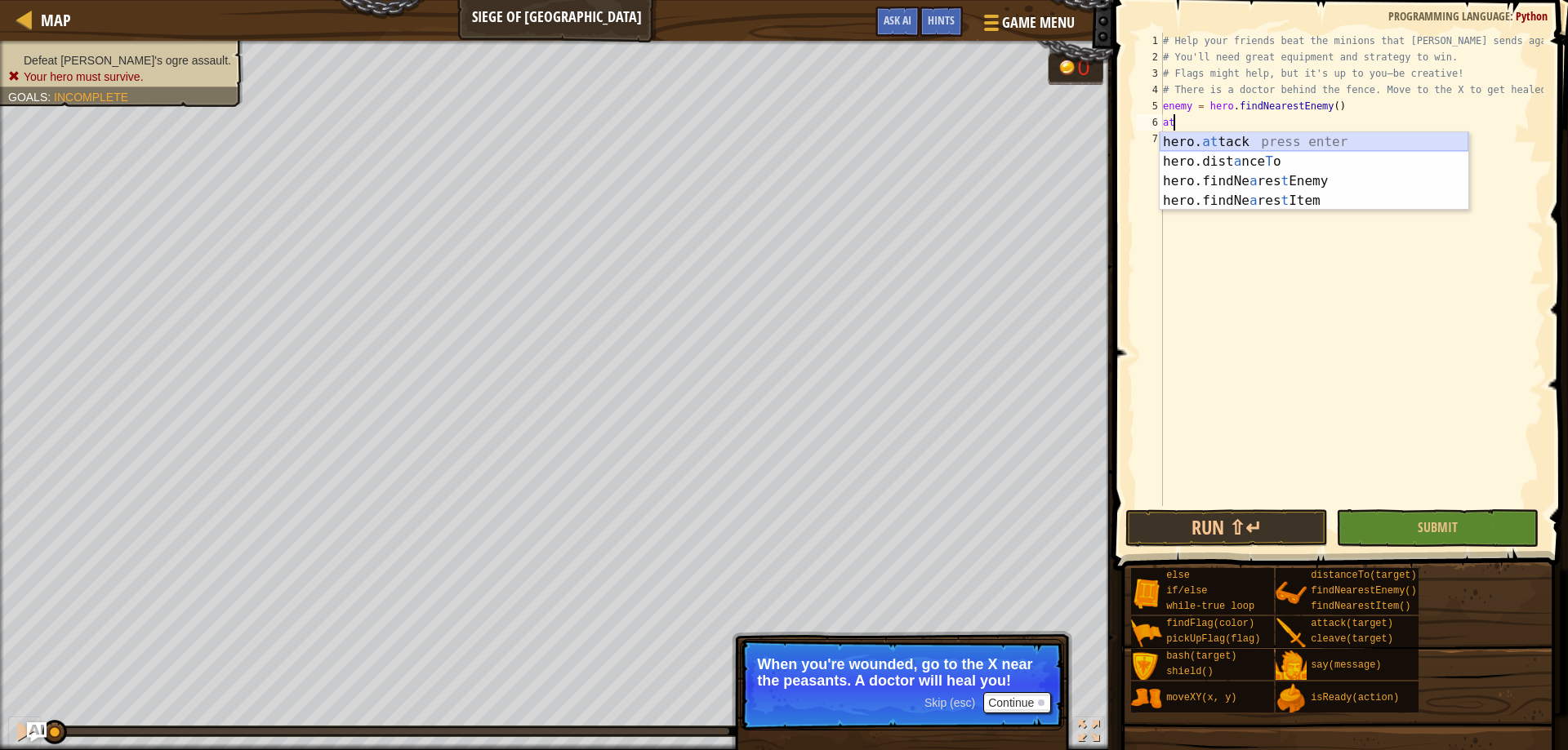
click at [1253, 140] on div "hero. at tack press enter hero.dist a nce T o press enter hero.findNe a res t E…" at bounding box center [1314, 191] width 309 height 117
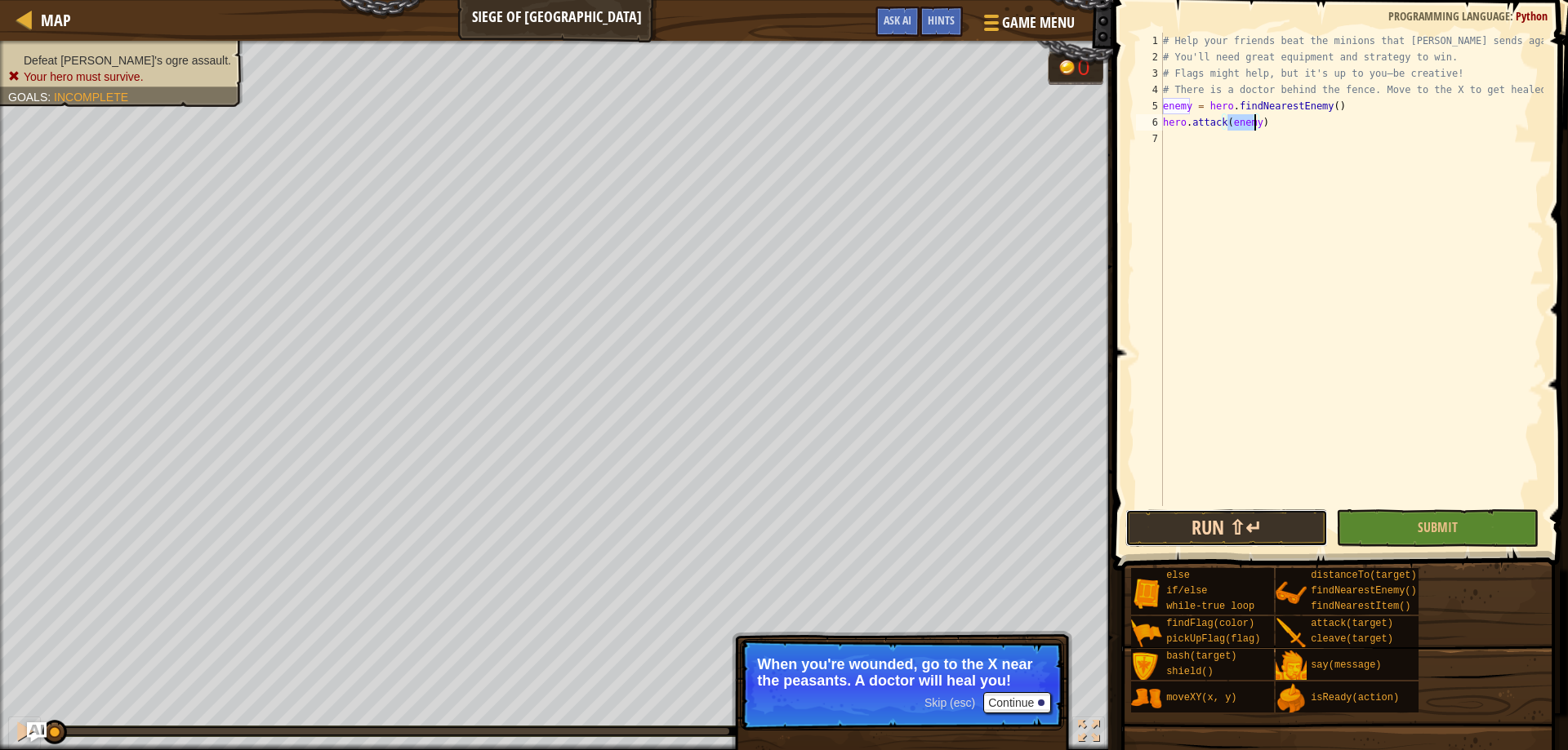
click at [1275, 529] on button "Run ⇧↵" at bounding box center [1225, 528] width 202 height 38
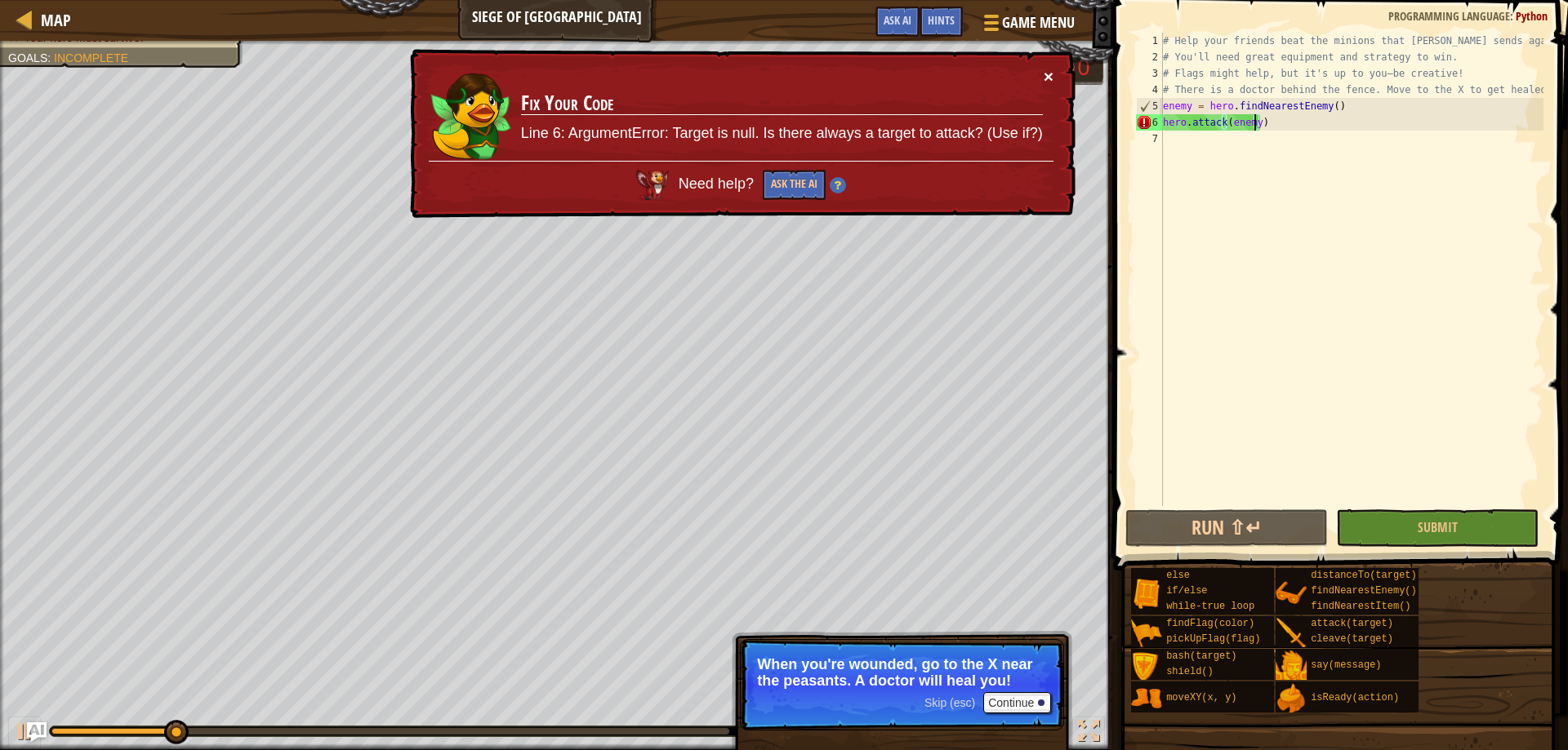
click at [1048, 76] on button "×" at bounding box center [1048, 76] width 10 height 17
click at [1050, 76] on button "×" at bounding box center [1048, 76] width 10 height 17
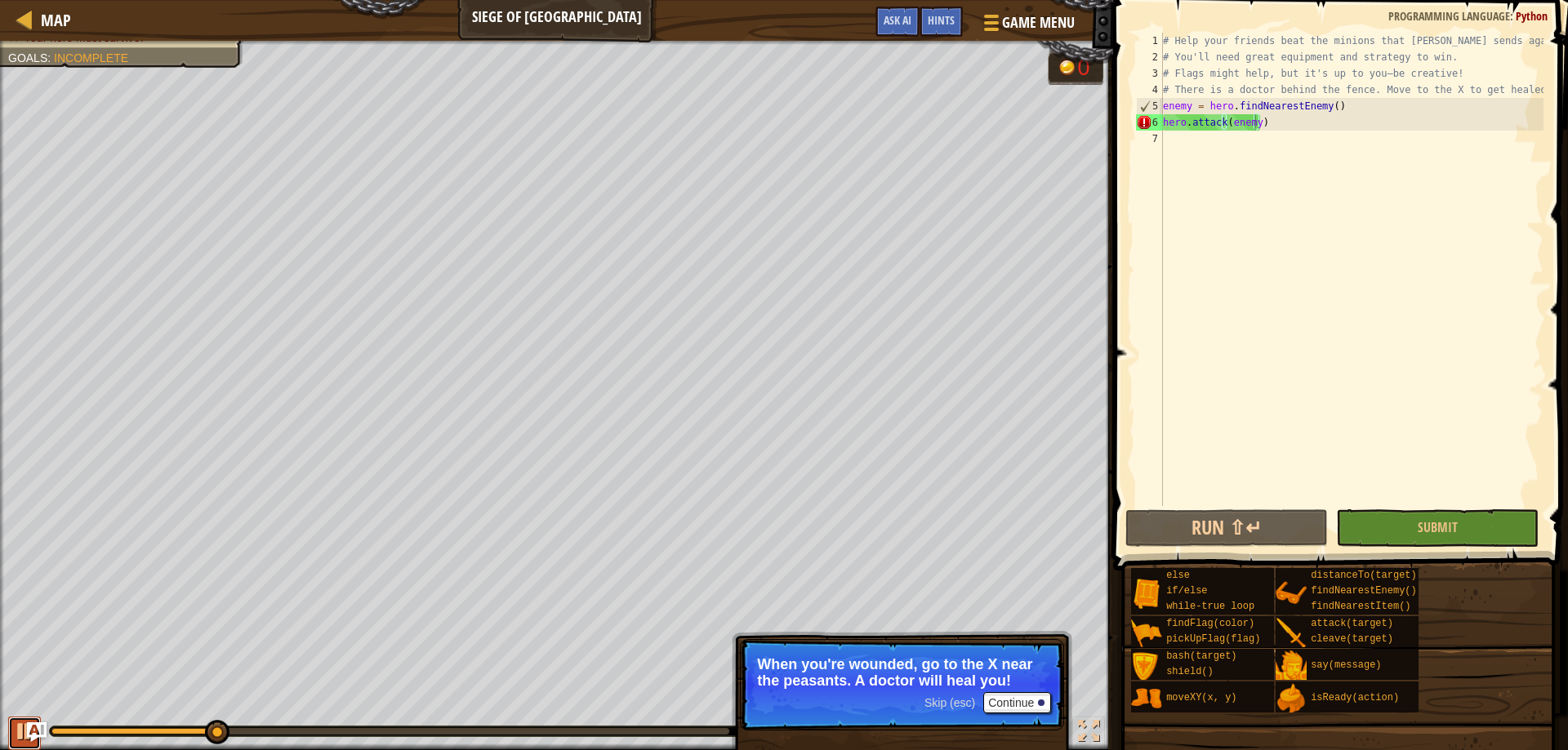
click at [20, 732] on div at bounding box center [25, 731] width 21 height 21
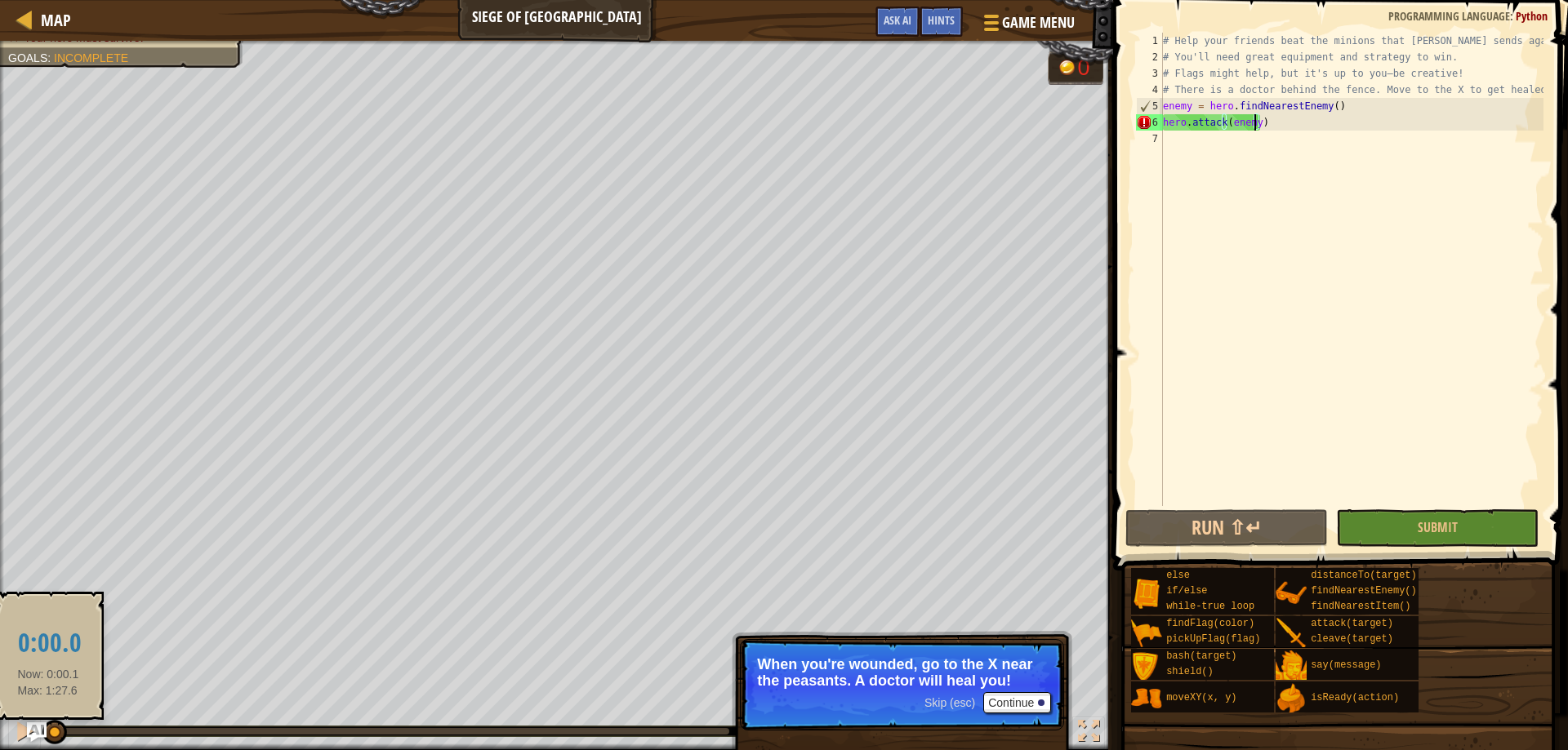
drag, startPoint x: 212, startPoint y: 730, endPoint x: 3, endPoint y: 739, distance: 209.2
click at [4, 739] on div "♫" at bounding box center [556, 726] width 1112 height 49
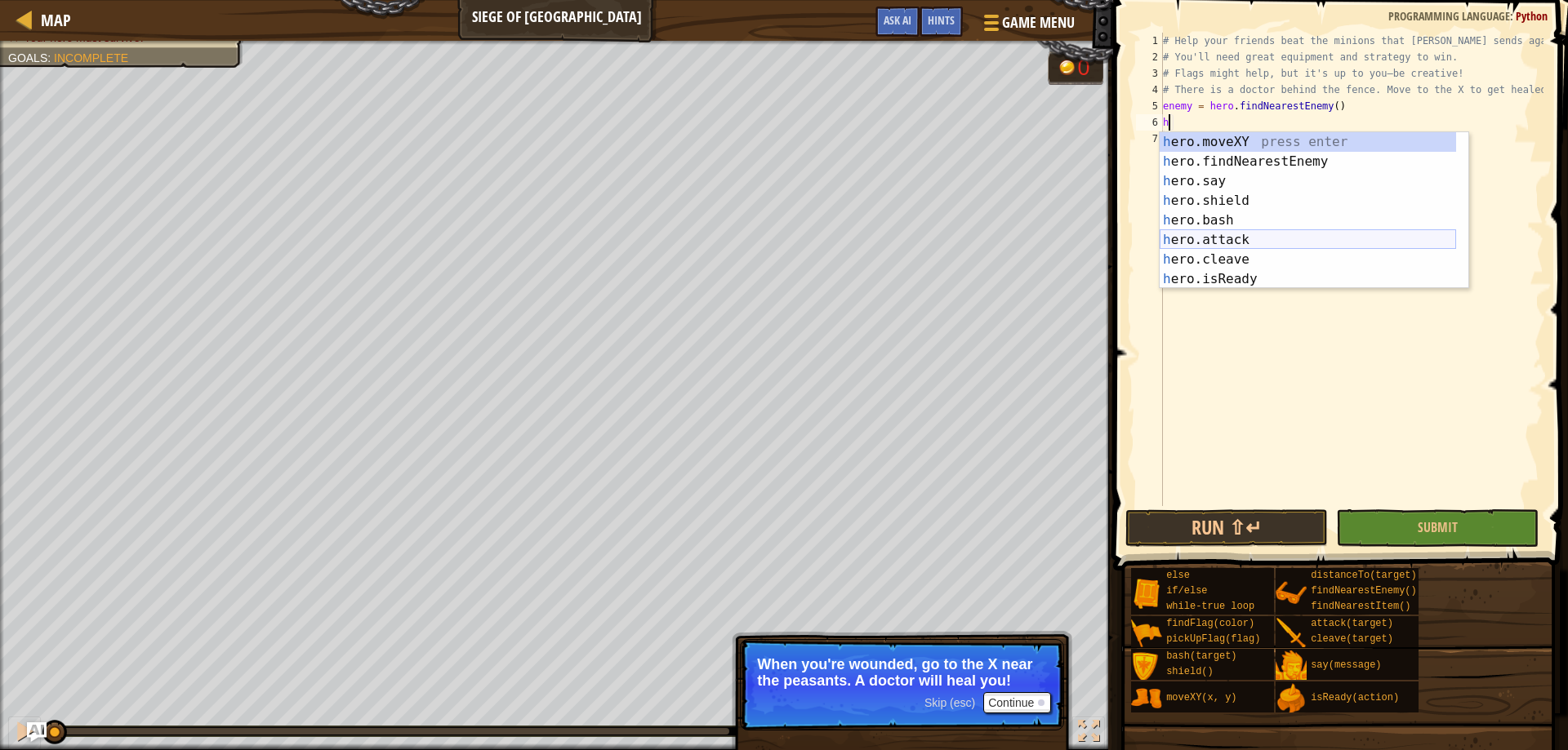
click at [1258, 241] on div "h ero.moveXY press enter h ero.findNearestEnemy press enter h ero.say press ent…" at bounding box center [1308, 230] width 297 height 196
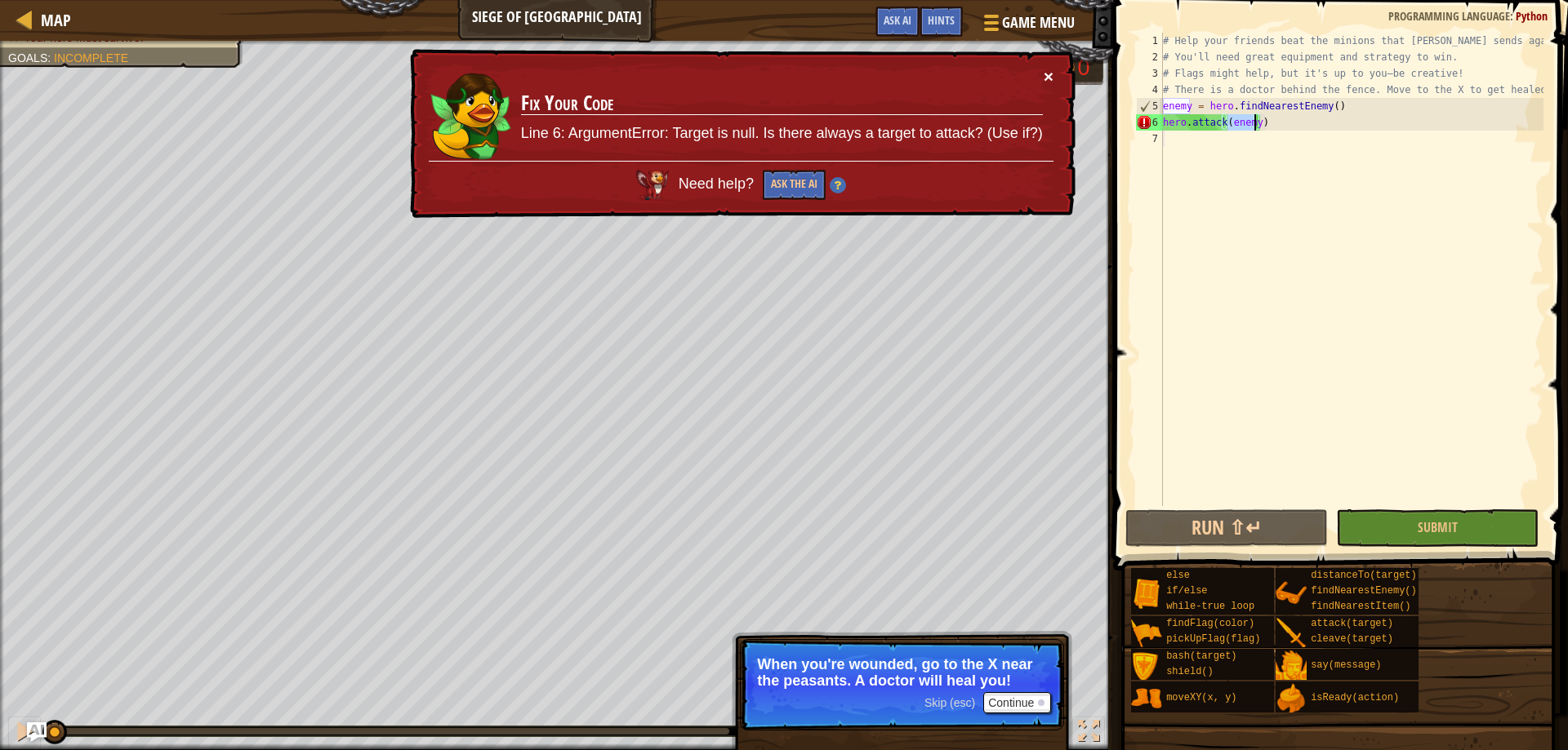
type textarea "hero.attack(enemy)"
click at [1049, 78] on button "×" at bounding box center [1048, 76] width 10 height 17
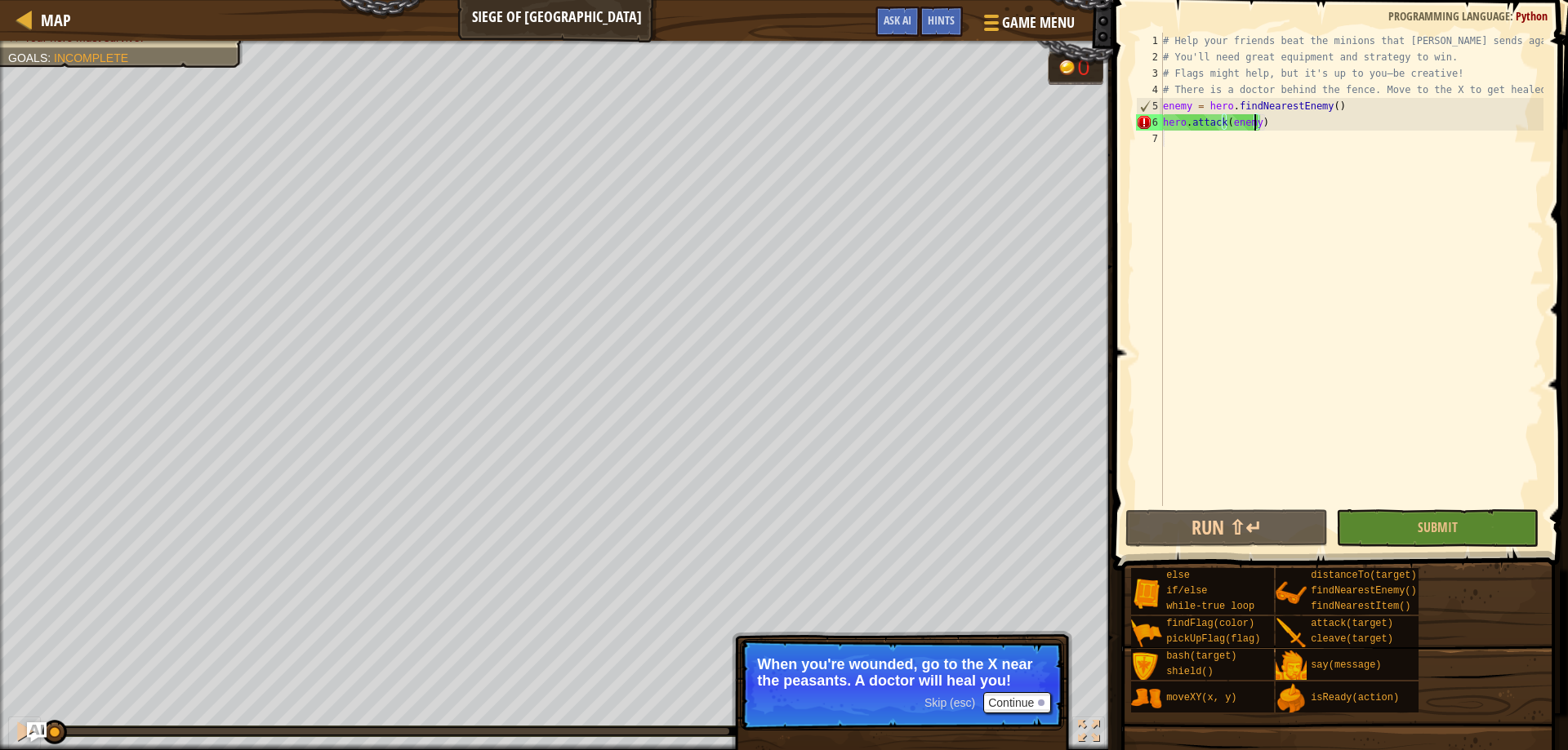
click at [1263, 146] on div "# Help your friends beat the minions that [PERSON_NAME] sends against you. # Yo…" at bounding box center [1351, 285] width 384 height 506
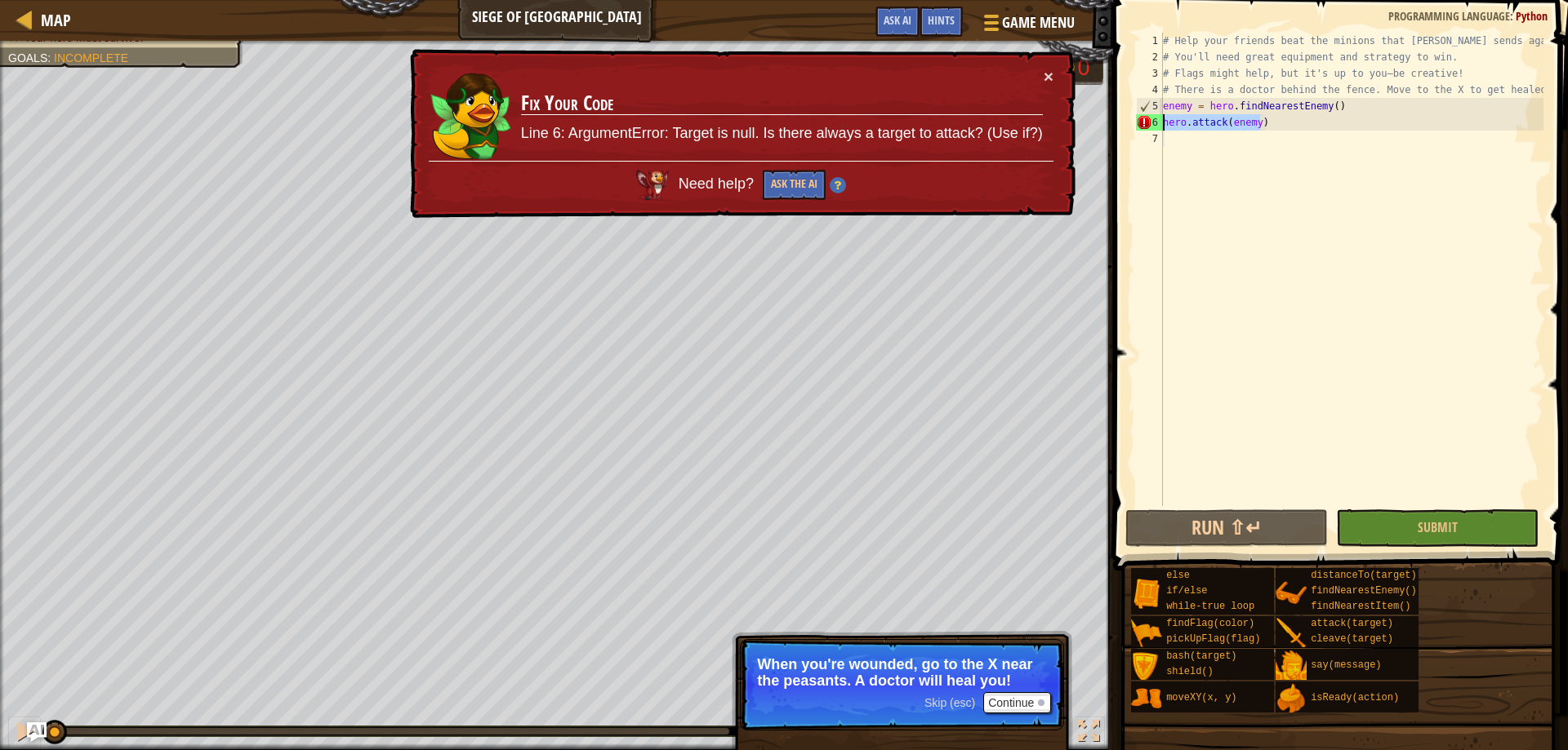
drag, startPoint x: 1264, startPoint y: 124, endPoint x: 1162, endPoint y: 124, distance: 102.0
click at [1162, 124] on div "1 2 3 4 5 6 7 # Help your friends beat the minions that [PERSON_NAME] sends aga…" at bounding box center [1338, 269] width 411 height 473
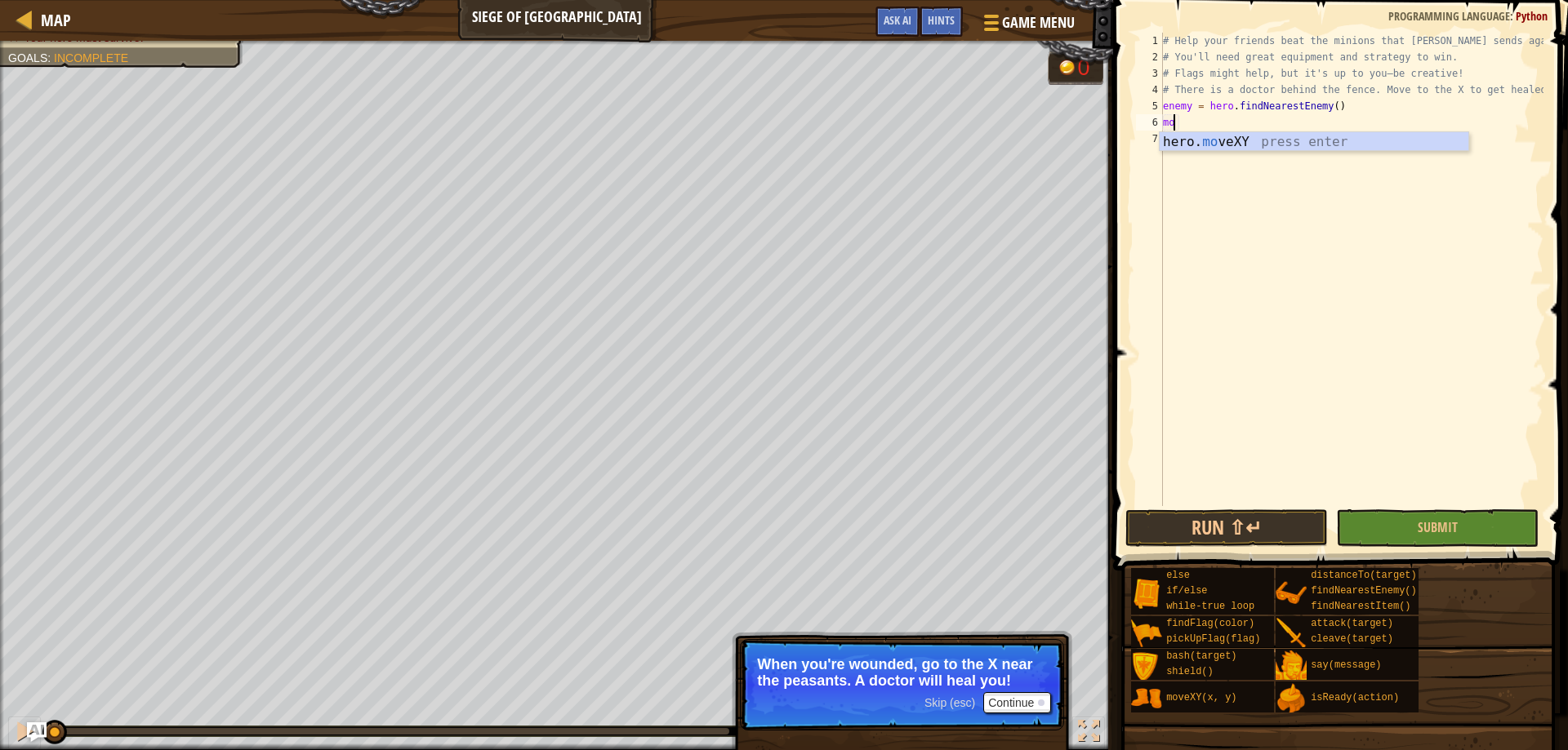
type textarea "m"
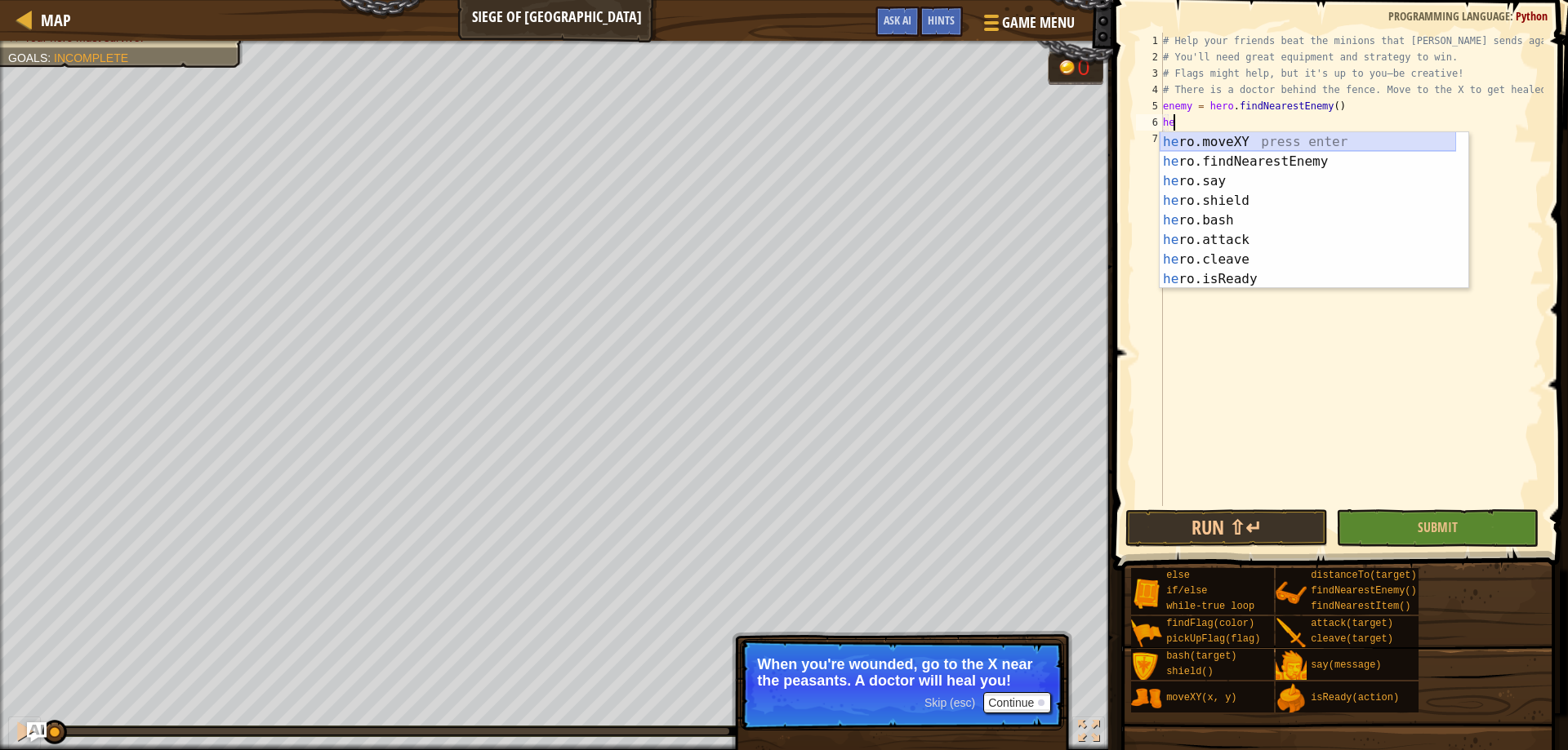
click at [1239, 148] on div "he ro.moveXY press enter he ro.findNearestEnemy press enter he ro.say press ent…" at bounding box center [1308, 230] width 297 height 196
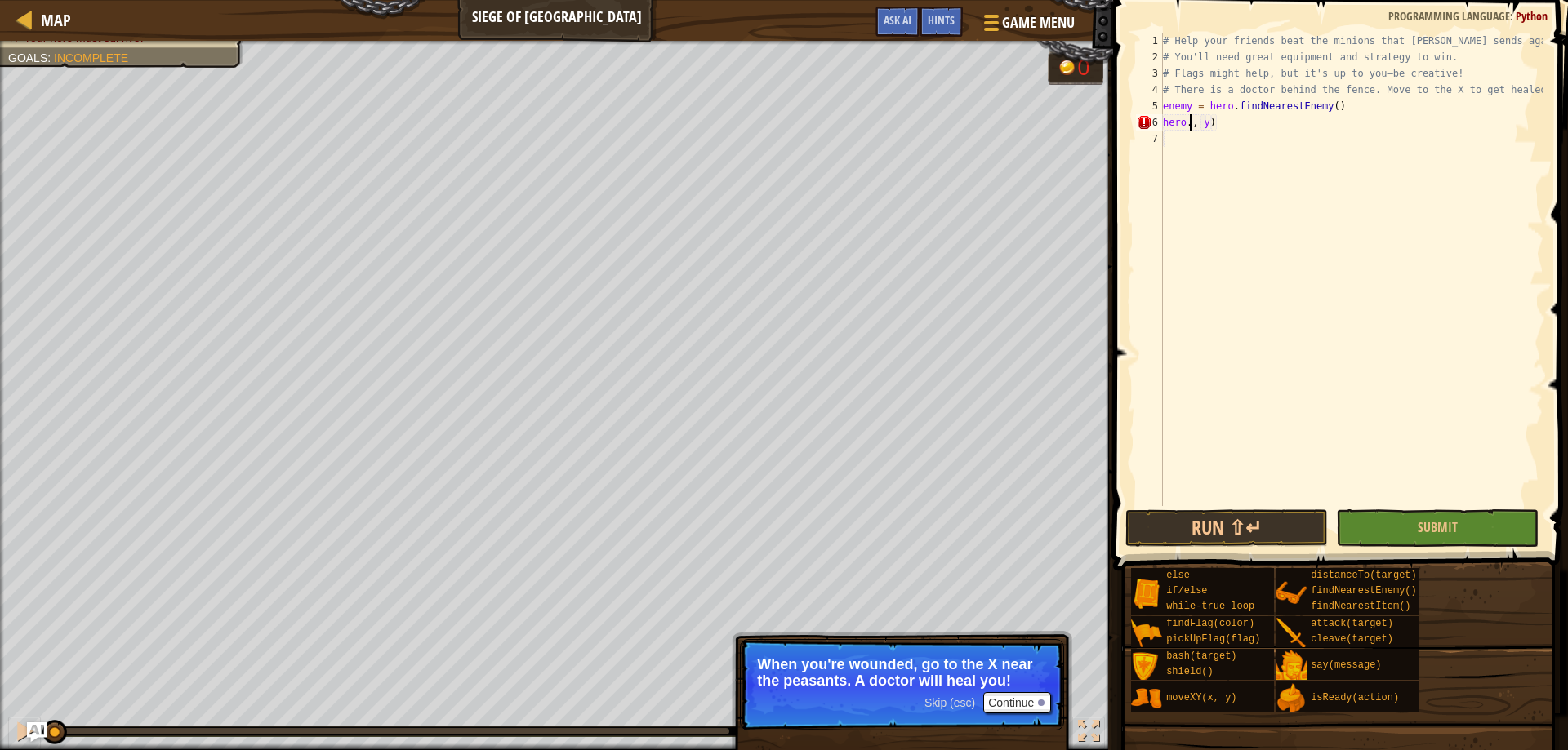
click at [1225, 119] on div "# Help your friends beat the minions that [PERSON_NAME] sends against you. # Yo…" at bounding box center [1351, 285] width 384 height 506
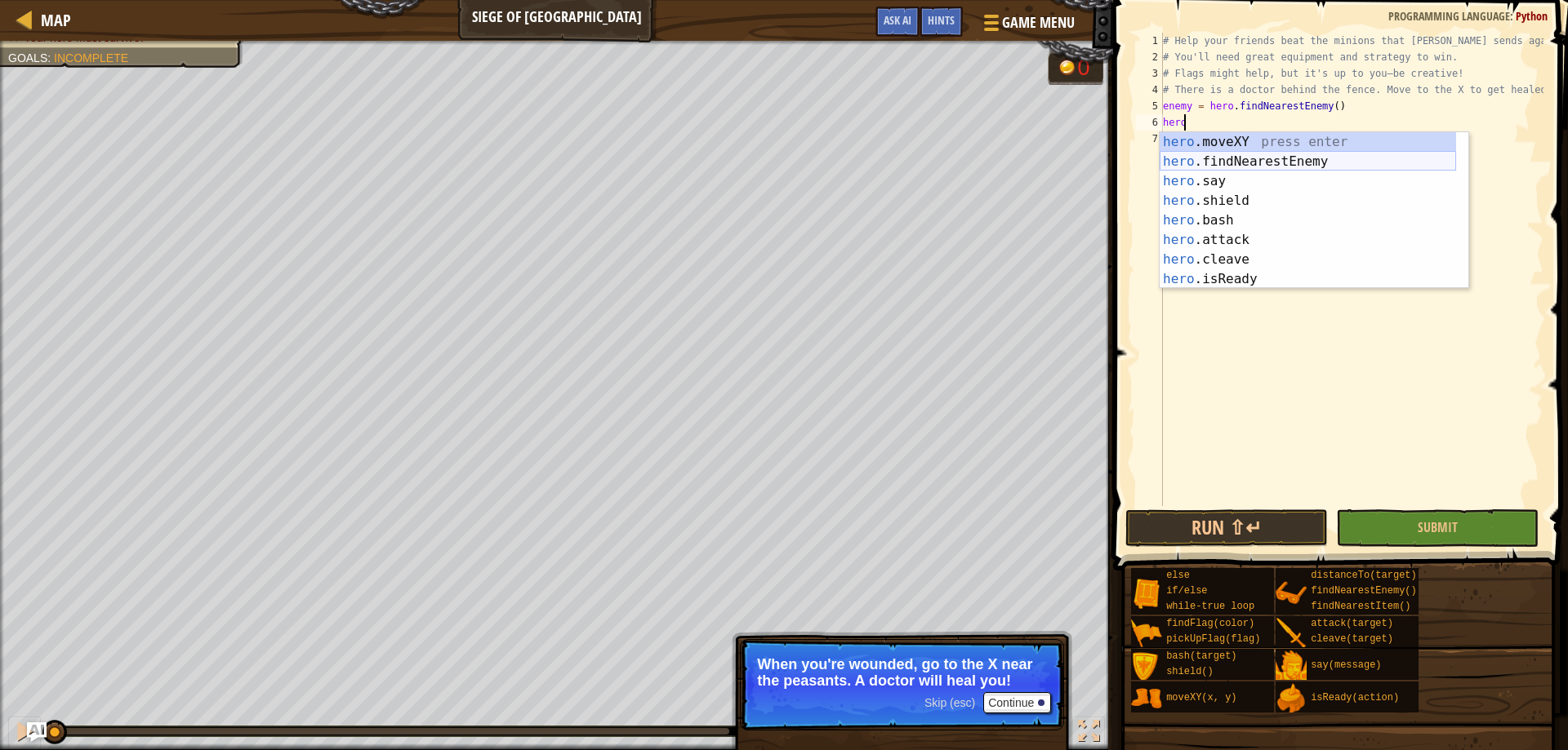
scroll to position [0, 0]
click at [1252, 143] on div "hero .moveXY press enter hero .findNearestEnemy press enter hero .say press ent…" at bounding box center [1308, 230] width 297 height 196
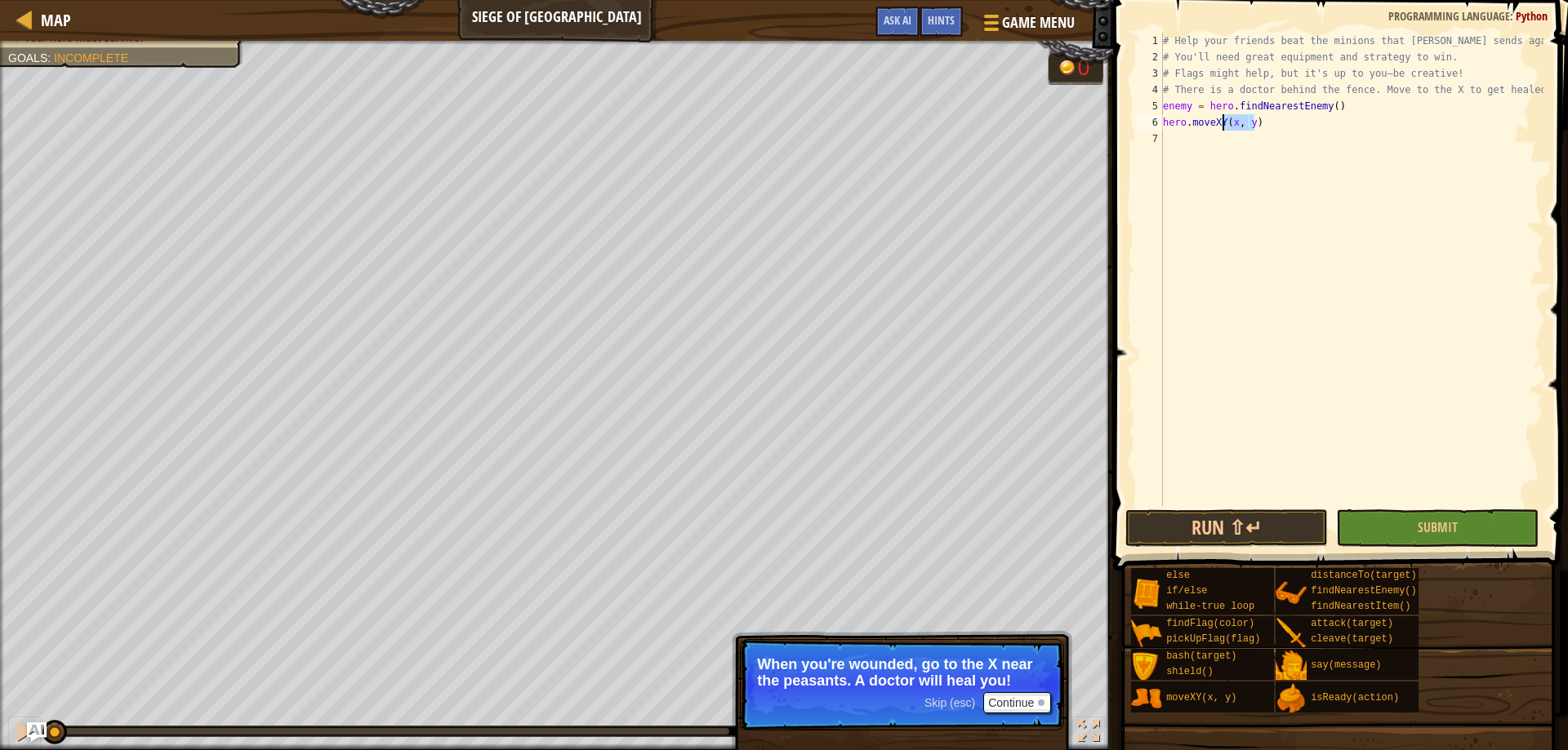
drag, startPoint x: 1285, startPoint y: 125, endPoint x: 1223, endPoint y: 128, distance: 62.1
click at [1220, 126] on div "# Help your friends beat the minions that [PERSON_NAME] sends against you. # Yo…" at bounding box center [1351, 285] width 384 height 506
type textarea "hero.moveNearestEnemy"
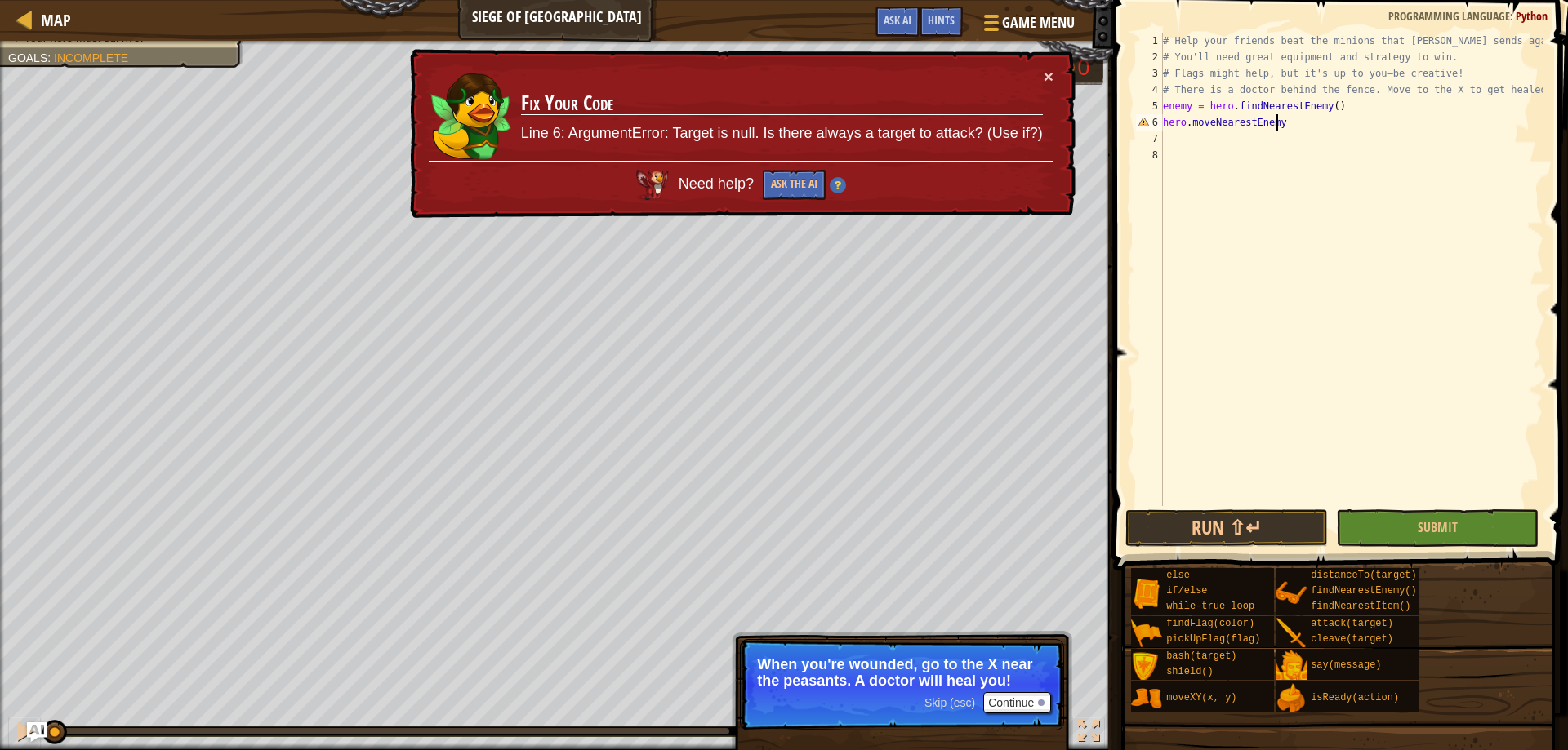
click at [1292, 124] on div "# Help your friends beat the minions that [PERSON_NAME] sends against you. # Yo…" at bounding box center [1351, 285] width 384 height 506
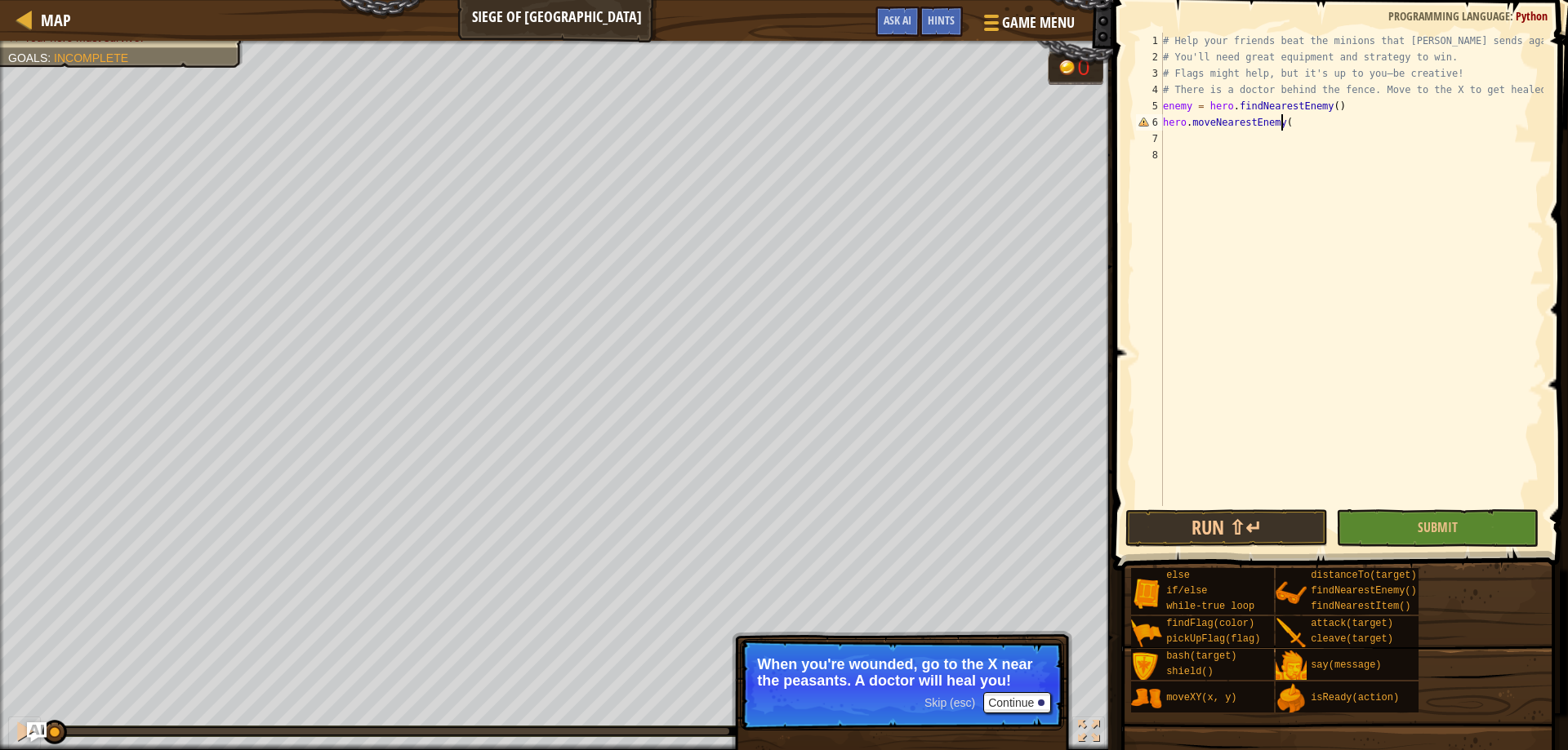
type textarea "hero.moveNearestEnemy()"
click at [1264, 143] on div "# Help your friends beat the minions that [PERSON_NAME] sends against you. # Yo…" at bounding box center [1351, 285] width 384 height 506
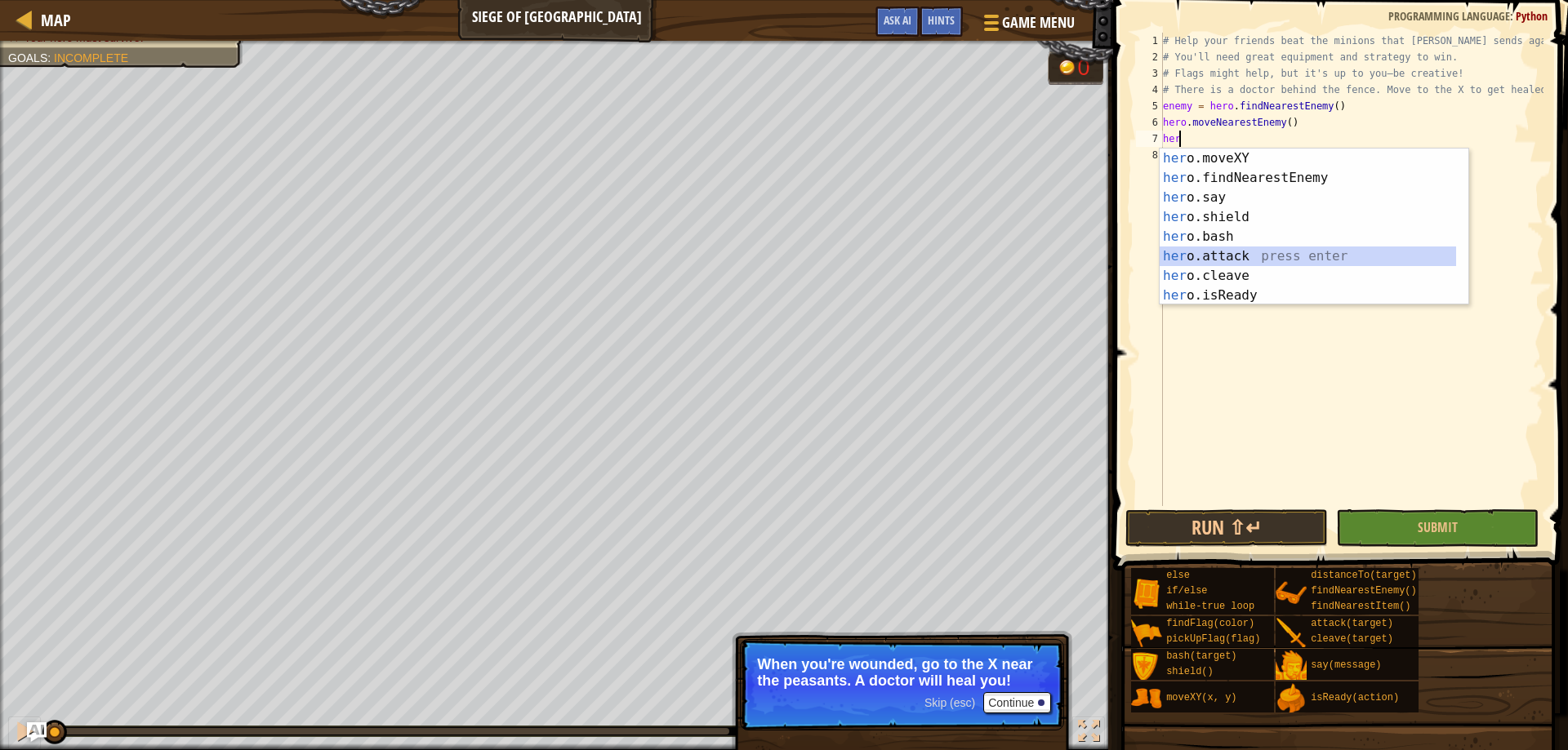
click at [1237, 251] on div "her o.moveXY press enter her o.findNearestEnemy press enter her o.say press ent…" at bounding box center [1308, 246] width 297 height 196
type textarea "hero.attack(enemy)"
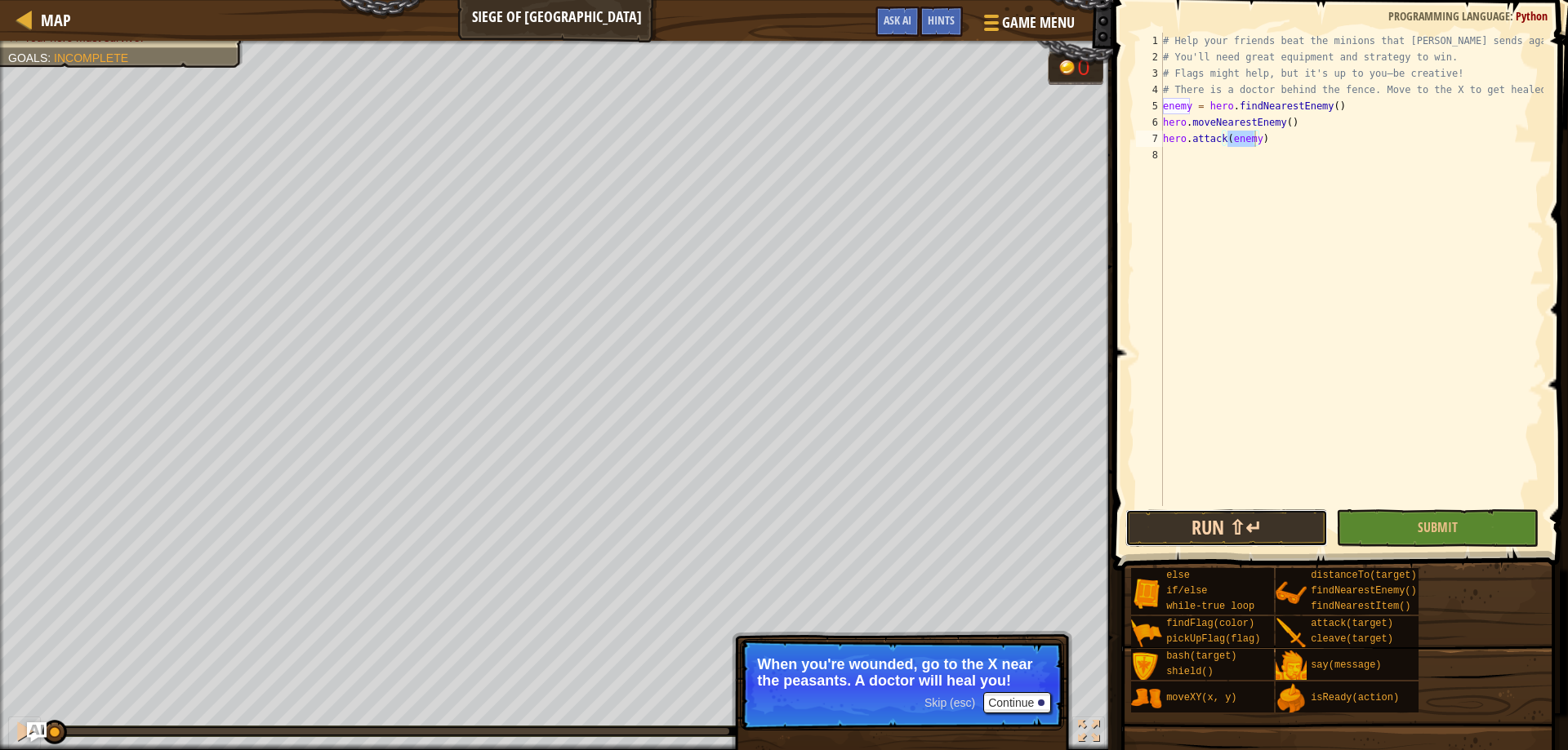
click at [1264, 519] on button "Run ⇧↵" at bounding box center [1225, 528] width 202 height 38
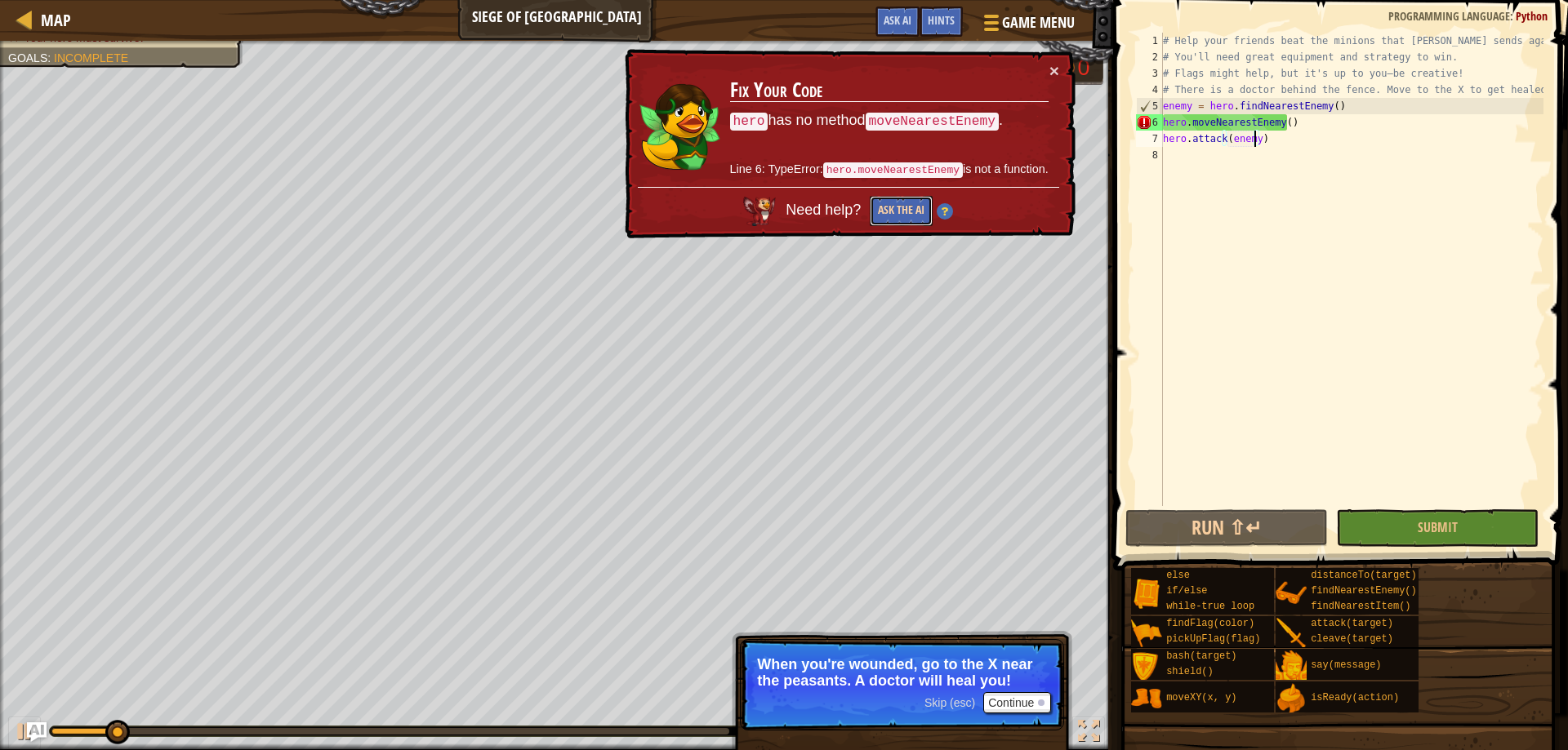
click at [896, 205] on button "Ask the AI" at bounding box center [901, 211] width 63 height 30
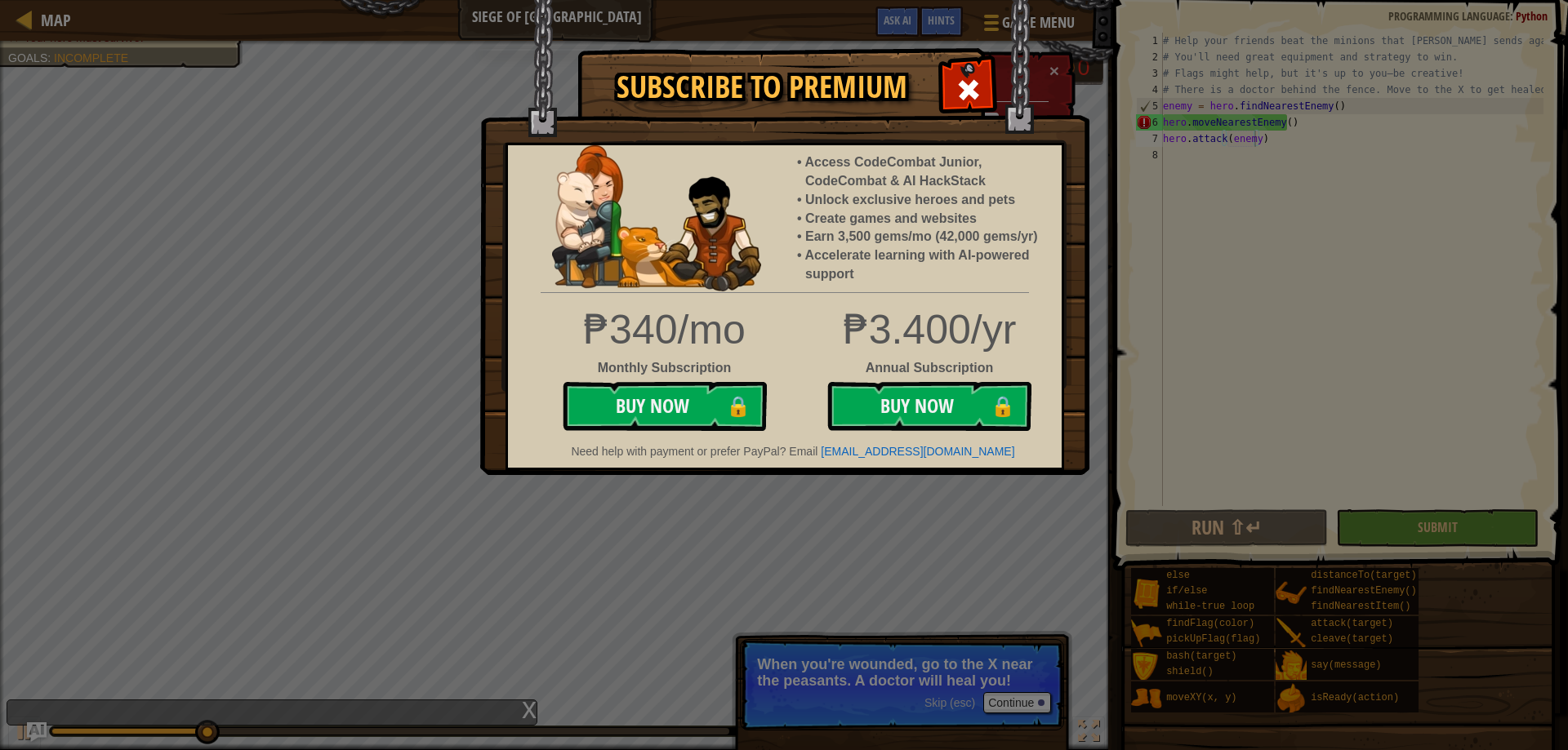
click at [1053, 67] on img at bounding box center [785, 237] width 609 height 475
click at [976, 96] on span at bounding box center [969, 90] width 26 height 26
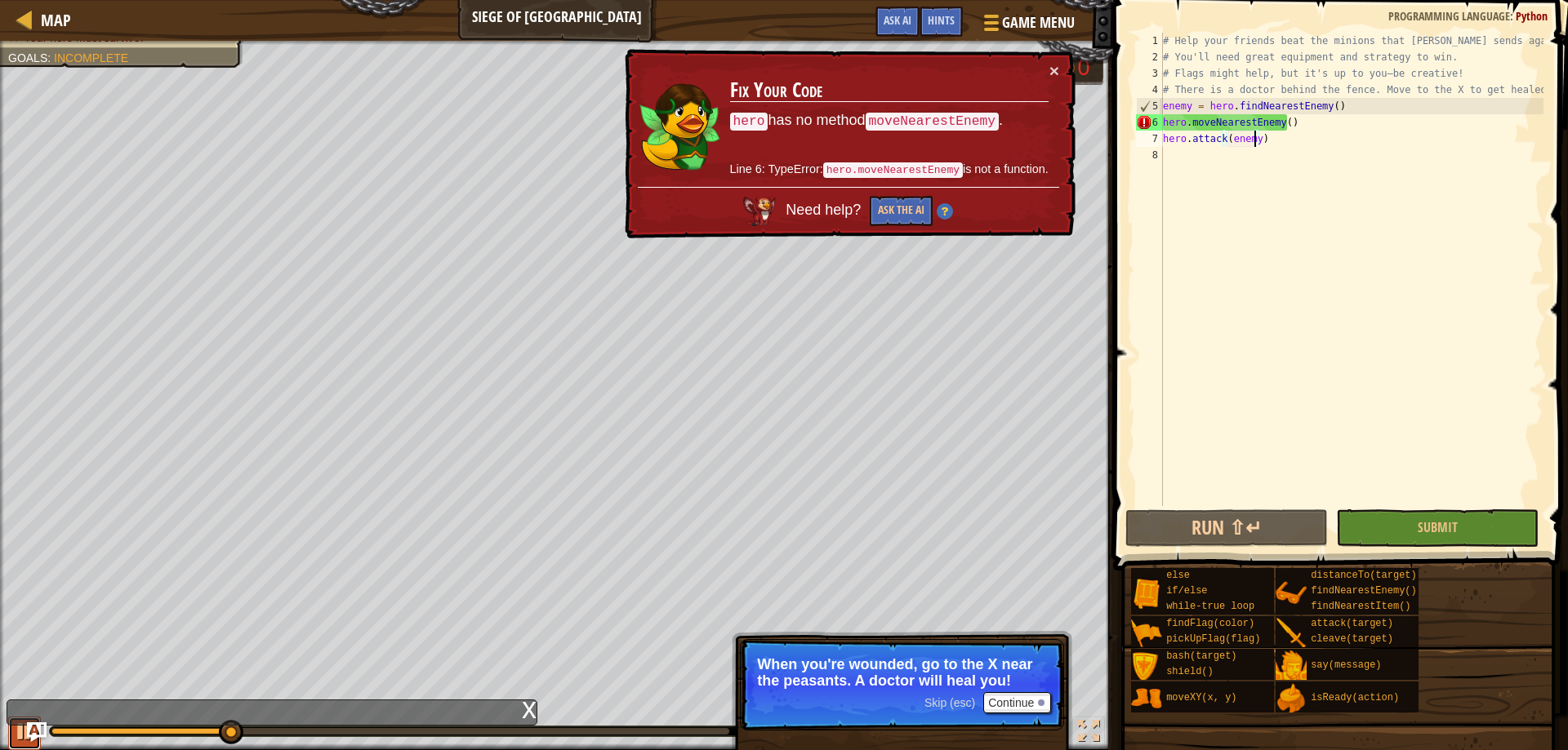
click at [21, 739] on div at bounding box center [25, 731] width 21 height 21
click at [526, 710] on div "x" at bounding box center [529, 708] width 15 height 16
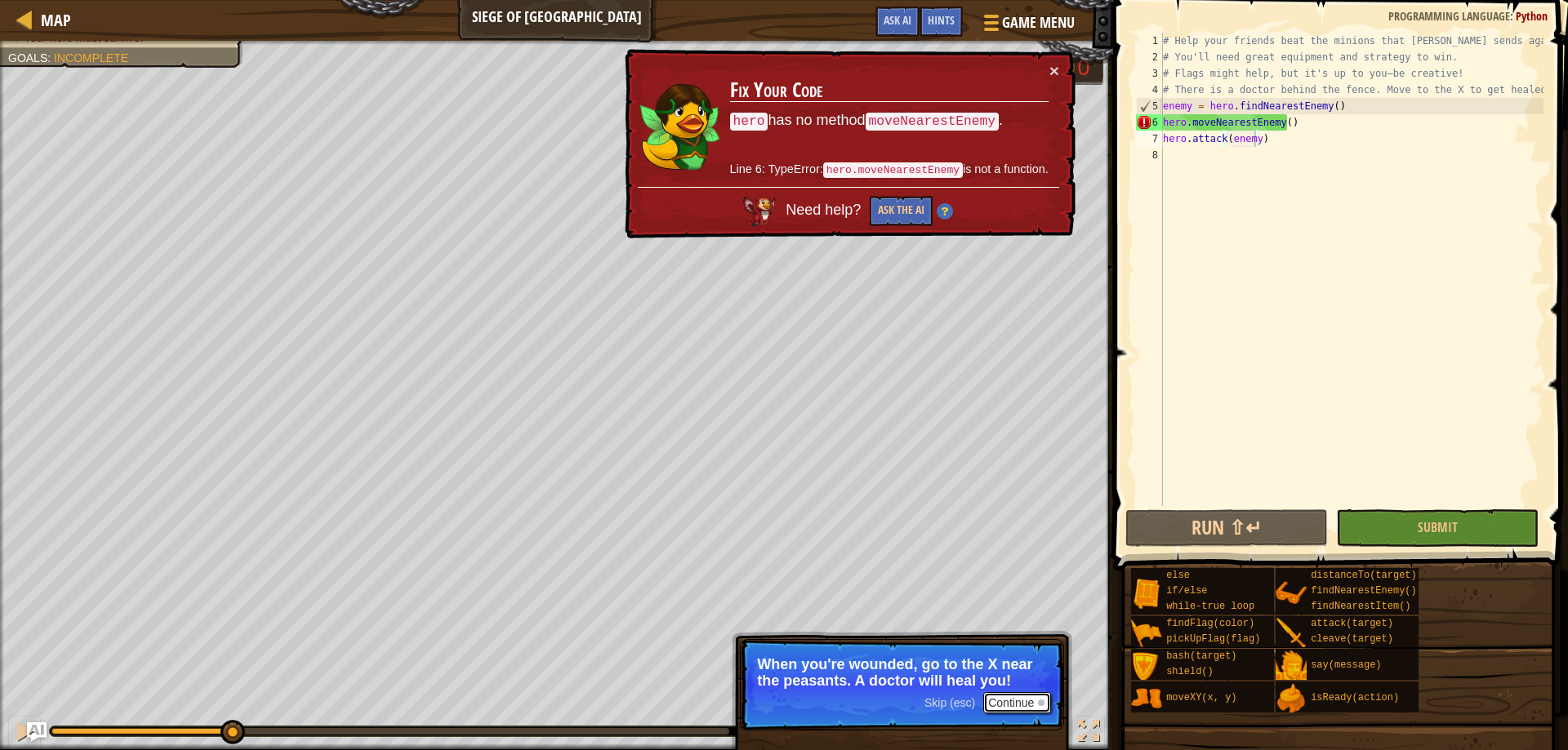
click at [1011, 700] on button "Continue" at bounding box center [1016, 702] width 68 height 21
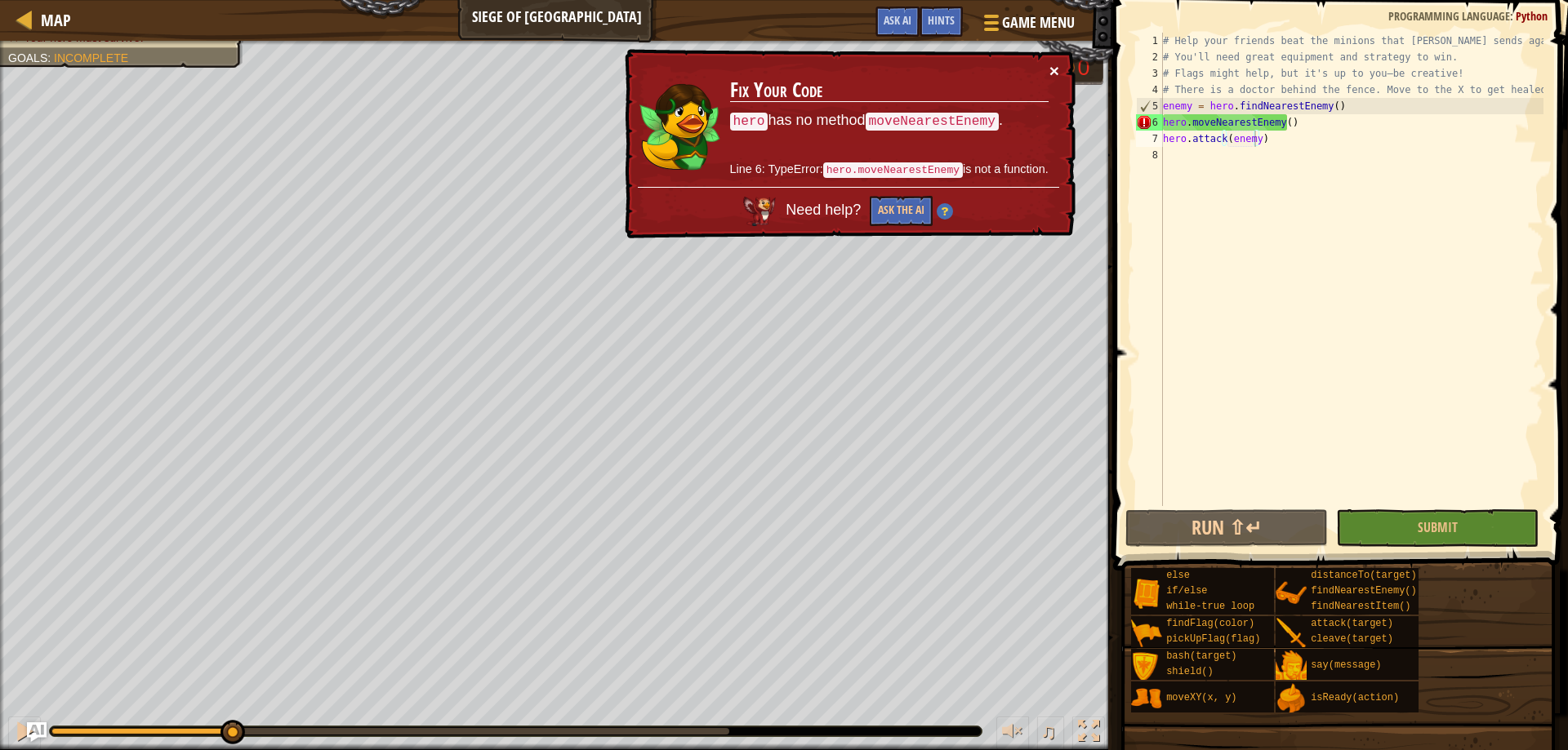
click at [1052, 66] on button "×" at bounding box center [1053, 70] width 10 height 17
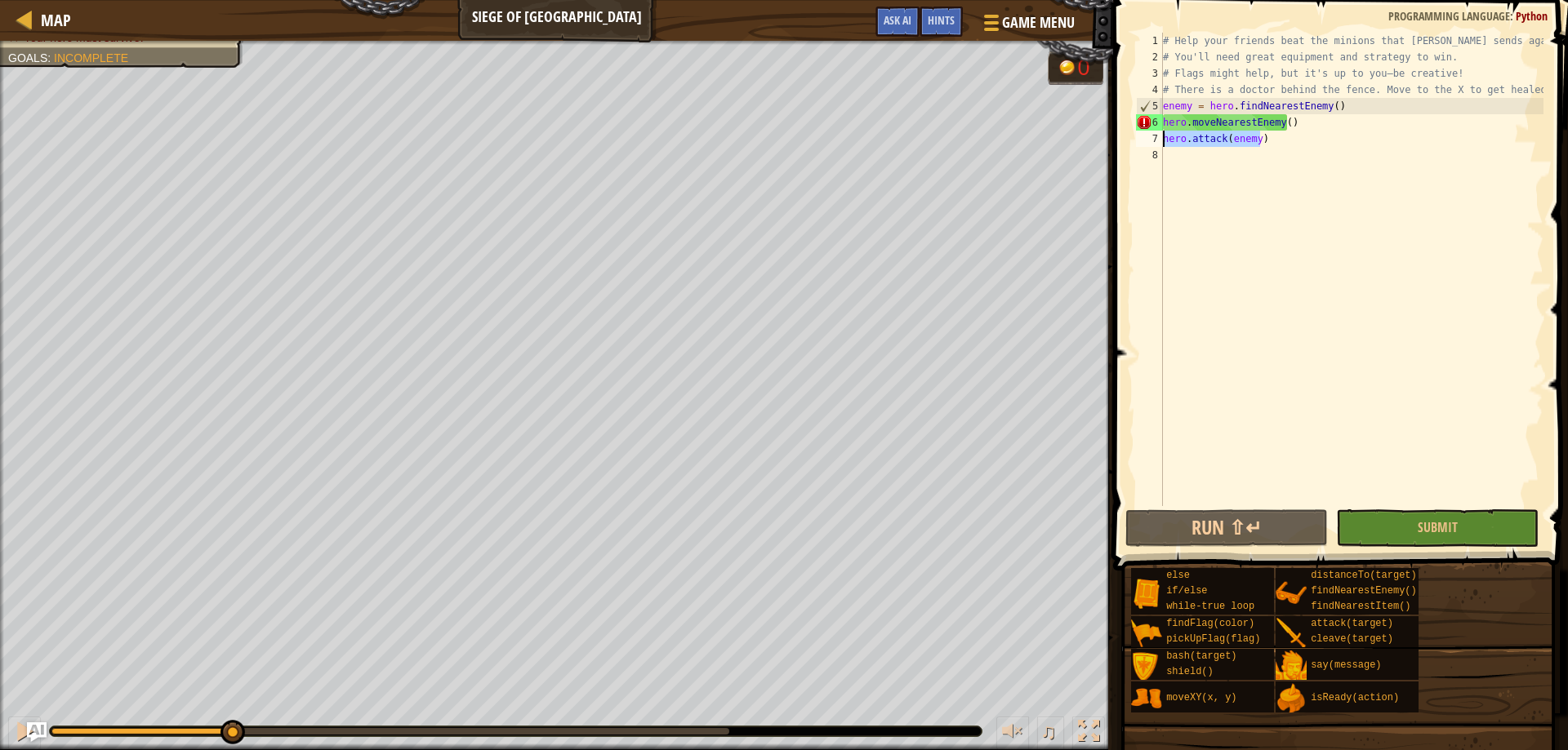
drag, startPoint x: 1270, startPoint y: 146, endPoint x: 1165, endPoint y: 142, distance: 105.1
click at [1165, 142] on div "# Help your friends beat the minions that [PERSON_NAME] sends against you. # Yo…" at bounding box center [1351, 285] width 384 height 506
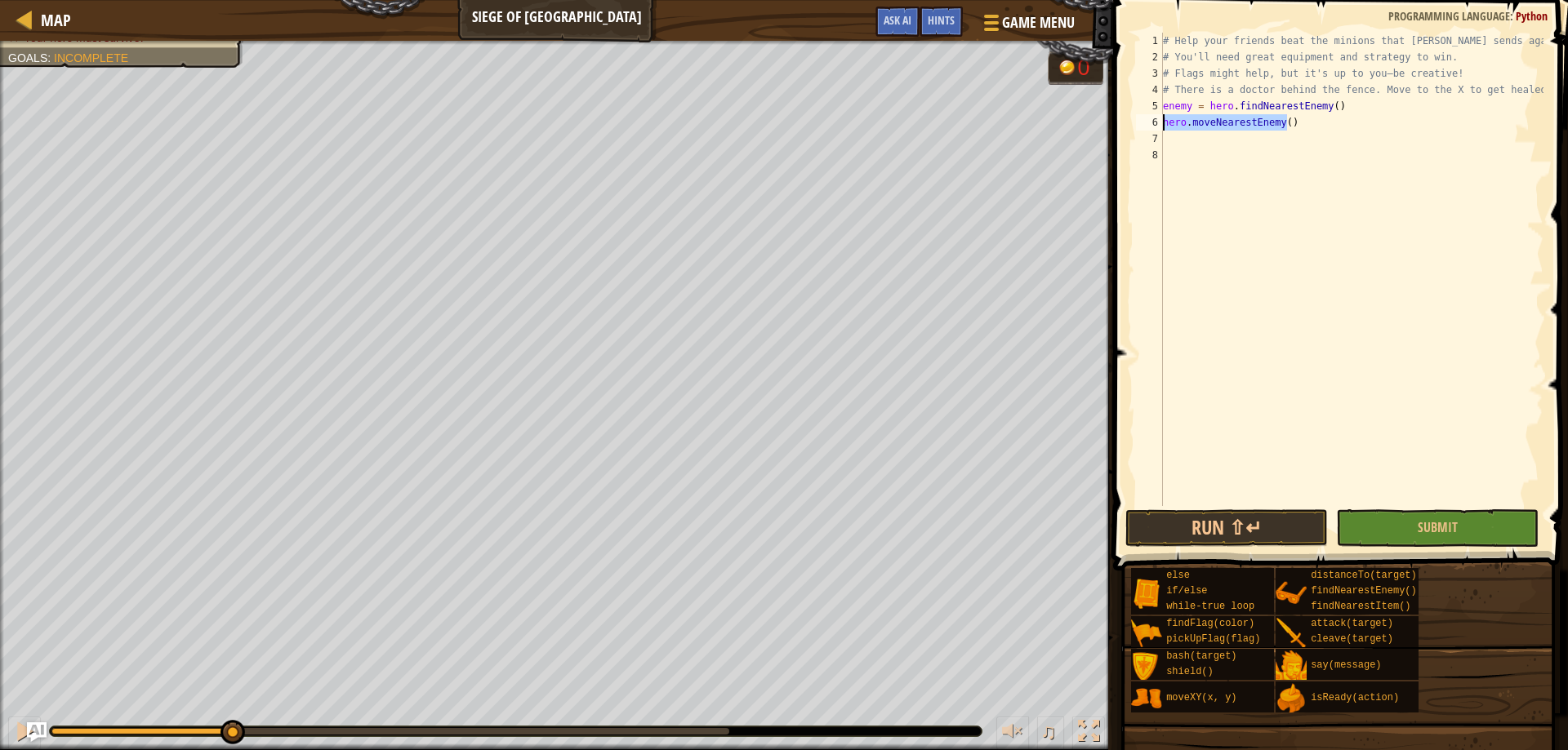
drag, startPoint x: 1306, startPoint y: 124, endPoint x: 1165, endPoint y: 127, distance: 141.0
click at [1165, 127] on div "# Help your friends beat the minions that [PERSON_NAME] sends against you. # Yo…" at bounding box center [1351, 285] width 384 height 506
type textarea "hero.moveNearestEnemy()"
drag, startPoint x: 1342, startPoint y: 105, endPoint x: 1165, endPoint y: 110, distance: 177.1
click at [1165, 110] on div "# Help your friends beat the minions that [PERSON_NAME] sends against you. # Yo…" at bounding box center [1351, 285] width 384 height 506
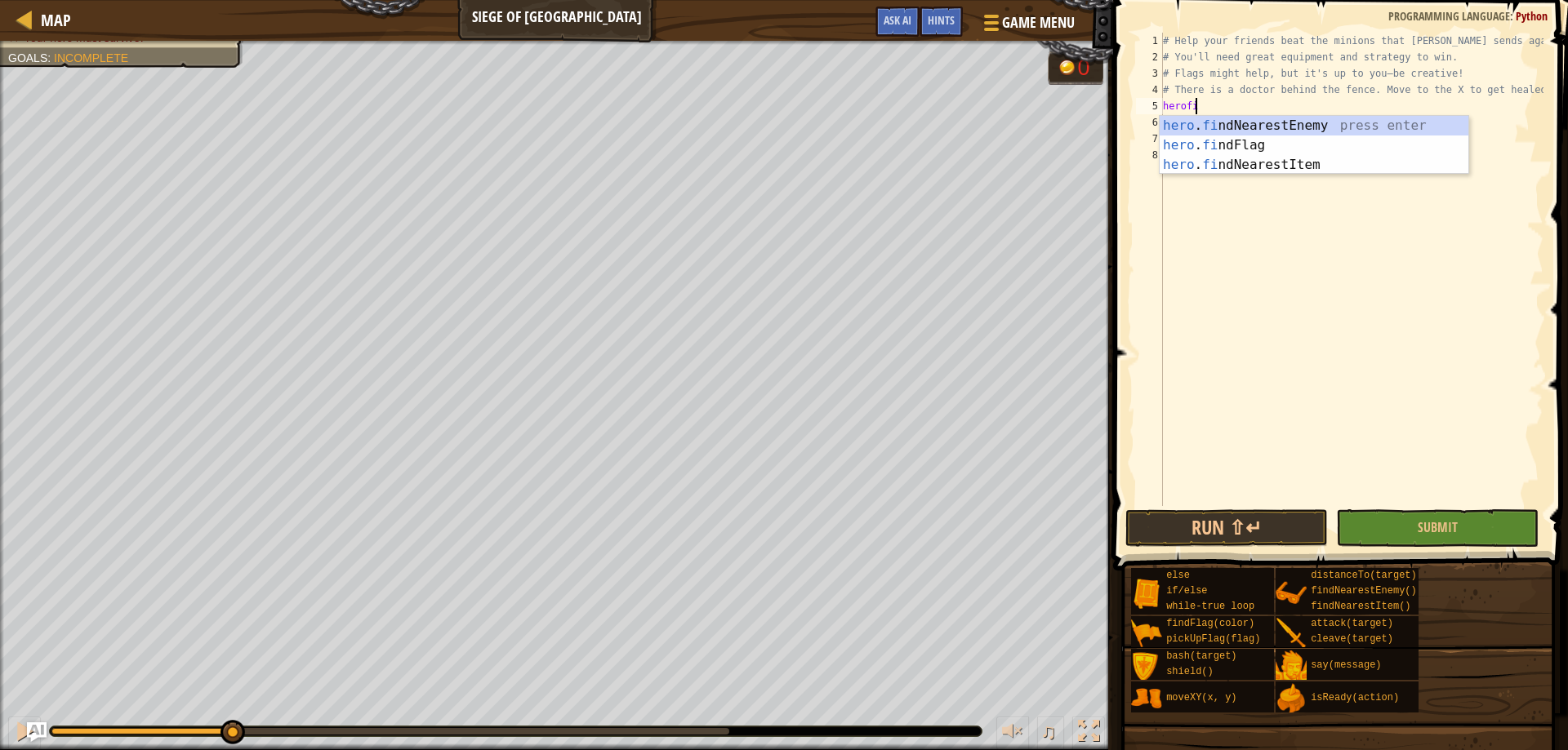
scroll to position [7, 3]
click at [1242, 139] on div "hero . fin dNearestEnemy press enter hero . fin dFlag press enter hero . fin dN…" at bounding box center [1314, 164] width 309 height 98
type textarea "hero.findFlag("green")"
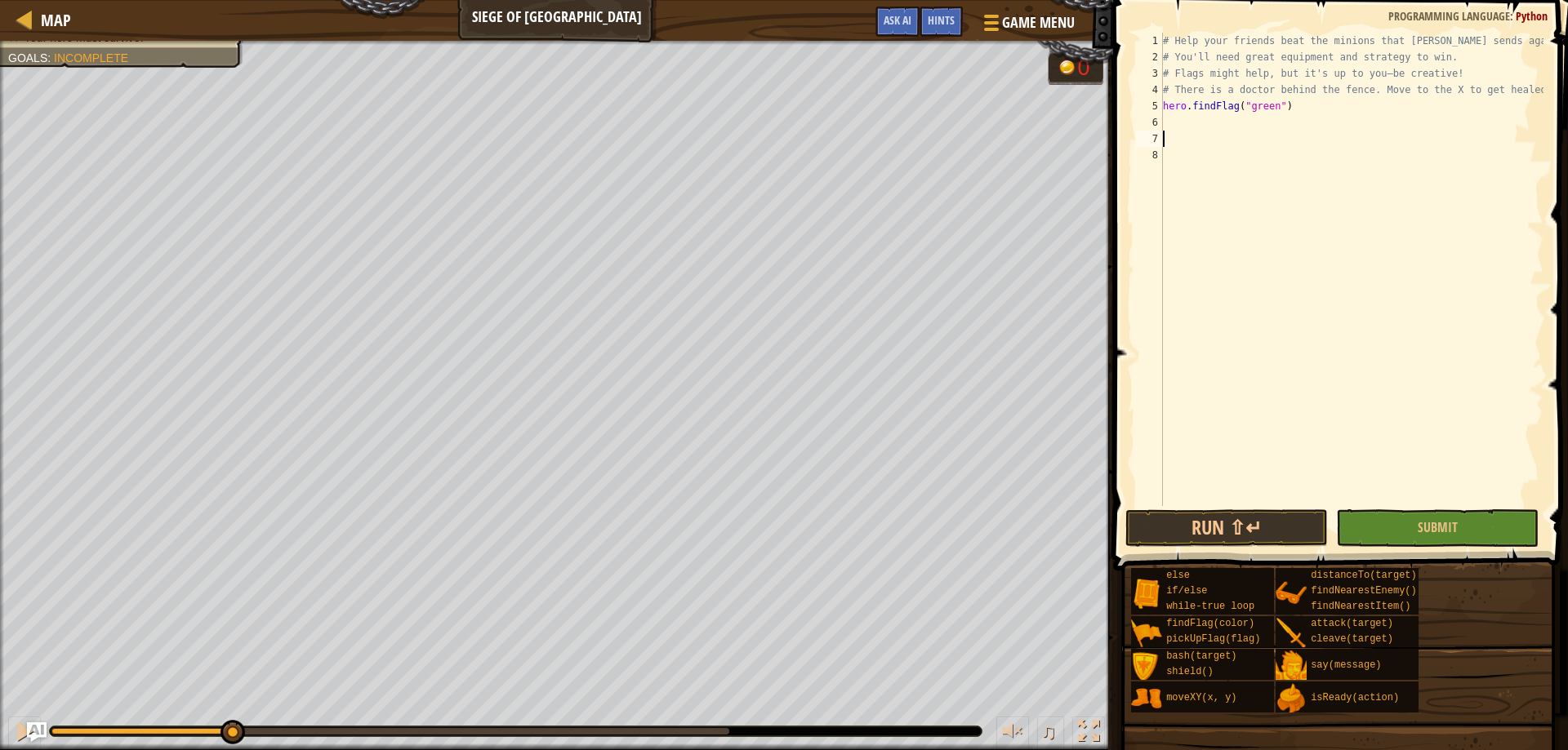
click at [1271, 132] on div "# Help your friends beat the minions that [PERSON_NAME] sends against you. # Yo…" at bounding box center [1351, 285] width 384 height 506
click at [1226, 124] on div "# Help your friends beat the minions that [PERSON_NAME] sends against you. # Yo…" at bounding box center [1351, 285] width 384 height 506
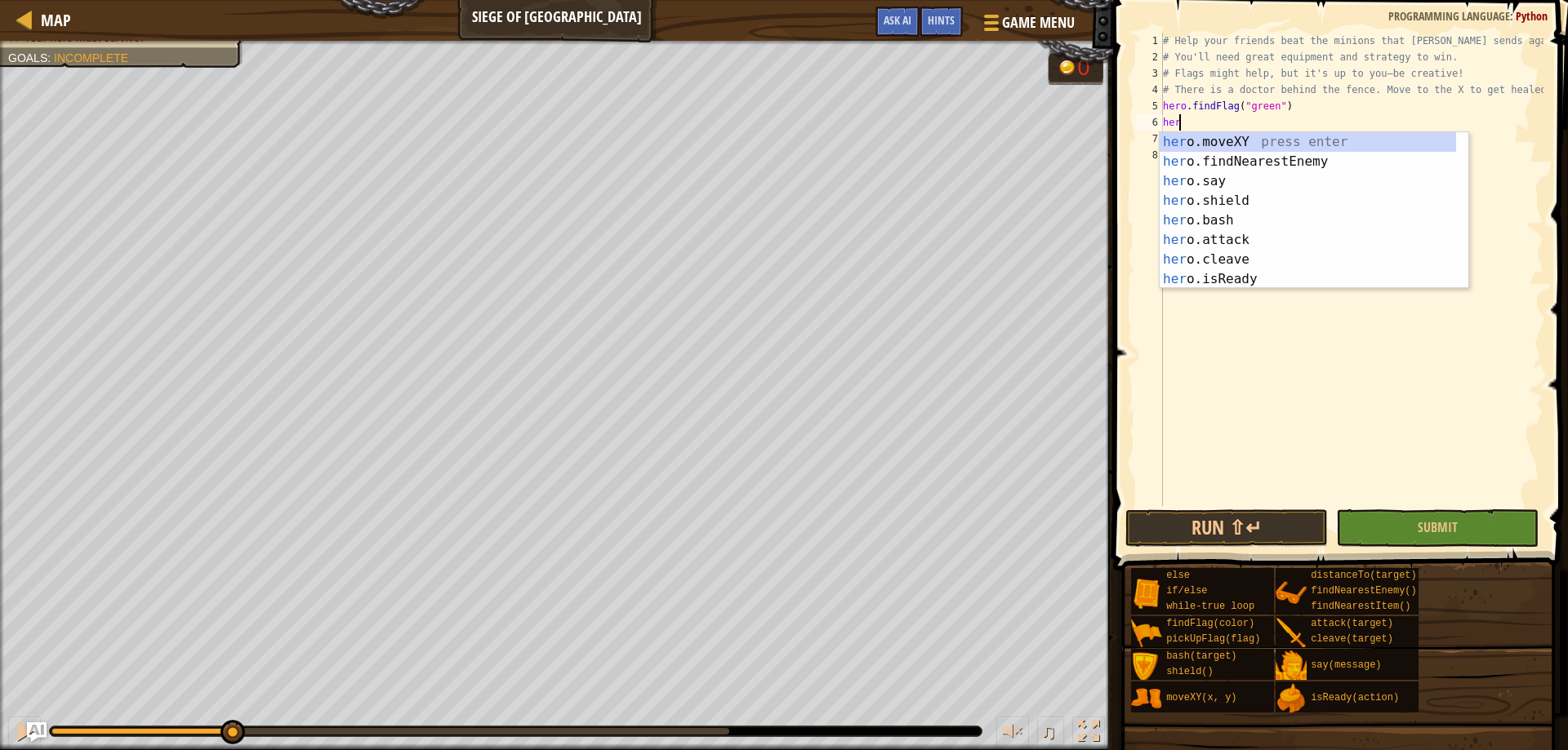
scroll to position [7, 1]
type textarea "hero"
click at [1244, 161] on div "hero .moveXY press enter hero .findNearestEnemy press enter hero .say press ent…" at bounding box center [1308, 230] width 297 height 196
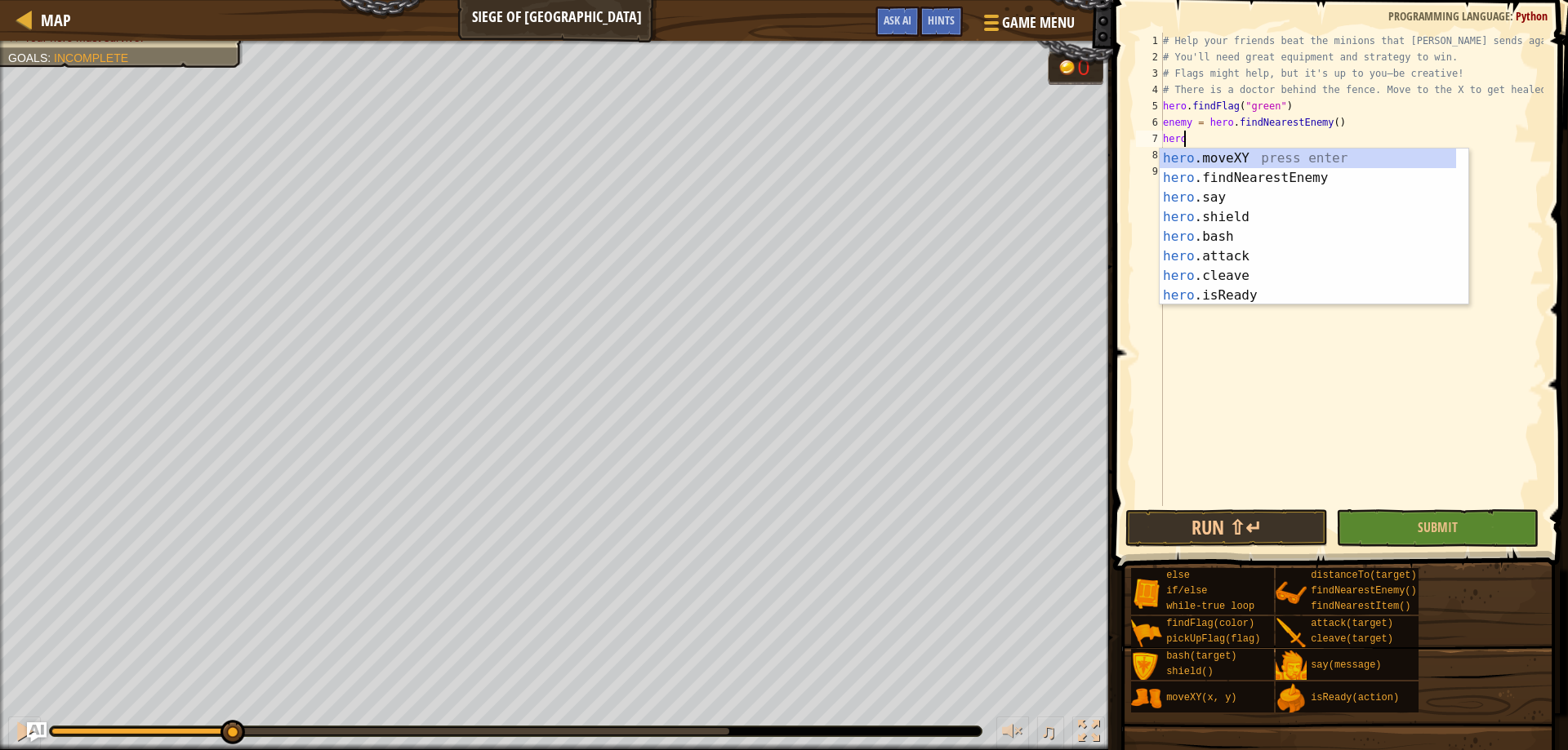
scroll to position [7, 2]
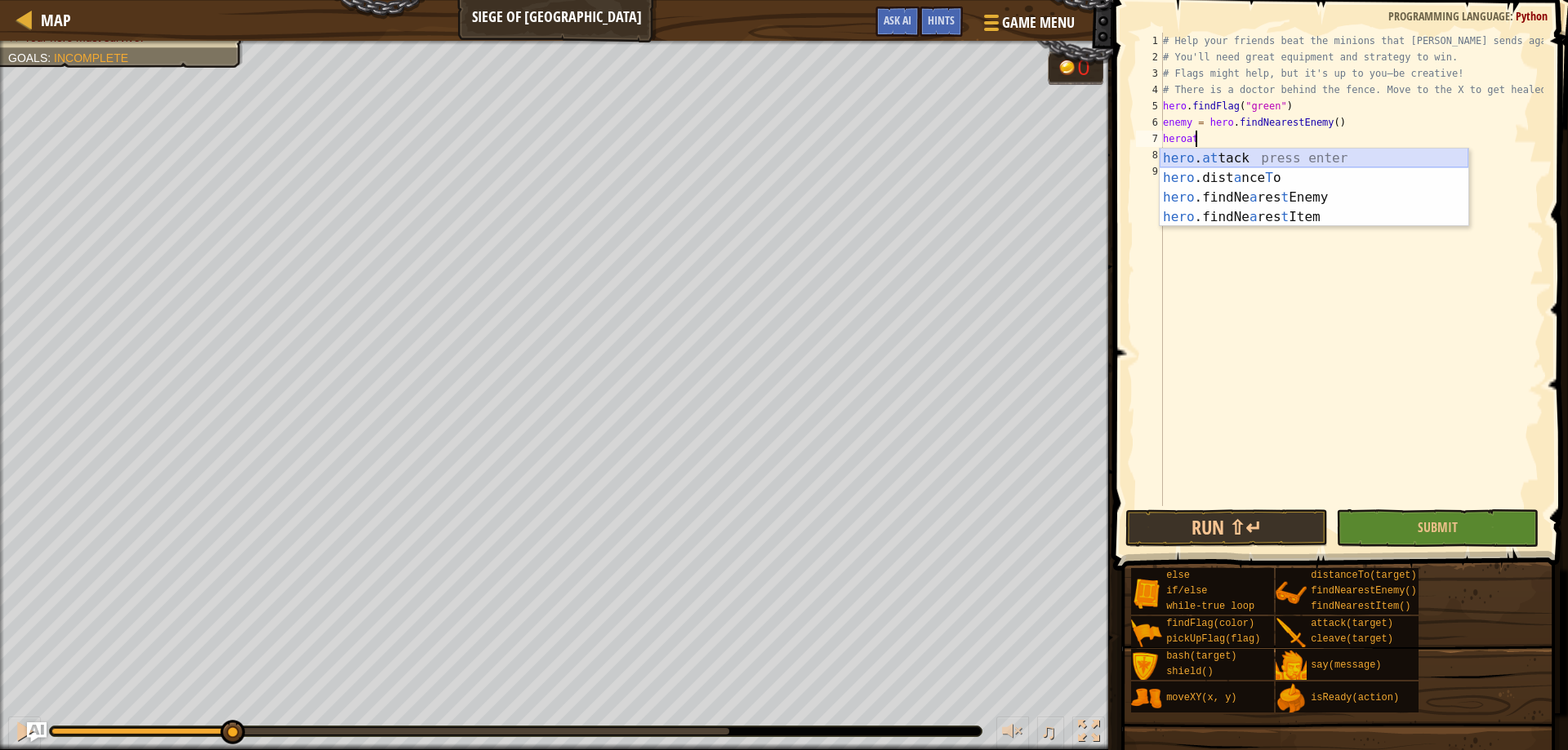
click at [1243, 161] on div "hero . at tack press enter hero .dist a nce T o press enter hero .findNe a res …" at bounding box center [1314, 206] width 309 height 117
type textarea "hero.attack(enemy)"
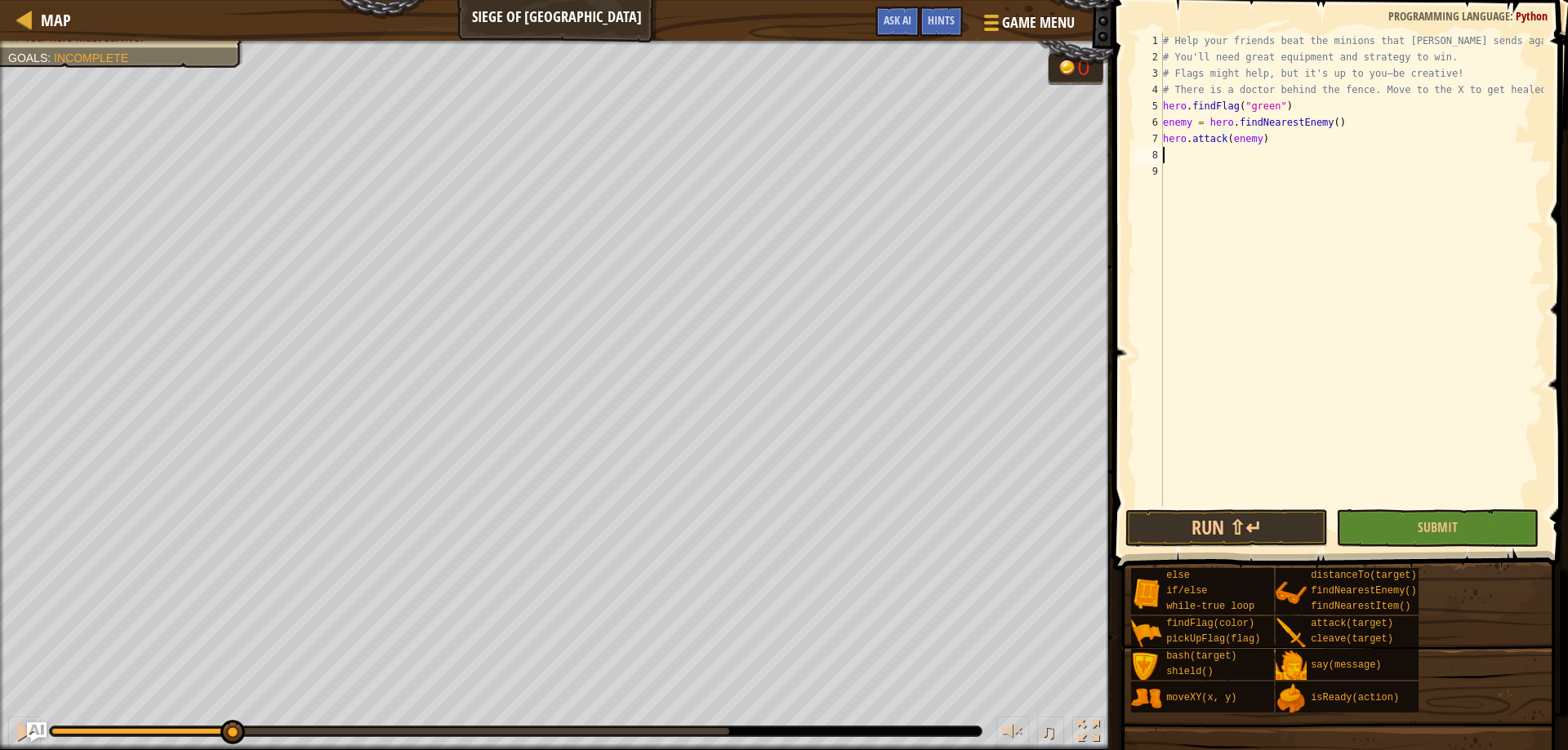
click at [1232, 154] on div "# Help your friends beat the minions that [PERSON_NAME] sends against you. # Yo…" at bounding box center [1351, 285] width 384 height 506
click at [1371, 521] on button "Submit" at bounding box center [1436, 528] width 202 height 38
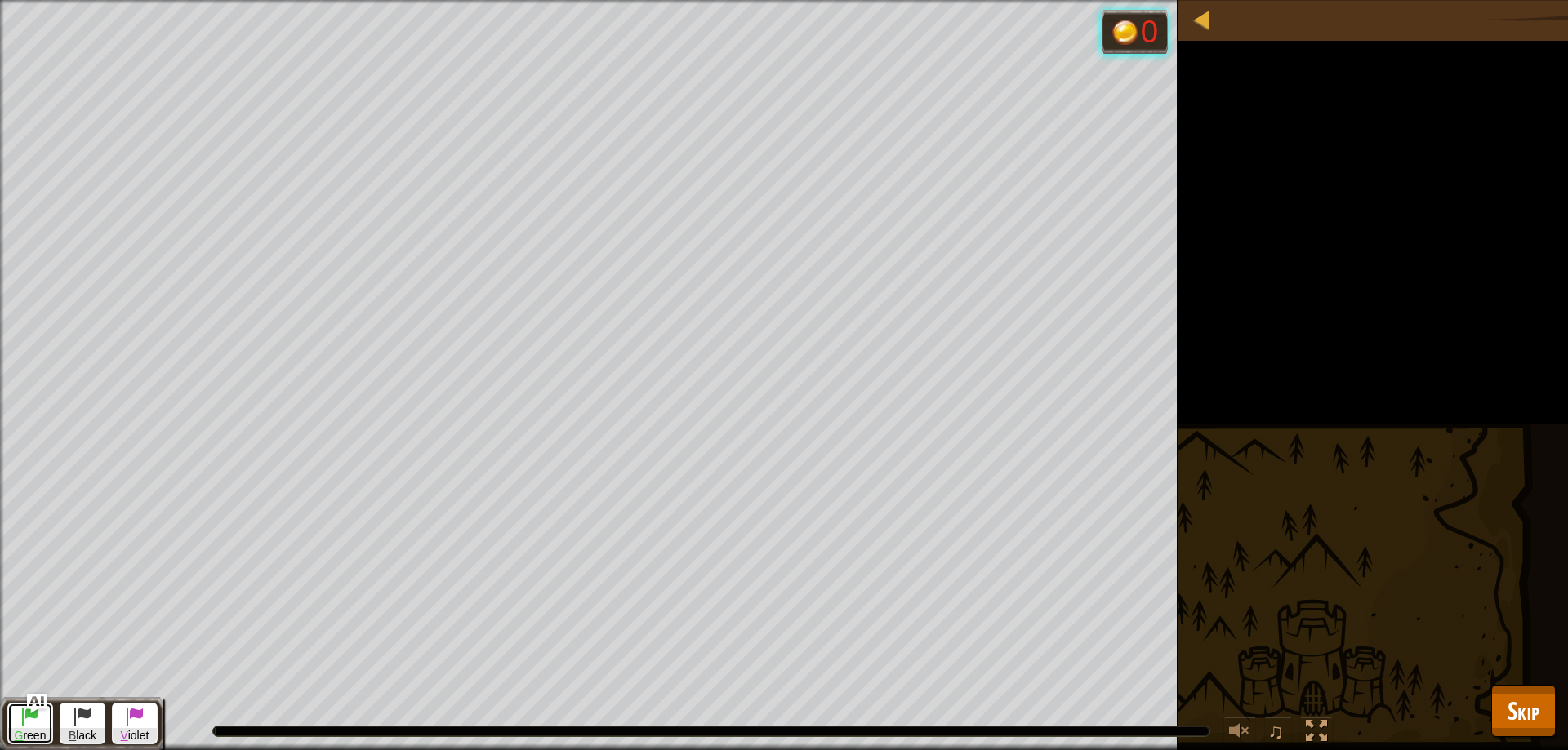
click at [37, 727] on button "G reen" at bounding box center [30, 723] width 46 height 41
click at [1206, 23] on div at bounding box center [1201, 19] width 20 height 20
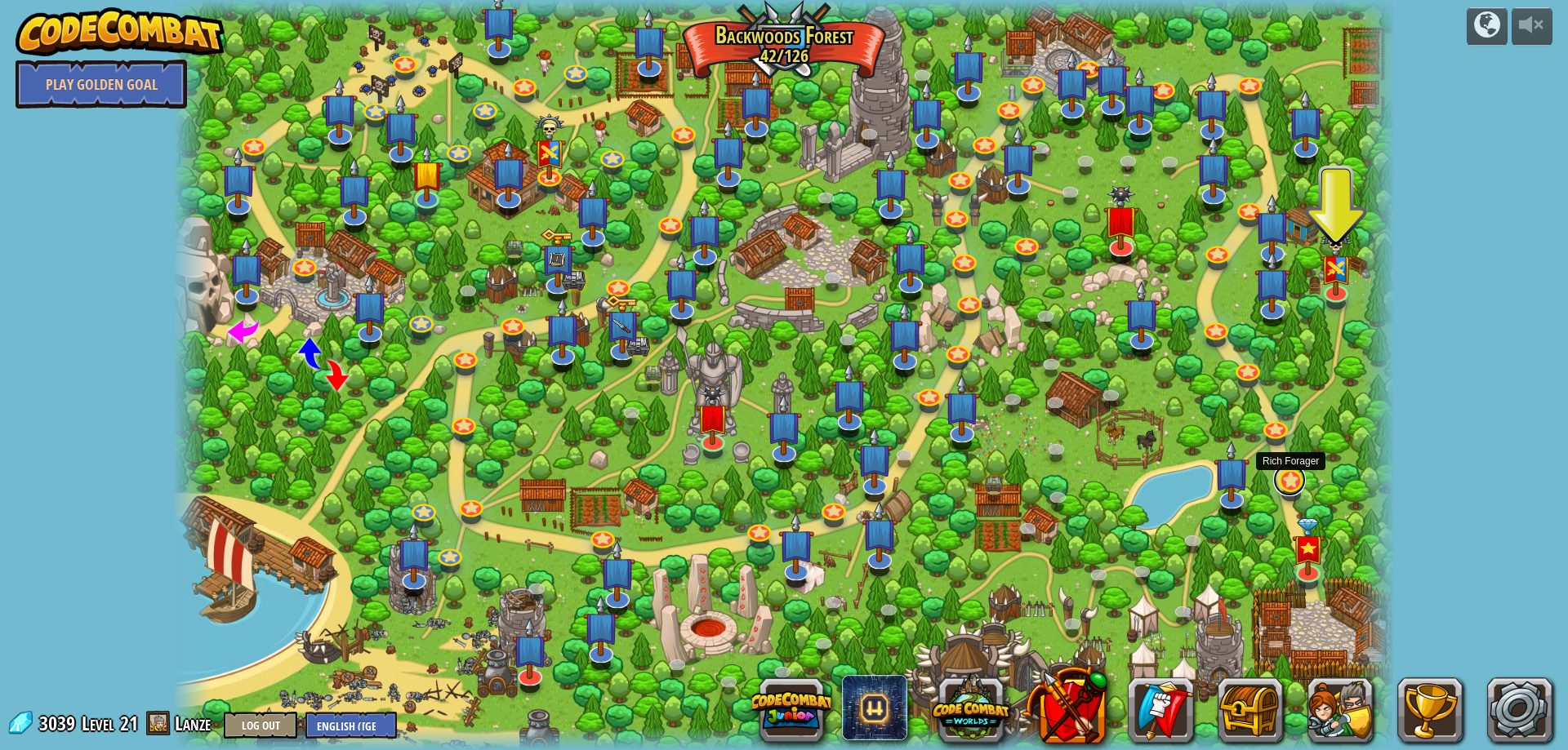
click at [1296, 487] on link at bounding box center [1289, 479] width 33 height 33
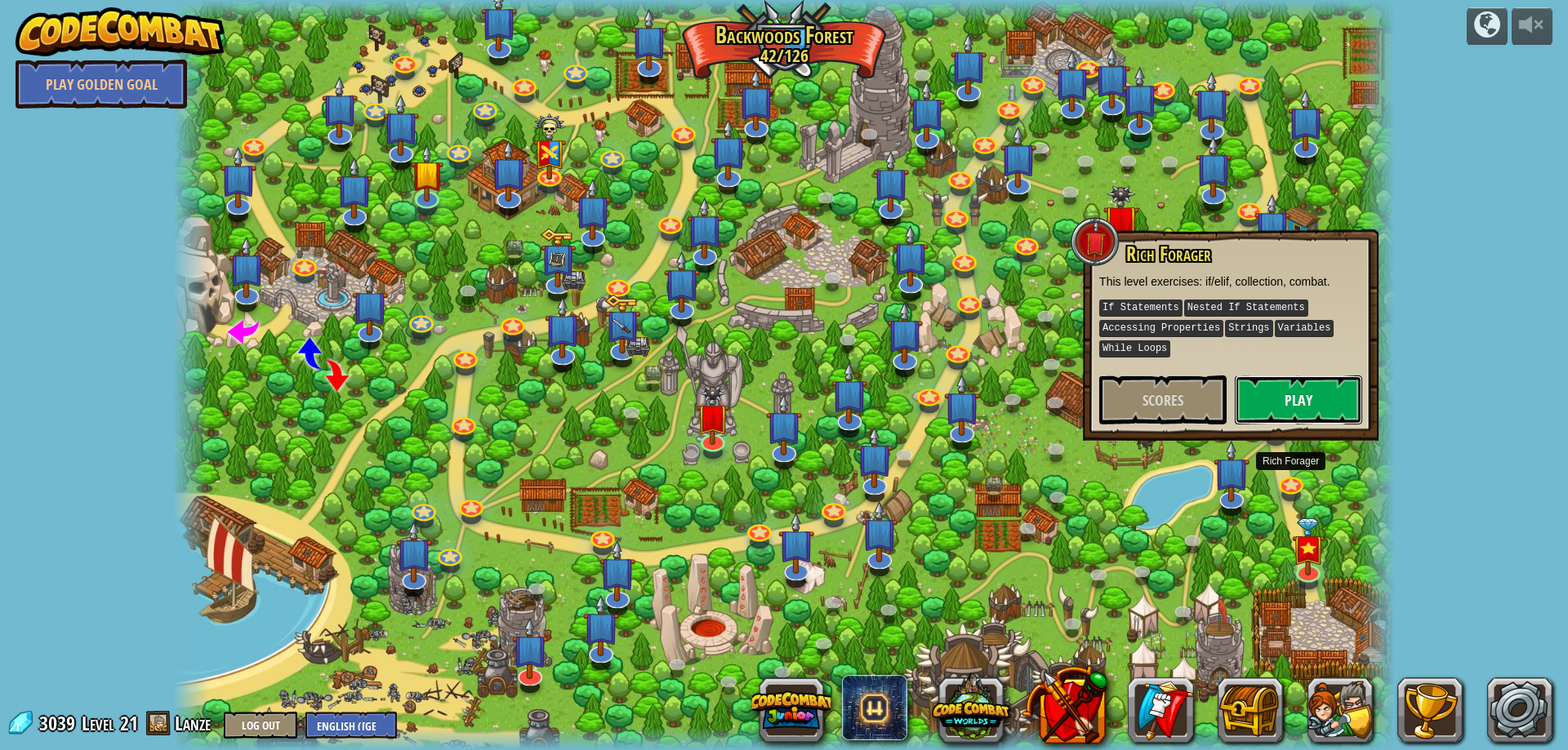
click at [1296, 417] on button "Play" at bounding box center [1298, 399] width 127 height 49
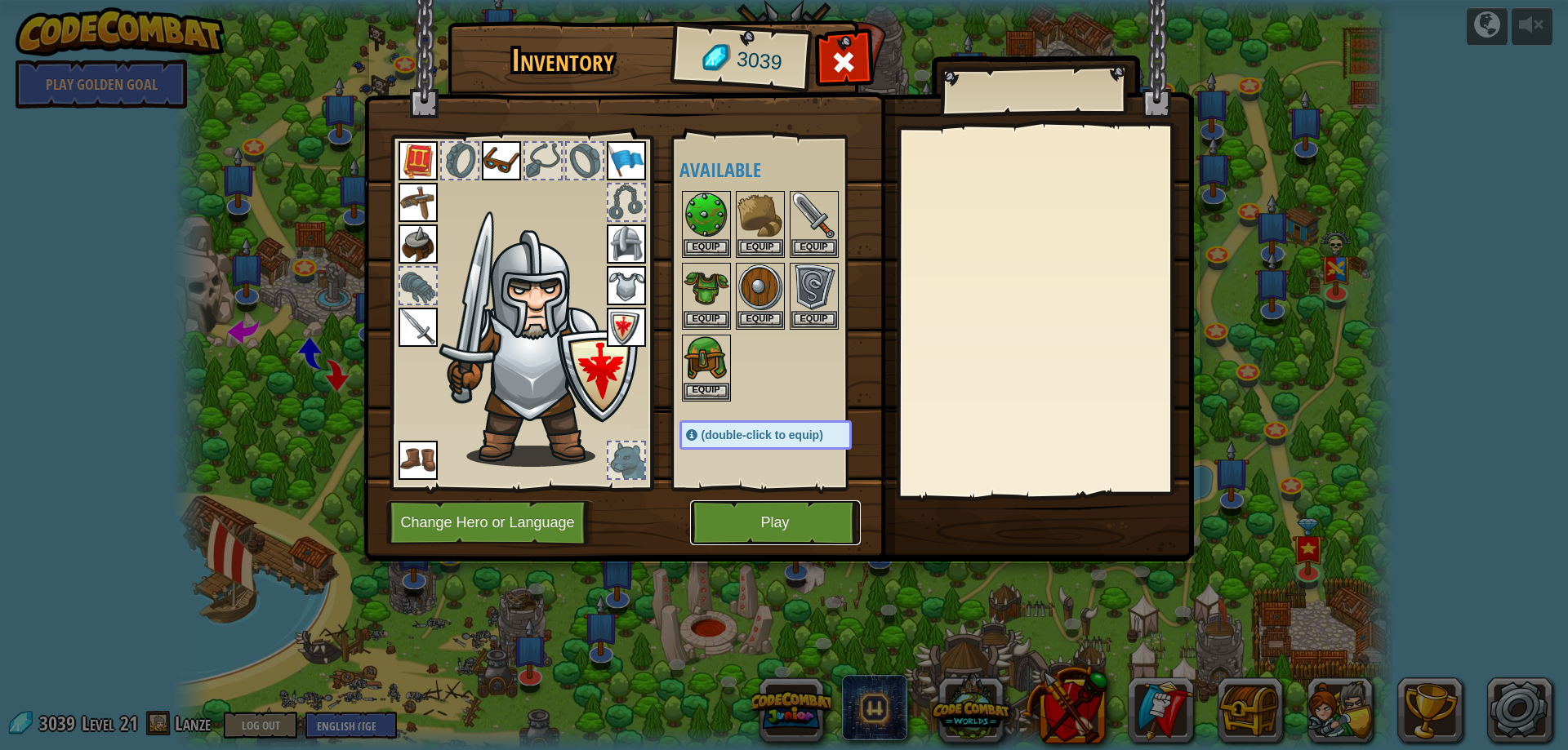
click at [808, 526] on button "Play" at bounding box center [774, 522] width 170 height 45
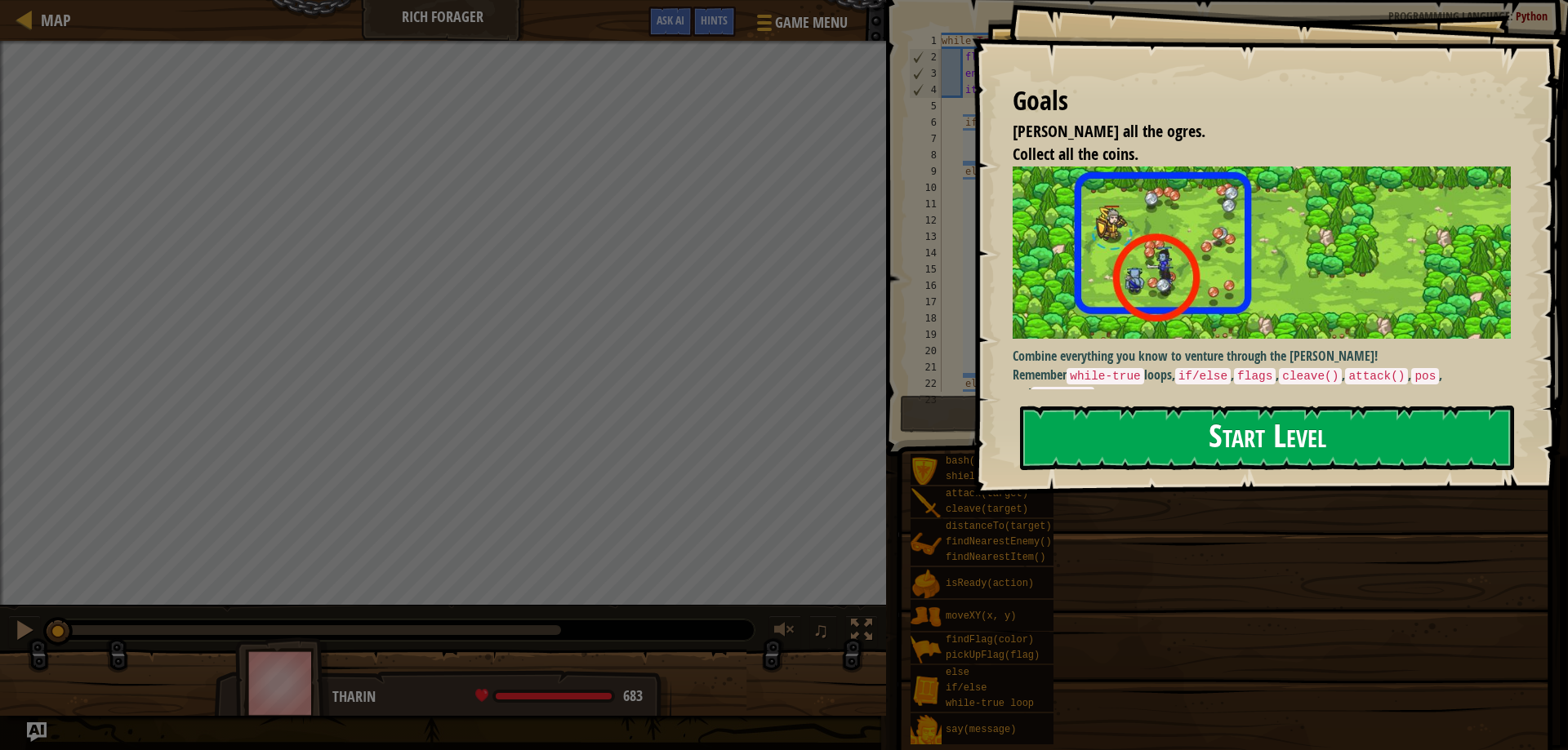
click at [1149, 448] on button "Start Level" at bounding box center [1266, 438] width 494 height 64
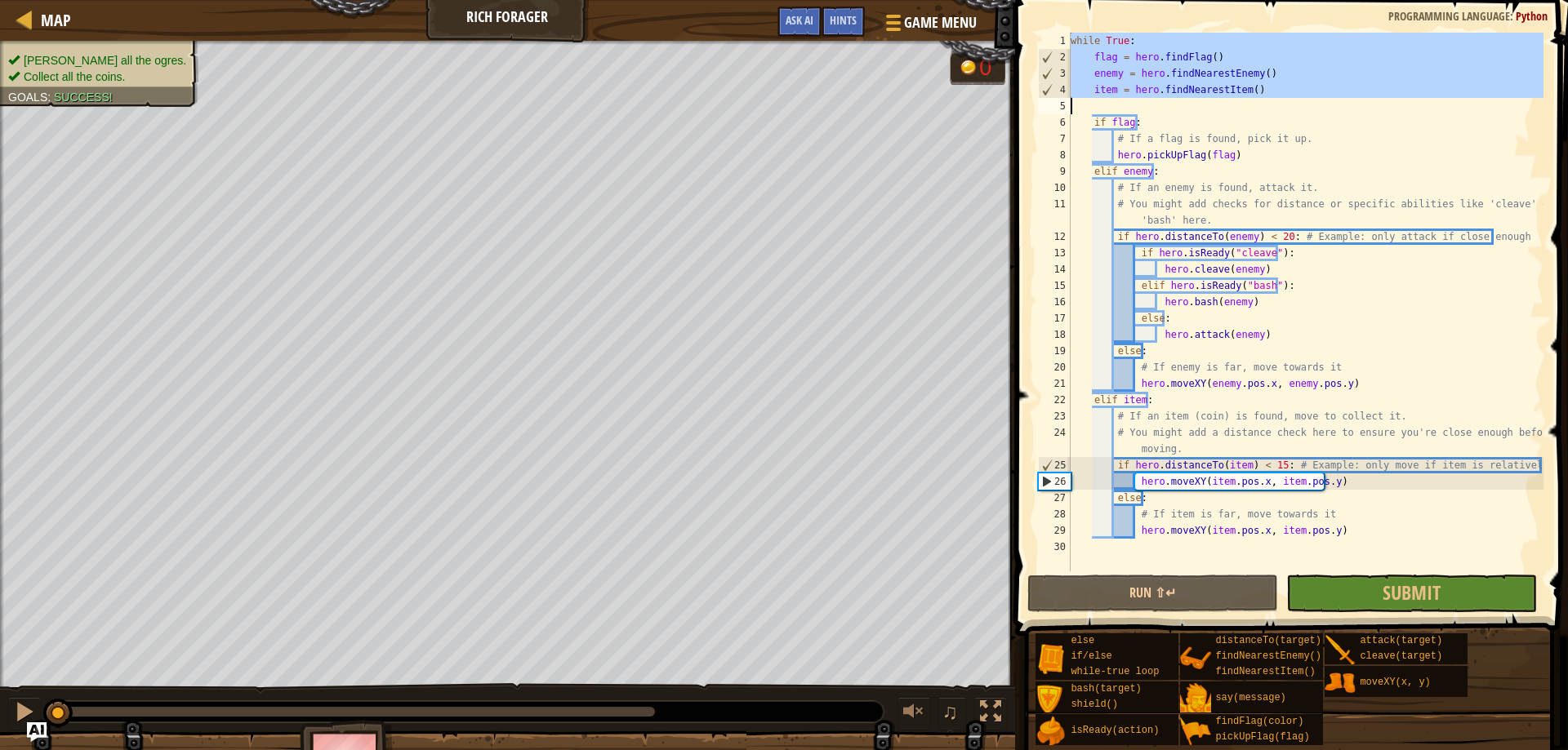
drag, startPoint x: 1063, startPoint y: 37, endPoint x: 1266, endPoint y: 88, distance: 209.3
click at [1266, 88] on div "1 2 3 4 5 6 7 8 9 10 11 12 13 14 15 16 17 18 19 20 21 22 23 24 25 26 27 28 29 3…" at bounding box center [1289, 302] width 509 height 538
type textarea "item = hero.findNearestItem()"
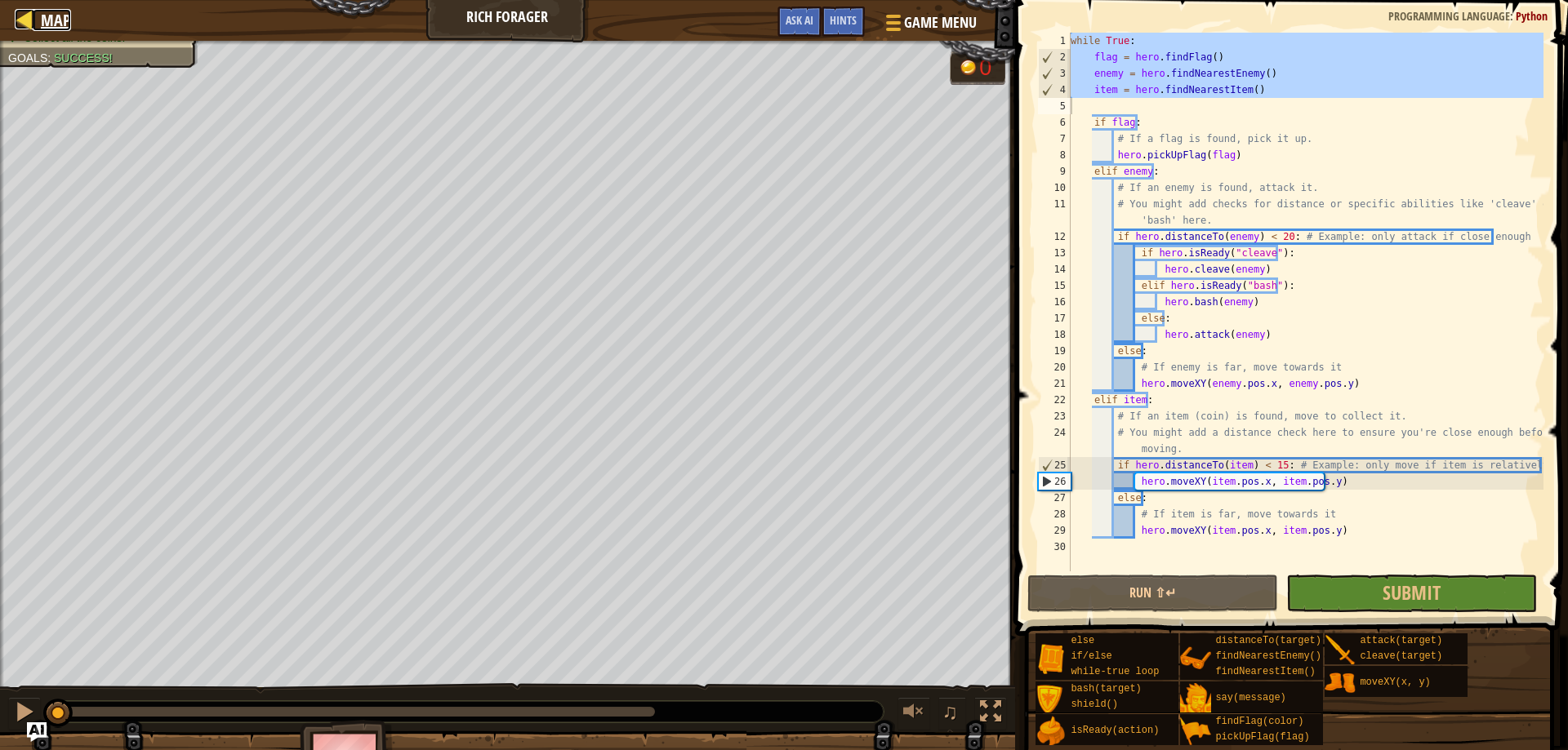
click at [30, 18] on div at bounding box center [25, 19] width 20 height 20
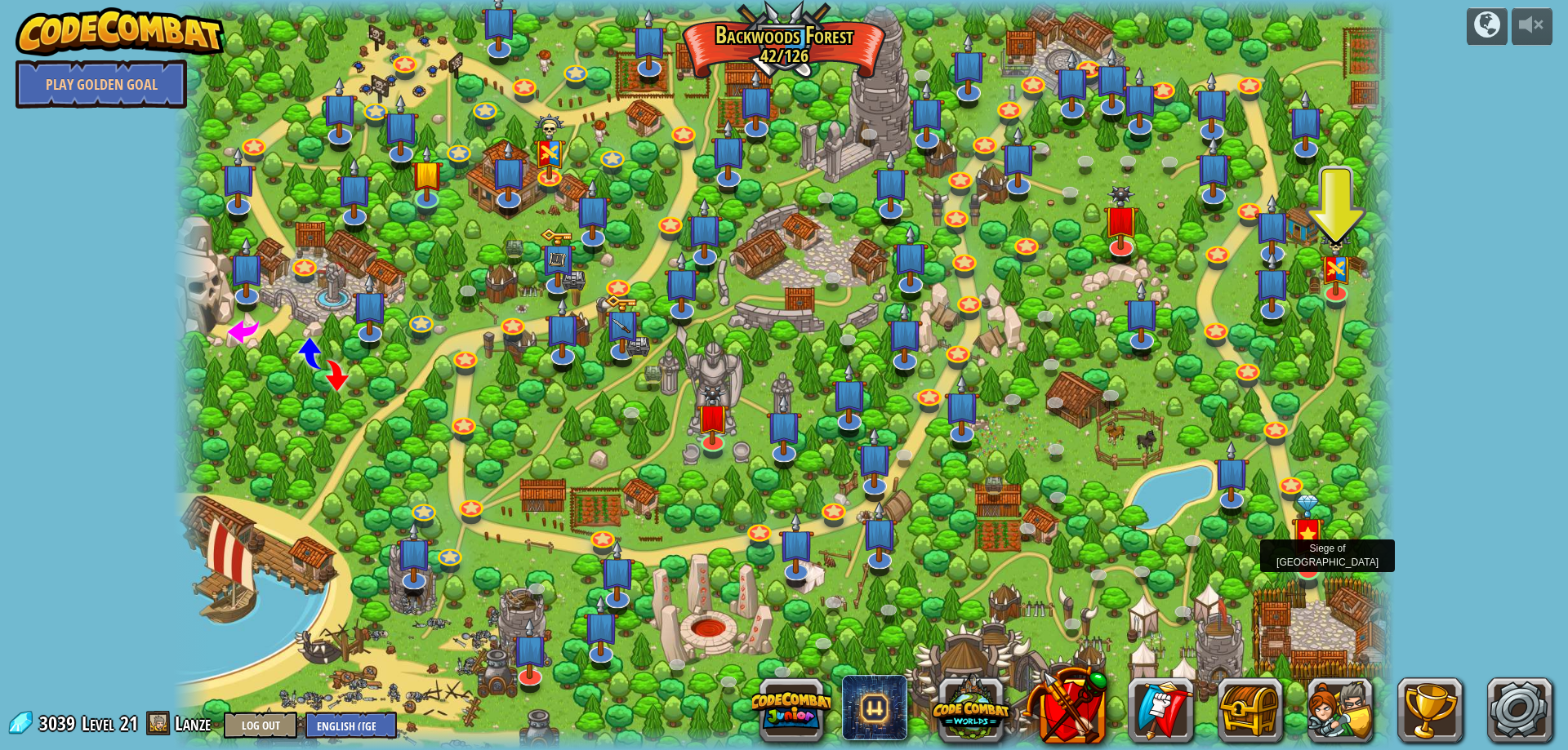
click at [1310, 536] on img at bounding box center [1308, 532] width 34 height 77
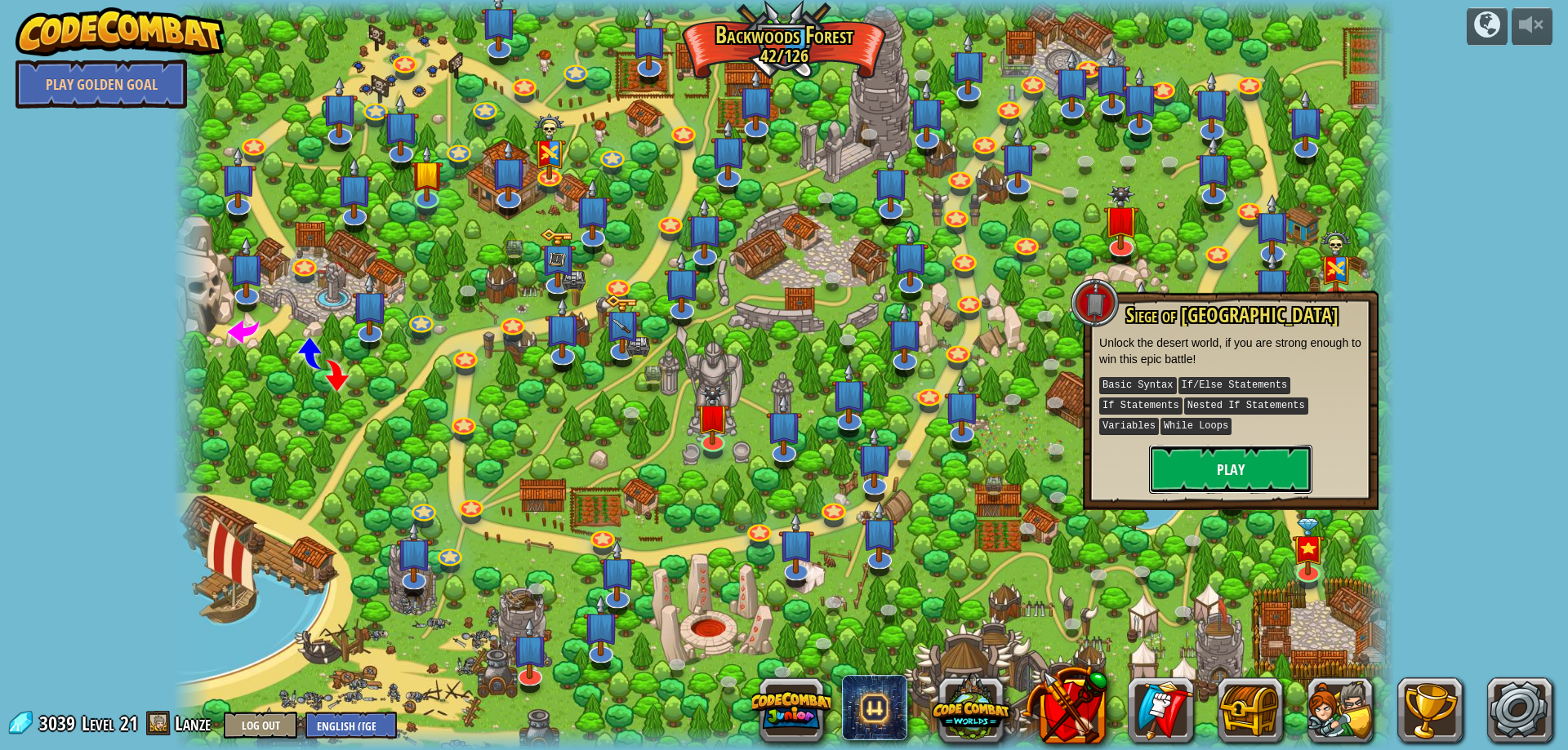
click at [1208, 449] on button "Play" at bounding box center [1230, 469] width 163 height 49
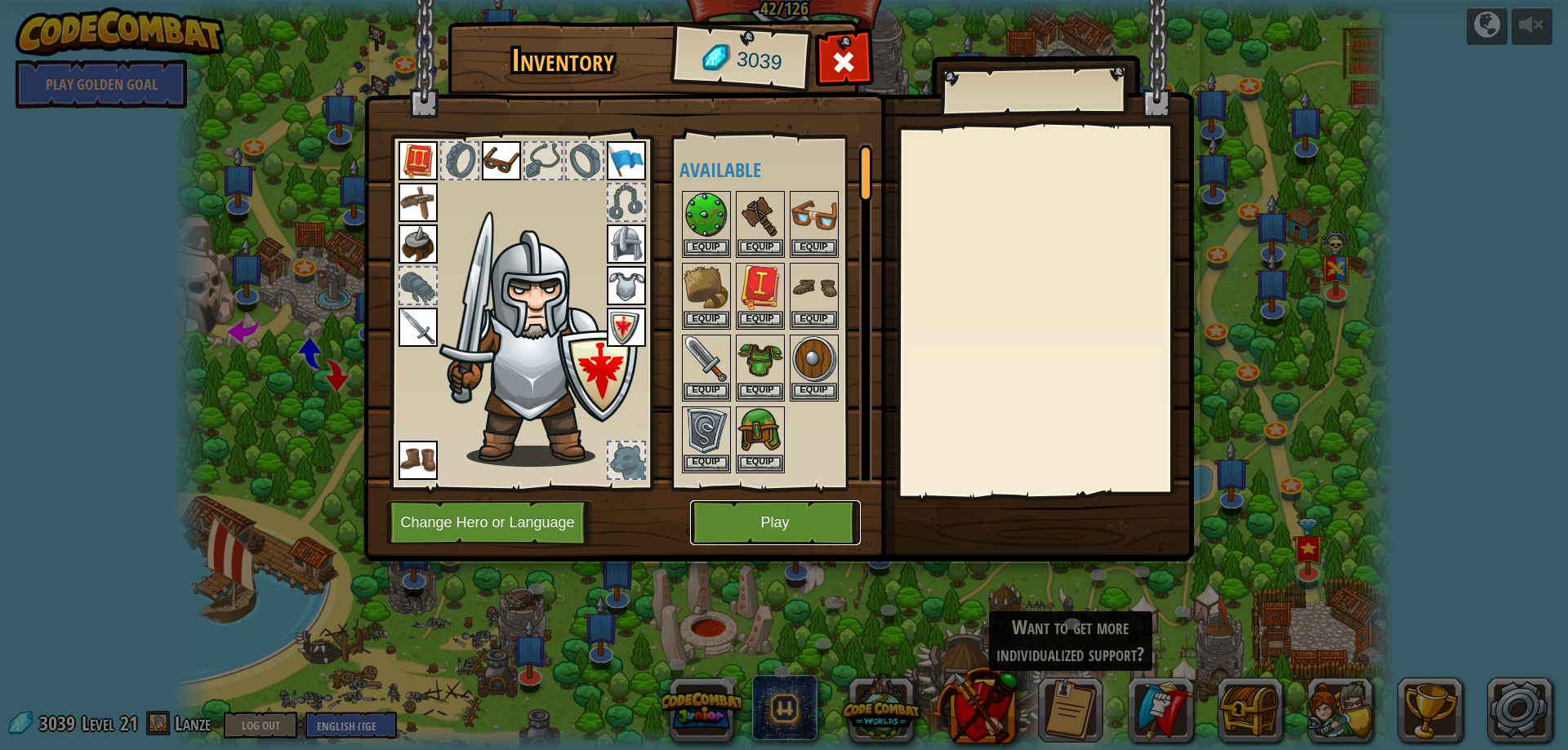
click at [825, 512] on button "Play" at bounding box center [774, 522] width 170 height 45
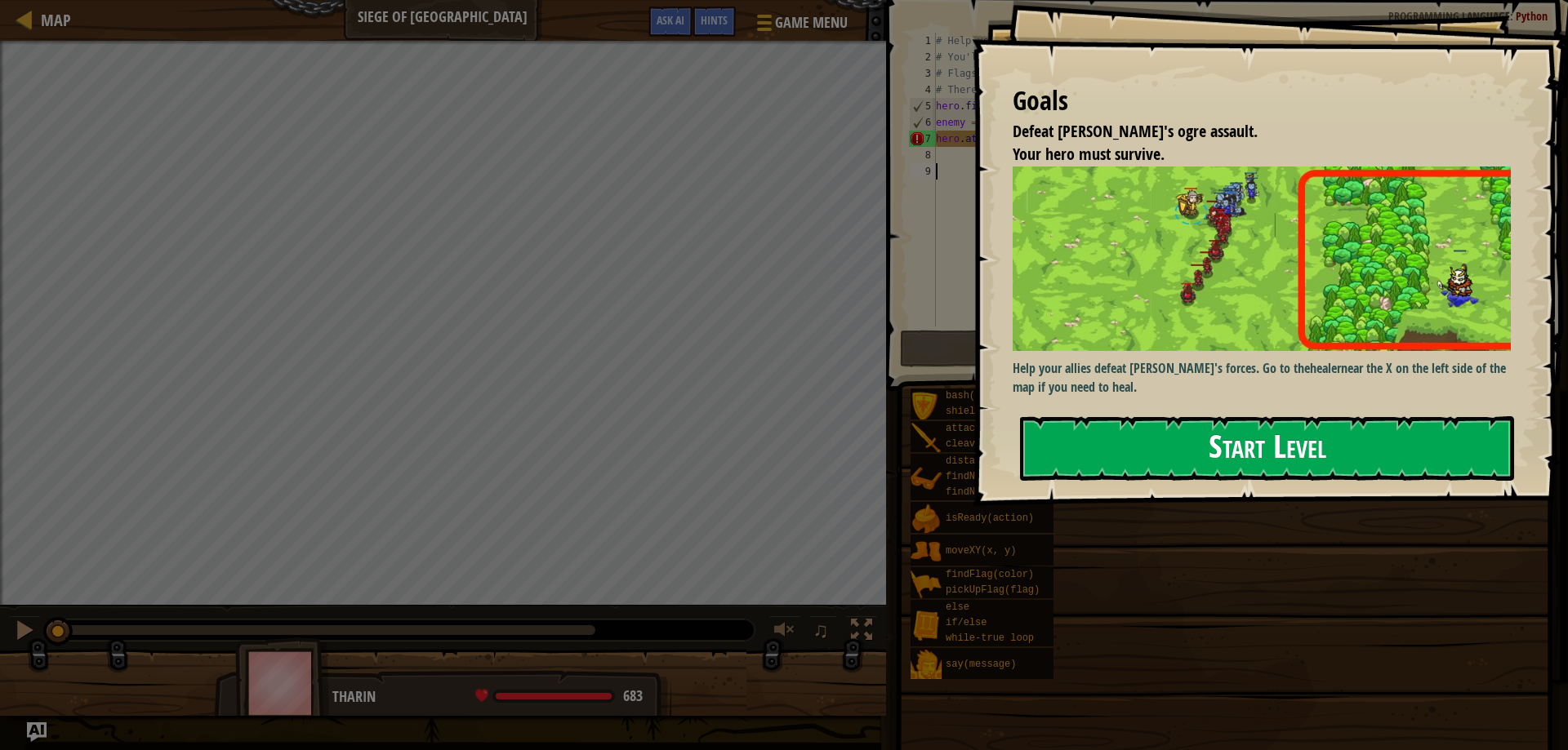
click at [1350, 416] on button "Start Level" at bounding box center [1266, 448] width 494 height 64
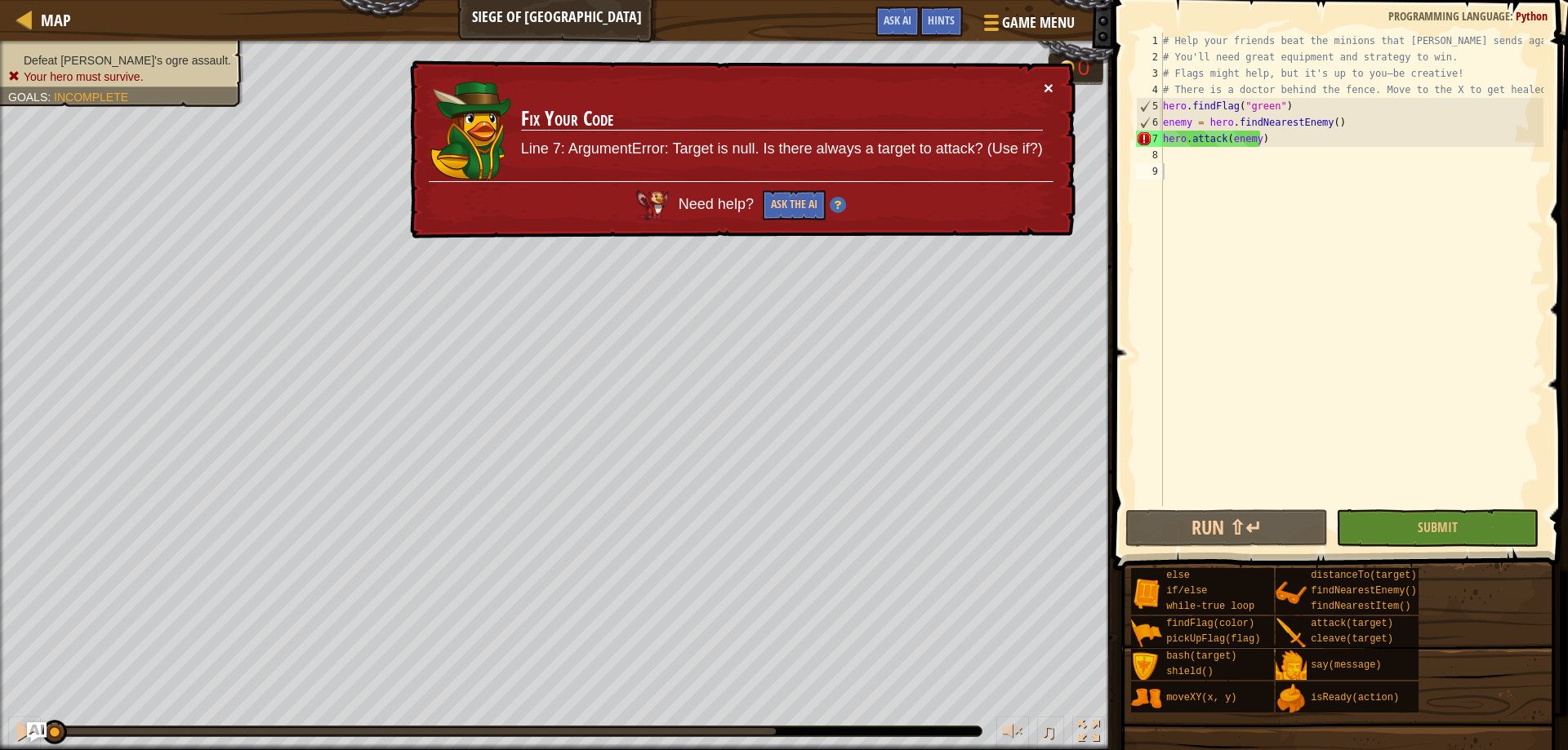
click at [1050, 86] on button "×" at bounding box center [1048, 89] width 10 height 17
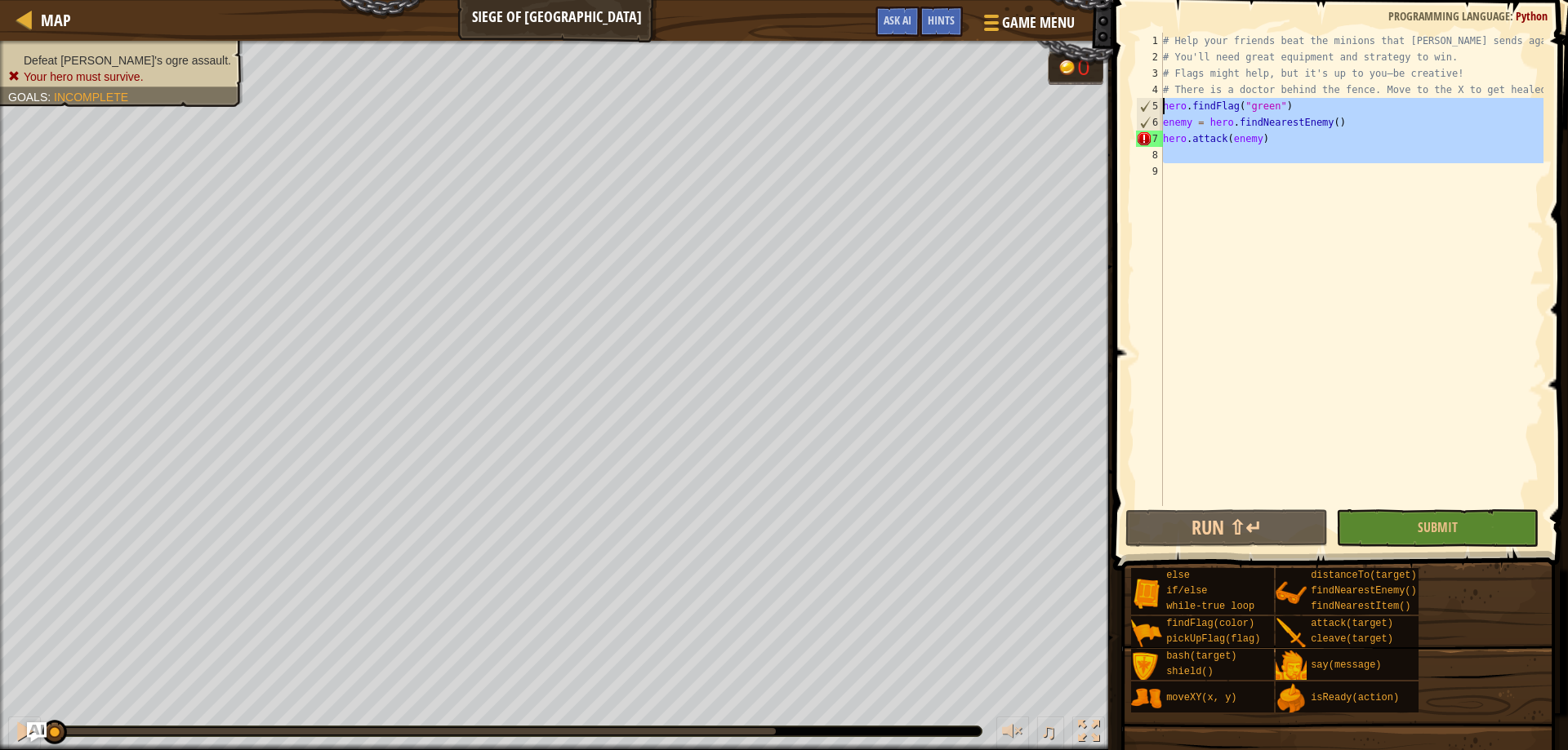
drag, startPoint x: 1176, startPoint y: 138, endPoint x: 1155, endPoint y: 101, distance: 42.5
click at [1155, 101] on div "1 2 3 4 5 6 7 8 9 # Help your friends beat the minions that [PERSON_NAME] sends…" at bounding box center [1338, 269] width 411 height 473
type textarea "hero.findFlag("green") enemy = hero.findNearestEnemy()"
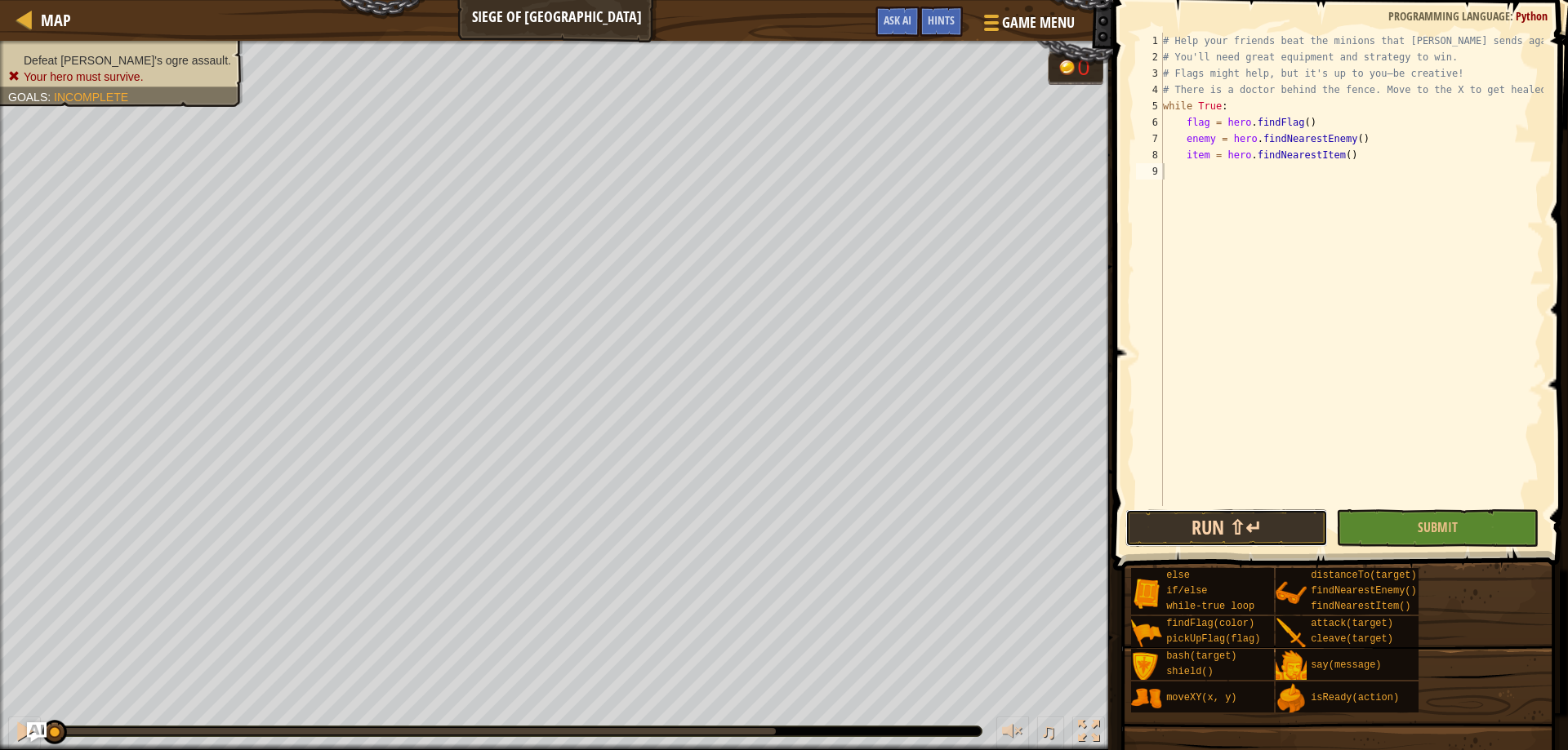
click at [1269, 520] on button "Run ⇧↵" at bounding box center [1225, 528] width 202 height 38
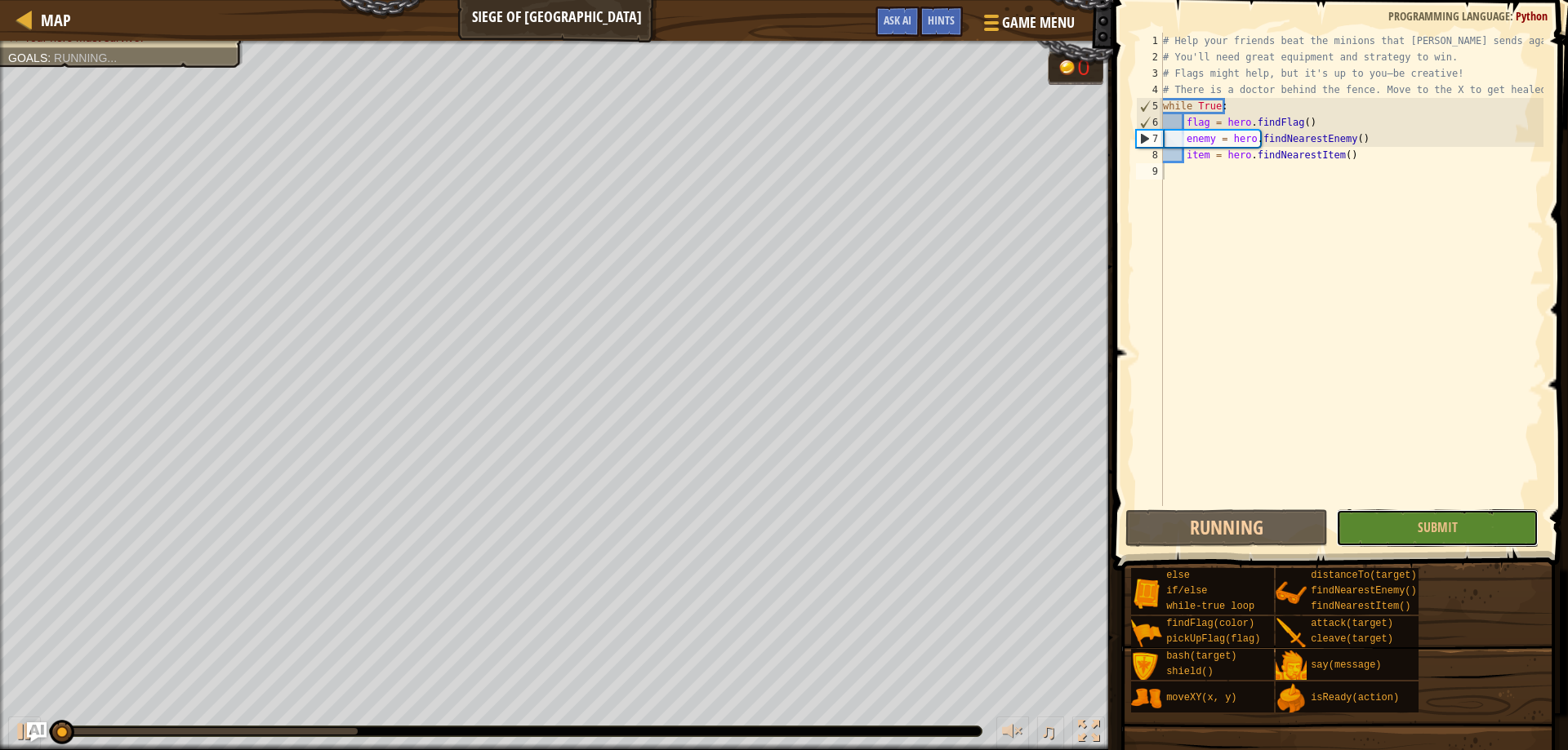
click at [1464, 537] on button "Submit" at bounding box center [1436, 528] width 202 height 38
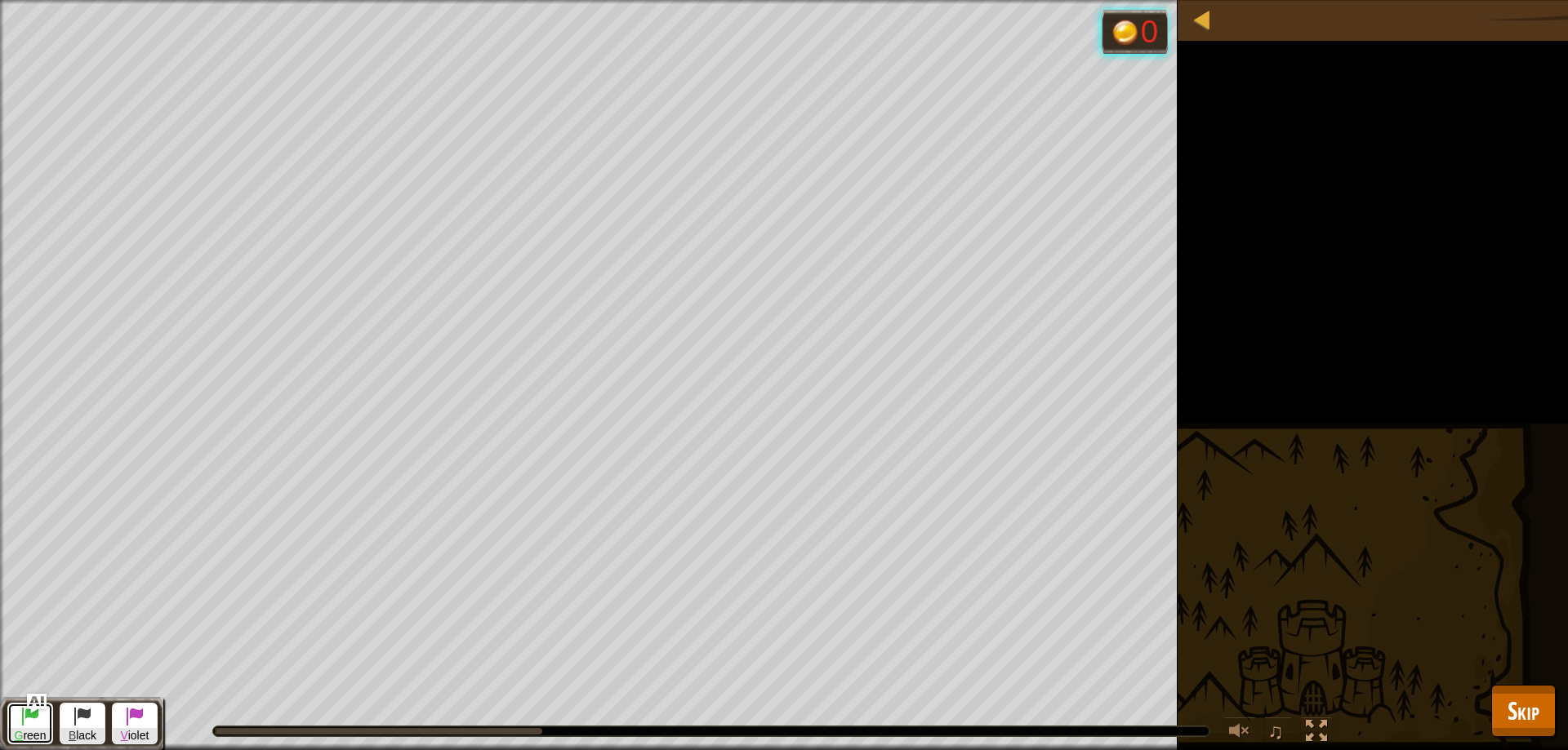
click at [37, 725] on span at bounding box center [30, 716] width 19 height 19
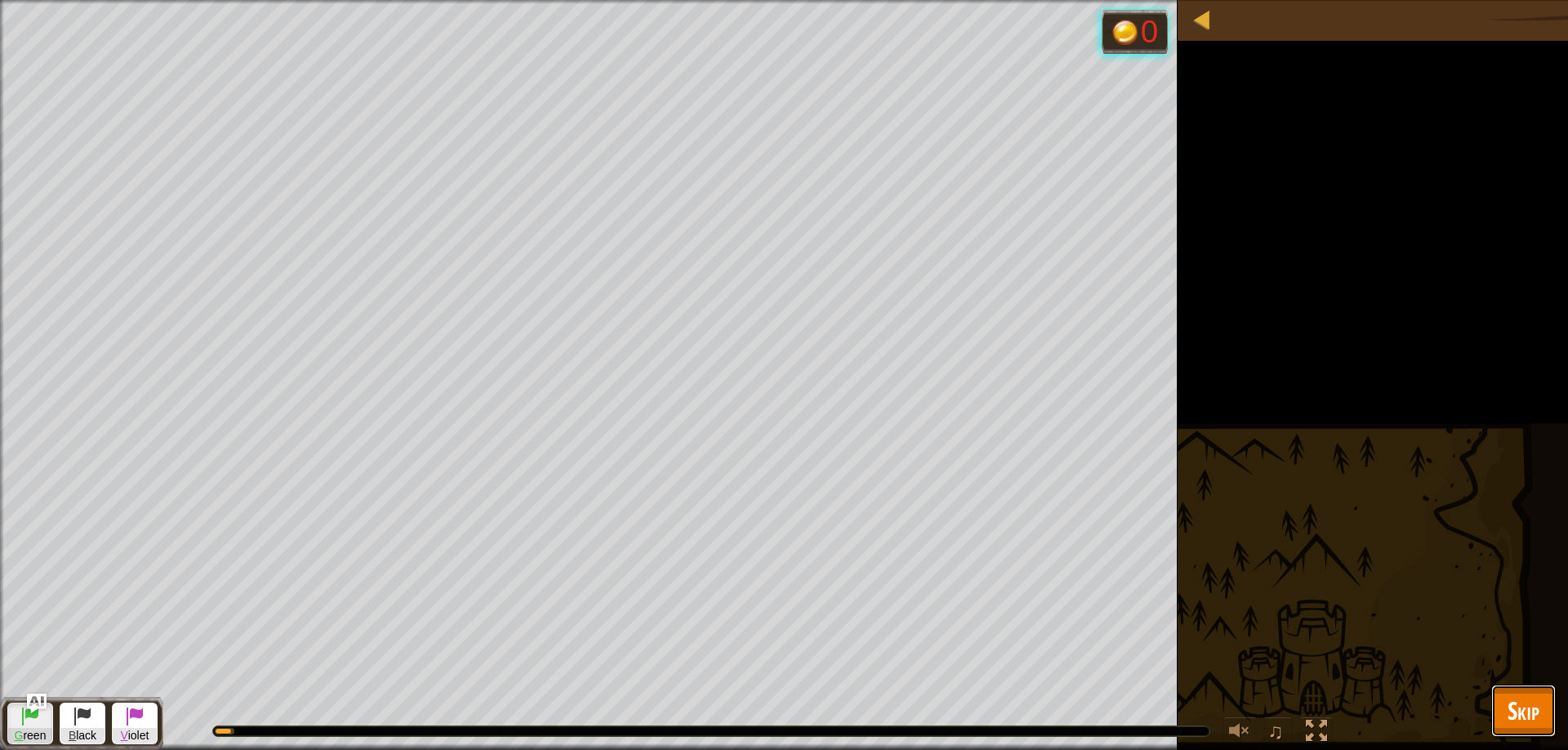
click at [1504, 730] on button "Skip" at bounding box center [1523, 710] width 64 height 52
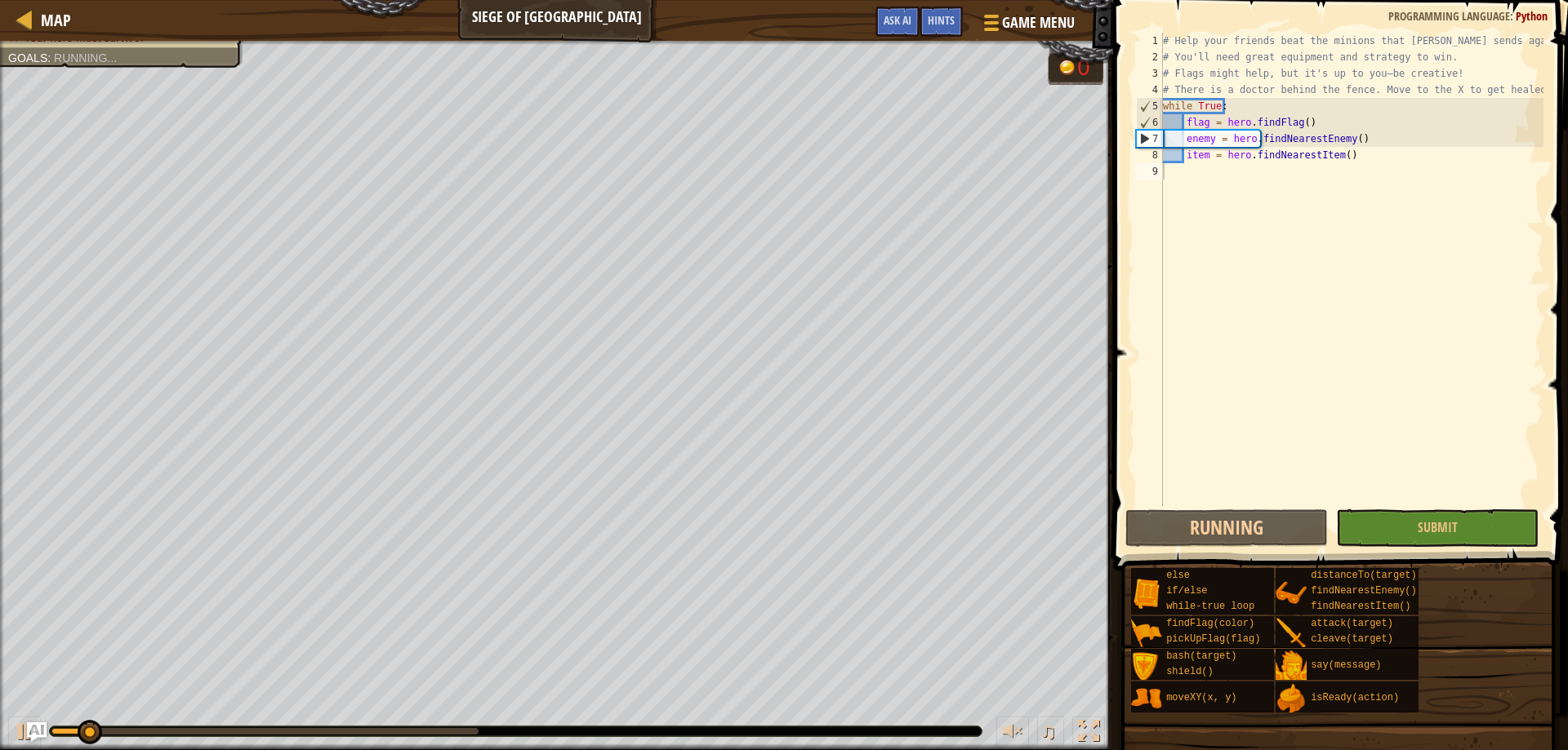
click at [3, 731] on div "♫" at bounding box center [556, 726] width 1112 height 49
click at [5, 733] on div "♫" at bounding box center [556, 726] width 1112 height 49
click at [13, 727] on button at bounding box center [24, 733] width 33 height 34
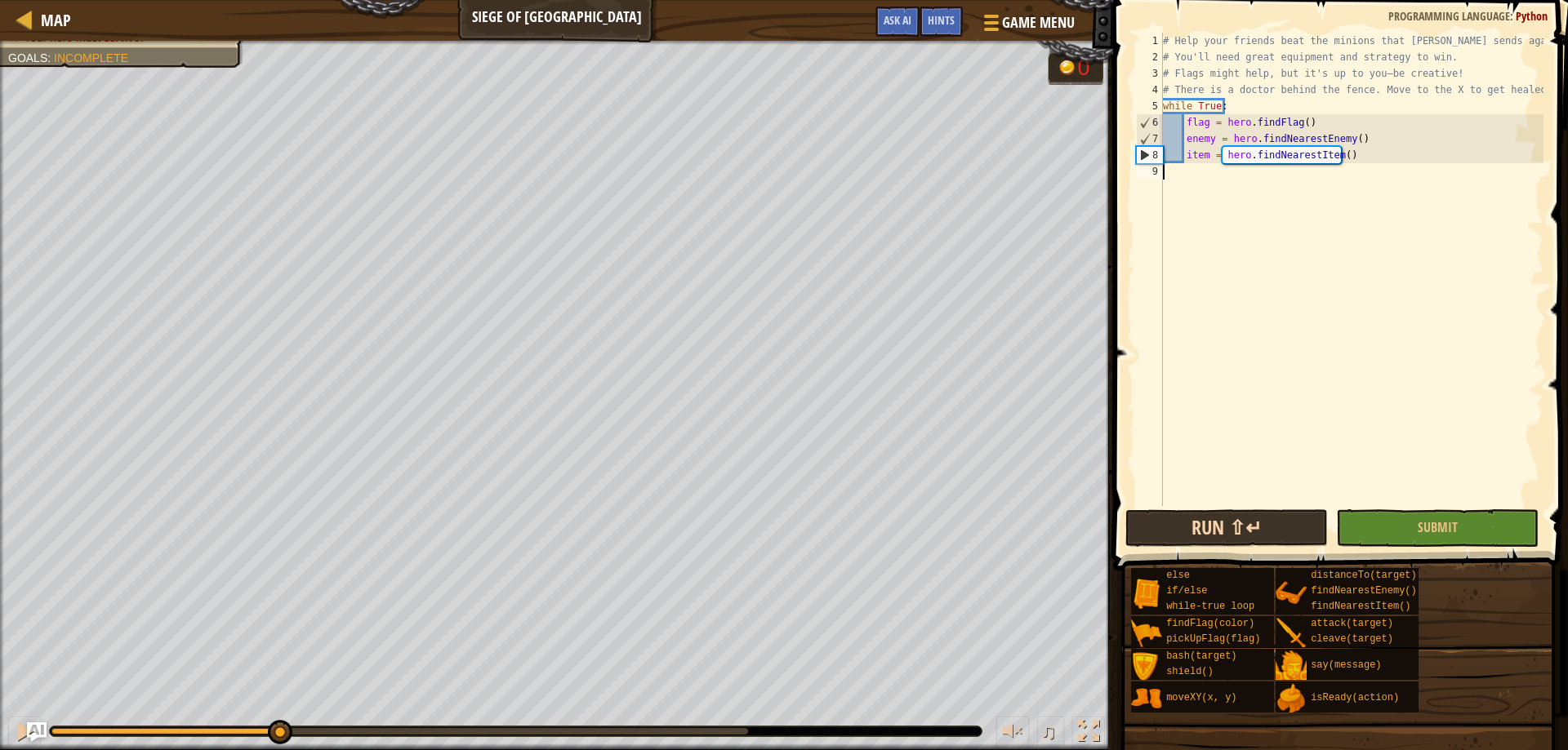
click at [1174, 530] on button "Run ⇧↵" at bounding box center [1225, 528] width 202 height 38
click at [12, 24] on div "Map Siege of Stonehold Game Menu Done Hints Ask AI" at bounding box center [556, 20] width 1112 height 41
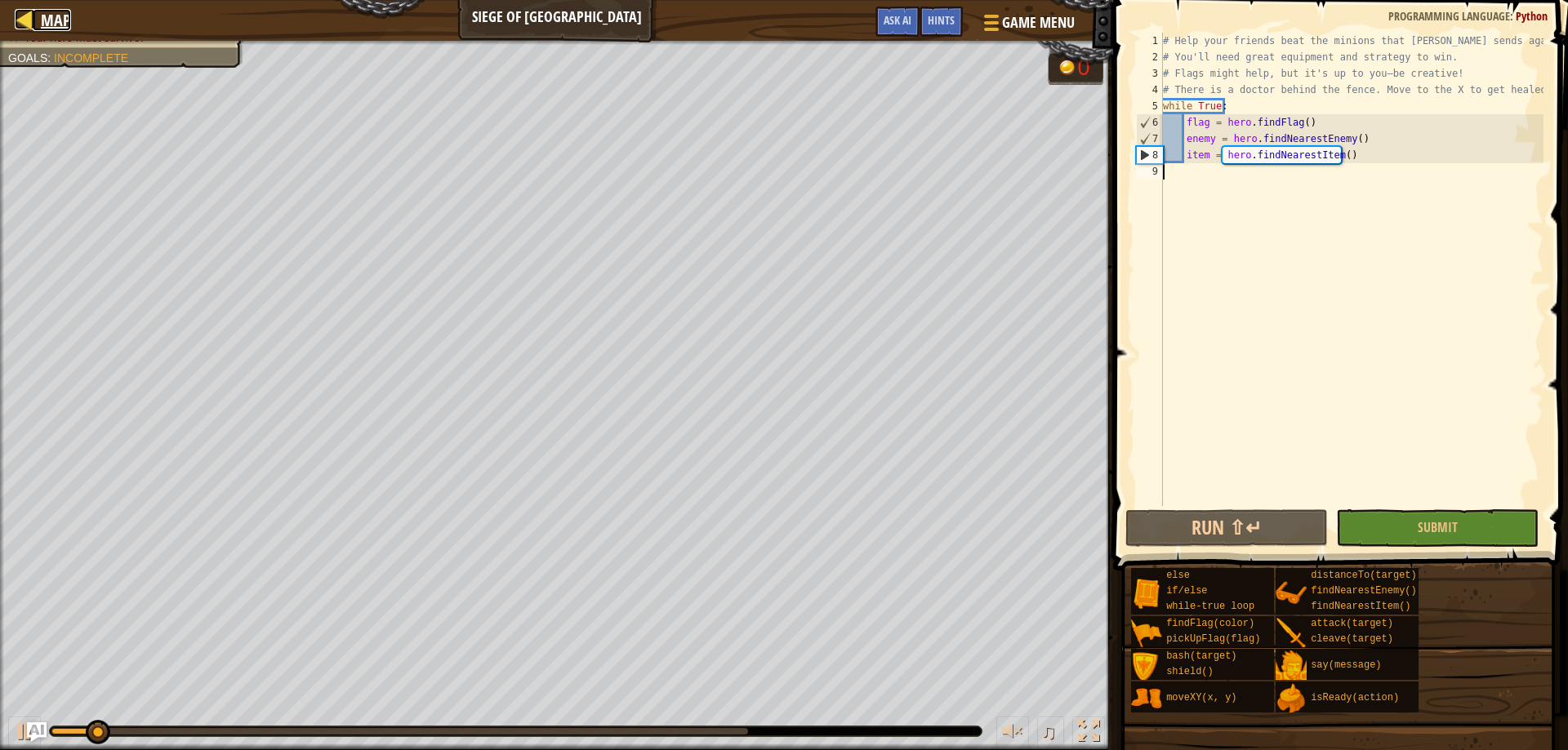
click at [15, 23] on div at bounding box center [25, 19] width 20 height 20
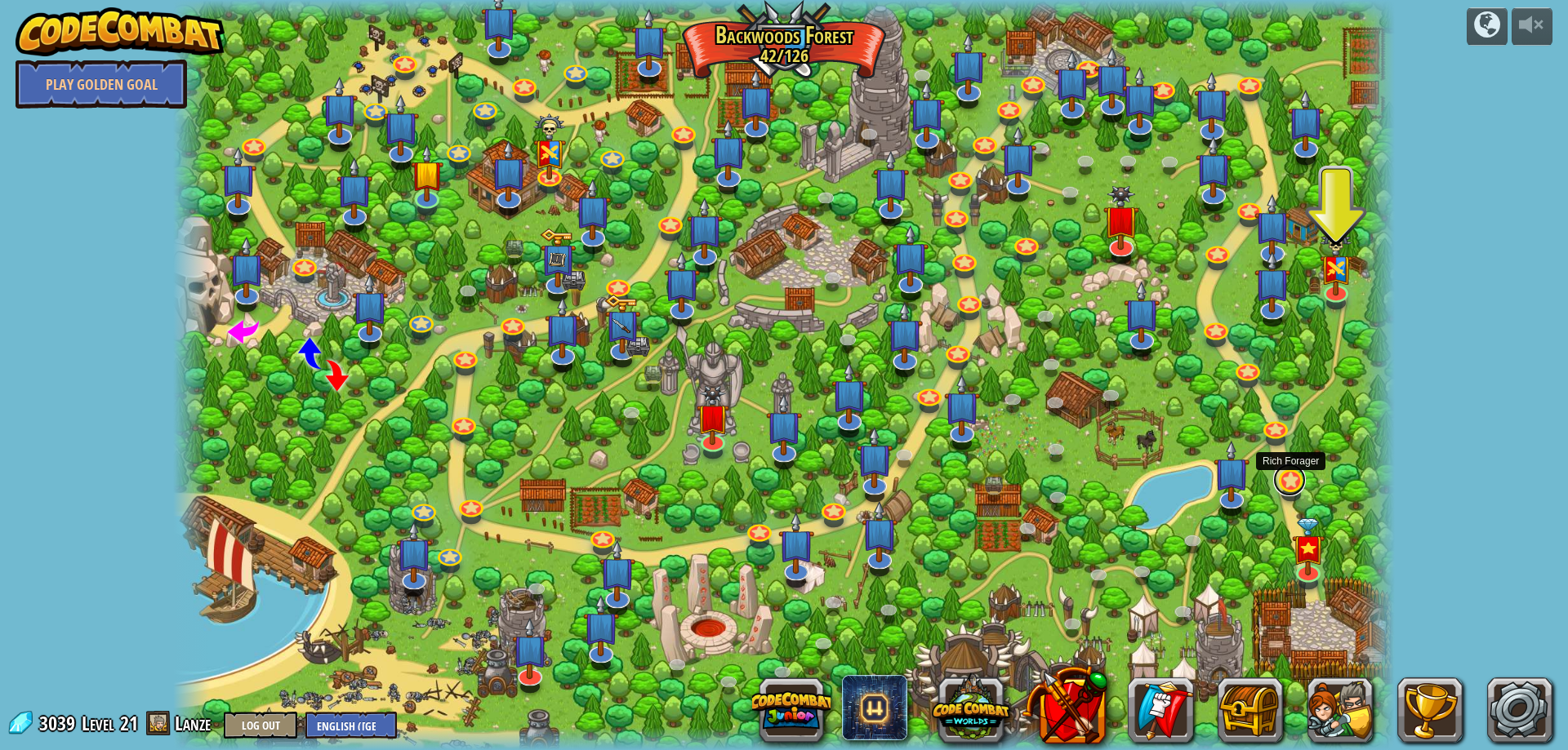
click at [1285, 483] on link at bounding box center [1289, 479] width 33 height 33
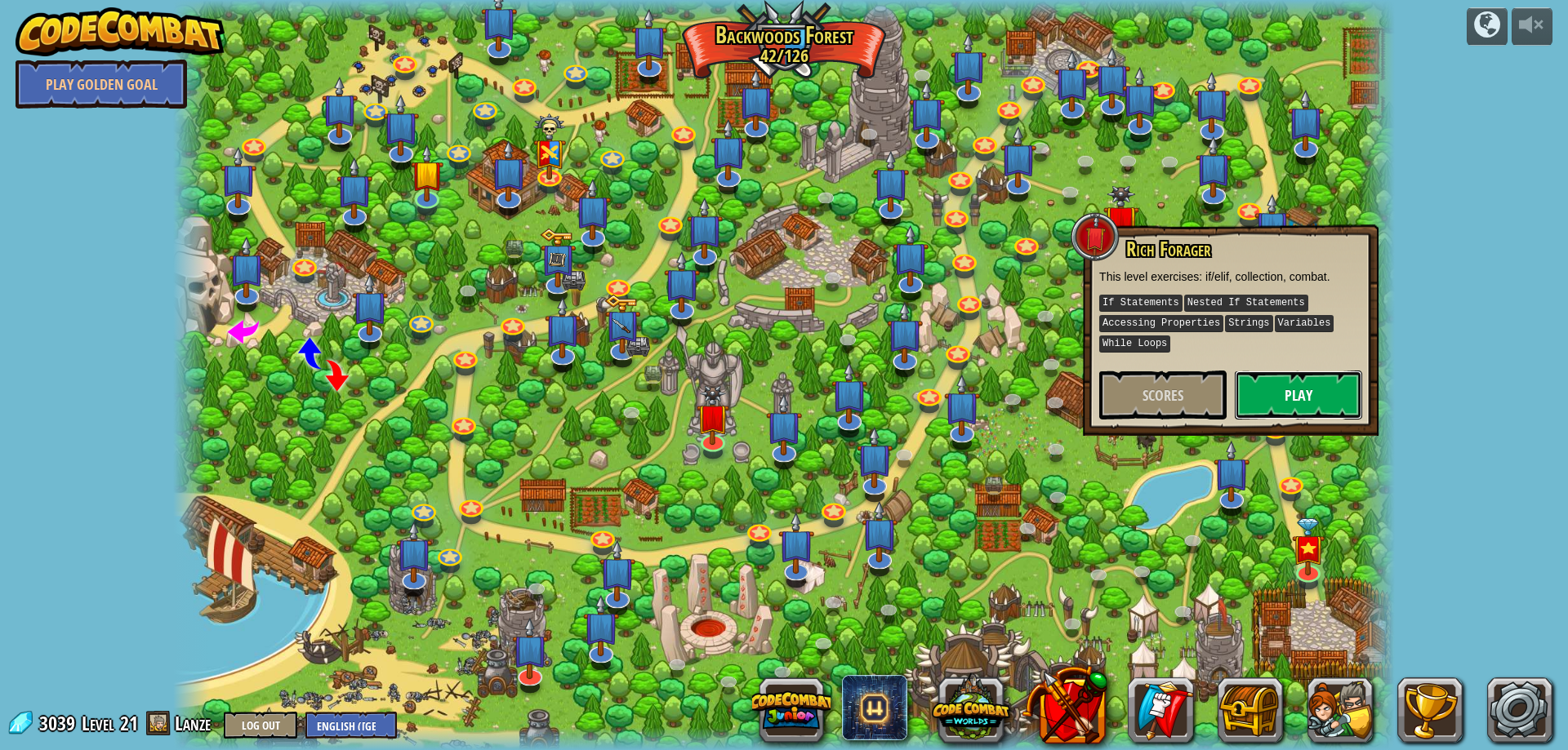
click at [1292, 390] on button "Play" at bounding box center [1298, 394] width 127 height 49
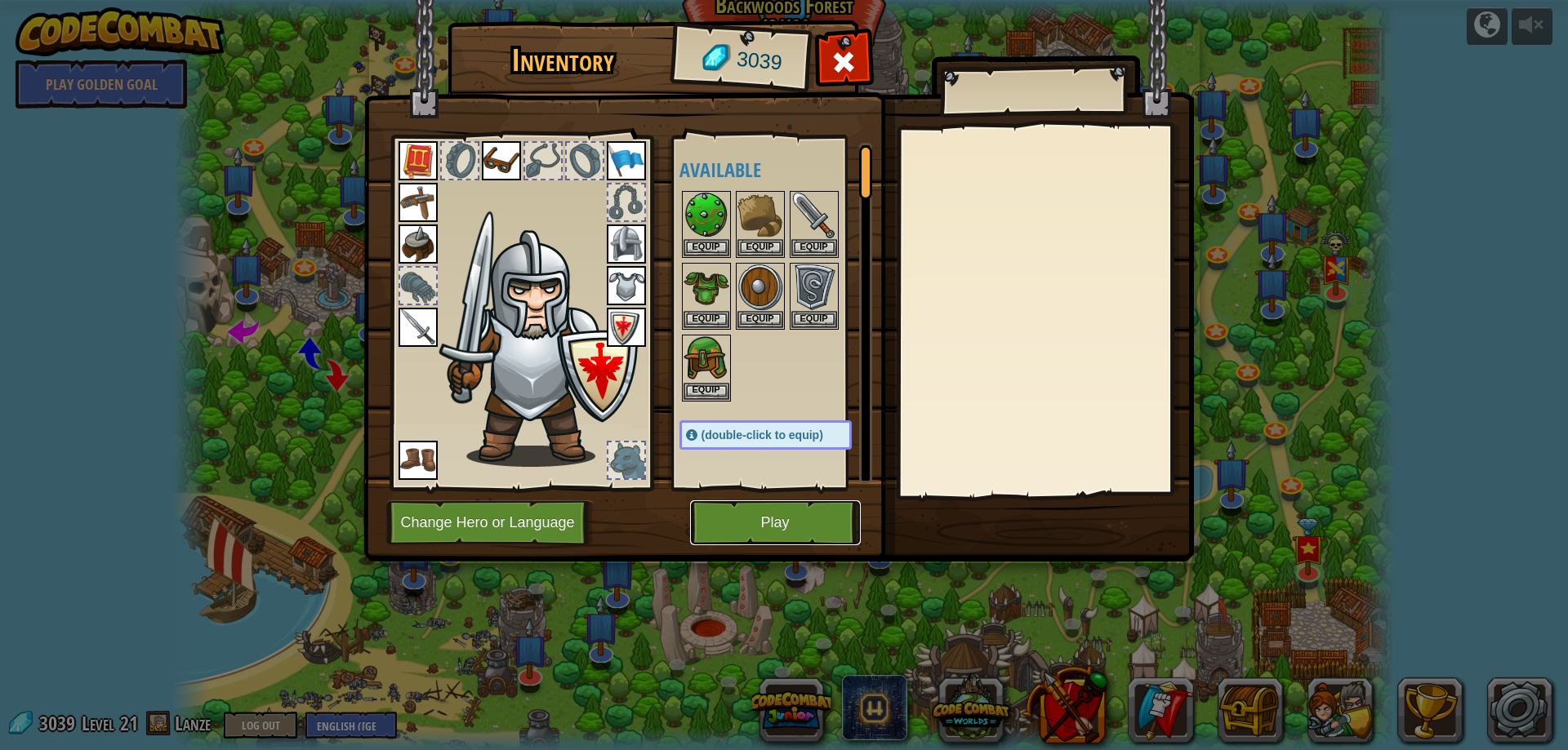
click at [763, 531] on button "Play" at bounding box center [774, 522] width 170 height 45
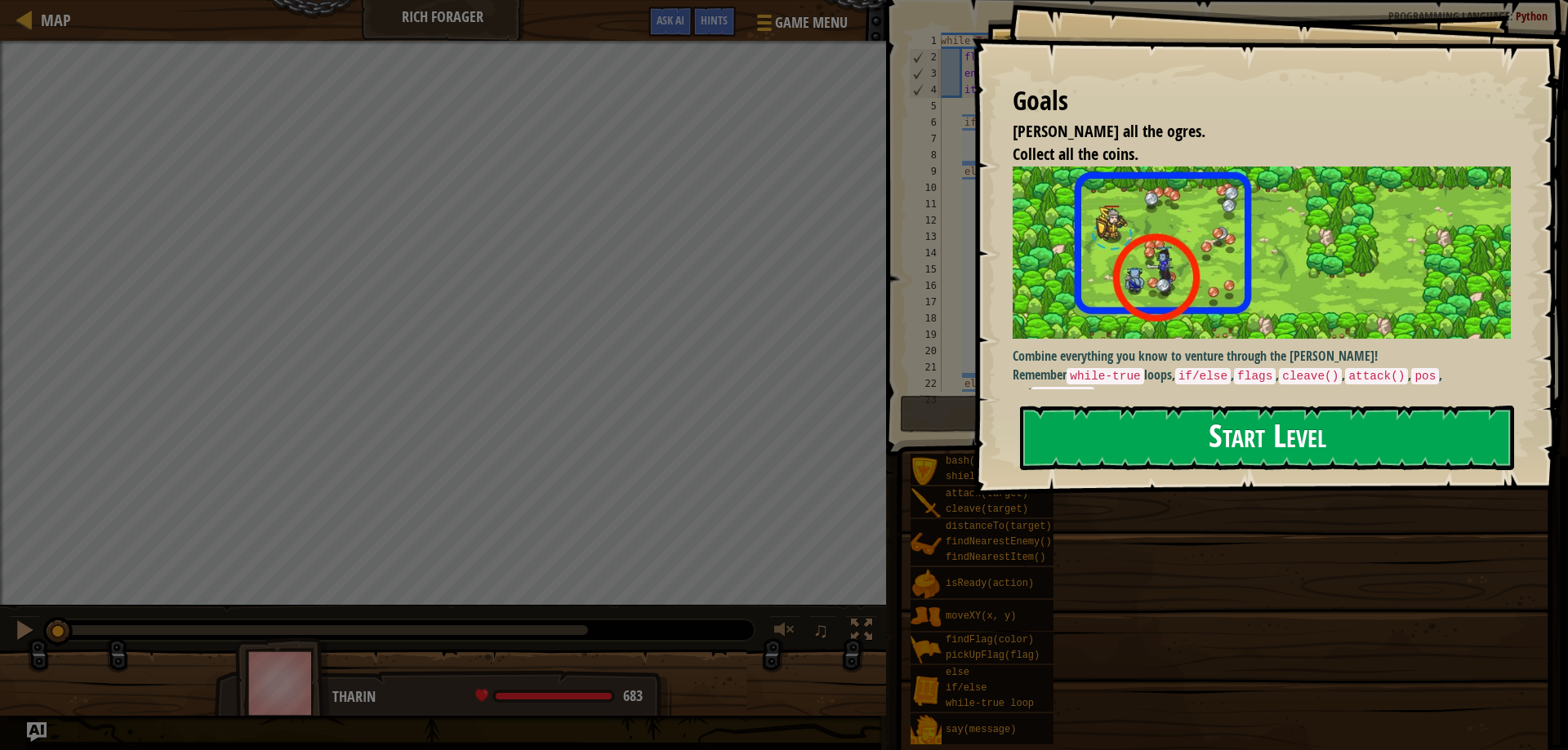
click at [1238, 309] on div "Goals [PERSON_NAME] all the ogres. Collect all the coins. Combine everything yo…" at bounding box center [1269, 247] width 596 height 495
click at [1264, 427] on button "Start Level" at bounding box center [1266, 438] width 494 height 64
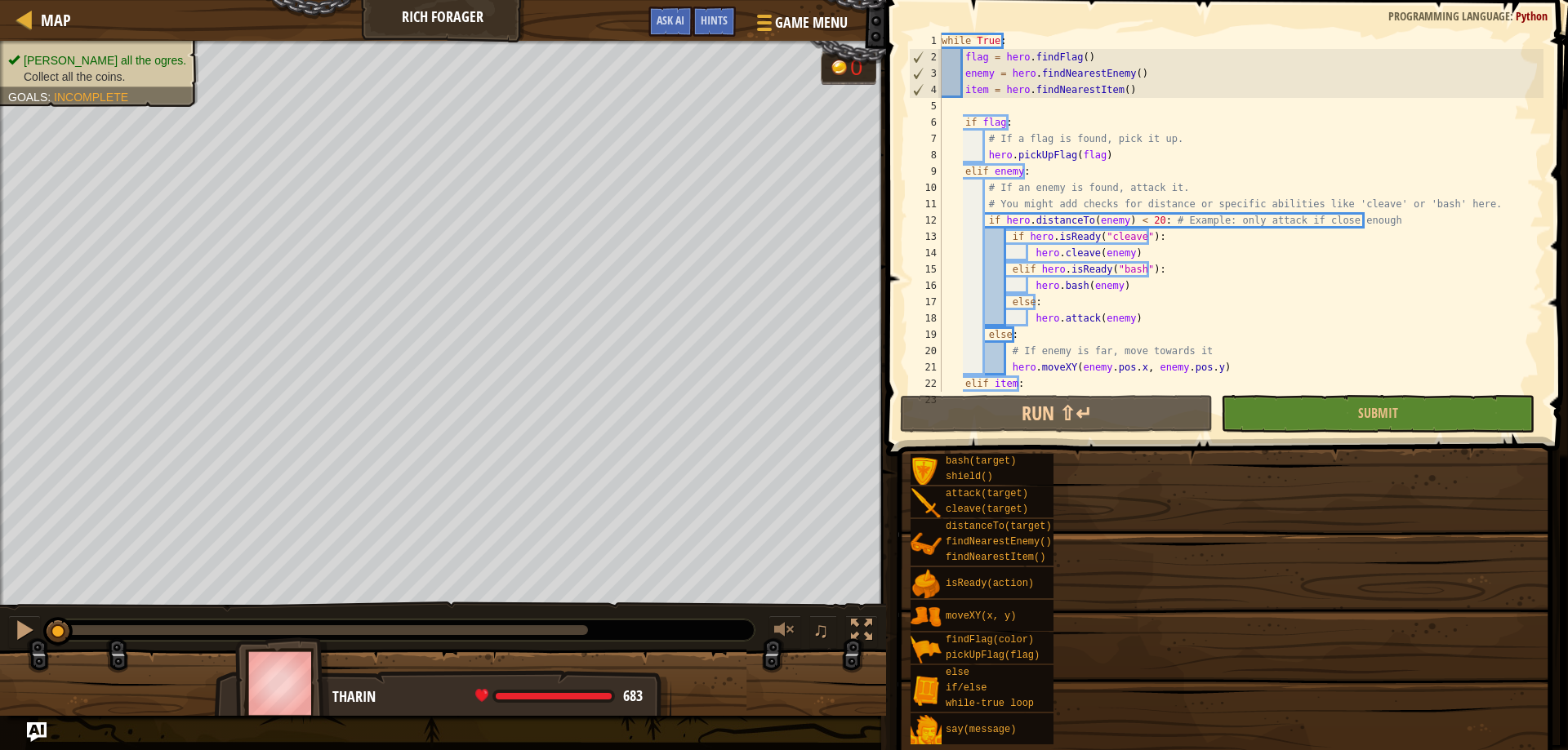
scroll to position [49, 0]
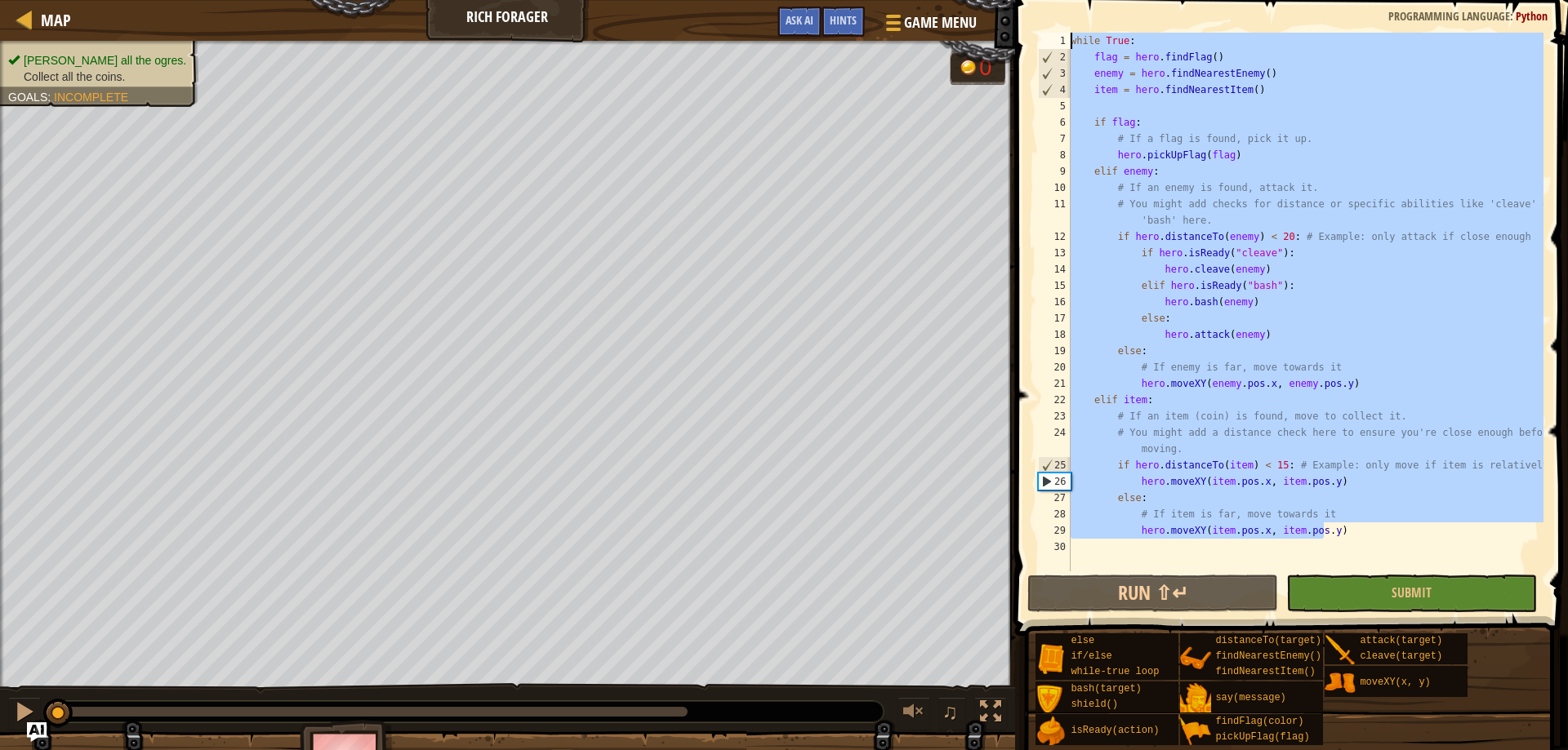
drag, startPoint x: 1342, startPoint y: 533, endPoint x: 1071, endPoint y: 43, distance: 559.9
click at [1071, 43] on div "while True : flag = hero . findFlag ( ) enemy = hero . findNearestEnemy ( ) ite…" at bounding box center [1305, 318] width 476 height 571
type textarea "c"
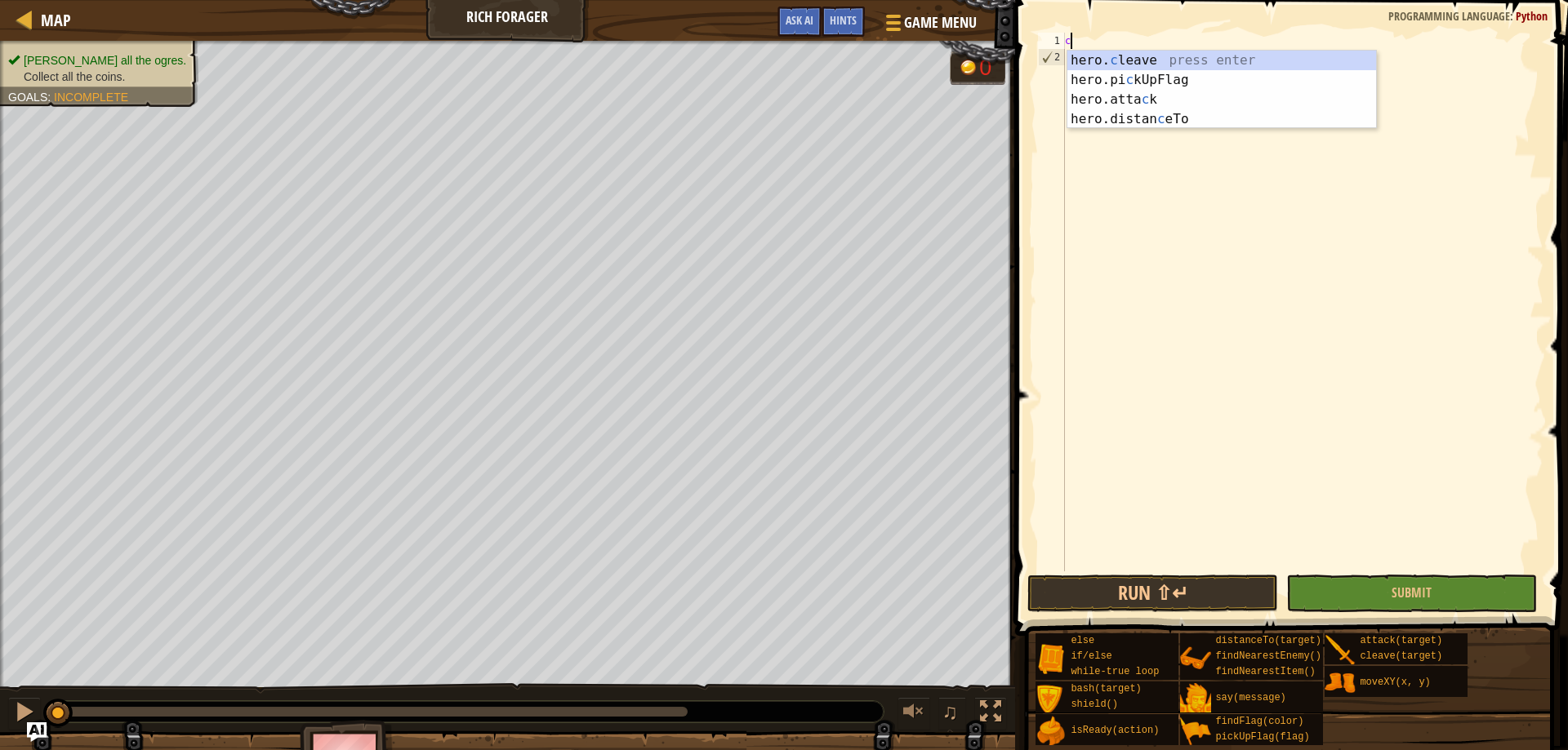
scroll to position [7, 0]
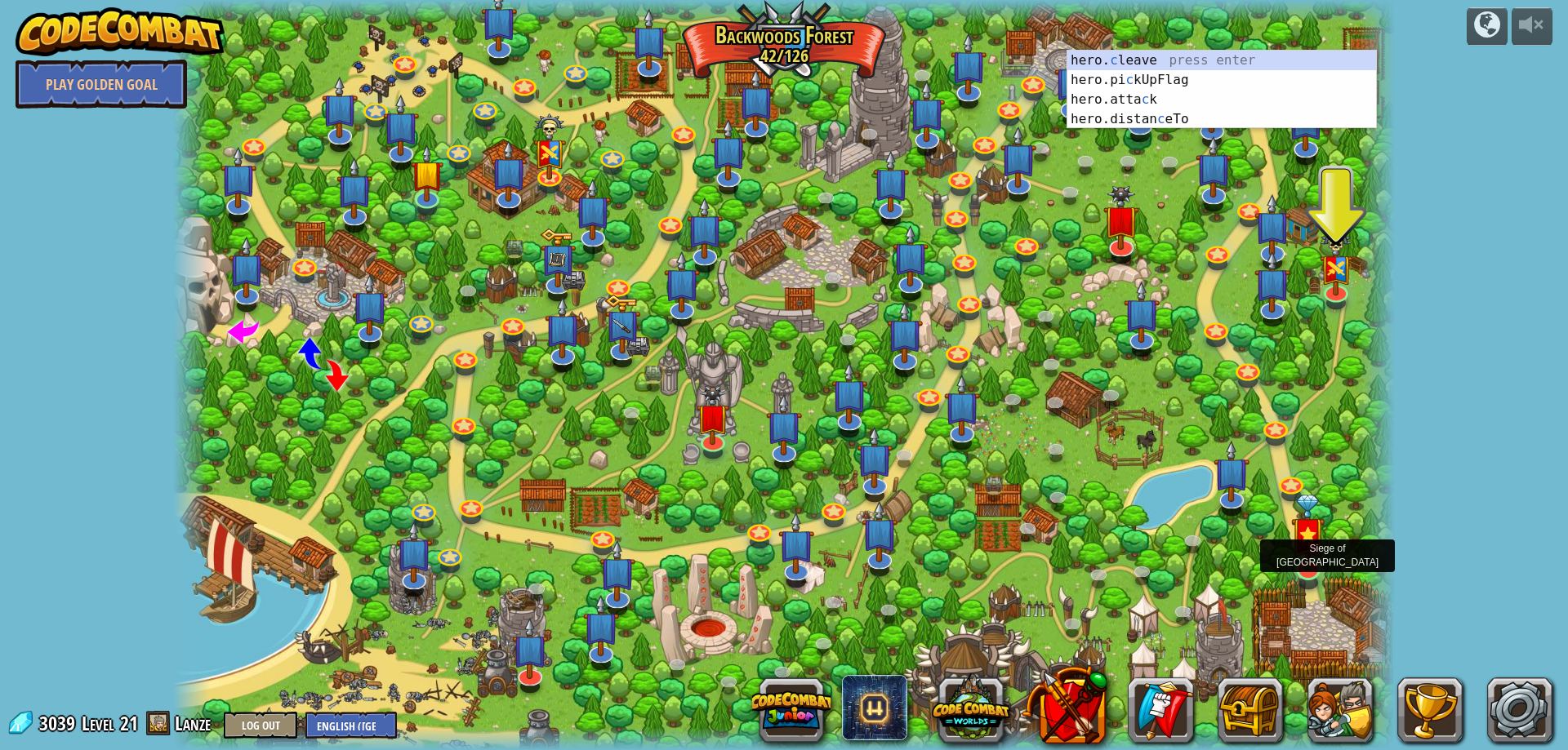
click at [1309, 569] on img at bounding box center [1308, 532] width 34 height 77
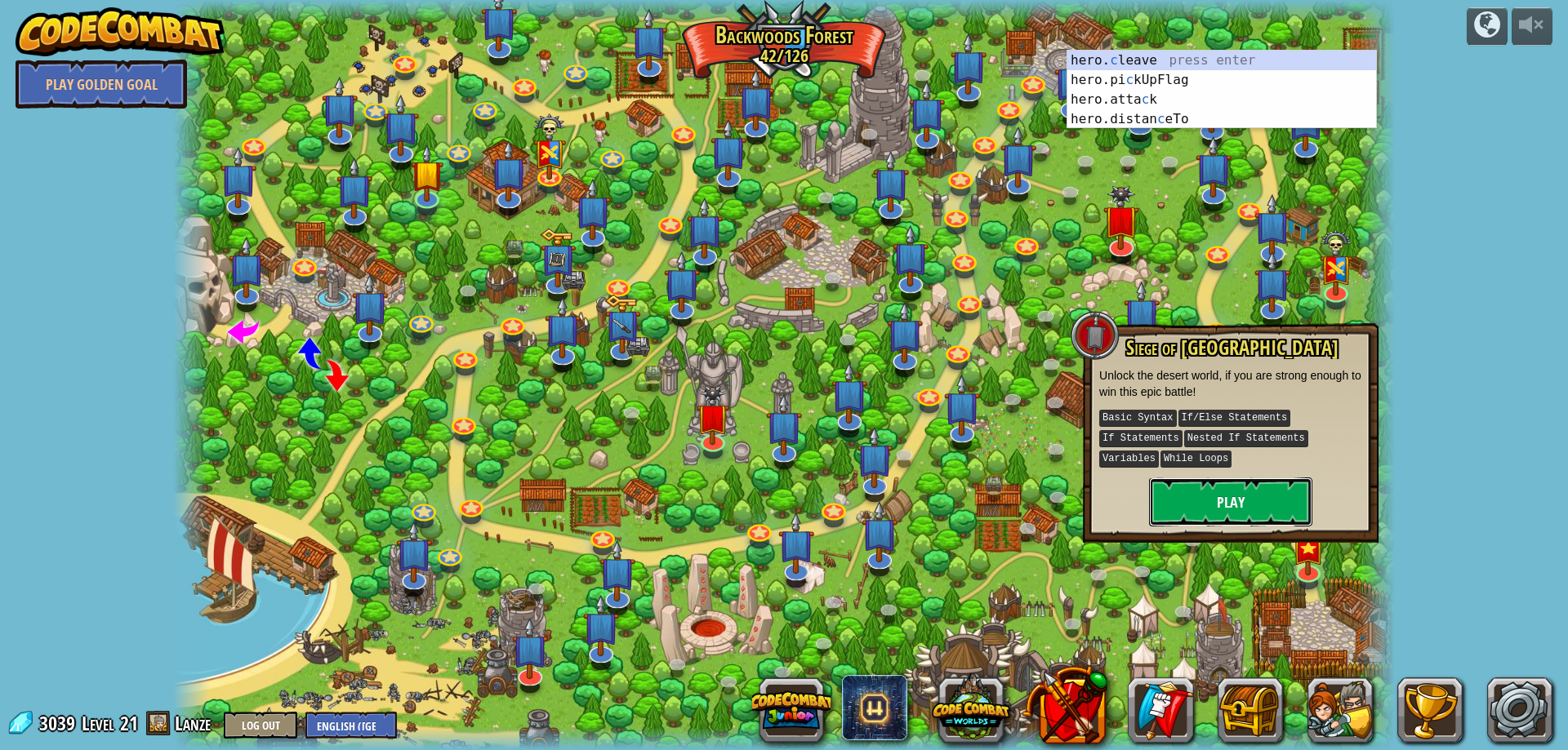
click at [1262, 492] on button "Play" at bounding box center [1230, 501] width 163 height 49
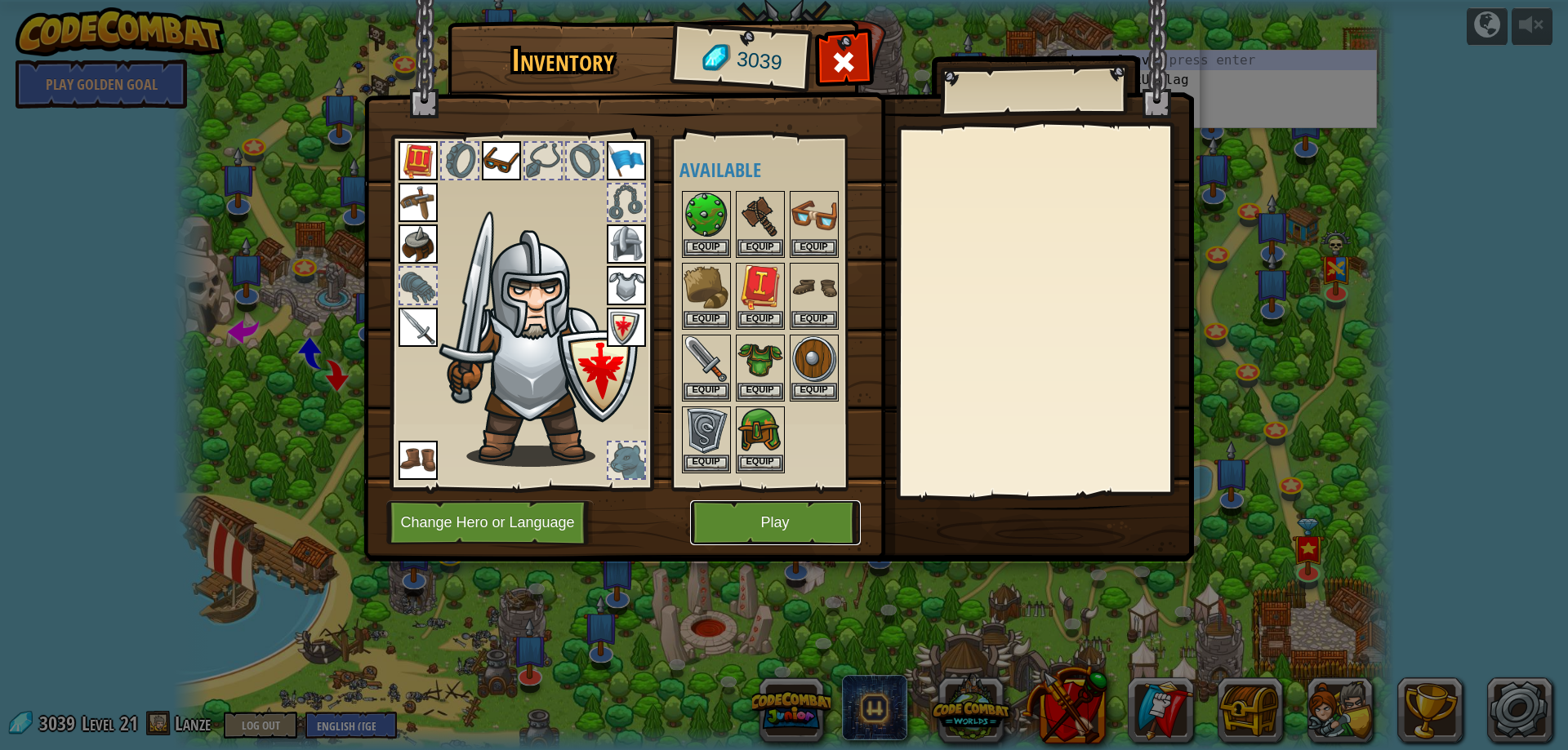
click at [825, 514] on button "Play" at bounding box center [774, 522] width 170 height 45
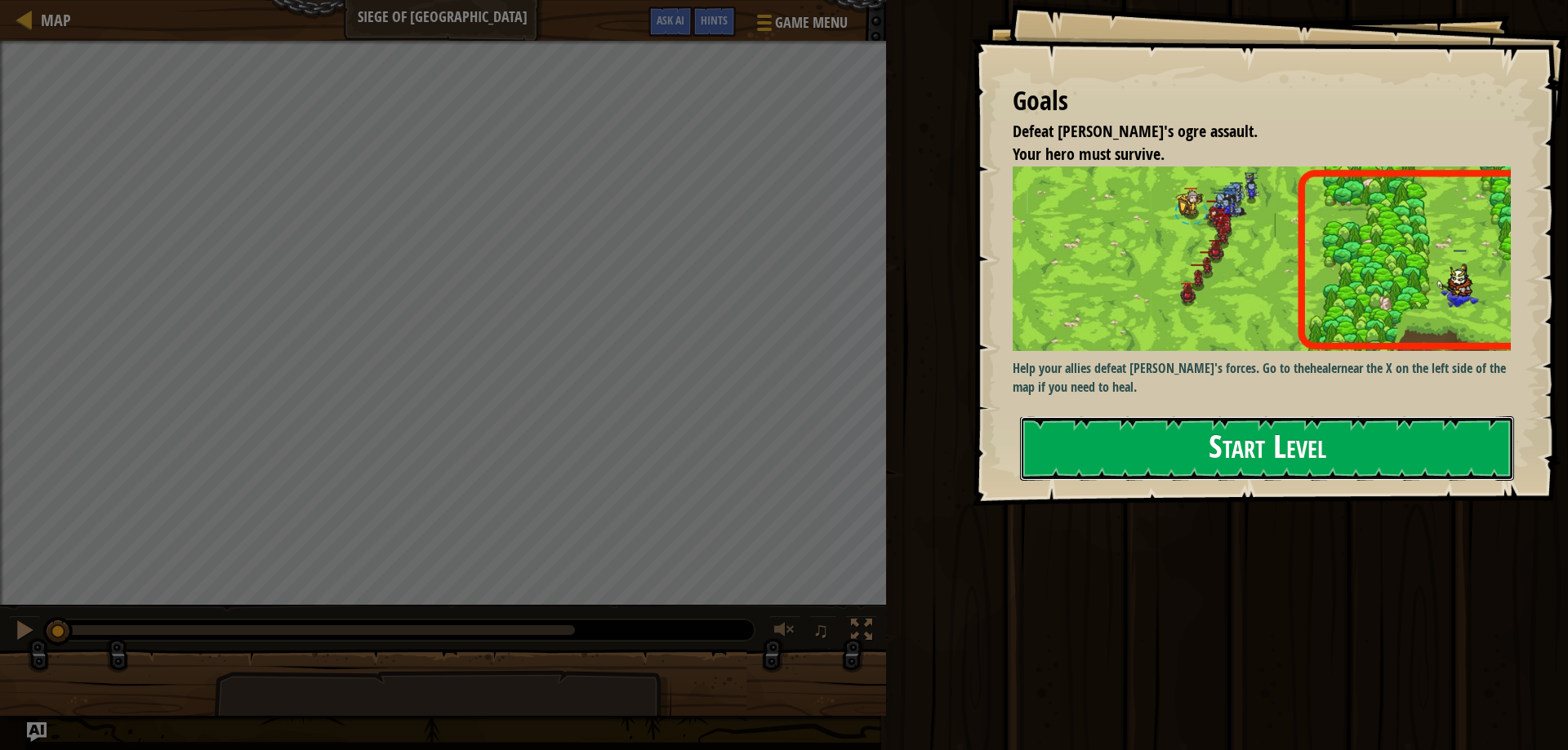
drag, startPoint x: 1268, startPoint y: 439, endPoint x: 1275, endPoint y: 432, distance: 9.9
click at [1268, 438] on button "Start Level" at bounding box center [1266, 448] width 494 height 64
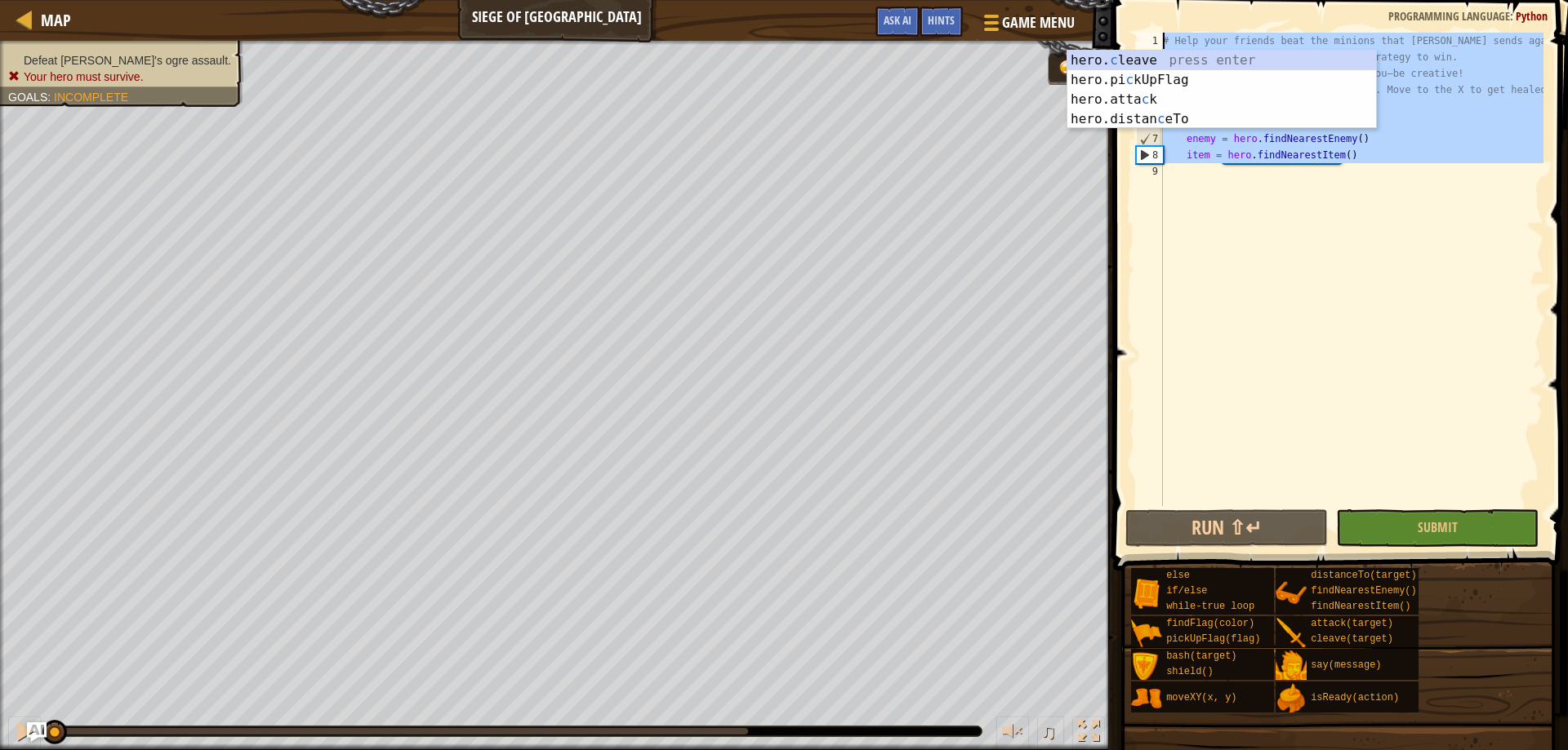
drag, startPoint x: 1192, startPoint y: 167, endPoint x: 1156, endPoint y: 32, distance: 139.7
click at [1150, 24] on div "1 2 3 4 5 6 7 8 9 # Help your friends beat the minions that [PERSON_NAME] sends…" at bounding box center [1338, 317] width 460 height 619
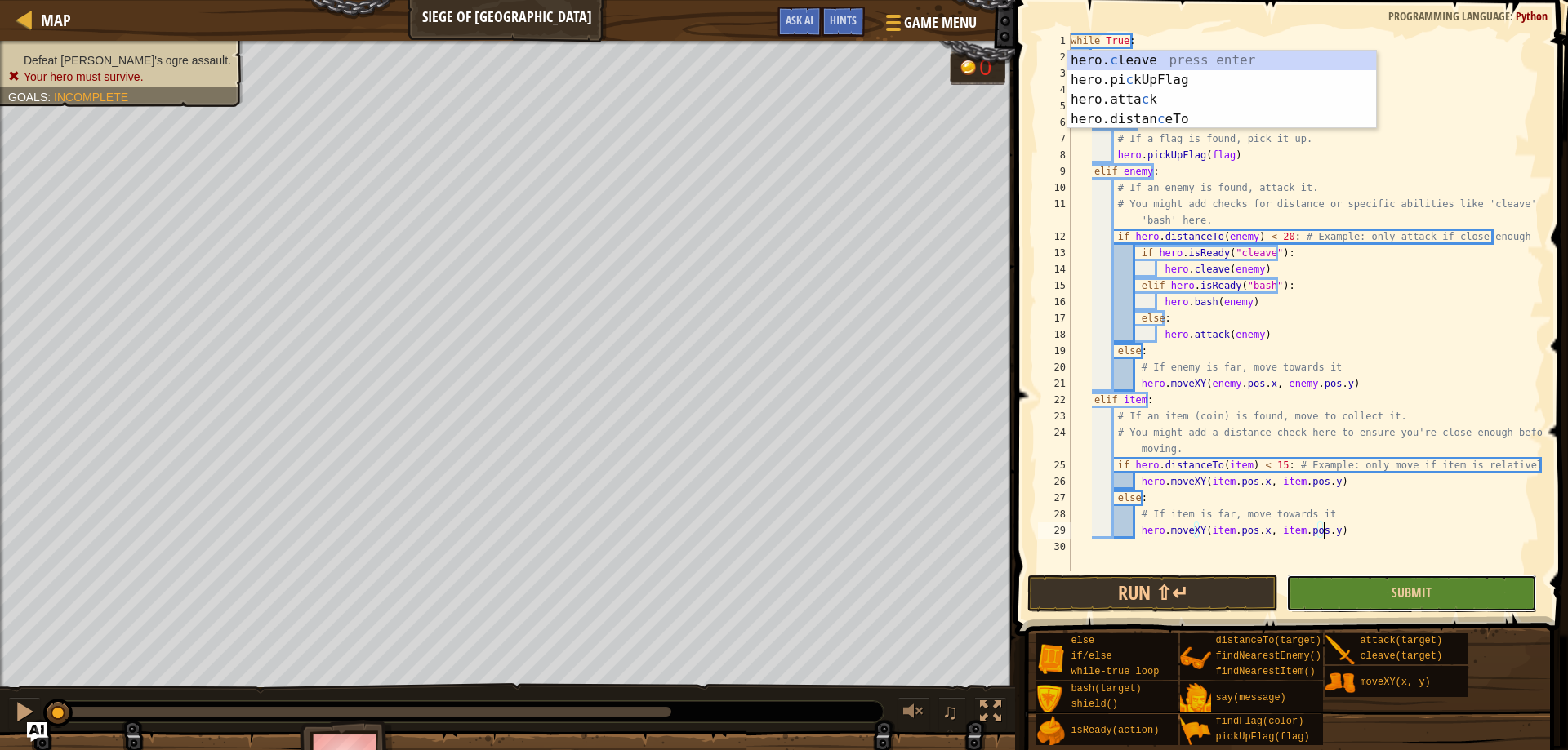
click at [1358, 580] on button "Submit" at bounding box center [1411, 593] width 251 height 38
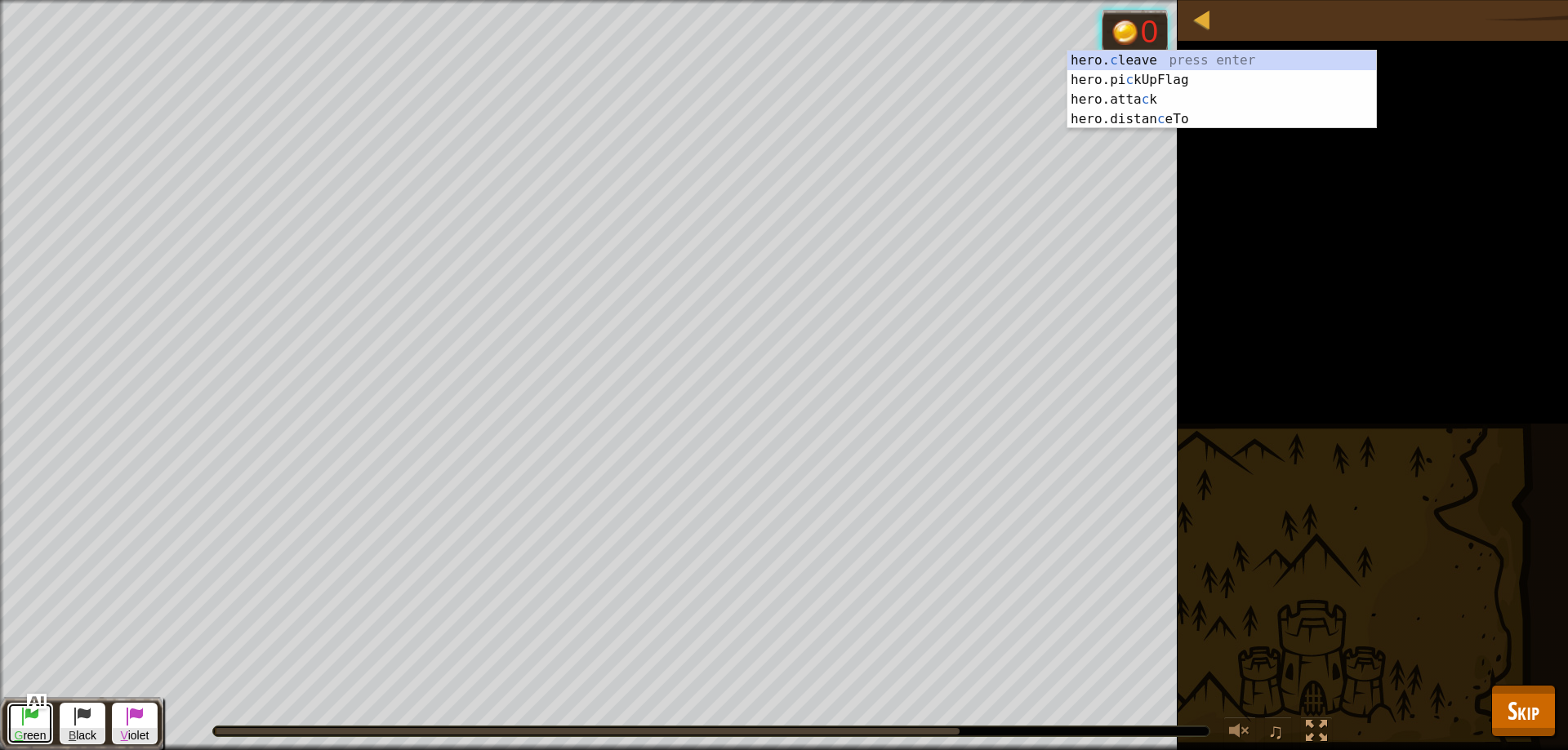
click at [29, 739] on span "G reen" at bounding box center [30, 736] width 44 height 16
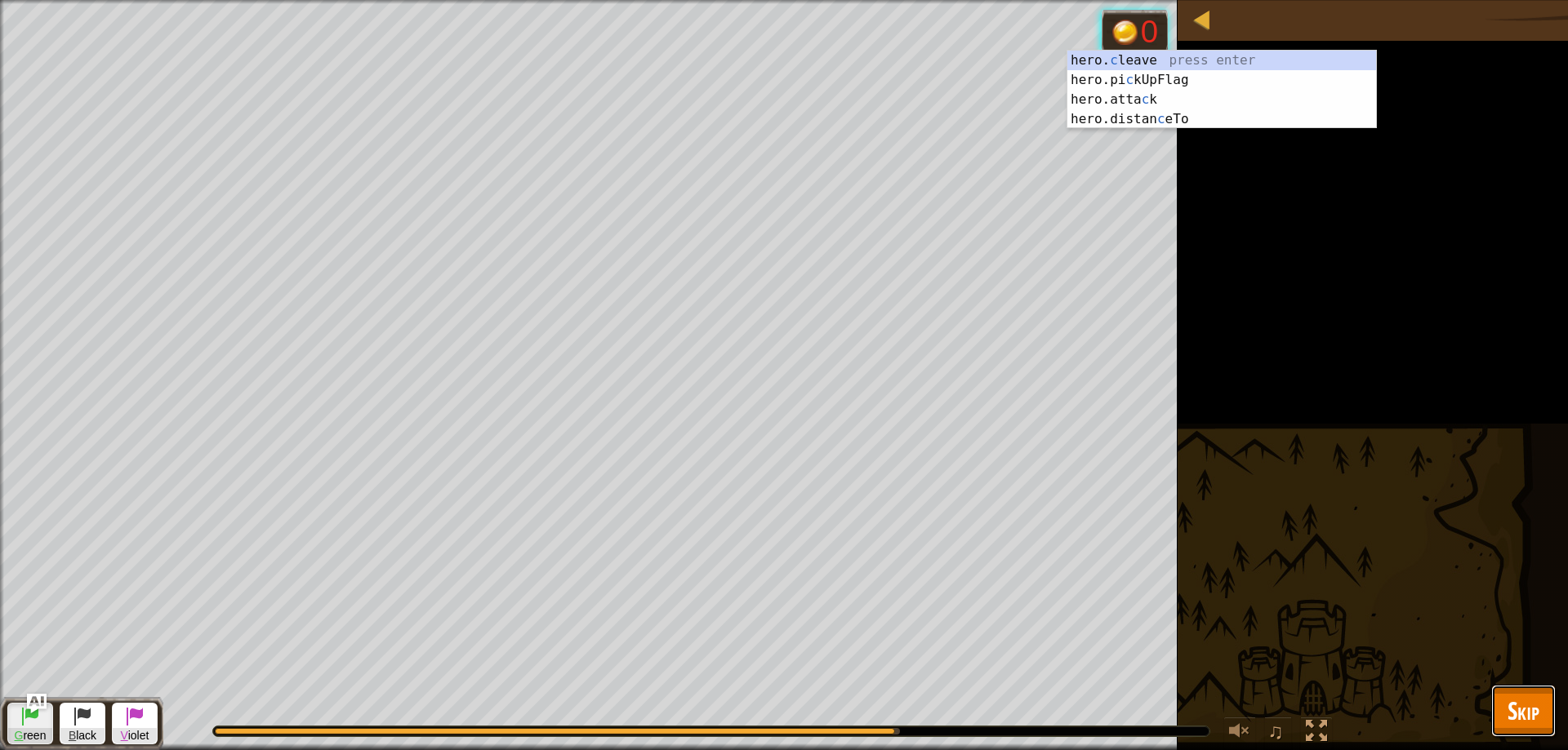
click at [1516, 704] on span "Skip" at bounding box center [1523, 710] width 32 height 34
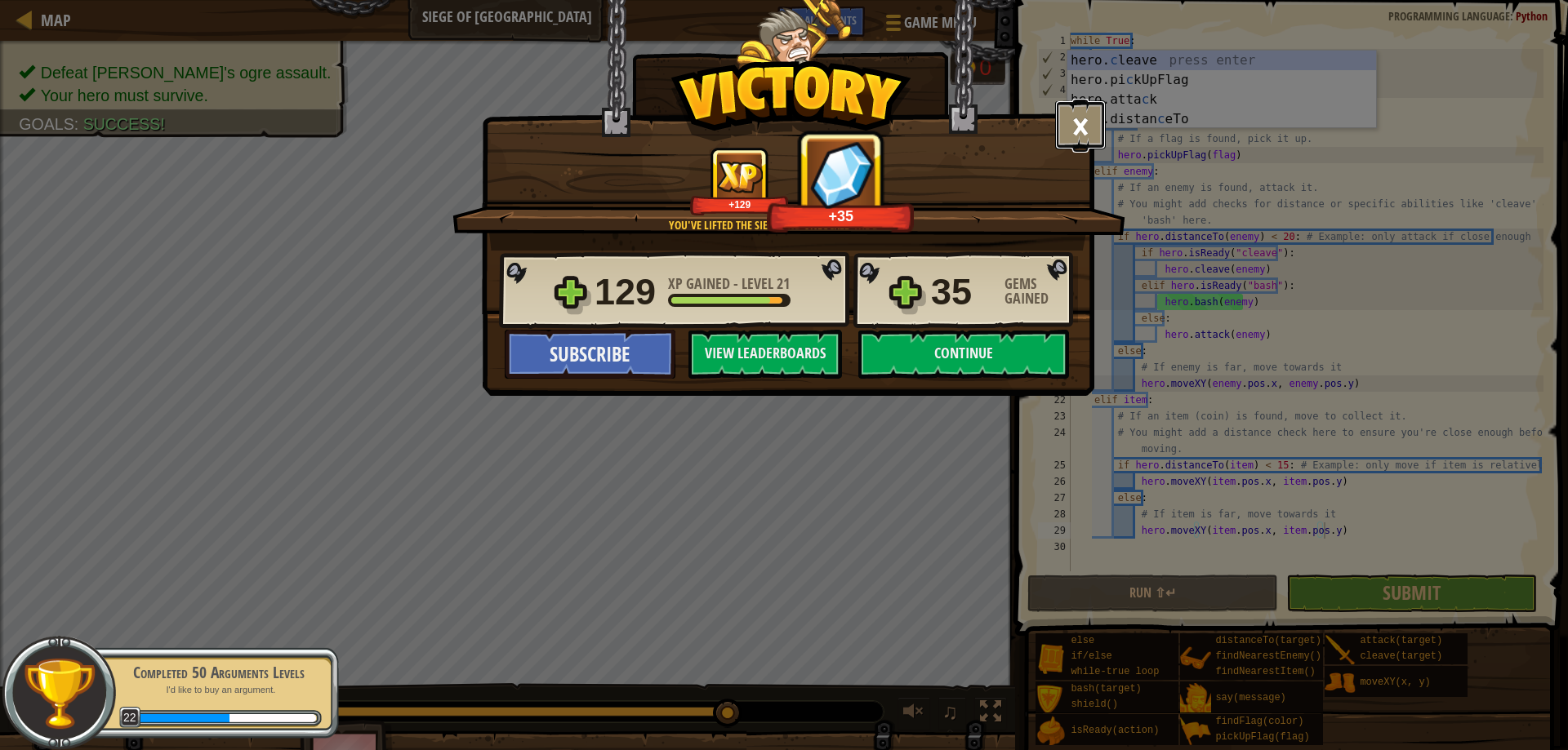
click at [1084, 117] on button "×" at bounding box center [1080, 124] width 50 height 49
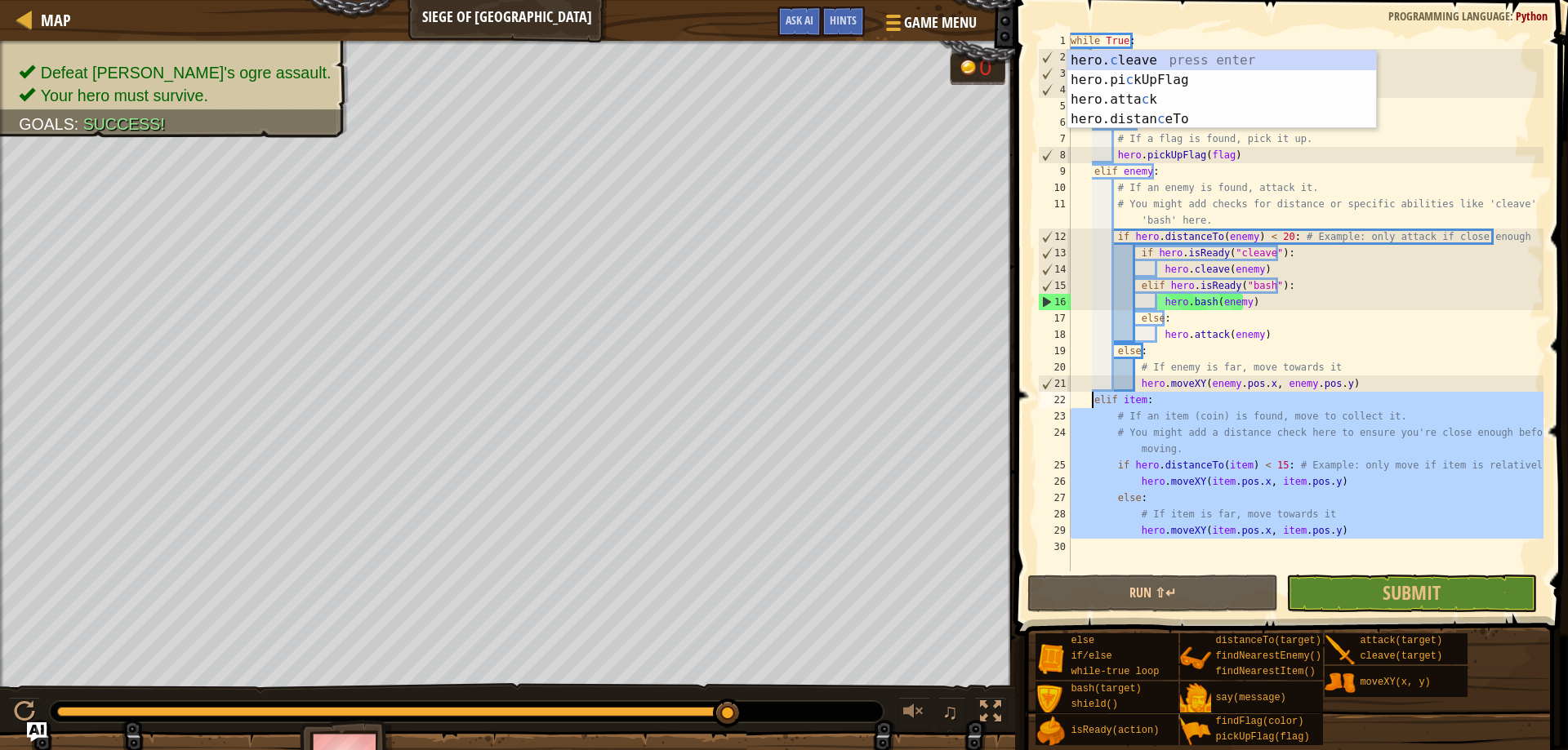
drag, startPoint x: 1327, startPoint y: 544, endPoint x: 1094, endPoint y: 398, distance: 275.0
click at [1094, 398] on div "while True : flag = hero . findFlag ( ) enemy = hero . findNearestEnemy ( ) ite…" at bounding box center [1305, 318] width 476 height 571
type textarea "elif item: # If an item (coin) is found, move to collect it."
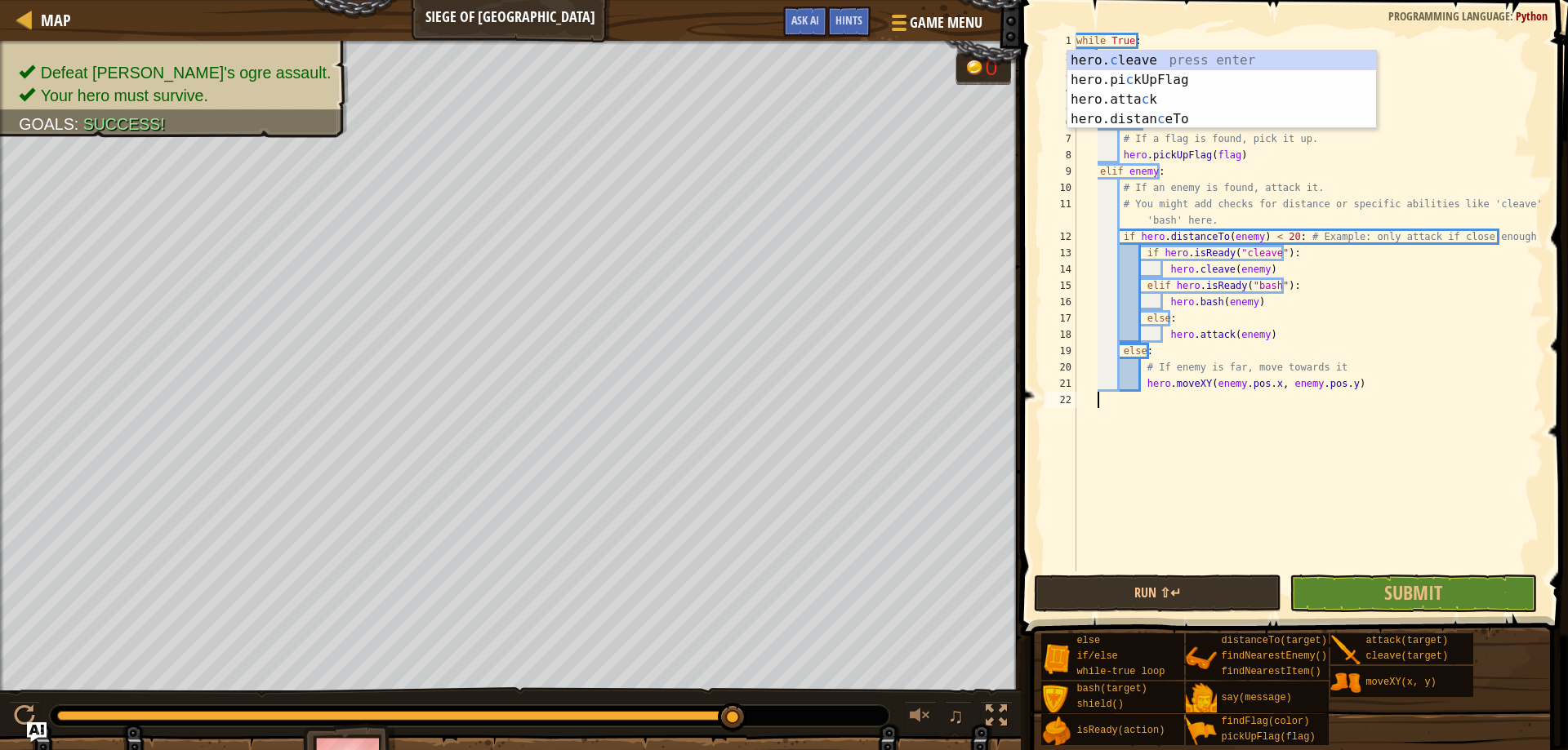
click at [1249, 49] on div "while True : flag = hero . findFlag ( ) enemy = hero . findNearestEnemy ( ) ite…" at bounding box center [1308, 318] width 471 height 571
click at [1166, 64] on div "hero. c leave press enter hero.pi c kUpFlag press enter hero.[PERSON_NAME] pres…" at bounding box center [1222, 109] width 309 height 117
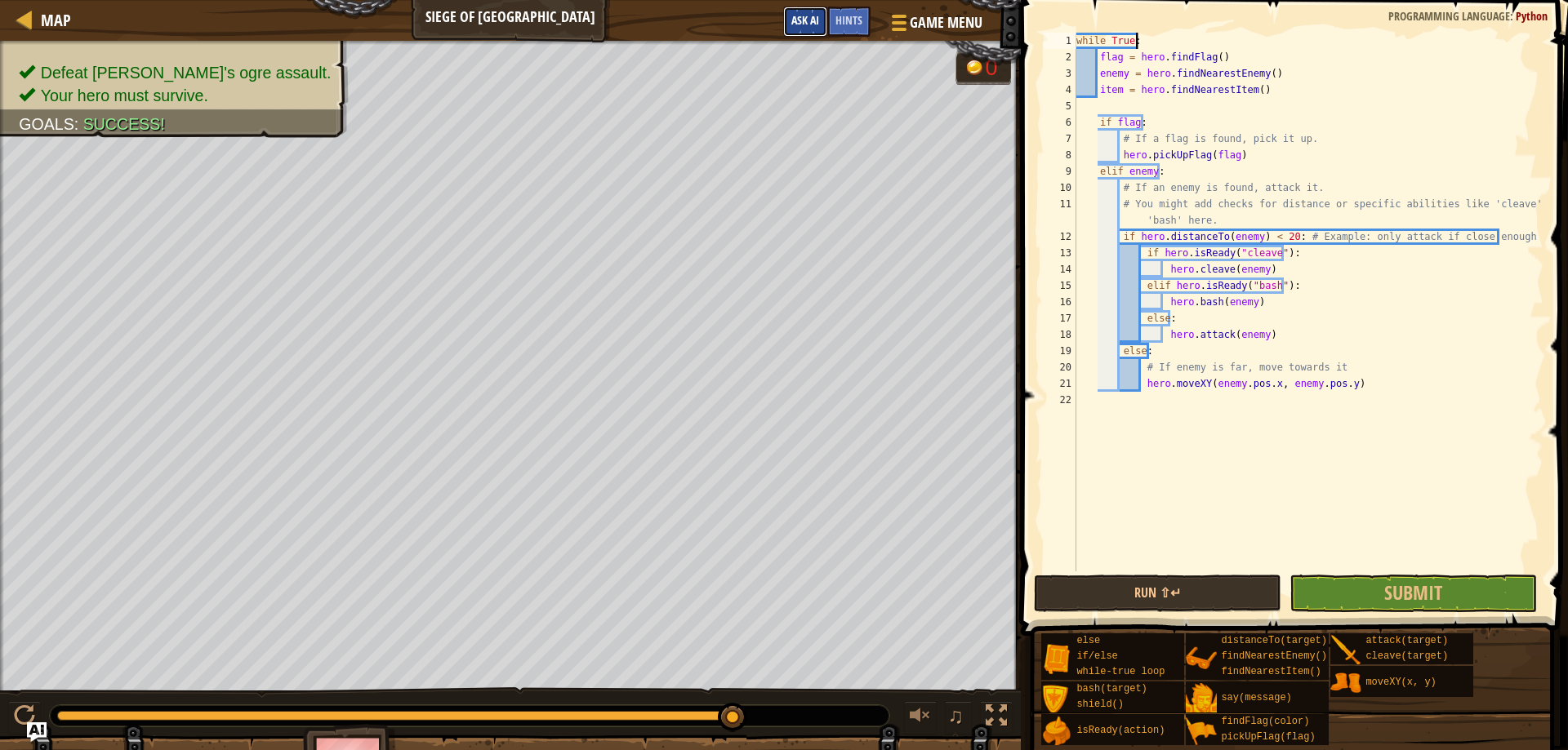
click at [800, 26] on span "Ask AI" at bounding box center [804, 20] width 27 height 16
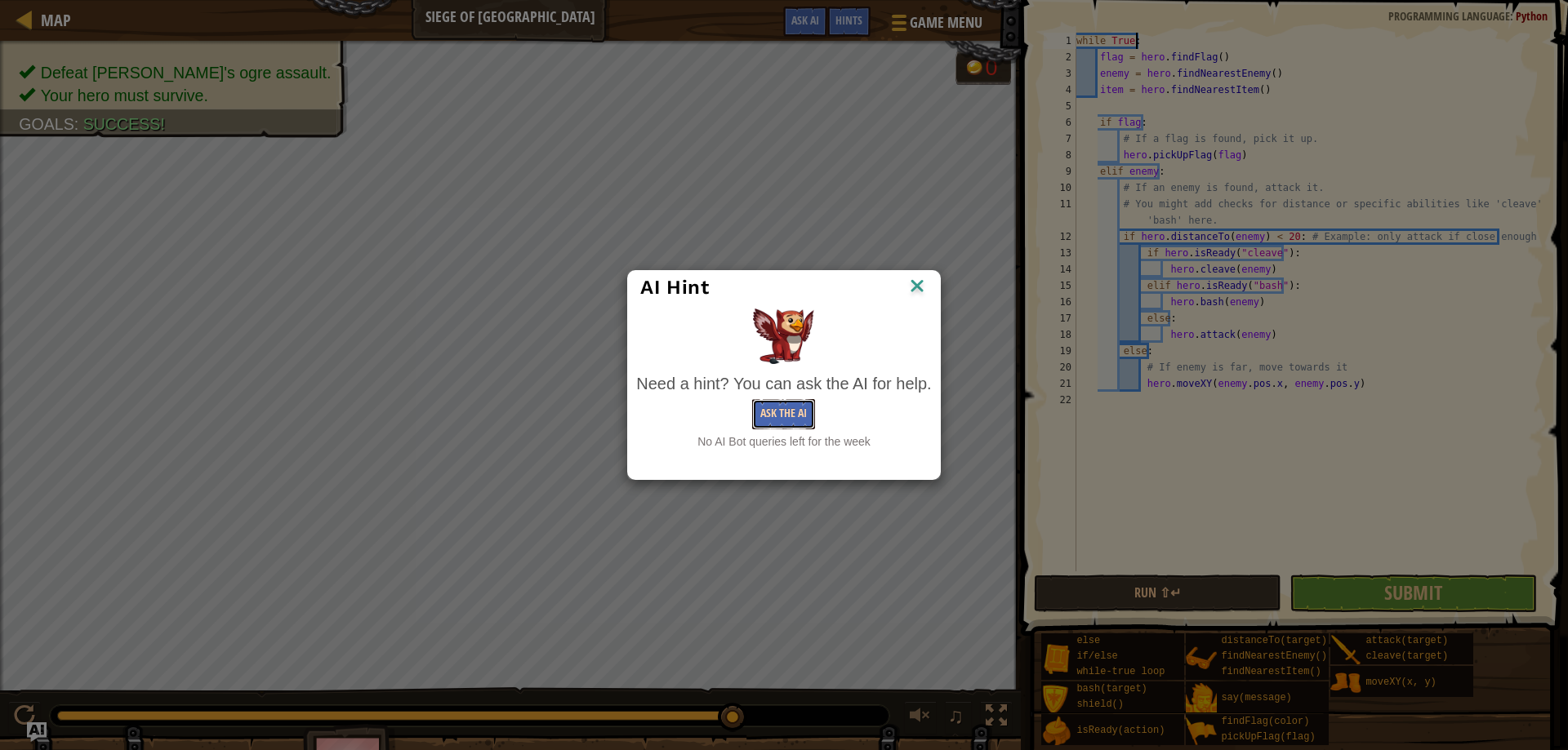
click at [793, 417] on button "Ask the AI" at bounding box center [783, 414] width 63 height 30
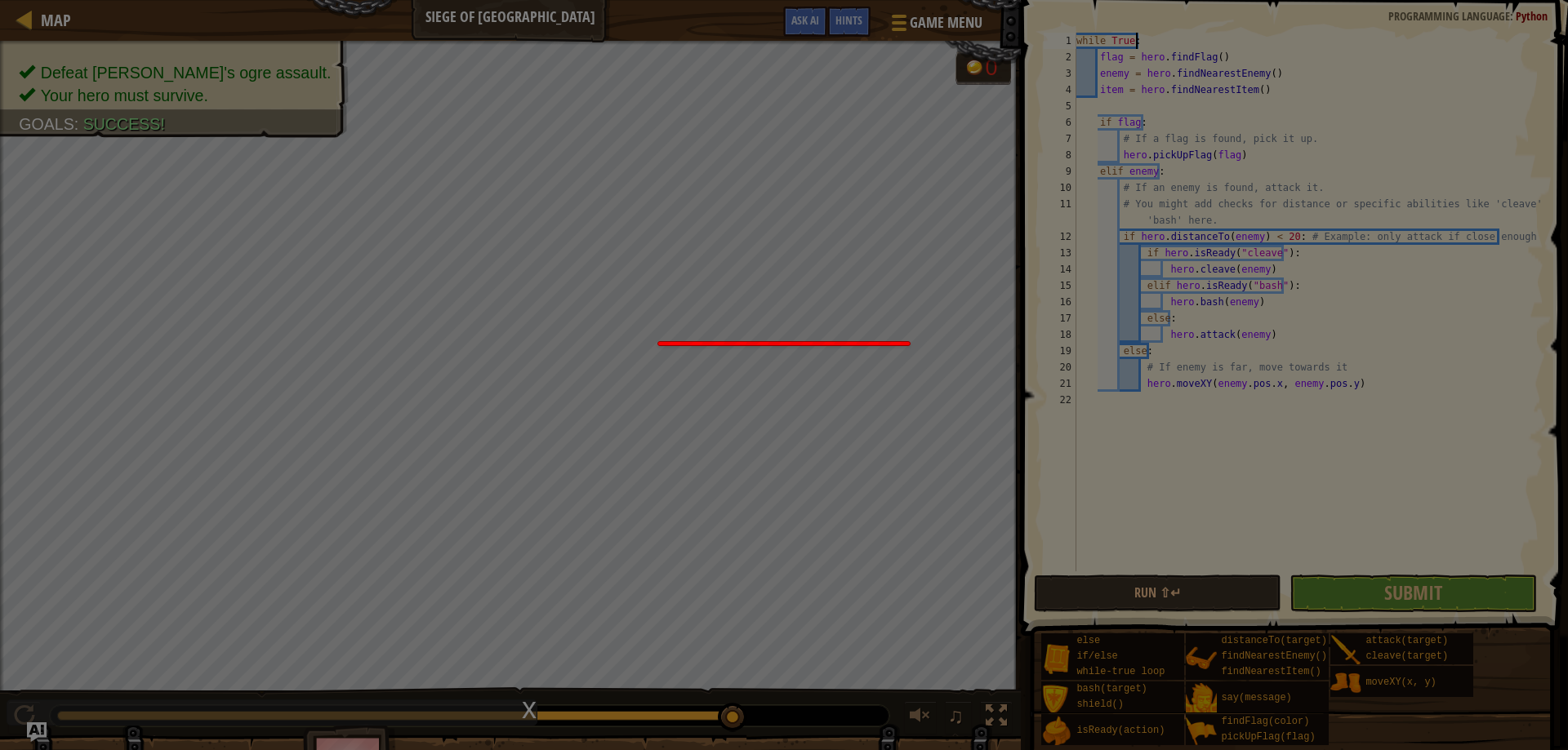
scroll to position [7, 4]
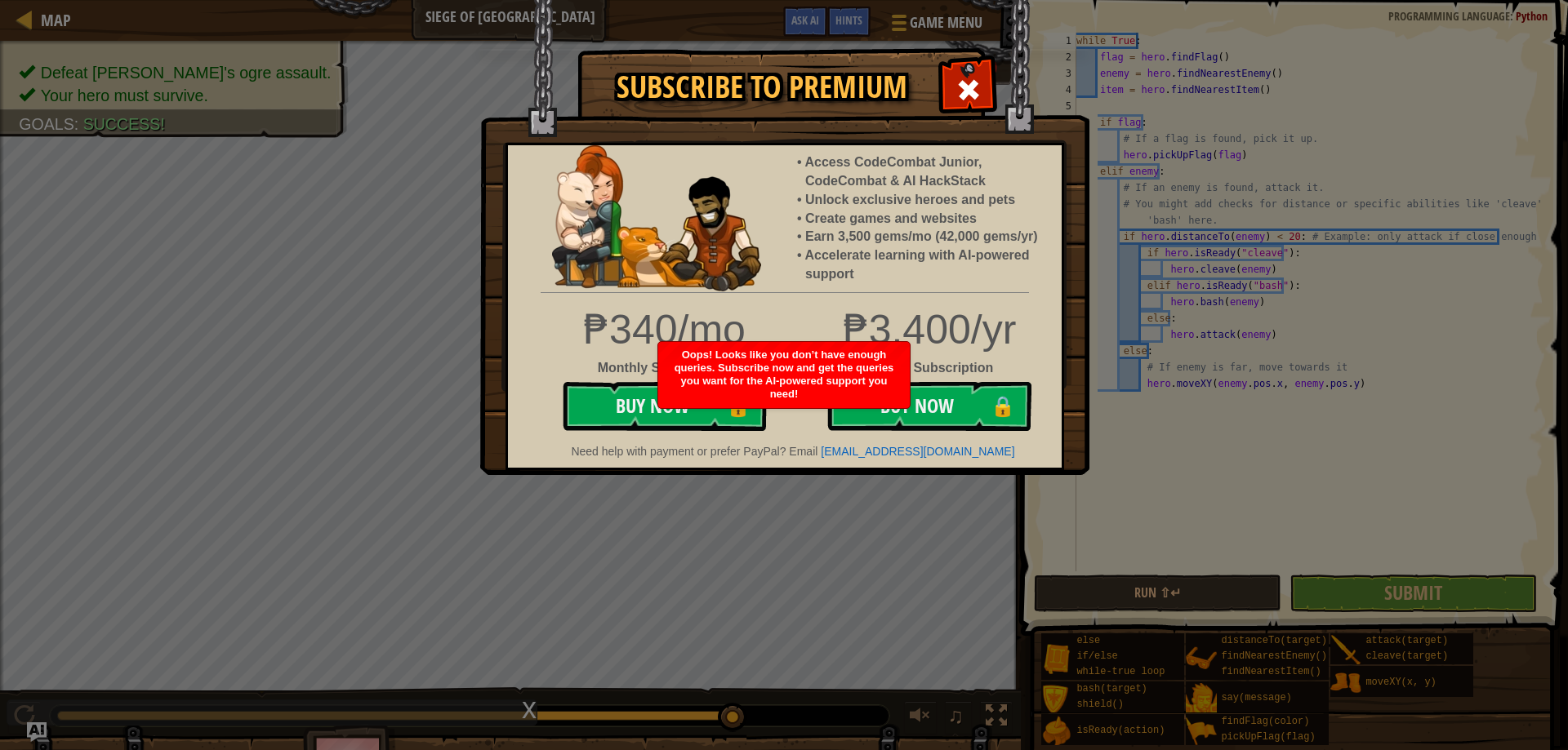
drag, startPoint x: 668, startPoint y: 419, endPoint x: 1090, endPoint y: 405, distance: 422.2
click at [1170, 409] on div "Subscribe to Premium Access CodeCombat Junior, CodeCombat & AI HackStack Unlock…" at bounding box center [784, 375] width 1568 height 750
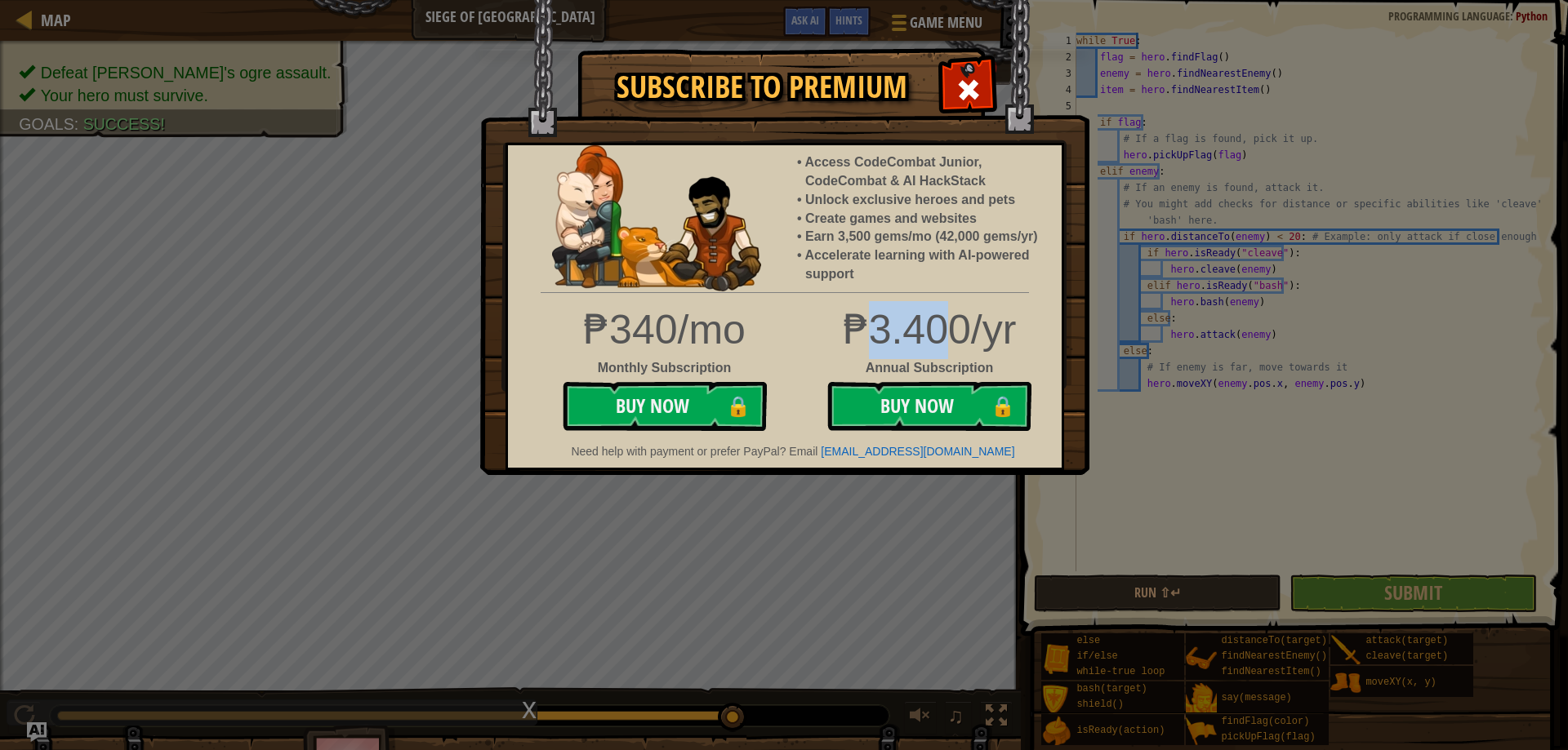
drag, startPoint x: 860, startPoint y: 328, endPoint x: 938, endPoint y: 324, distance: 78.1
click at [938, 324] on div "₱3.400/yr" at bounding box center [784, 330] width 578 height 58
drag, startPoint x: 833, startPoint y: 328, endPoint x: 969, endPoint y: 331, distance: 136.0
click at [969, 331] on div "₱3.400/yr" at bounding box center [784, 330] width 578 height 58
copy div "₱3.400"
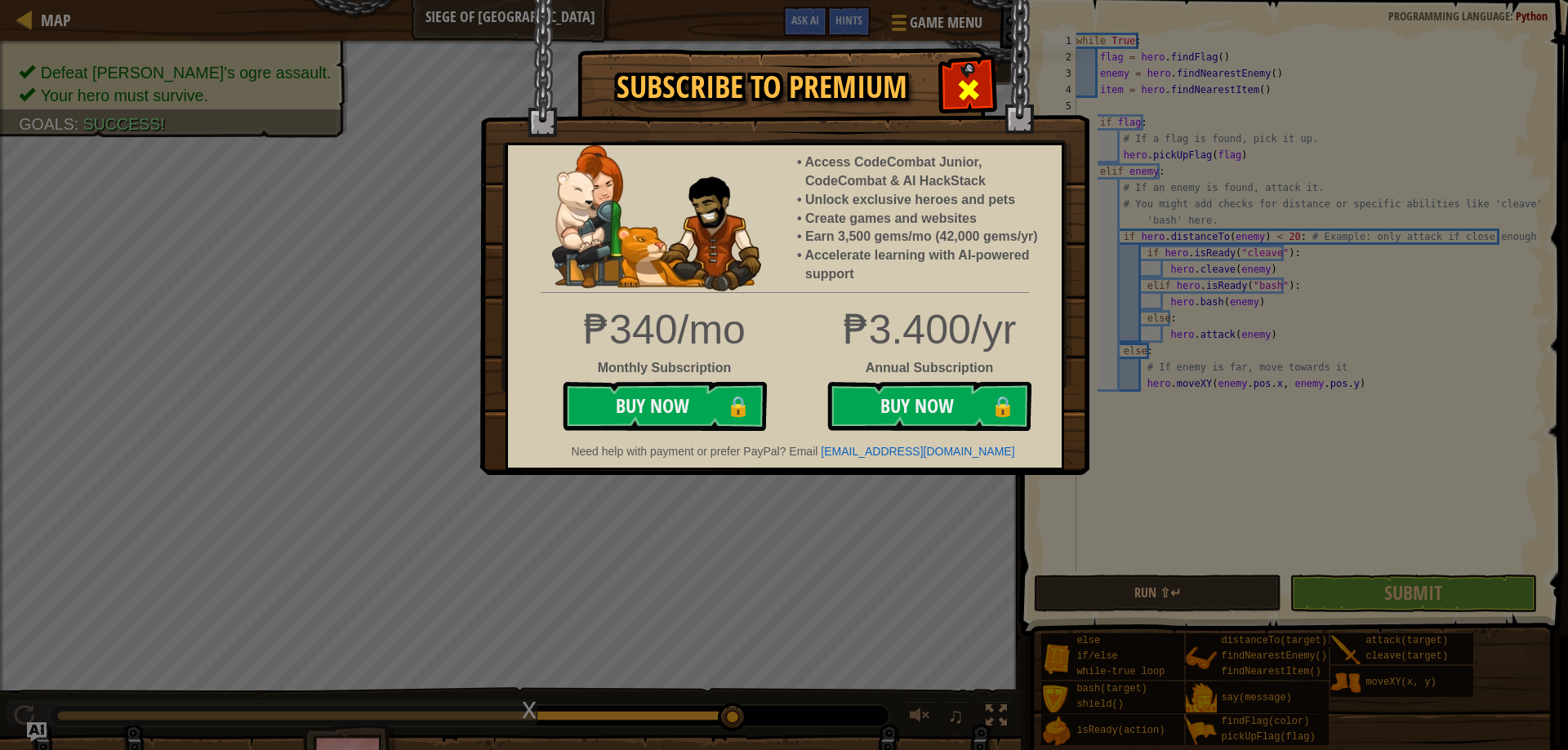
click at [954, 71] on div at bounding box center [968, 87] width 51 height 51
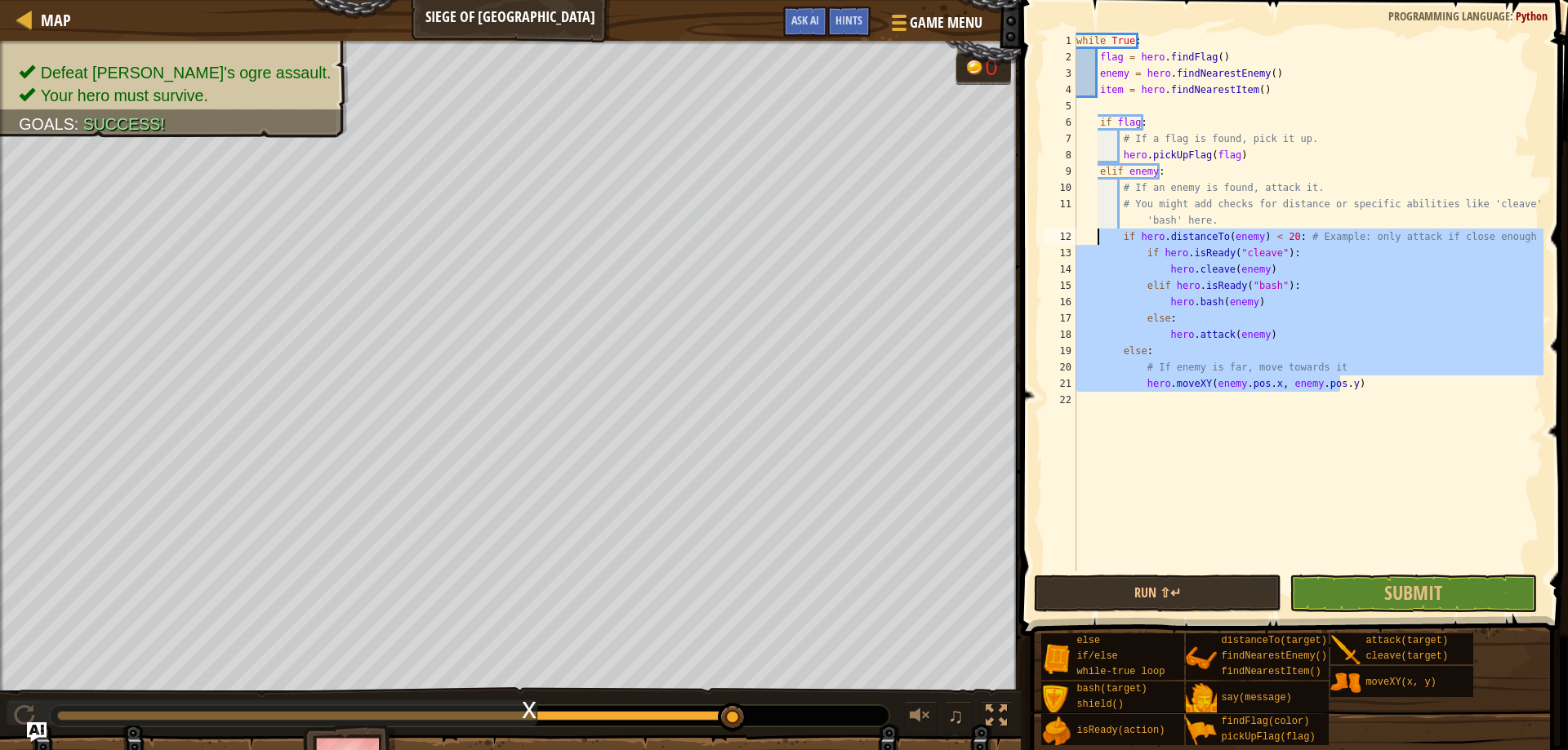
type textarea "if hero.distanceTo(enemy) < 20: # Example: only attack if close enough if hero.…"
drag, startPoint x: 1346, startPoint y: 377, endPoint x: 1097, endPoint y: 230, distance: 289.2
click at [1097, 230] on div "while True : flag = hero . findFlag ( ) enemy = hero . findNearestEnemy ( ) ite…" at bounding box center [1308, 318] width 471 height 571
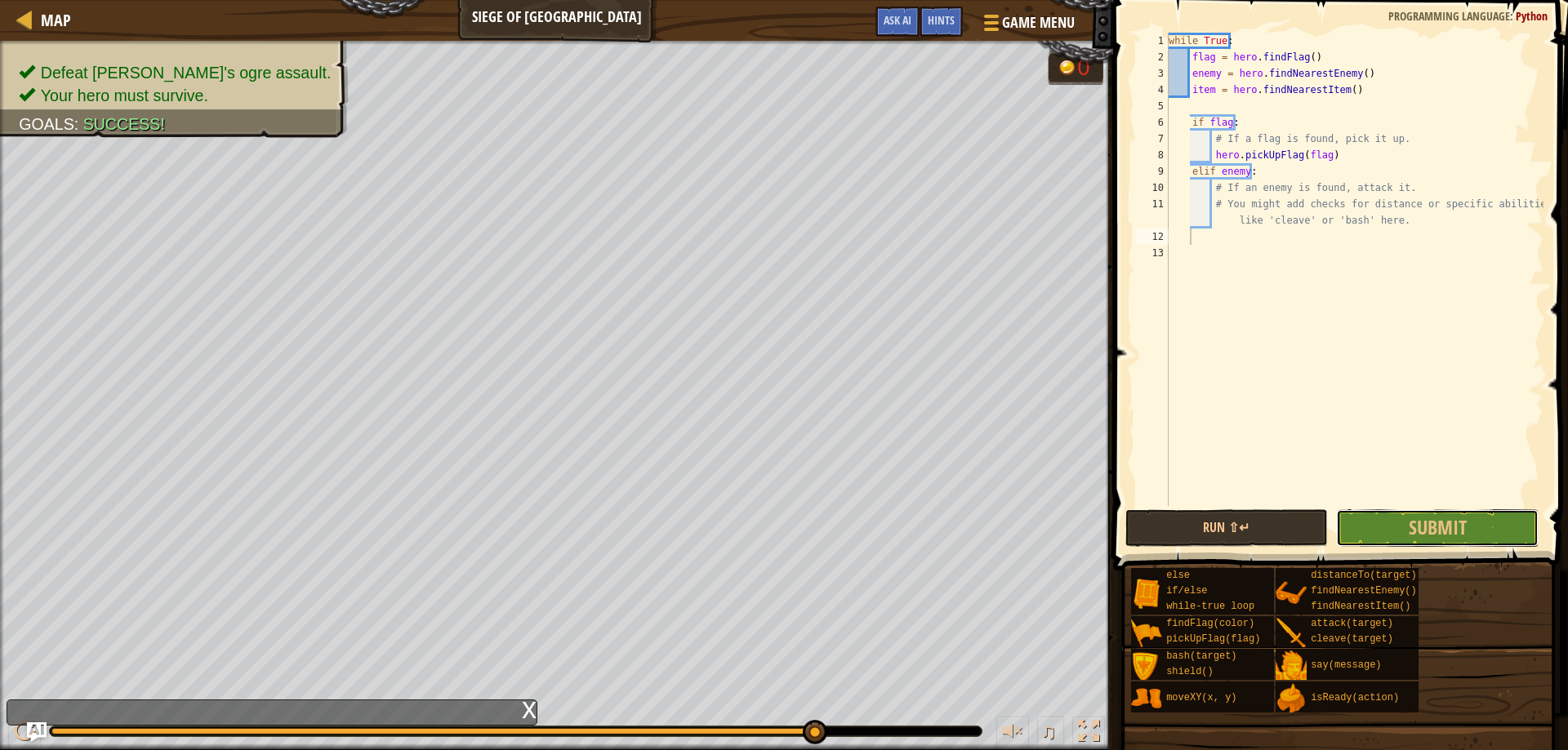
click at [1437, 516] on span "Submit" at bounding box center [1437, 528] width 58 height 26
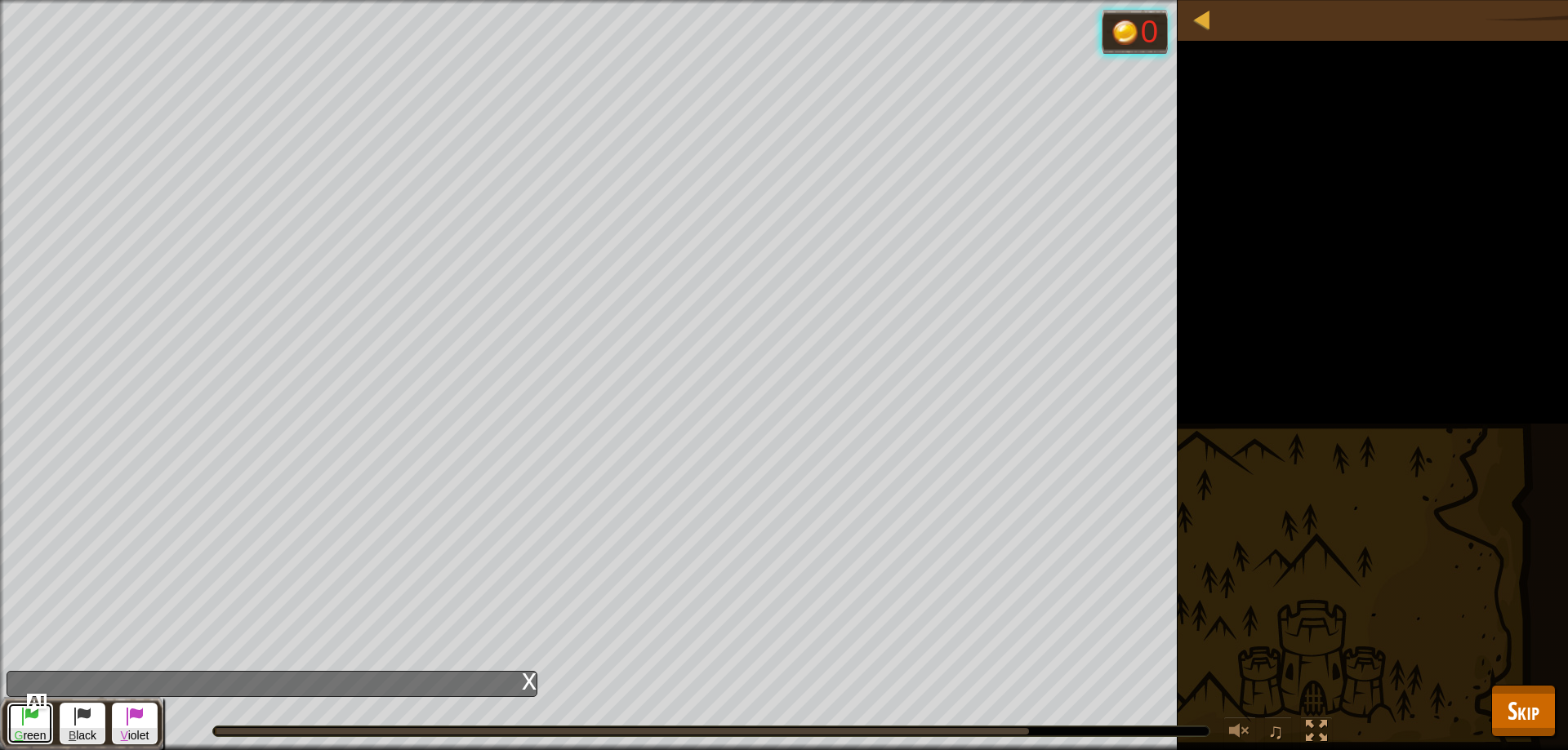
click at [42, 723] on button "G reen" at bounding box center [30, 723] width 46 height 41
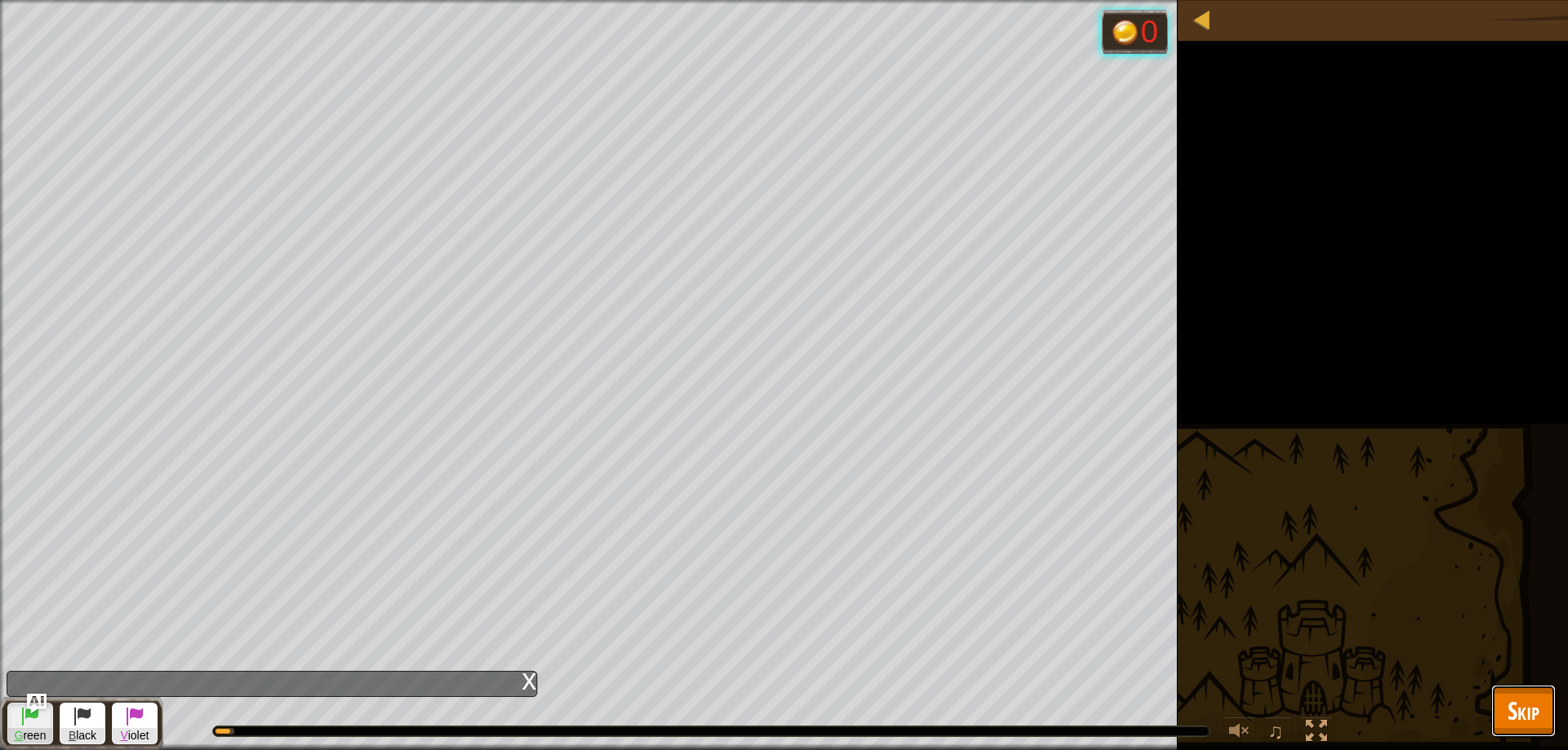
click at [1533, 716] on span "Skip" at bounding box center [1523, 710] width 32 height 34
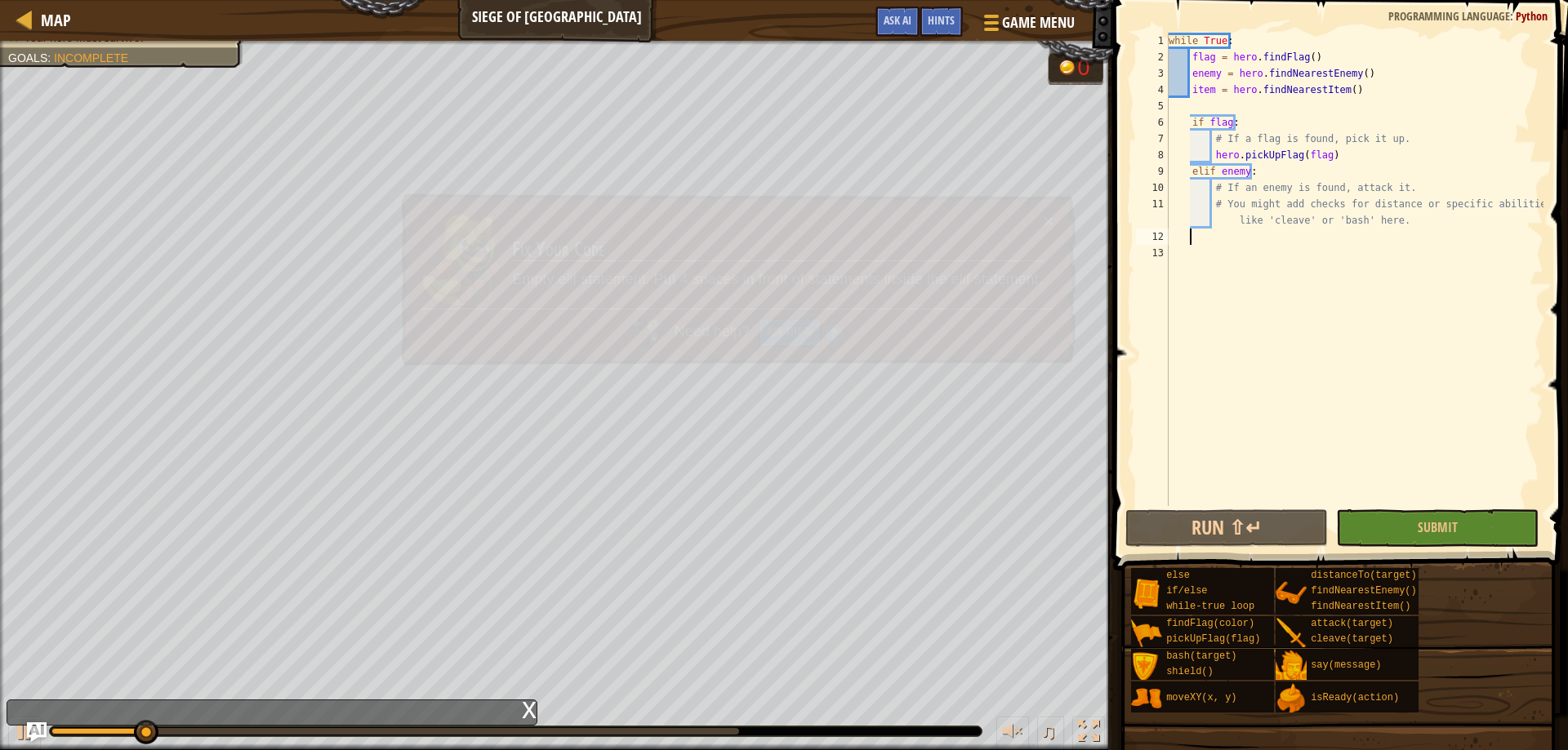
click at [1234, 243] on div "while True : flag = hero . findFlag ( ) enemy = hero . findNearestEnemy ( ) ite…" at bounding box center [1354, 285] width 378 height 506
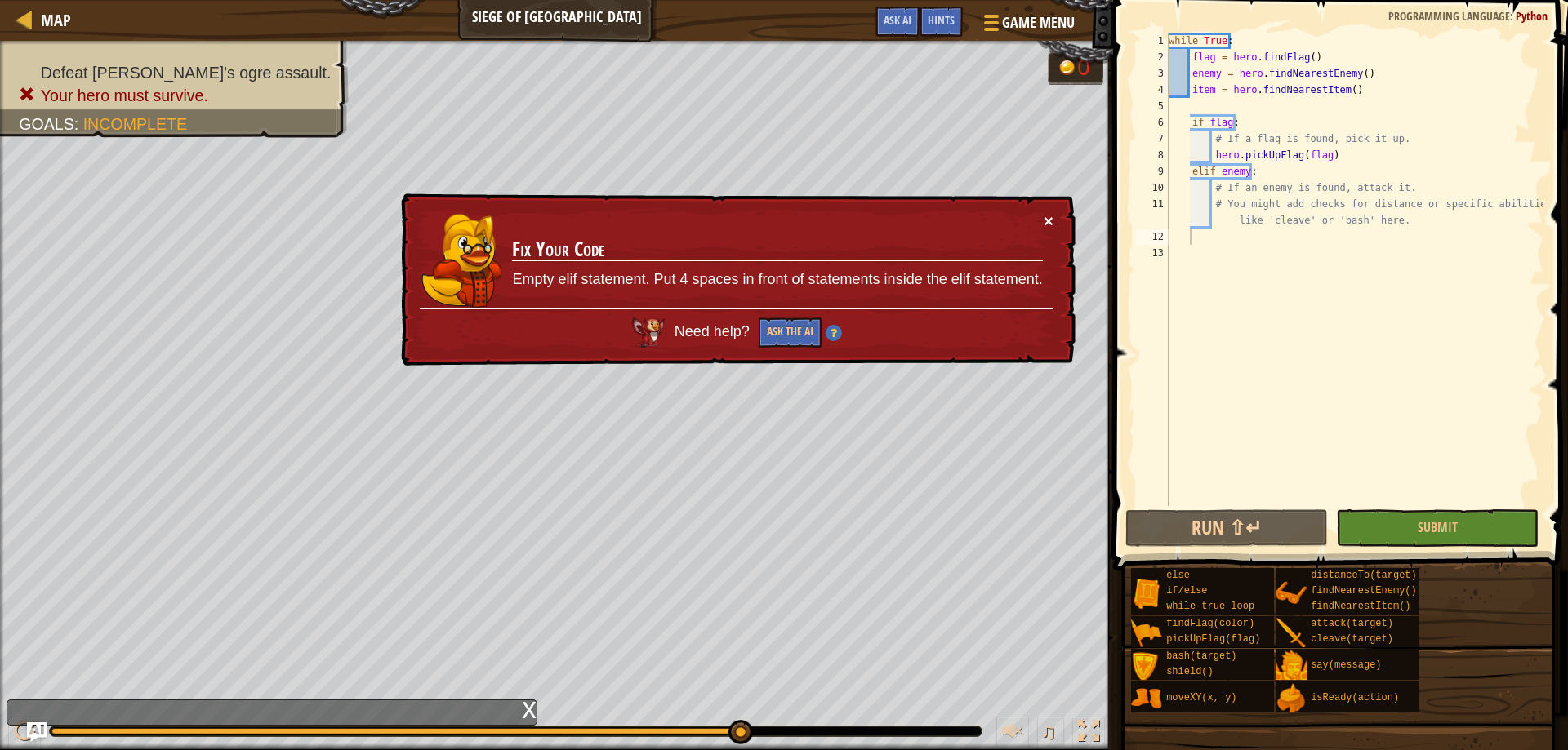
click at [1045, 215] on button "×" at bounding box center [1048, 221] width 10 height 17
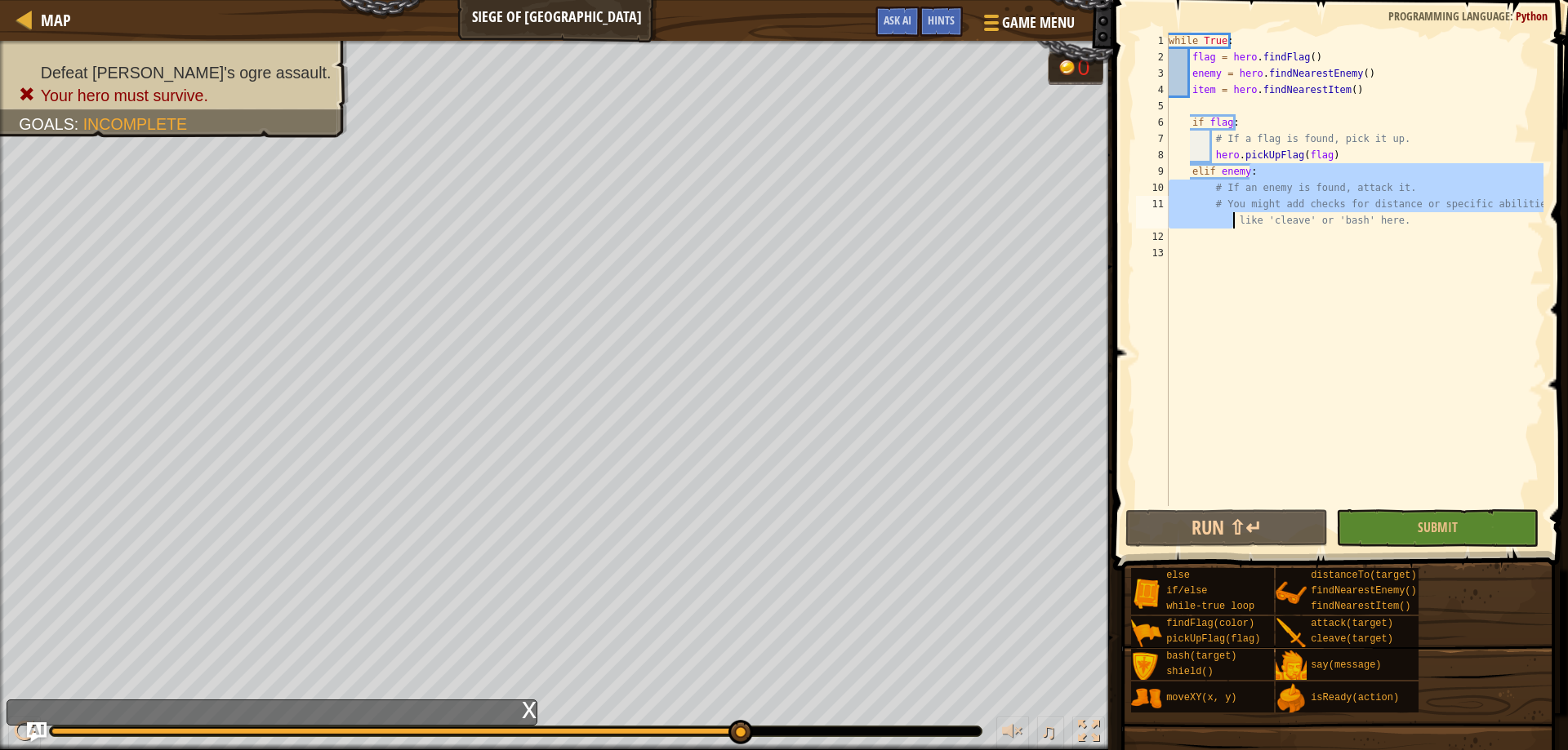
drag, startPoint x: 1255, startPoint y: 176, endPoint x: 1180, endPoint y: 222, distance: 88.0
click at [1180, 222] on div "while True : flag = hero . findFlag ( ) enemy = hero . findNearestEnemy ( ) ite…" at bounding box center [1354, 285] width 378 height 506
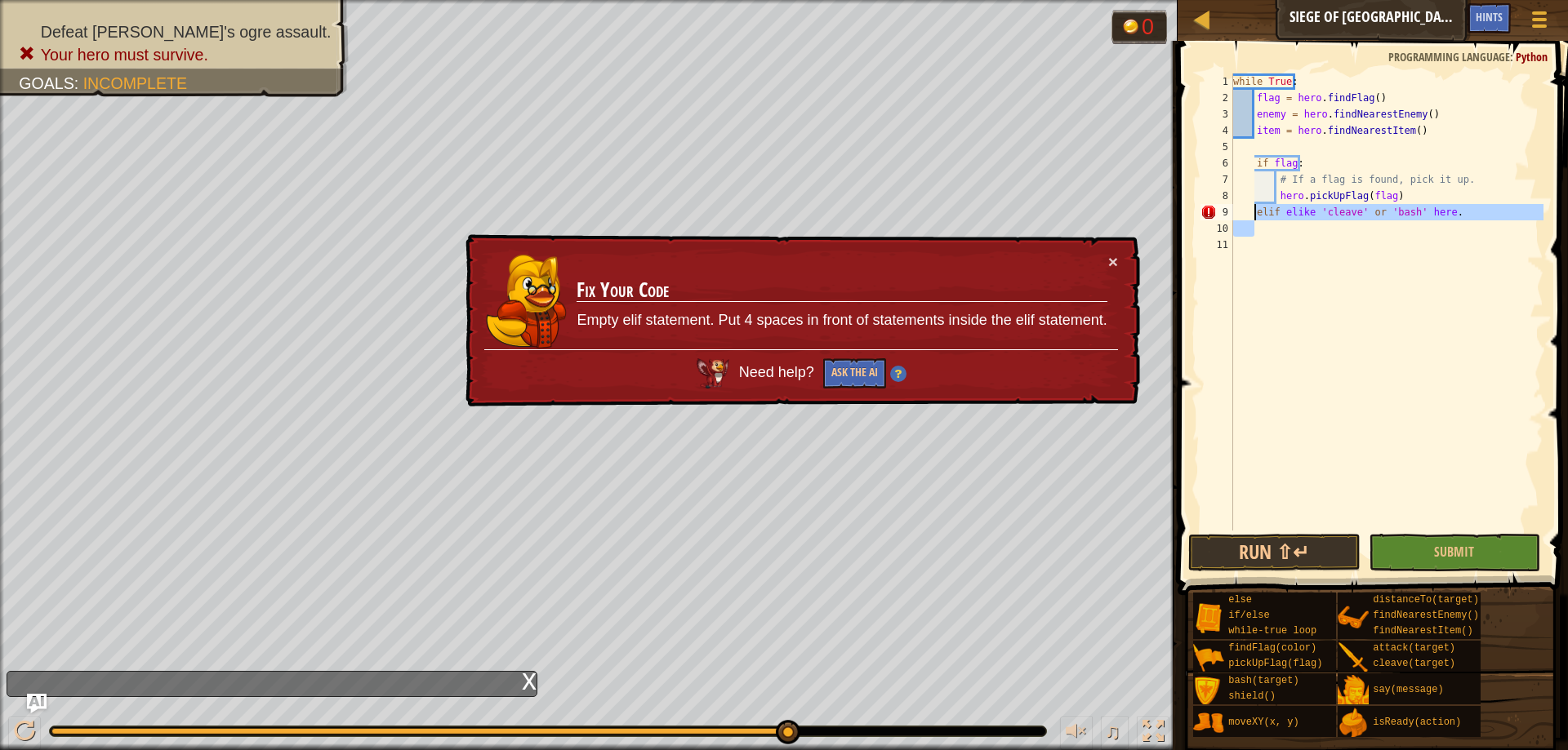
drag, startPoint x: 1399, startPoint y: 218, endPoint x: 1224, endPoint y: 206, distance: 175.4
click at [1239, 206] on div "while True : flag = hero . findFlag ( ) enemy = hero . findNearestEnemy ( ) ite…" at bounding box center [1386, 318] width 313 height 490
type textarea "[PERSON_NAME] 'cleave' or 'bash' here."
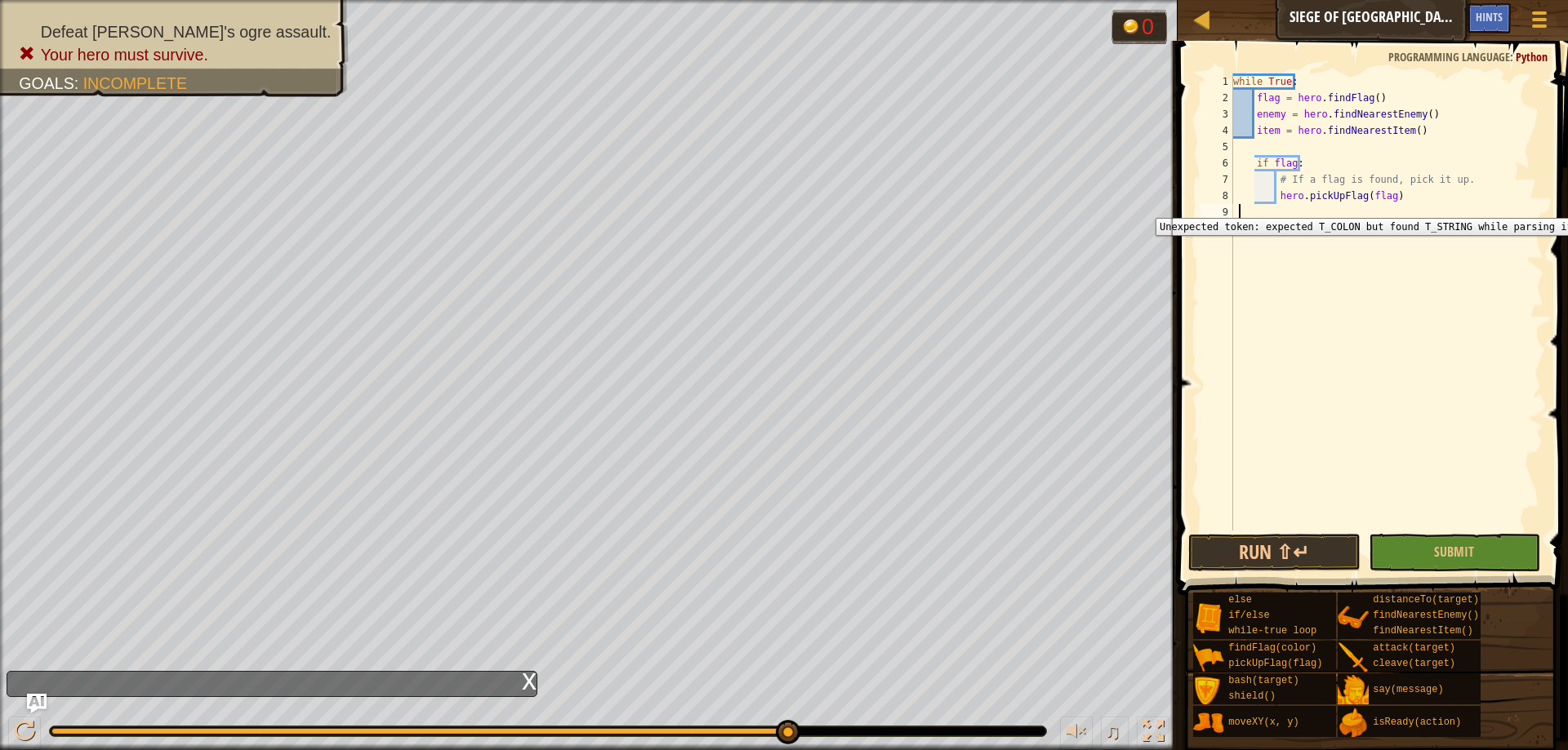
scroll to position [7, 0]
click at [1474, 548] on button "Submit" at bounding box center [1454, 552] width 171 height 38
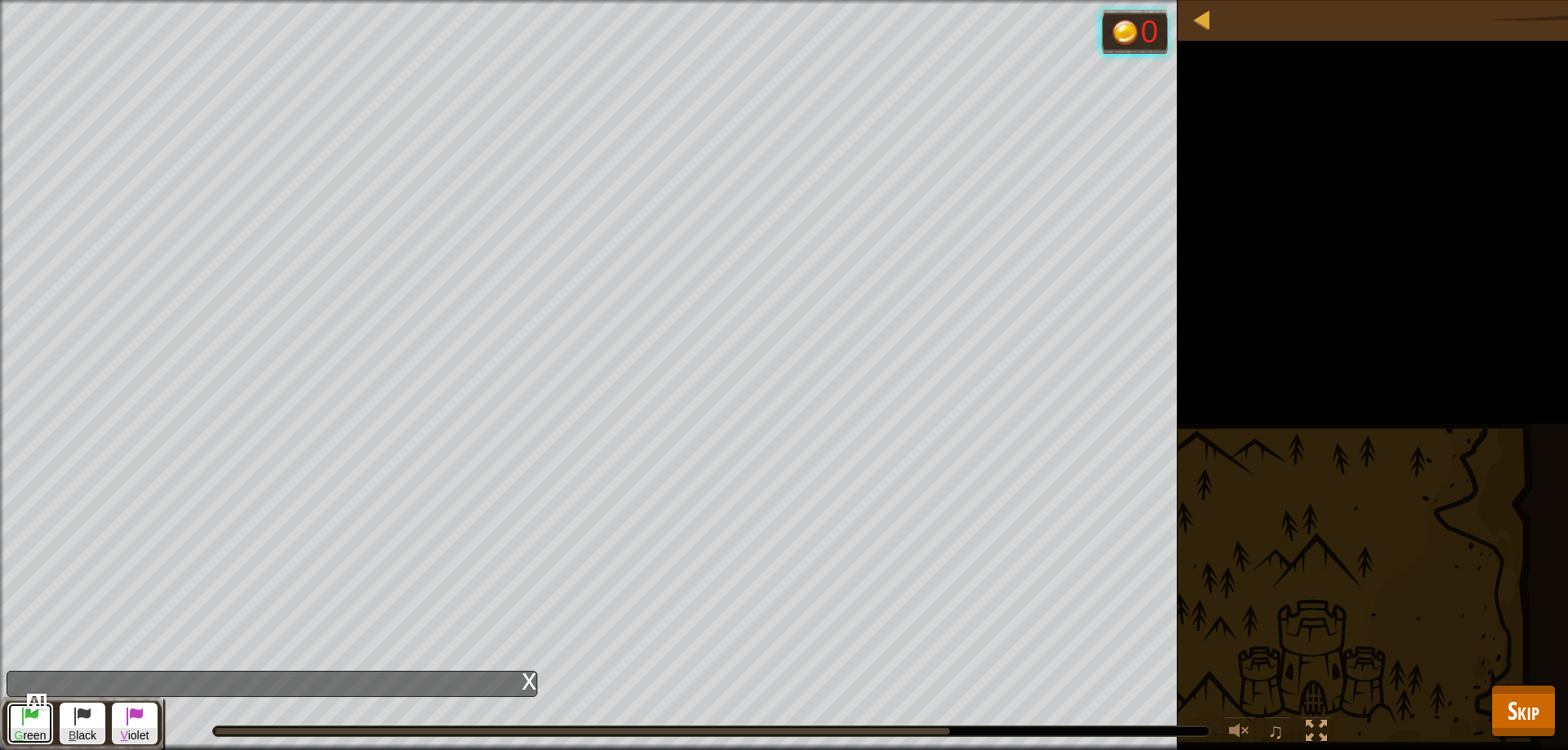
click at [16, 728] on span "G reen" at bounding box center [30, 736] width 44 height 16
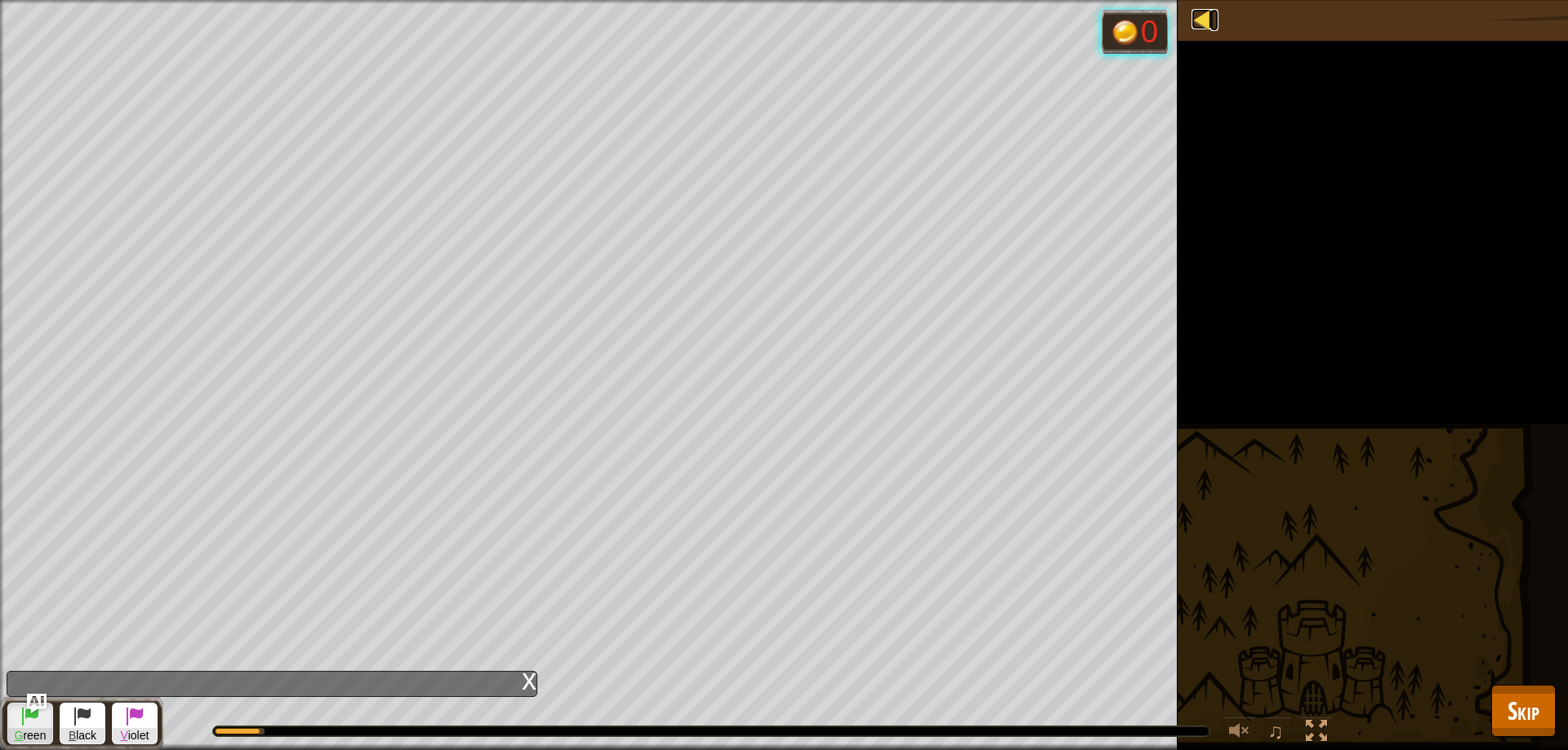
click at [1199, 10] on div at bounding box center [1201, 19] width 20 height 20
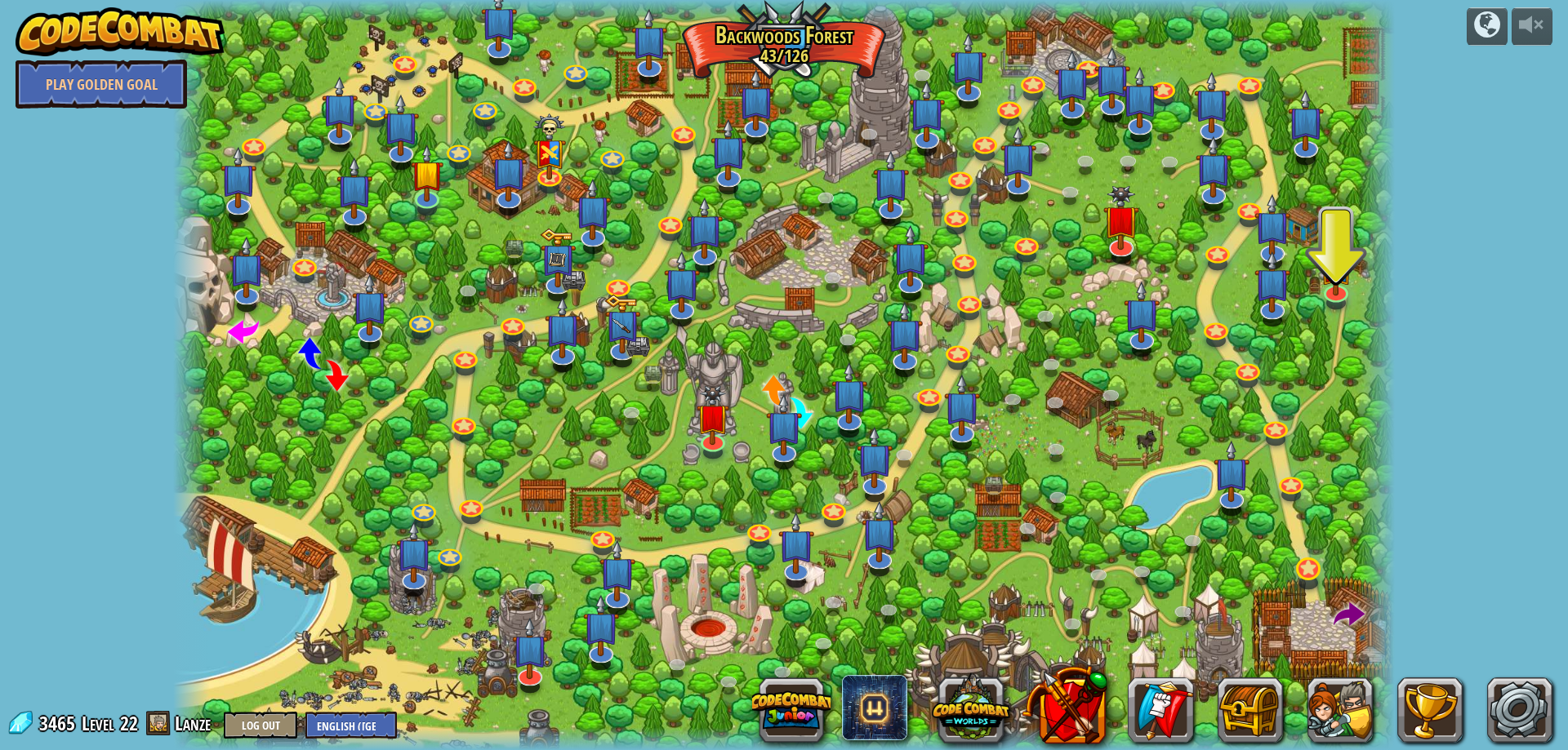
drag, startPoint x: 1316, startPoint y: 561, endPoint x: 1308, endPoint y: 573, distance: 14.4
click at [1312, 566] on div "Backwoods Ambush (practice) Conditionally ambush some ogre sentries in the back…" at bounding box center [783, 375] width 1221 height 750
click at [1308, 573] on link at bounding box center [1306, 567] width 33 height 33
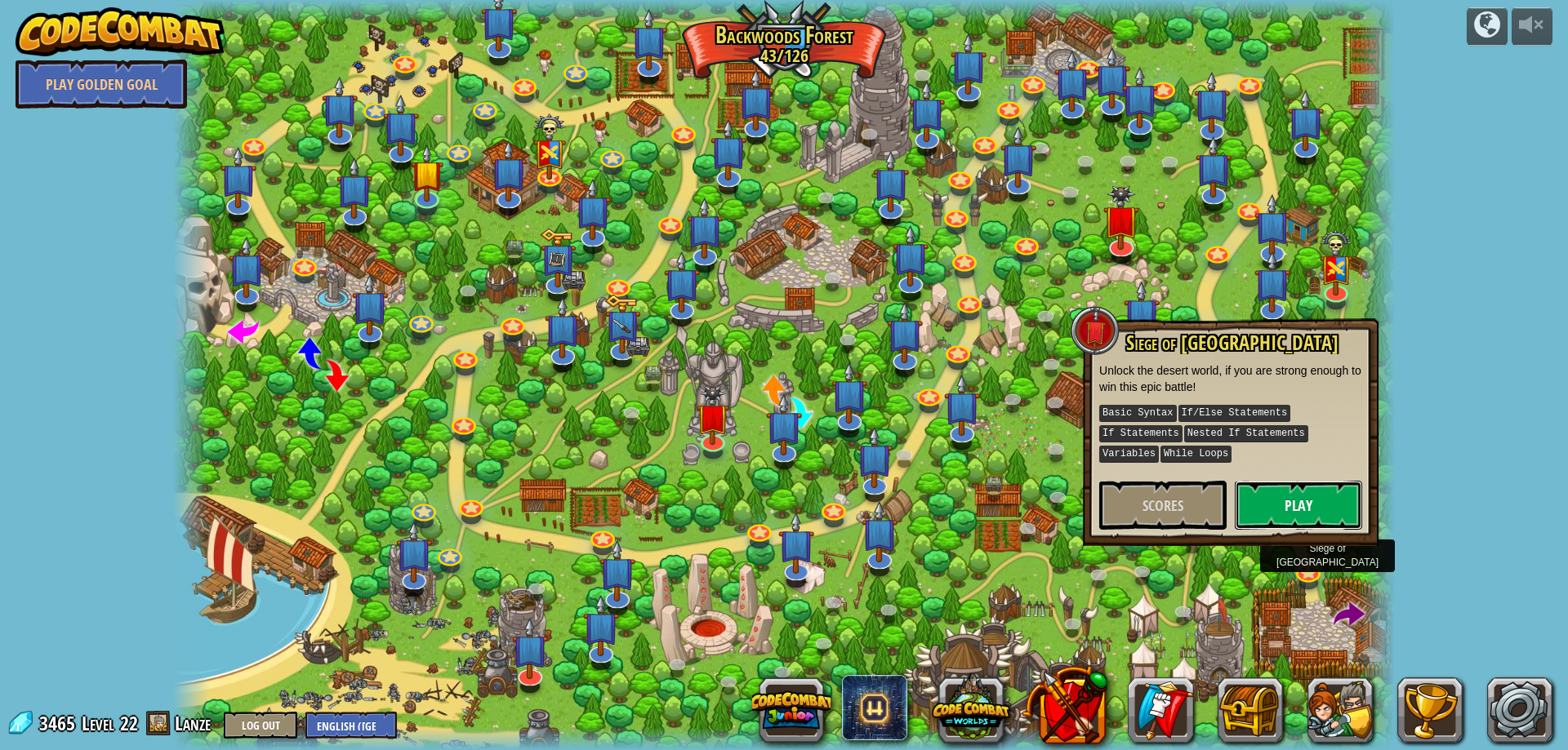
click at [1267, 481] on button "Play" at bounding box center [1298, 505] width 127 height 49
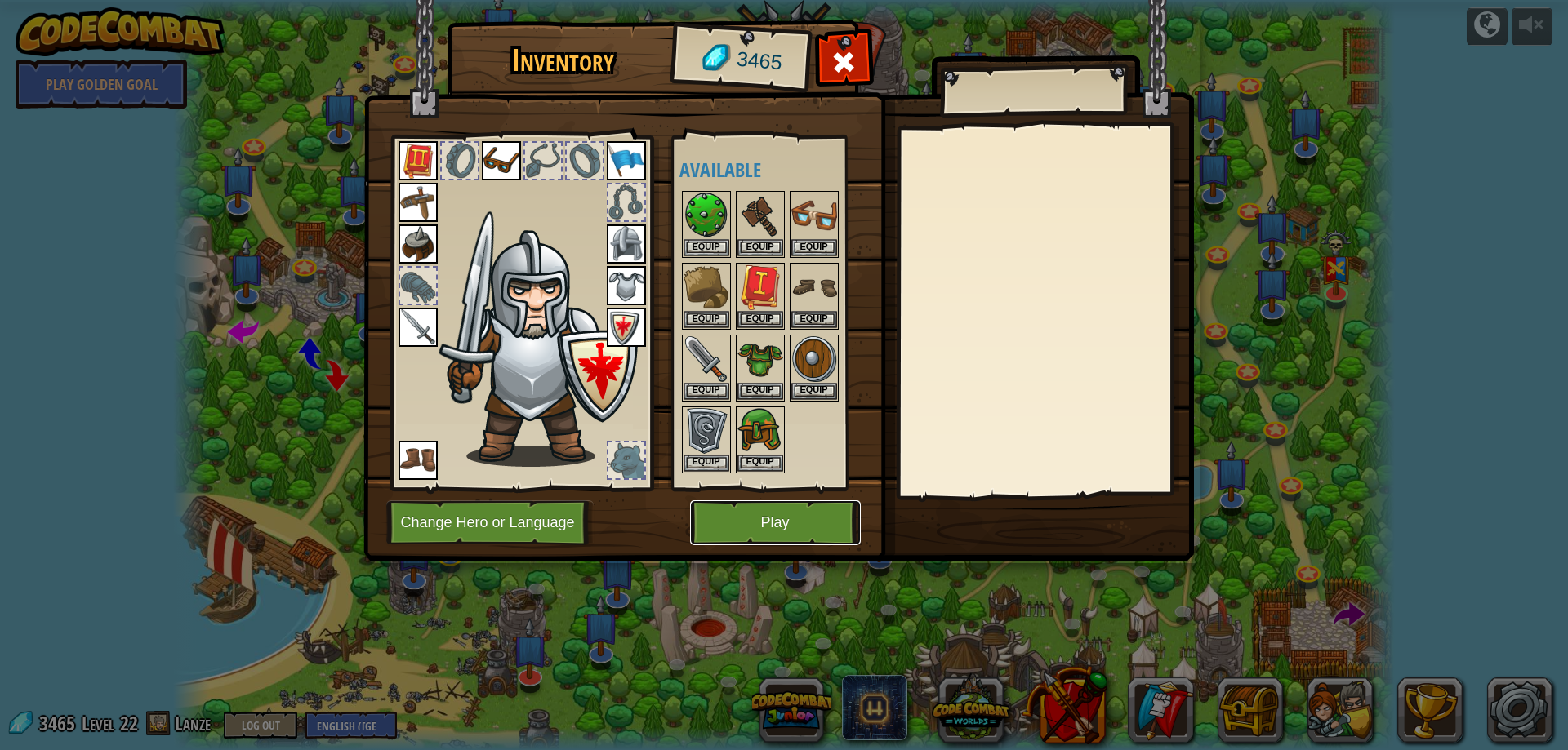
drag, startPoint x: 820, startPoint y: 500, endPoint x: 817, endPoint y: 515, distance: 15.3
click at [817, 515] on button "Play" at bounding box center [774, 522] width 170 height 45
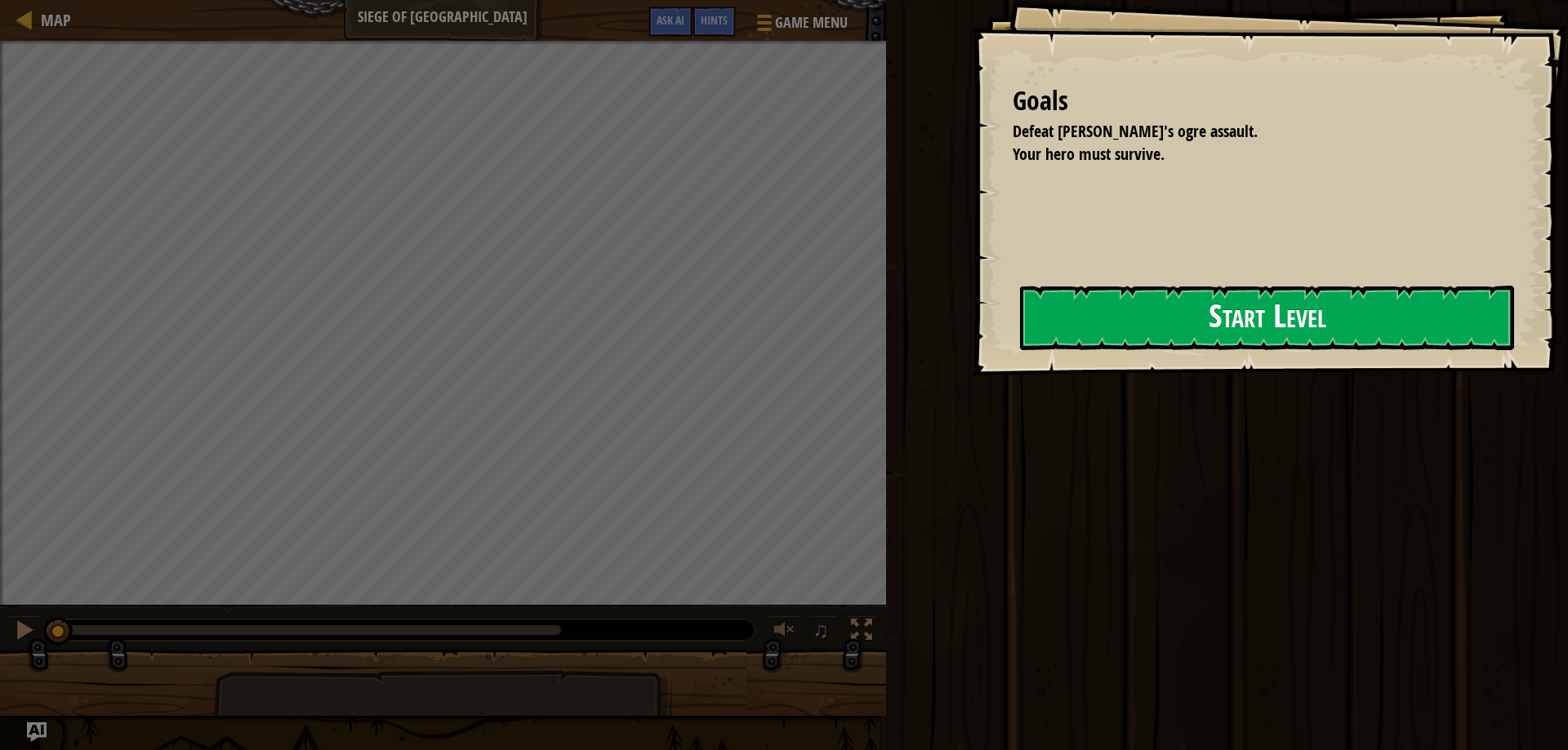
click at [1020, 341] on button "Start Level" at bounding box center [1266, 318] width 494 height 64
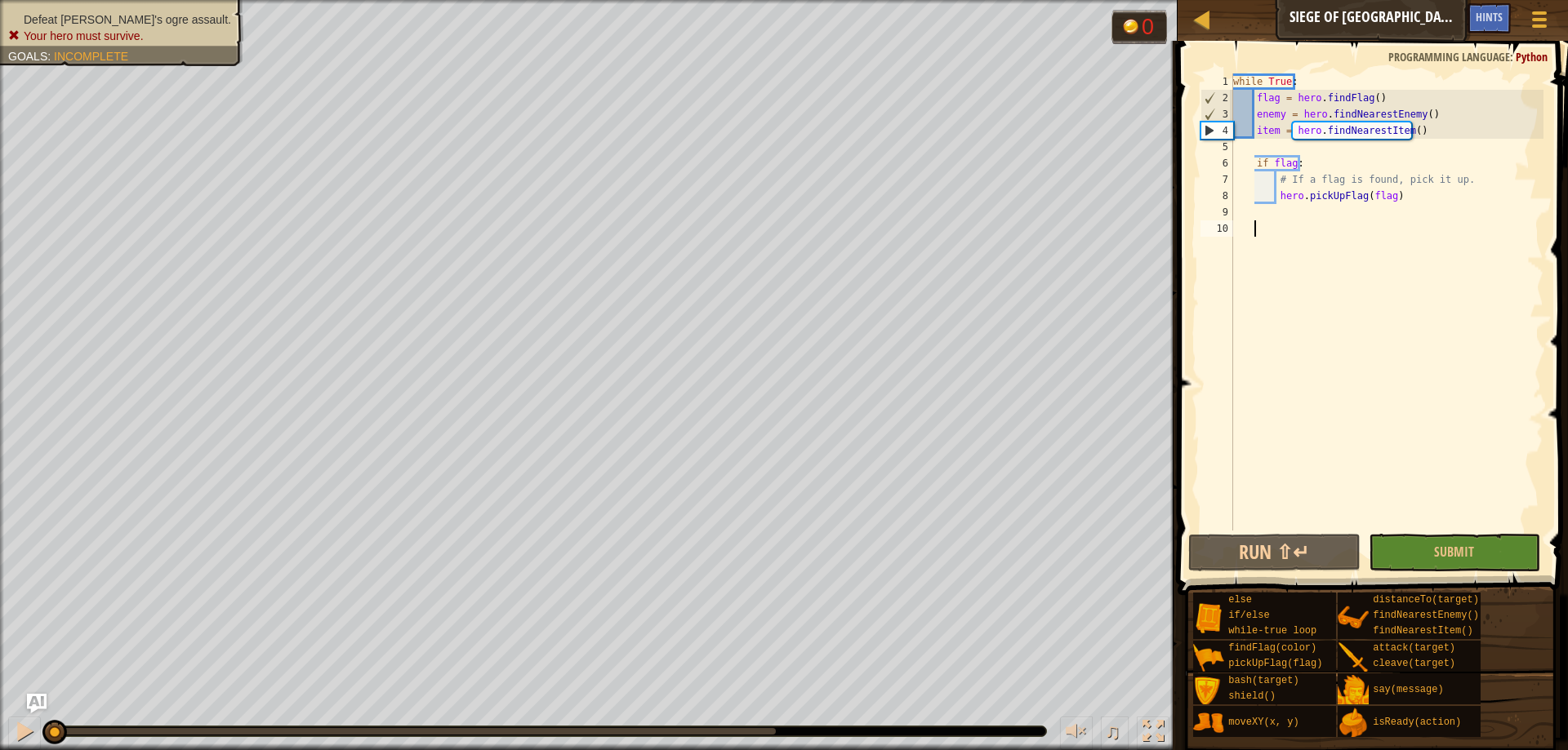
type textarea "hero.moveXY(enemy.pos.x, enemy.pos.y)"
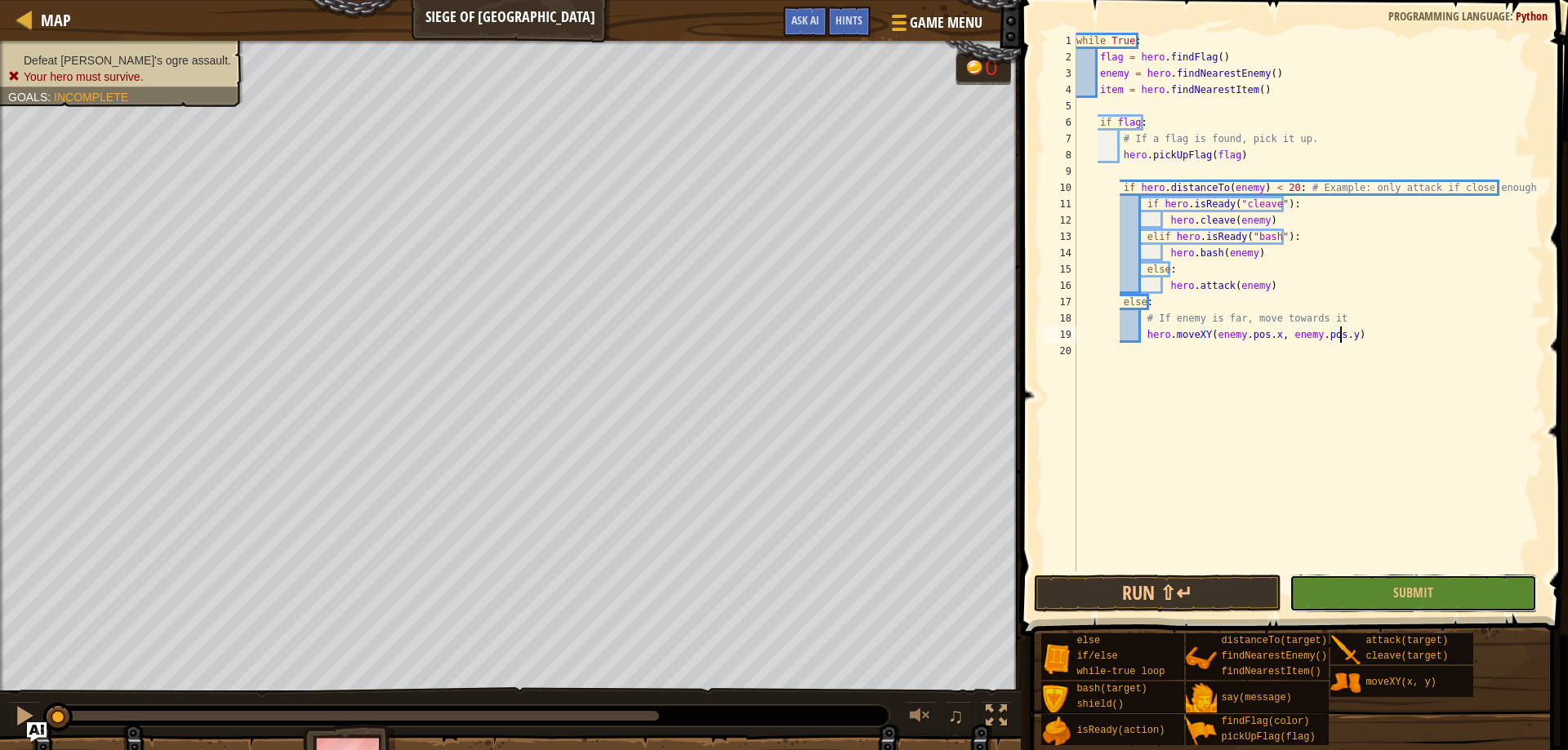
click at [1407, 599] on span "Submit" at bounding box center [1413, 592] width 40 height 18
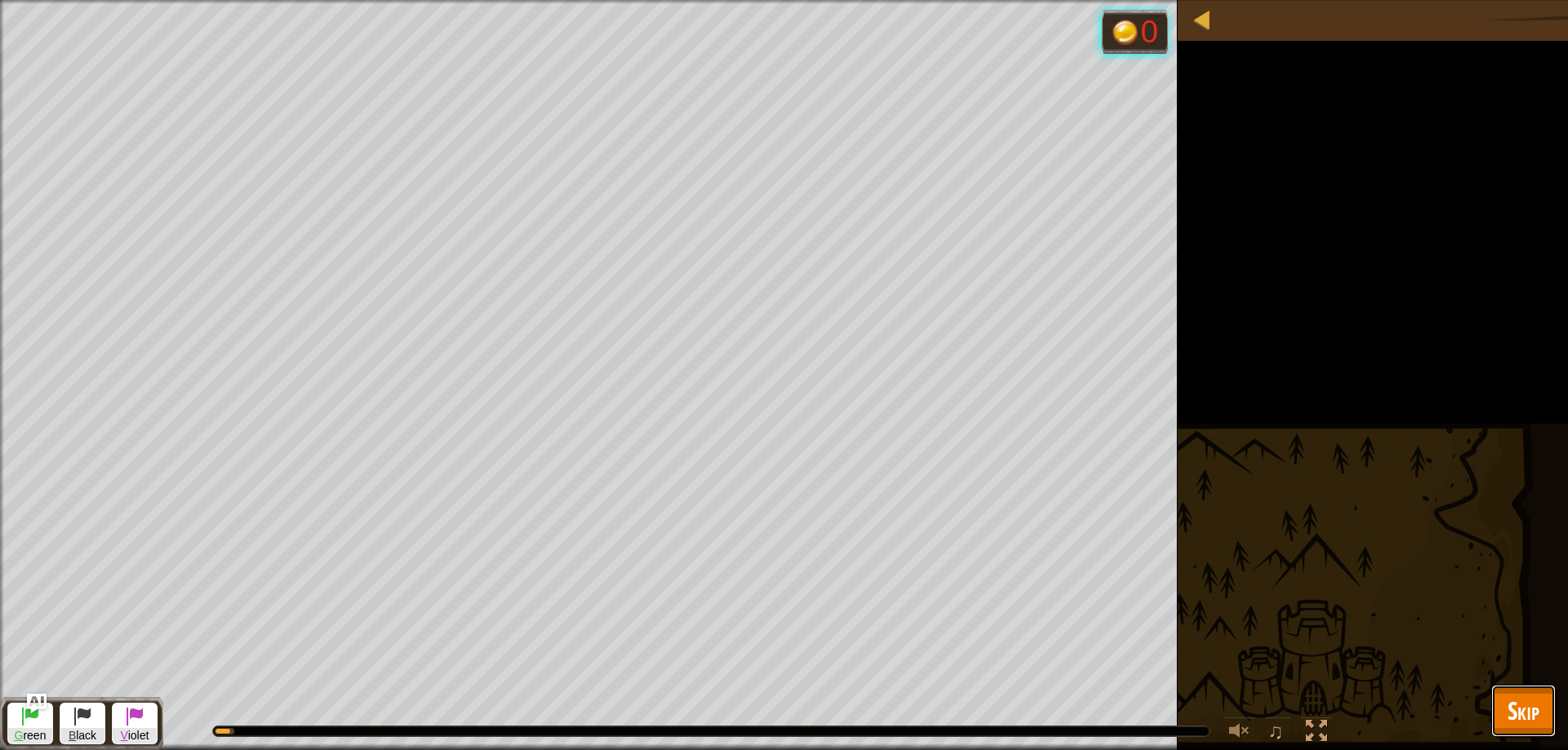
click at [1527, 701] on span "Skip" at bounding box center [1523, 710] width 32 height 34
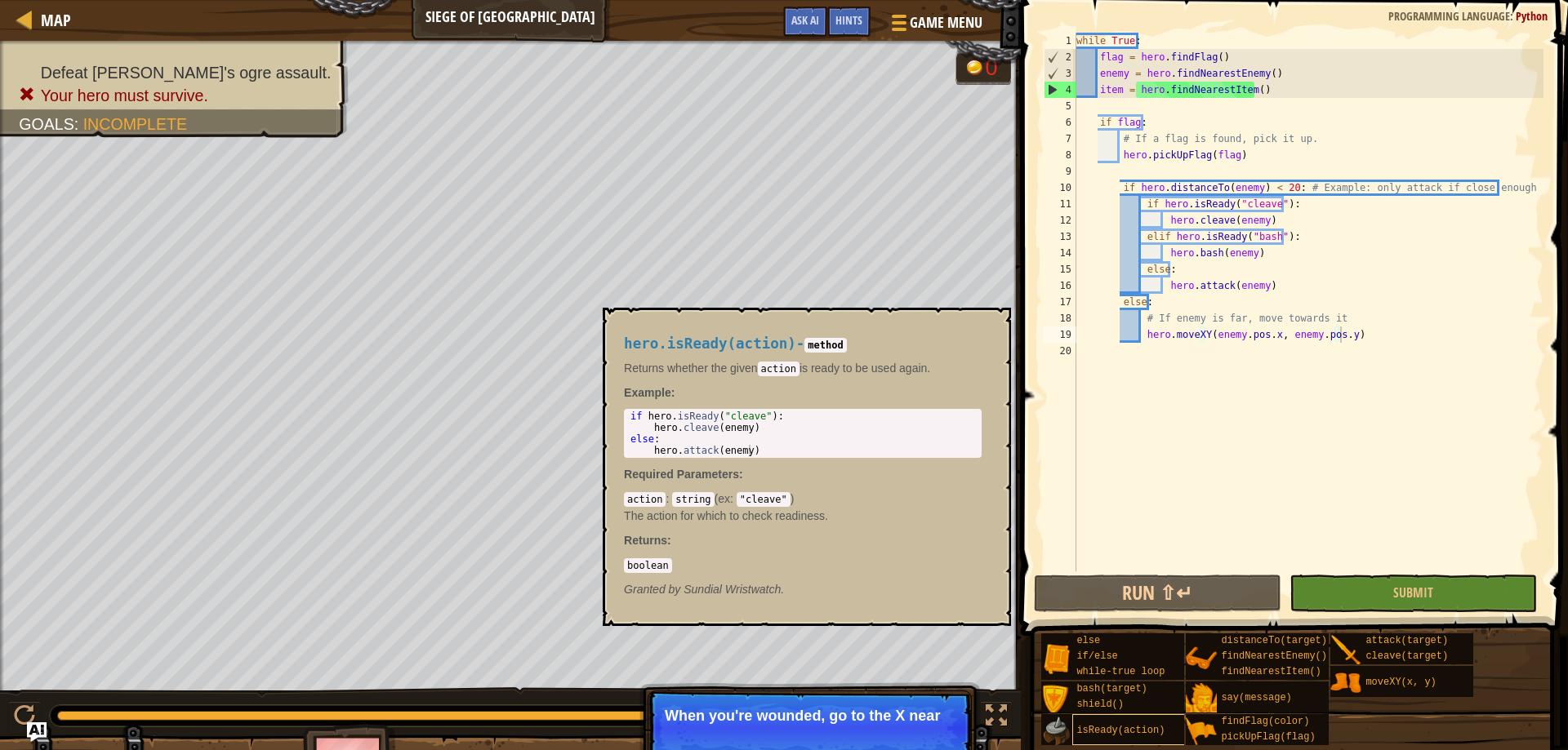
drag, startPoint x: 87, startPoint y: 709, endPoint x: 1074, endPoint y: 733, distance: 987.3
click at [1074, 733] on div "Map Siege of Stonehold Game Menu Done Hints Ask AI 1 הההההההההההההההההההההההההה…" at bounding box center [784, 375] width 1568 height 750
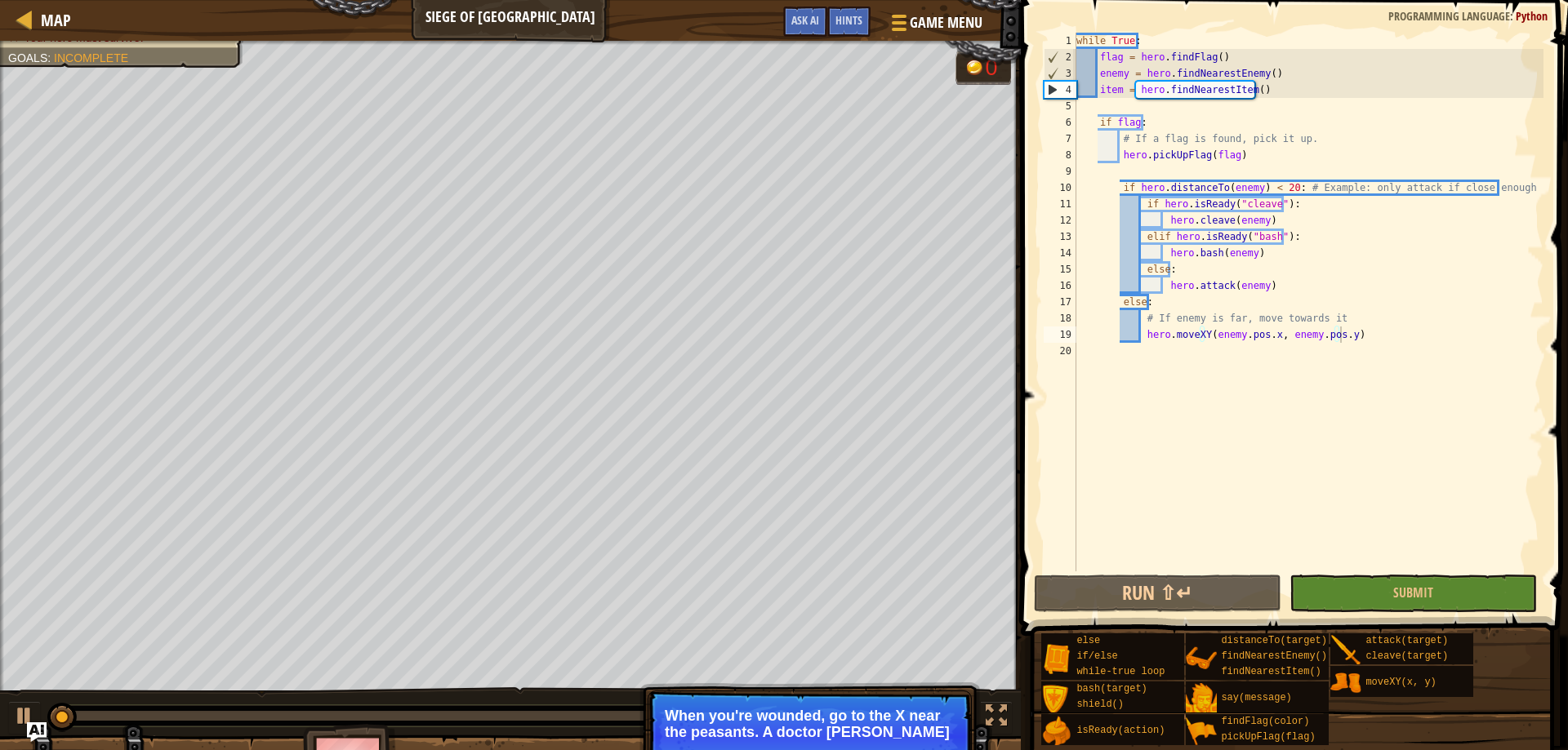
click at [18, 1] on div "Map Siege of Stonehold Game Menu Done Hints Ask AI" at bounding box center [510, 20] width 1021 height 41
click at [26, 14] on div at bounding box center [25, 19] width 20 height 20
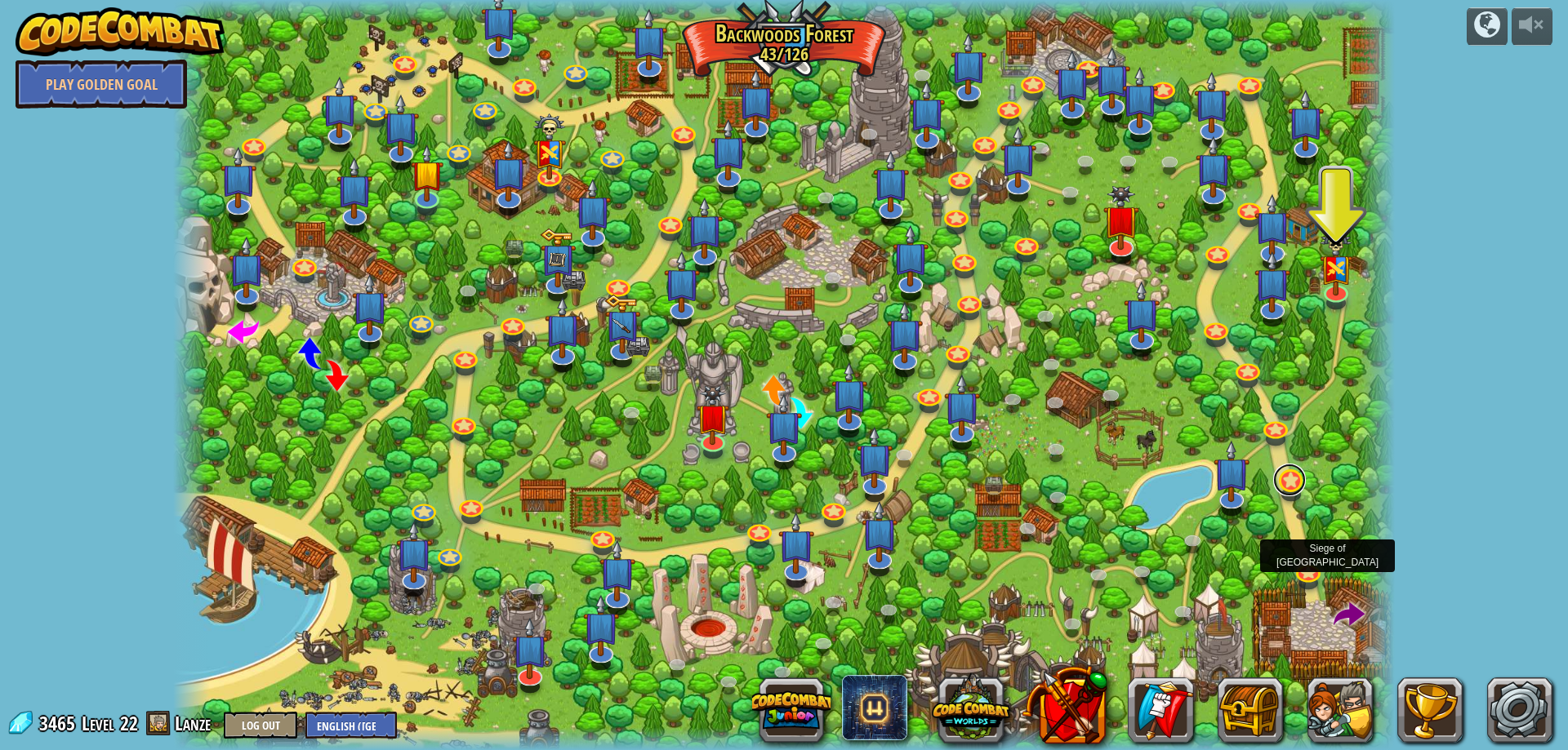
click at [1288, 484] on link at bounding box center [1289, 479] width 33 height 33
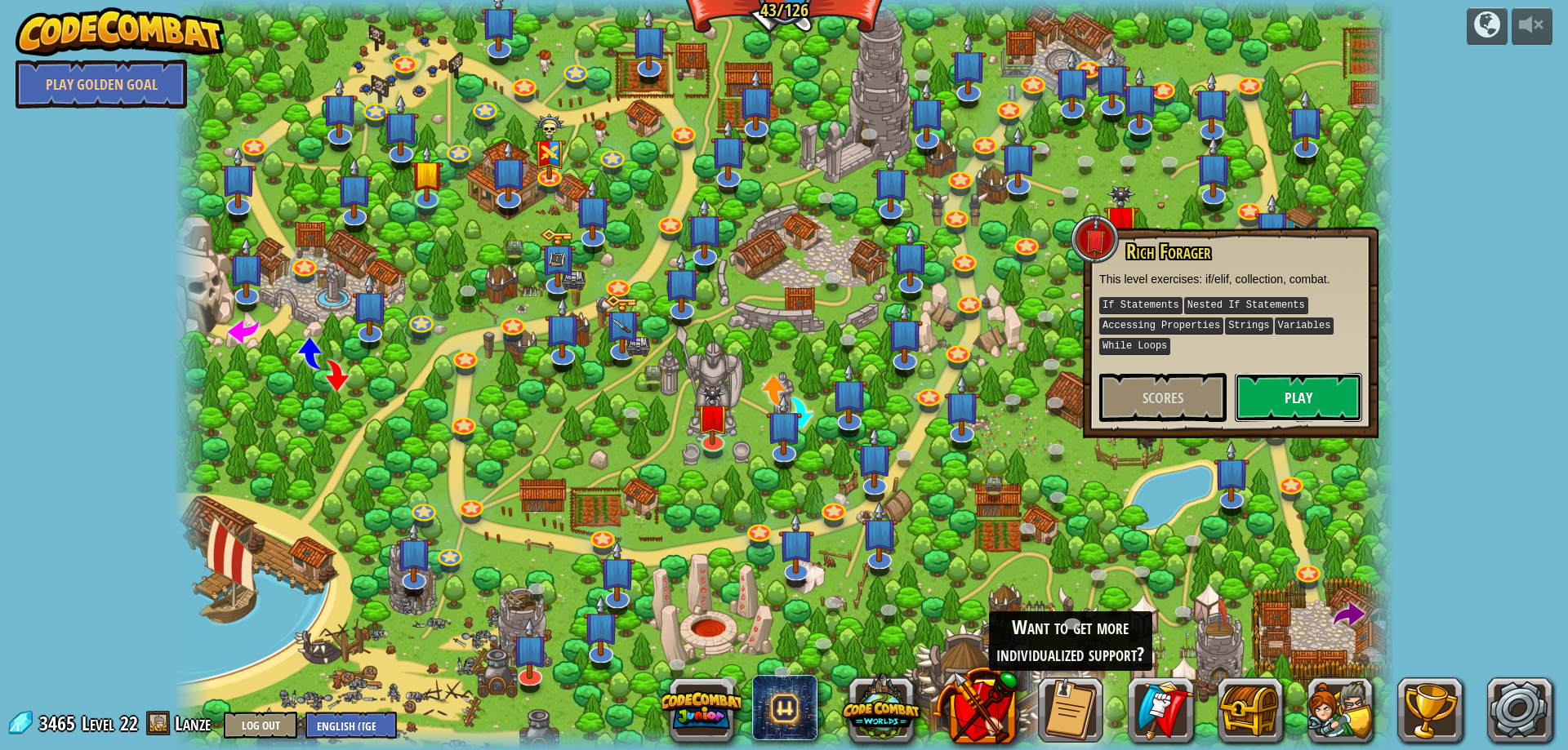
click at [1303, 409] on button "Play" at bounding box center [1298, 397] width 127 height 49
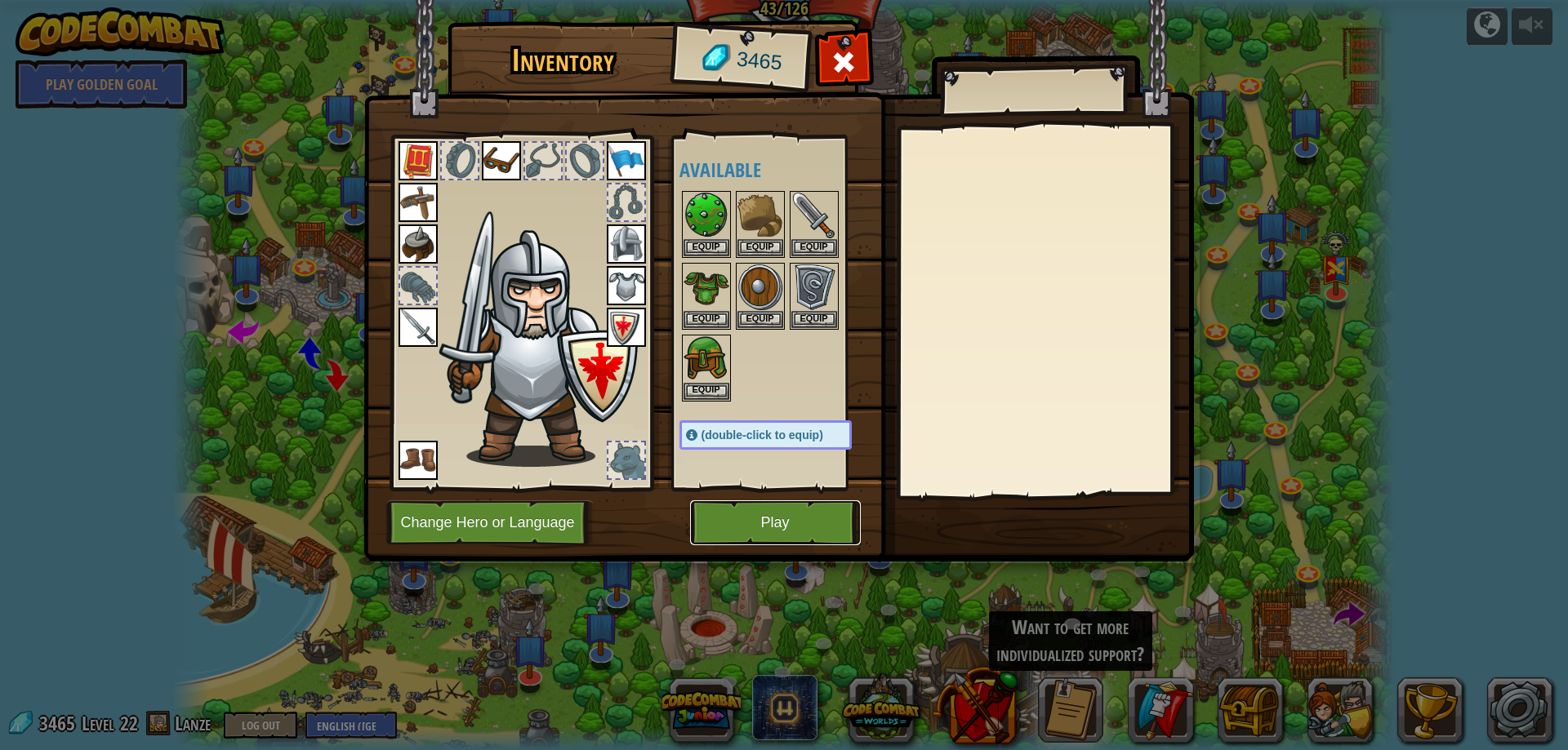
click at [724, 522] on button "Play" at bounding box center [774, 522] width 170 height 45
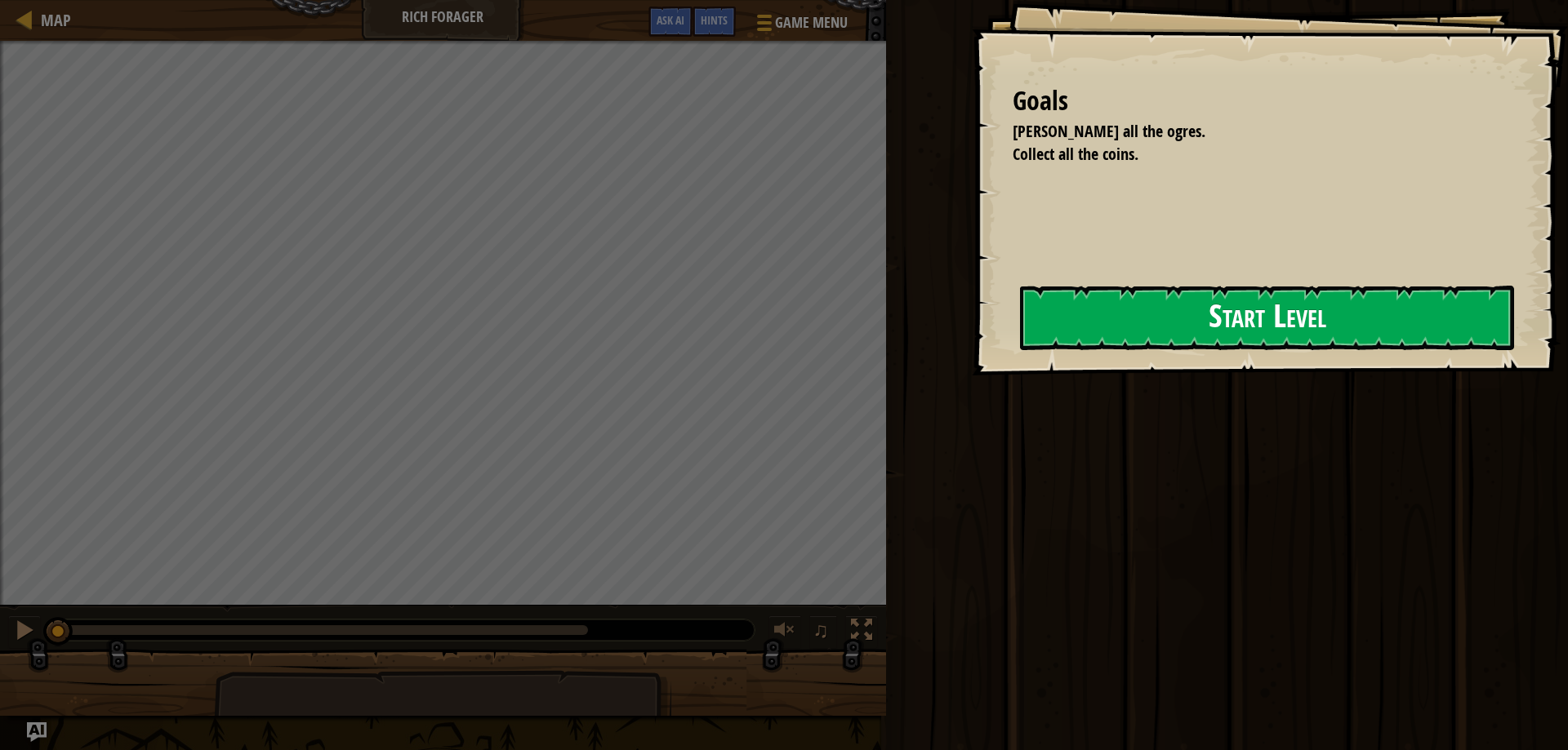
click at [1020, 323] on button "Start Level" at bounding box center [1266, 318] width 494 height 64
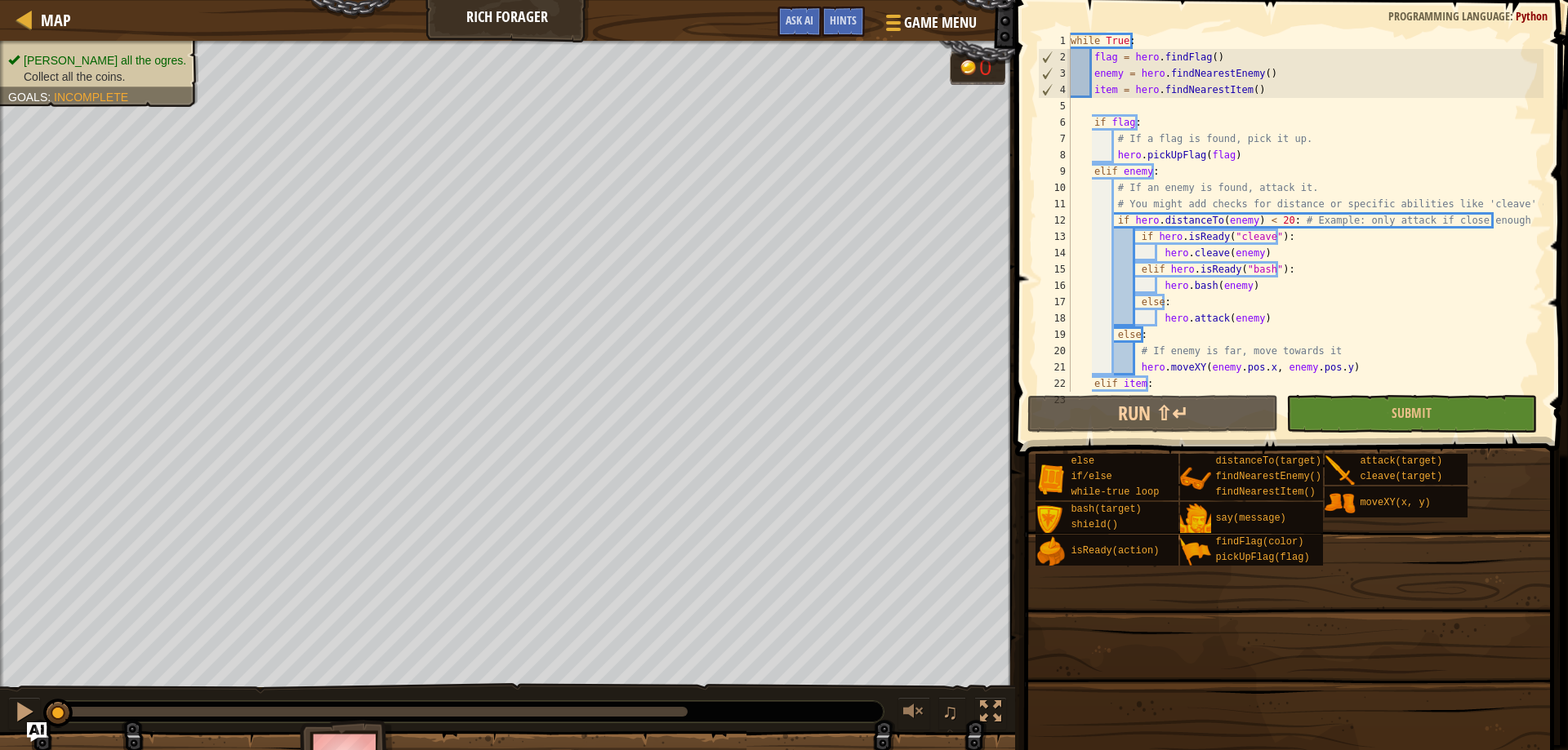
drag, startPoint x: 934, startPoint y: 37, endPoint x: 1058, endPoint y: 92, distance: 135.7
click at [1058, 93] on div "Map Rich Forager Game Menu Done Hints Ask AI 1 הההההההההההההההההההההההההההההההה…" at bounding box center [784, 375] width 1568 height 750
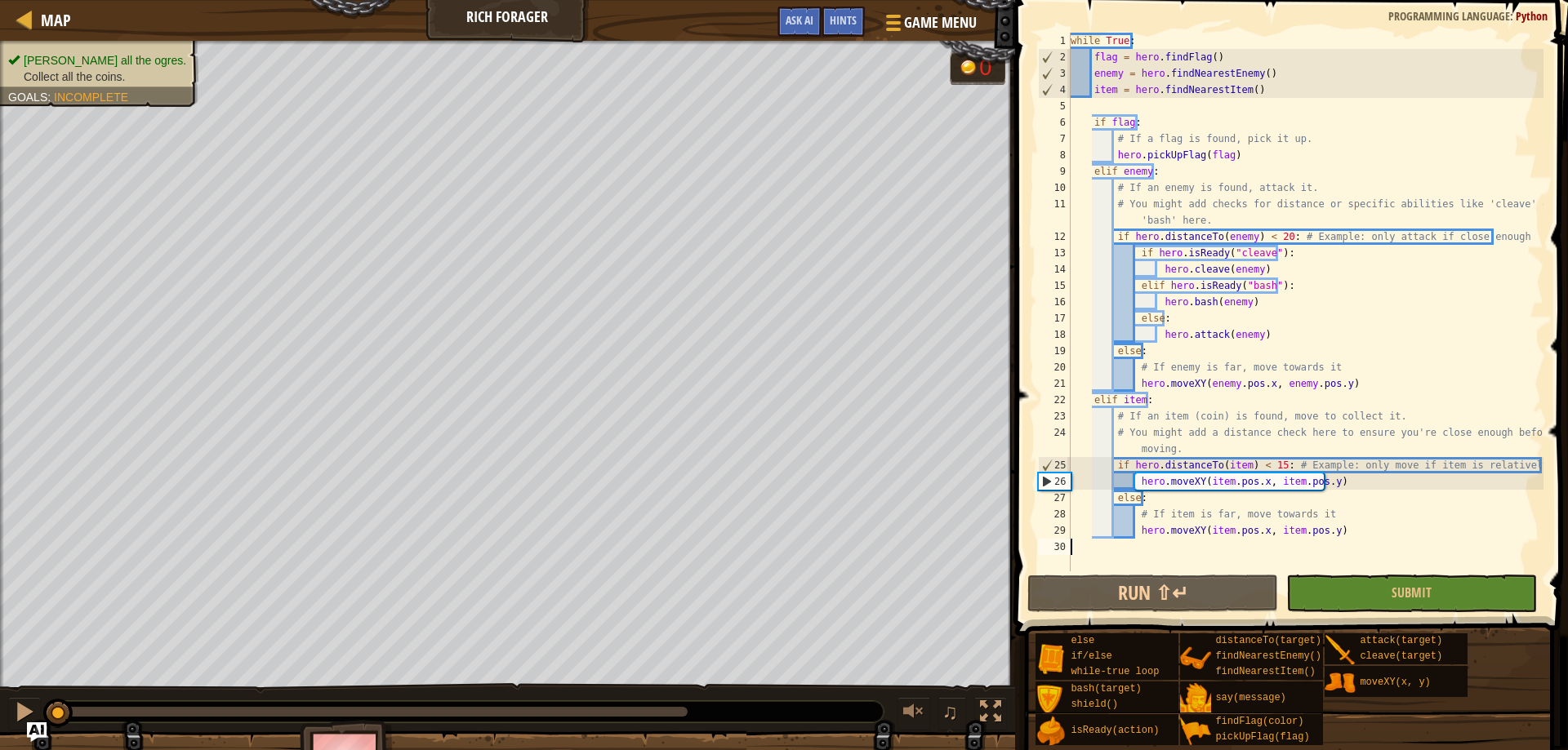
drag, startPoint x: 1065, startPoint y: 34, endPoint x: 1322, endPoint y: 483, distance: 517.3
click at [1325, 488] on div "1 2 3 4 5 6 7 8 9 10 11 12 13 14 15 16 17 18 19 20 21 22 23 24 25 26 27 28 29 3…" at bounding box center [1289, 302] width 509 height 538
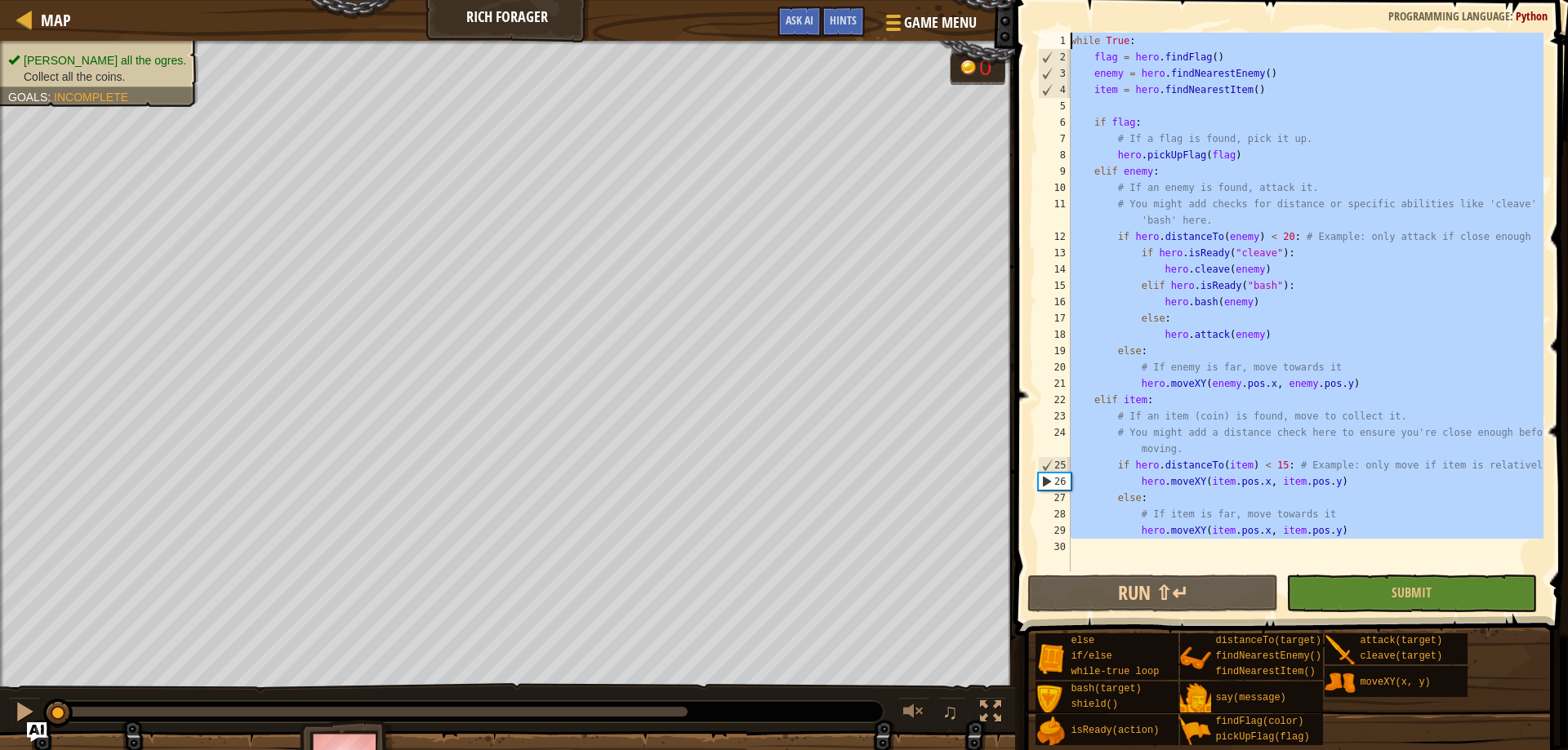
drag, startPoint x: 1154, startPoint y: 542, endPoint x: 969, endPoint y: -37, distance: 607.8
click at [969, 0] on html "Map Rich Forager Game Menu Done Hints Ask AI 1 הההההההההההההההההההההההההההההההה…" at bounding box center [784, 0] width 1568 height 0
type textarea "while True: flag = hero.findFlag()"
click at [26, 15] on div at bounding box center [25, 19] width 20 height 20
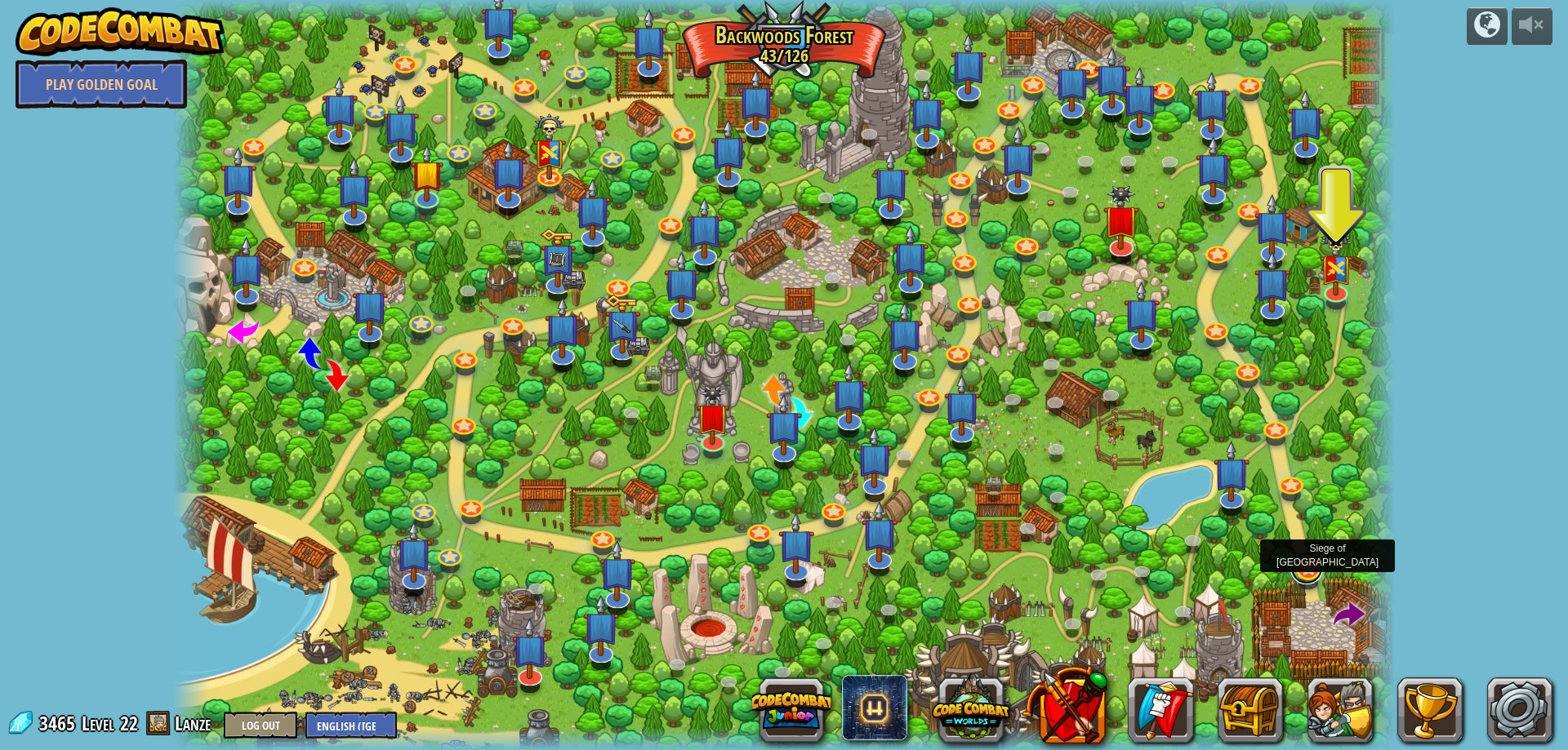
click at [1296, 572] on link at bounding box center [1306, 567] width 33 height 33
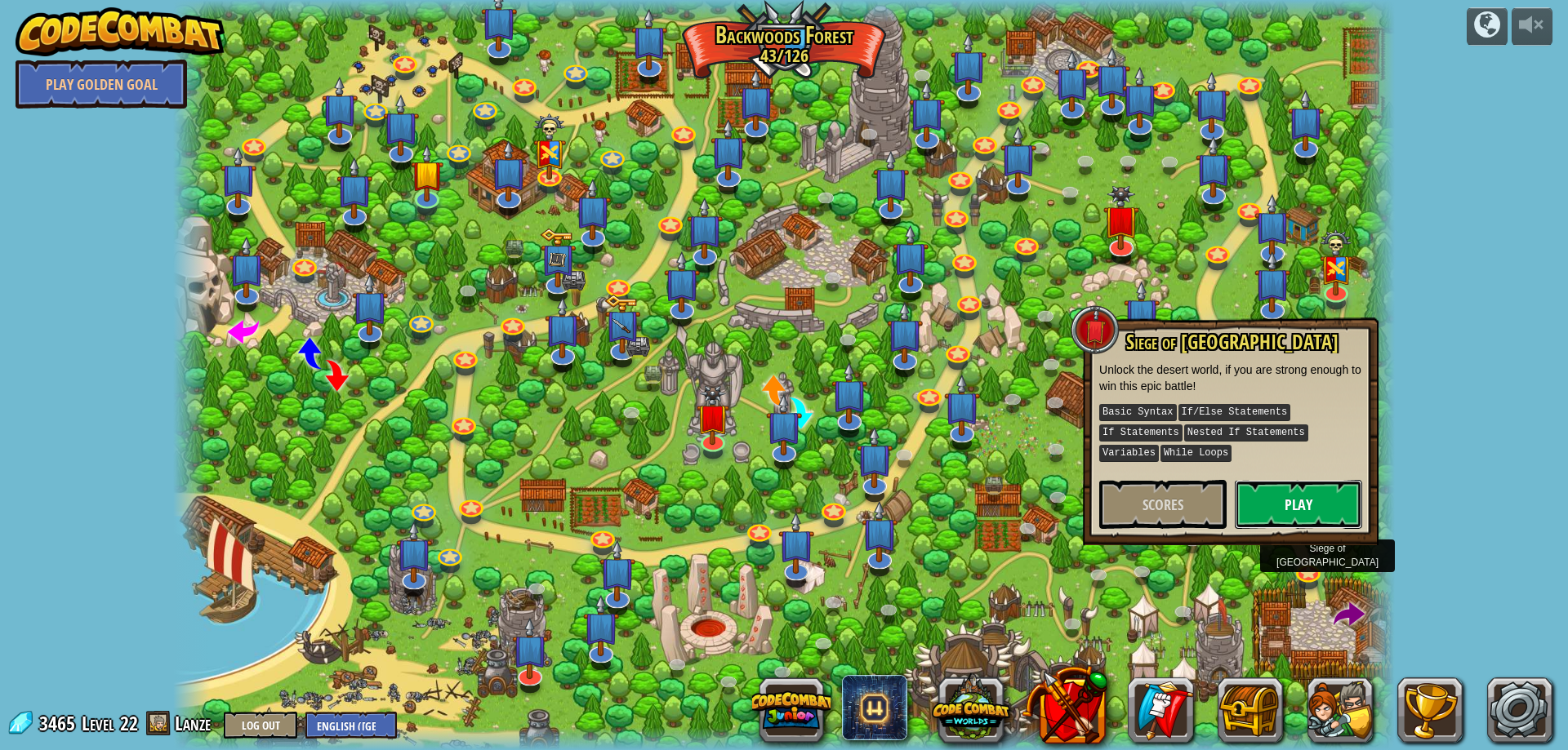
click at [1300, 483] on button "Play" at bounding box center [1298, 504] width 127 height 49
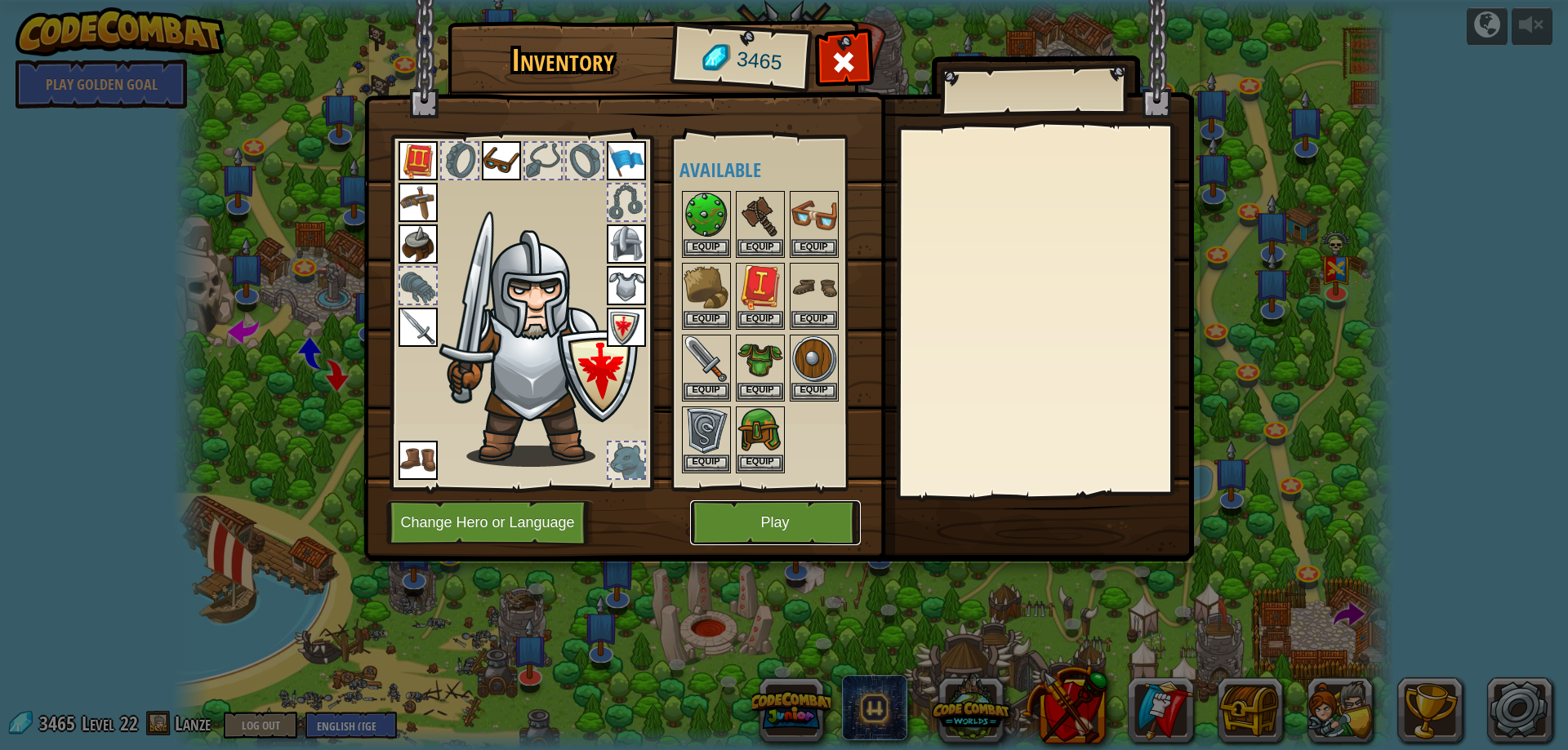
click at [815, 499] on div "Inventory 3465 Available Equip Equip Equip Equip Equip Equip Equip Equip Equip …" at bounding box center [784, 294] width 830 height 538
click at [811, 513] on button "Play" at bounding box center [774, 522] width 170 height 45
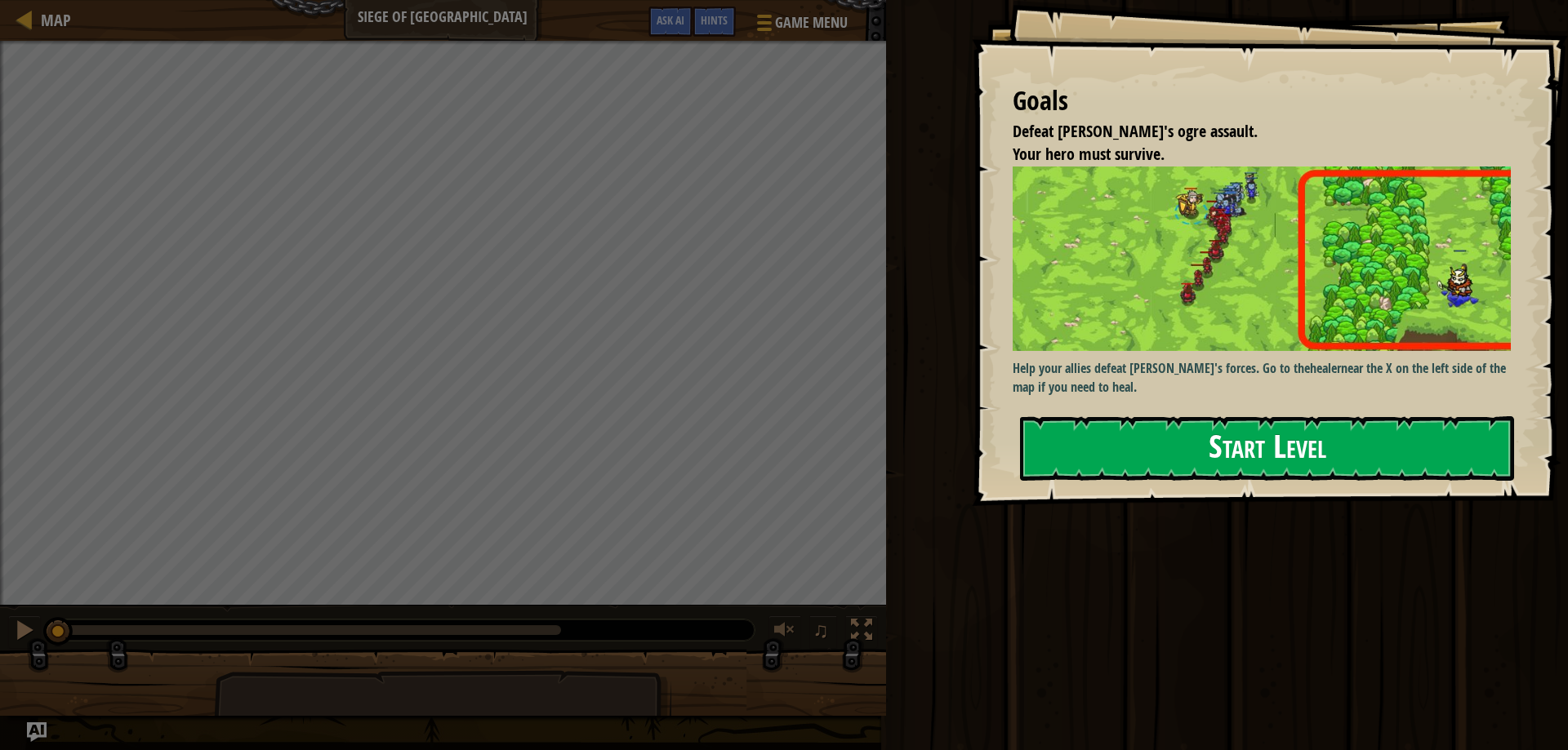
click at [1225, 416] on button "Start Level" at bounding box center [1266, 448] width 494 height 64
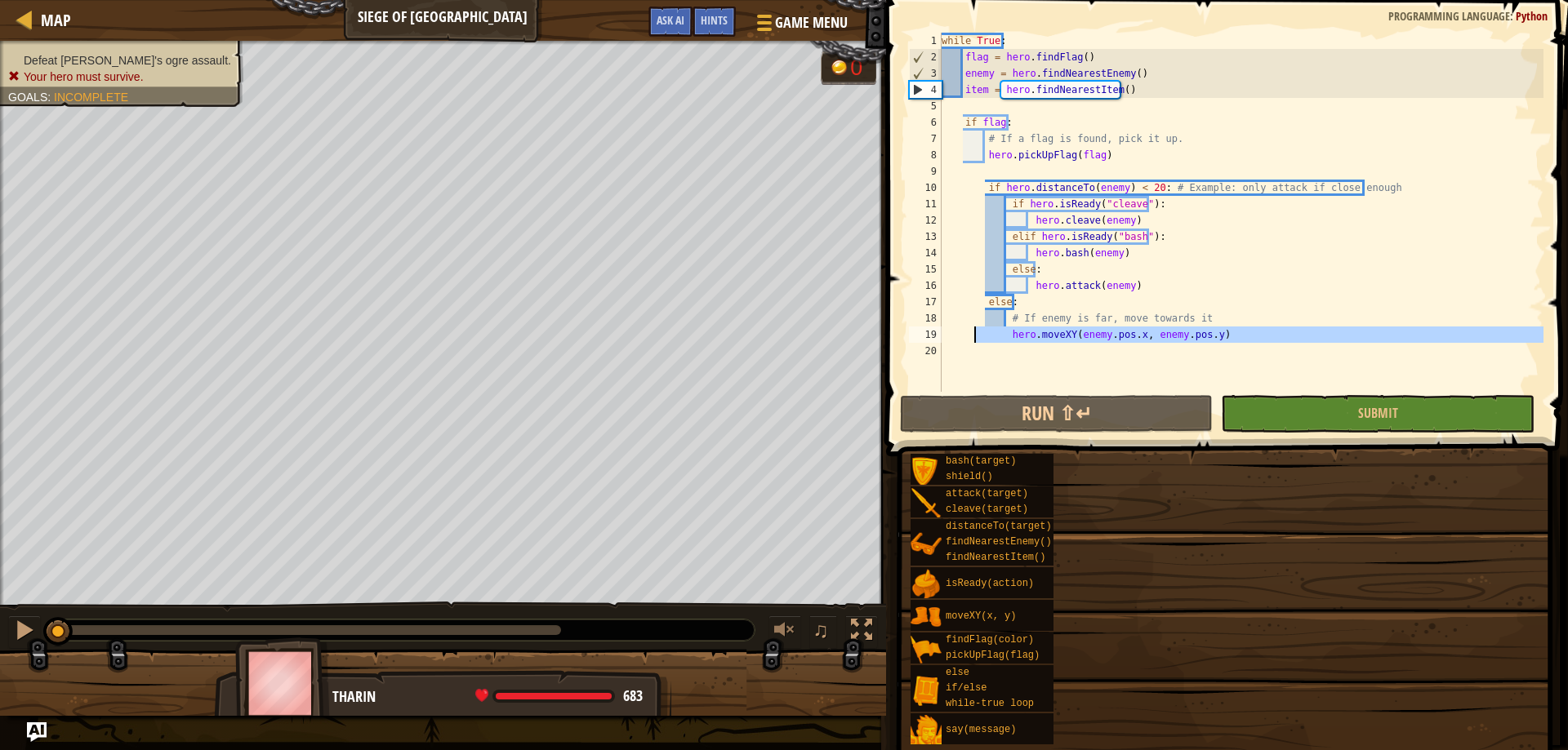
drag, startPoint x: 1025, startPoint y: 366, endPoint x: 776, endPoint y: -70, distance: 502.1
click at [776, 0] on html "Goals Defeat [PERSON_NAME]'s ogre assault. Your hero must survive. Help your al…" at bounding box center [784, 0] width 1568 height 0
type textarea "while True: flag = hero.findFlag()"
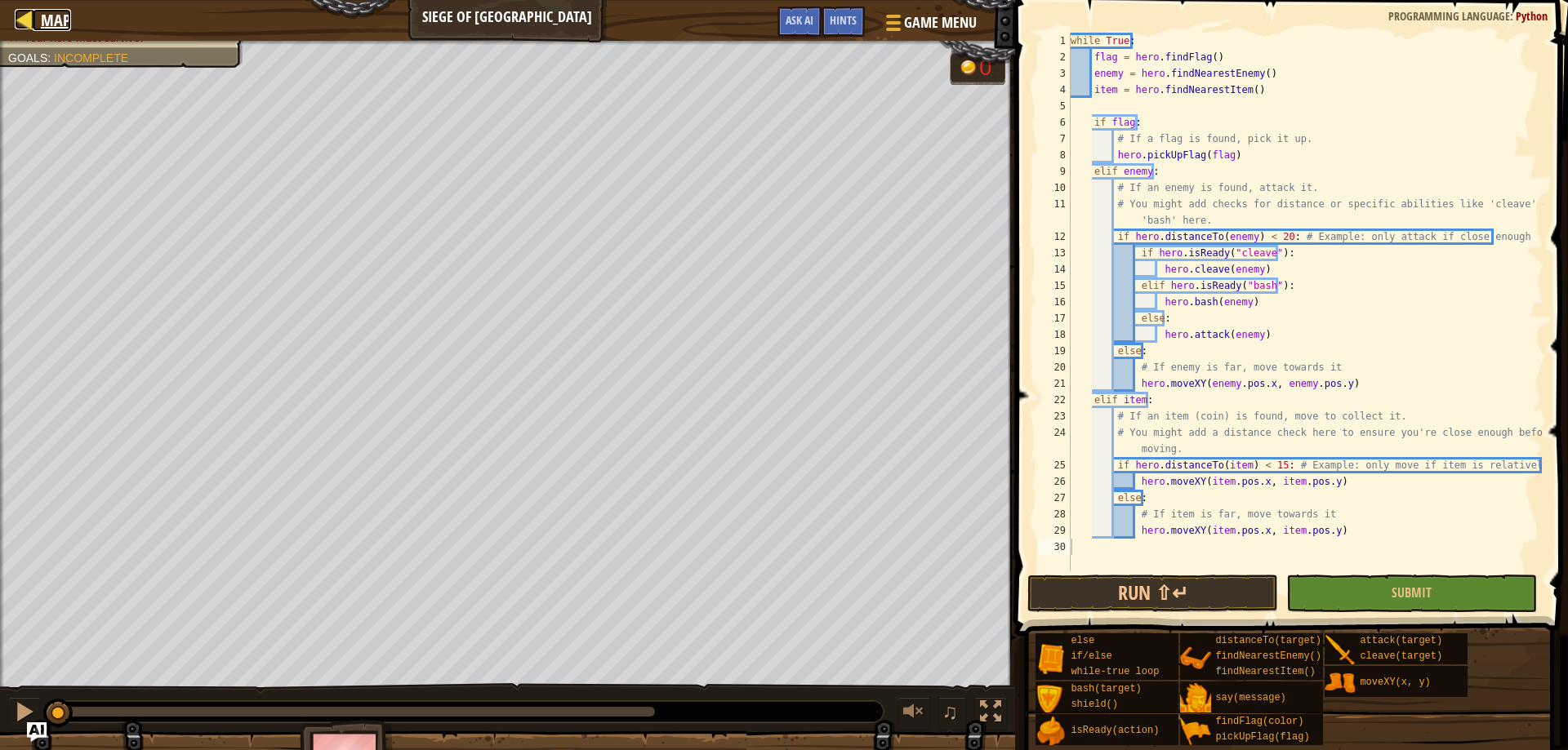
click at [35, 27] on link "Map" at bounding box center [51, 19] width 38 height 22
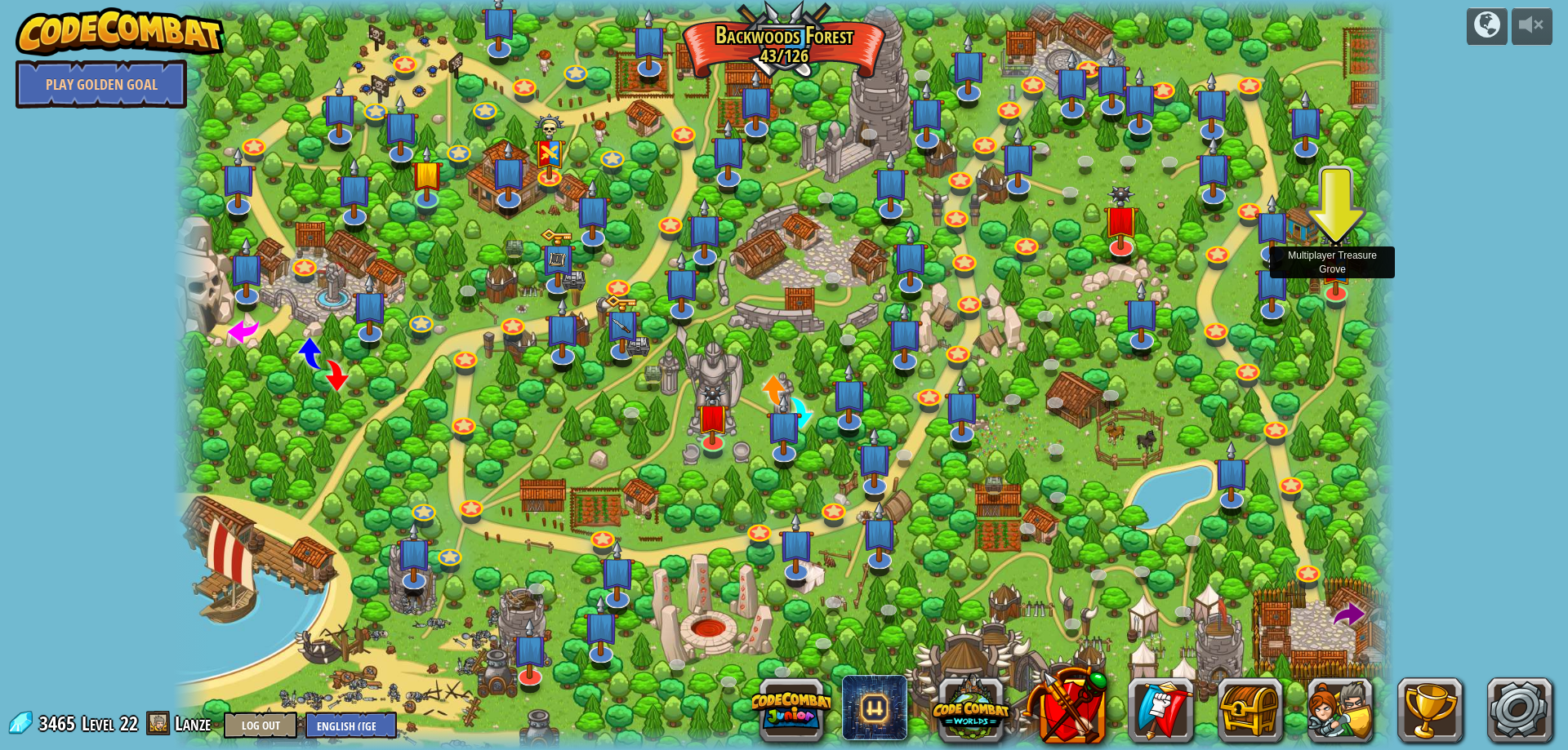
click at [1365, 281] on div at bounding box center [1376, 375] width 37 height 750
click at [1331, 289] on img at bounding box center [1335, 247] width 34 height 87
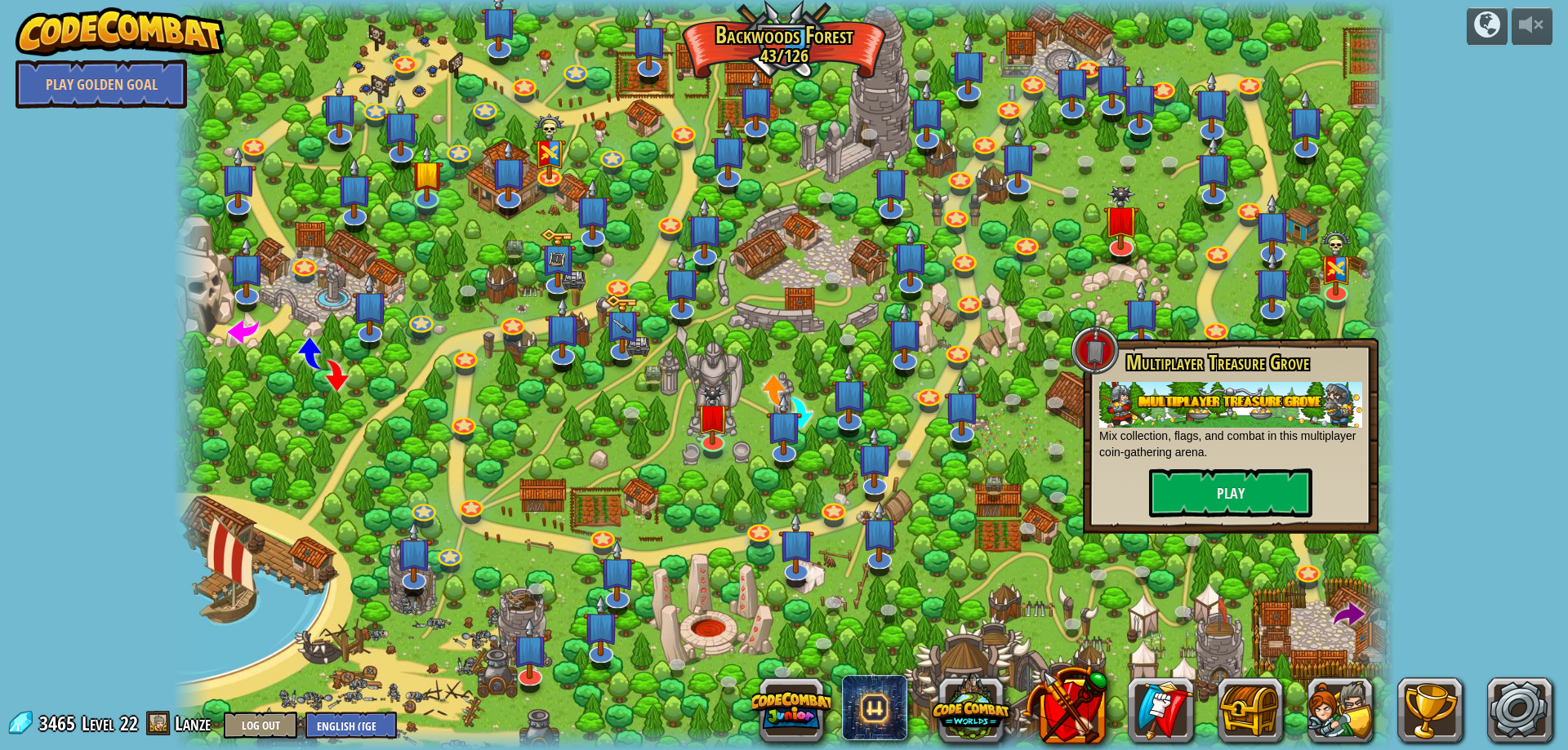
click at [1190, 519] on div "Multiplayer Treasure Grove Mix collection, flags, and combat in this multiplaye…" at bounding box center [1230, 436] width 296 height 196
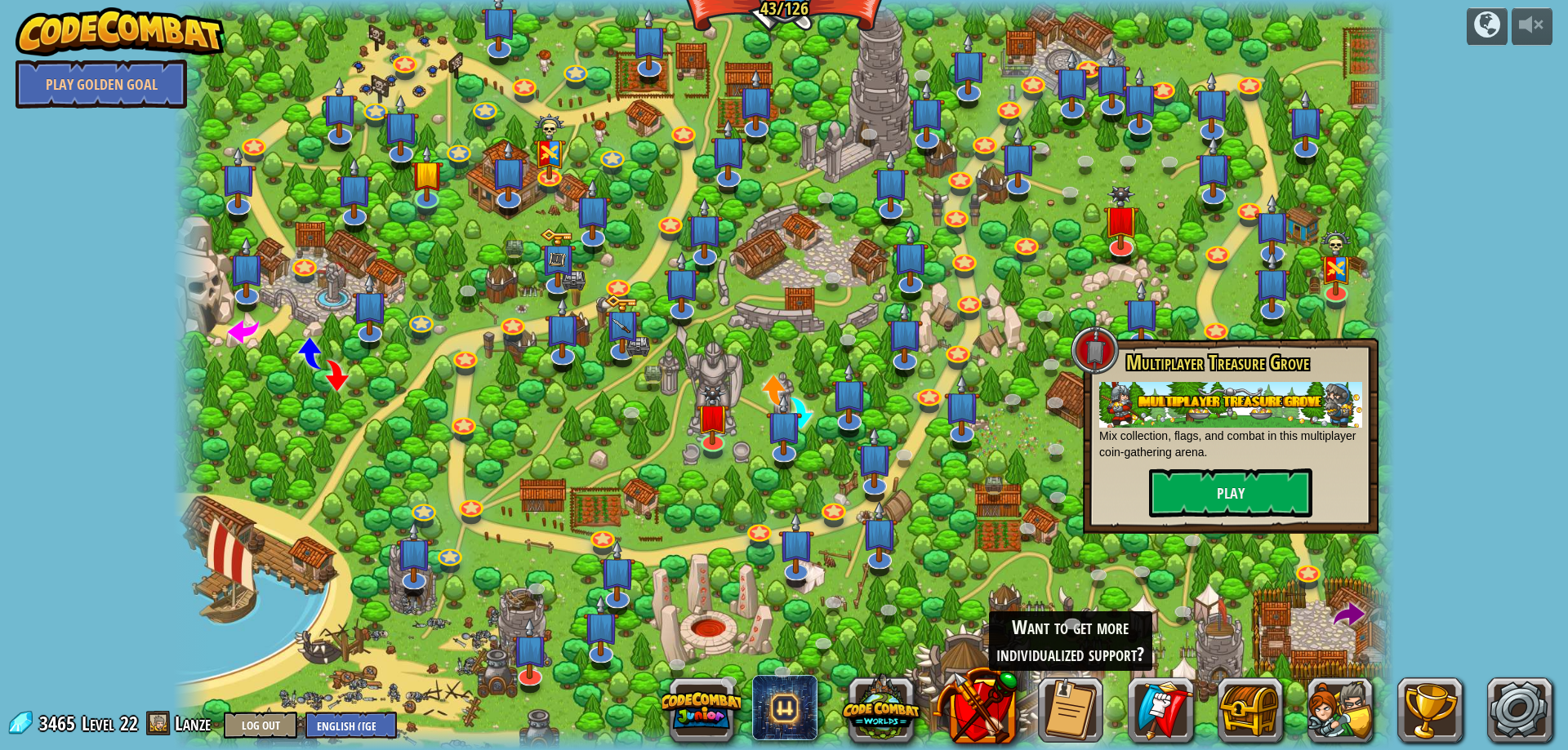
click at [1470, 103] on div "powered by Play Golden Goal Backwoods Ambush (practice) Conditionally ambush so…" at bounding box center [784, 375] width 1568 height 750
click at [79, 88] on link "Play Golden Goal" at bounding box center [102, 84] width 171 height 49
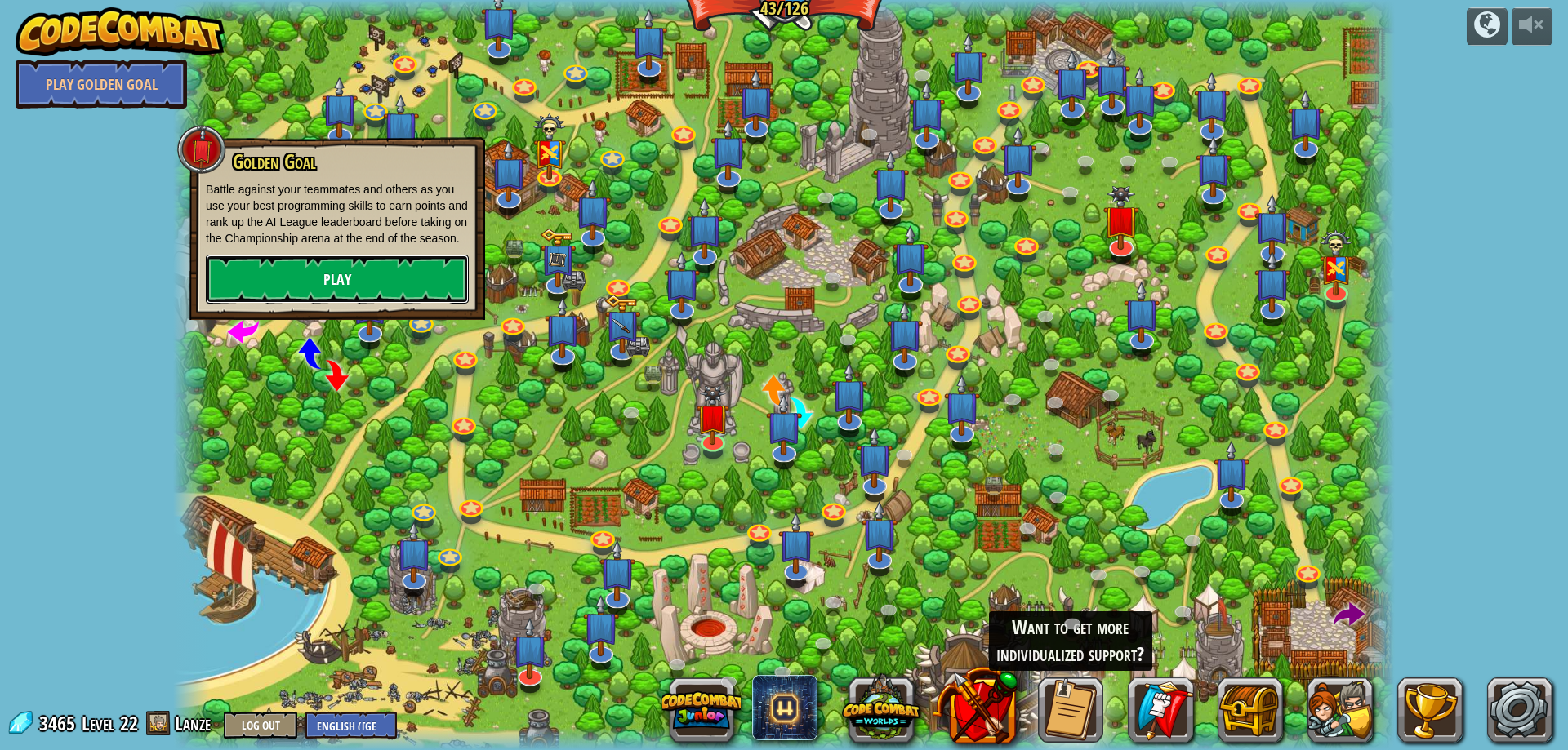
click at [354, 290] on link "Play" at bounding box center [337, 279] width 263 height 49
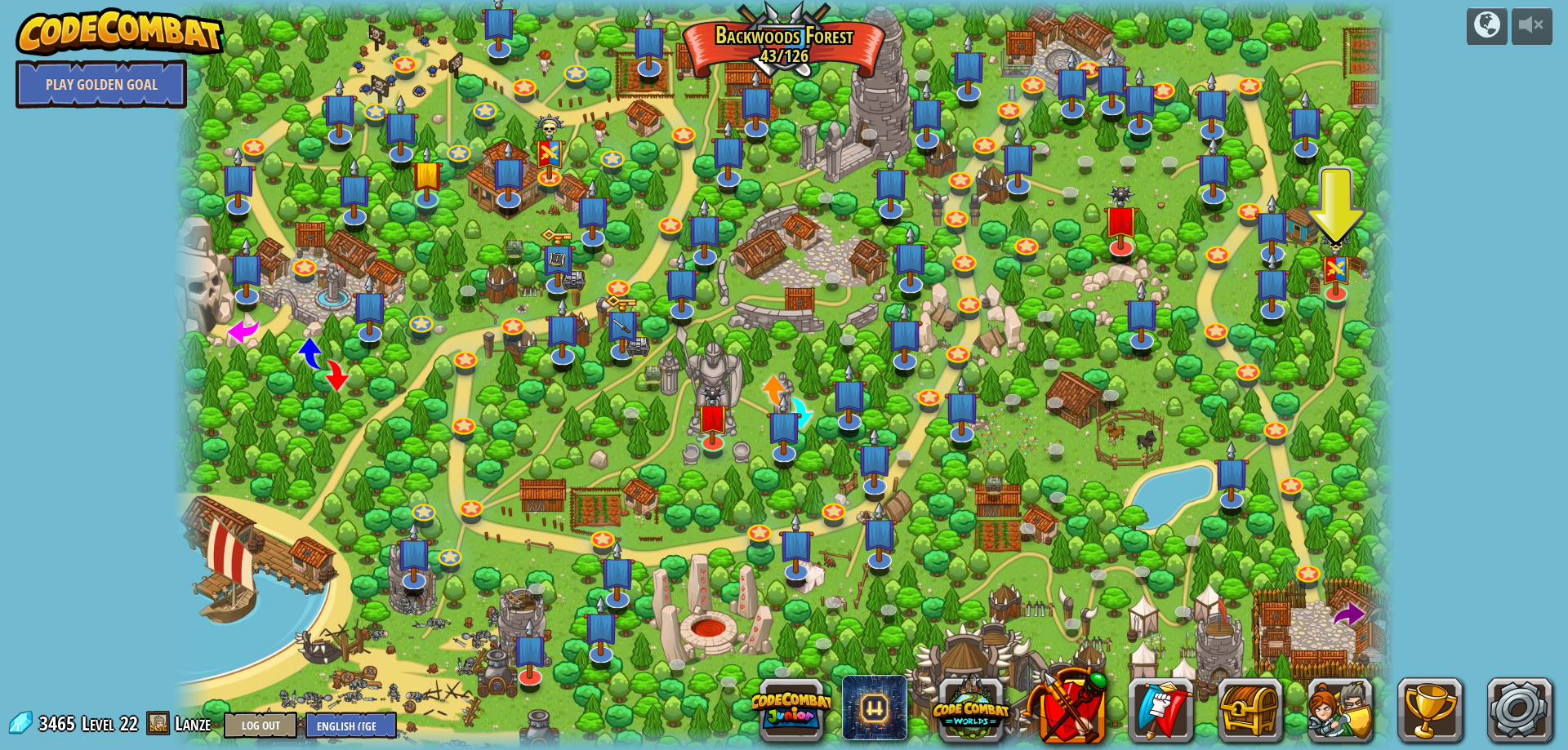
click at [83, 71] on link "Play Golden Goal" at bounding box center [102, 84] width 171 height 49
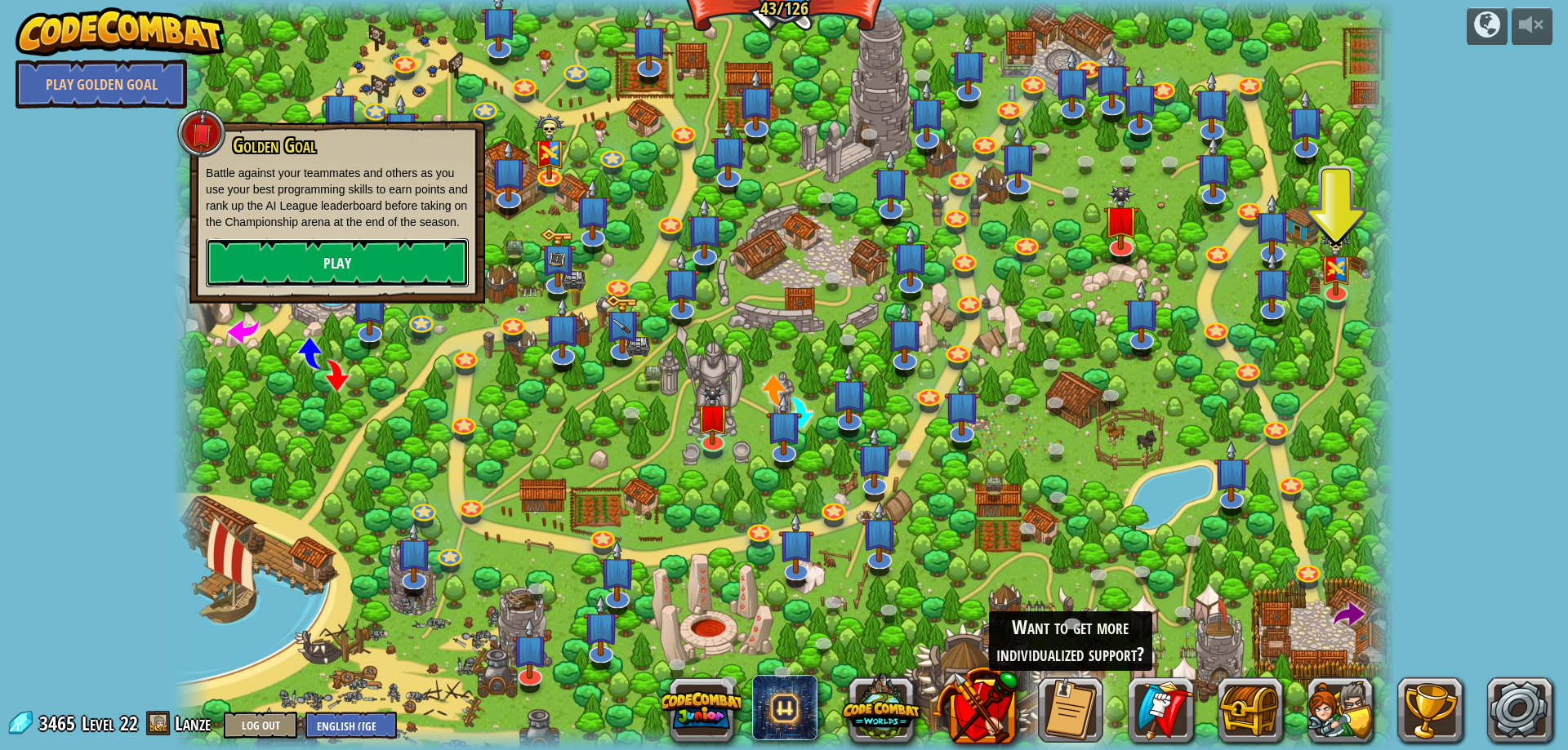
click at [296, 263] on link "Play" at bounding box center [337, 262] width 263 height 49
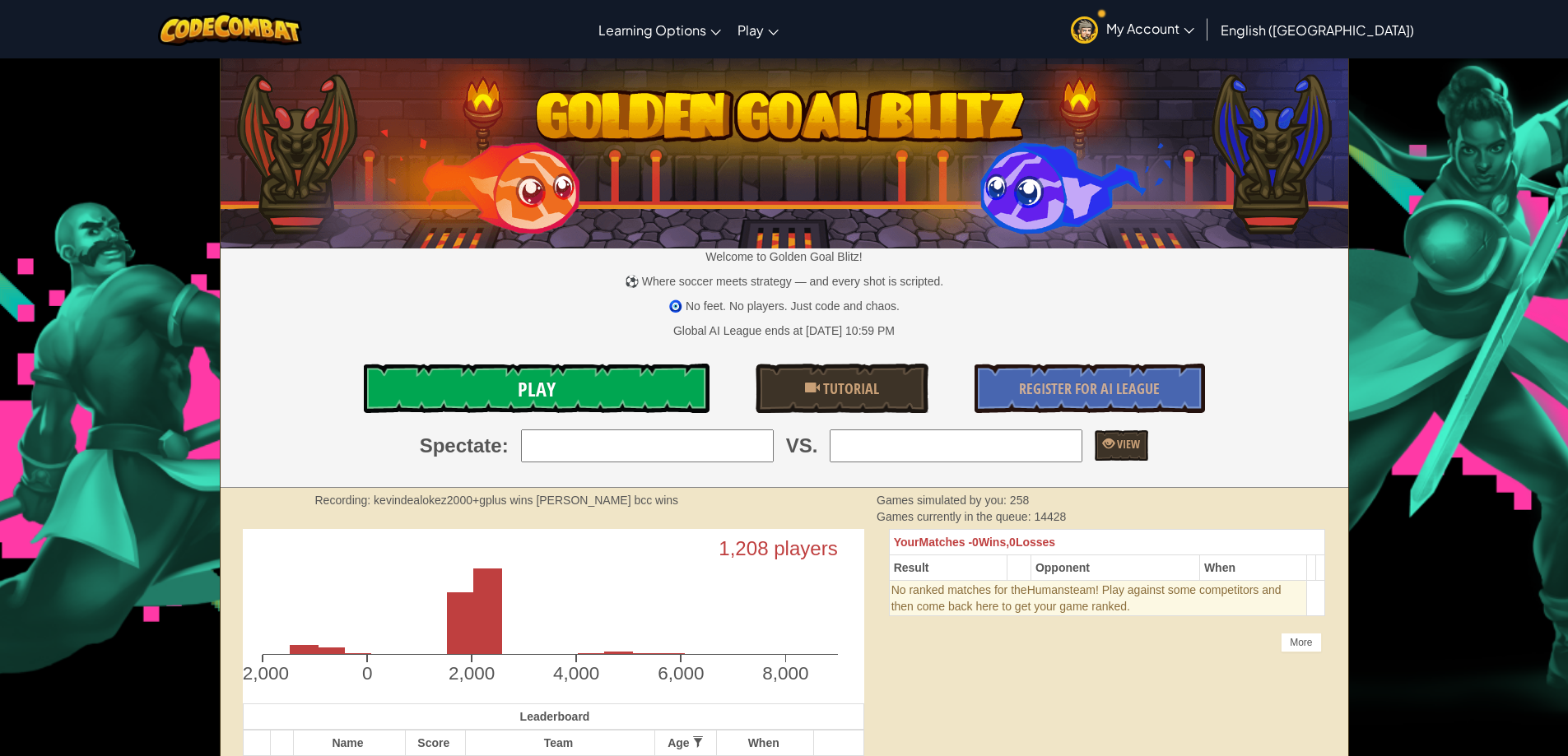
click at [592, 386] on link "Play" at bounding box center [537, 388] width 345 height 49
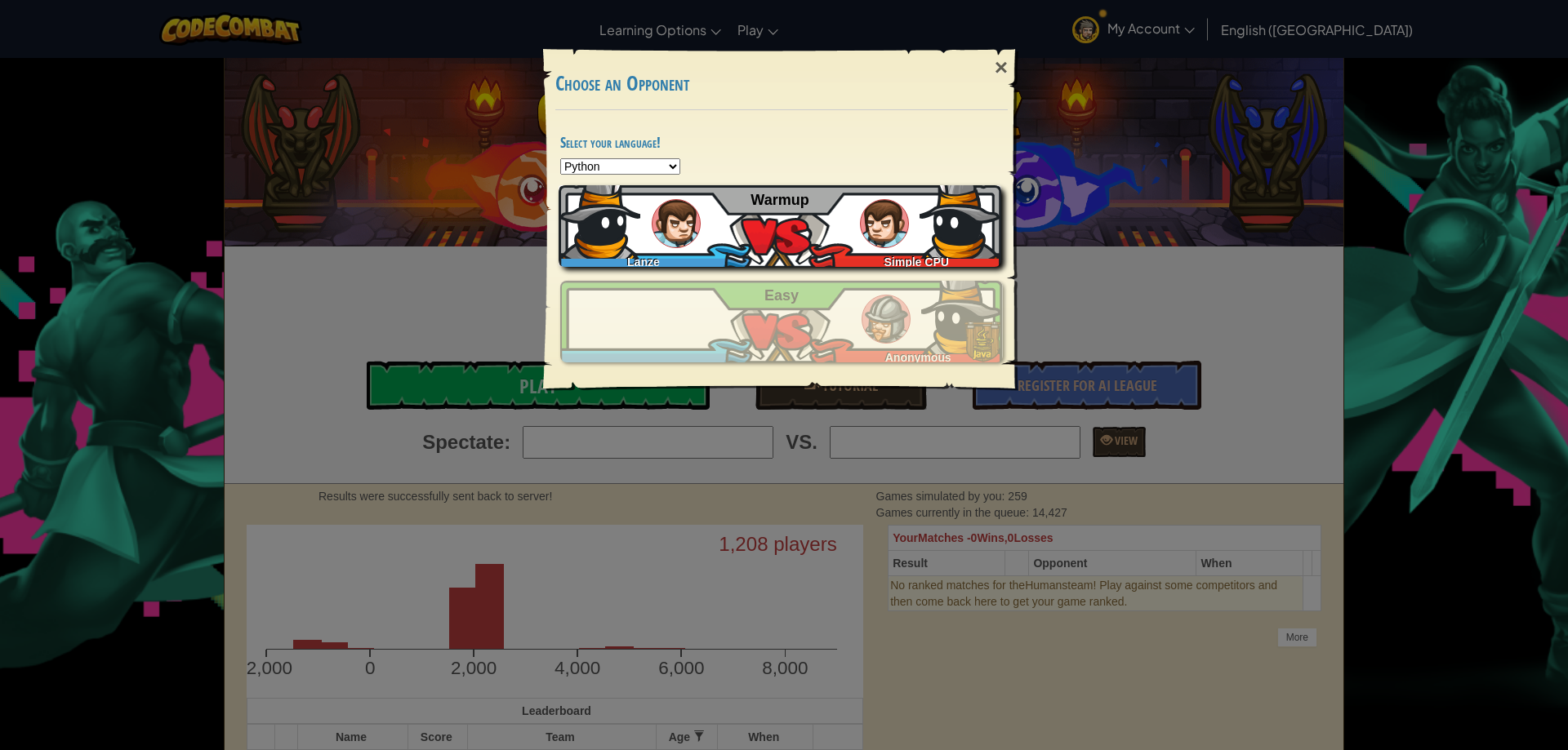
click at [689, 228] on img at bounding box center [675, 223] width 49 height 49
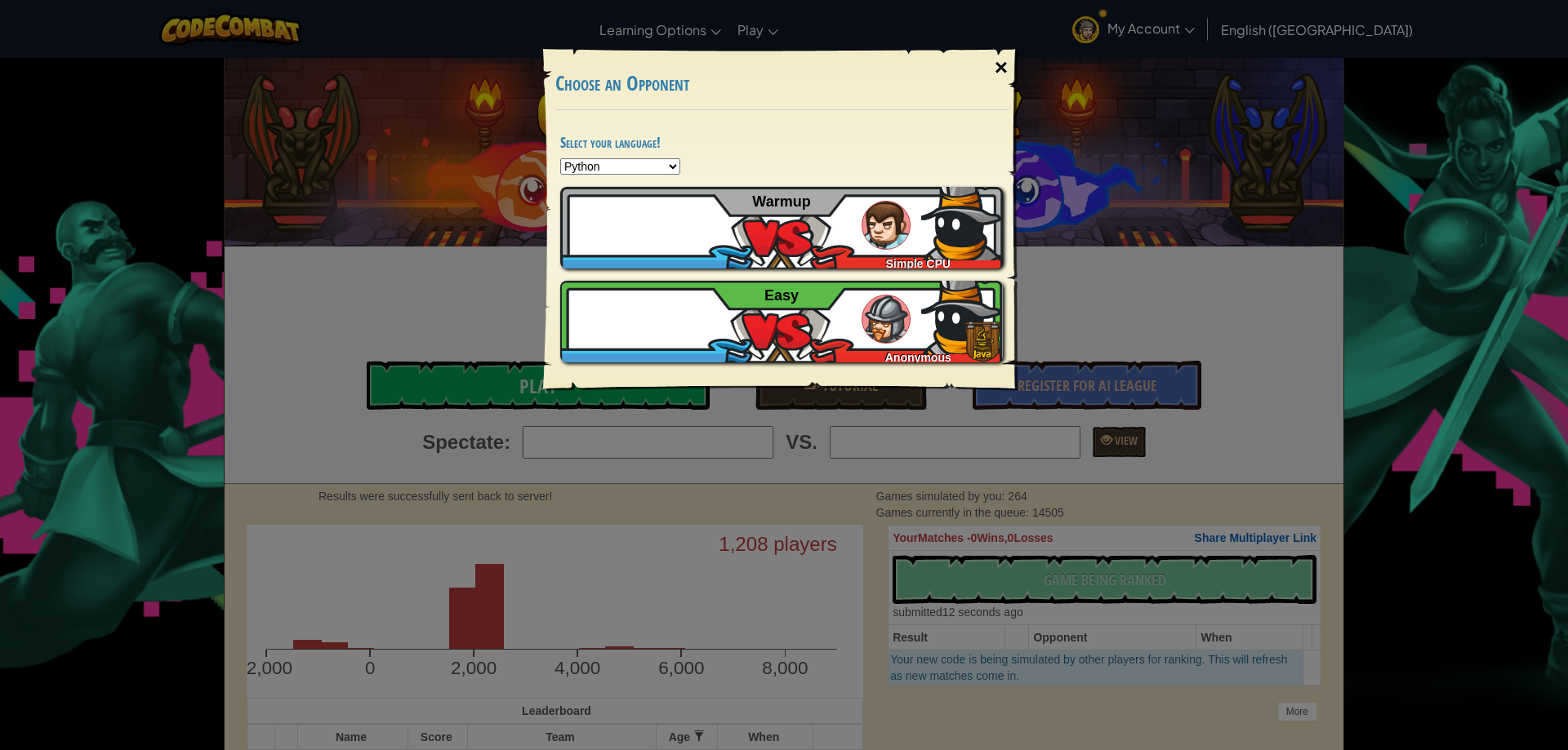
click at [1004, 64] on div "×" at bounding box center [1000, 68] width 38 height 48
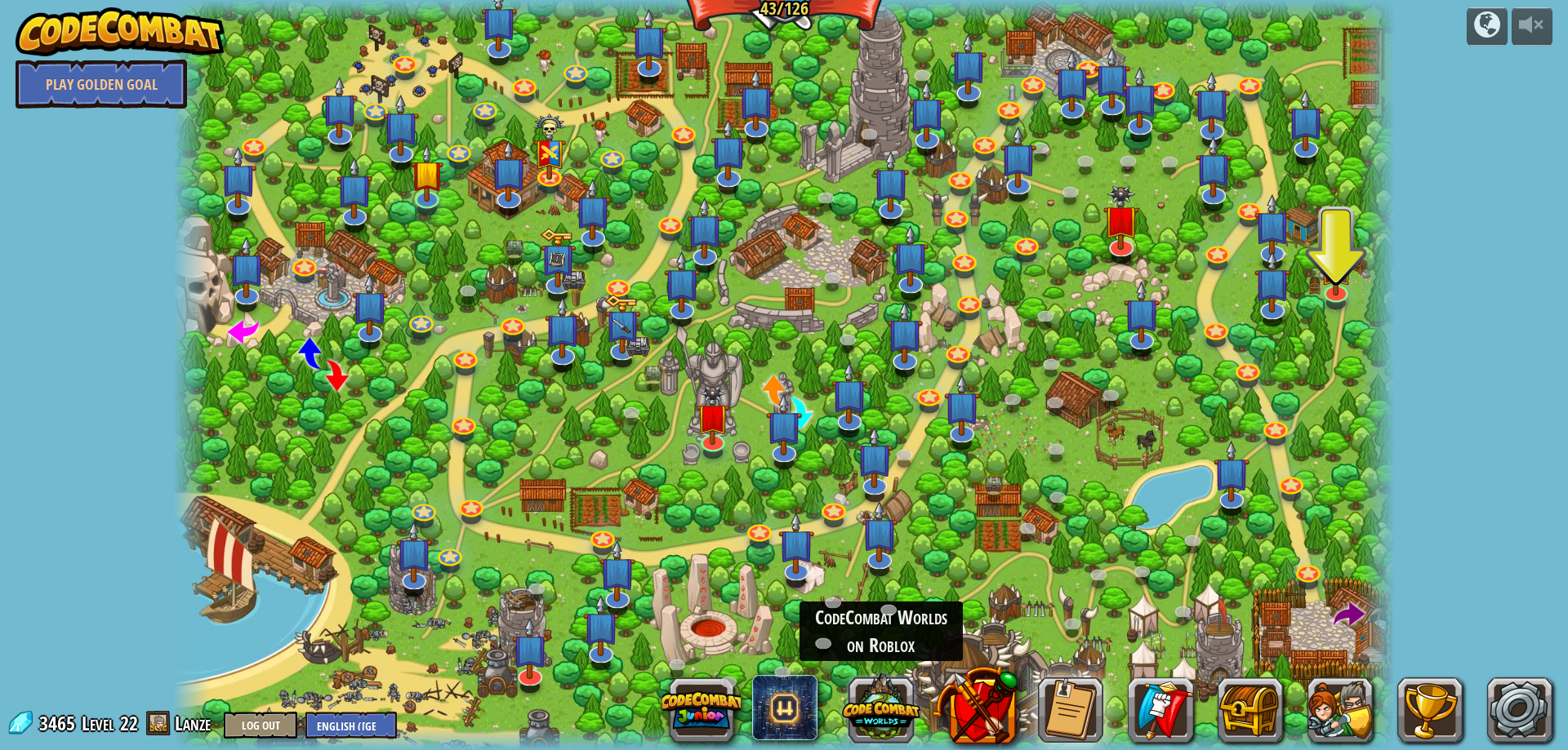
click at [873, 731] on button at bounding box center [880, 706] width 79 height 79
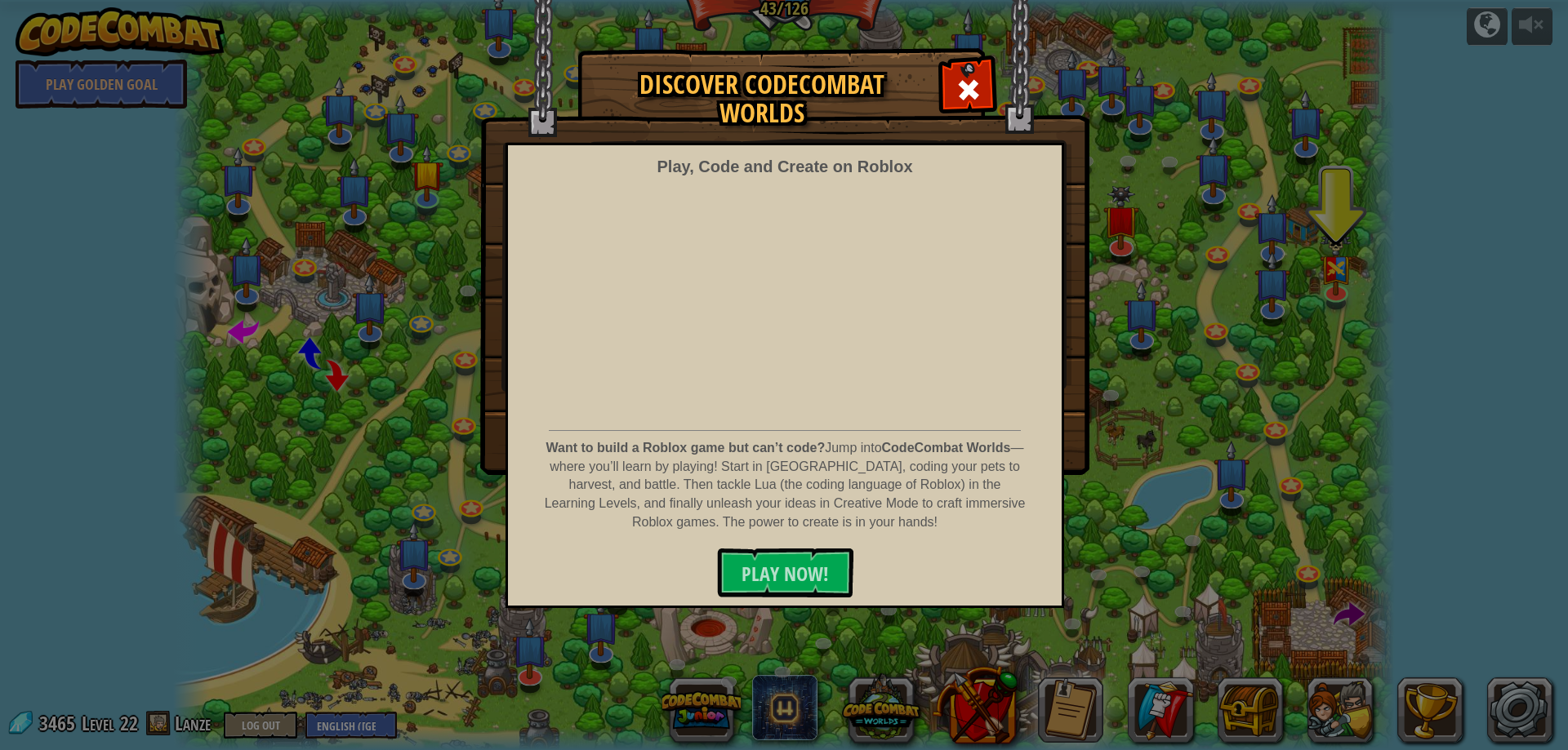
click at [975, 83] on span at bounding box center [969, 90] width 26 height 26
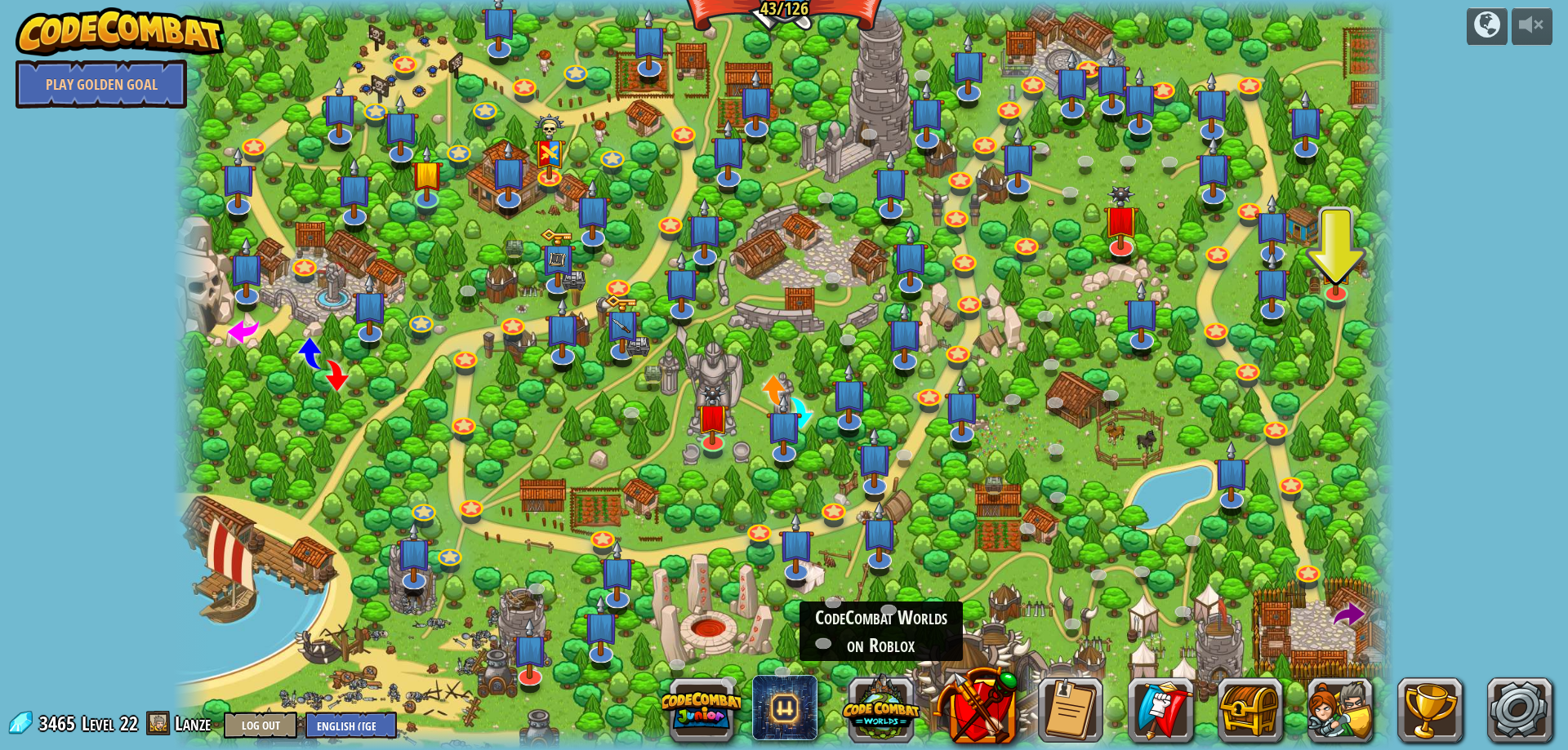
click at [869, 715] on button at bounding box center [880, 706] width 79 height 79
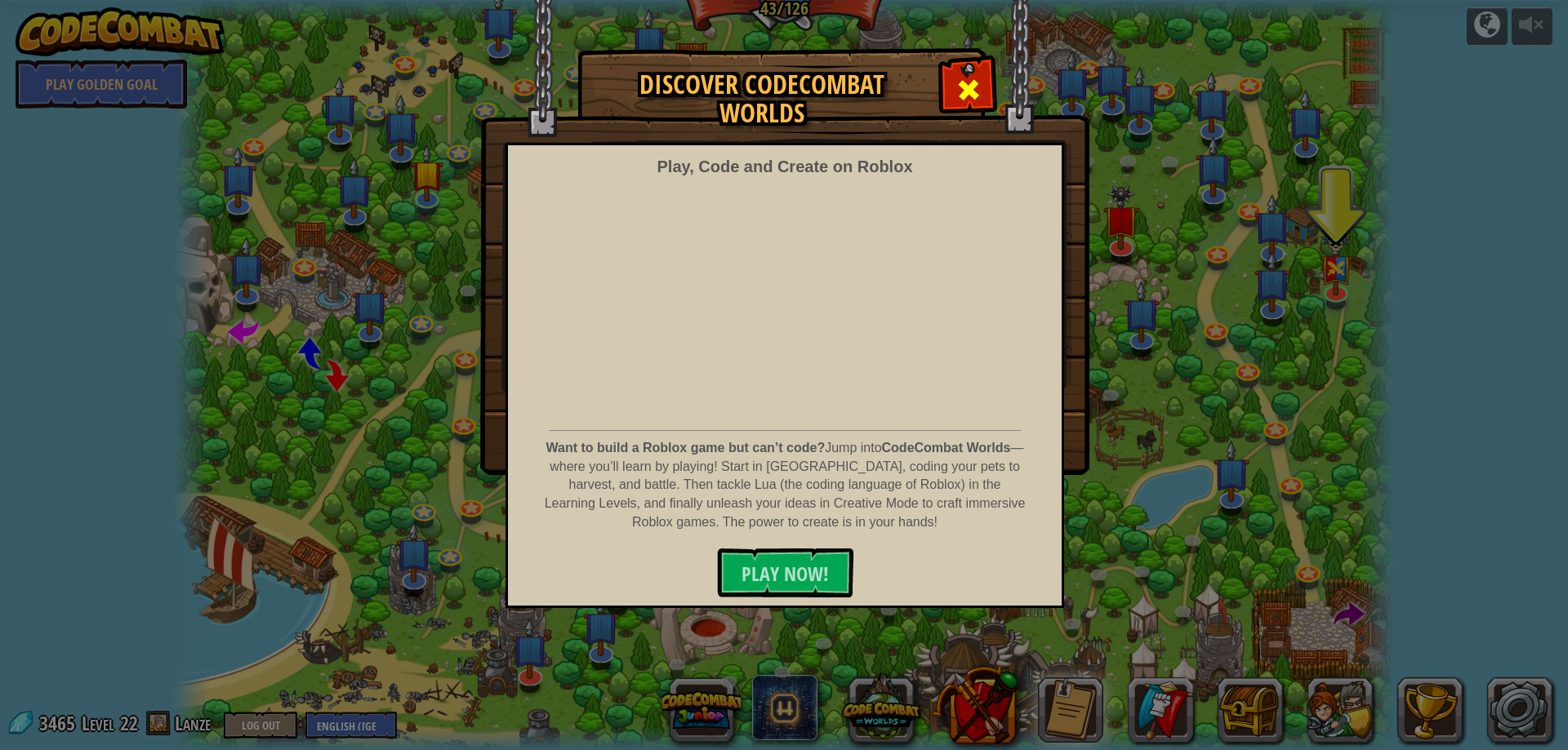
click at [978, 77] on span at bounding box center [969, 90] width 26 height 26
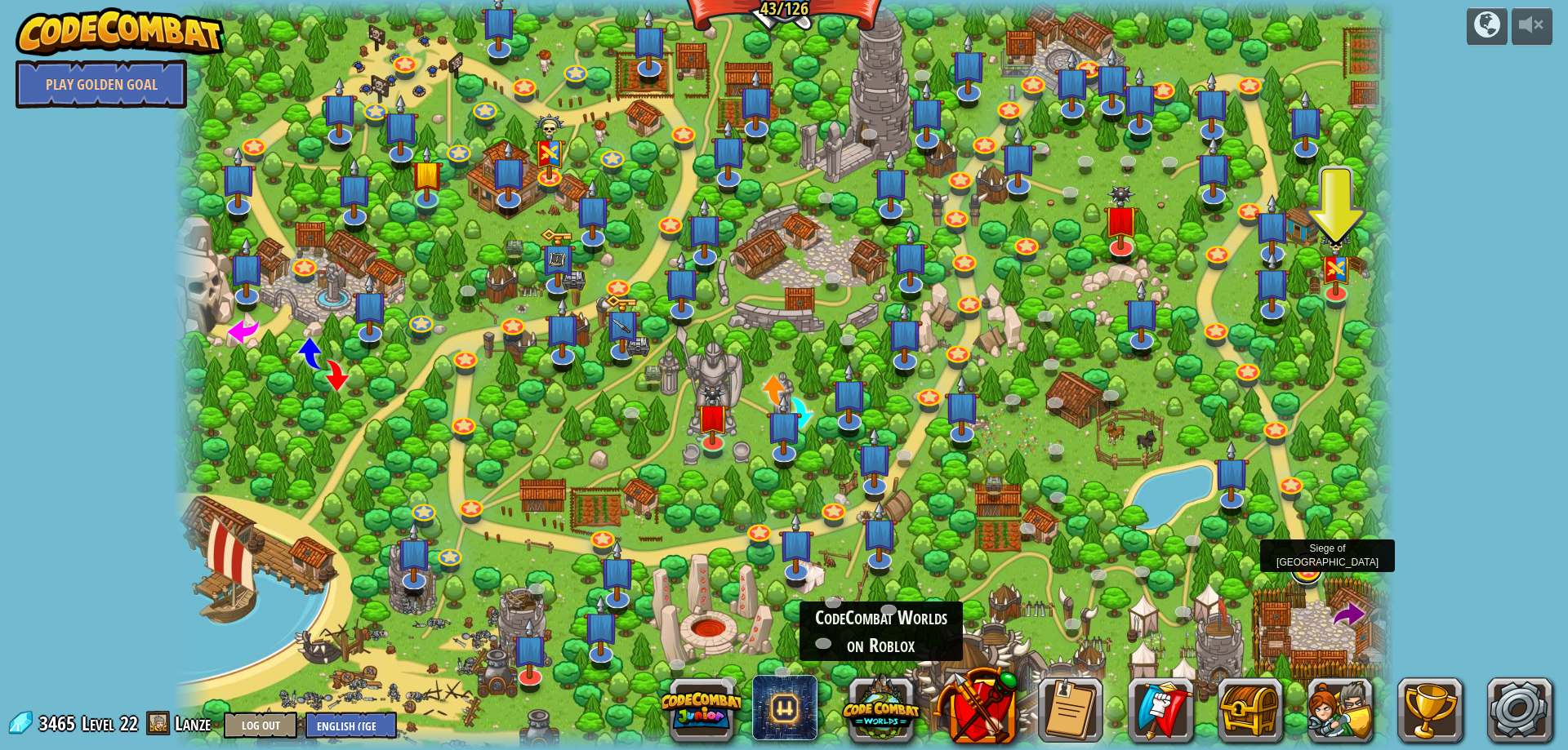
click at [1318, 569] on link at bounding box center [1306, 567] width 33 height 33
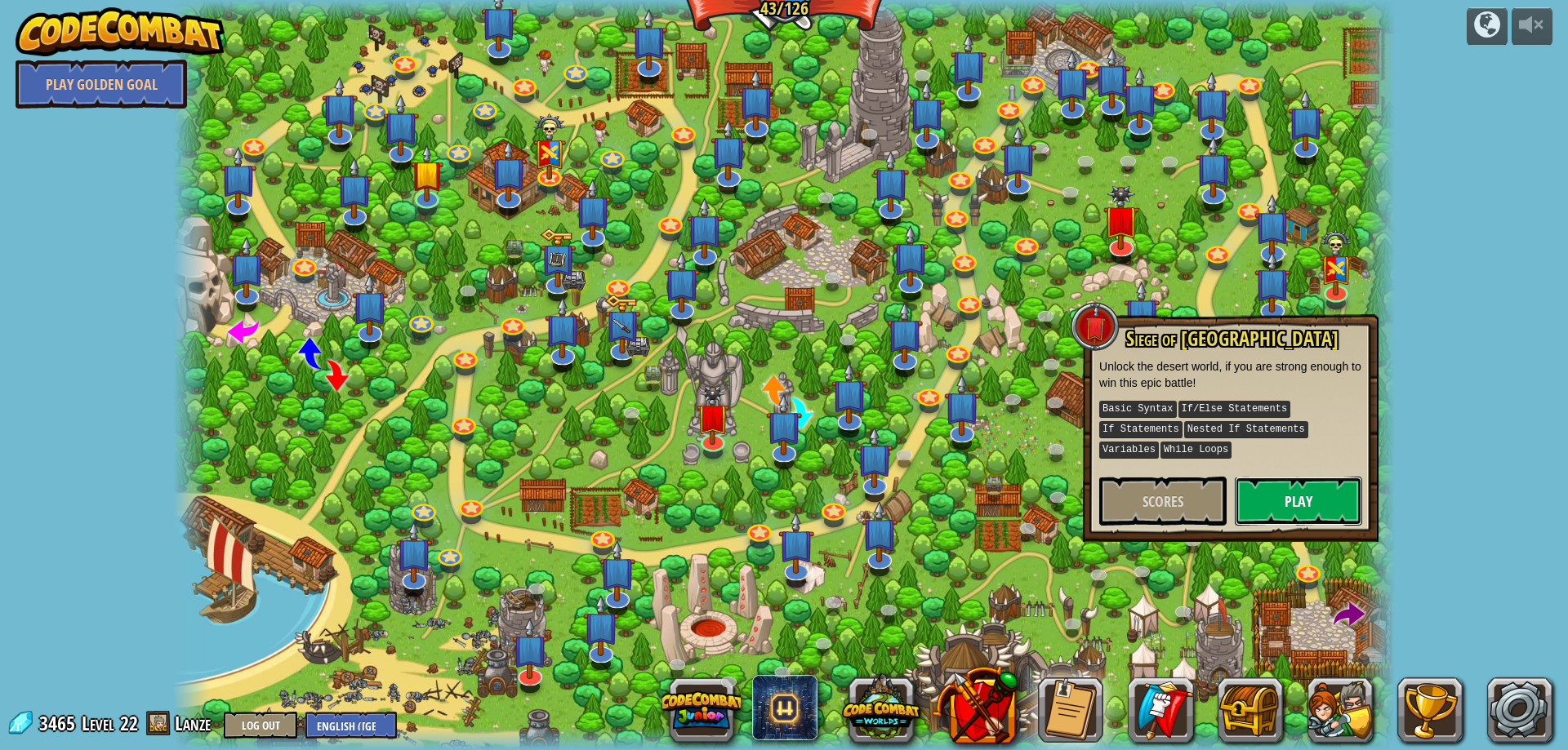
click at [1284, 476] on button "Play" at bounding box center [1298, 500] width 127 height 49
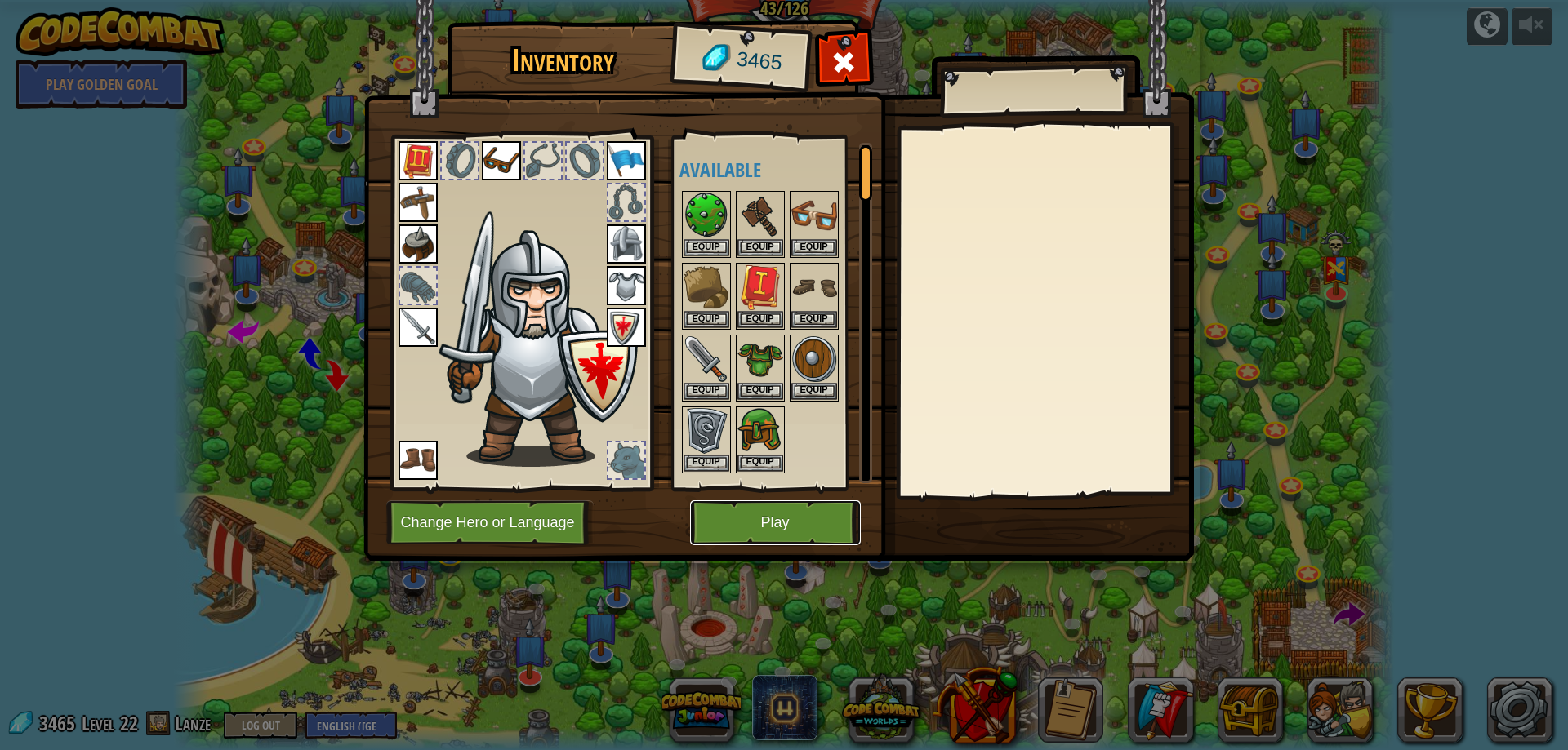
click at [808, 515] on button "Play" at bounding box center [774, 522] width 170 height 45
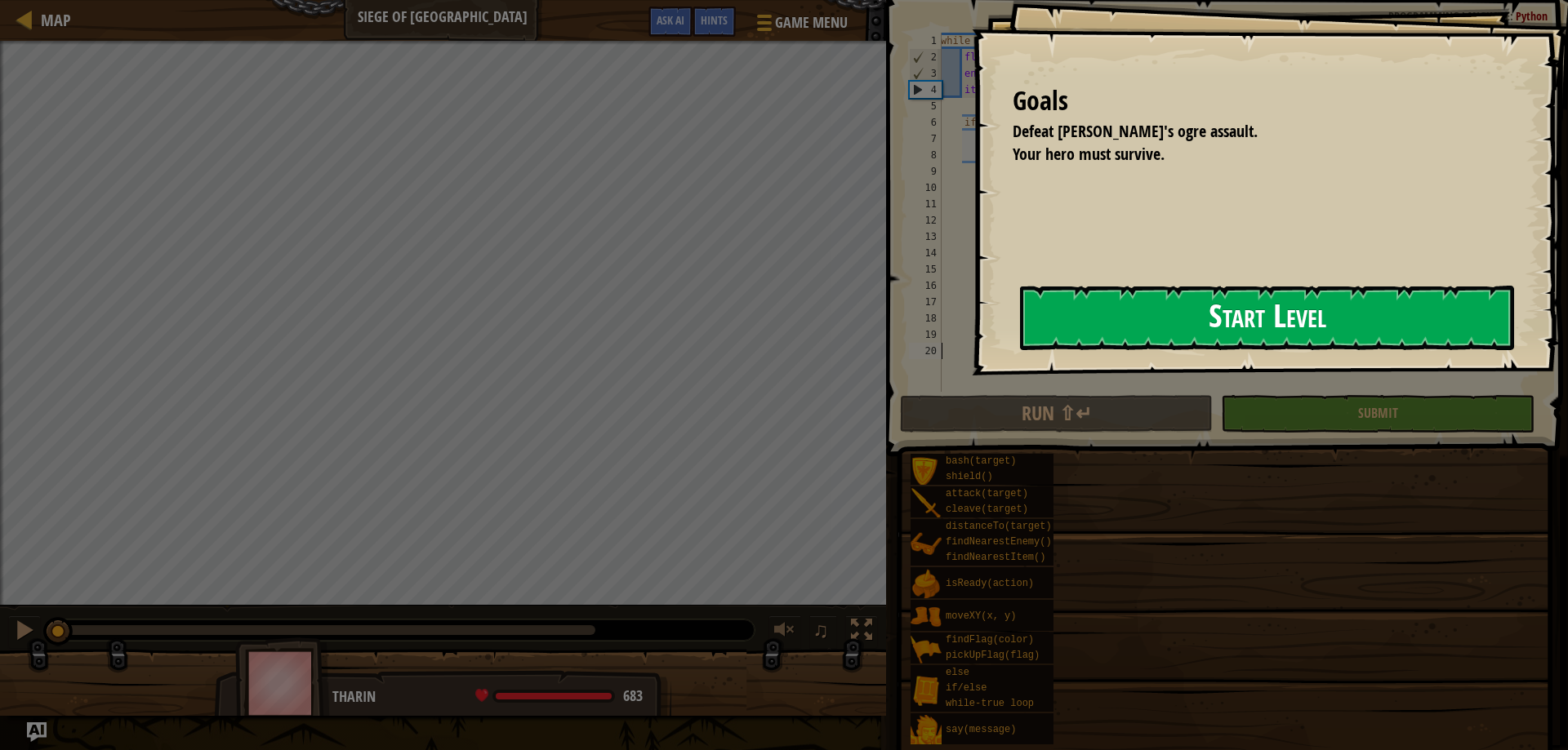
click at [1047, 333] on button "Start Level" at bounding box center [1266, 318] width 494 height 64
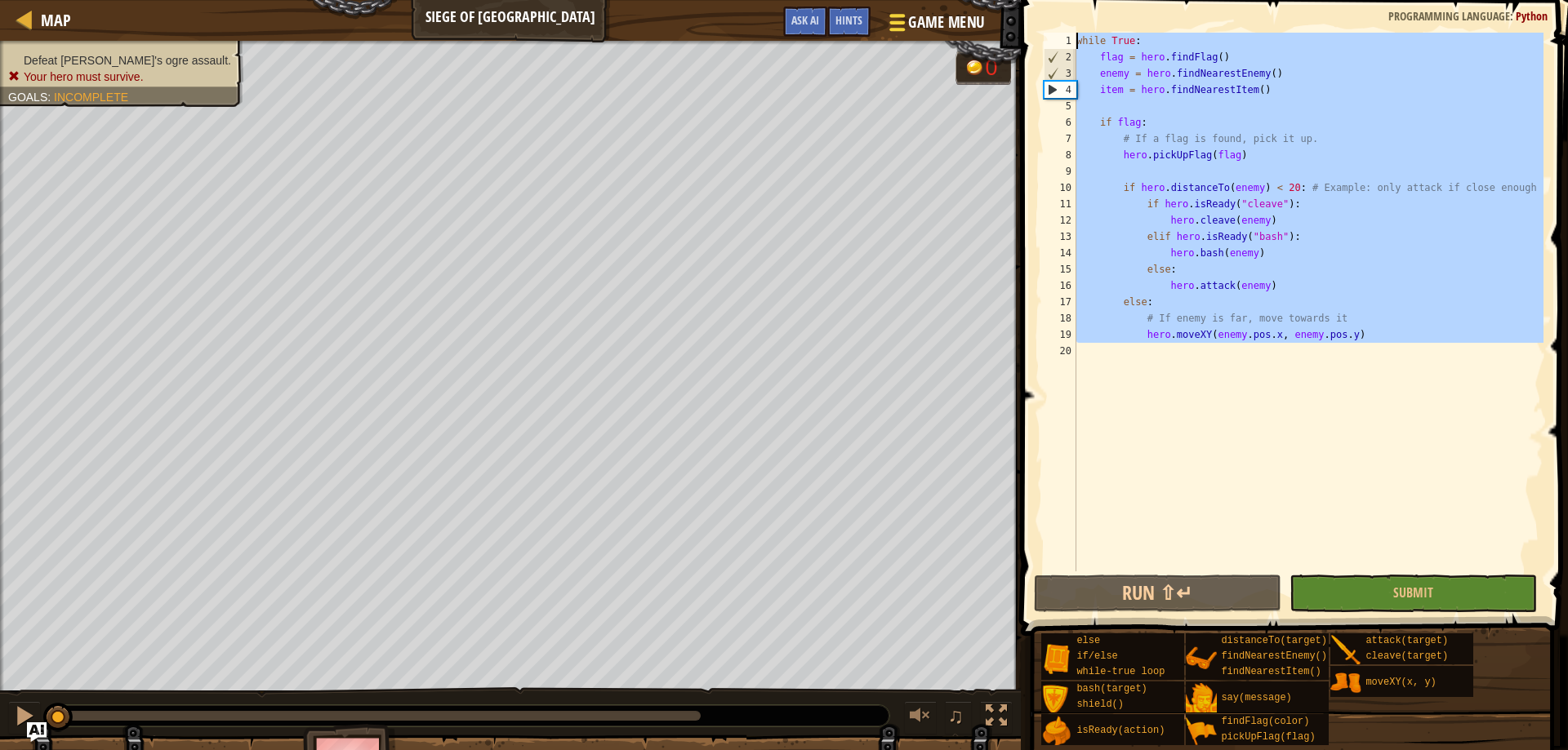
drag, startPoint x: 1122, startPoint y: 371, endPoint x: 974, endPoint y: 38, distance: 364.4
click at [974, 38] on div "Map Siege of Stonehold Game Menu Done Hints Ask AI 1 הההההההההההההההההההההההההה…" at bounding box center [784, 375] width 1568 height 750
type textarea "while True: flag = hero.findFlag()"
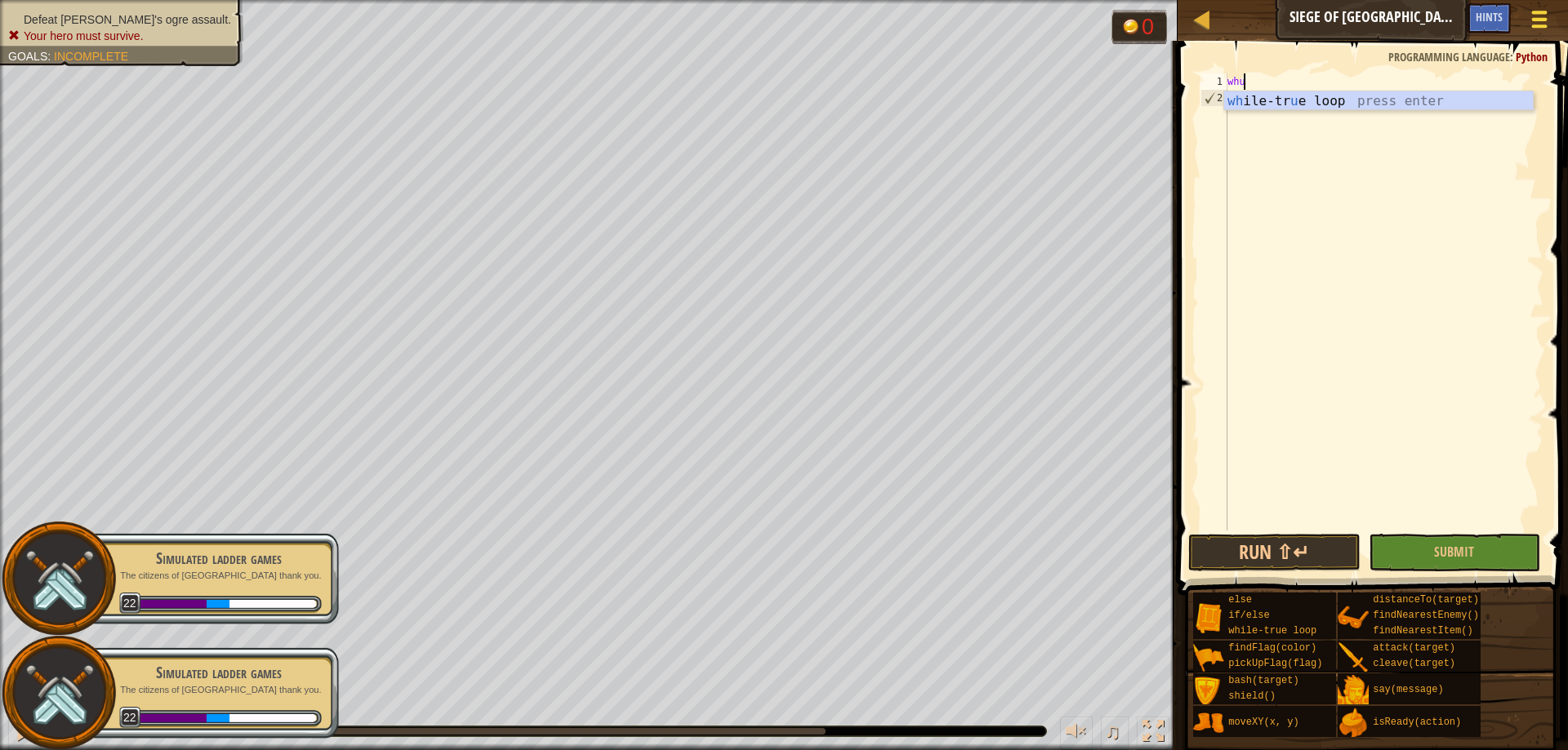
scroll to position [7, 1]
type textarea "wh"
click at [1343, 105] on div "wh ile-true loop press enter" at bounding box center [1378, 121] width 309 height 59
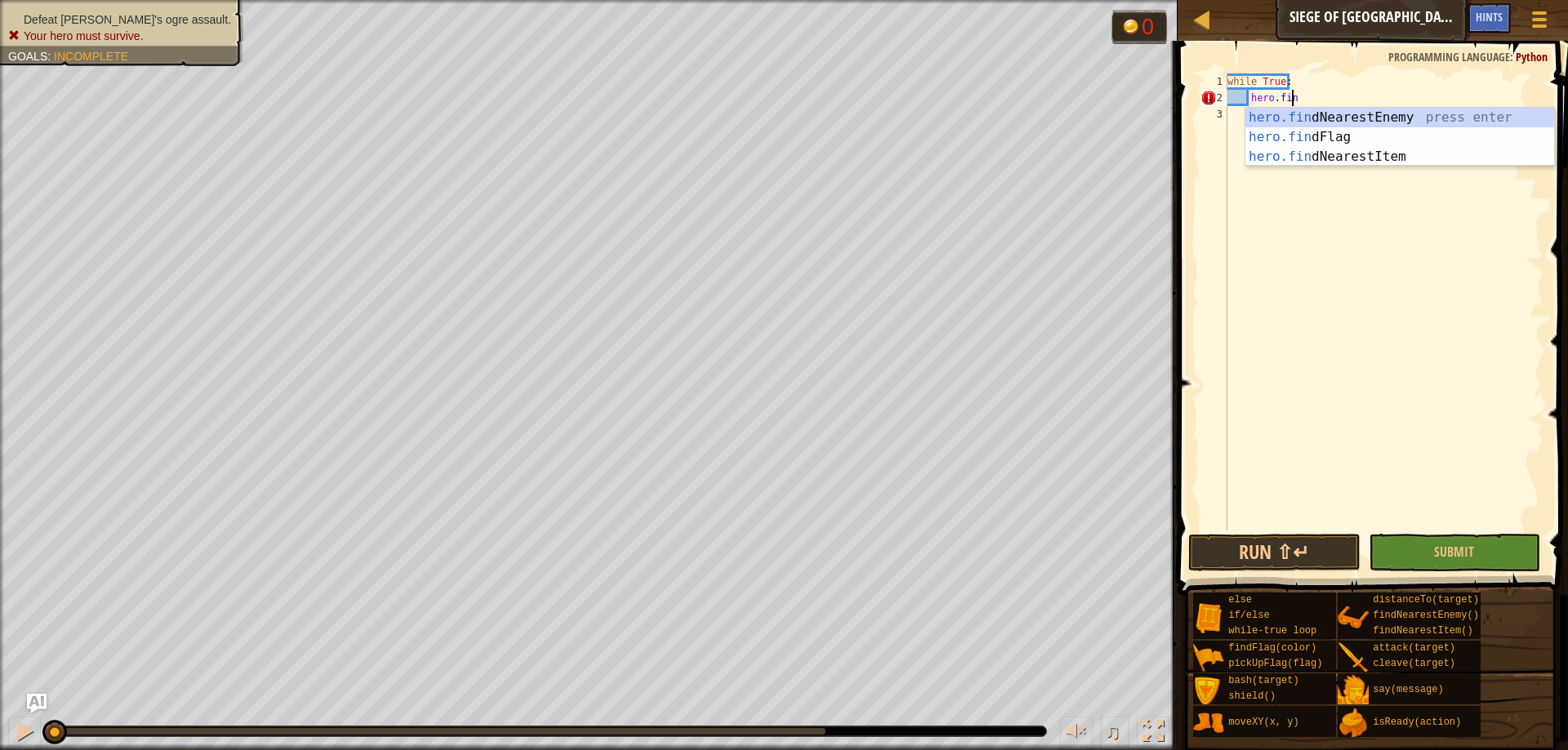
scroll to position [7, 5]
click at [1323, 142] on div "hero.find NearestEnemy press enter hero.find Flag press enter hero.find Nearest…" at bounding box center [1399, 156] width 309 height 98
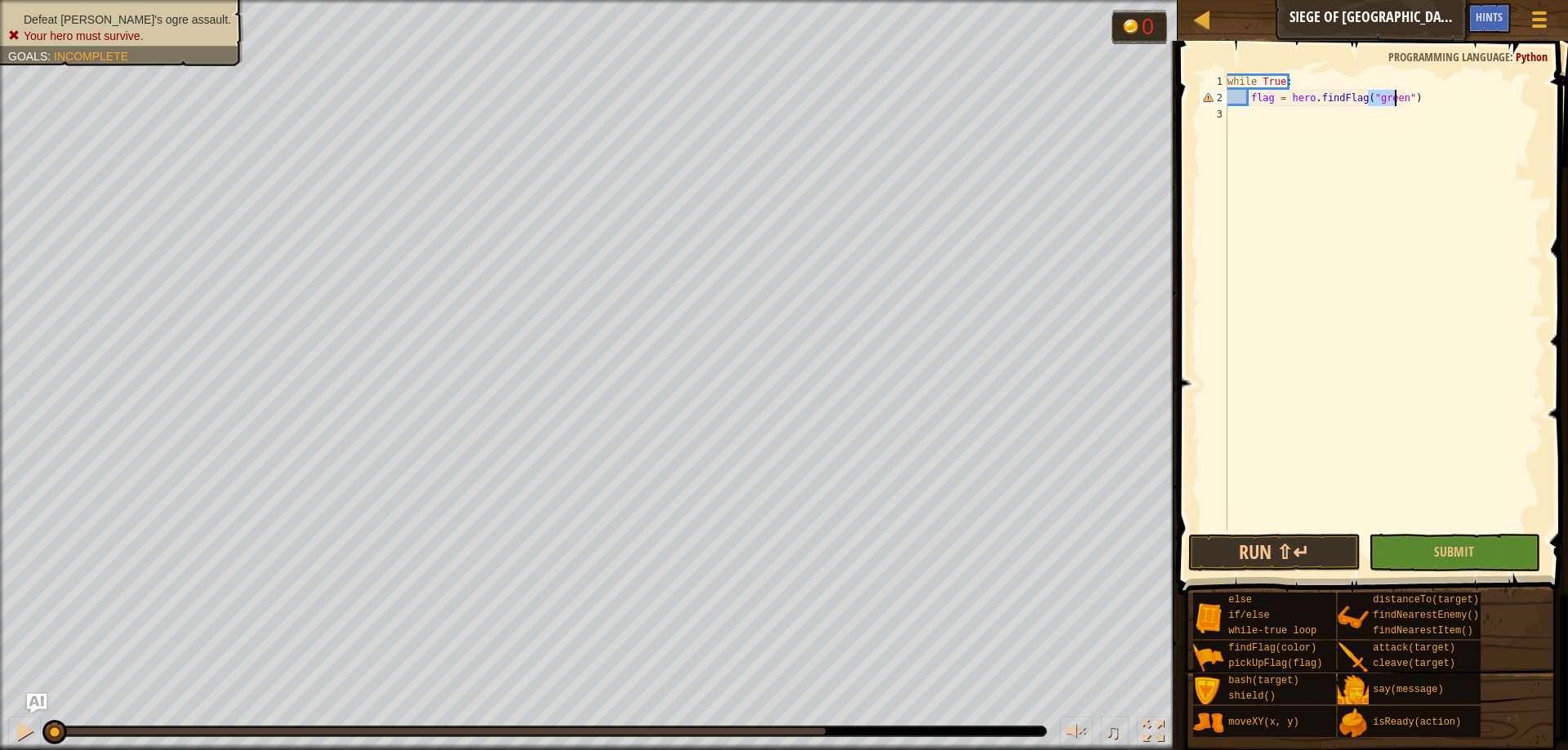
type textarea "flag = hero.findFlag("green")"
click at [1398, 156] on div "while True : flag = hero . findFlag ( "green" )" at bounding box center [1383, 318] width 320 height 490
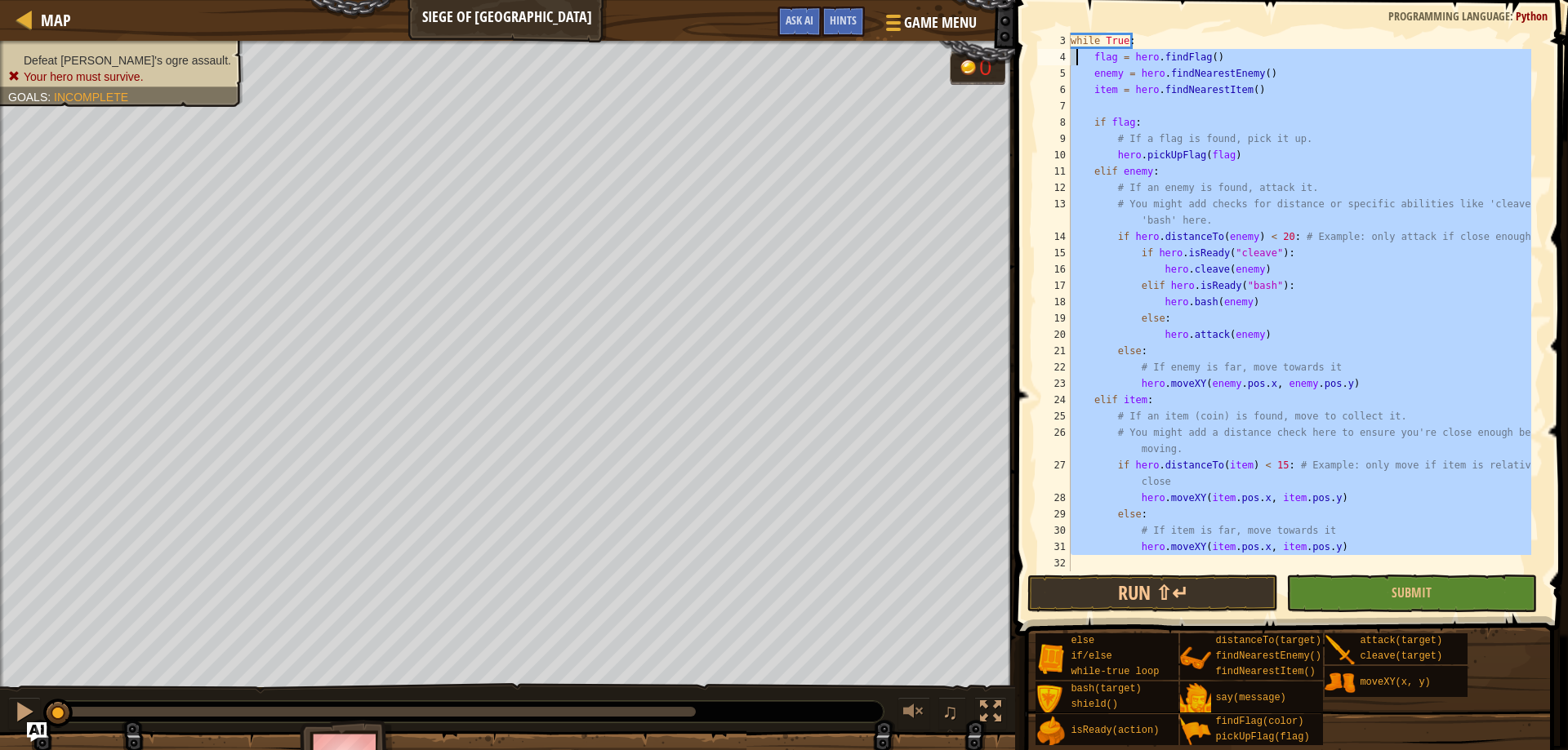
scroll to position [0, 0]
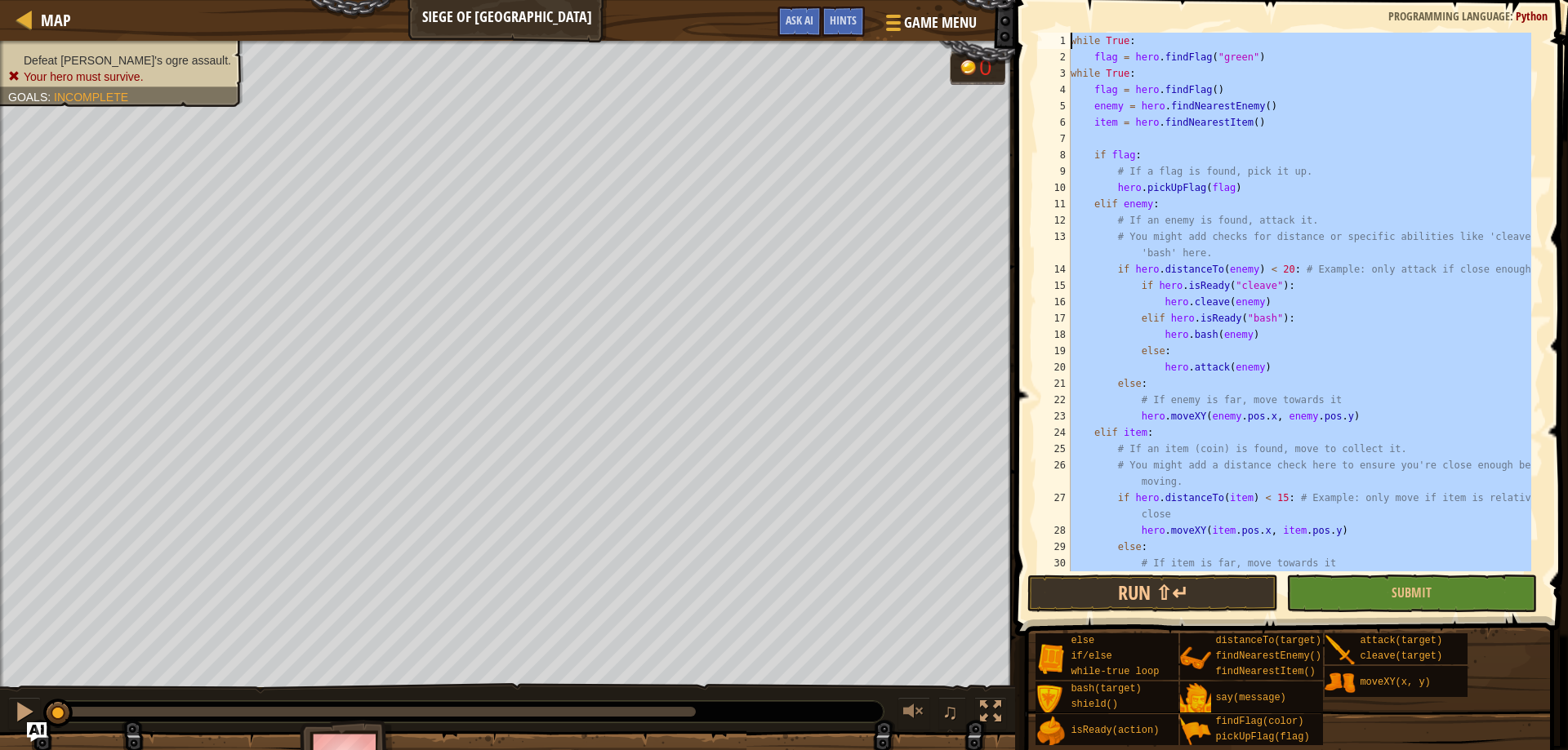
drag, startPoint x: 1118, startPoint y: 561, endPoint x: 1044, endPoint y: 4, distance: 561.9
click at [1045, 8] on div "1 2 3 4 5 6 7 8 9 10 11 12 13 14 15 16 17 18 19 20 21 22 23 24 25 26 27 28 29 3…" at bounding box center [1289, 349] width 558 height 684
type textarea "while True: flag = hero.findFlag("green")"
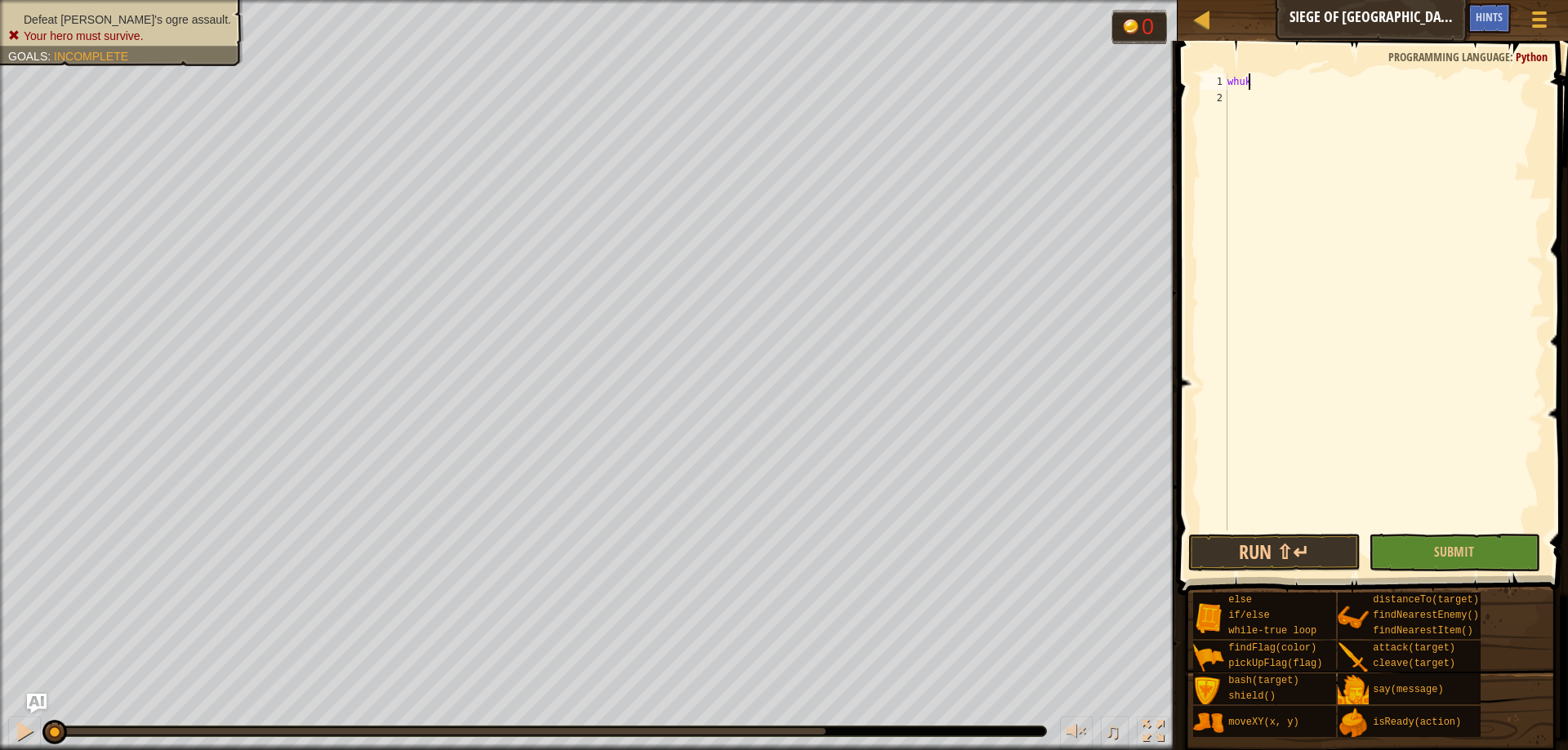
scroll to position [7, 1]
type textarea "w"
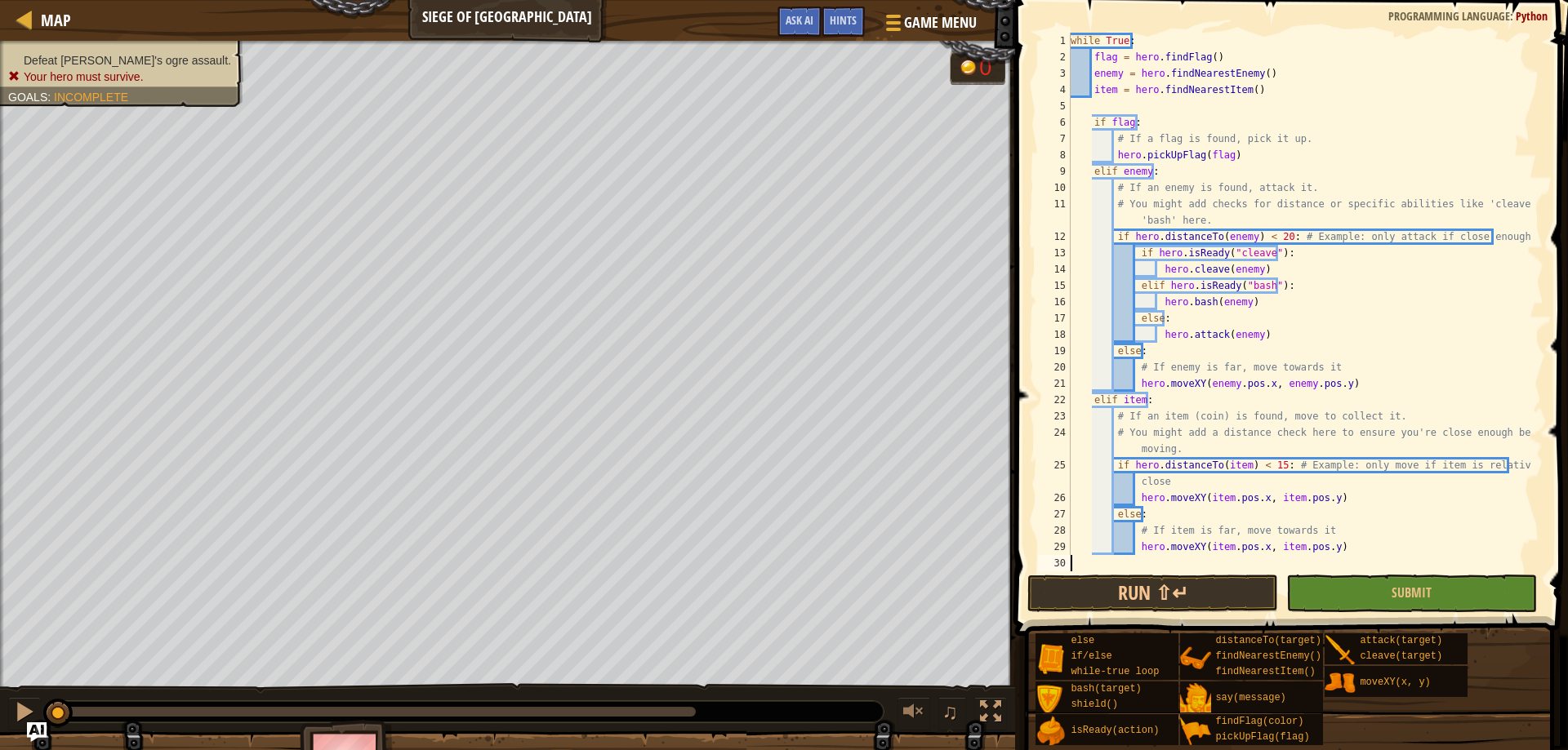
scroll to position [0, 0]
drag, startPoint x: 1036, startPoint y: 27, endPoint x: 1071, endPoint y: 35, distance: 35.9
click at [1068, 47] on div "1 2 3 4 5 6 7 8 9 10 11 12 13 14 15 16 17 18 19 20 21 22 23 24 25 26 27 28 29 3…" at bounding box center [1289, 349] width 558 height 684
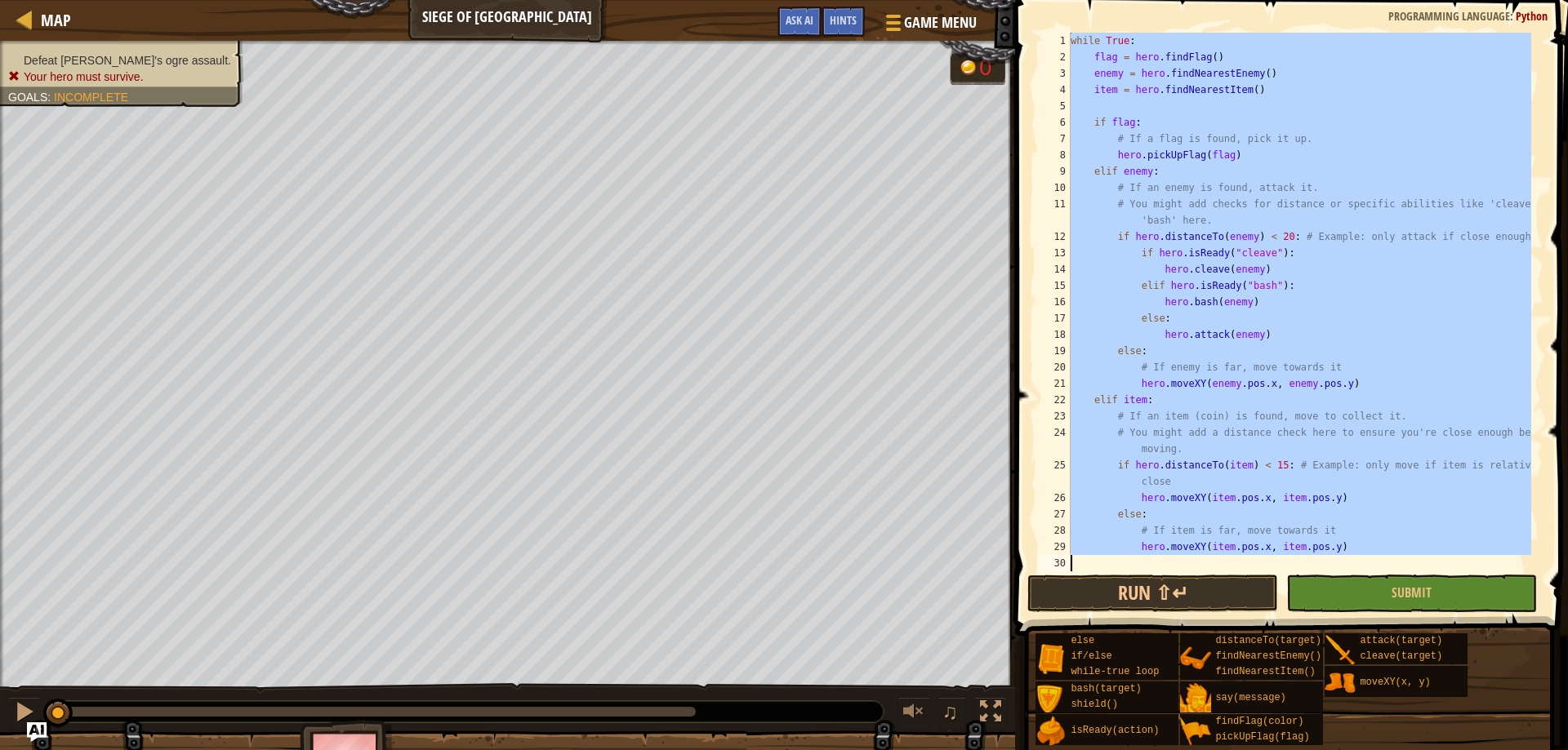
drag, startPoint x: 1059, startPoint y: 36, endPoint x: 1567, endPoint y: 578, distance: 742.9
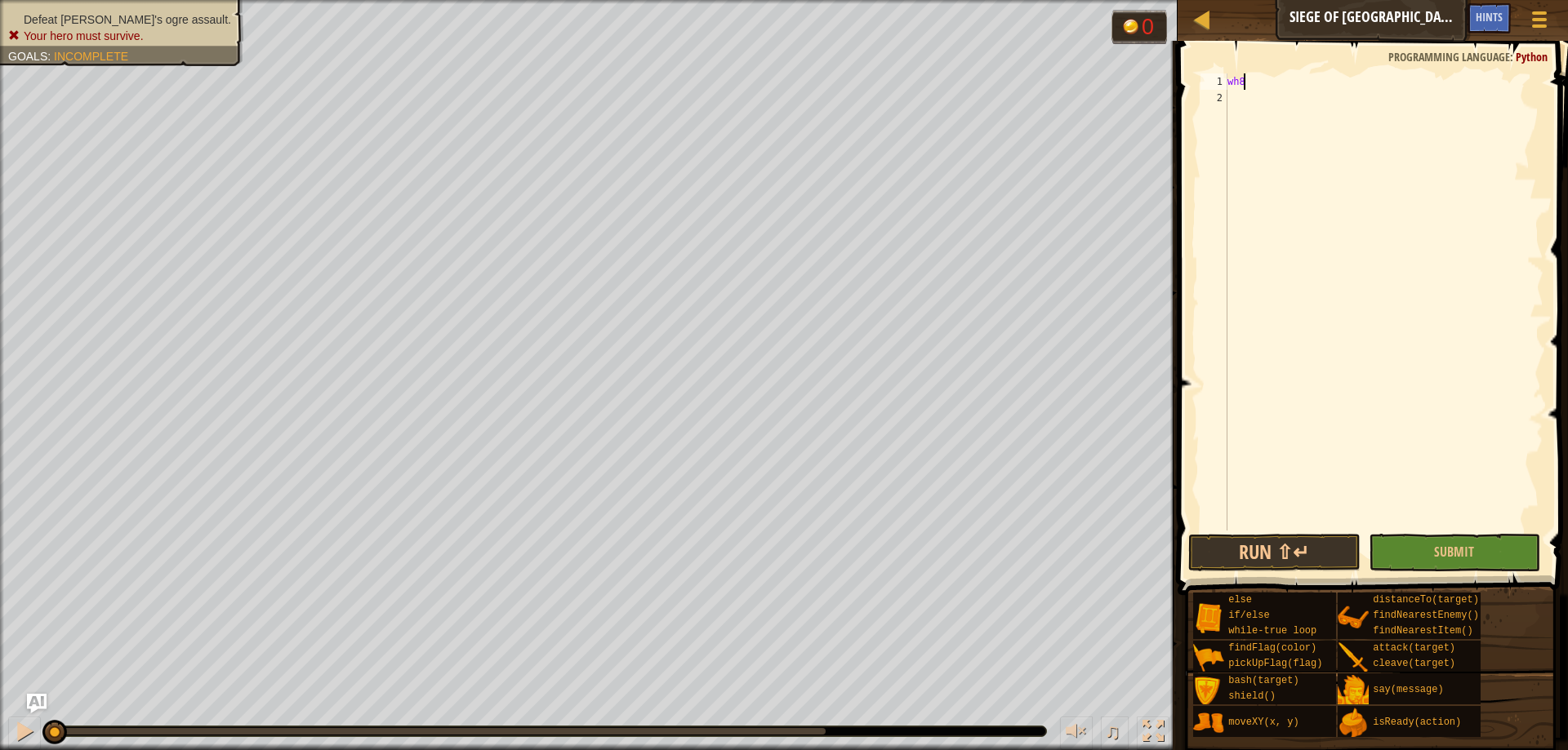
type textarea "wh"
click at [1308, 106] on div "wh ile-true loop press enter" at bounding box center [1378, 121] width 309 height 59
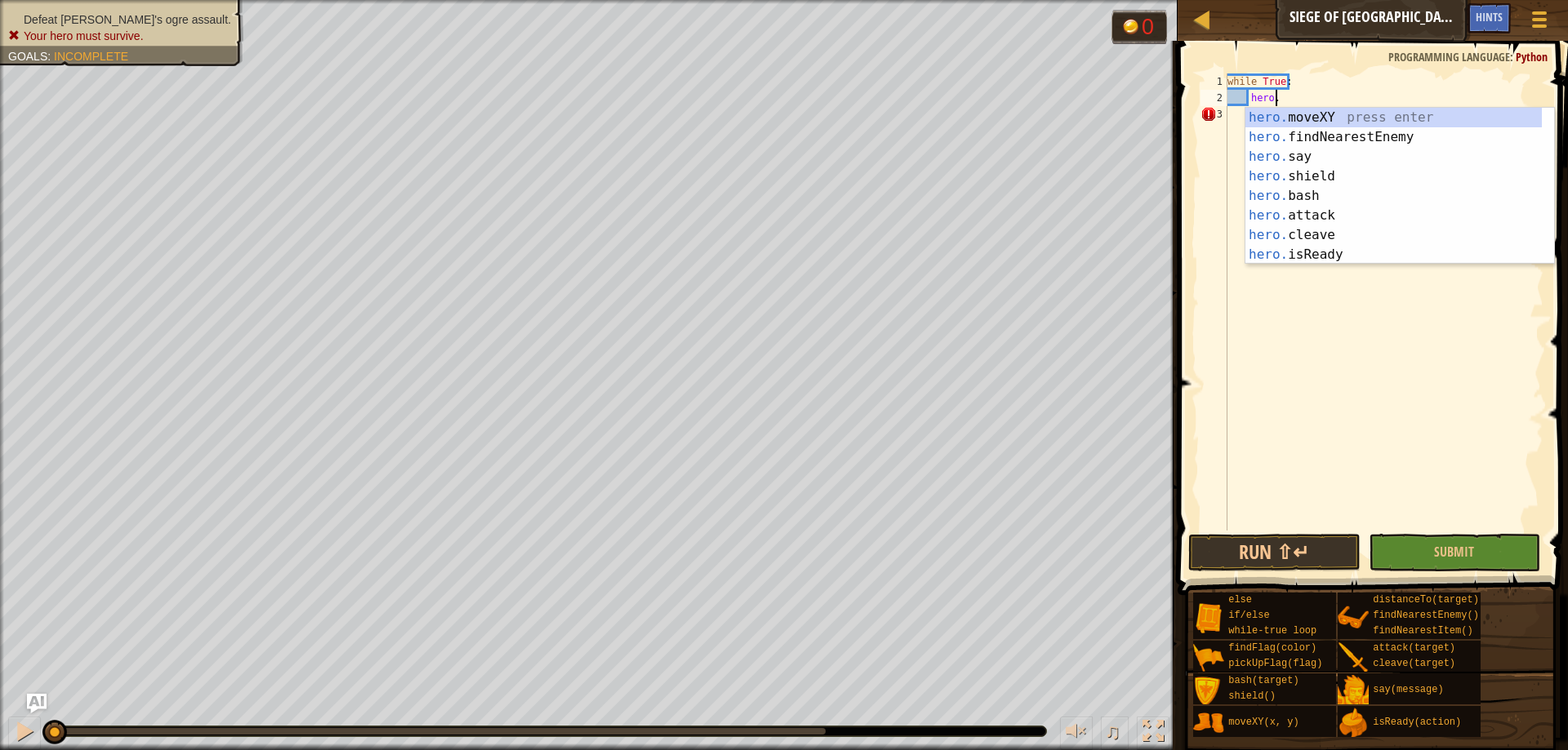
scroll to position [7, 4]
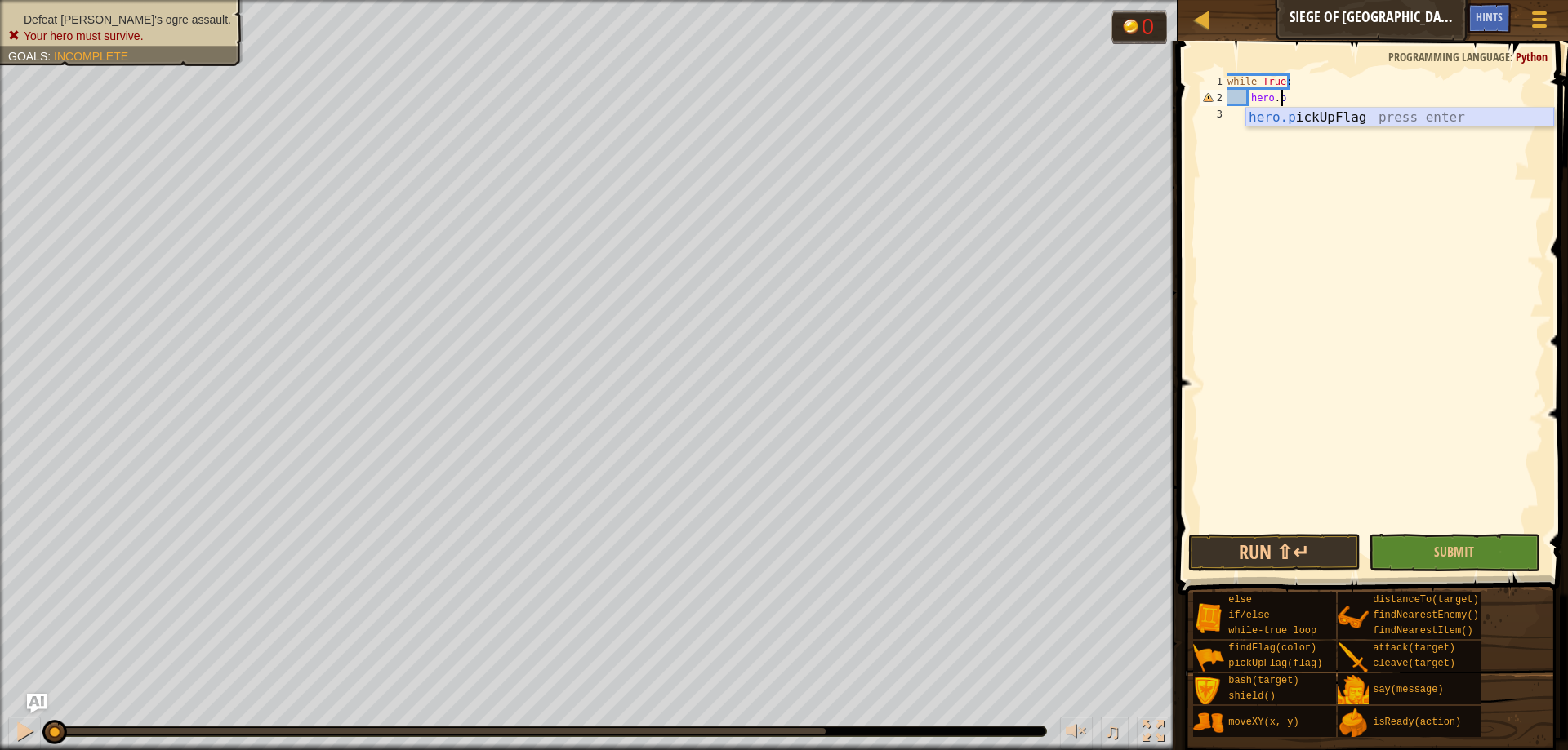
click at [1310, 116] on div "hero.p ickUpFlag press enter" at bounding box center [1399, 137] width 309 height 59
drag, startPoint x: 1368, startPoint y: 101, endPoint x: 1291, endPoint y: 107, distance: 77.2
click at [1299, 108] on div "while True : hero . pickUpFlag ( flag )" at bounding box center [1383, 318] width 320 height 490
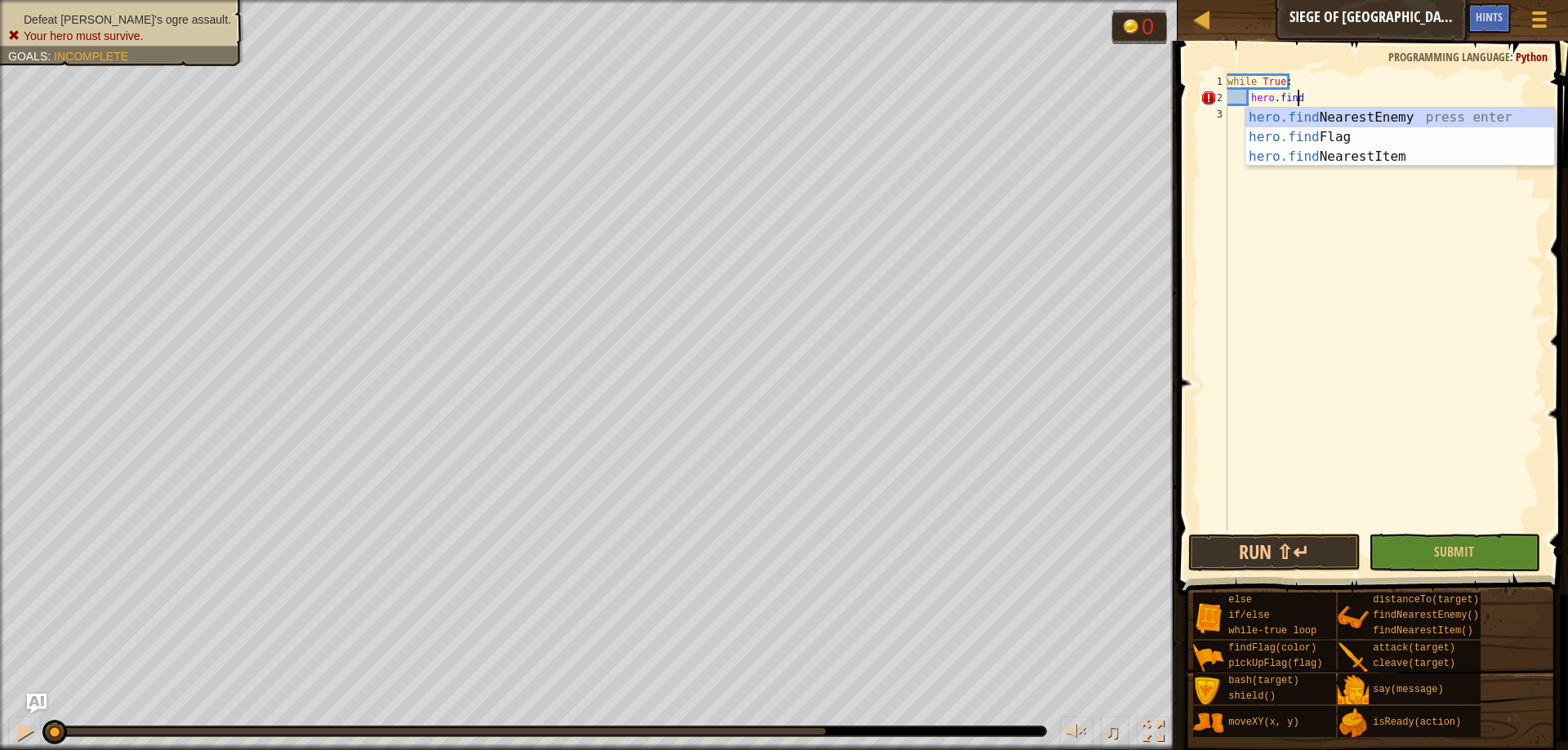
scroll to position [7, 5]
click at [1296, 131] on div "hero.find NearestEnemy press enter hero.find Flag press enter hero.find Nearest…" at bounding box center [1399, 156] width 309 height 98
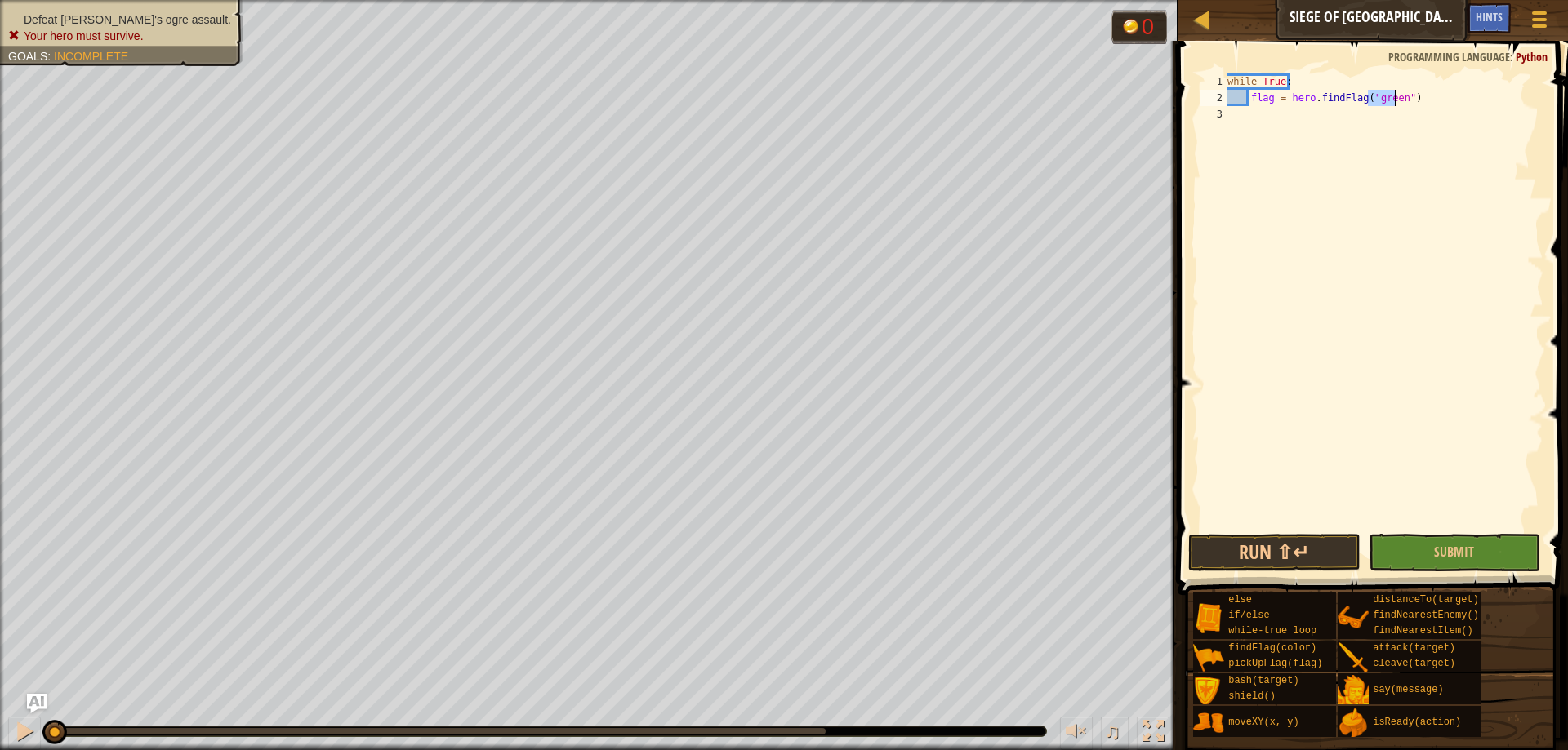
type textarea "flag = hero.findFlag("")"
click at [1377, 101] on div "while True : flag = hero . findFlag ( "" )" at bounding box center [1383, 318] width 320 height 490
click at [1370, 102] on div "while True : flag = hero . findFlag ( "" )" at bounding box center [1383, 318] width 320 height 490
type textarea "flag = hero.findFlag()"
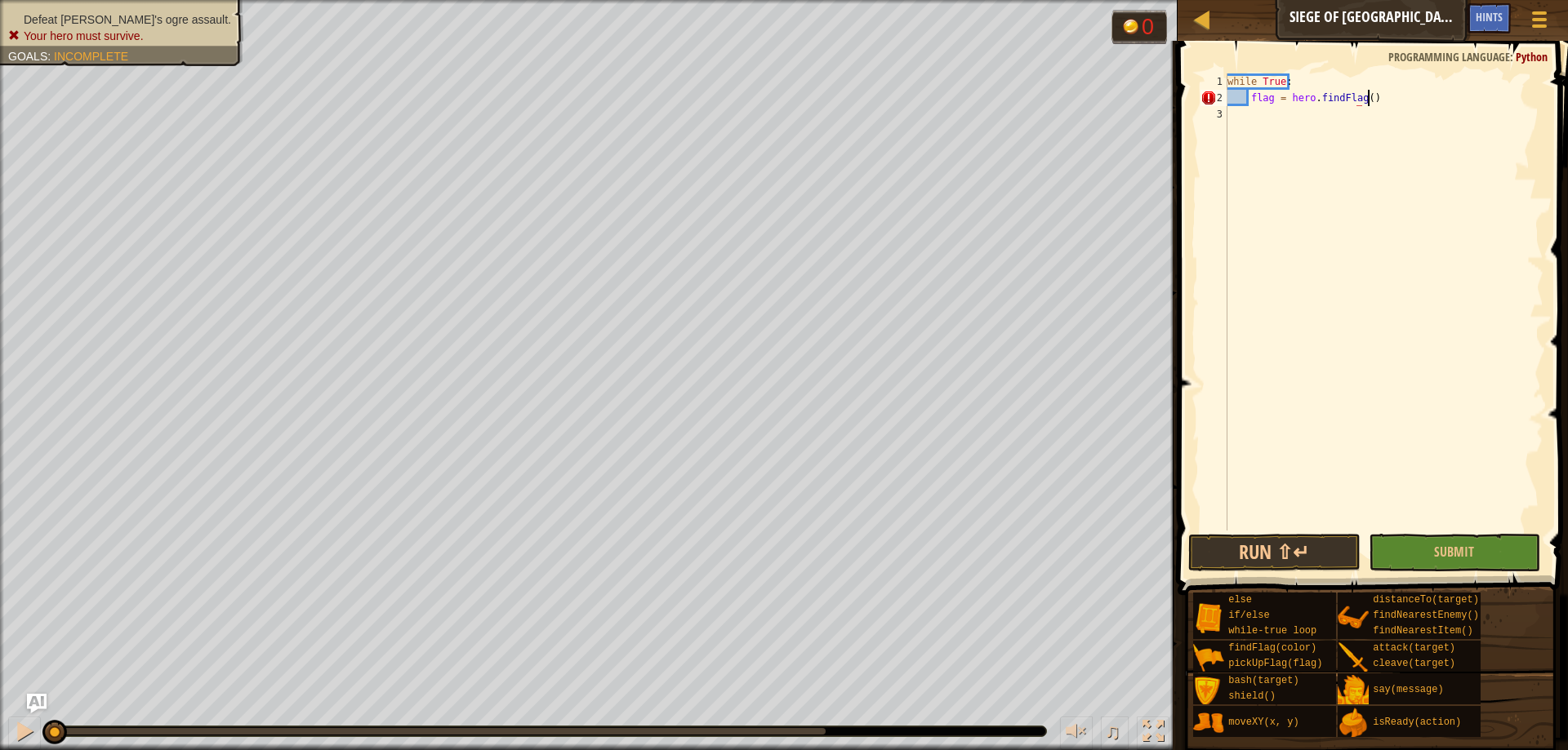
scroll to position [7, 11]
click at [1482, 110] on div "while True : flag = hero . findFlag ( )" at bounding box center [1383, 318] width 320 height 490
drag, startPoint x: 1434, startPoint y: 61, endPoint x: 1433, endPoint y: 70, distance: 9.1
click at [1433, 68] on div "1 2 3 while True : flag = hero . findFlag ( ) ההההההההההההההההההההההההההההההההה…" at bounding box center [1370, 349] width 396 height 602
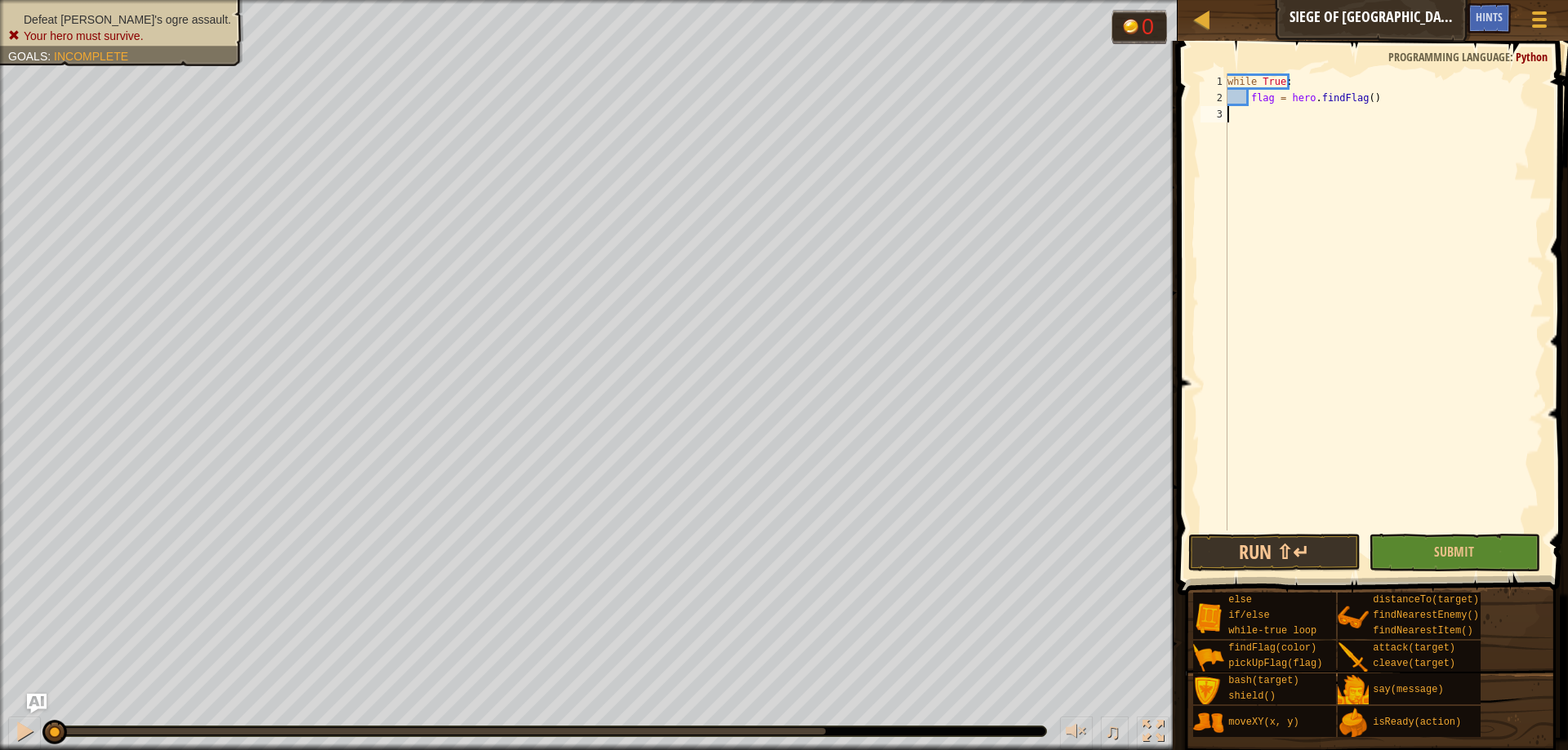
click at [1433, 92] on div "while True : flag = hero . findFlag ( )" at bounding box center [1383, 318] width 320 height 490
type textarea "flag = hero.findFlag()"
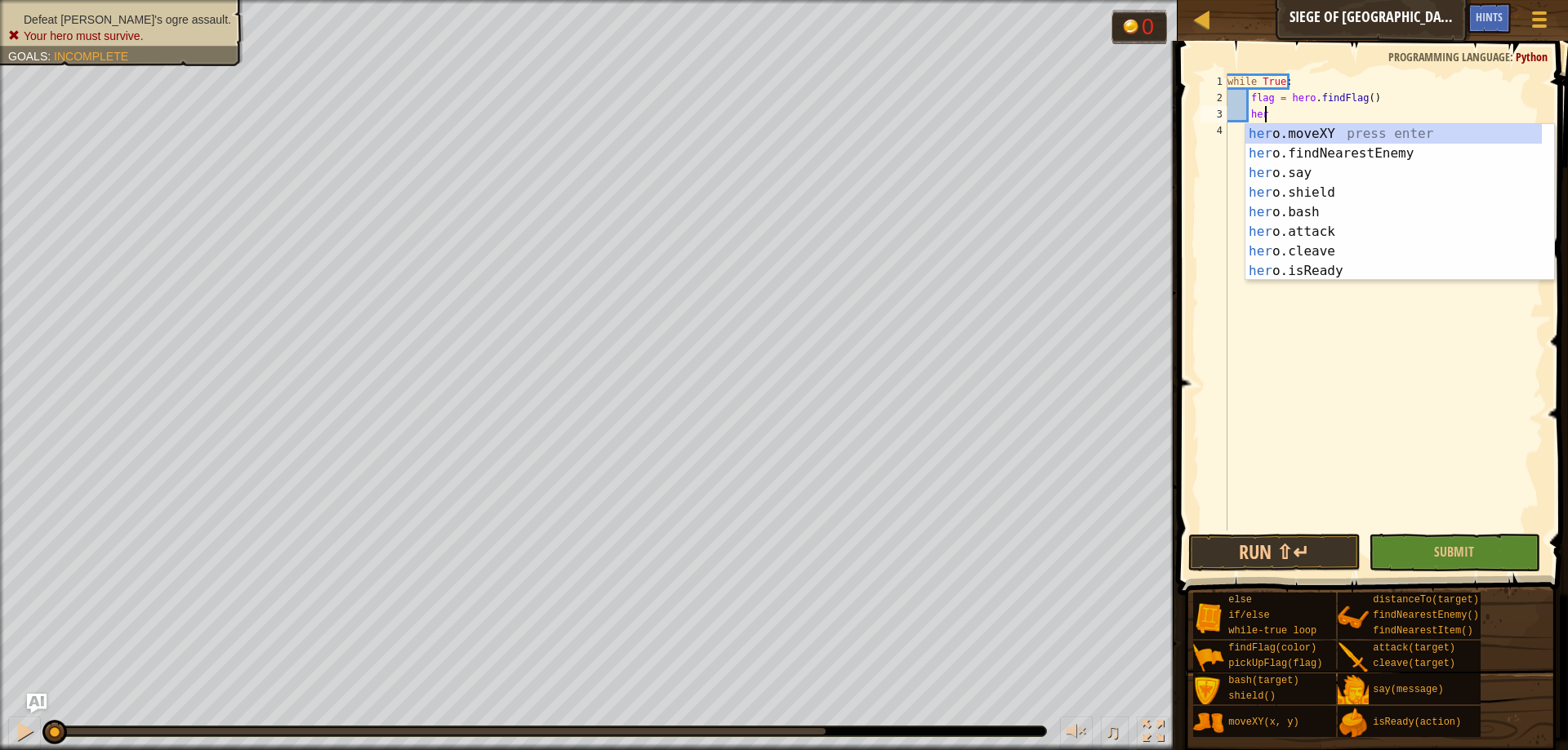
type textarea "hero"
click at [1391, 161] on div "hero .moveXY press enter hero .findNearestEnemy press enter hero .say press ent…" at bounding box center [1393, 222] width 297 height 196
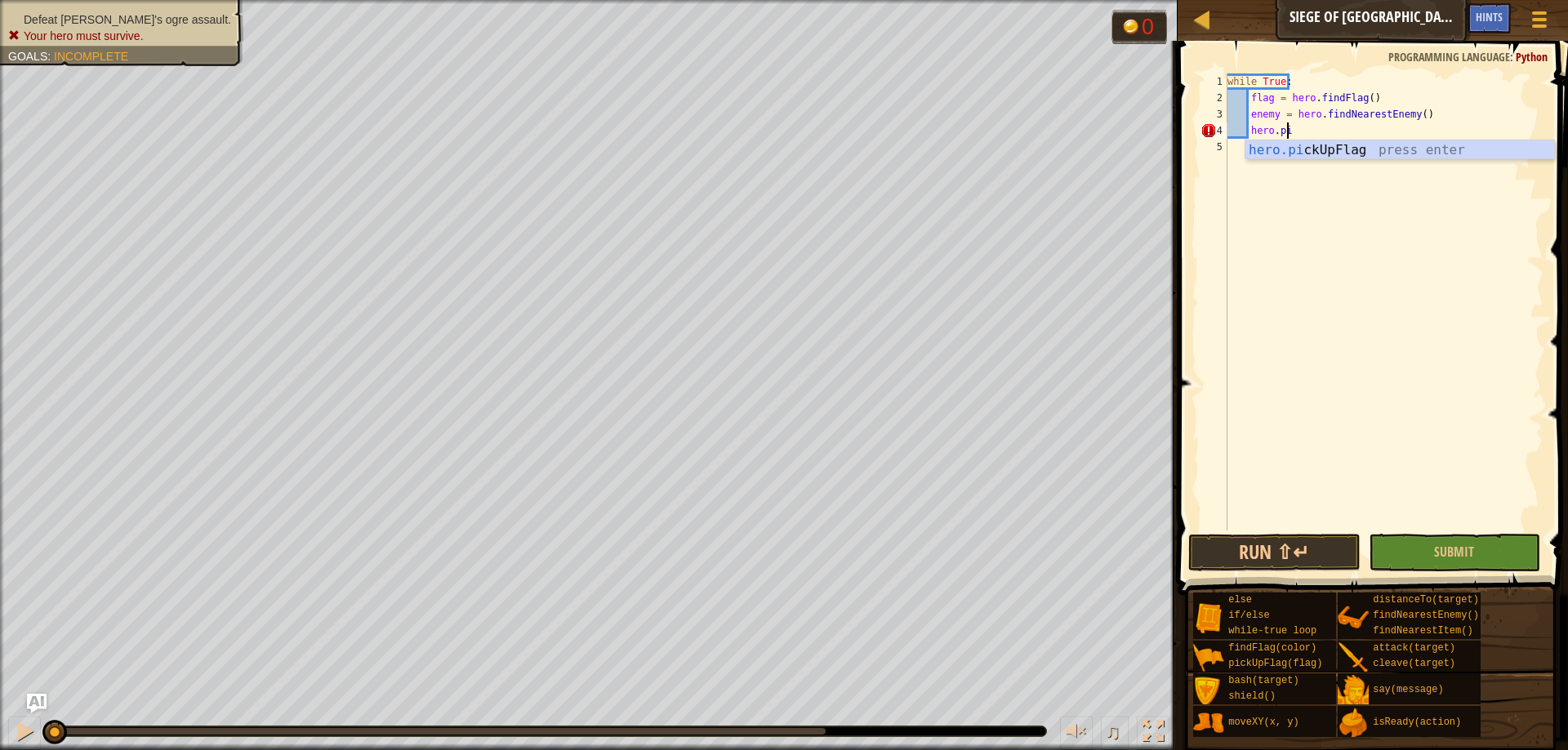
scroll to position [7, 5]
click at [1340, 150] on div "hero.pick UpFlag press enter" at bounding box center [1399, 169] width 309 height 59
click at [1353, 131] on div "while True : flag = hero . findFlag ( ) enemy = hero . findNearestEnemy ( ) her…" at bounding box center [1383, 318] width 320 height 490
type textarea "hero.pickUpFlag()"
click at [1320, 555] on button "Run ⇧↵" at bounding box center [1274, 552] width 171 height 38
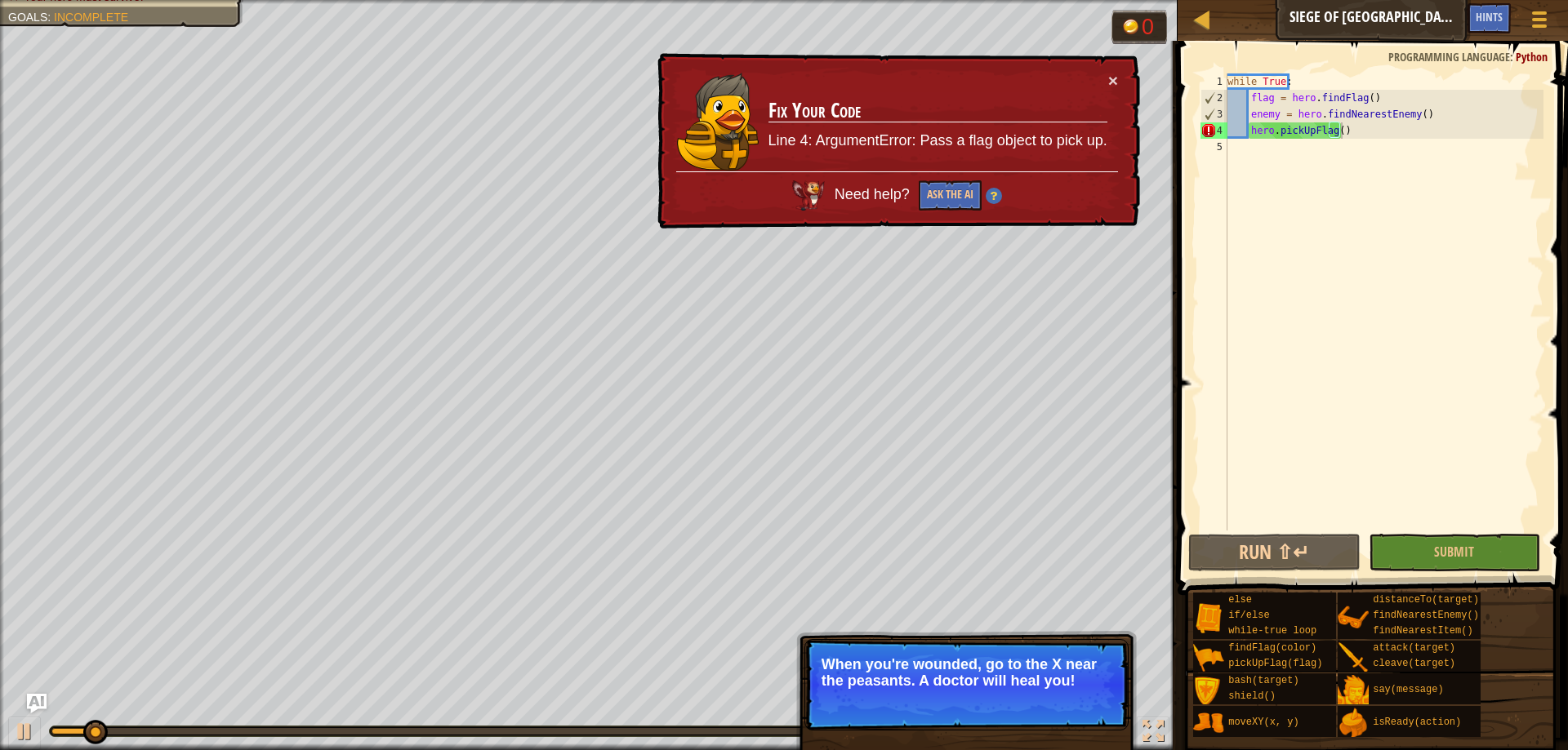
click at [1112, 71] on div "× Fix Your Code Line 4: ArgumentError: Pass a flag object to pick up. Need help…" at bounding box center [897, 141] width 486 height 176
click at [1115, 84] on button "×" at bounding box center [1112, 79] width 10 height 17
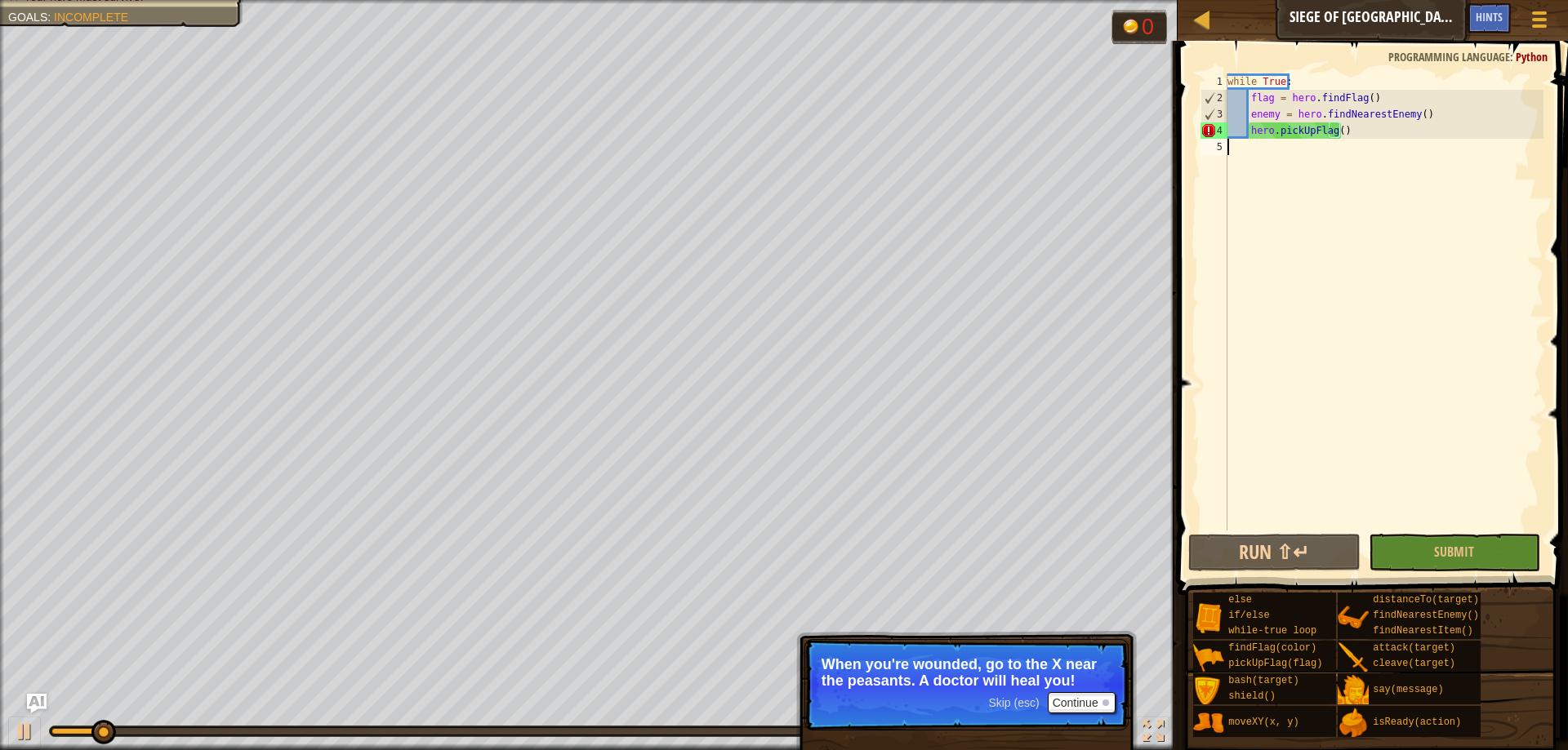
click at [1459, 176] on div "while True : flag = hero . findFlag ( ) enemy = hero . findNearestEnemy ( ) her…" at bounding box center [1383, 318] width 320 height 490
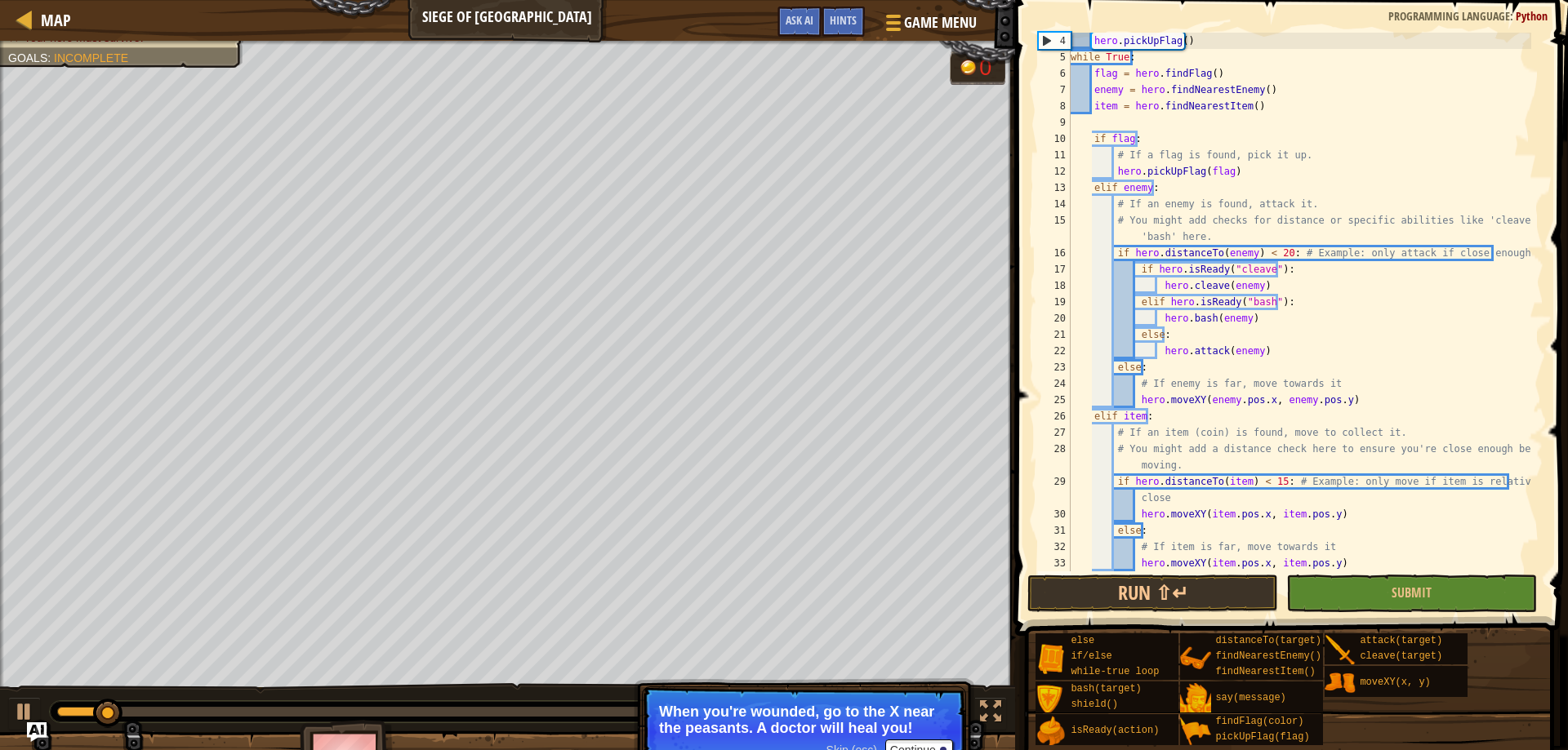
scroll to position [0, 0]
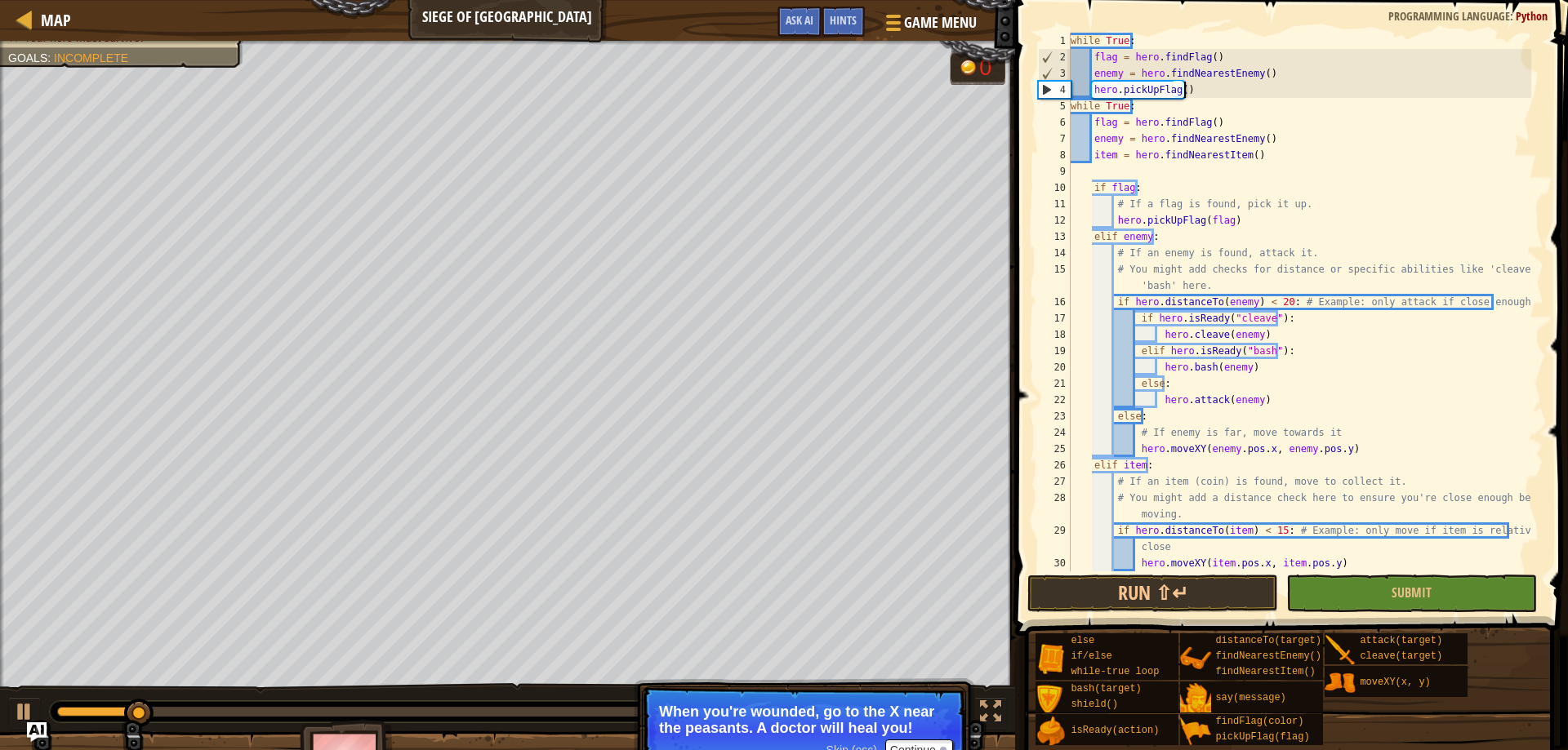
click at [1196, 87] on div "while True : flag = hero . findFlag ( ) enemy = hero . findNearestEnemy ( ) her…" at bounding box center [1299, 318] width 464 height 571
drag, startPoint x: 1187, startPoint y: 86, endPoint x: 1096, endPoint y: 89, distance: 91.0
click at [1096, 89] on div "while True : flag = hero . findFlag ( ) enemy = hero . findNearestEnemy ( ) her…" at bounding box center [1299, 318] width 464 height 571
type textarea "h"
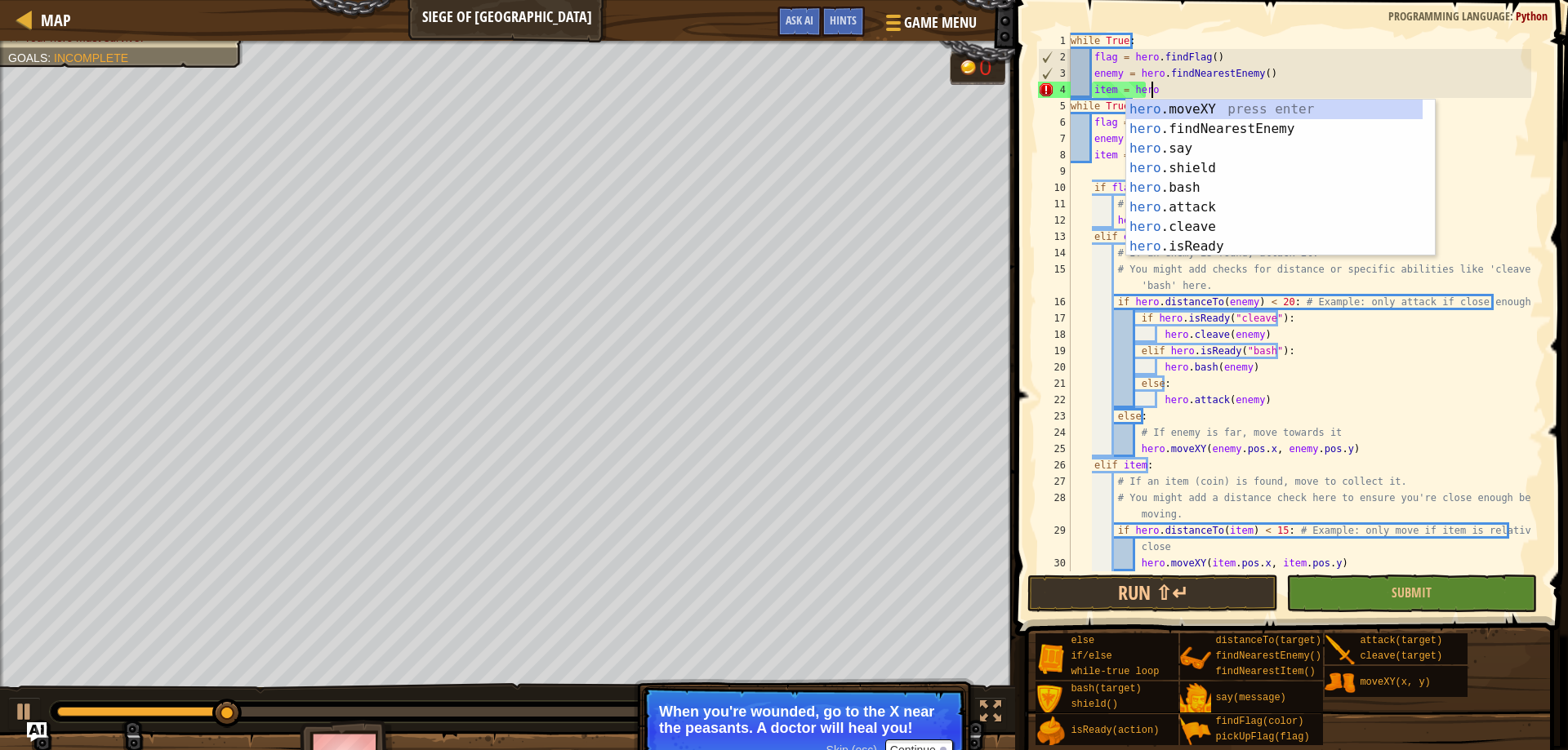
scroll to position [7, 5]
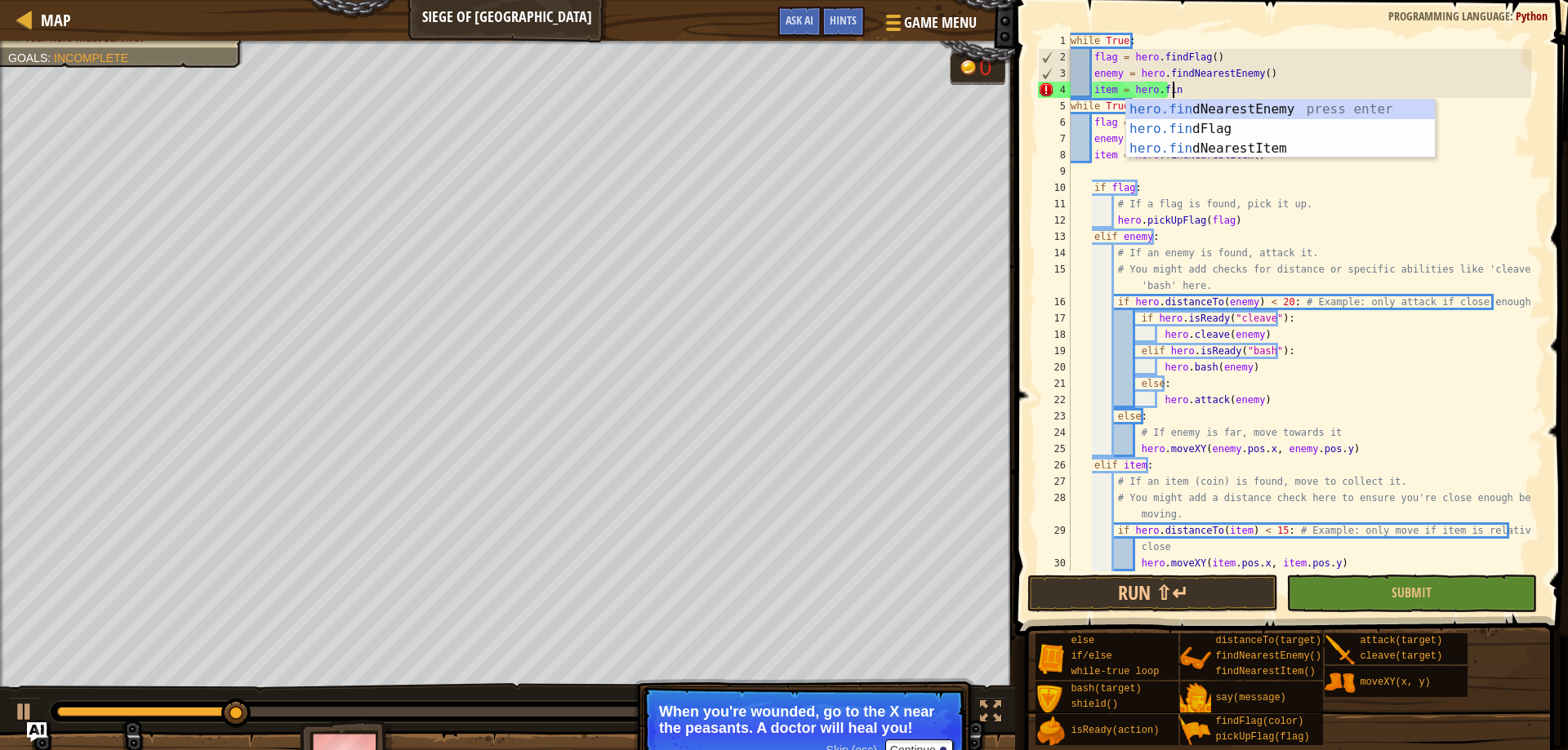
type textarea "item = hero.find"
click at [1278, 149] on div "hero.find NearestEnemy press enter hero.find Flag press enter hero.find Nearest…" at bounding box center [1280, 148] width 309 height 98
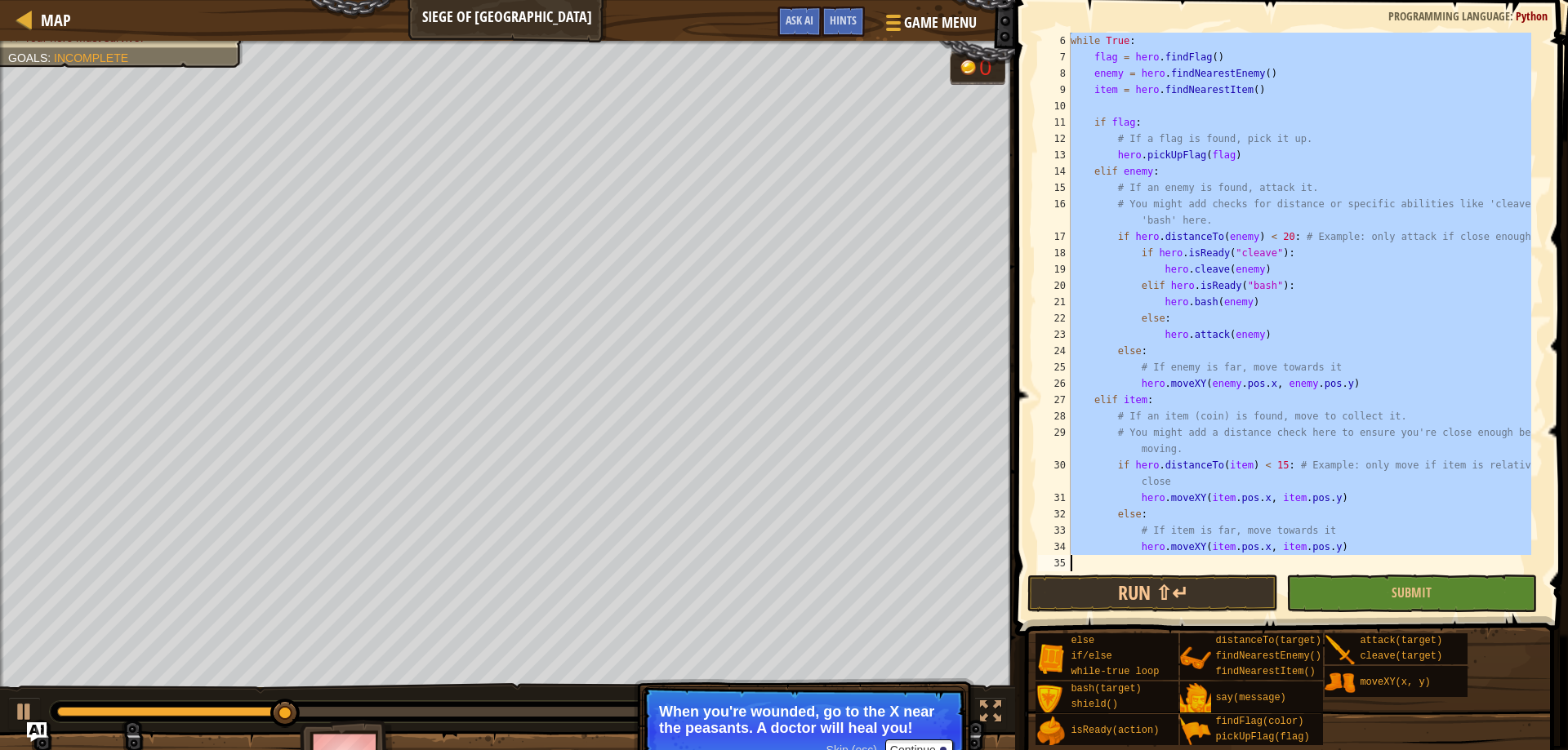
scroll to position [81, 0]
drag, startPoint x: 1055, startPoint y: 118, endPoint x: 1506, endPoint y: 642, distance: 691.4
click at [1506, 642] on div "[DEMOGRAPHIC_DATA] 7 8 9 10 11 12 13 14 15 16 17 18 19 20 21 22 23 24 25 26 27 …" at bounding box center [1289, 371] width 558 height 742
type textarea "hero.moveXY(item.pos.x, item.pos.y)"
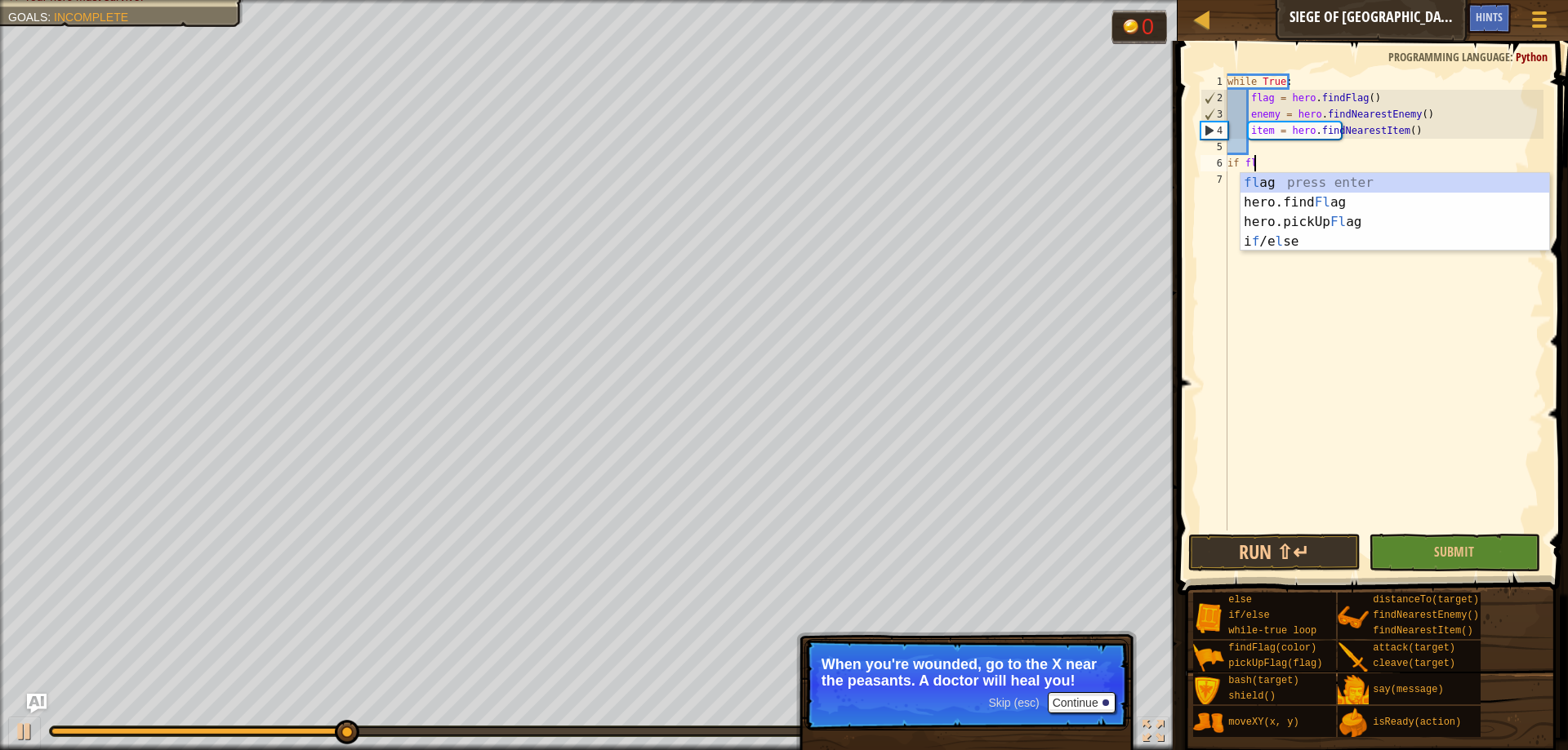
scroll to position [7, 2]
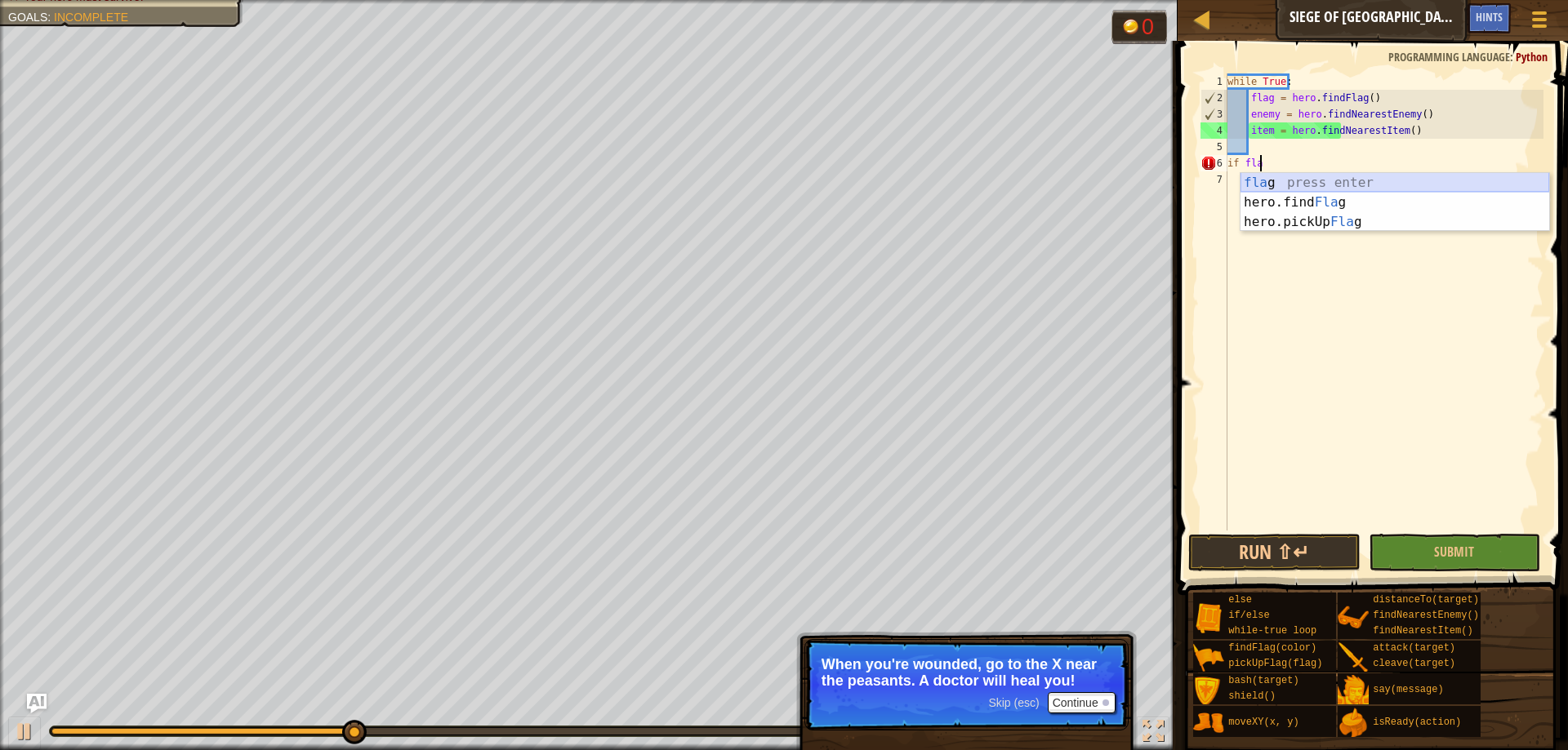
click at [1368, 184] on div "fla g press enter hero.find Fla g press enter hero.pickUp Fla g press enter" at bounding box center [1395, 221] width 309 height 98
type textarea "if flag"
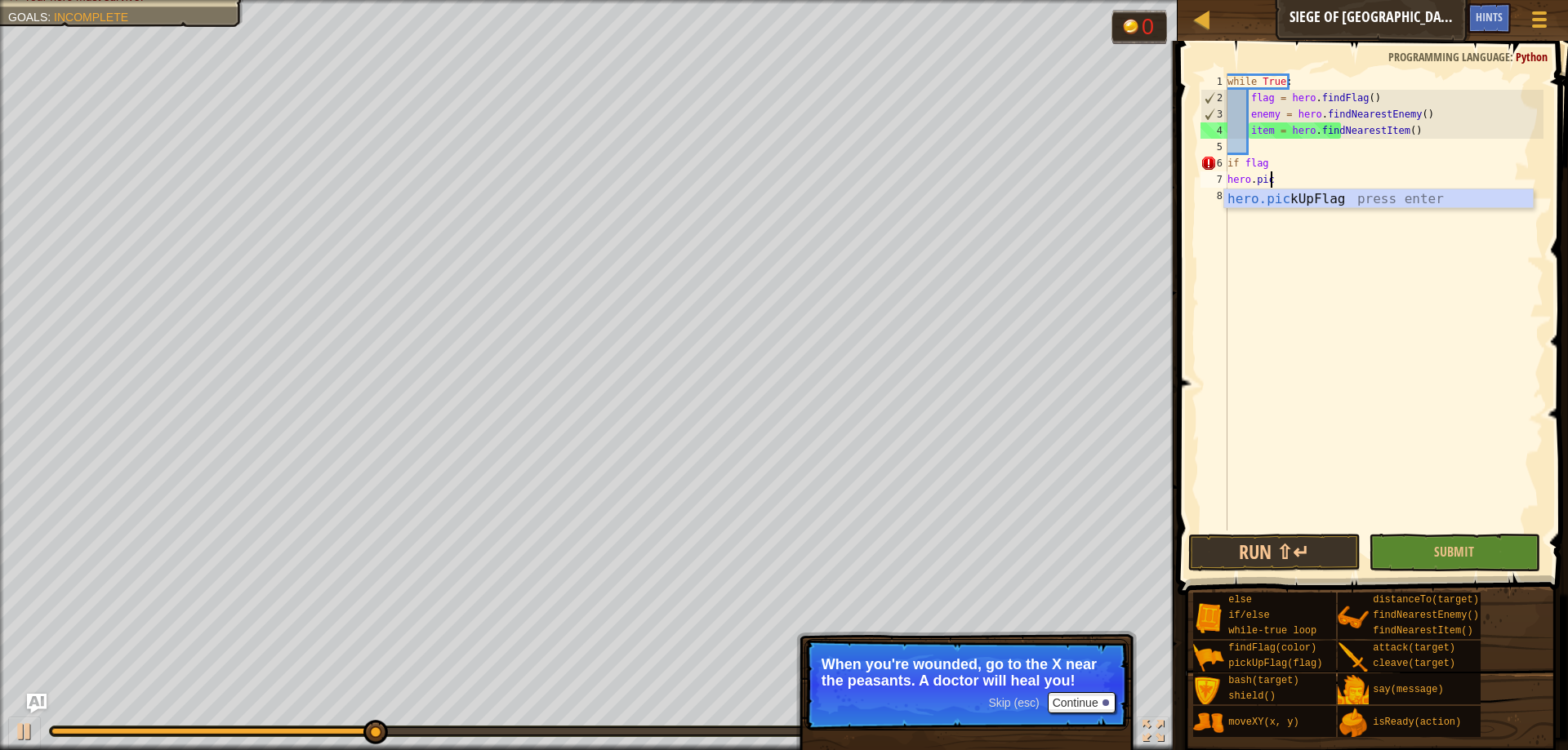
scroll to position [7, 3]
click at [1320, 195] on div "hero.pic kUpFlag press enter" at bounding box center [1378, 219] width 309 height 59
type textarea "hero.pickUpFlag(flag)"
click at [1399, 394] on div "while True : flag = hero . findFlag ( ) enemy = hero . findNearestEnemy ( ) ite…" at bounding box center [1383, 318] width 320 height 490
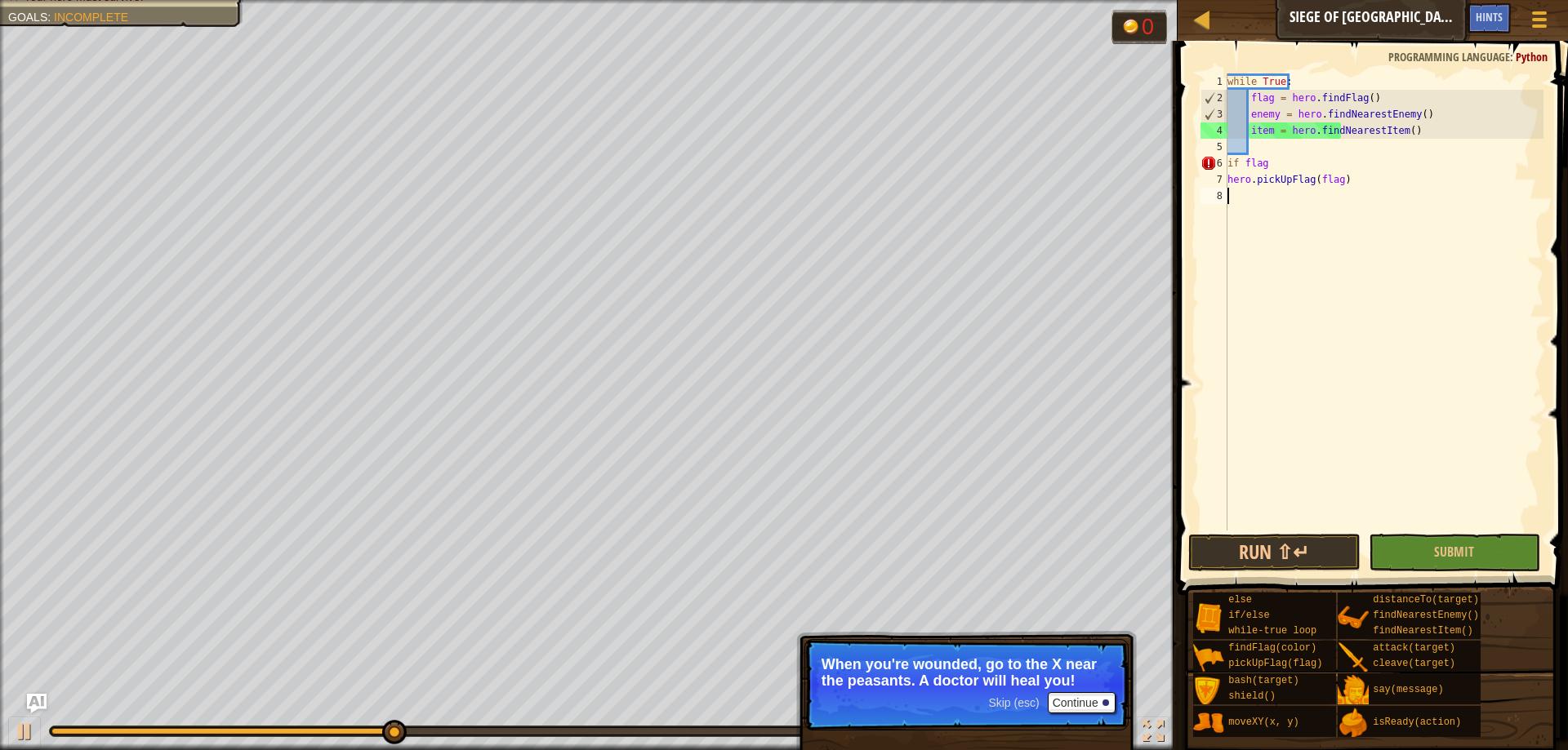
click at [1277, 163] on div "while True : flag = hero . findFlag ( ) enemy = hero . findNearestEnemy ( ) ite…" at bounding box center [1383, 318] width 320 height 490
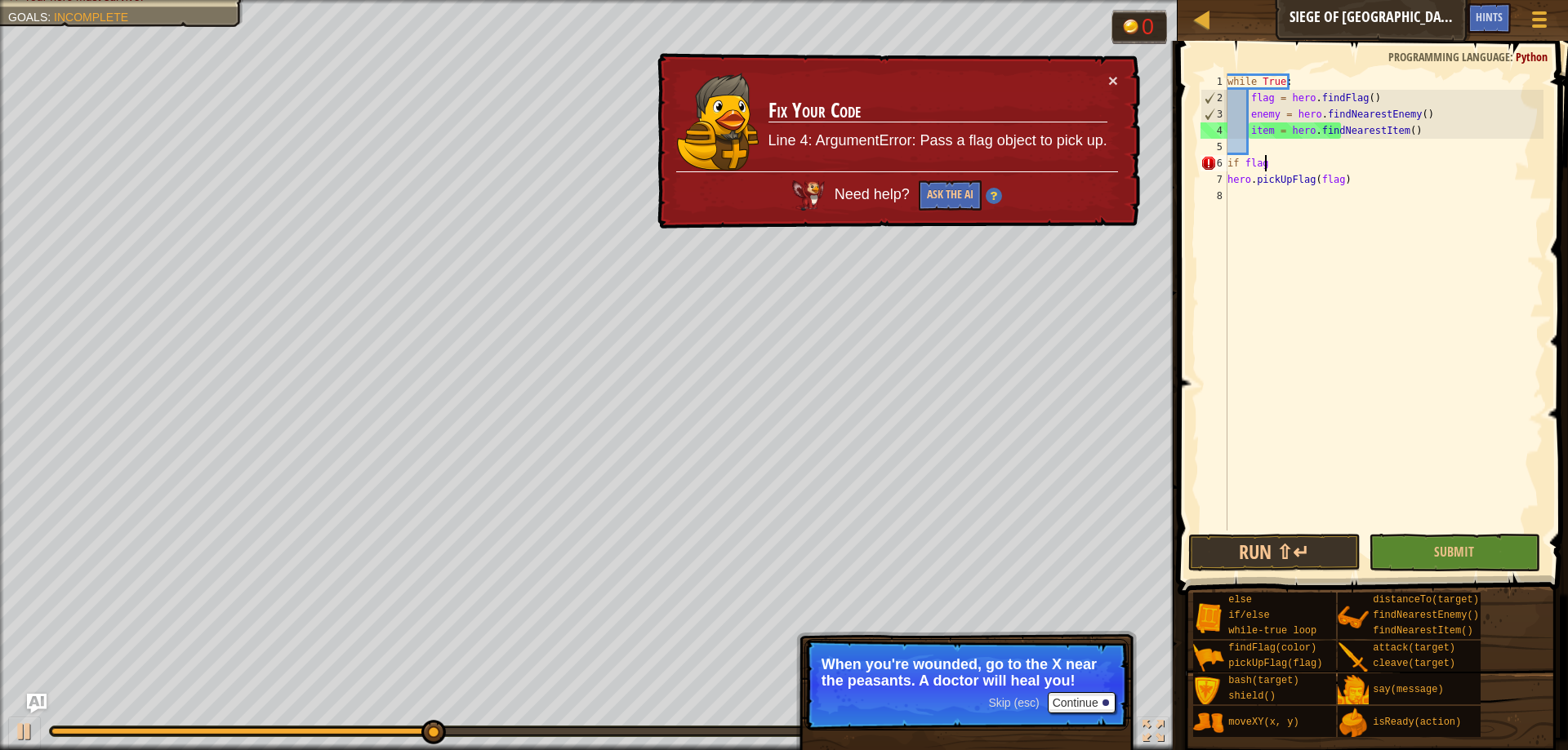
click at [1230, 161] on div "while True : flag = hero . findFlag ( ) enemy = hero . findNearestEnemy ( ) ite…" at bounding box center [1383, 318] width 320 height 490
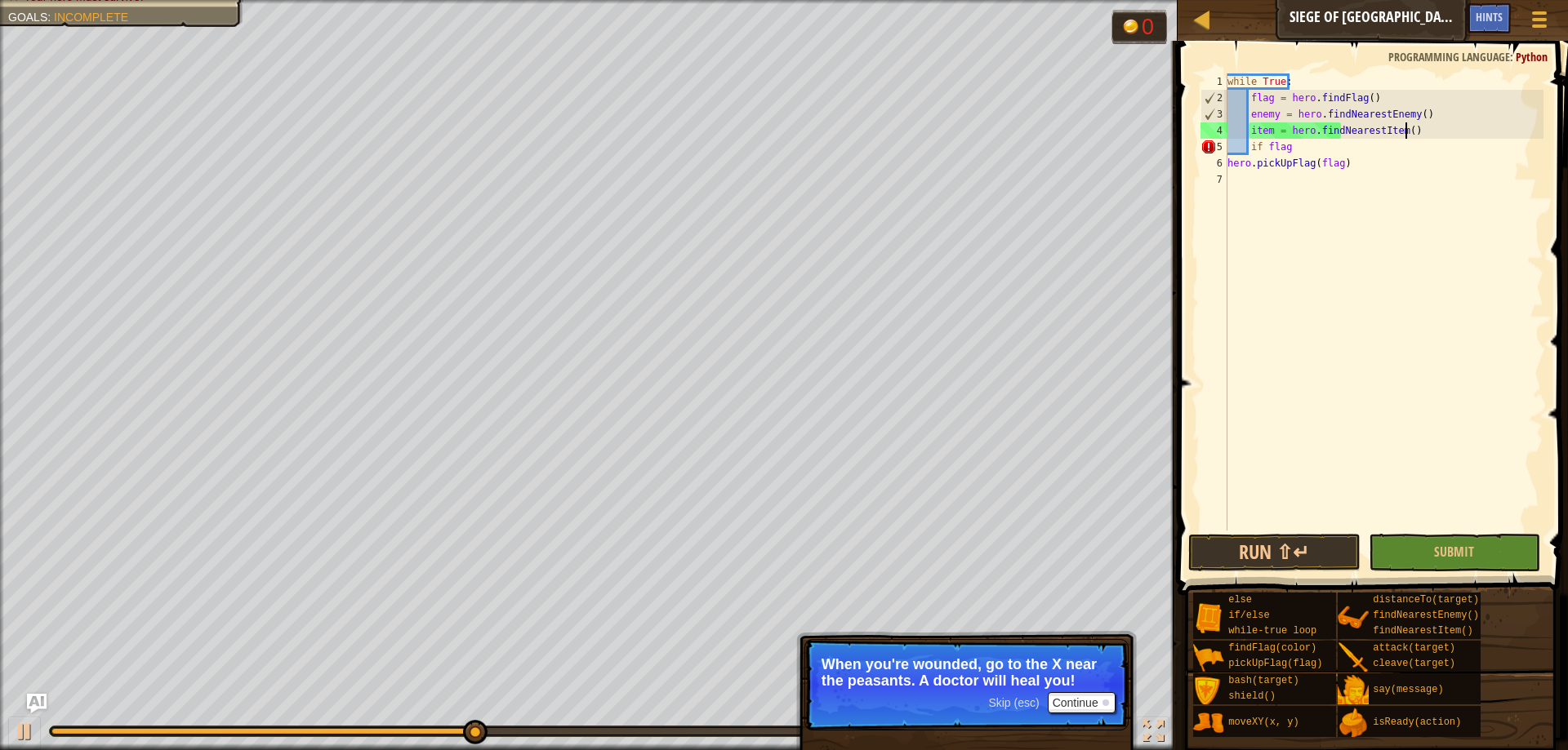
click at [1450, 124] on div "while True : flag = hero . findFlag ( ) enemy = hero . findNearestEnemy ( ) ite…" at bounding box center [1383, 318] width 320 height 490
type textarea "item = hero.findNearestItem()"
click at [1248, 160] on div "while True : flag = hero . findFlag ( ) enemy = hero . findNearestEnemy ( ) ite…" at bounding box center [1383, 318] width 320 height 490
click at [1426, 134] on div "while True : flag = hero . findFlag ( ) enemy = hero . findNearestEnemy ( ) ite…" at bounding box center [1383, 318] width 320 height 490
type textarea "item = hero.findNearestItem()"
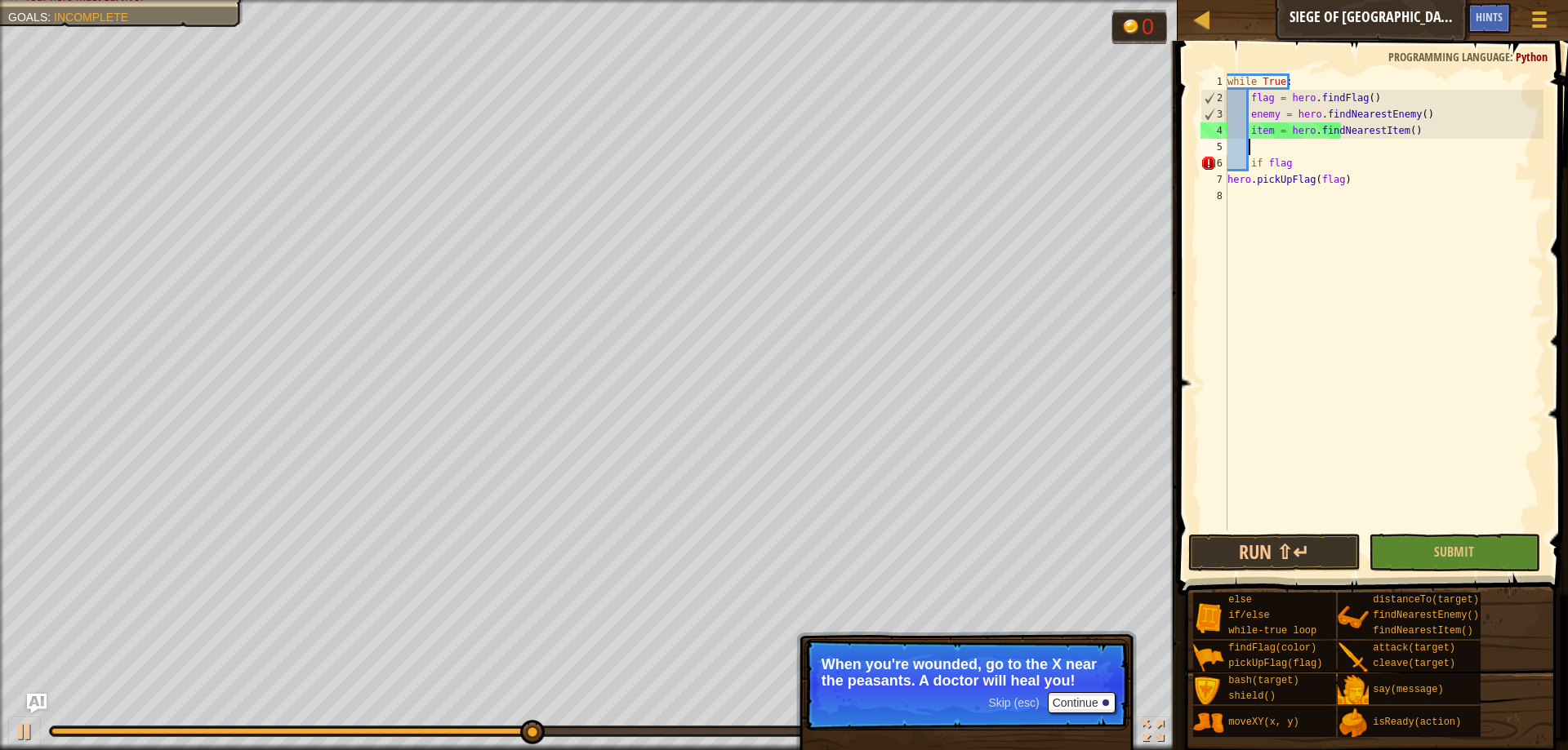
click at [1245, 161] on div "while True : flag = hero . findFlag ( ) enemy = hero . findNearestEnemy ( ) ite…" at bounding box center [1383, 318] width 320 height 490
type textarea "if flag"
click at [1344, 207] on div "while True : flag = hero . findFlag ( ) enemy = hero . findNearestEnemy ( ) ite…" at bounding box center [1383, 318] width 320 height 490
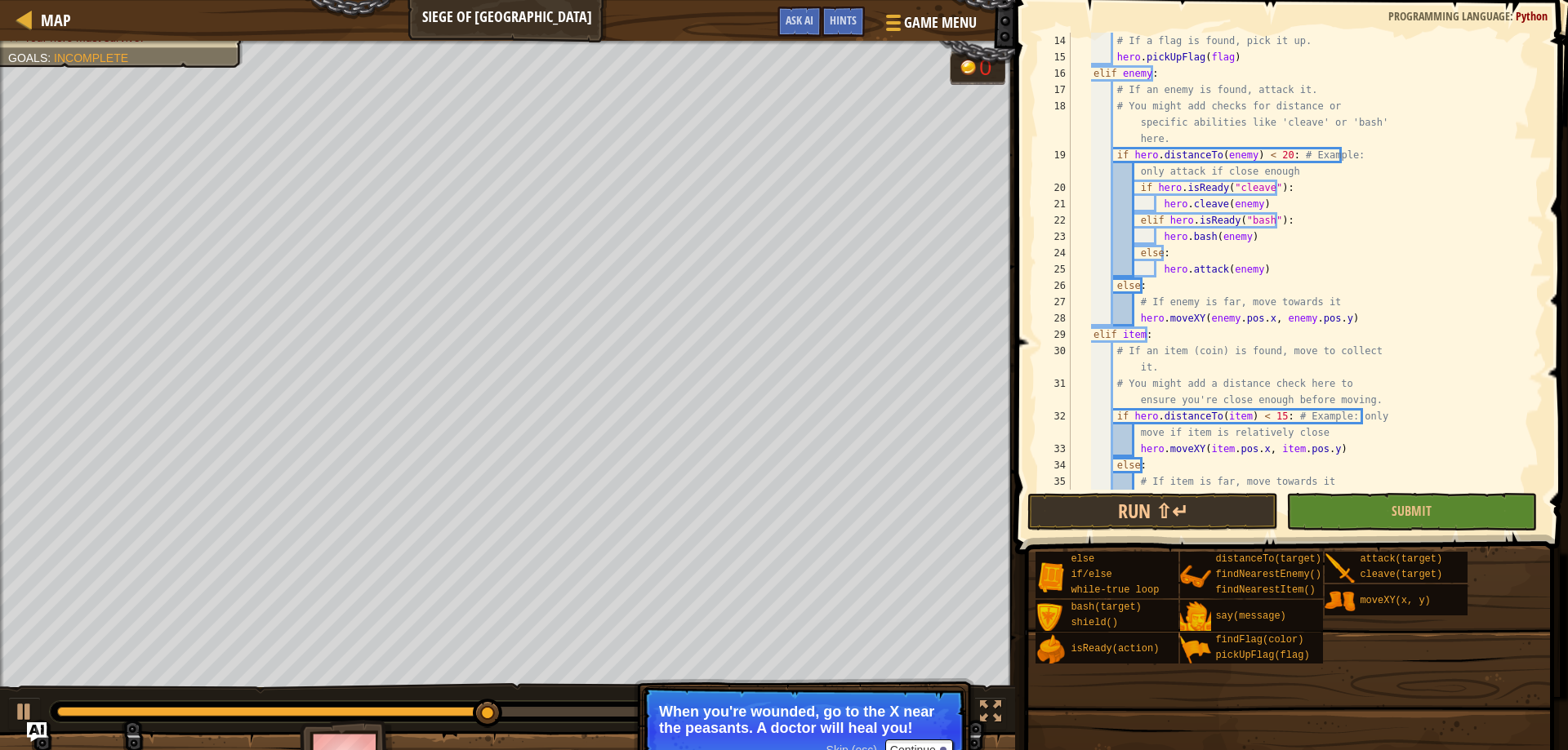
scroll to position [114, 0]
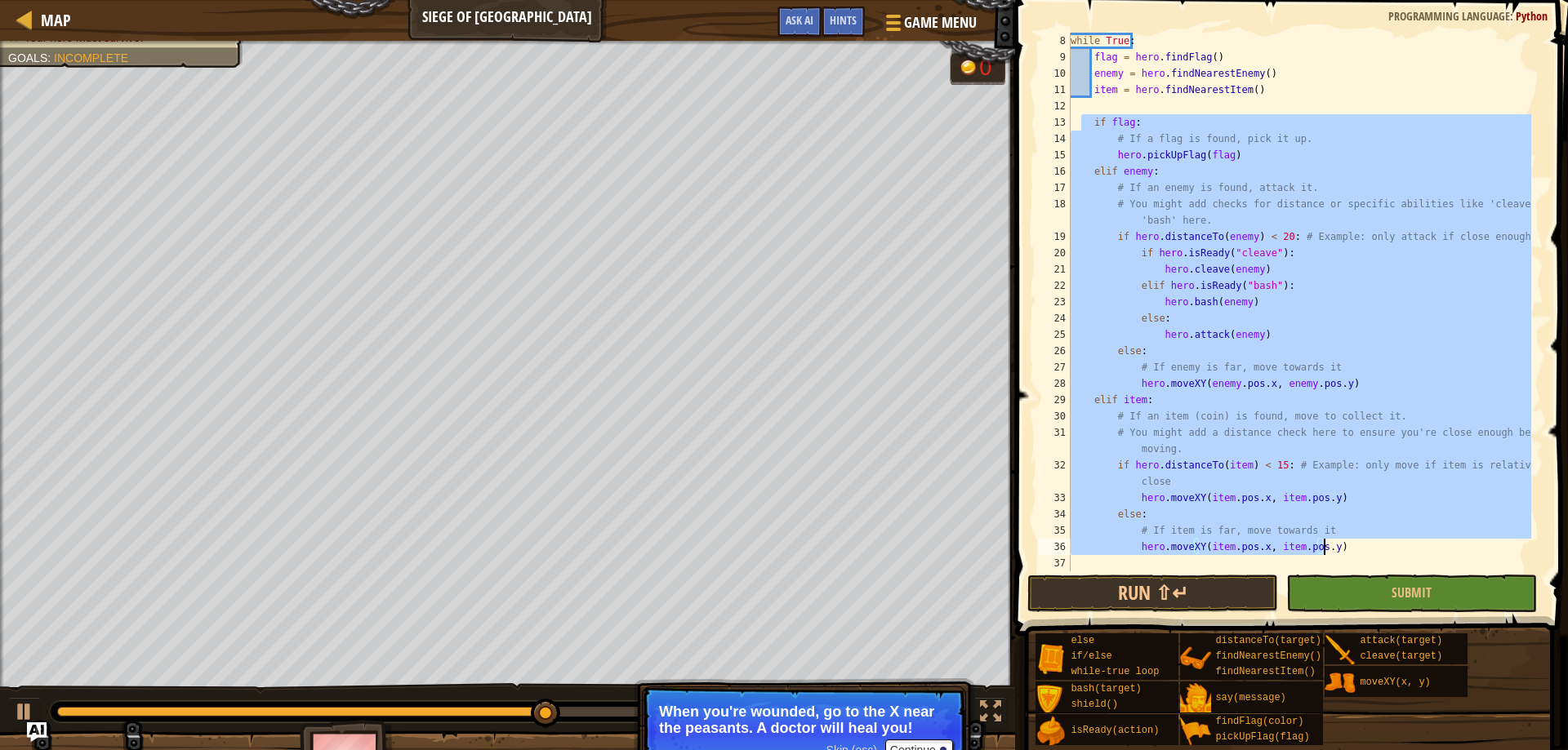
drag, startPoint x: 1080, startPoint y: 117, endPoint x: 1567, endPoint y: 552, distance: 653.0
click at [1567, 552] on div "8 9 10 11 12 13 14 15 16 17 18 19 20 21 22 23 24 25 26 27 28 29 30 31 32 33 34 …" at bounding box center [1289, 349] width 558 height 684
type textarea "# If item is far, move towards it hero.moveXY(item.pos.x, item.pos.y)"
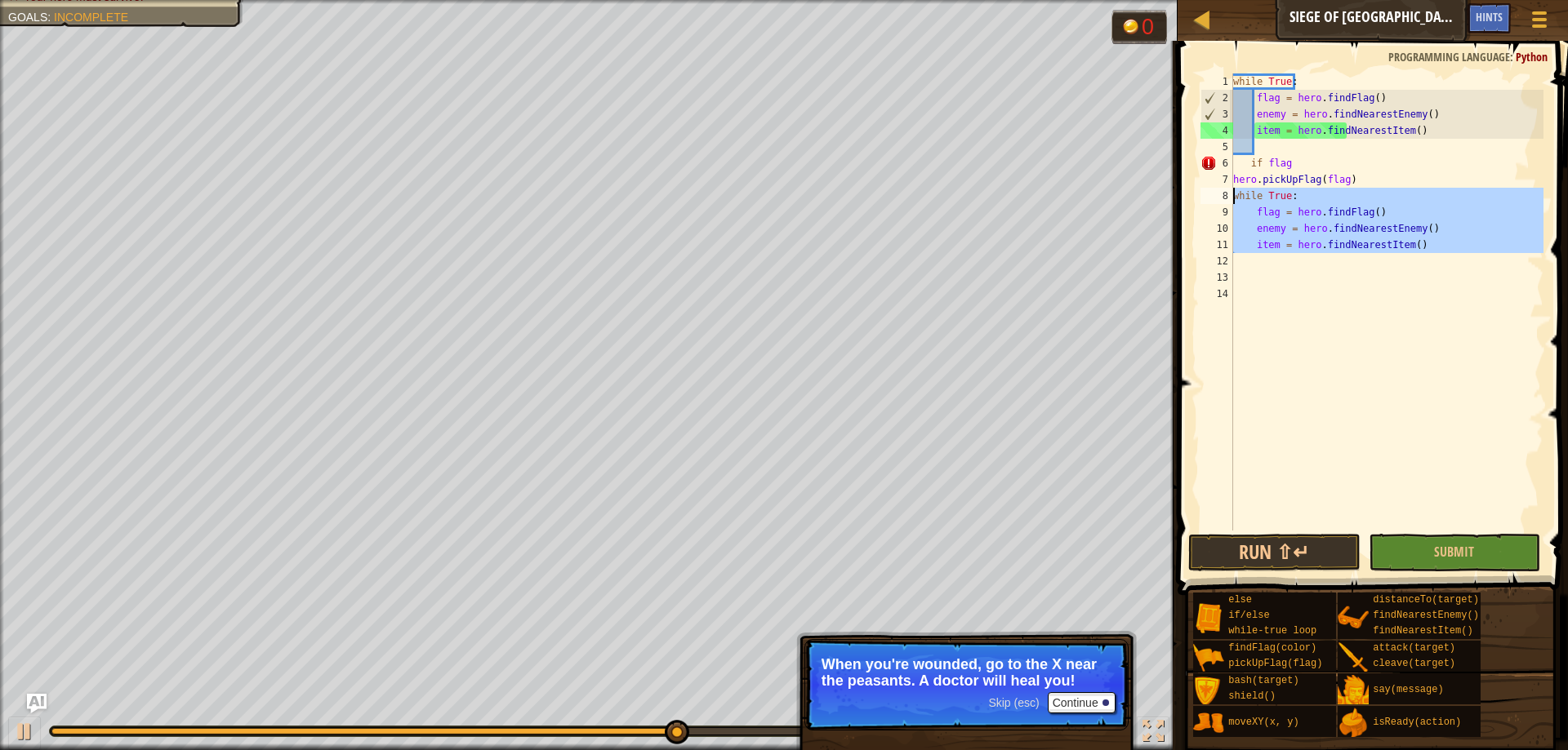
drag, startPoint x: 1395, startPoint y: 251, endPoint x: 1234, endPoint y: 197, distance: 169.8
click at [1234, 197] on div "while True : flag = hero . findFlag ( ) enemy = hero . findNearestEnemy ( ) ite…" at bounding box center [1386, 318] width 313 height 490
type textarea "while True: flag = hero.findFlag()"
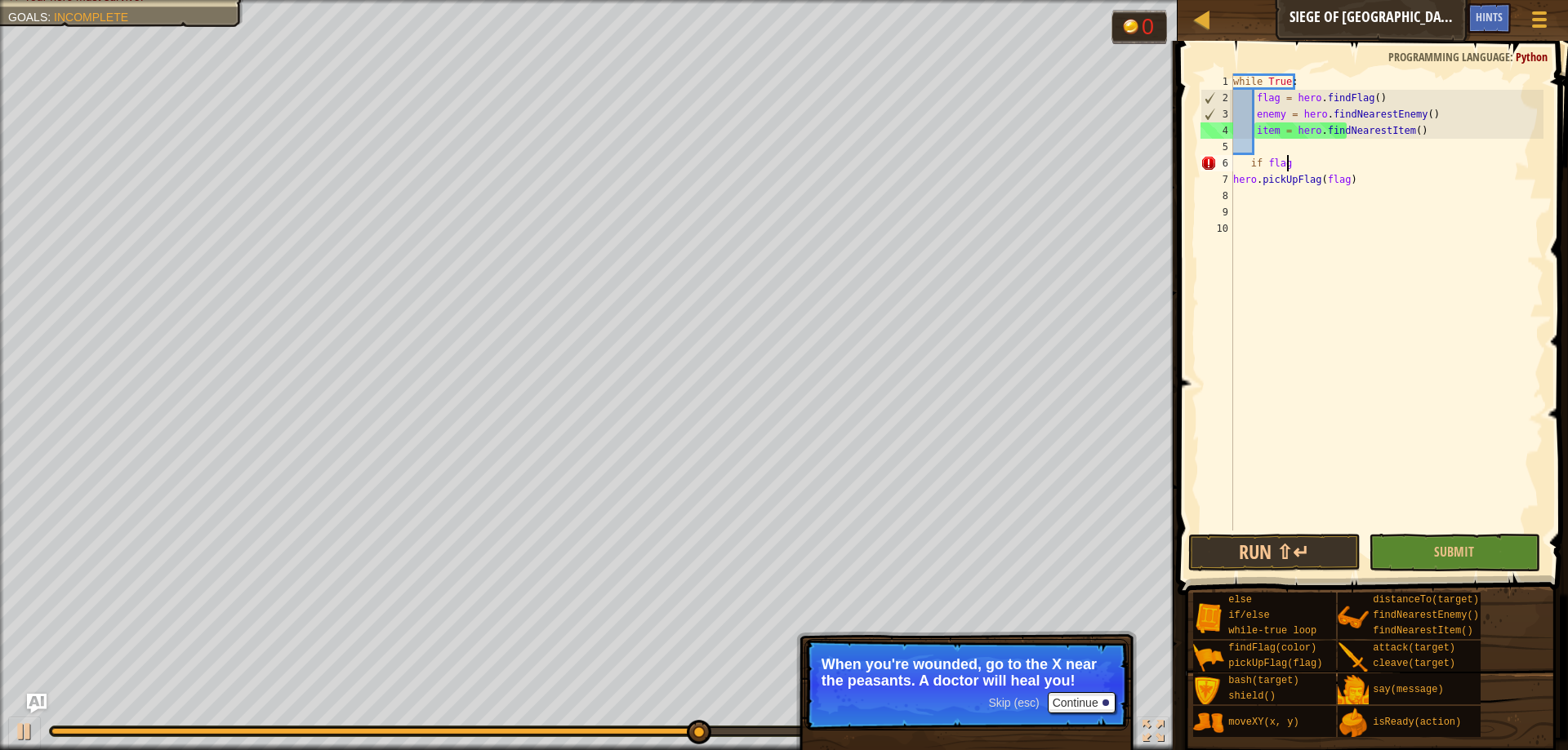
click at [1292, 160] on div "while True : flag = hero . findFlag ( ) enemy = hero . findNearestEnemy ( ) ite…" at bounding box center [1386, 318] width 313 height 490
click at [1245, 168] on div "while True : flag = hero . findFlag ( ) enemy = hero . findNearestEnemy ( ) ite…" at bounding box center [1386, 318] width 313 height 490
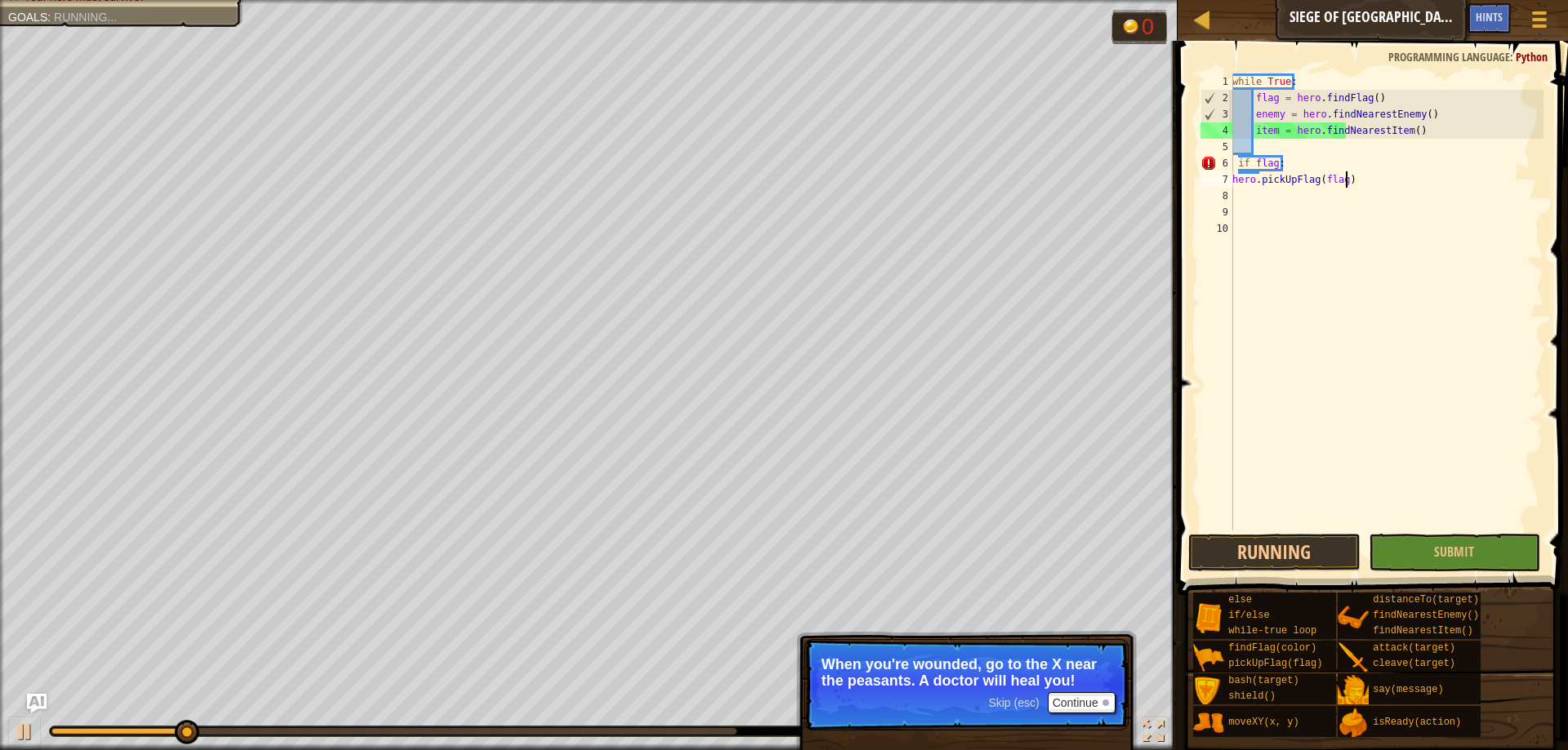
click at [1353, 186] on div "while True : flag = hero . findFlag ( ) enemy = hero . findNearestEnemy ( ) ite…" at bounding box center [1386, 318] width 314 height 490
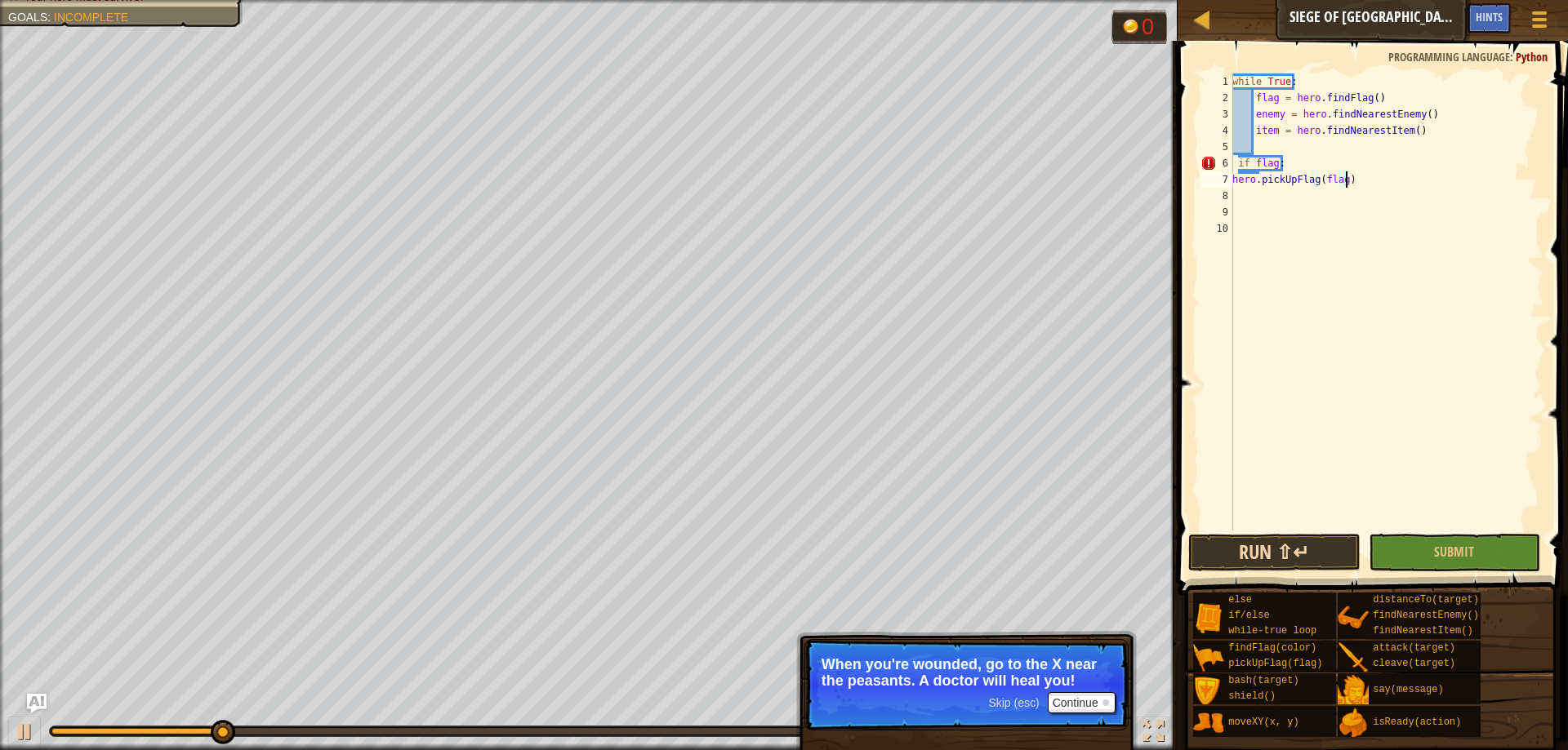
type textarea "hero.pickUpFlag(flag)"
click at [1322, 559] on button "Run ⇧↵" at bounding box center [1274, 552] width 171 height 38
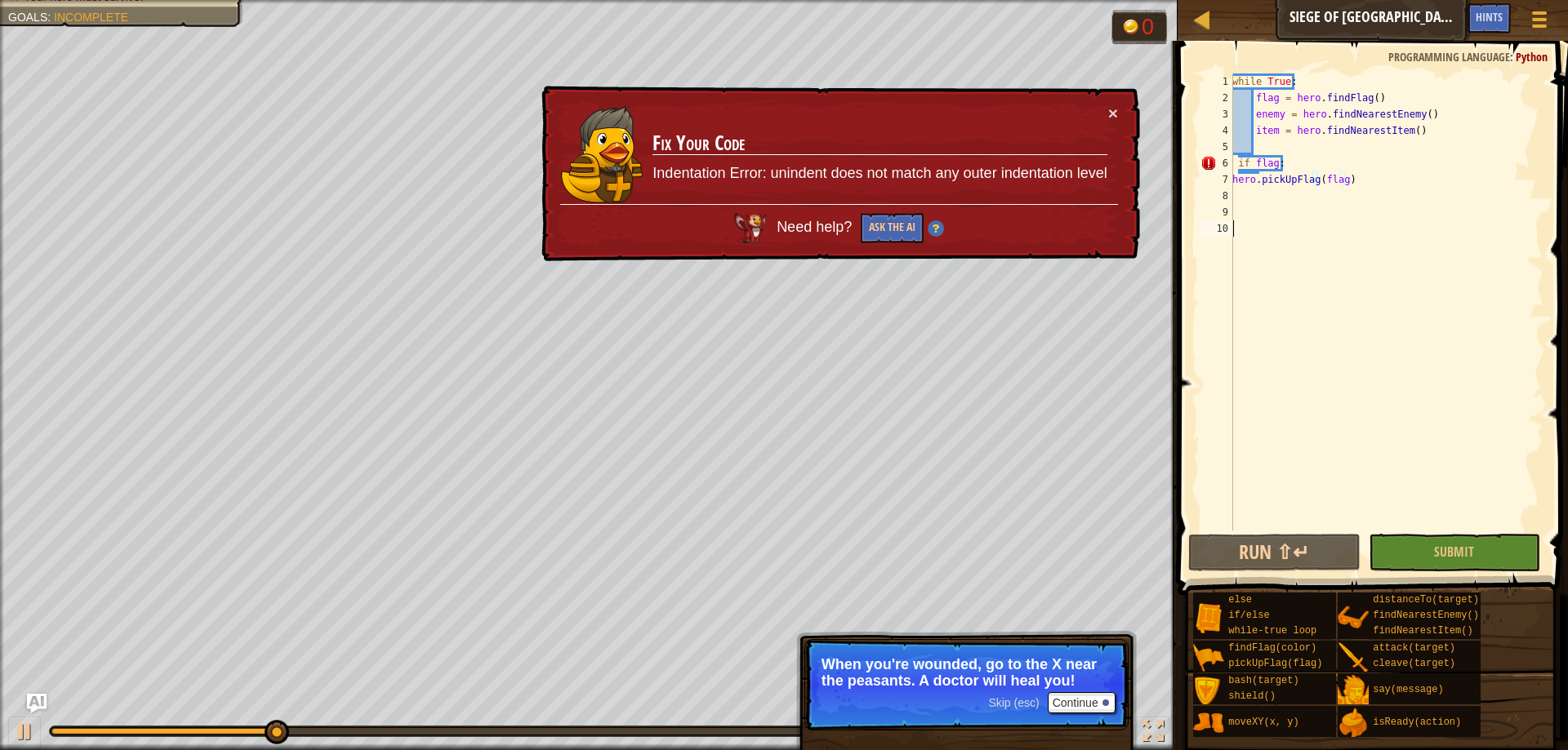
click at [1300, 321] on div "while True : flag = hero . findFlag ( ) enemy = hero . findNearestEnemy ( ) ite…" at bounding box center [1386, 318] width 314 height 490
click at [1292, 228] on div "while True : flag = hero . findFlag ( ) enemy = hero . findNearestEnemy ( ) ite…" at bounding box center [1386, 318] width 314 height 490
click at [1117, 114] on div "× Fix Your Code Indentation Error: unindent does not match any outer indentatio…" at bounding box center [839, 174] width 602 height 176
click at [1112, 115] on button "×" at bounding box center [1112, 112] width 10 height 17
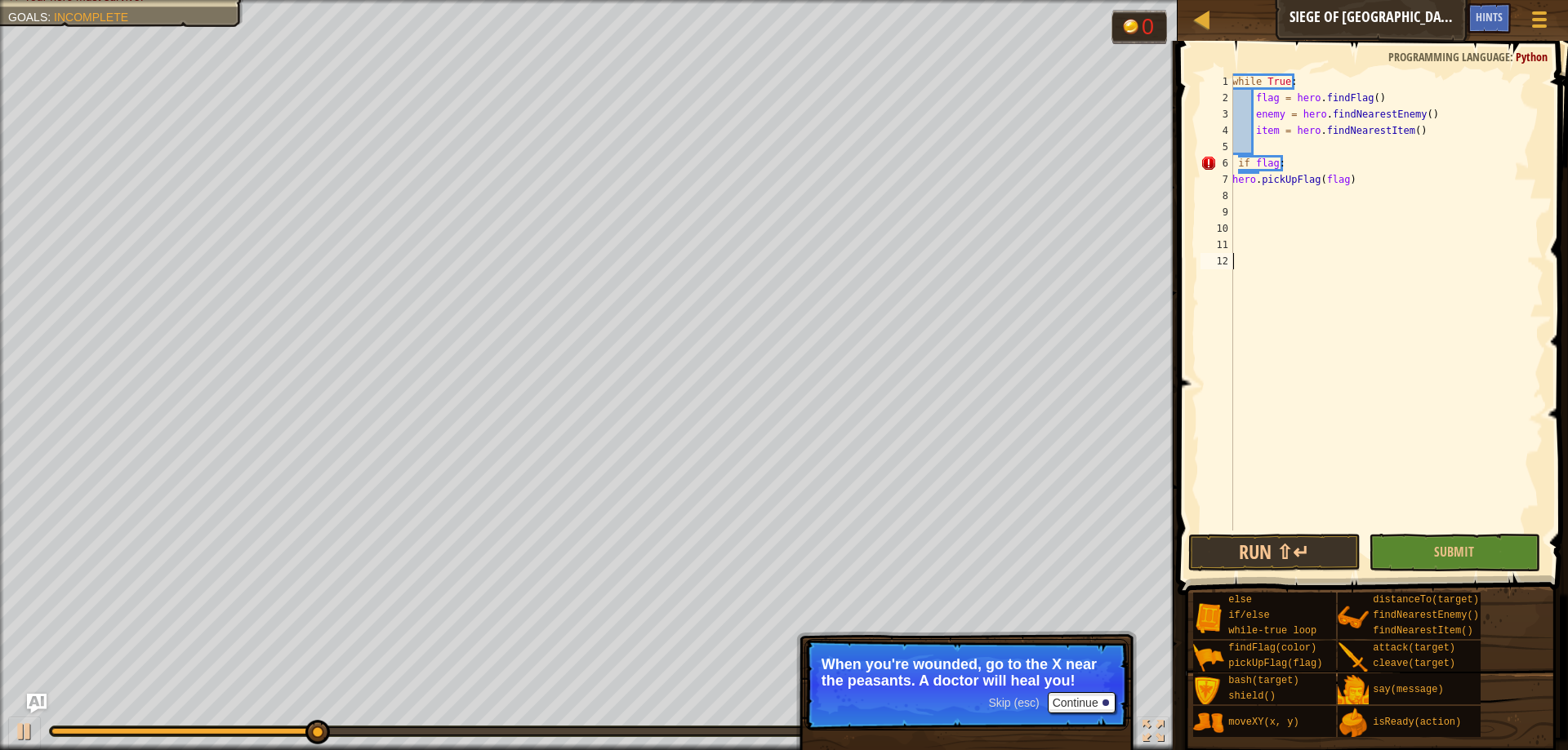
type textarea "n"
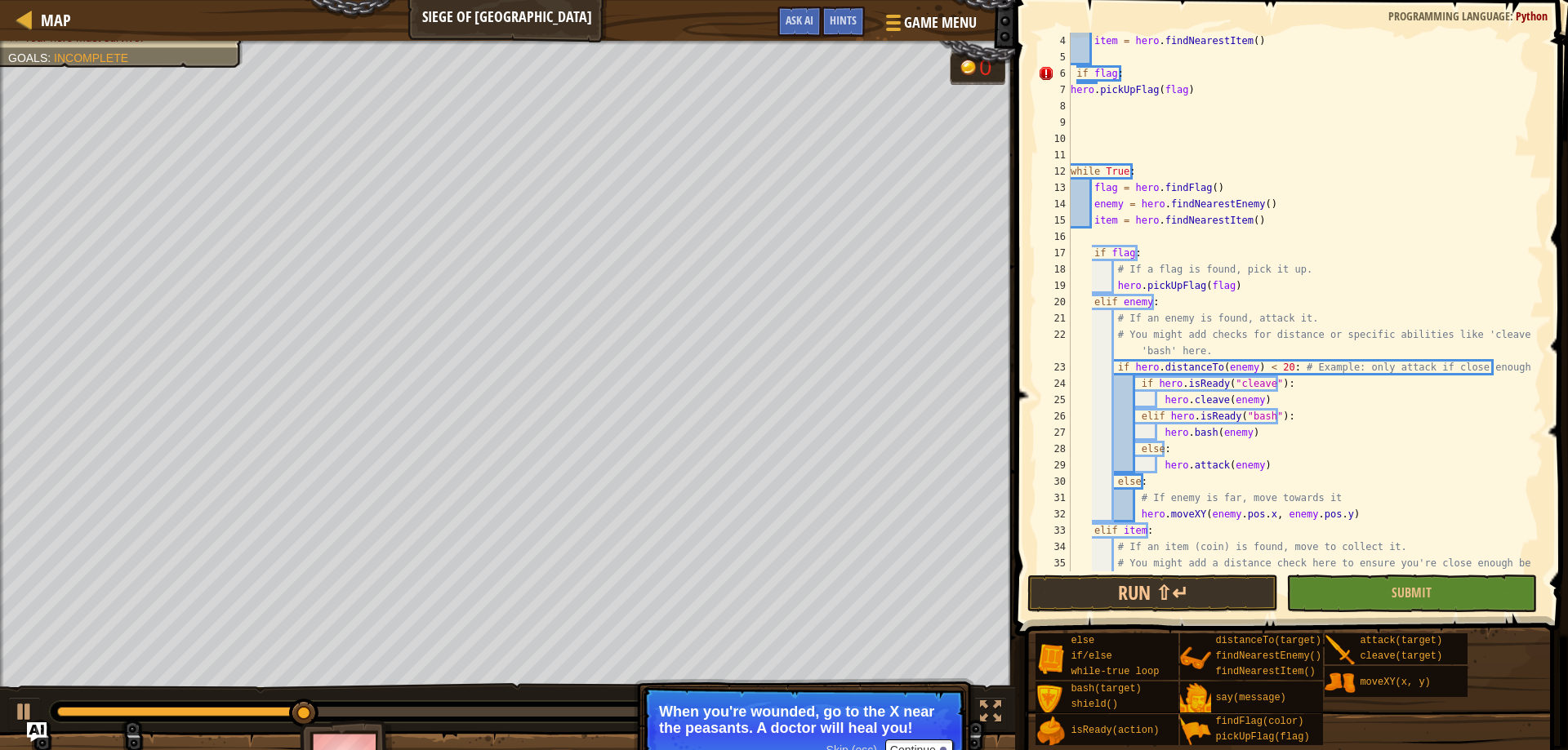
scroll to position [0, 0]
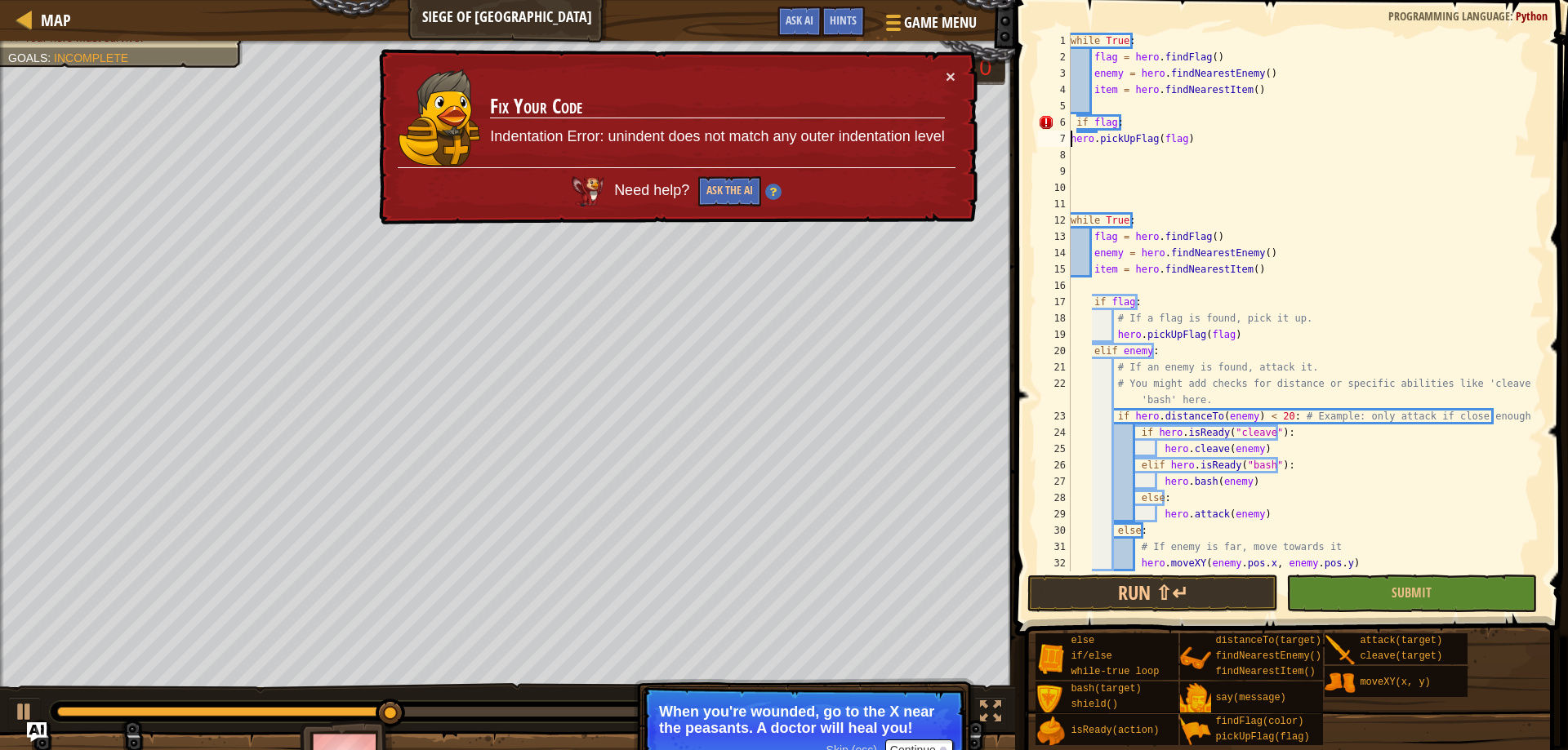
click at [1071, 139] on div "while True : flag = hero . findFlag ( ) enemy = hero . findNearestEnemy ( ) ite…" at bounding box center [1299, 318] width 464 height 571
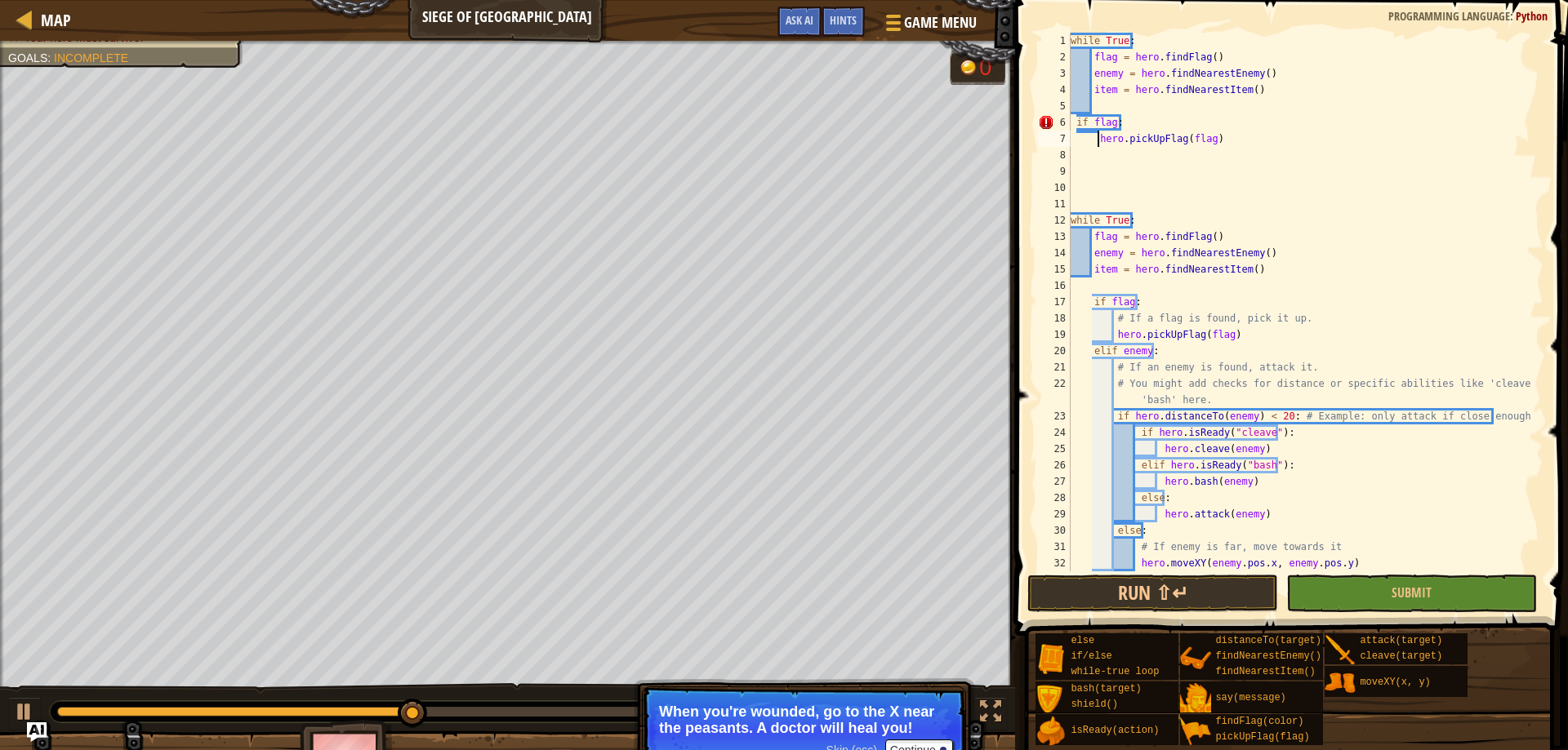
type textarea "hero.pickUpFlag(flag)"
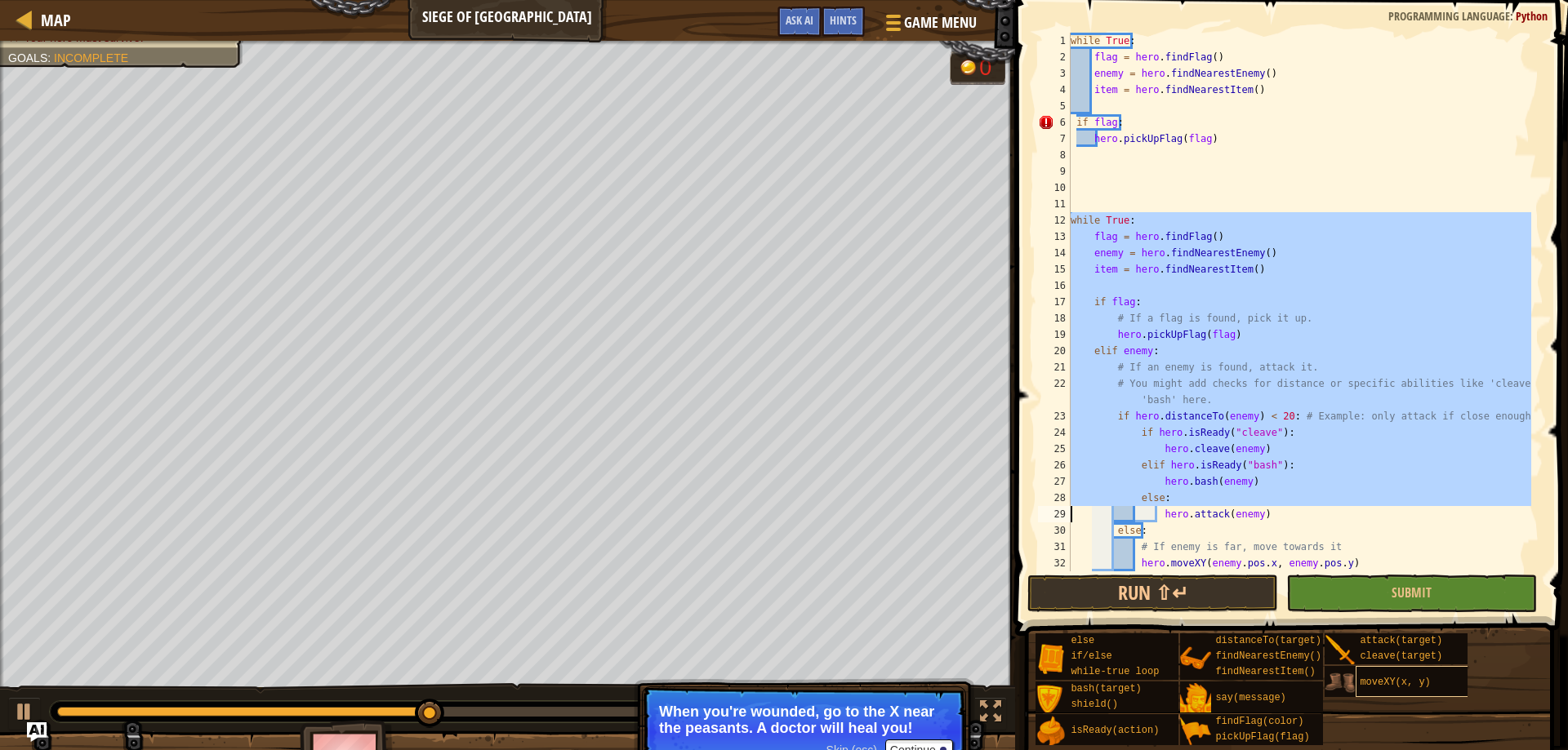
scroll to position [196, 0]
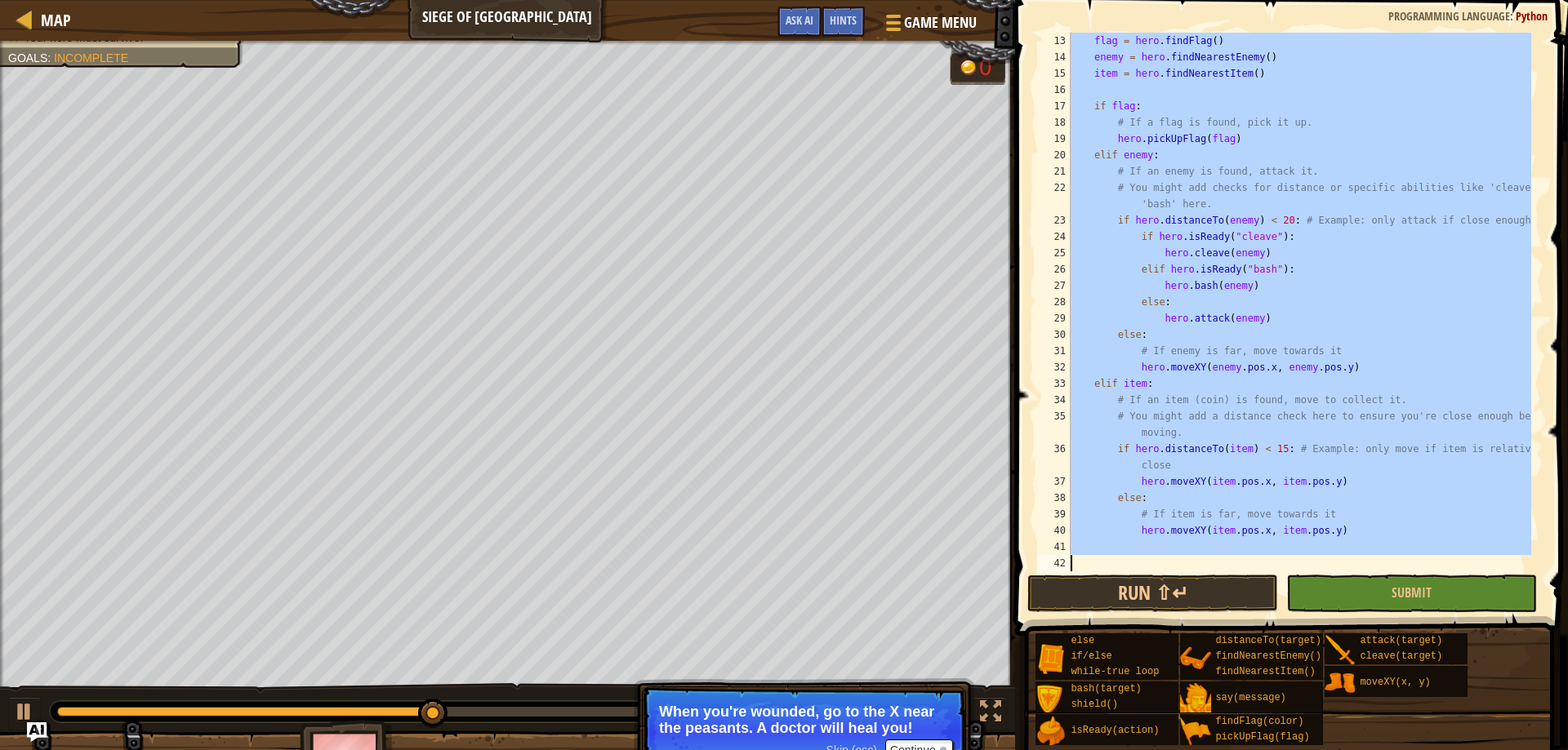
drag, startPoint x: 1068, startPoint y: 217, endPoint x: 1496, endPoint y: 738, distance: 674.3
click at [1496, 738] on div "Hints hero.pickUpFlag(flag) 13 14 15 16 17 18 19 20 21 22 23 24 25 26 27 28 29 …" at bounding box center [1289, 371] width 558 height 742
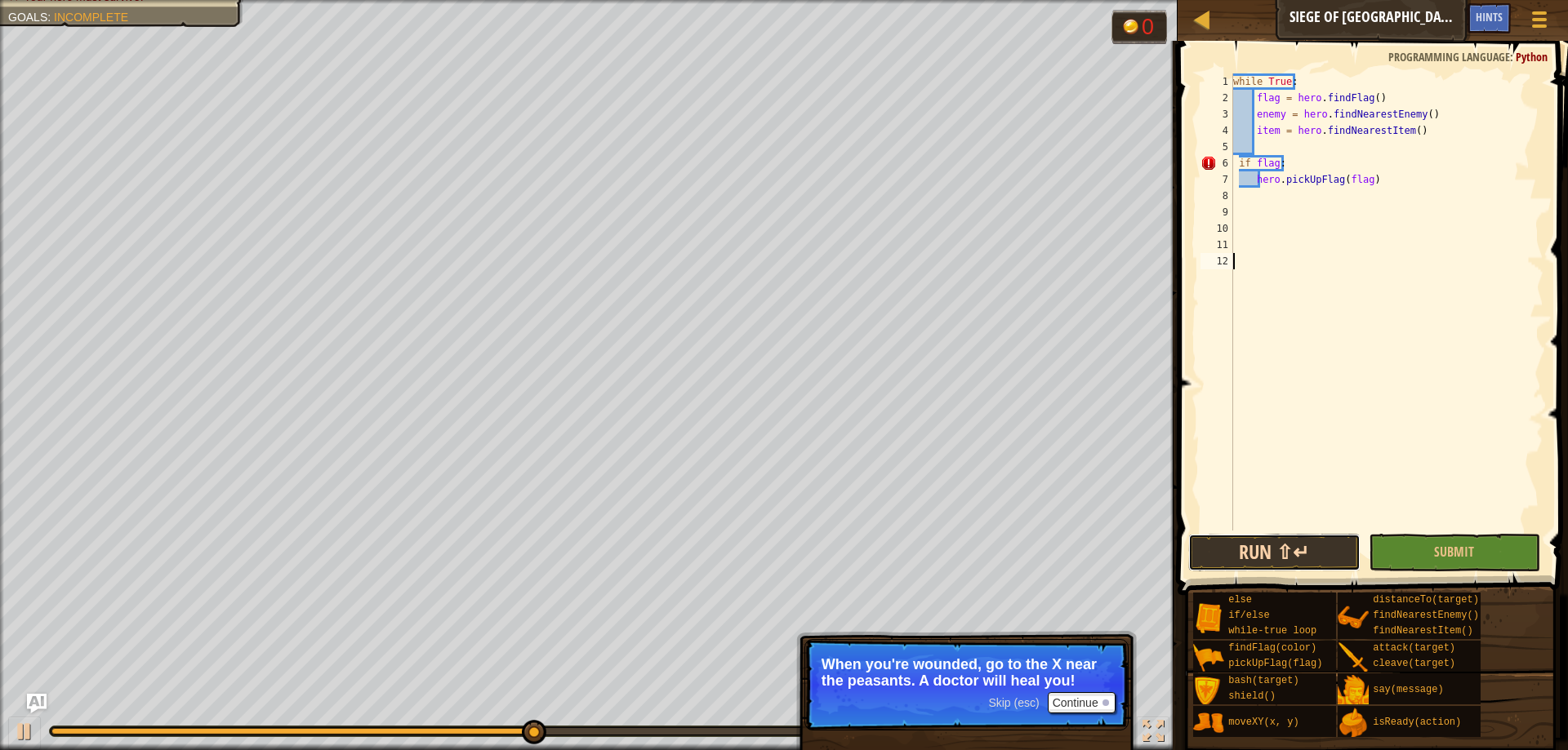
click at [1311, 559] on button "Run ⇧↵" at bounding box center [1274, 552] width 171 height 38
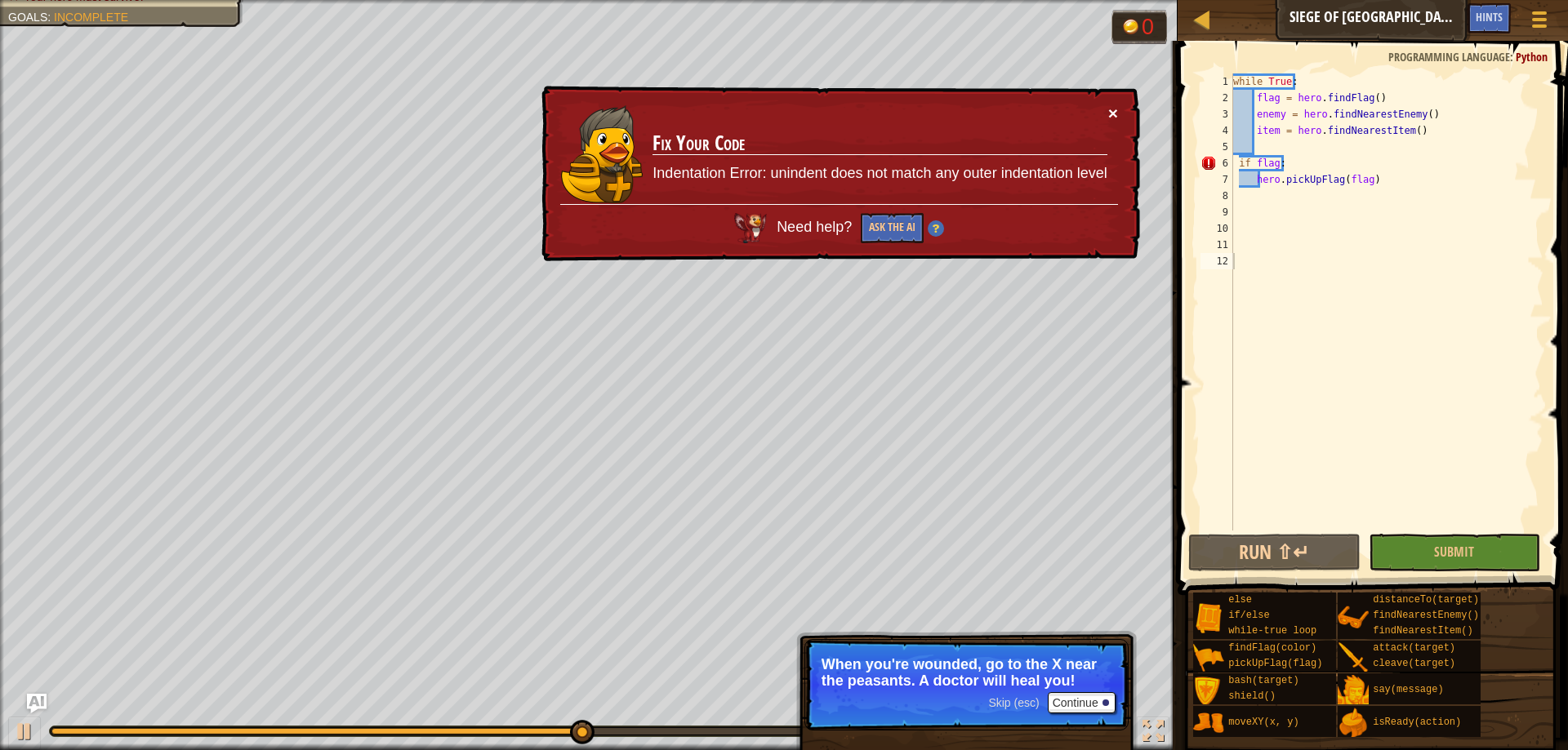
click at [1113, 114] on button "×" at bounding box center [1112, 112] width 10 height 17
